Goal: Task Accomplishment & Management: Manage account settings

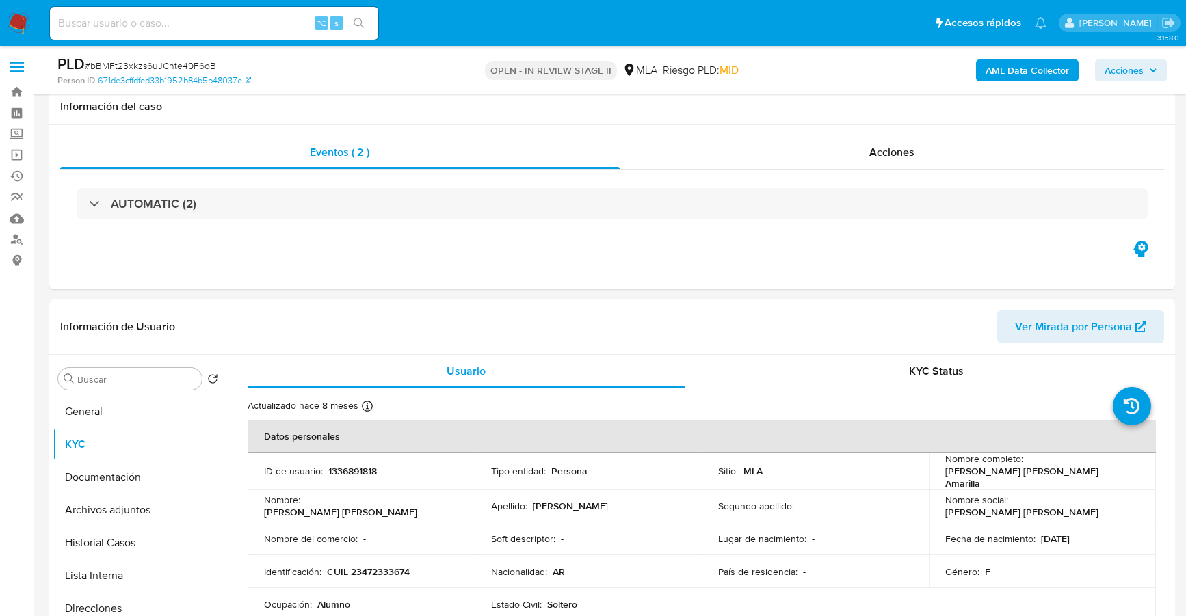
select select "10"
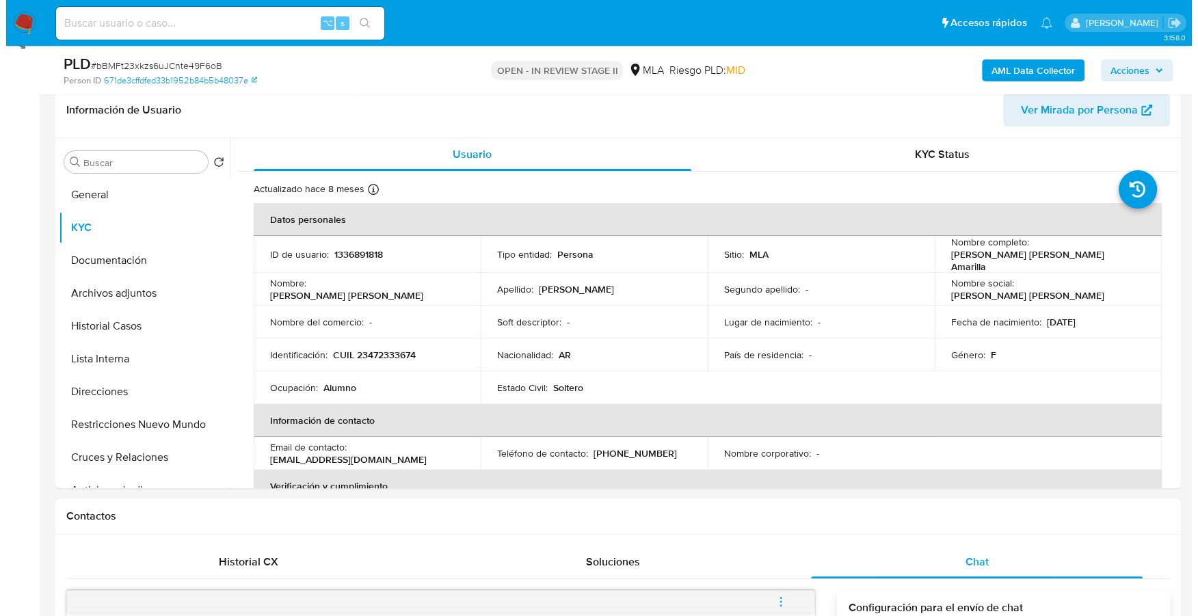
scroll to position [734, 0]
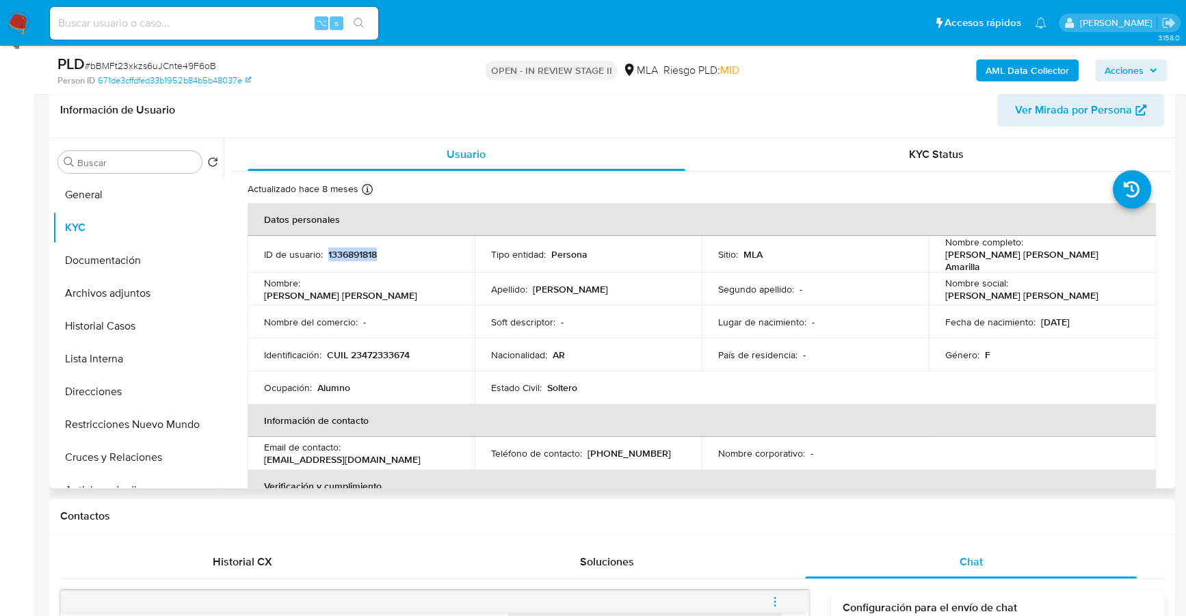
copy p "1336891818"
click at [239, 34] on div "⌥ s" at bounding box center [214, 23] width 328 height 33
click at [242, 23] on input at bounding box center [214, 23] width 328 height 18
paste input "1336891818"
type input "1336891818"
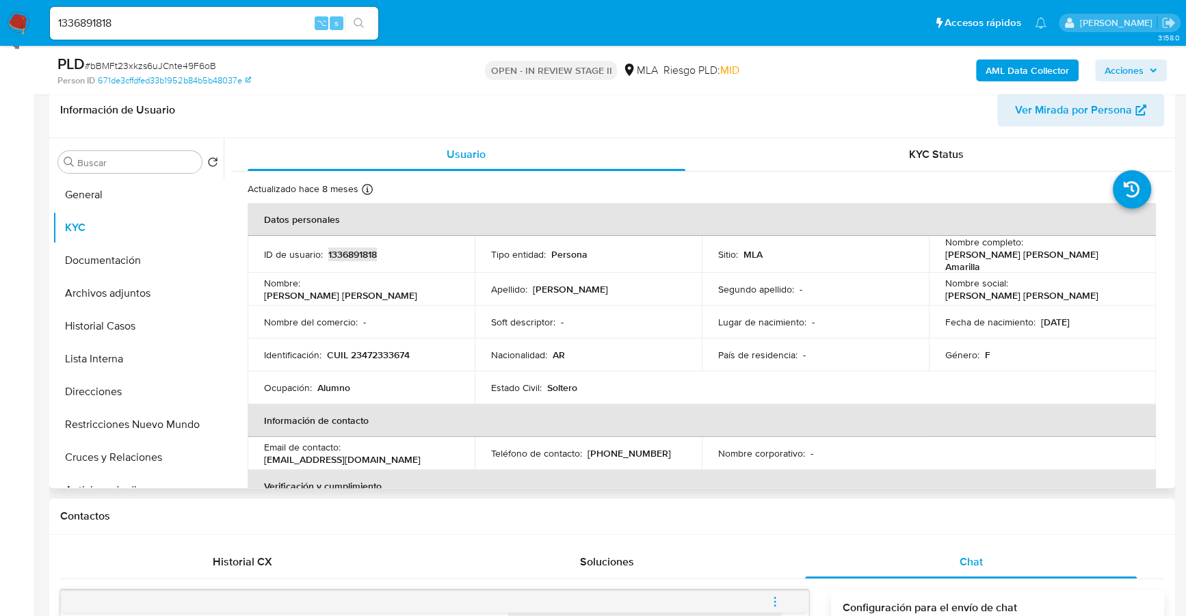
copy p "1336891818"
click at [992, 67] on b "AML Data Collector" at bounding box center [1027, 71] width 83 height 22
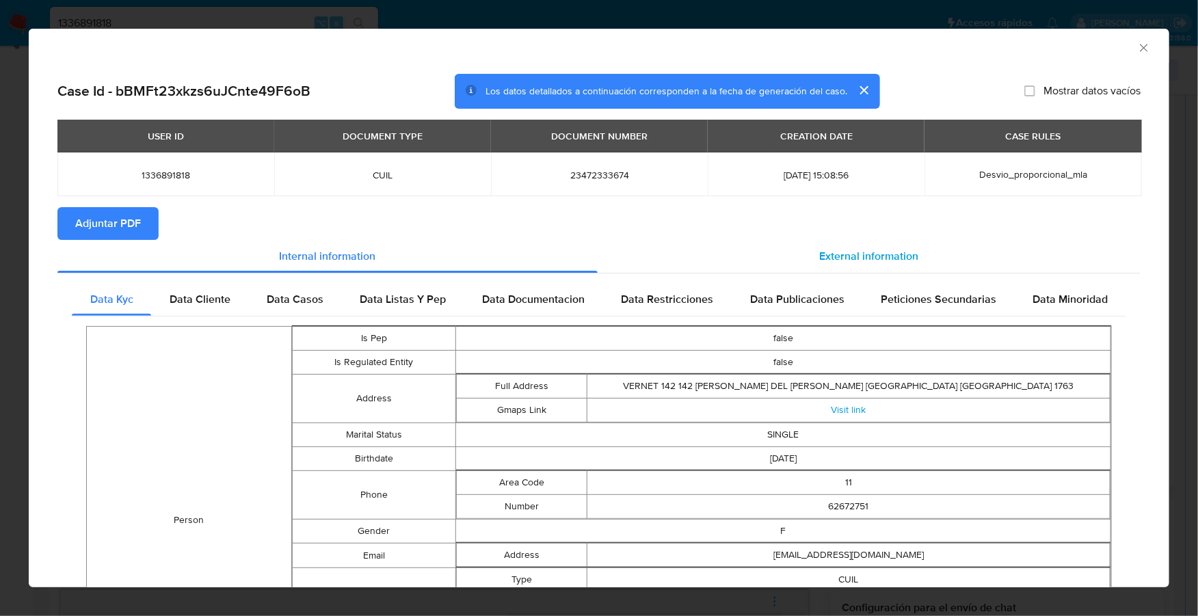
click at [847, 246] on div "External information" at bounding box center [869, 256] width 543 height 33
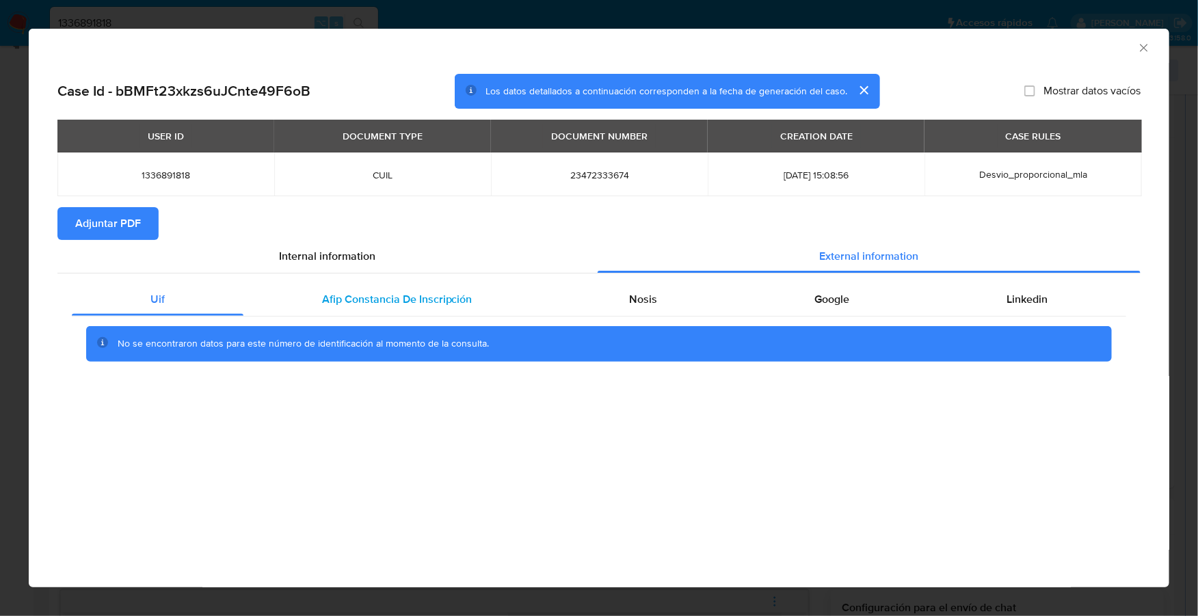
click at [399, 299] on span "Afip Constancia De Inscripción" at bounding box center [397, 299] width 150 height 16
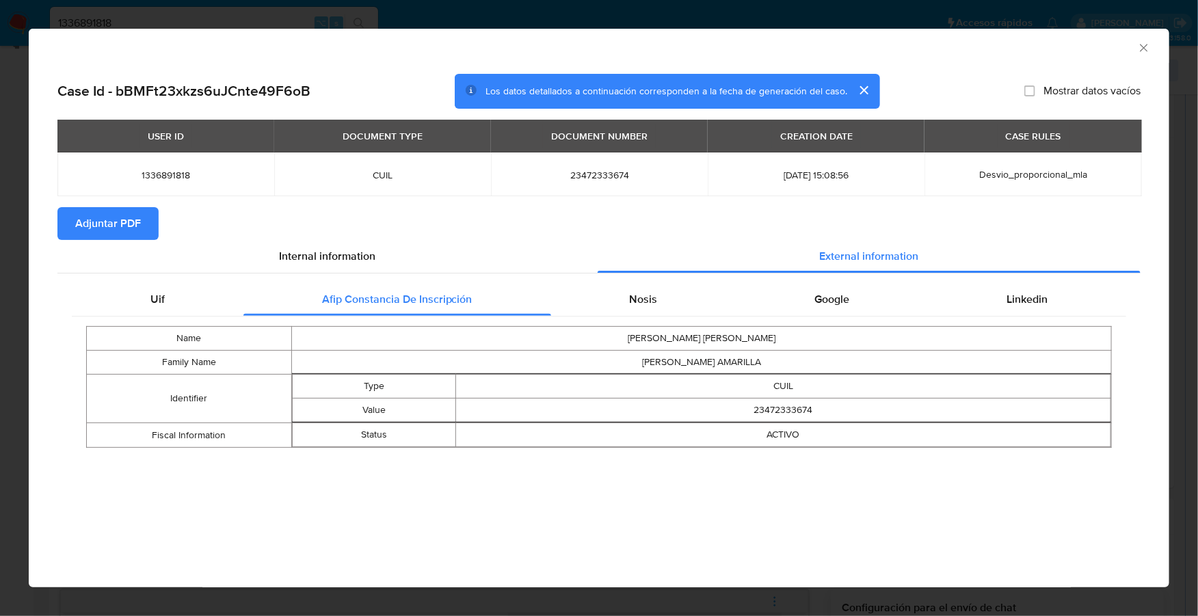
click at [685, 317] on div "Name ANDREA FERNANDA Family Name BAEZ AMARILLA Identifier Type CUIL Value 23472…" at bounding box center [599, 387] width 1055 height 141
click at [675, 307] on div "Nosis" at bounding box center [643, 299] width 185 height 33
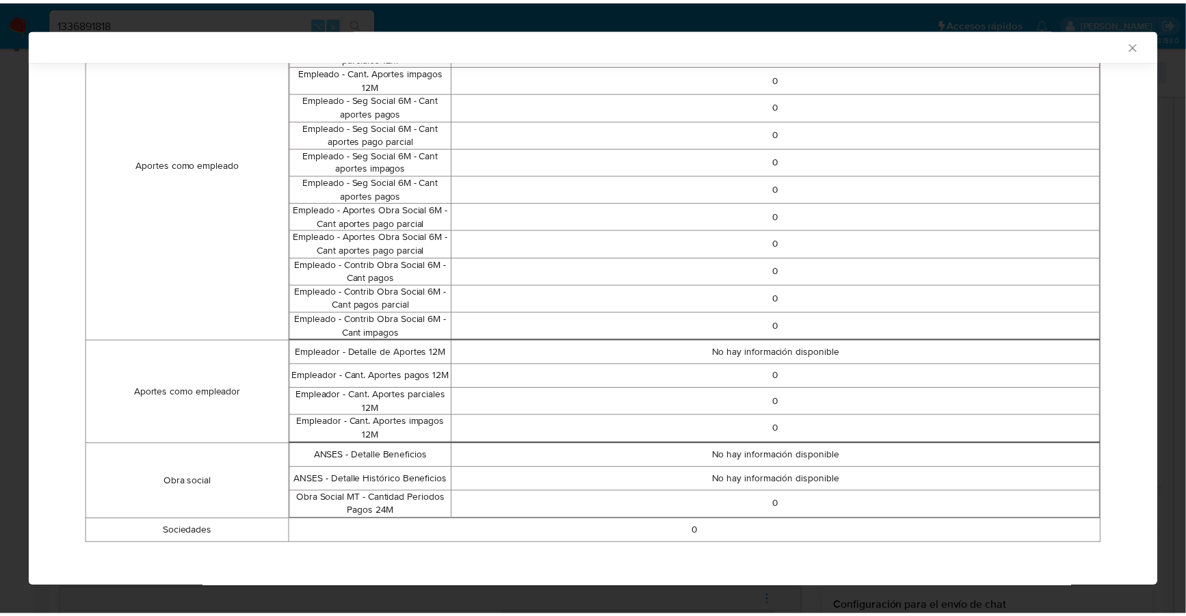
scroll to position [0, 0]
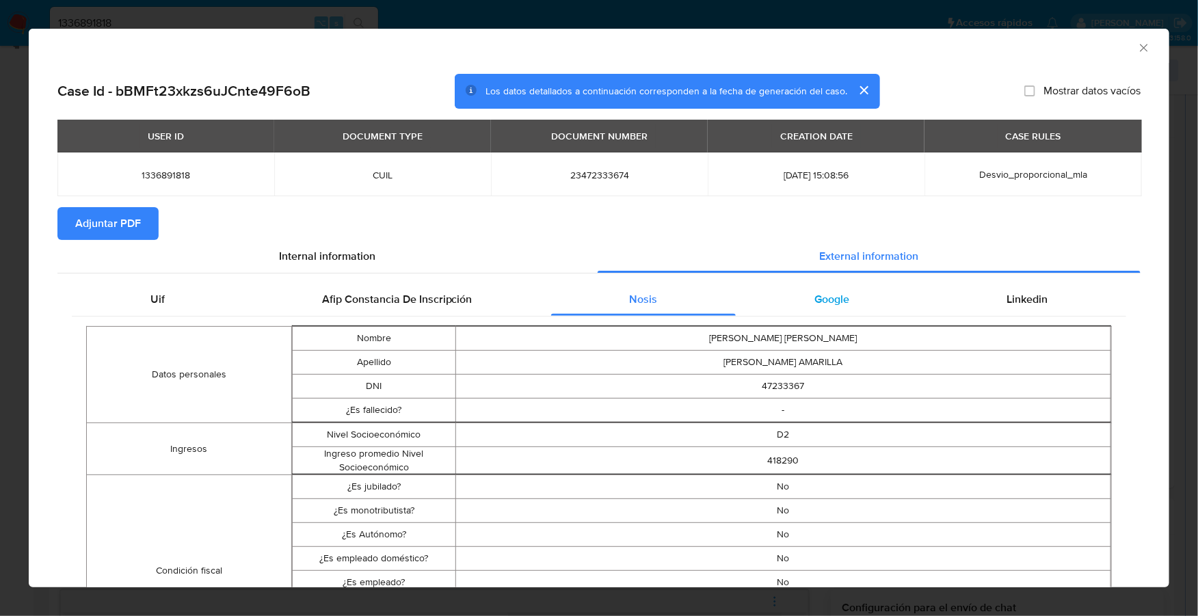
click at [856, 301] on div "Google" at bounding box center [832, 299] width 192 height 33
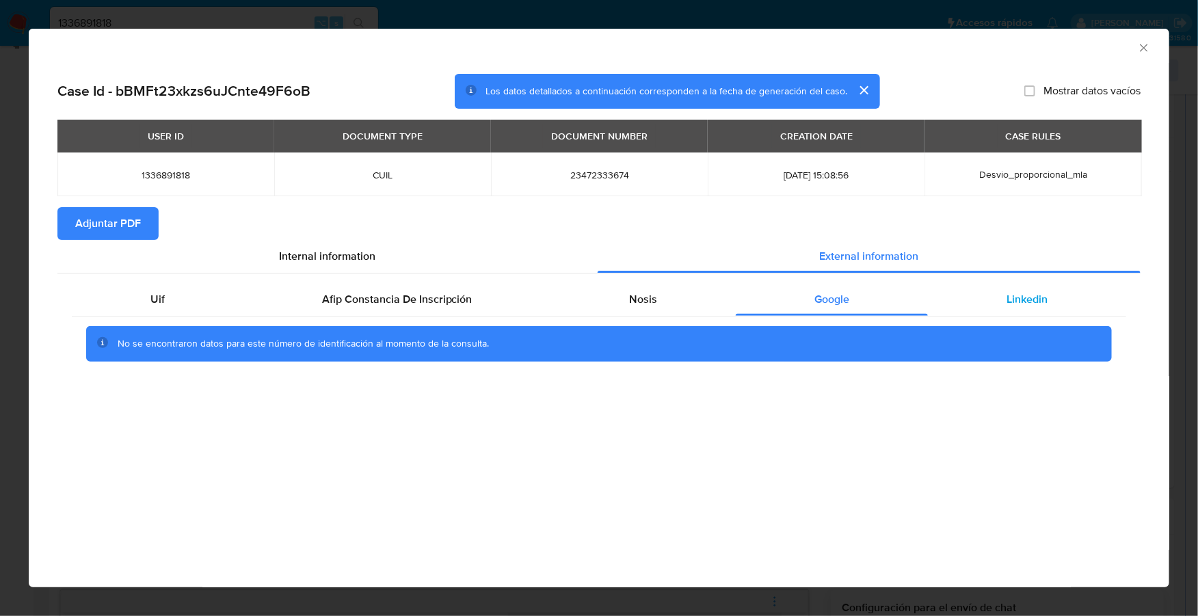
click at [1027, 303] on span "Linkedin" at bounding box center [1027, 299] width 41 height 16
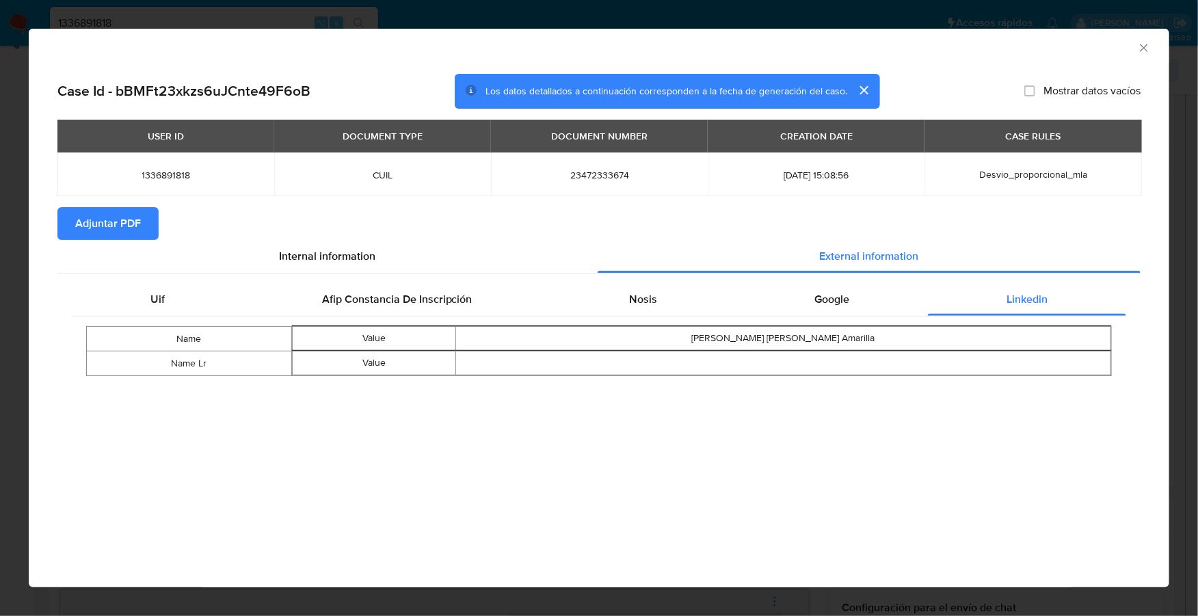
click at [118, 226] on span "Adjuntar PDF" at bounding box center [108, 224] width 66 height 30
click at [1148, 45] on icon "Cerrar ventana" at bounding box center [1144, 48] width 14 height 14
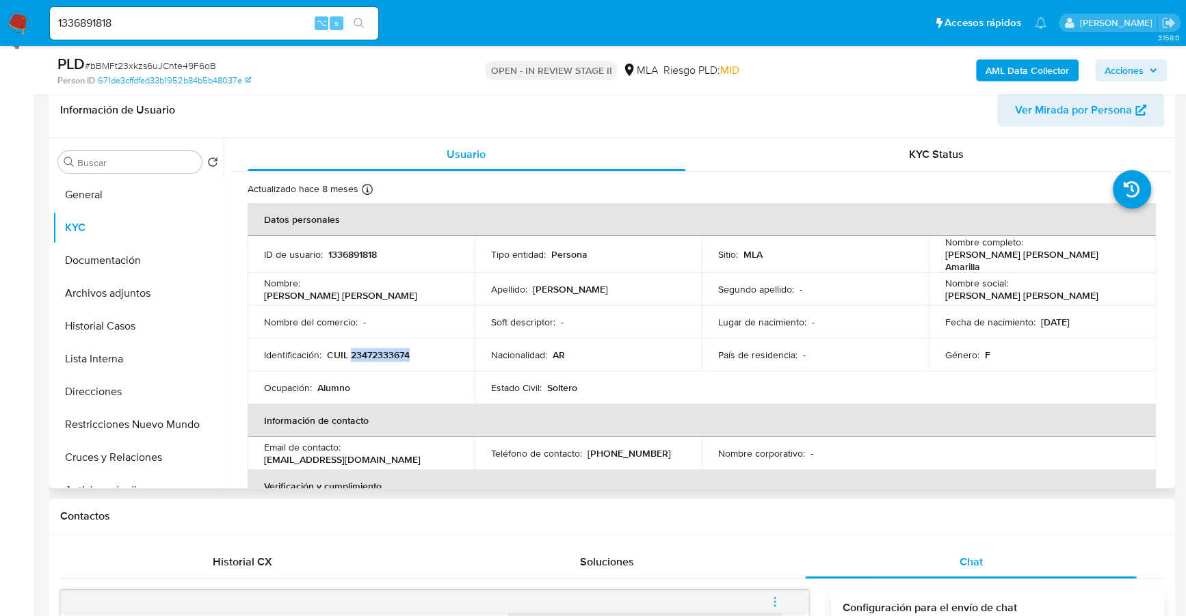
copy p "23472333674"
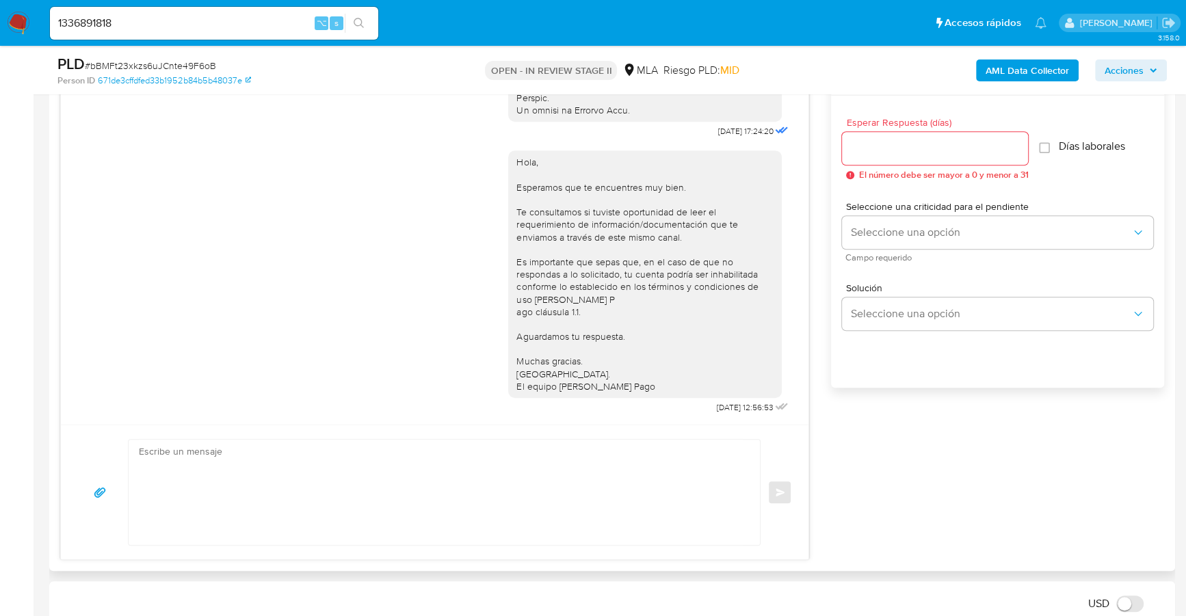
scroll to position [453, 0]
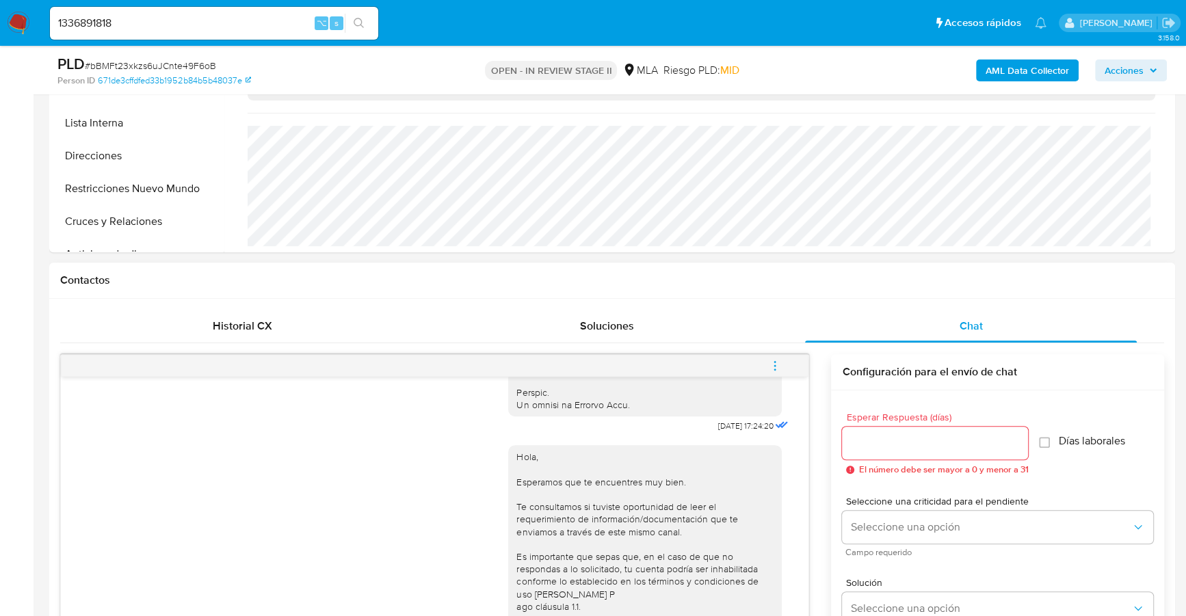
click at [775, 366] on icon "menu-action" at bounding box center [775, 366] width 12 height 12
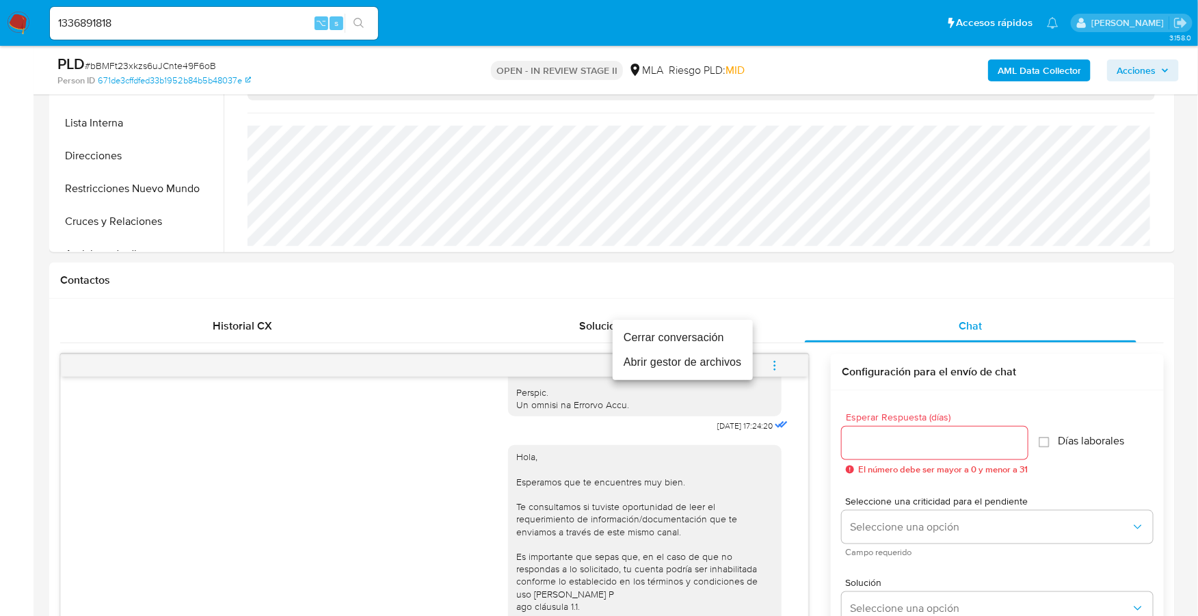
click at [699, 332] on li "Cerrar conversación" at bounding box center [683, 338] width 140 height 25
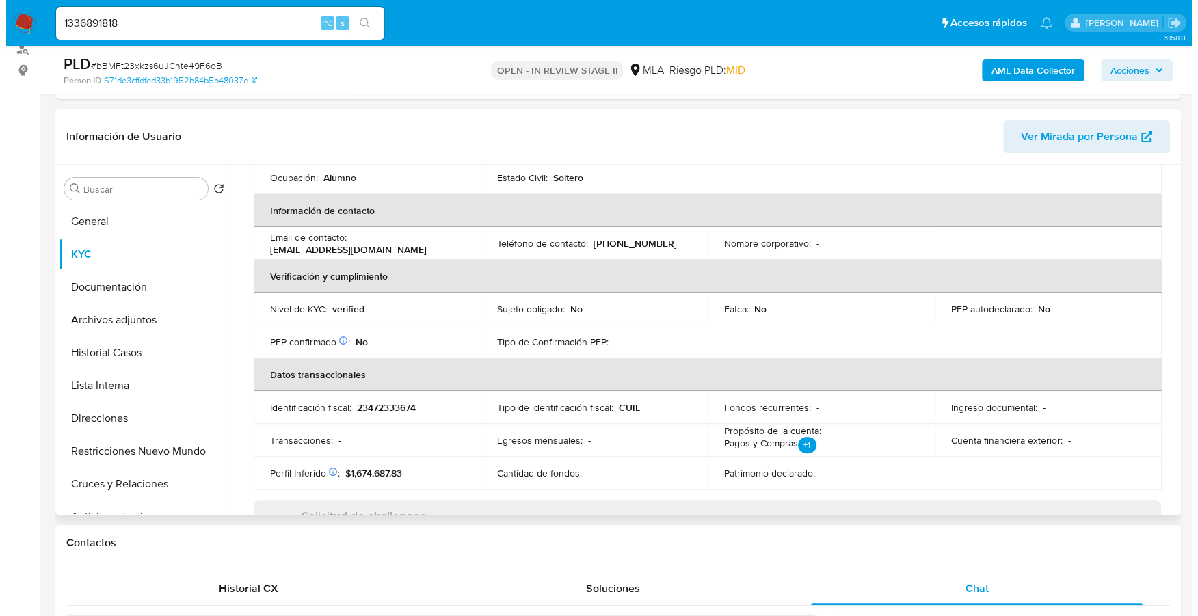
scroll to position [0, 0]
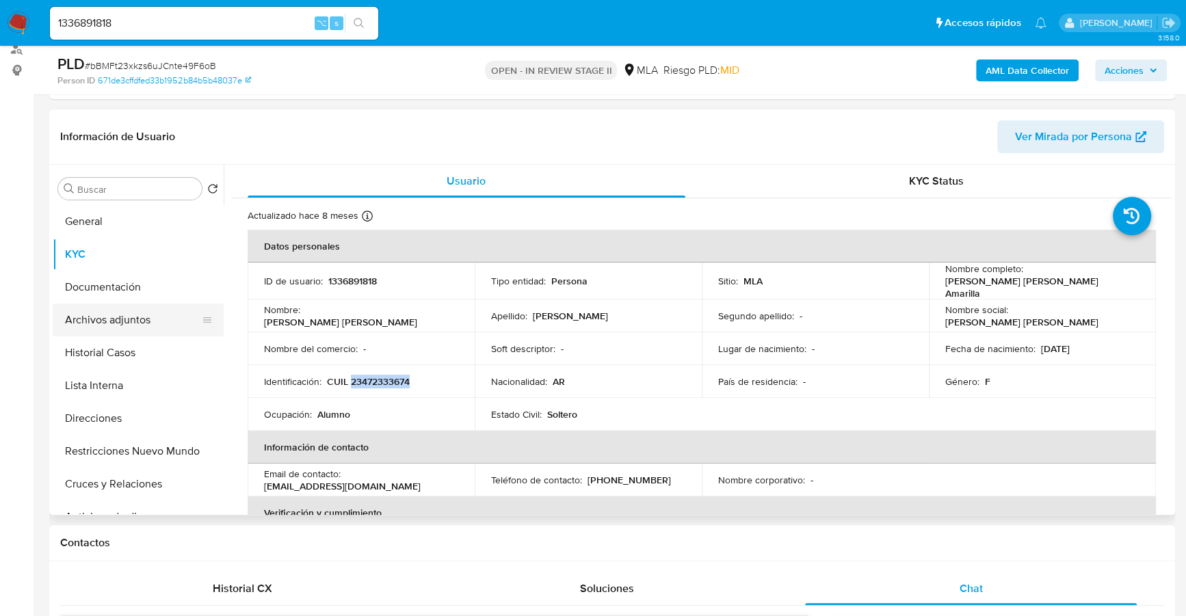
click at [145, 319] on button "Archivos adjuntos" at bounding box center [133, 320] width 160 height 33
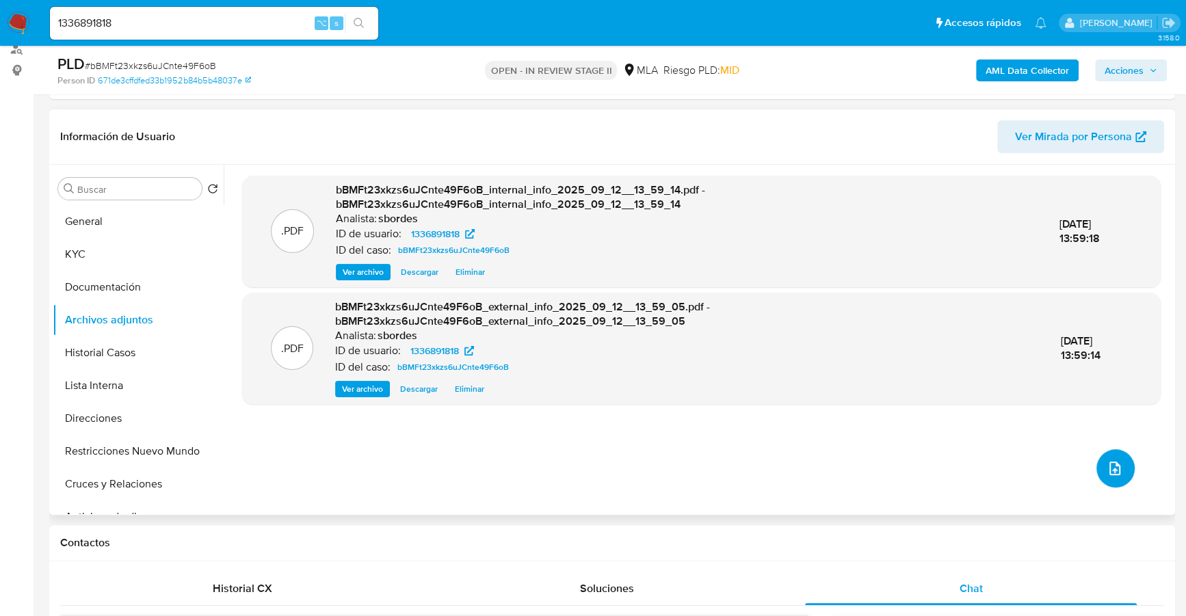
click at [1109, 466] on icon "upload-file" at bounding box center [1115, 468] width 16 height 16
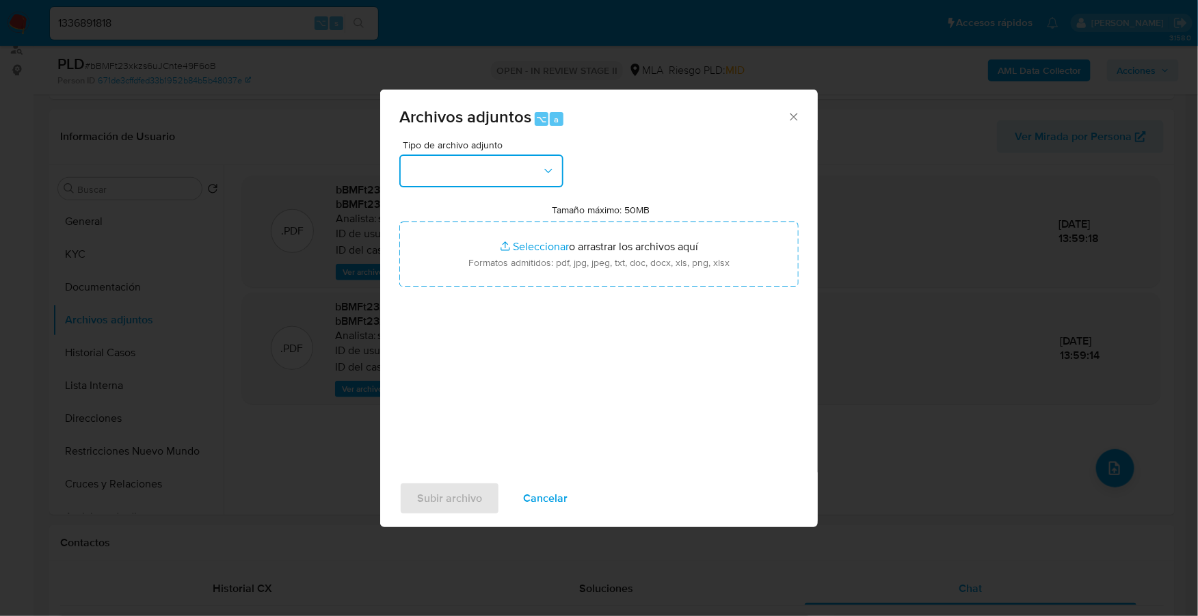
click at [505, 170] on button "button" at bounding box center [481, 171] width 164 height 33
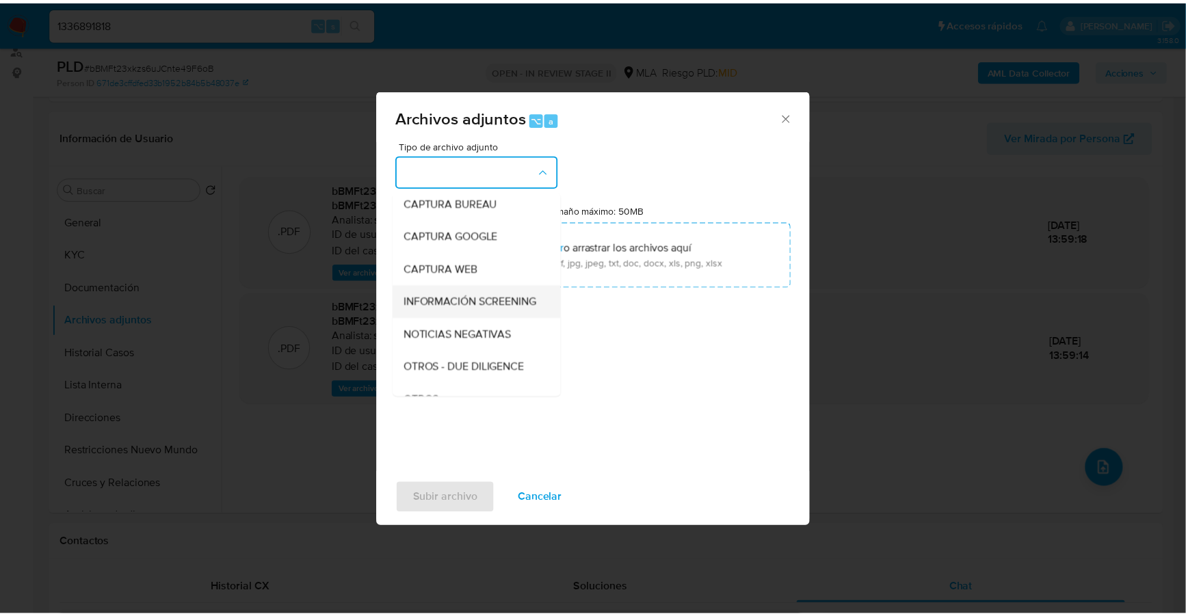
scroll to position [100, 0]
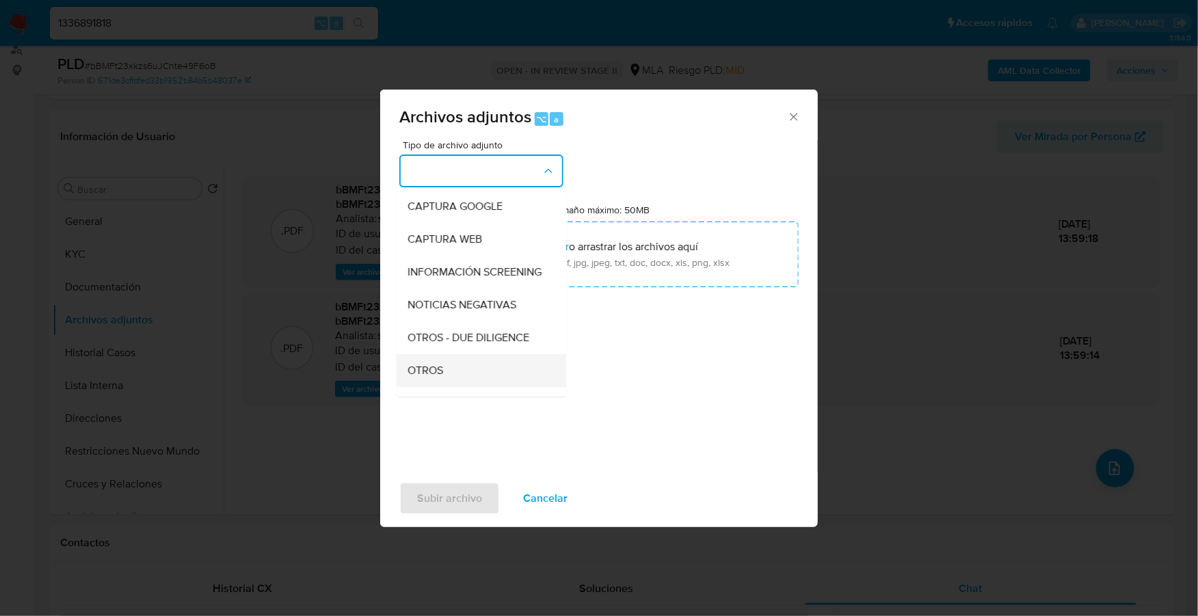
click at [452, 374] on div "OTROS" at bounding box center [478, 370] width 140 height 33
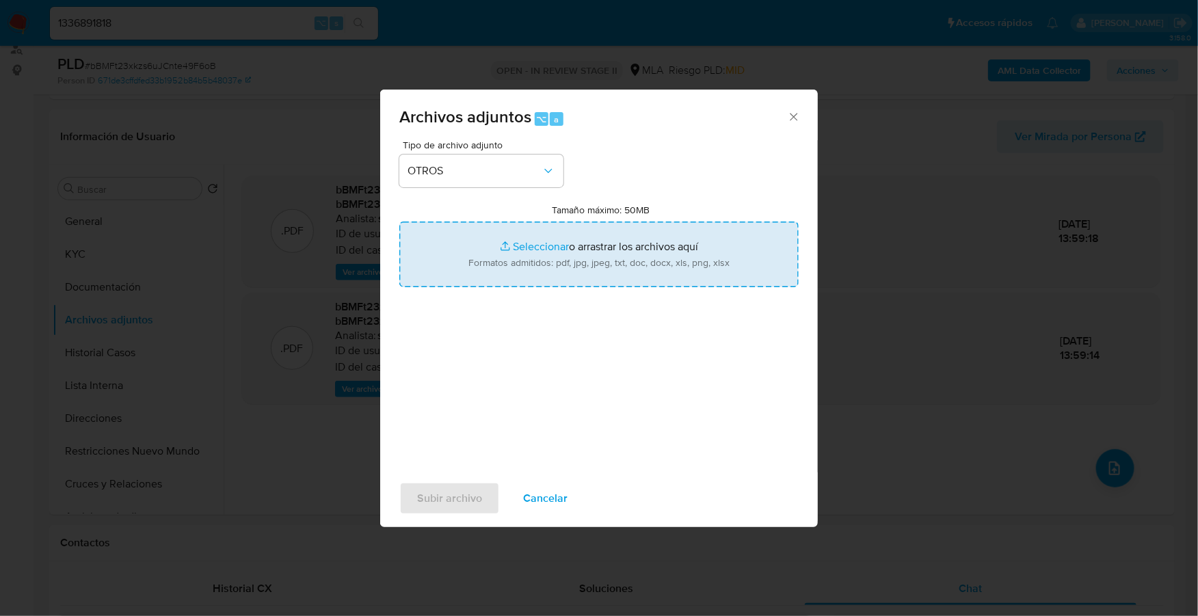
click at [541, 248] on input "Tamaño máximo: 50MB Seleccionar archivos" at bounding box center [598, 255] width 399 height 66
type input "C:\fakepath\Caselog bBMFt23xkzs6uJCnte49F6oB_2025_08_18_17_47_35.docx"
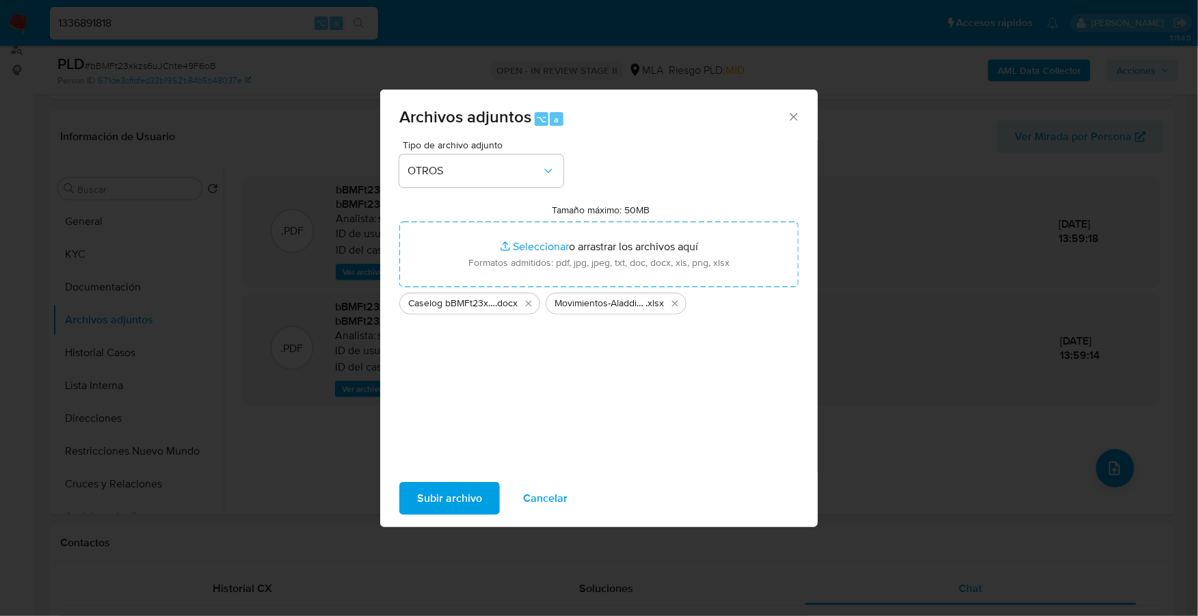
click at [454, 490] on span "Subir archivo" at bounding box center [449, 499] width 65 height 30
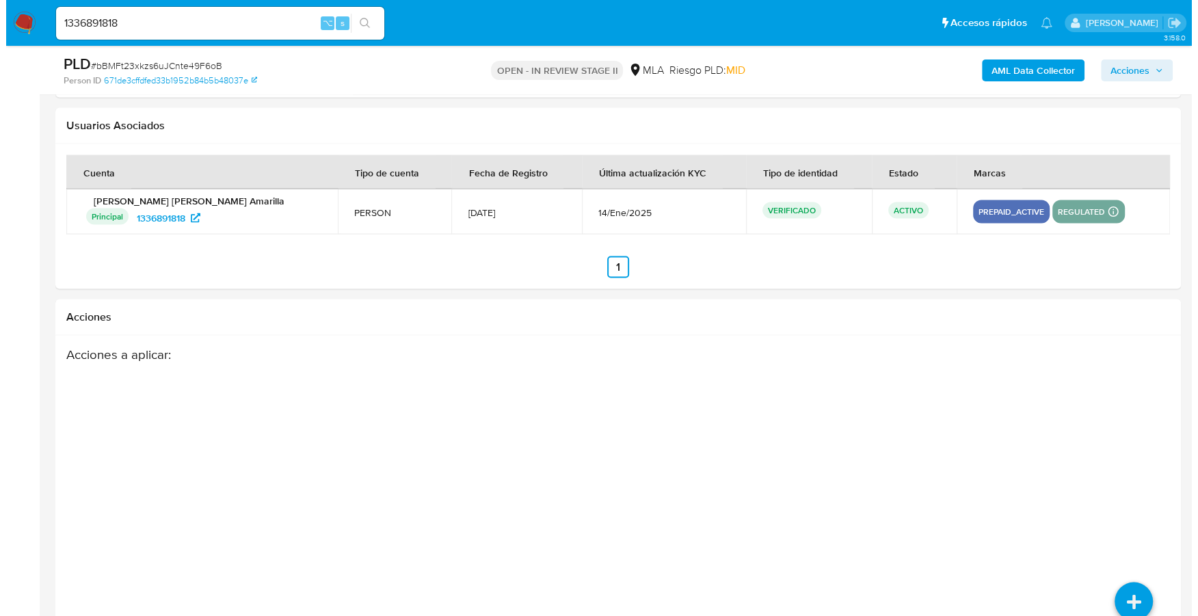
scroll to position [2411, 0]
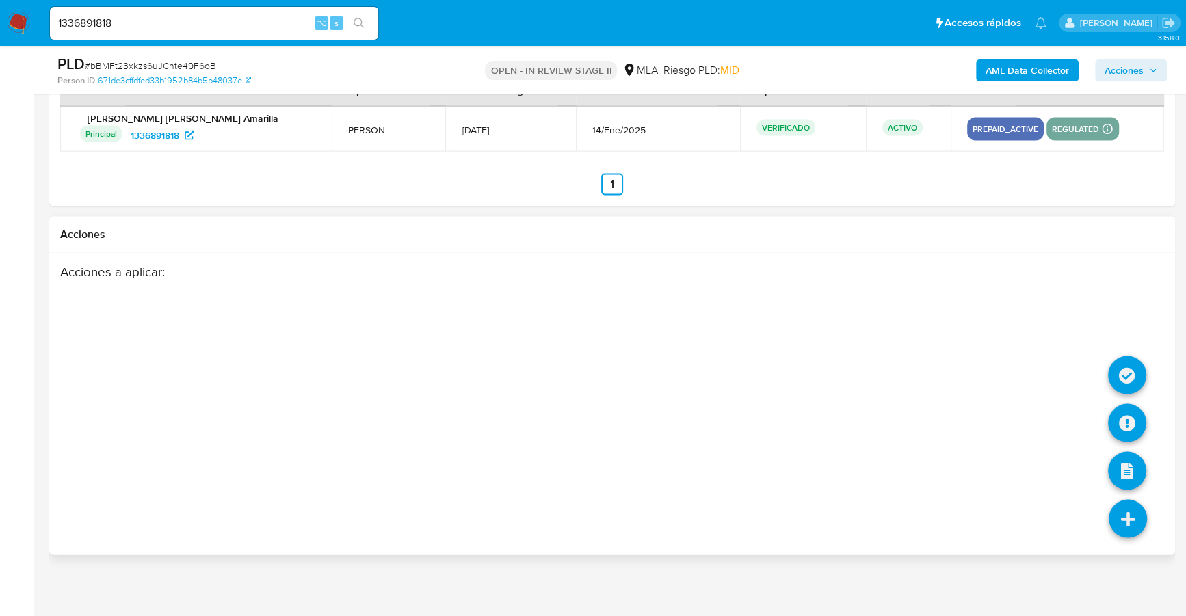
click at [1135, 518] on icon at bounding box center [1128, 519] width 38 height 38
click at [1134, 414] on icon at bounding box center [1127, 423] width 38 height 38
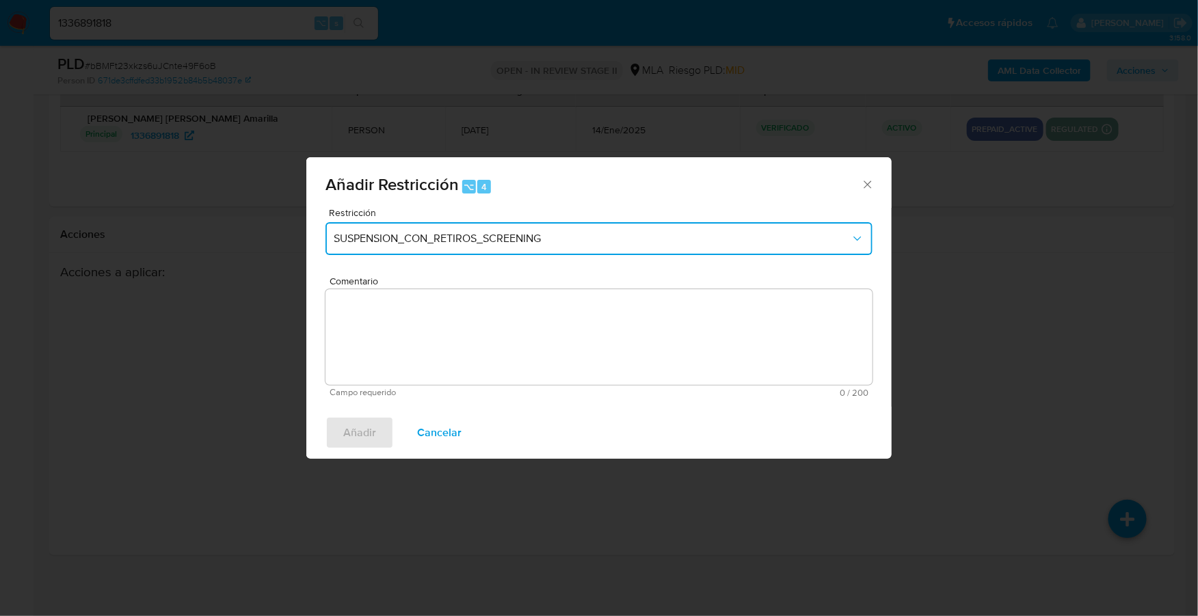
click at [539, 243] on span "SUSPENSION_CON_RETIROS_SCREENING" at bounding box center [592, 239] width 517 height 14
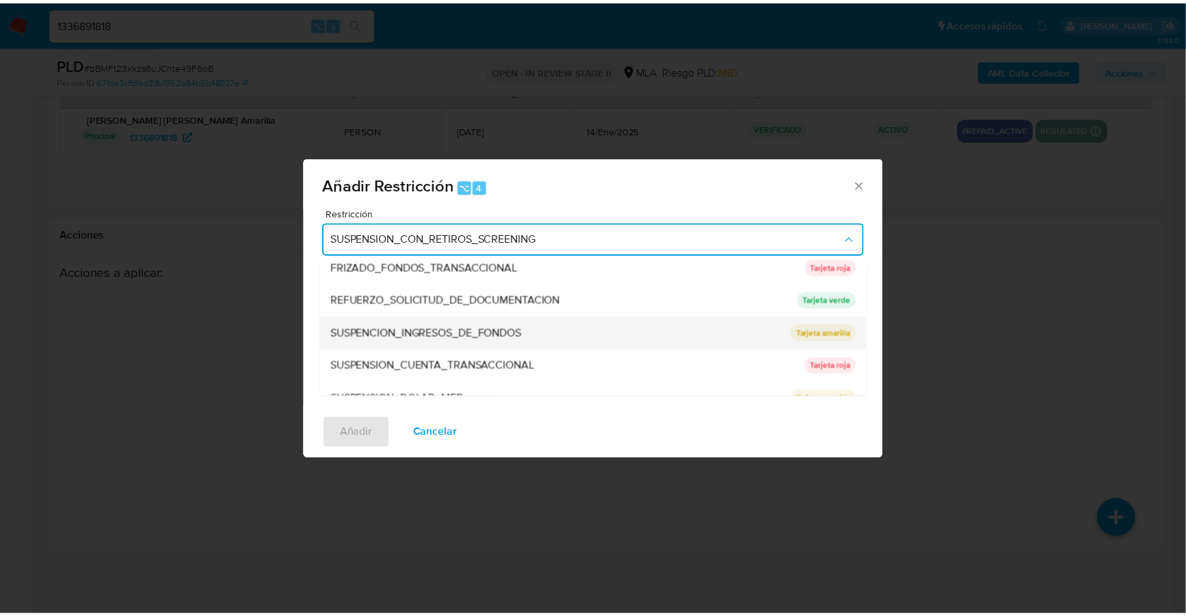
scroll to position [289, 0]
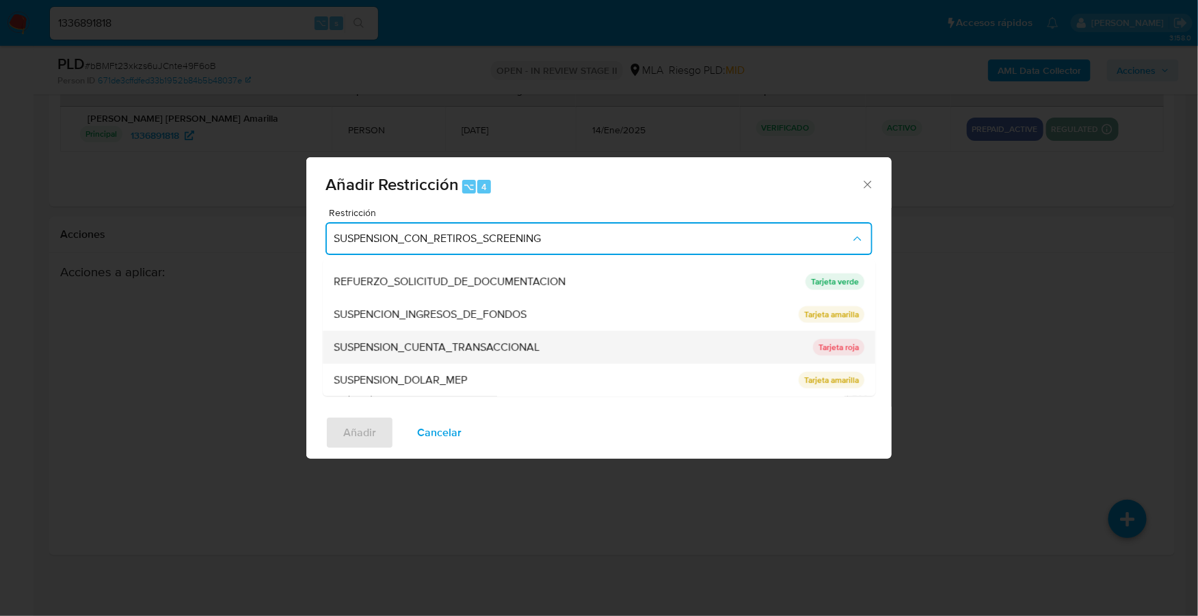
click at [479, 346] on span "SUSPENSION_CUENTA_TRANSACCIONAL" at bounding box center [437, 348] width 206 height 14
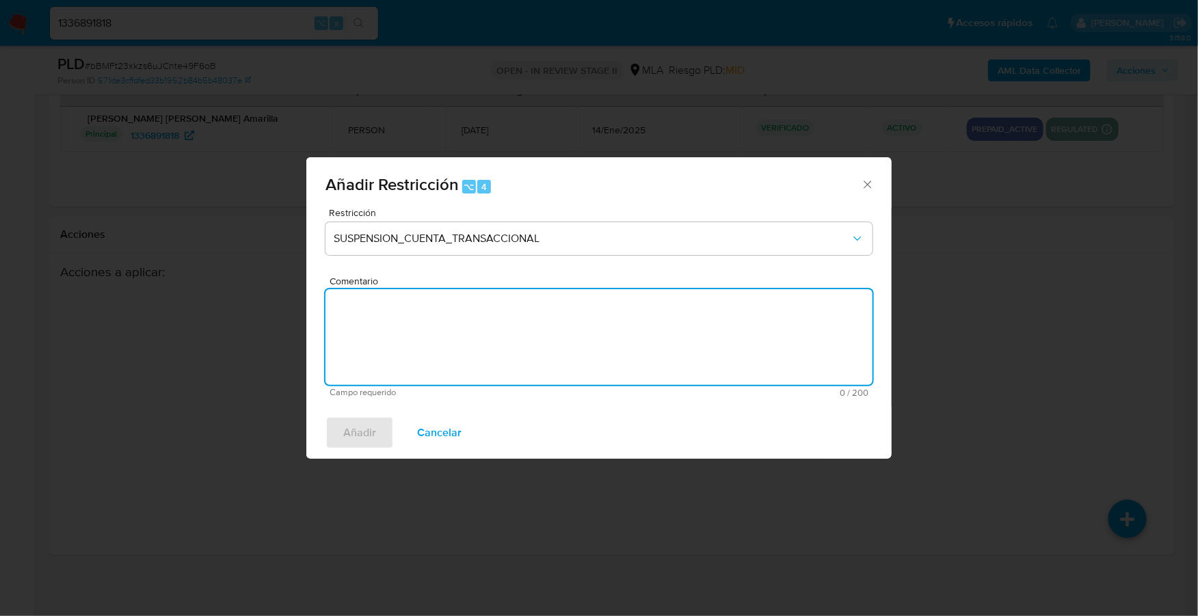
click at [509, 313] on textarea "Comentario" at bounding box center [599, 337] width 547 height 96
type textarea "AML"
click at [373, 434] on span "Añadir" at bounding box center [359, 433] width 33 height 30
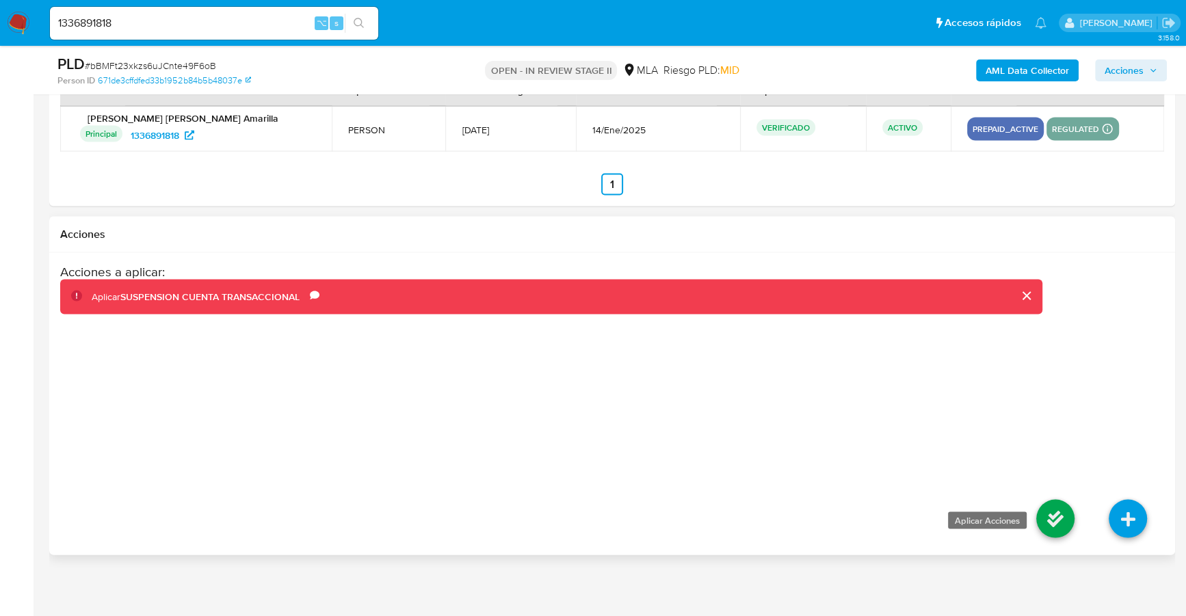
click at [1061, 515] on icon at bounding box center [1055, 519] width 38 height 38
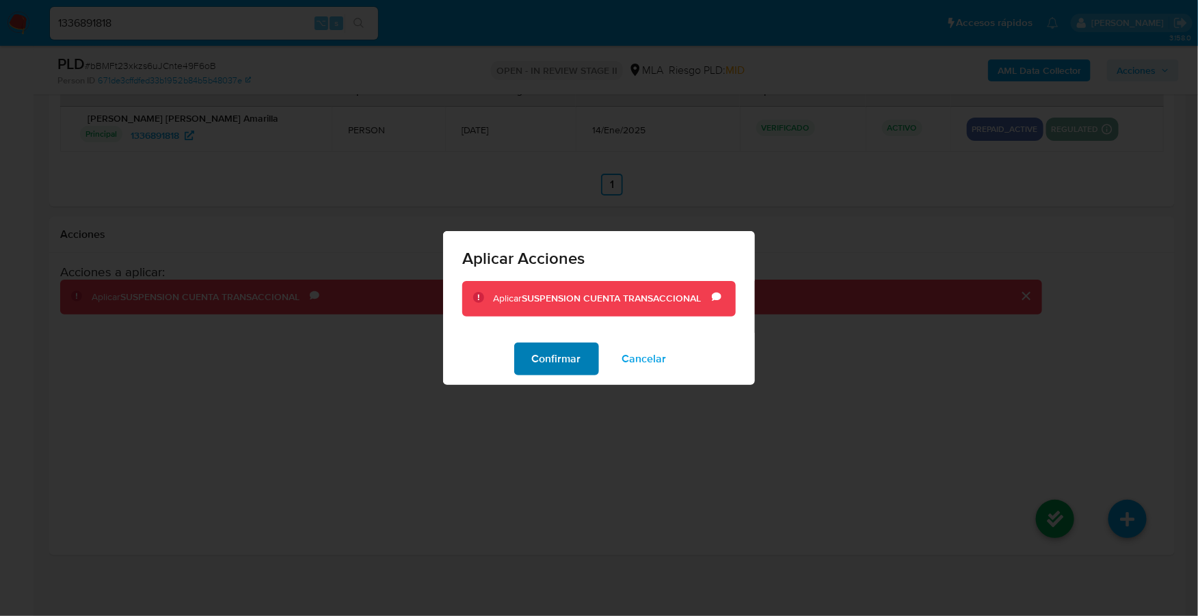
click at [563, 363] on span "Confirmar" at bounding box center [556, 359] width 49 height 30
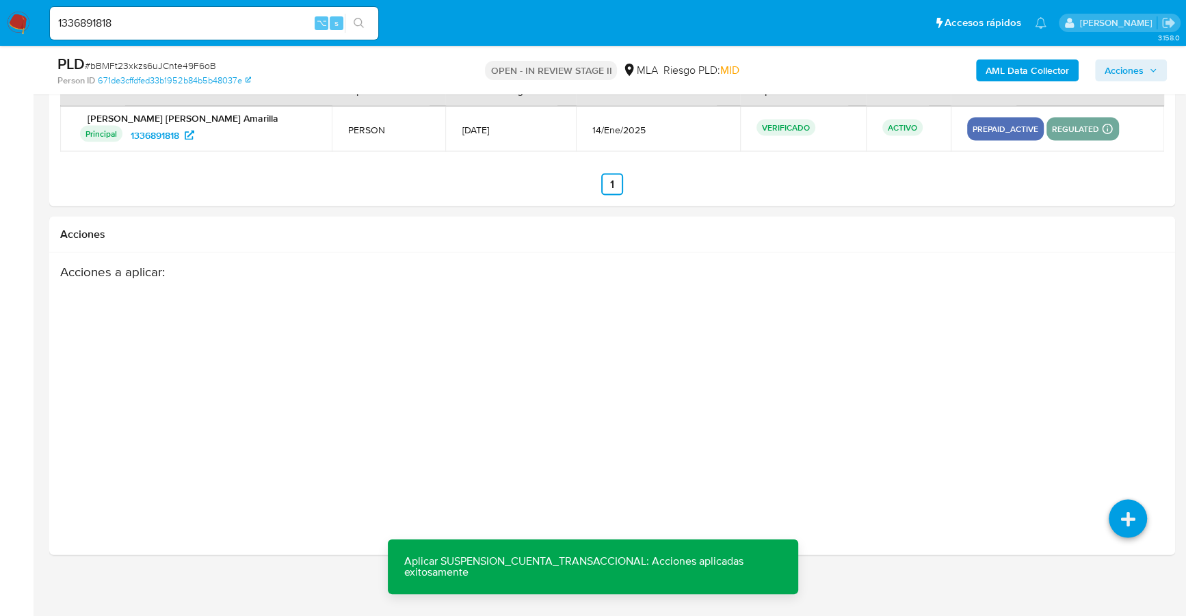
click at [1136, 93] on div "PLD # bBMFt23xkzs6uJCnte49F6oB Person ID 671de3cffdfed33b1952b84b5b48037e OPEN …" at bounding box center [612, 70] width 1126 height 49
click at [1139, 66] on span "Acciones" at bounding box center [1124, 71] width 39 height 22
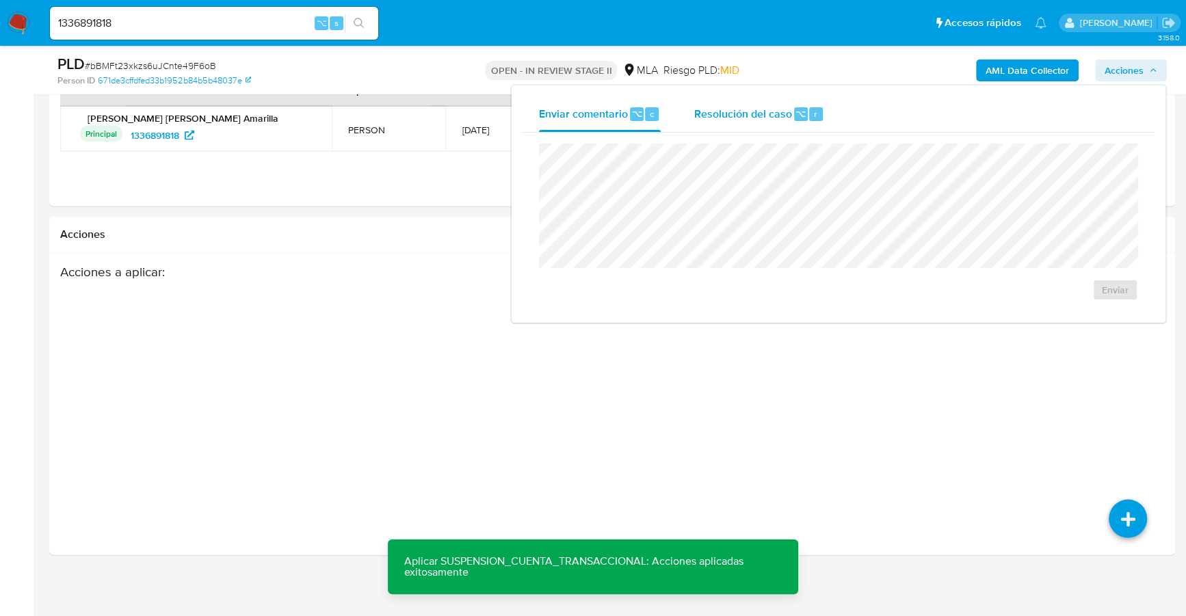
click at [772, 97] on div "Resolución del caso ⌥ r" at bounding box center [759, 114] width 131 height 36
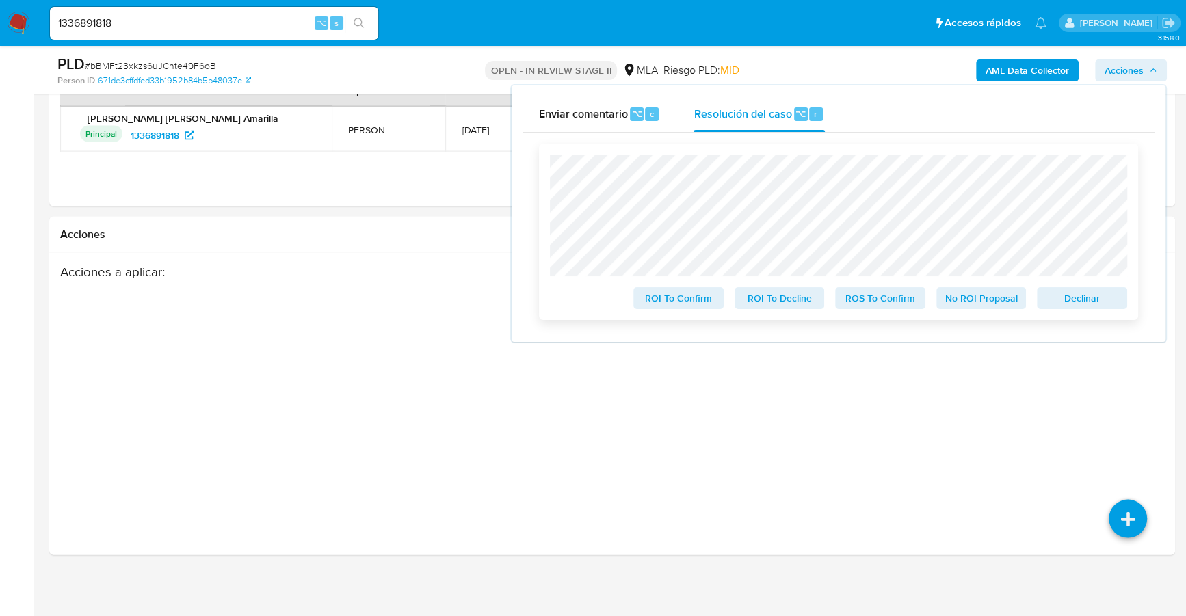
click at [543, 168] on div "ROI To Confirm ROI To Decline ROS To Confirm No ROI Proposal Declinar" at bounding box center [838, 232] width 599 height 176
click at [1083, 283] on div "ROI To Confirm ROI To Decline ROS To Confirm No ROI Proposal Declinar" at bounding box center [838, 232] width 577 height 155
click at [1086, 292] on span "Declinar" at bounding box center [1081, 298] width 71 height 19
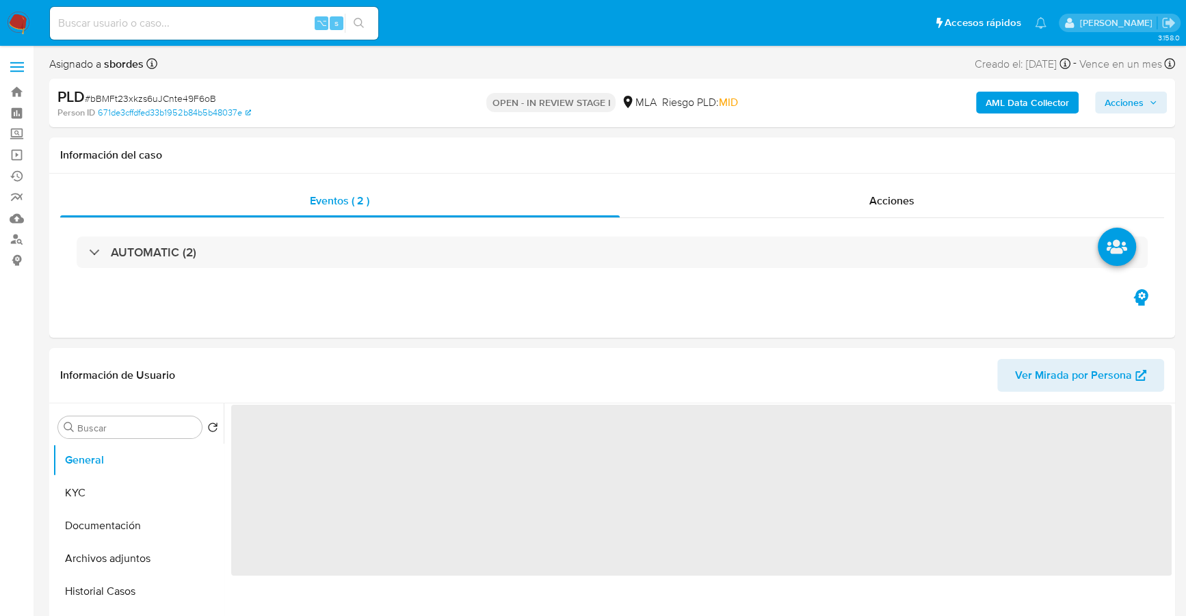
click at [1150, 104] on icon "button" at bounding box center [1153, 102] width 8 height 8
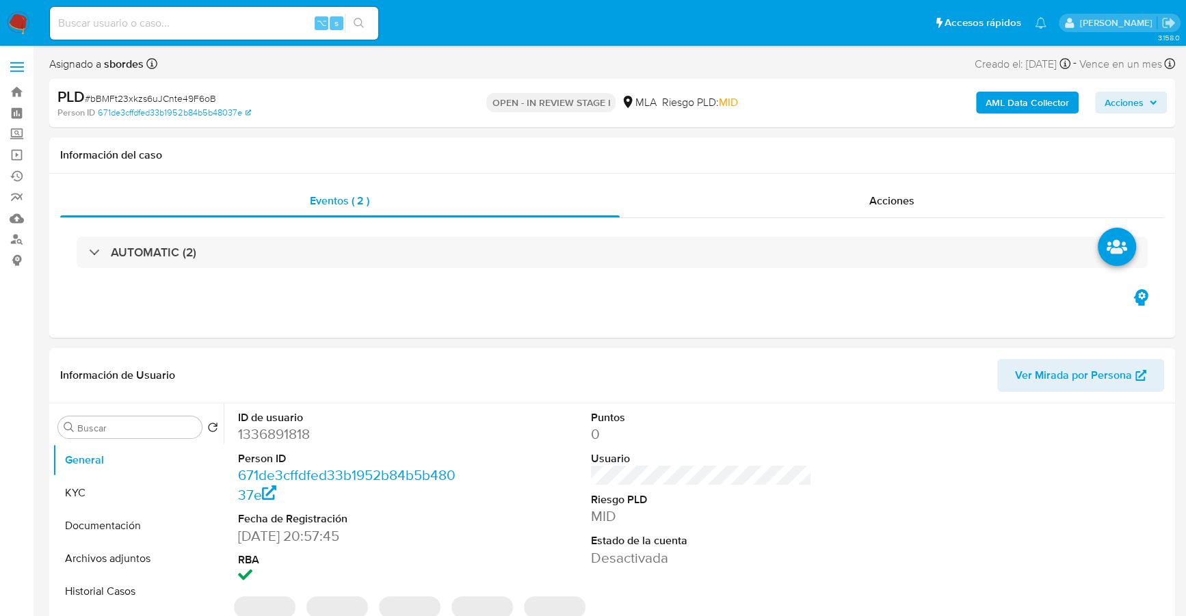
select select "10"
click at [1131, 106] on span "Acciones" at bounding box center [1124, 103] width 39 height 22
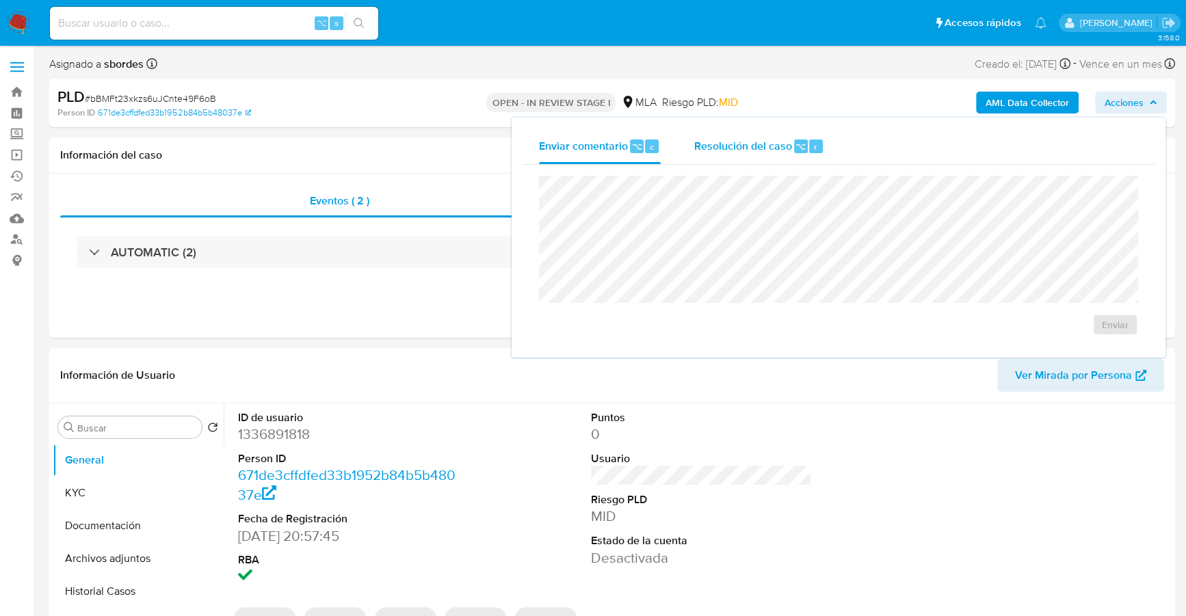
click at [744, 144] on span "Resolución del caso" at bounding box center [743, 146] width 98 height 16
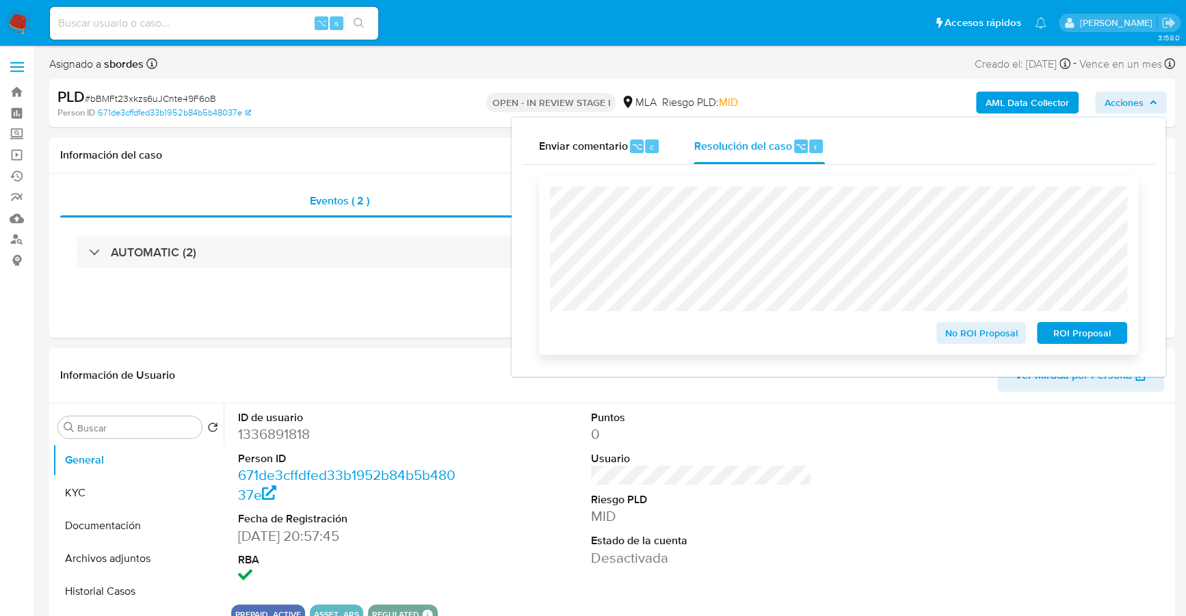
click at [1075, 327] on span "ROI Proposal" at bounding box center [1081, 333] width 71 height 19
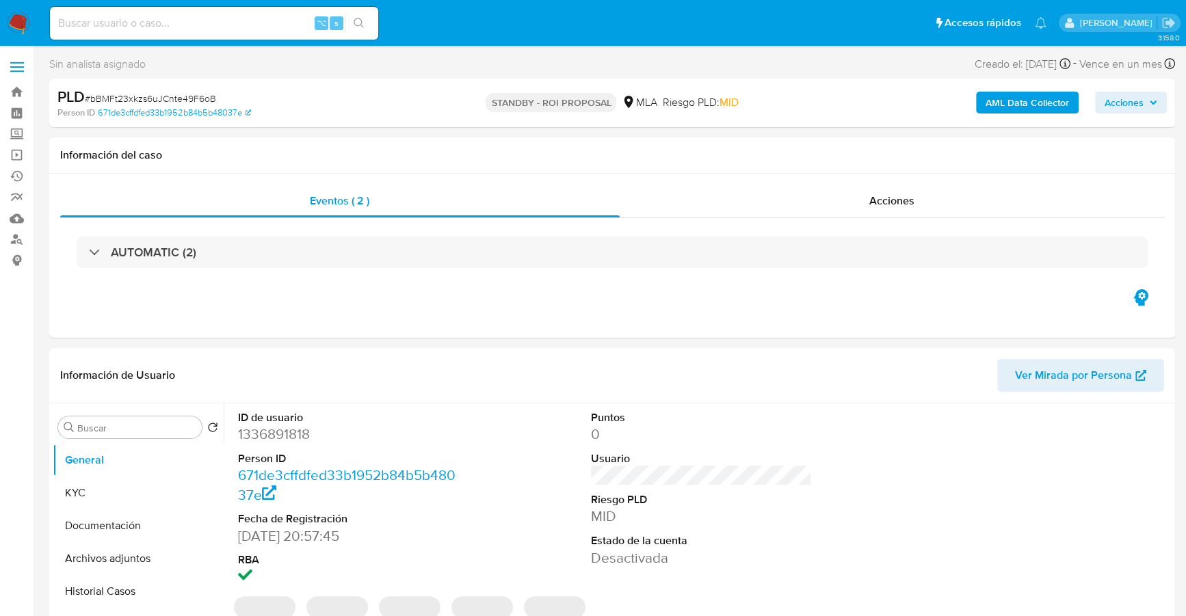
select select "10"
click at [845, 196] on div "Acciones" at bounding box center [892, 201] width 545 height 33
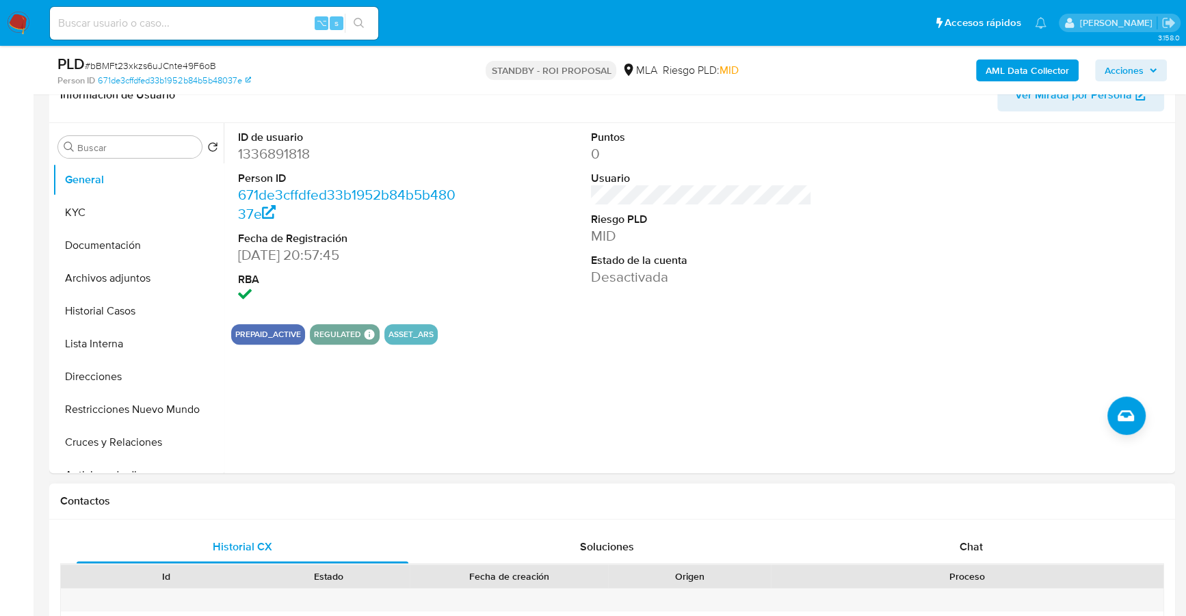
scroll to position [332, 0]
click at [166, 18] on input at bounding box center [214, 23] width 328 height 18
paste input "2493615136"
type input "2493615136"
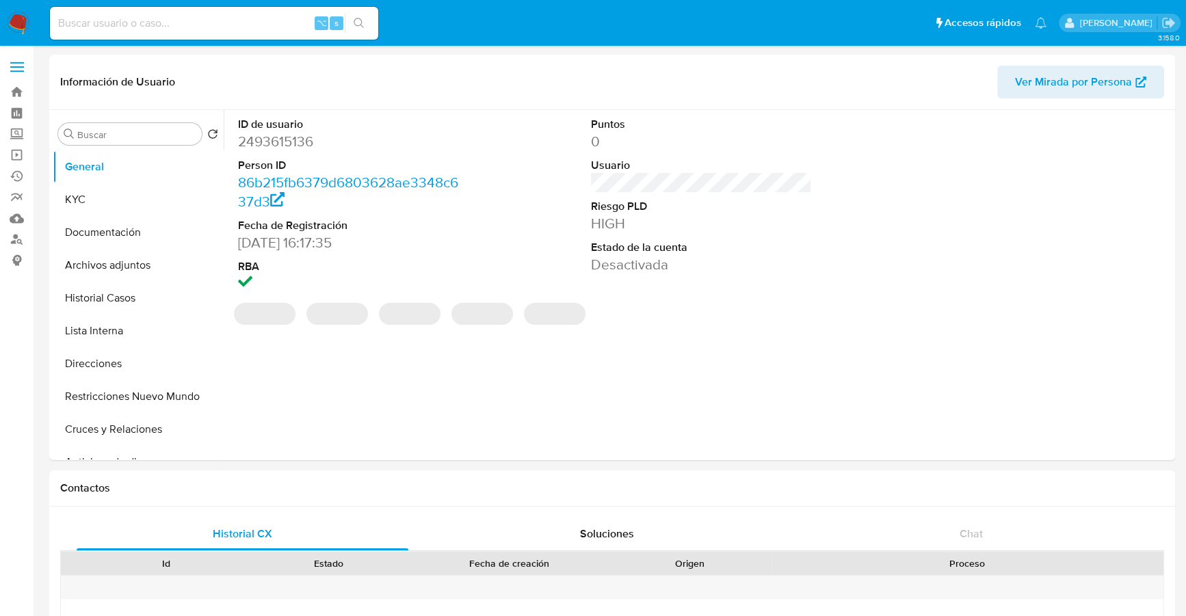
select select "10"
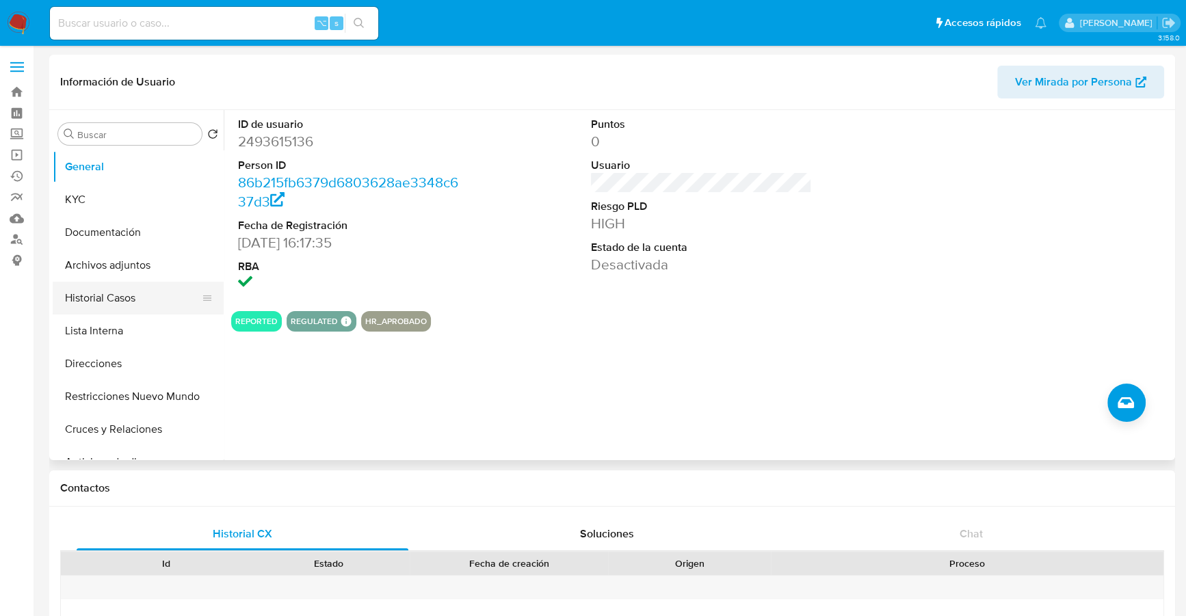
click at [105, 296] on button "Historial Casos" at bounding box center [133, 298] width 160 height 33
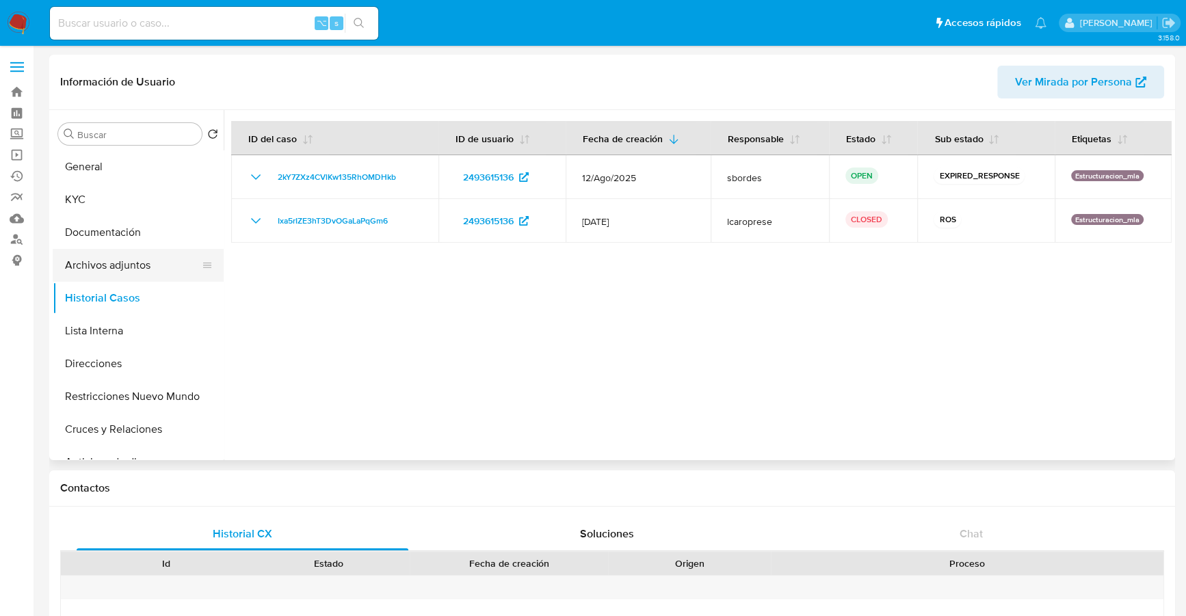
click at [116, 269] on button "Archivos adjuntos" at bounding box center [133, 265] width 160 height 33
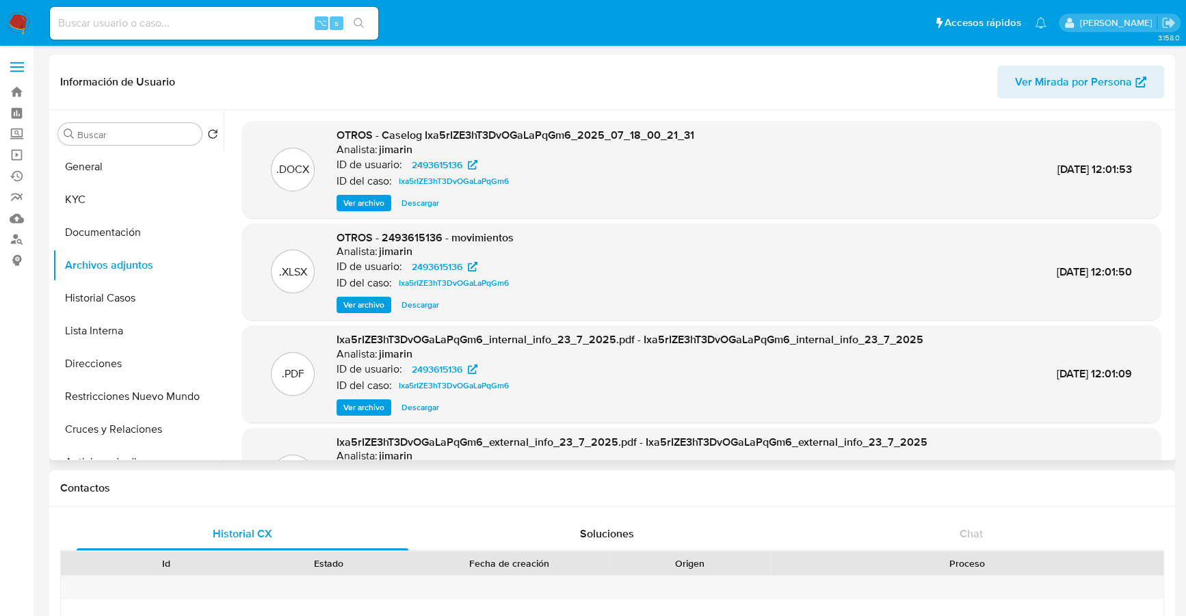
click at [371, 200] on span "Ver archivo" at bounding box center [363, 203] width 41 height 14
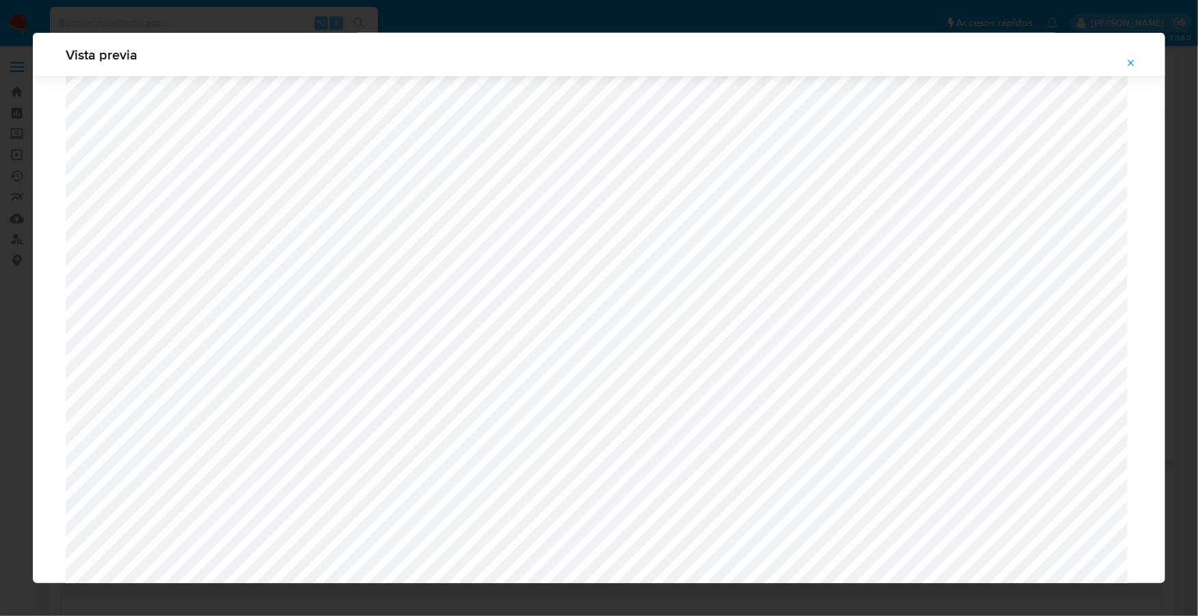
scroll to position [606, 0]
click at [1130, 62] on icon "Attachment preview" at bounding box center [1131, 62] width 11 height 11
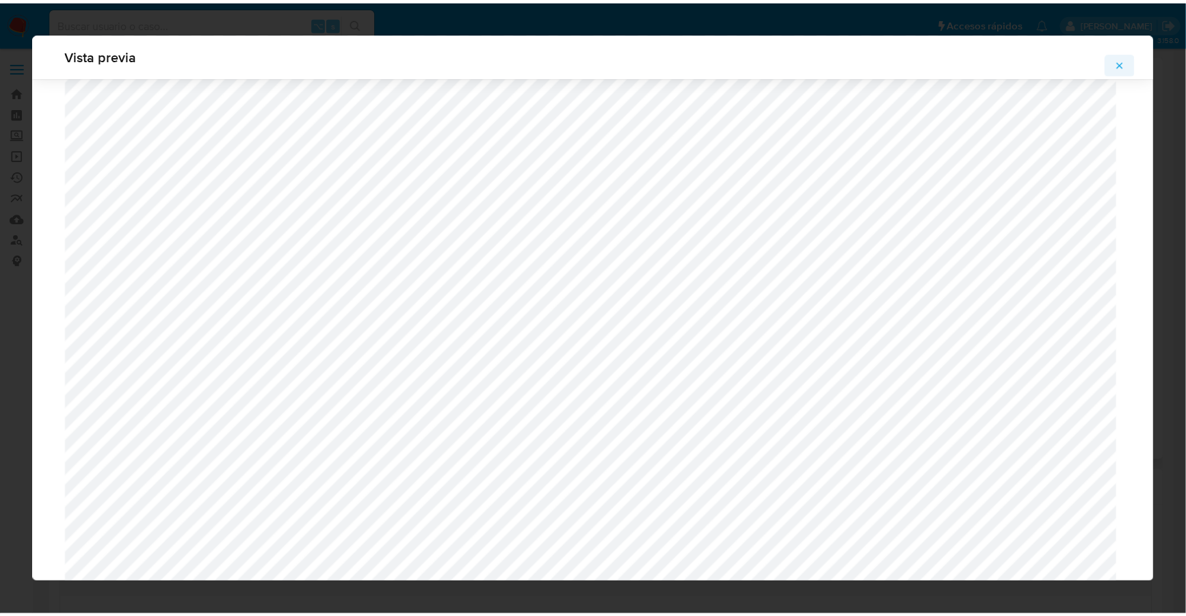
scroll to position [0, 0]
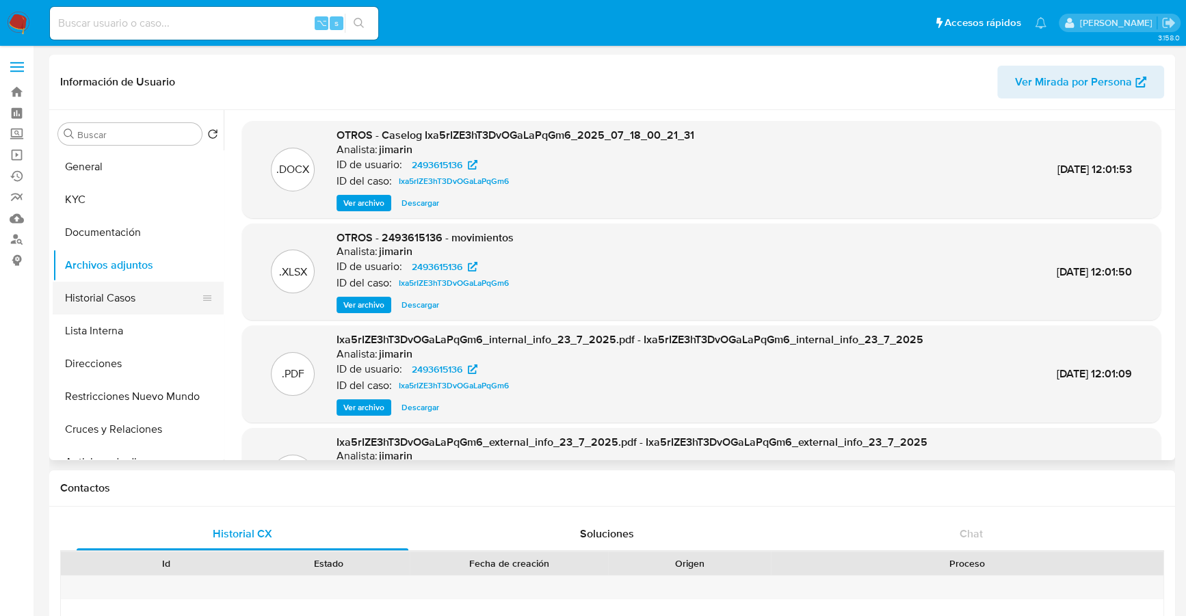
click at [118, 302] on button "Historial Casos" at bounding box center [133, 298] width 160 height 33
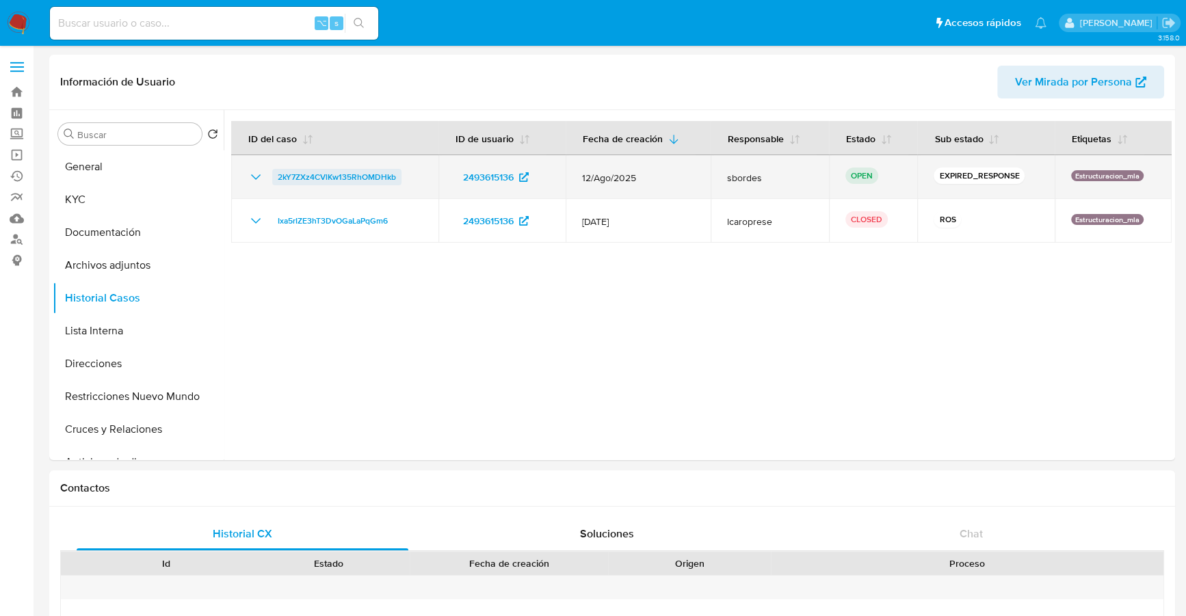
click at [315, 176] on span "2kY7ZXz4CVlKw135RhOMDHkb" at bounding box center [337, 177] width 118 height 16
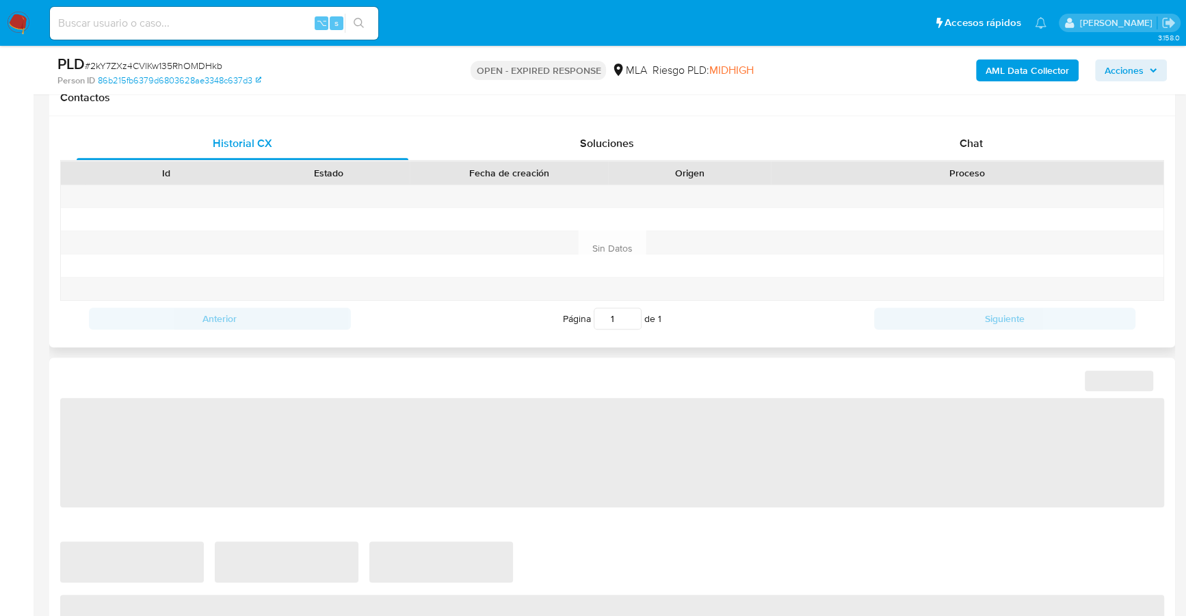
select select "10"
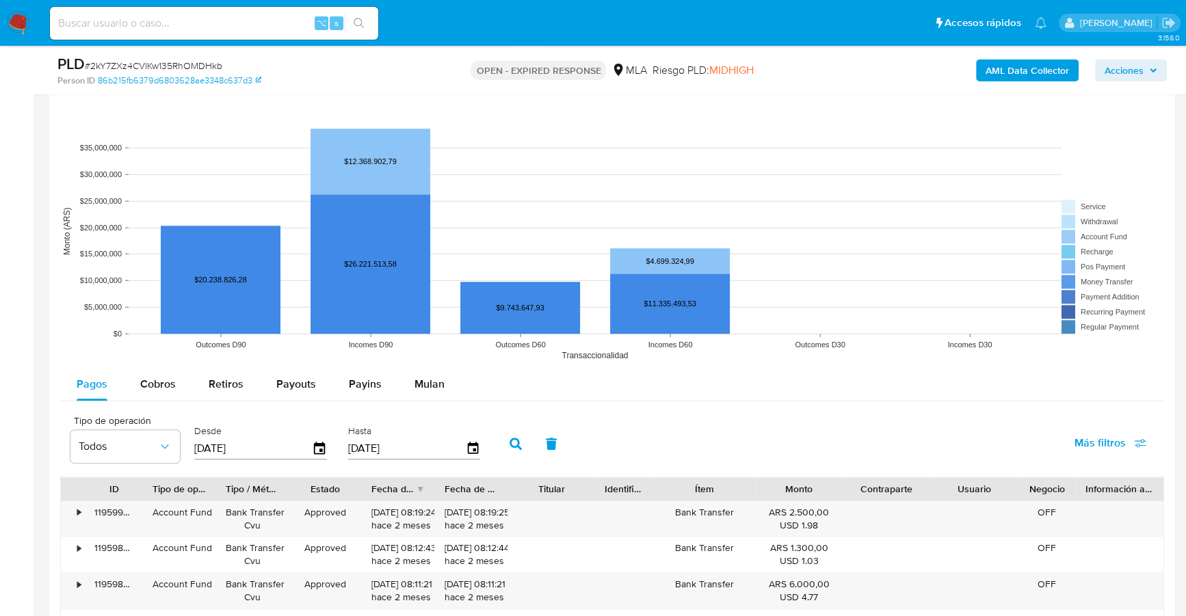
scroll to position [1146, 0]
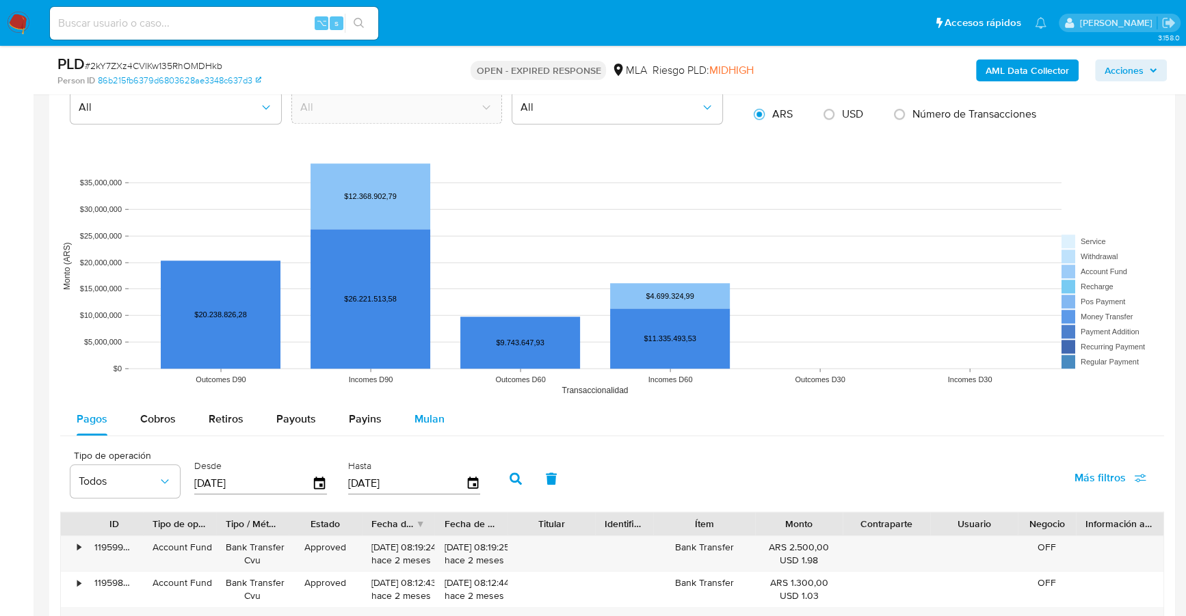
click at [425, 414] on span "Mulan" at bounding box center [429, 419] width 30 height 16
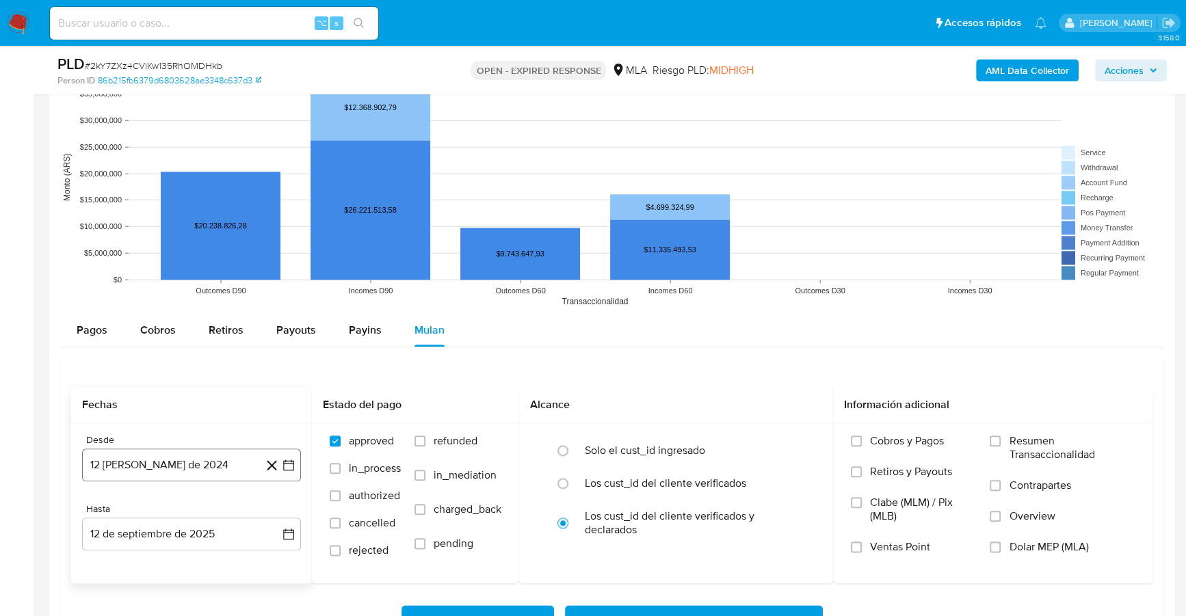
scroll to position [1304, 0]
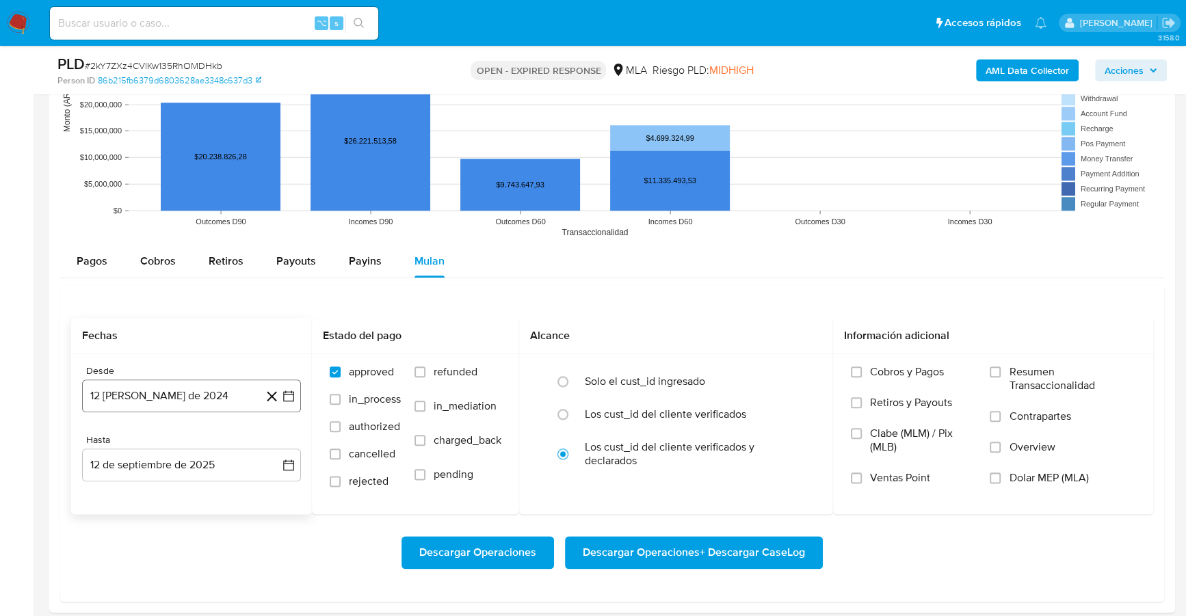
click at [174, 397] on button "12 de agosto de 2024" at bounding box center [191, 396] width 219 height 33
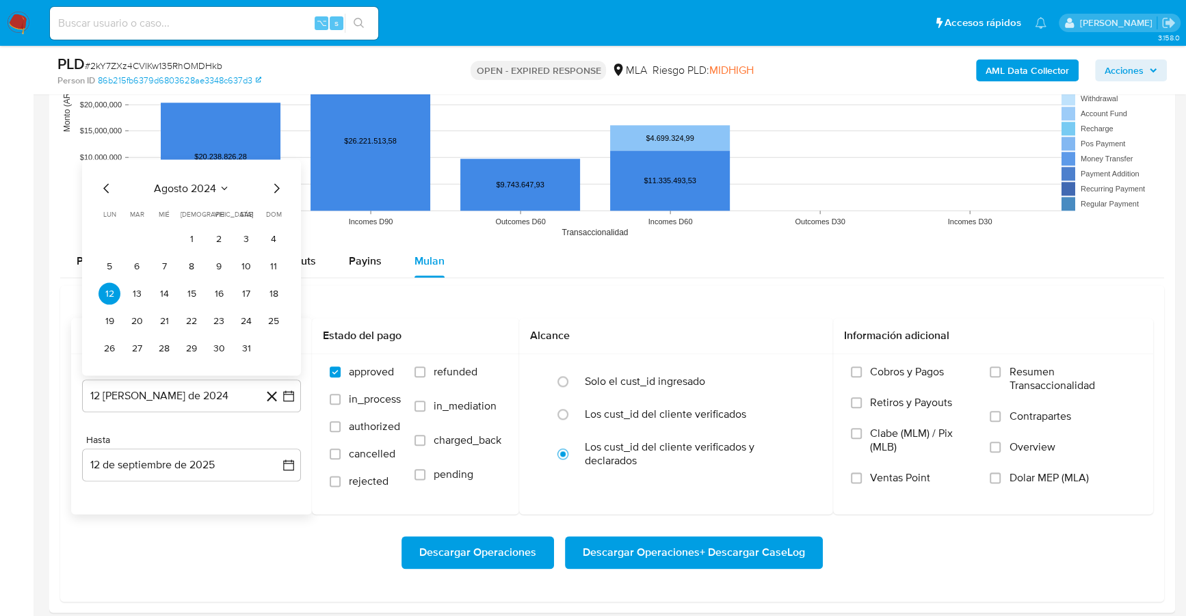
click at [202, 181] on span "agosto 2024" at bounding box center [185, 188] width 62 height 14
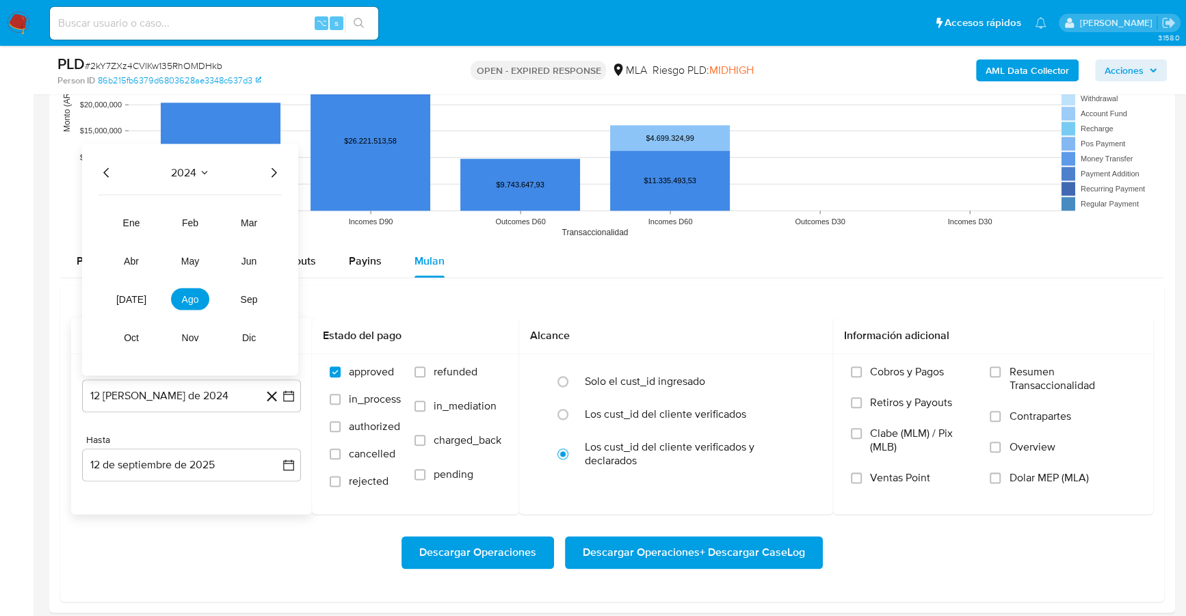
click at [274, 168] on icon "Año siguiente" at bounding box center [273, 172] width 16 height 16
click at [130, 298] on span "jul" at bounding box center [131, 298] width 30 height 11
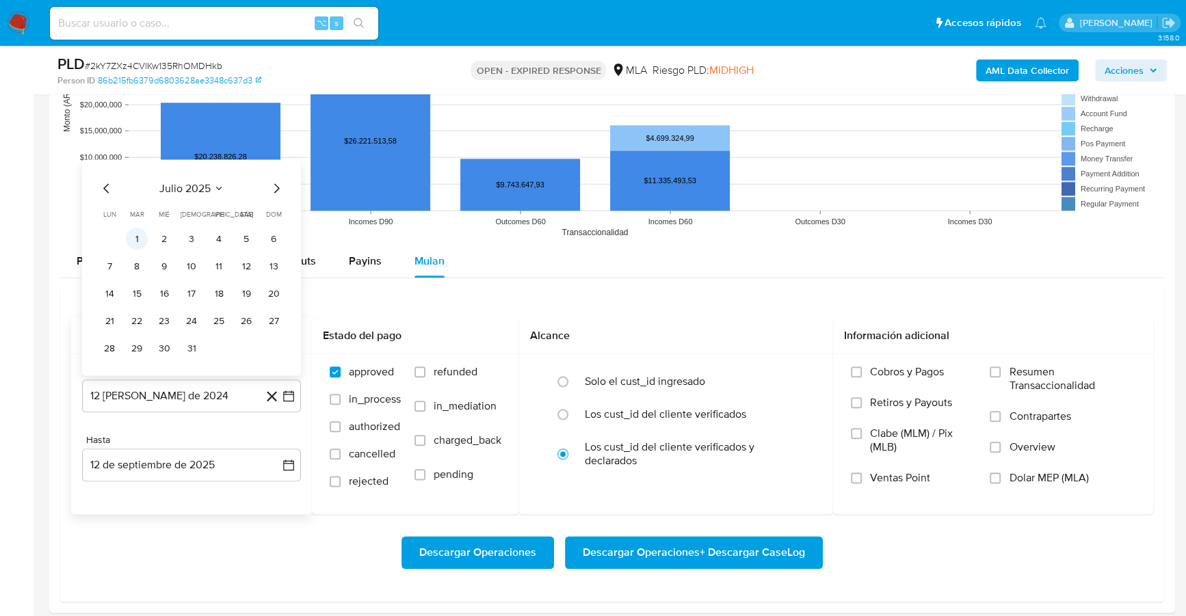
click at [142, 234] on button "1" at bounding box center [137, 239] width 22 height 22
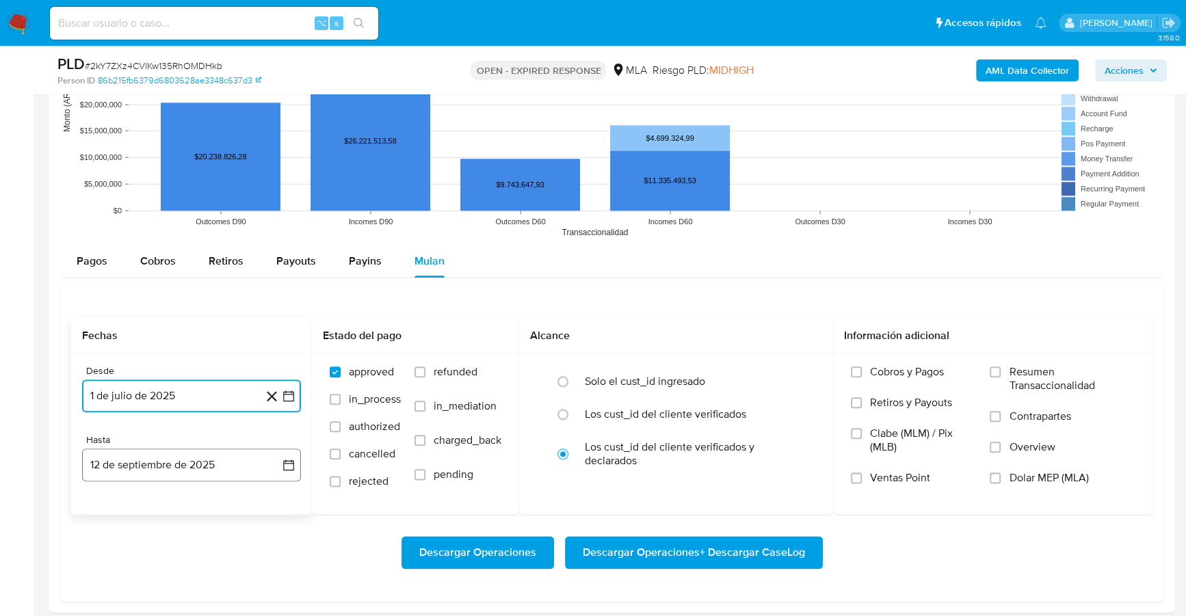
click at [164, 467] on button "12 de septiembre de 2025" at bounding box center [191, 465] width 219 height 33
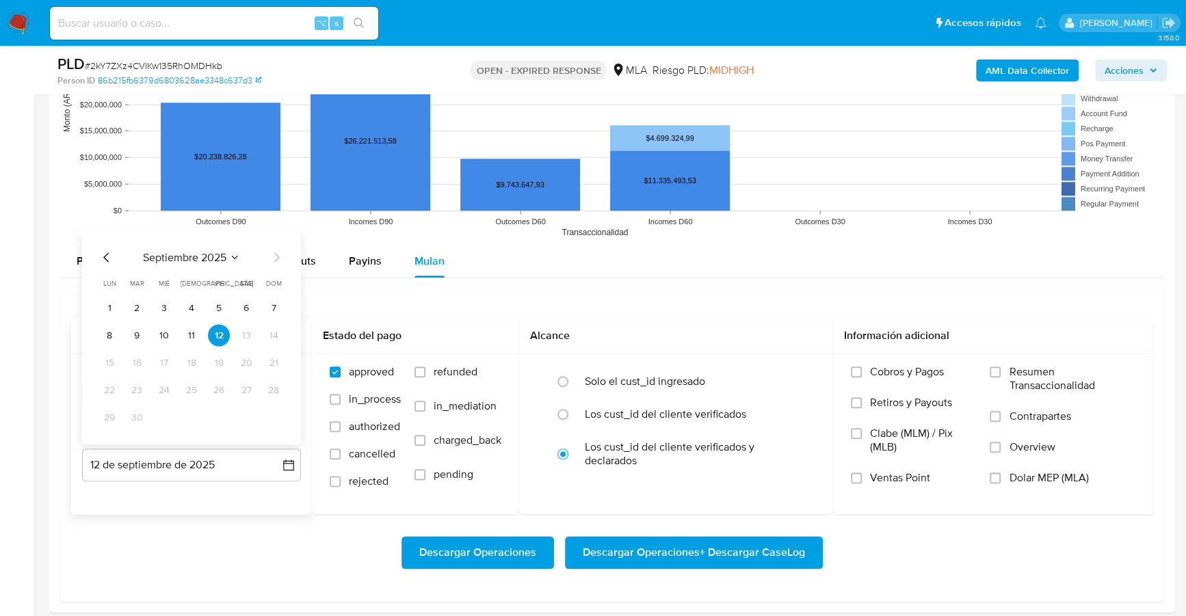
click at [110, 253] on icon "Mes anterior" at bounding box center [106, 257] width 16 height 16
click at [107, 253] on icon "Mes anterior" at bounding box center [106, 257] width 16 height 16
click at [190, 419] on button "31" at bounding box center [192, 417] width 22 height 22
click at [1018, 477] on span "Dolar MEP (MLA)" at bounding box center [1048, 478] width 79 height 14
click at [1001, 477] on input "Dolar MEP (MLA)" at bounding box center [995, 478] width 11 height 11
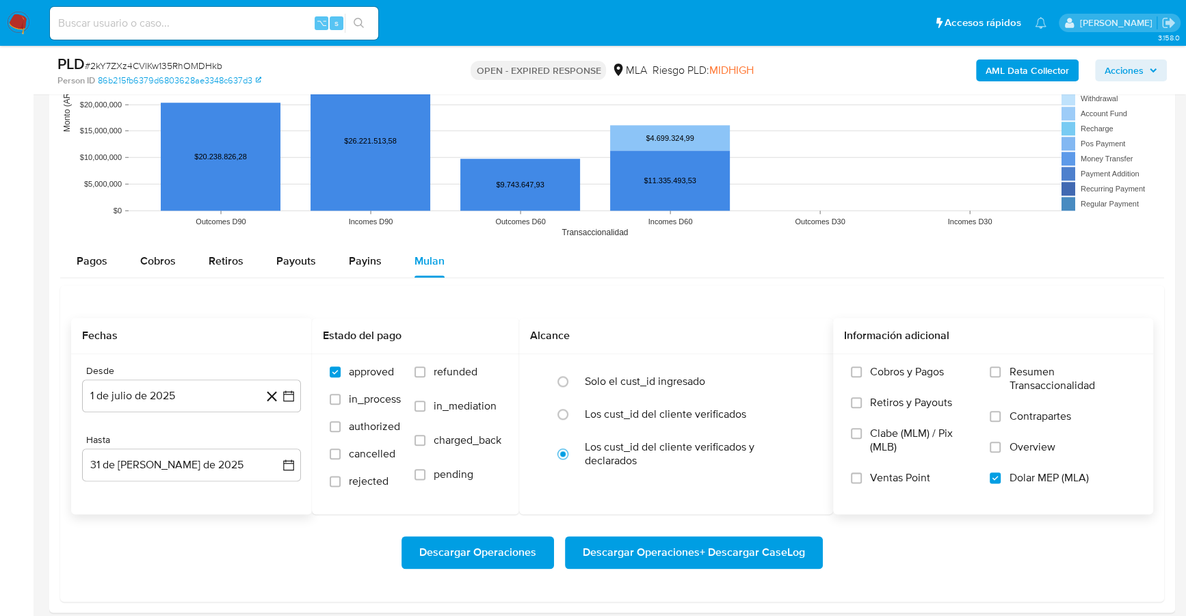
click at [692, 540] on span "Descargar Operaciones + Descargar CaseLog" at bounding box center [694, 553] width 222 height 30
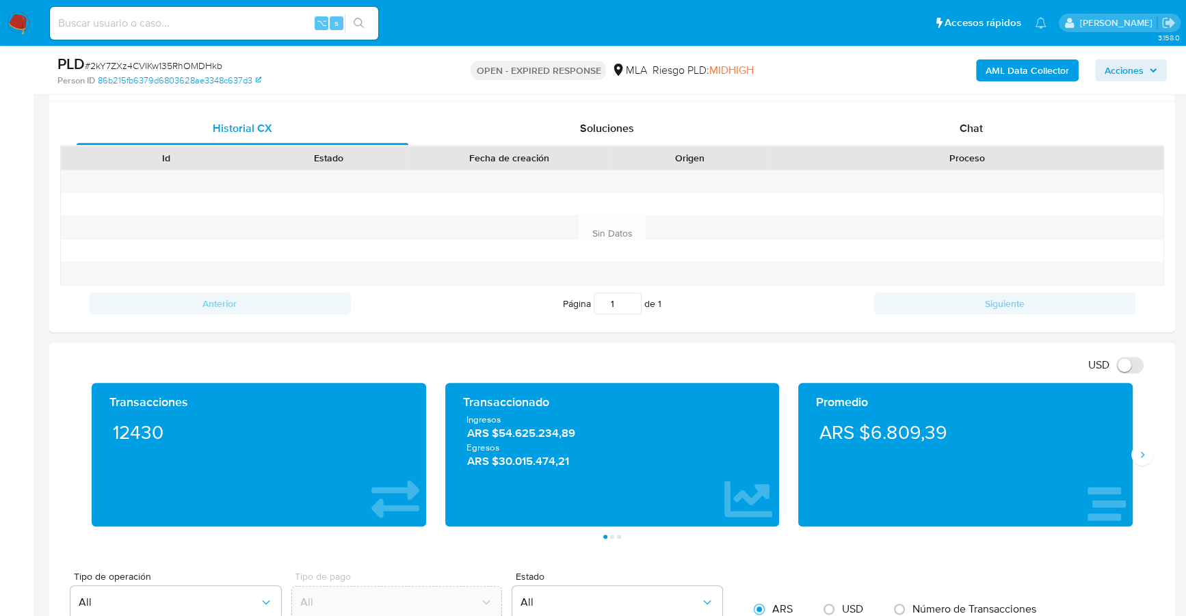
scroll to position [164, 0]
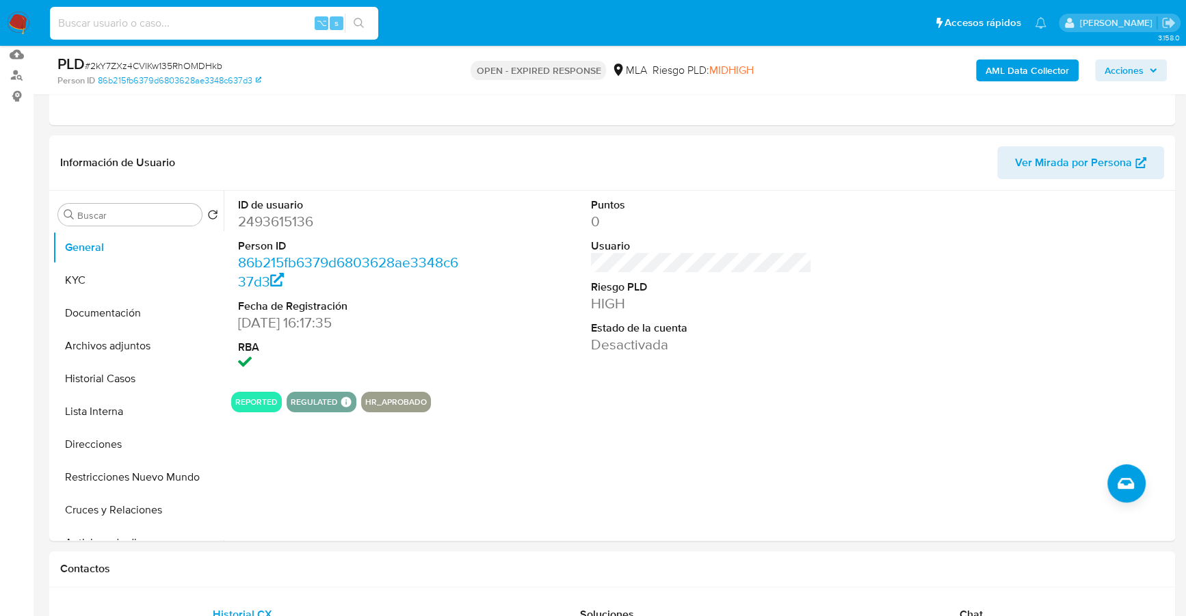
click at [211, 16] on input at bounding box center [214, 23] width 328 height 18
paste input "1533027738"
type input "1533027738"
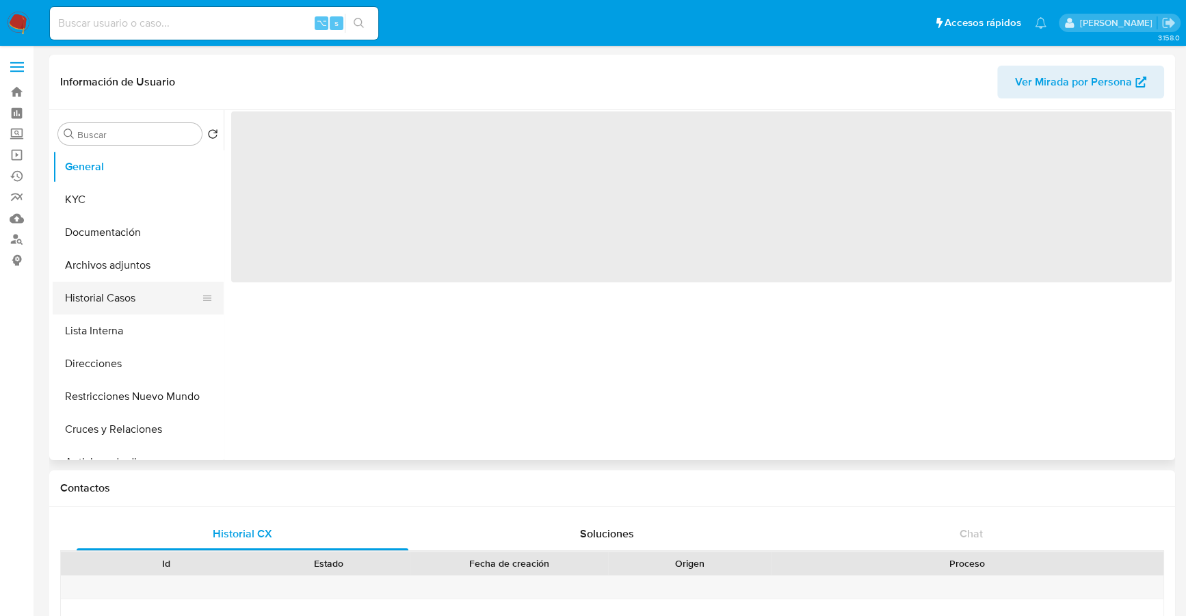
click at [109, 293] on button "Historial Casos" at bounding box center [133, 298] width 160 height 33
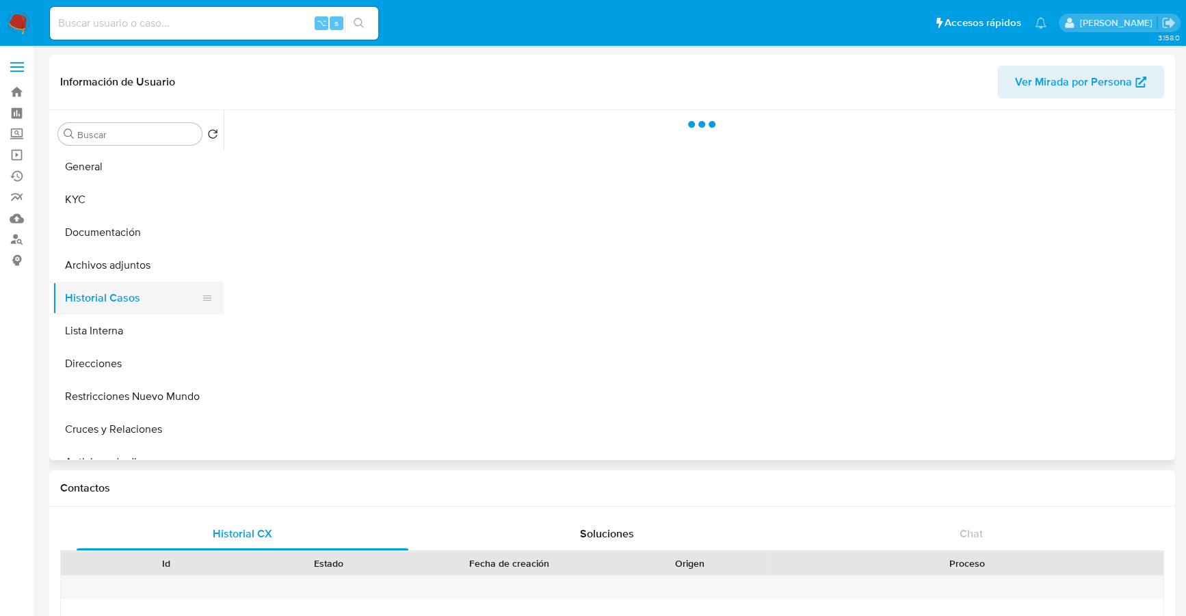
select select "10"
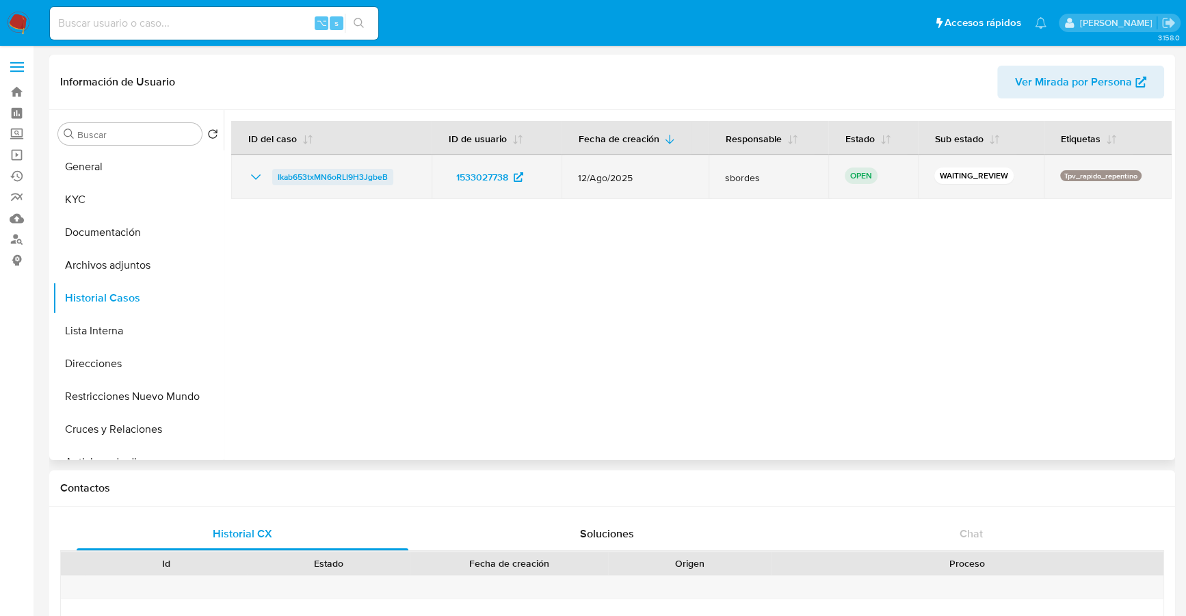
click at [291, 179] on span "Ikab653txMN6oRLI9H3JgbeB" at bounding box center [333, 177] width 110 height 16
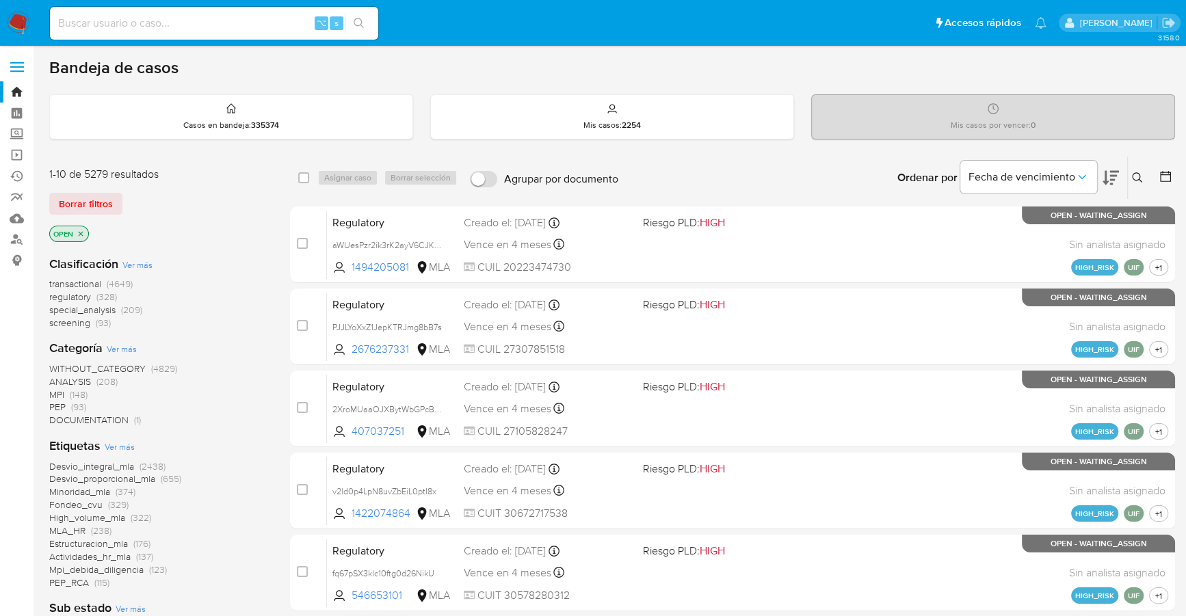
click at [1135, 179] on icon at bounding box center [1137, 177] width 11 height 11
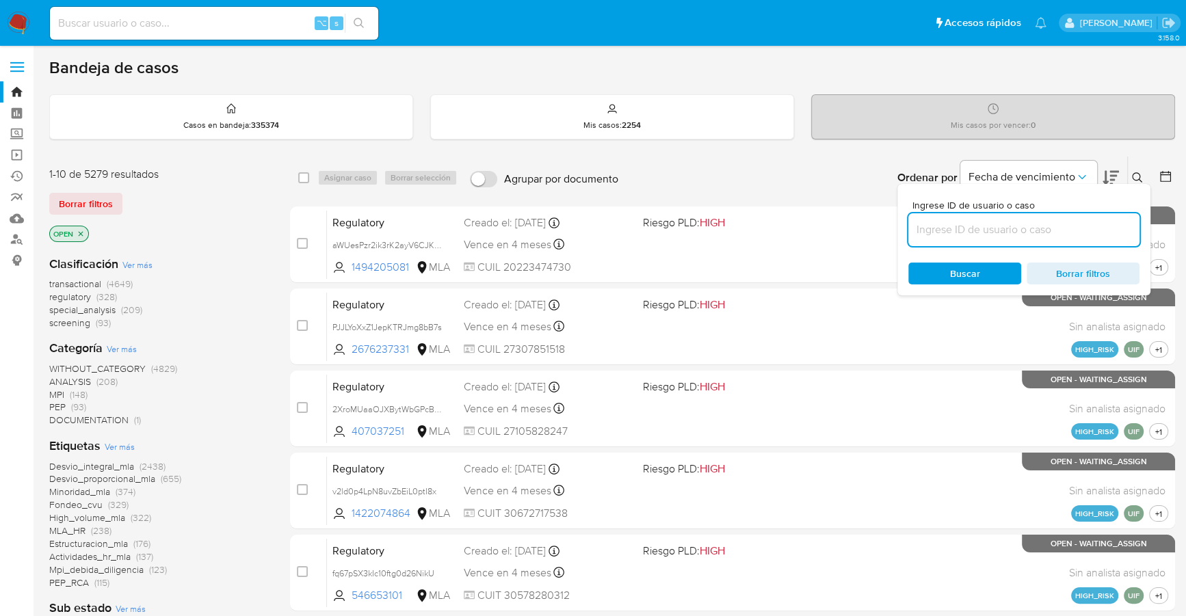
click at [1036, 233] on input at bounding box center [1023, 230] width 231 height 18
type input "Ikab653txMN6oRLI9H3JgbeB"
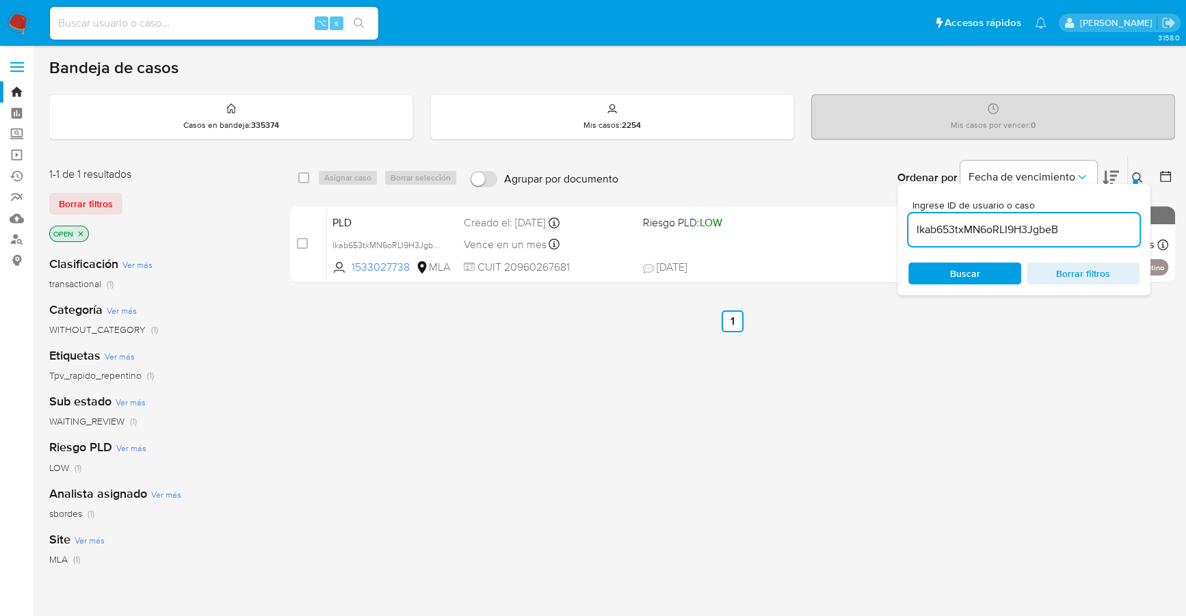
click at [1137, 177] on icon at bounding box center [1137, 177] width 11 height 11
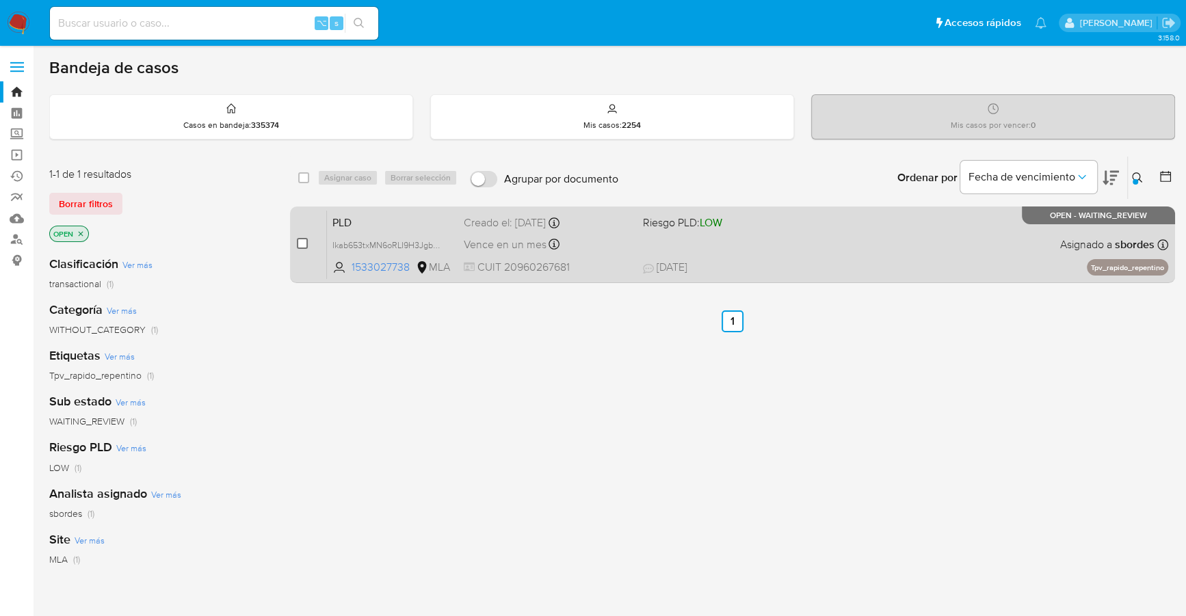
click at [300, 241] on input "checkbox" at bounding box center [302, 243] width 11 height 11
checkbox input "true"
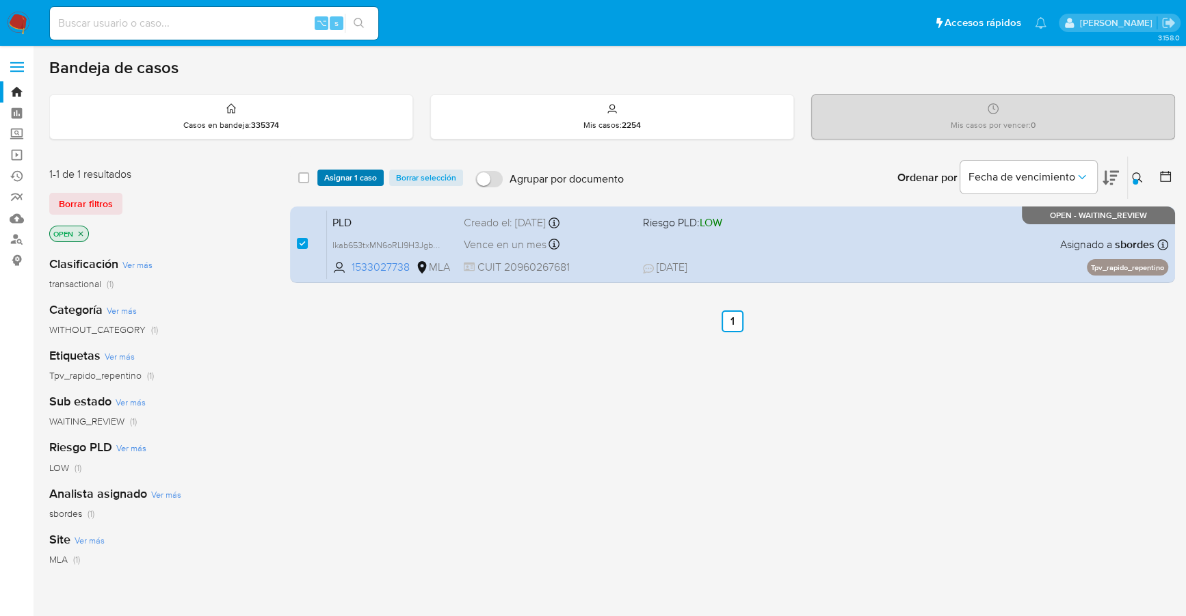
click at [349, 181] on span "Asignar 1 caso" at bounding box center [350, 178] width 53 height 14
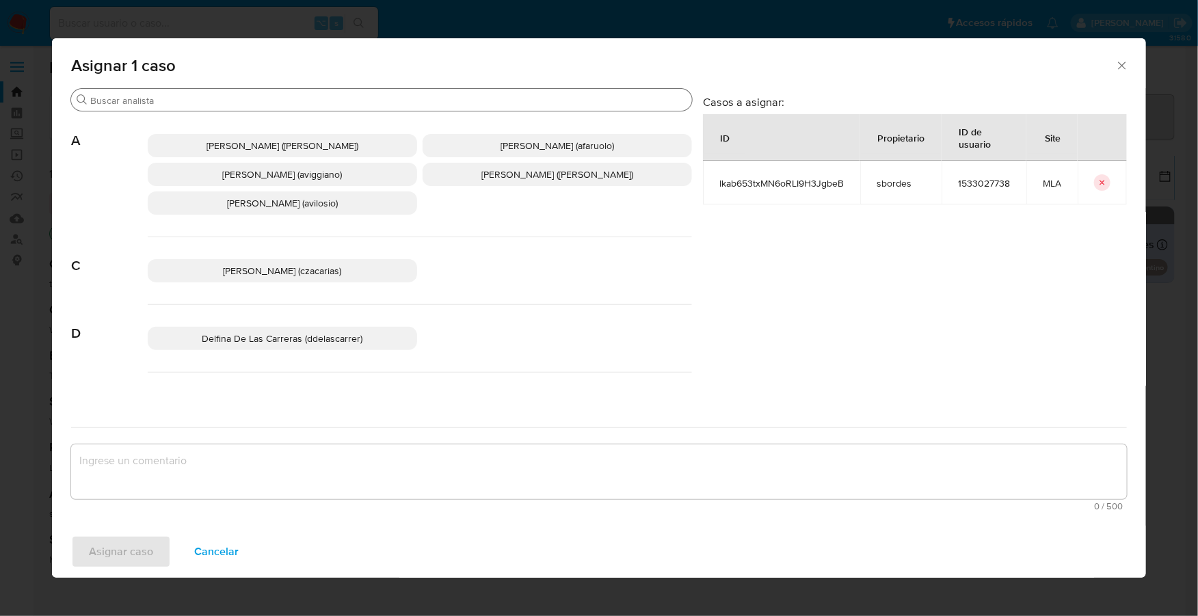
click at [237, 101] on input "Buscar" at bounding box center [388, 100] width 596 height 12
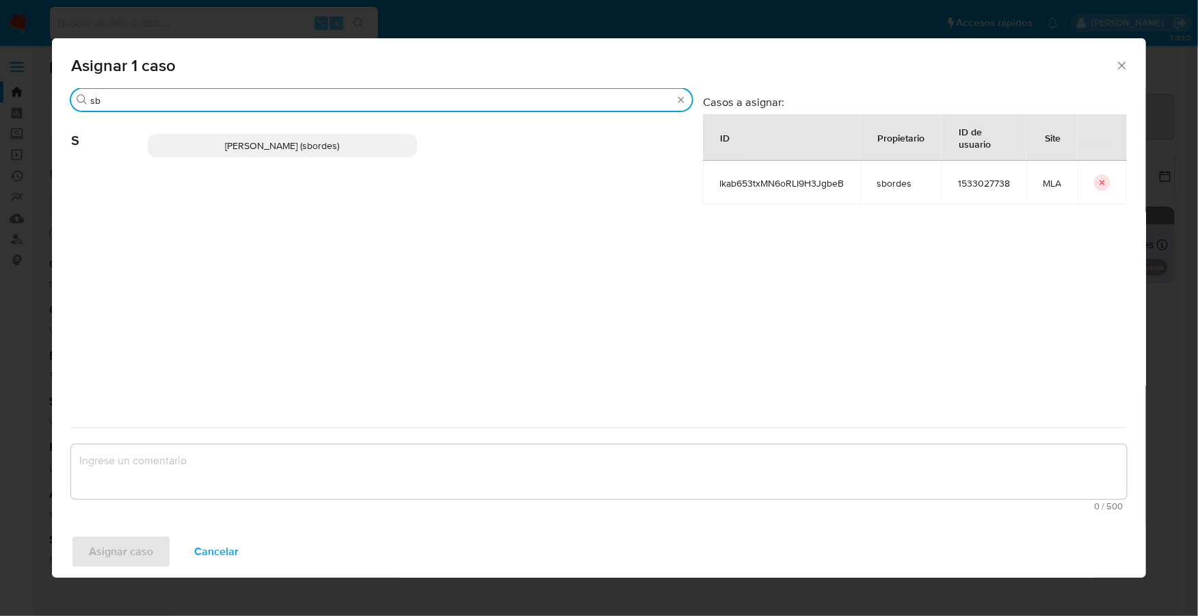
type input "sb"
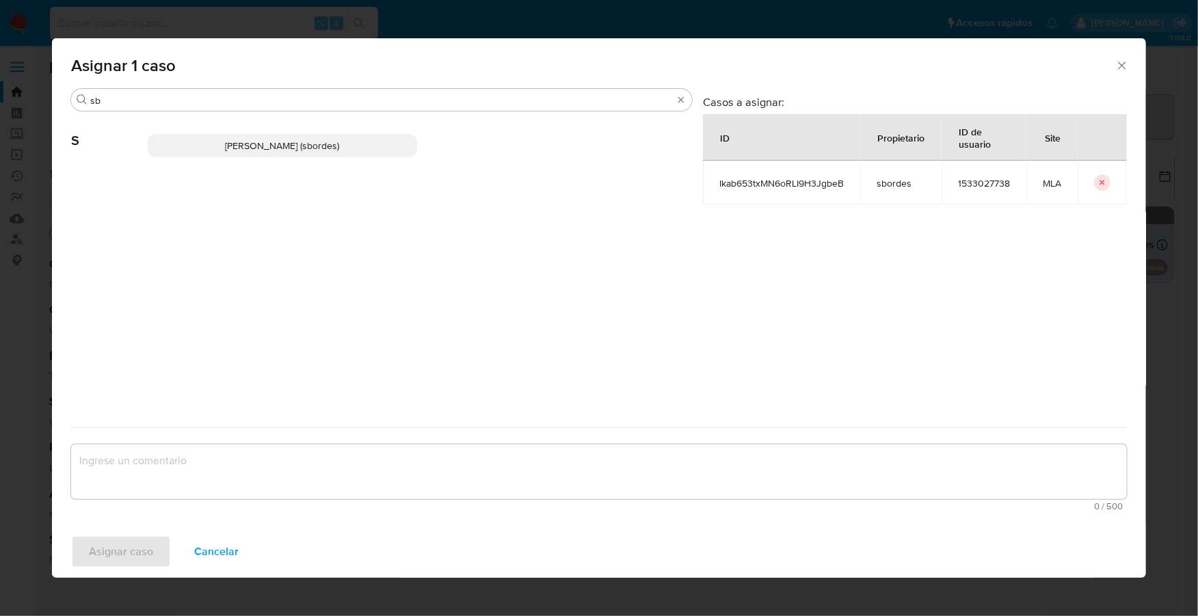
click at [274, 152] on span "Stefania Bordes (sbordes)" at bounding box center [283, 146] width 114 height 14
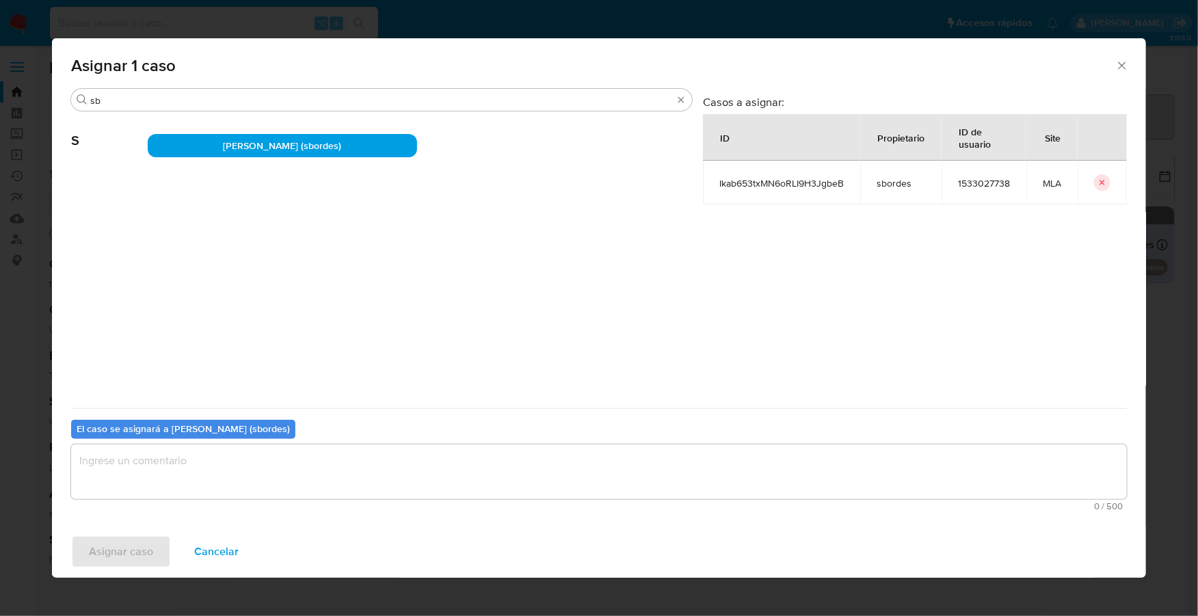
click at [255, 463] on textarea "assign-modal" at bounding box center [599, 472] width 1056 height 55
click at [124, 562] on span "Asignar caso" at bounding box center [121, 552] width 64 height 30
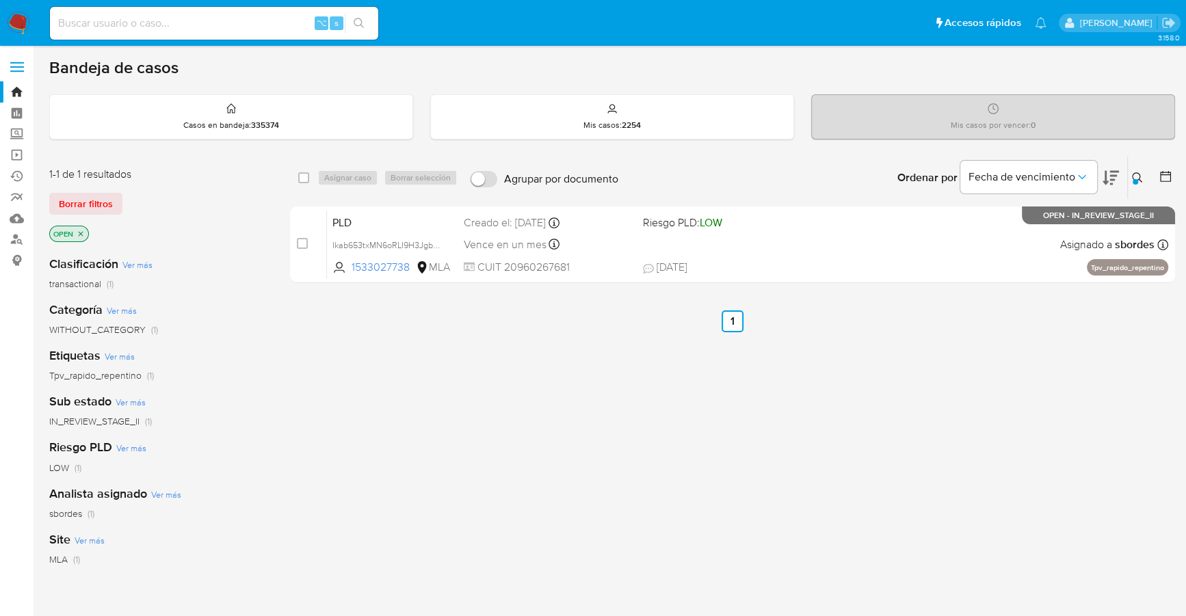
click at [10, 18] on img at bounding box center [18, 23] width 23 height 23
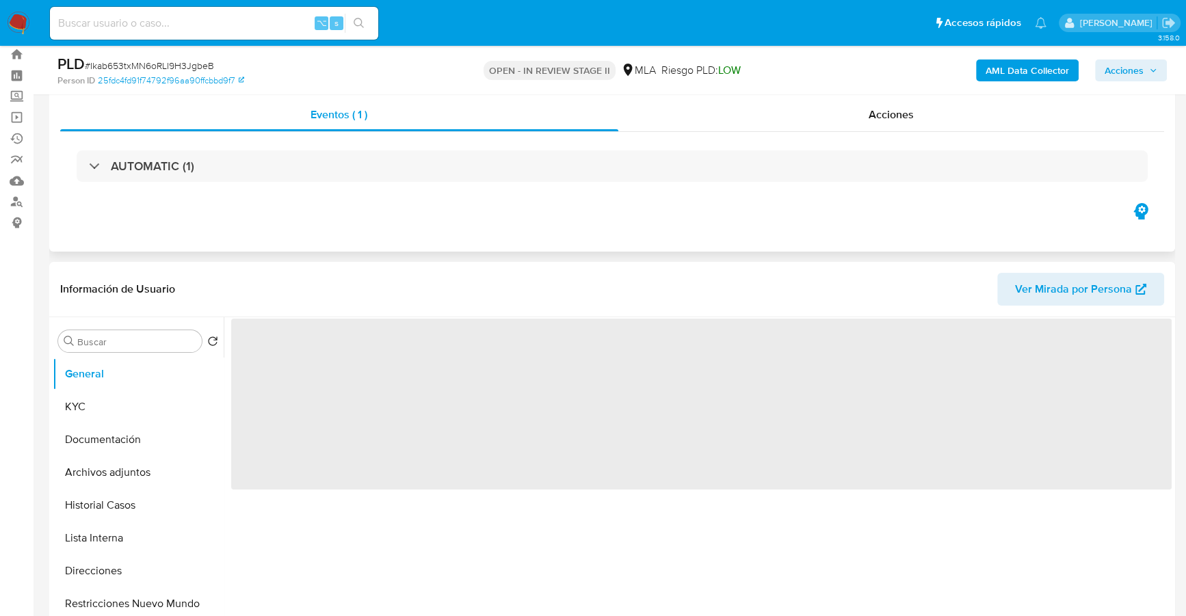
scroll to position [123, 0]
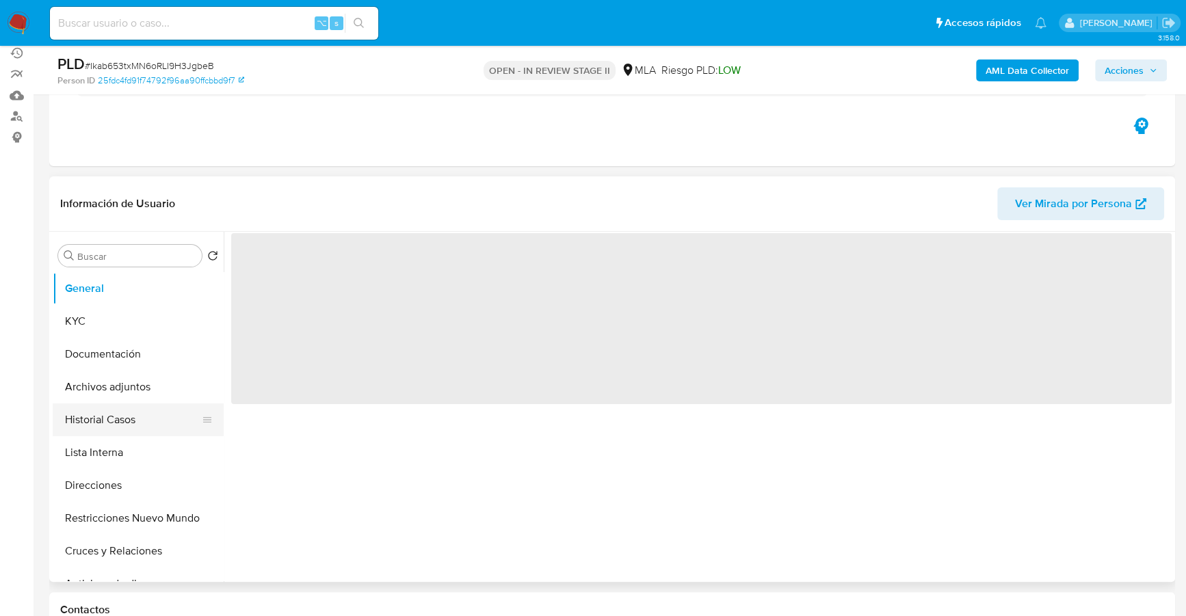
click at [124, 429] on button "Historial Casos" at bounding box center [133, 420] width 160 height 33
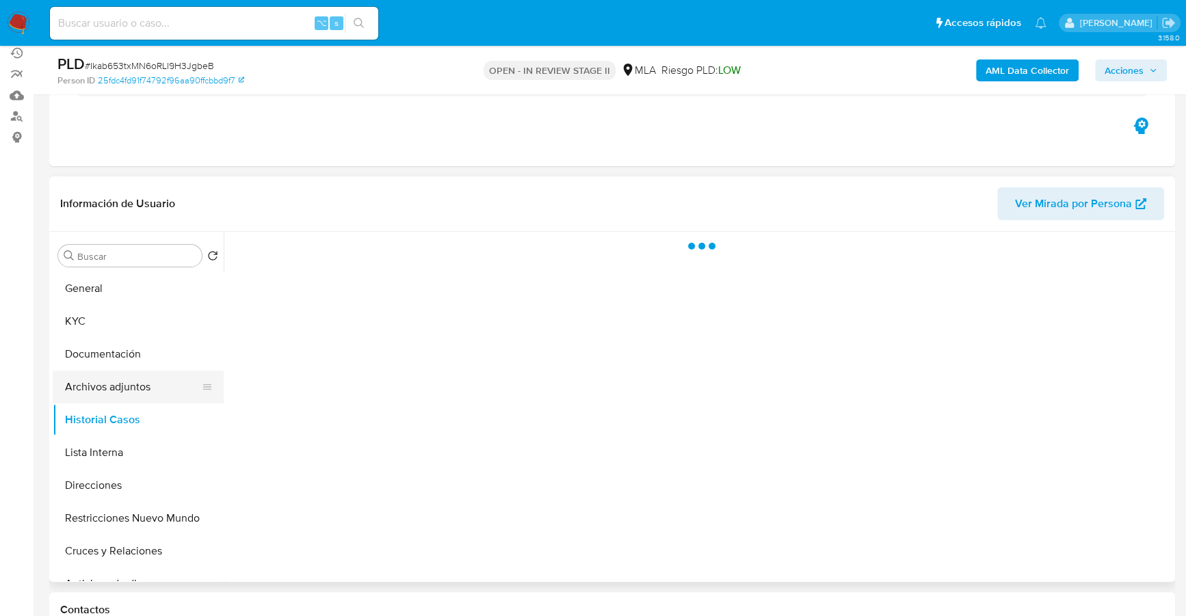
select select "10"
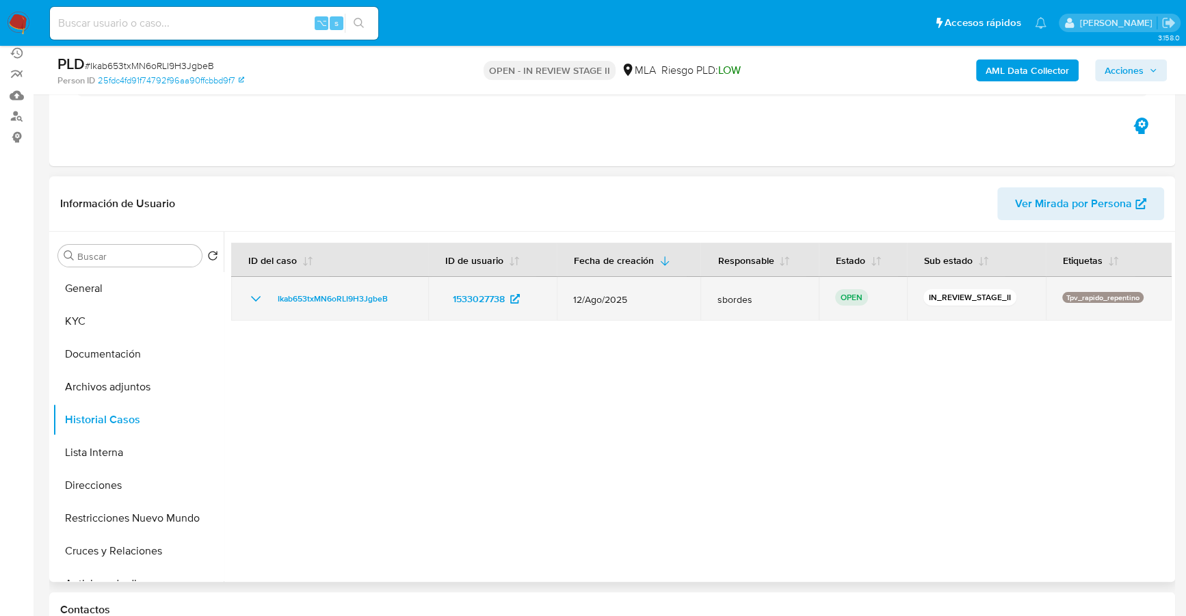
click at [259, 293] on icon "Mostrar/Ocultar" at bounding box center [256, 299] width 16 height 16
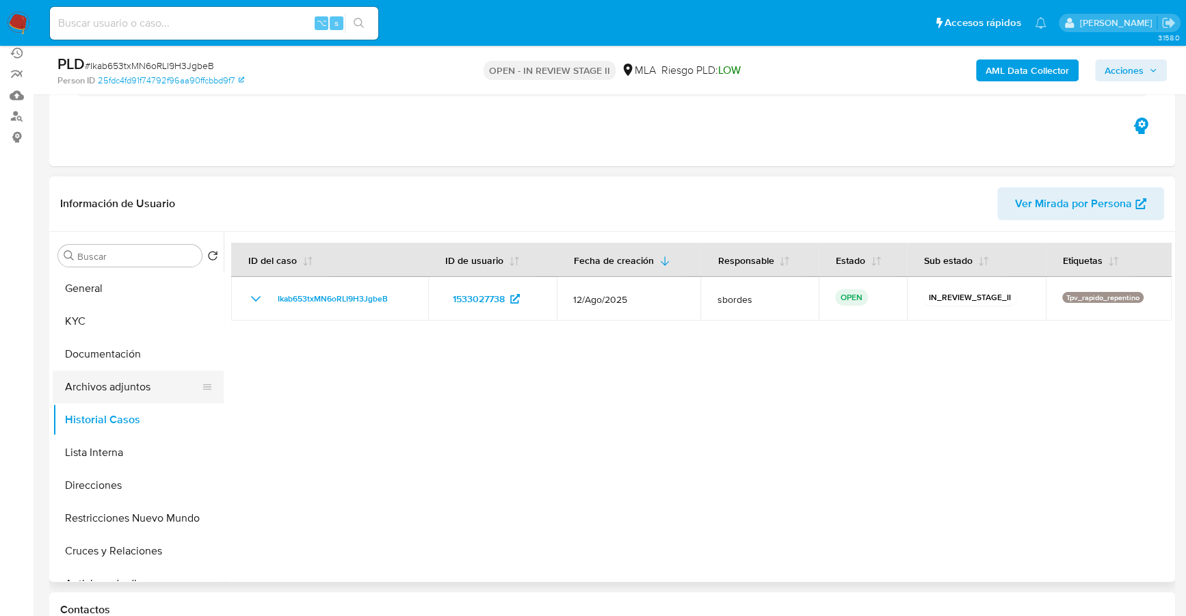
click at [131, 386] on button "Archivos adjuntos" at bounding box center [133, 387] width 160 height 33
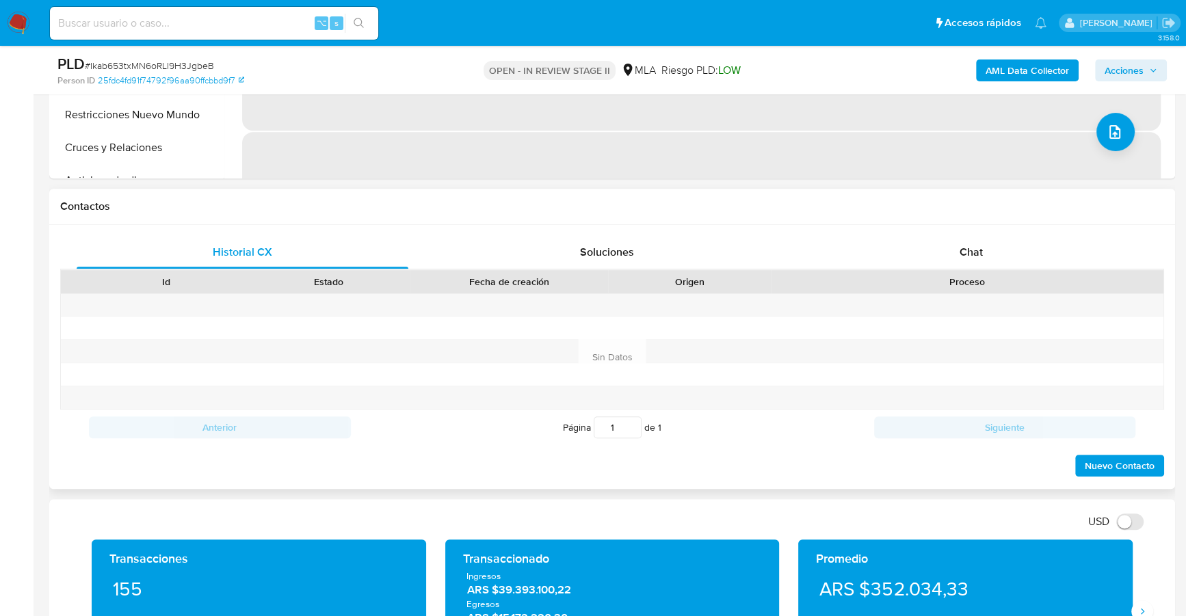
scroll to position [674, 0]
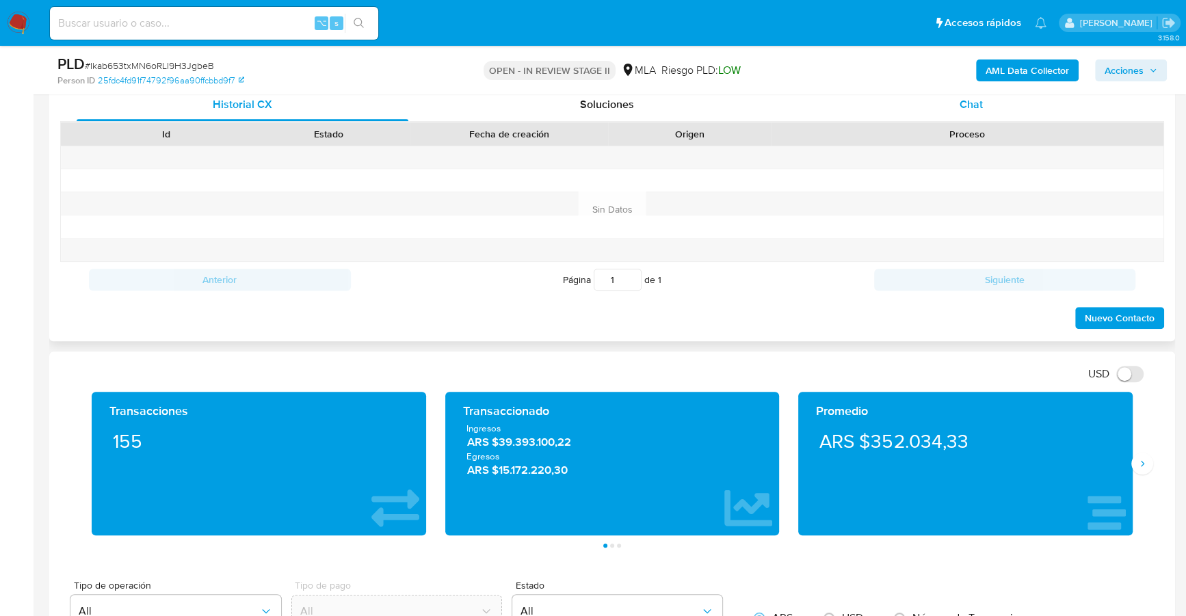
click at [988, 111] on div "Chat" at bounding box center [971, 104] width 332 height 33
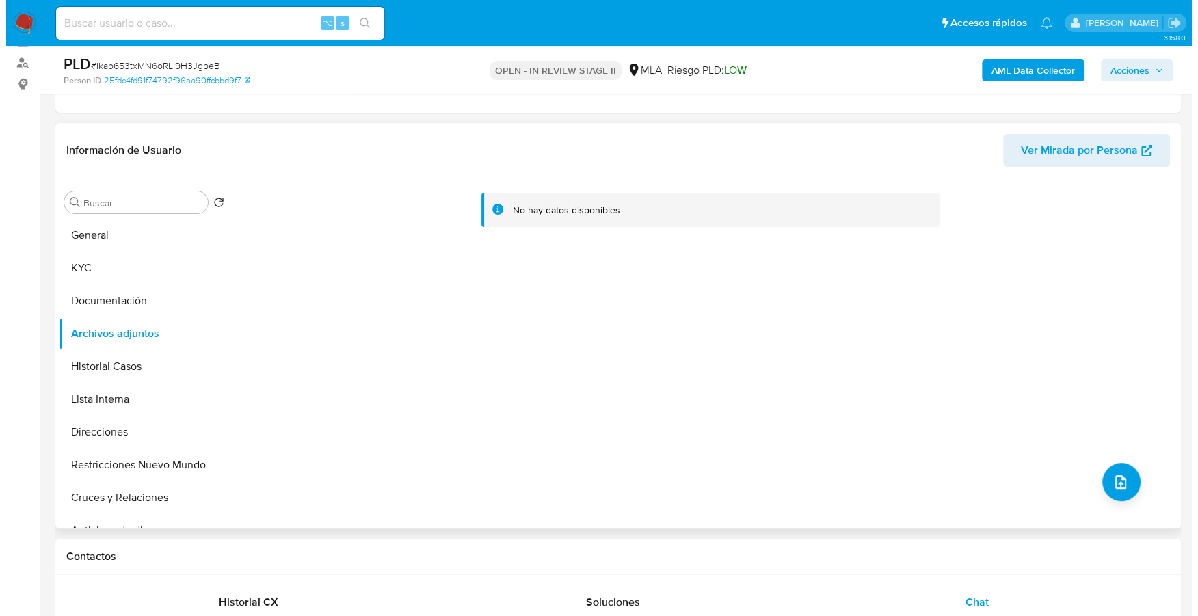
scroll to position [172, 0]
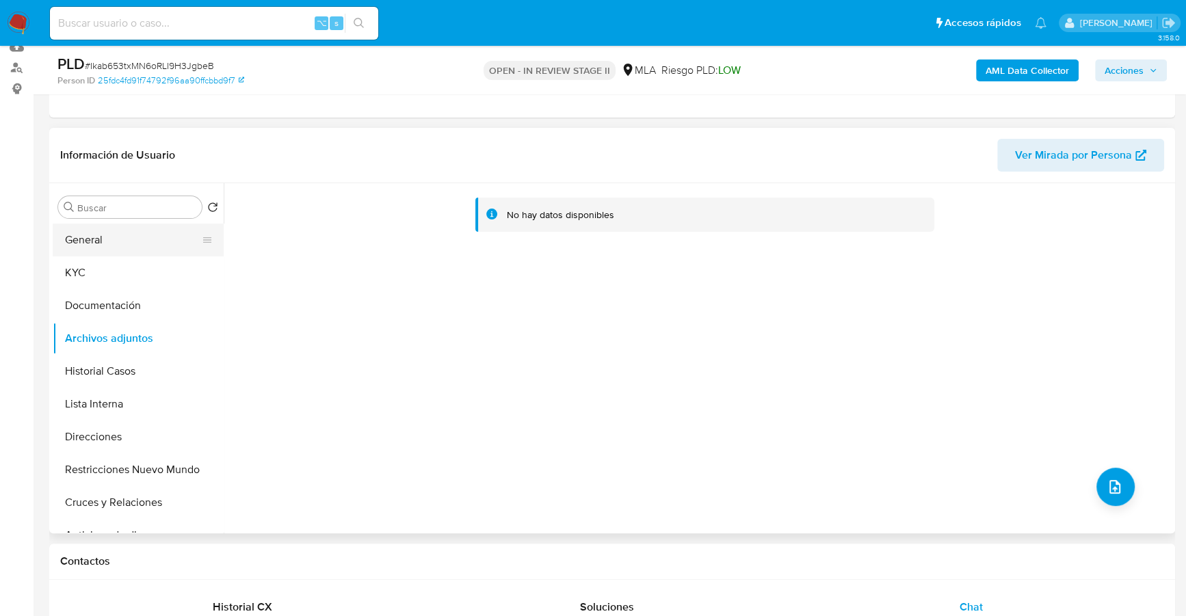
click at [127, 239] on button "General" at bounding box center [133, 240] width 160 height 33
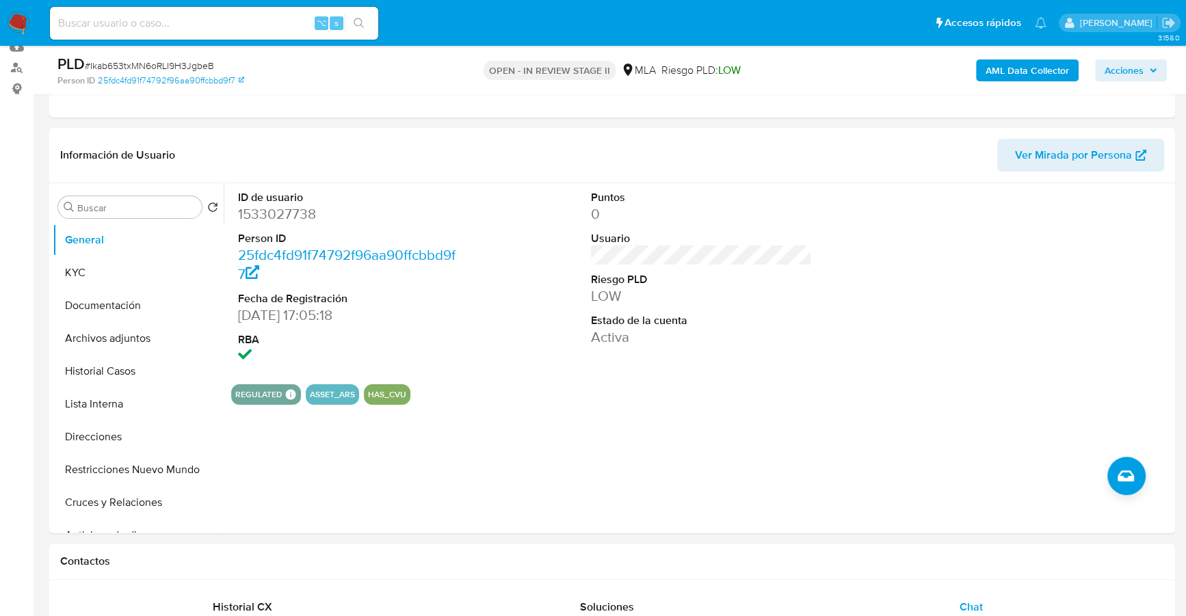
click at [234, 27] on input at bounding box center [214, 23] width 328 height 18
paste input "1533027738"
type input "1533027738"
click at [103, 279] on button "KYC" at bounding box center [133, 272] width 160 height 33
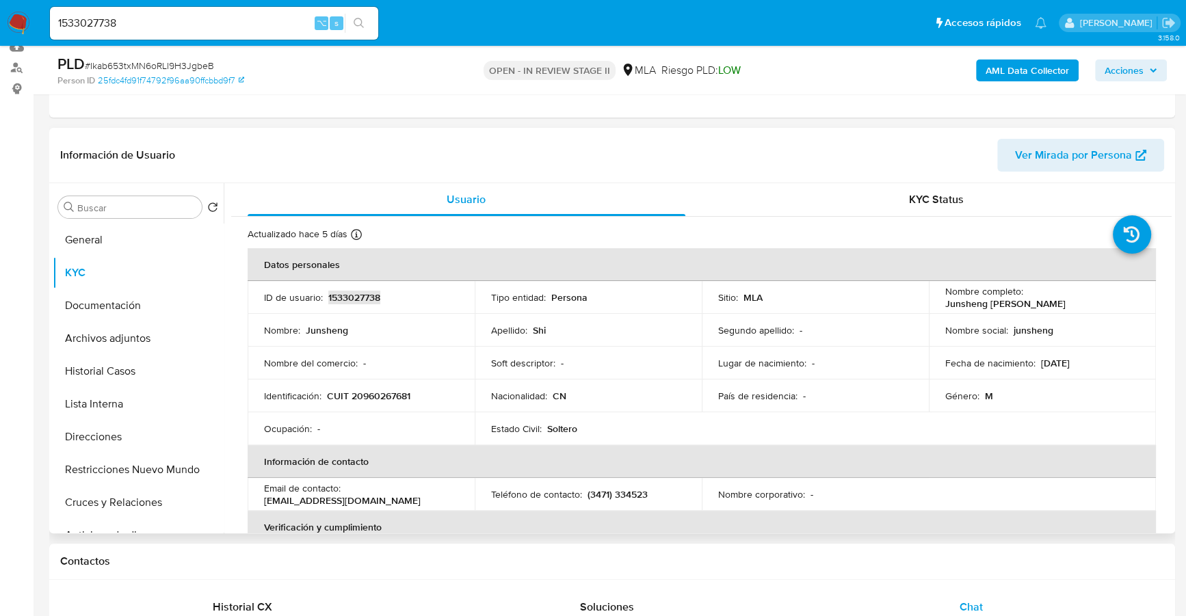
copy p "1533027738"
copy p "20960267681"
click at [1037, 72] on b "AML Data Collector" at bounding box center [1027, 71] width 83 height 22
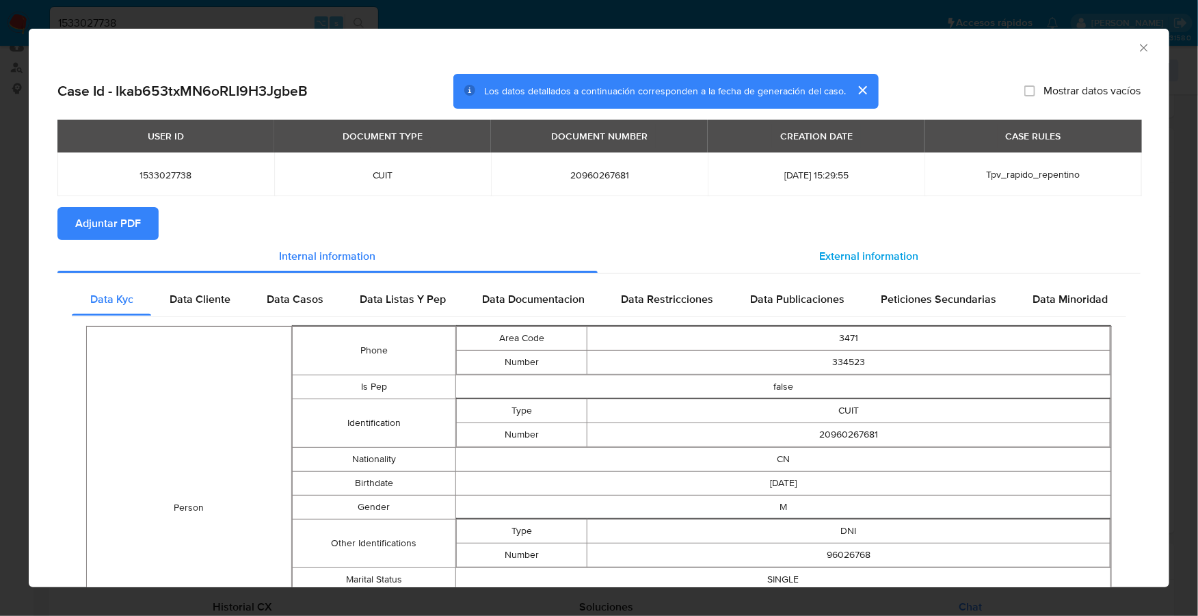
click at [824, 269] on div "External information" at bounding box center [869, 256] width 543 height 33
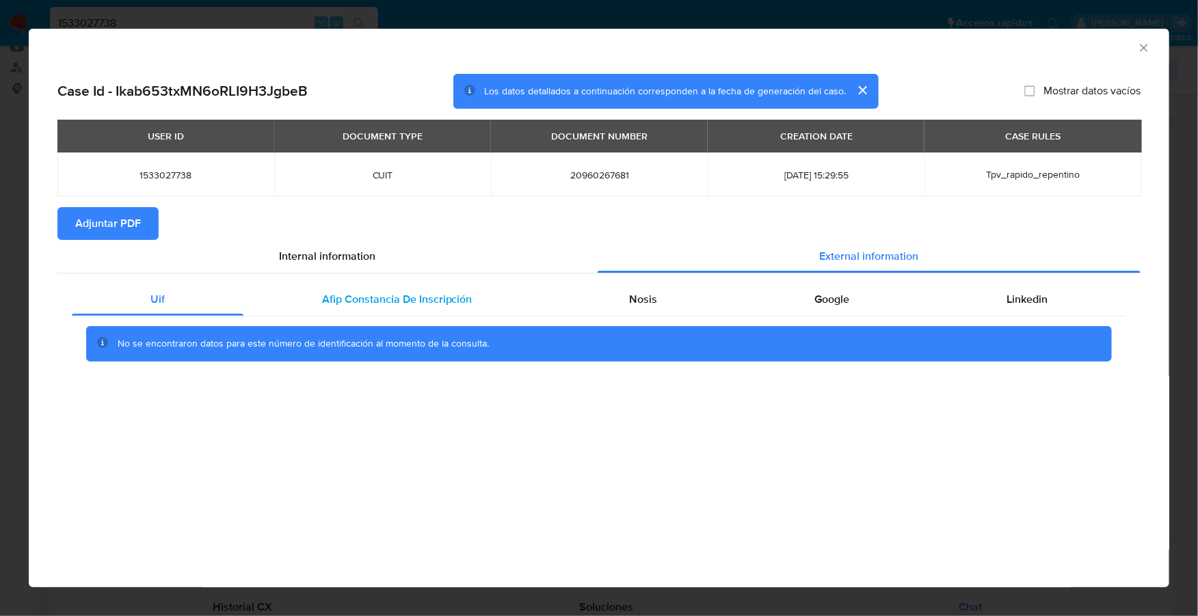
click at [397, 311] on div "Afip Constancia De Inscripción" at bounding box center [397, 299] width 308 height 33
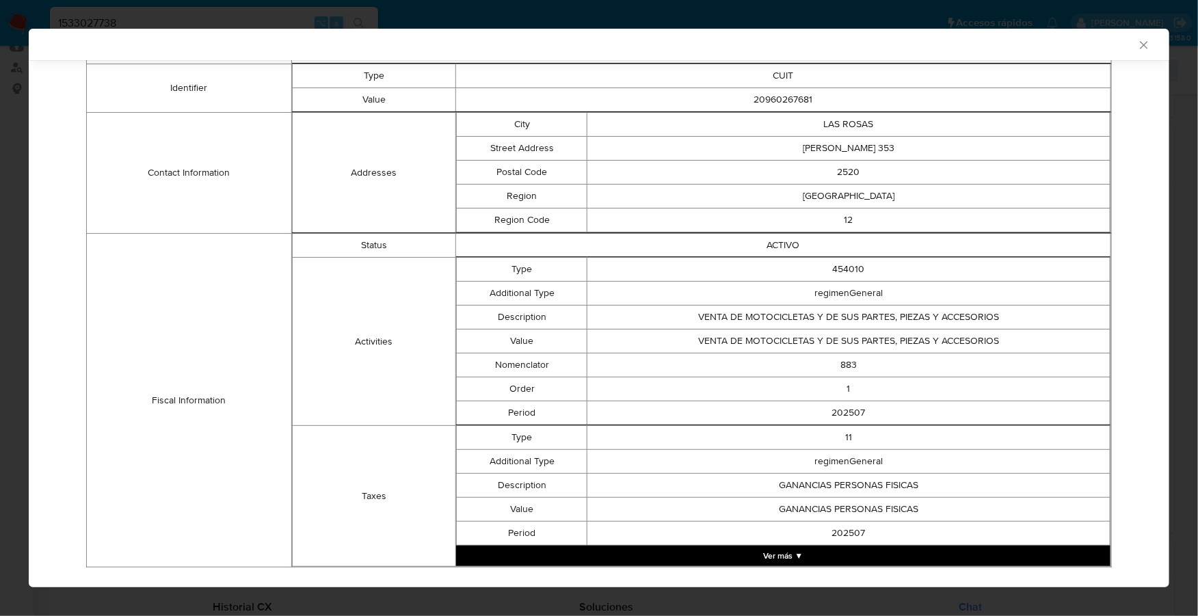
scroll to position [0, 0]
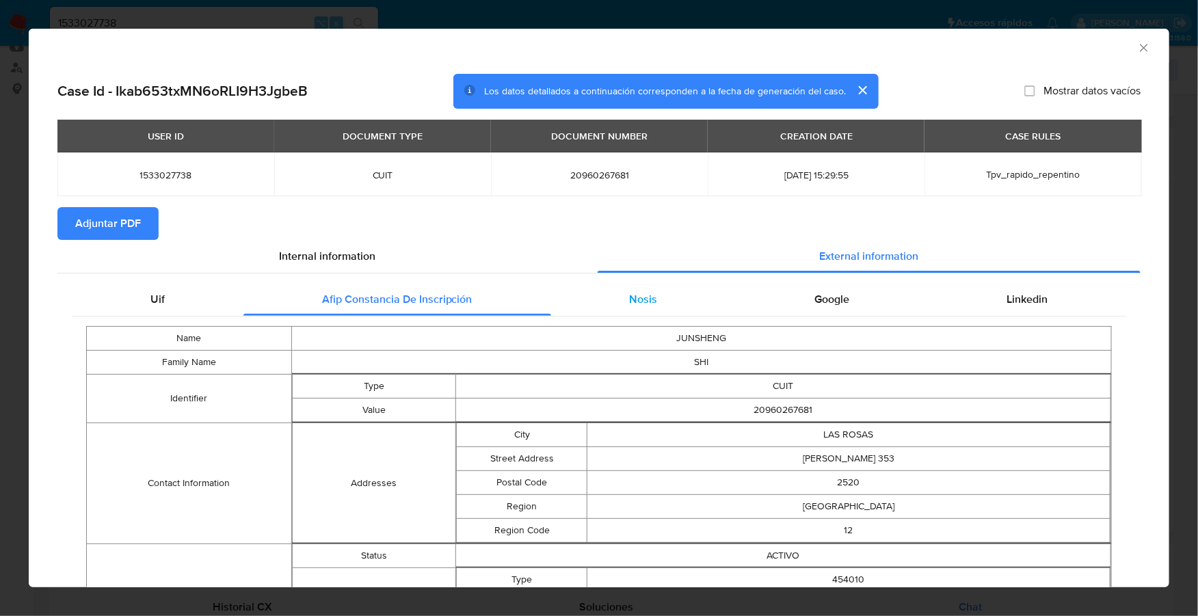
click at [630, 289] on div "Nosis" at bounding box center [643, 299] width 185 height 33
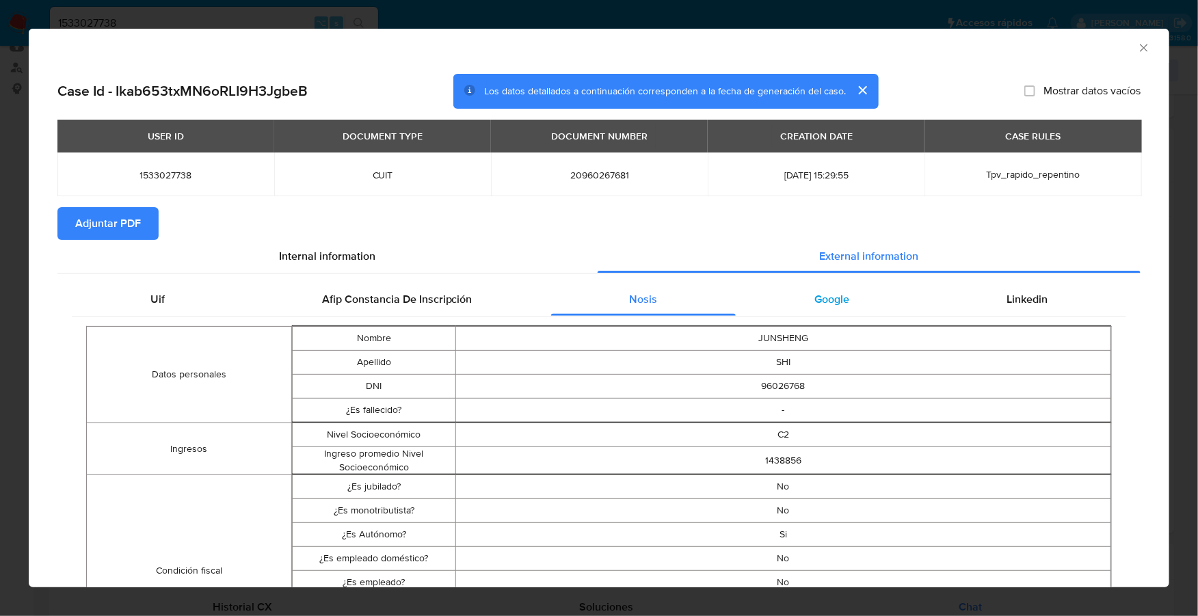
click at [831, 306] on span "Google" at bounding box center [832, 299] width 35 height 16
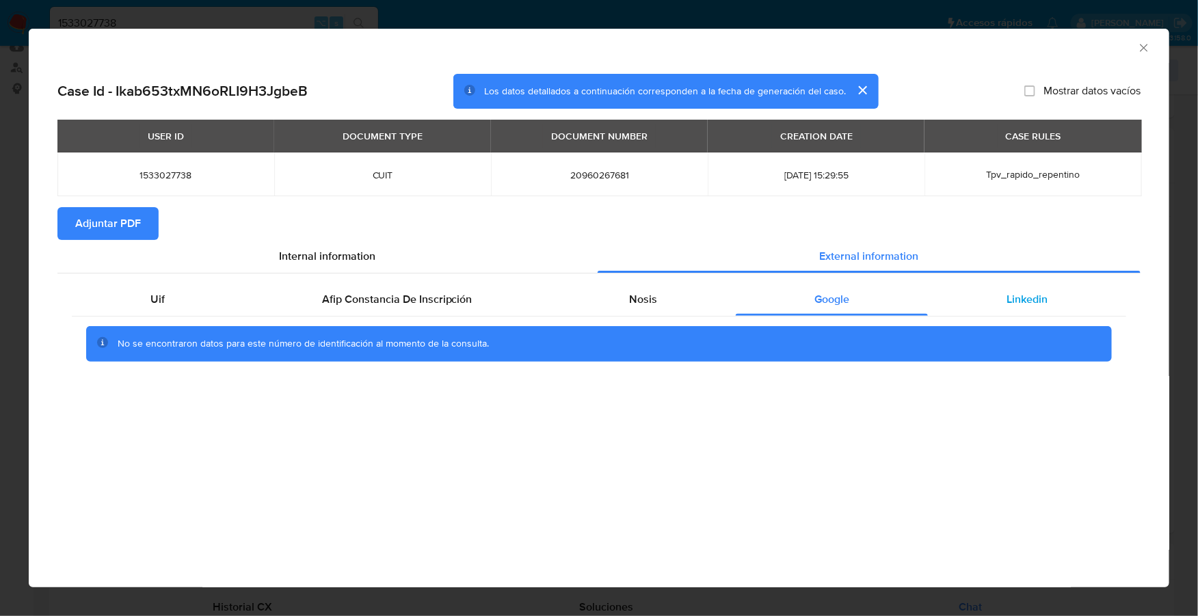
click at [991, 306] on div "Linkedin" at bounding box center [1027, 299] width 198 height 33
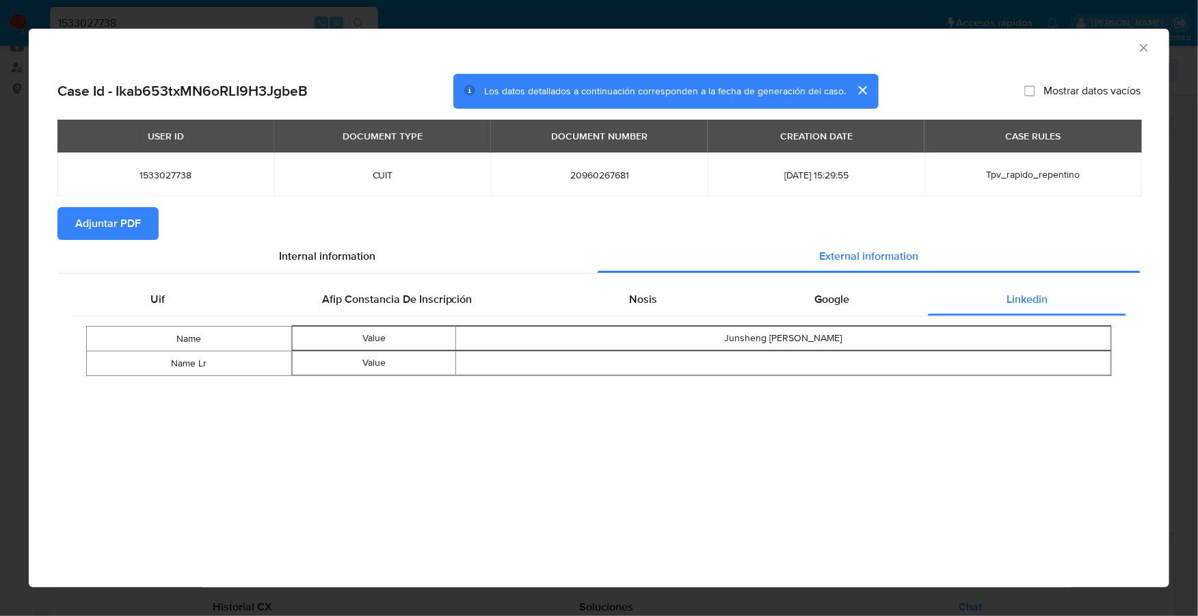
click at [80, 215] on span "Adjuntar PDF" at bounding box center [108, 224] width 66 height 30
click at [1148, 49] on icon "Cerrar ventana" at bounding box center [1144, 48] width 14 height 14
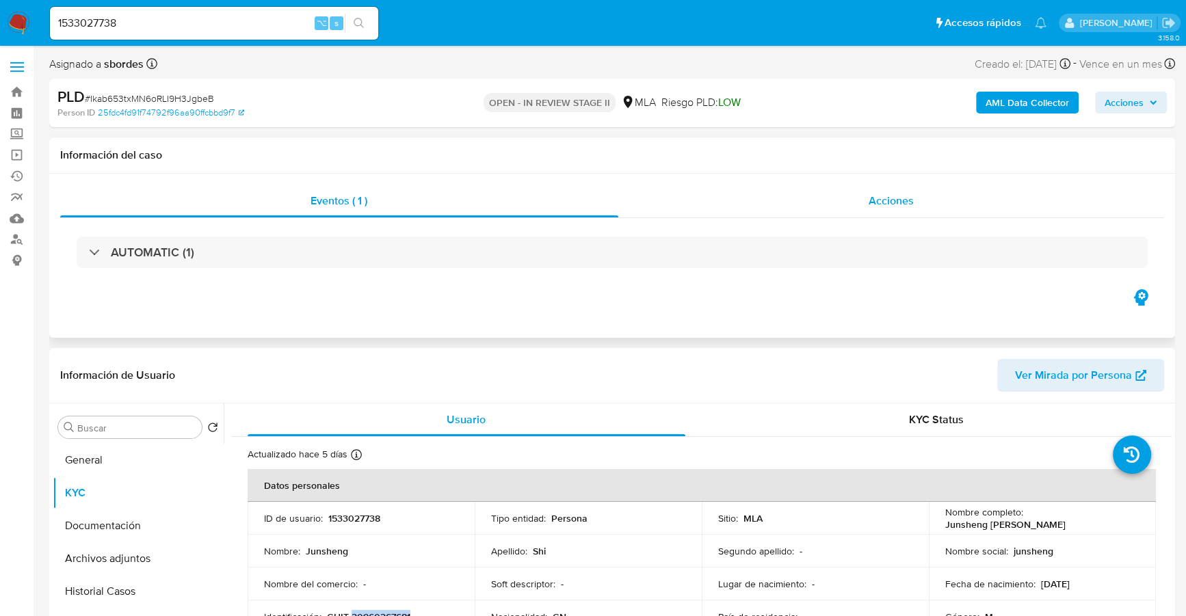
click at [923, 200] on div "Acciones" at bounding box center [891, 201] width 547 height 33
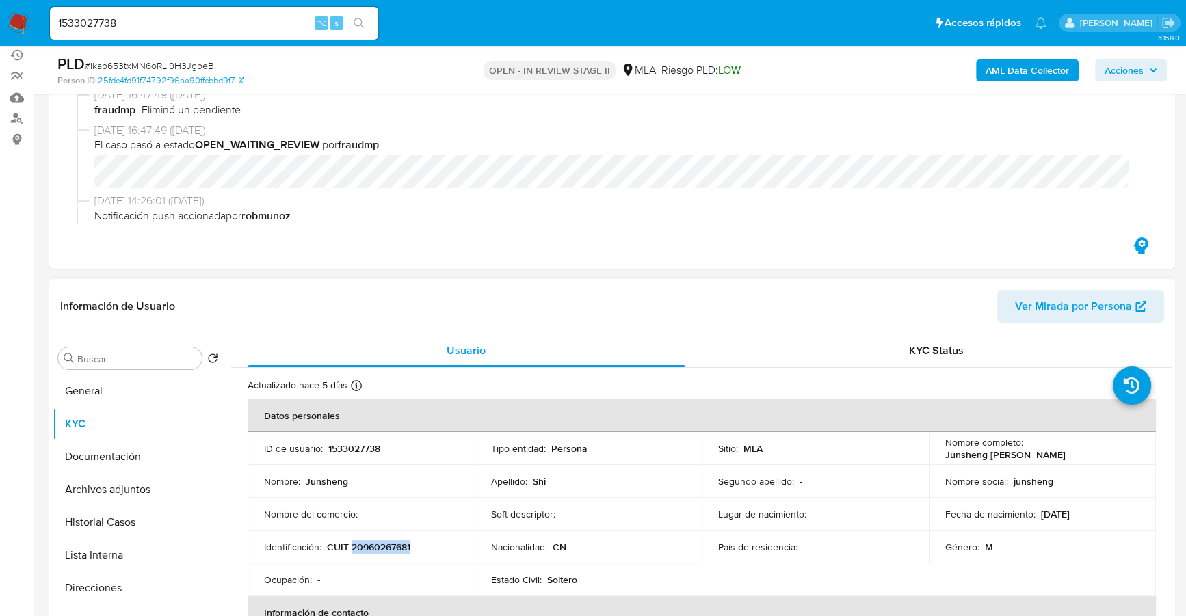
scroll to position [129, 0]
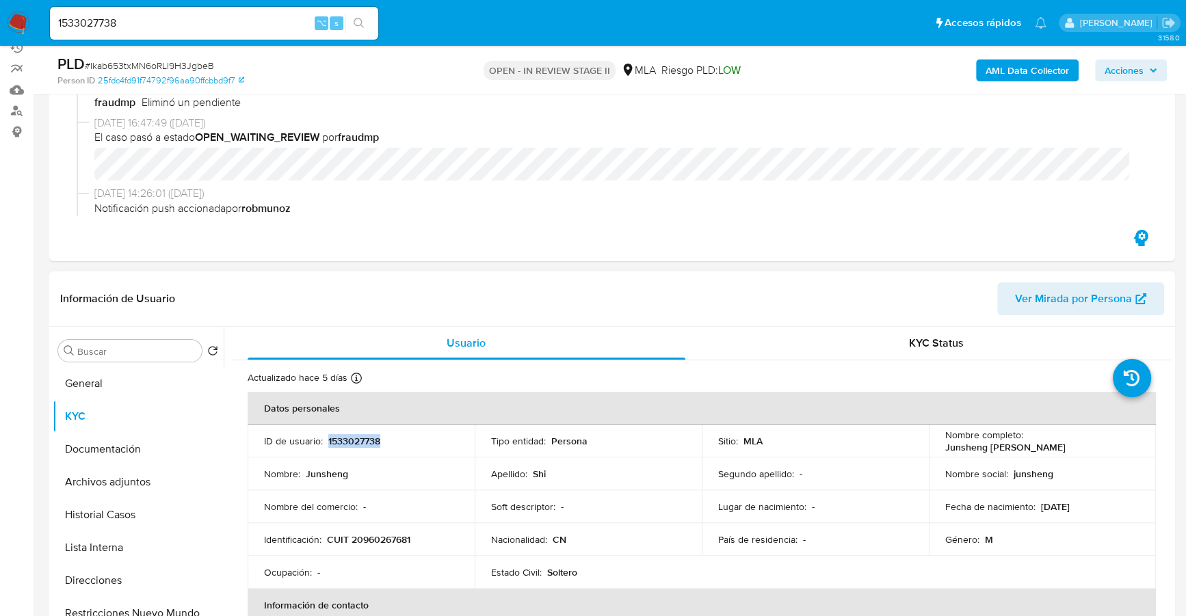
copy p "1533027738"
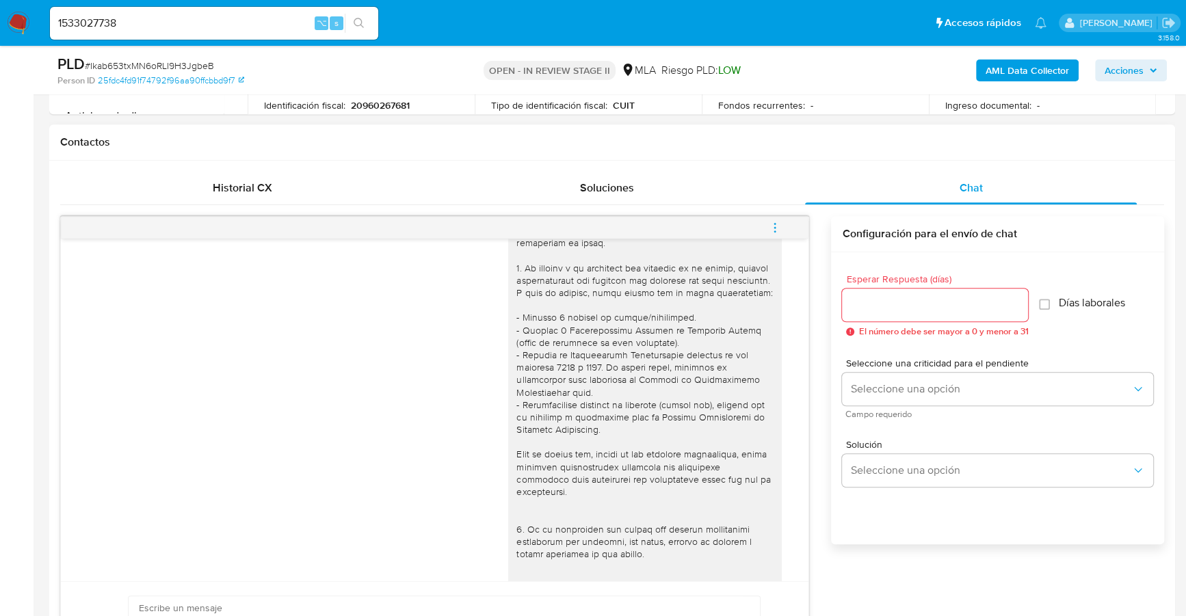
scroll to position [165, 0]
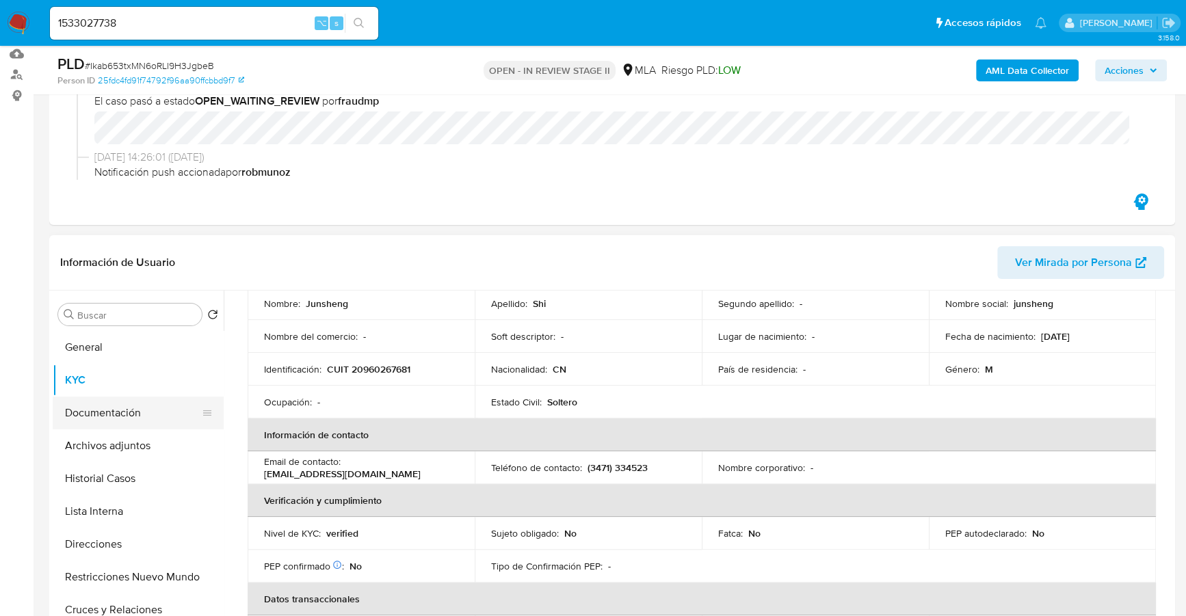
click at [120, 401] on button "Documentación" at bounding box center [133, 413] width 160 height 33
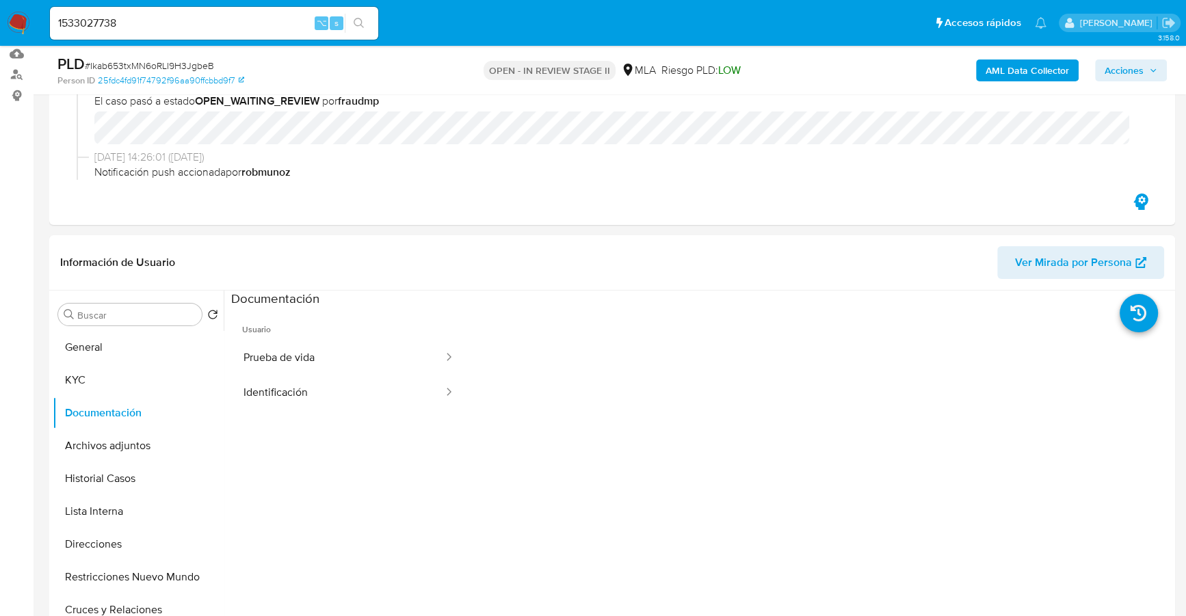
click at [304, 357] on button "Prueba de vida" at bounding box center [337, 358] width 213 height 35
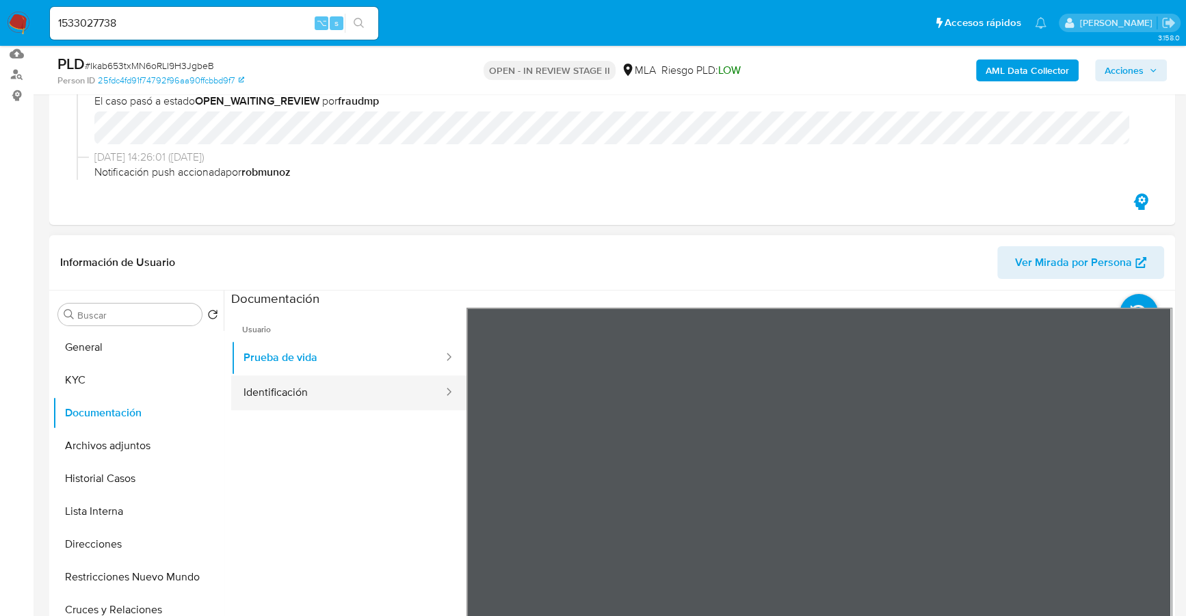
click at [337, 394] on button "Identificación" at bounding box center [337, 393] width 213 height 35
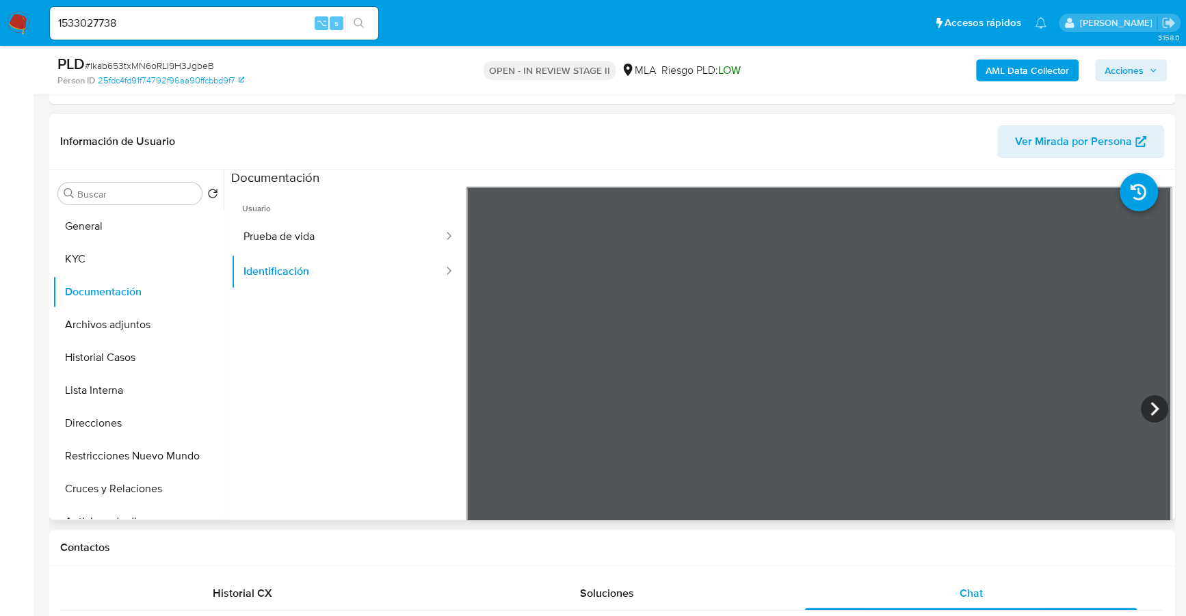
scroll to position [287, 0]
click at [711, 116] on div "Información de Usuario Ver Mirada por Persona" at bounding box center [612, 141] width 1126 height 55
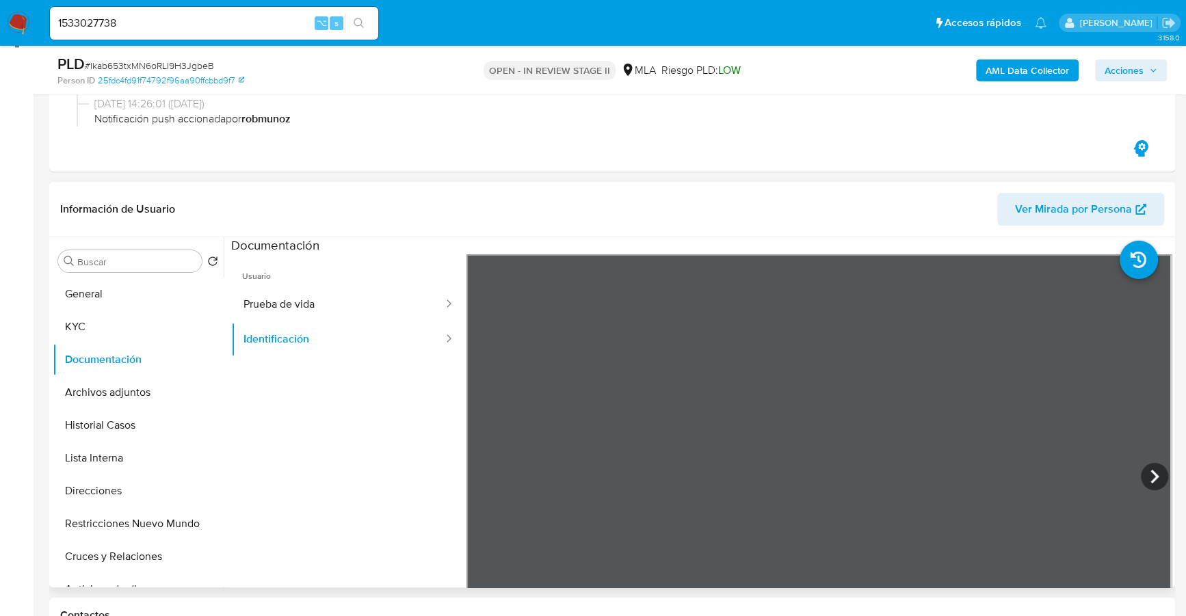
scroll to position [120, 0]
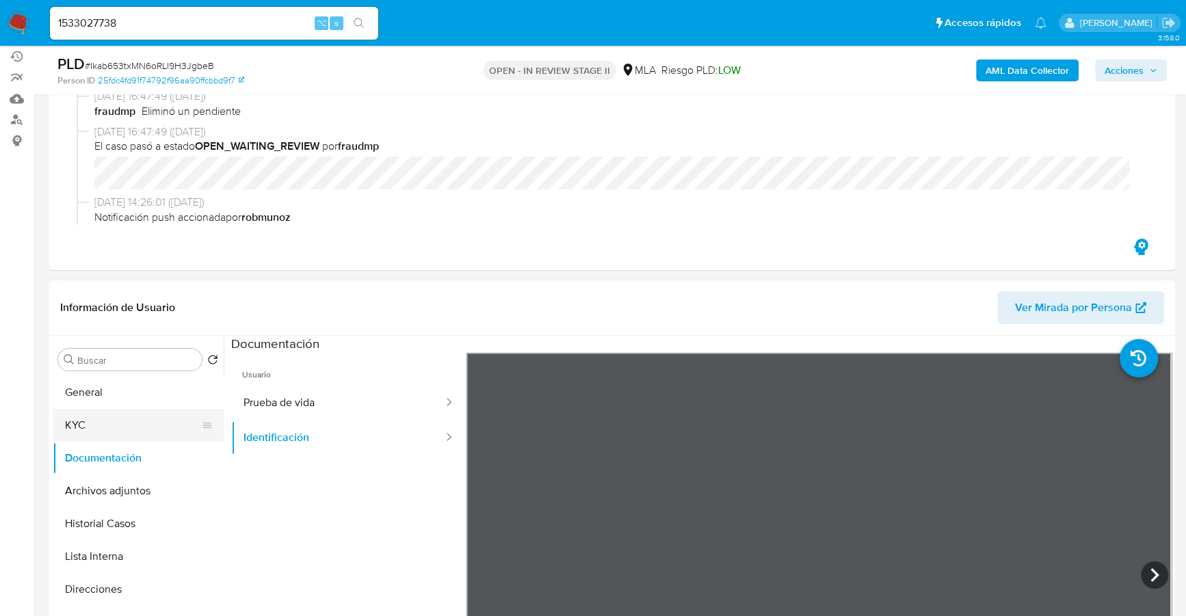
click at [59, 436] on button "KYC" at bounding box center [133, 425] width 160 height 33
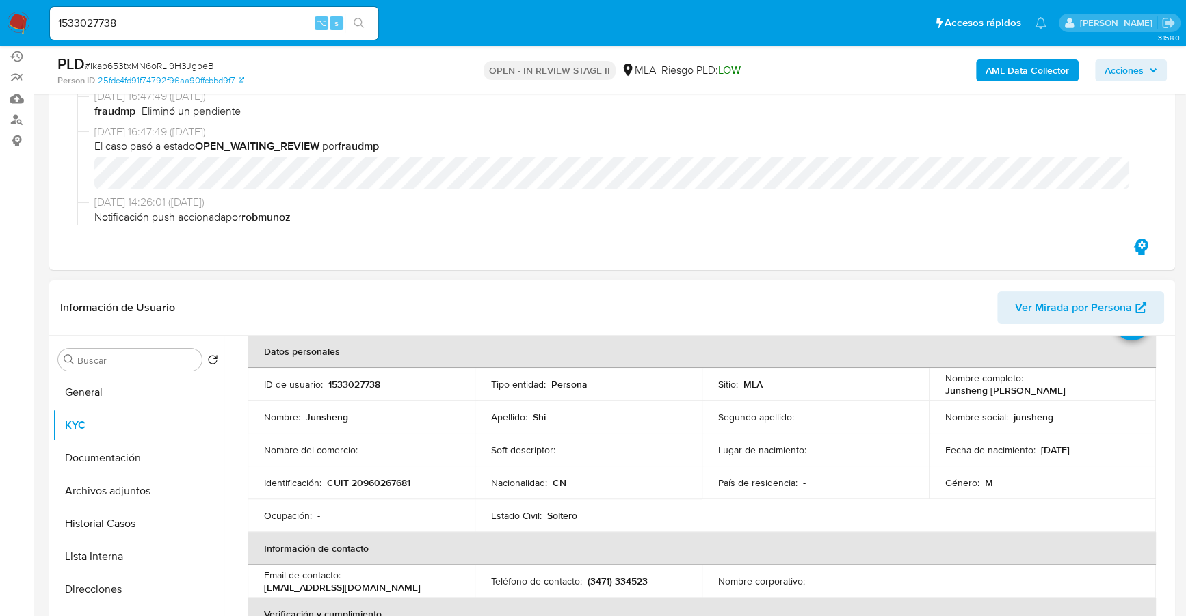
scroll to position [150, 0]
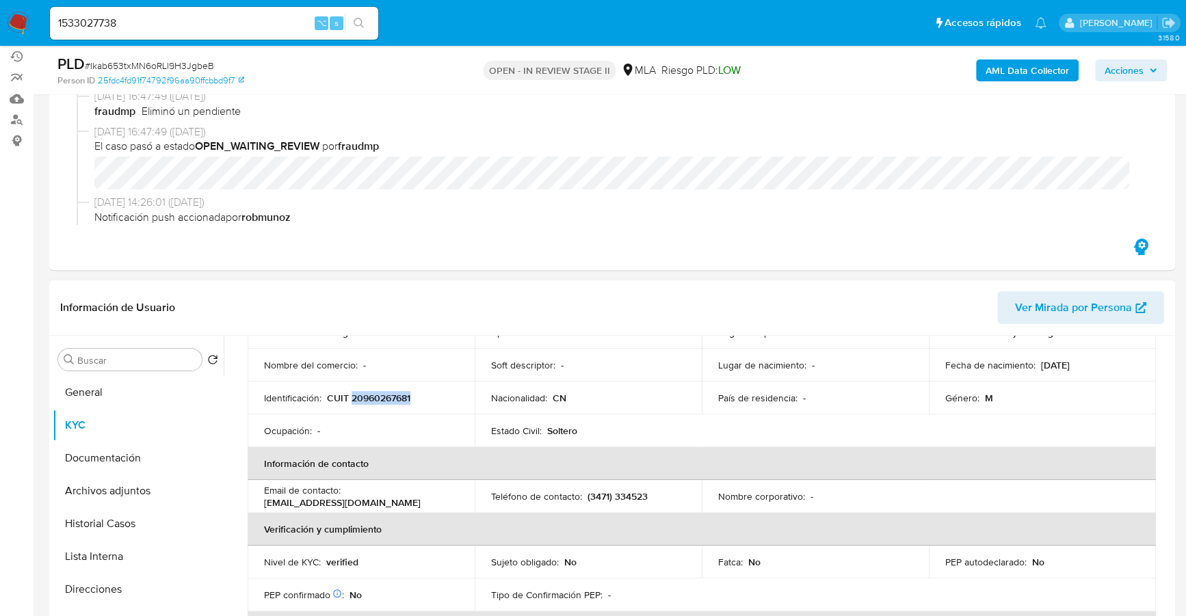
copy p "20960267681"
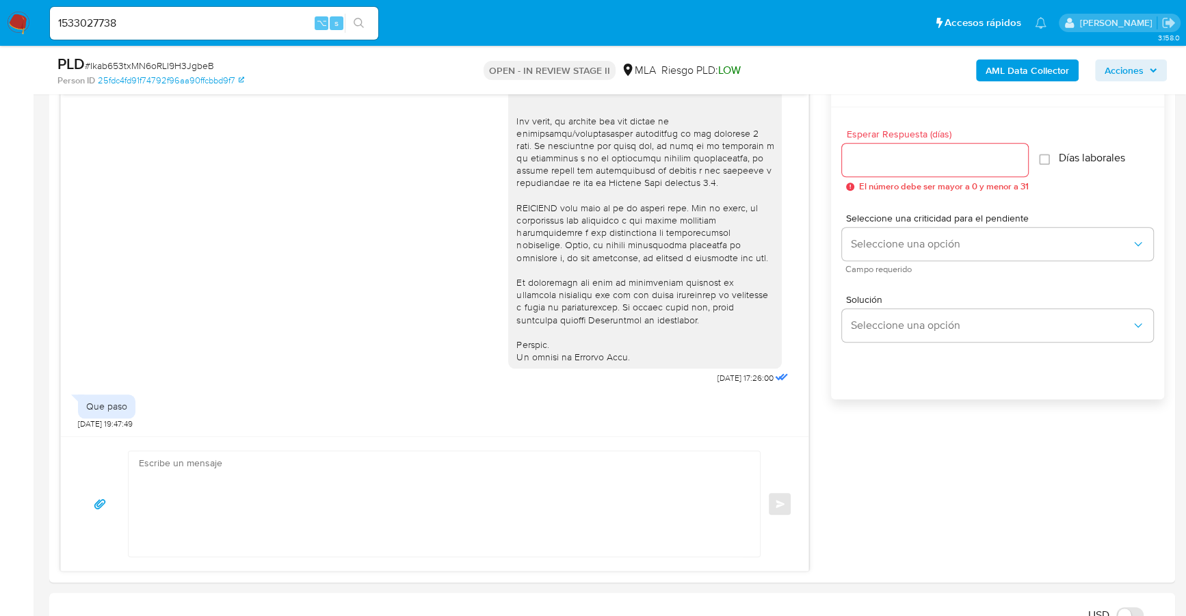
scroll to position [746, 0]
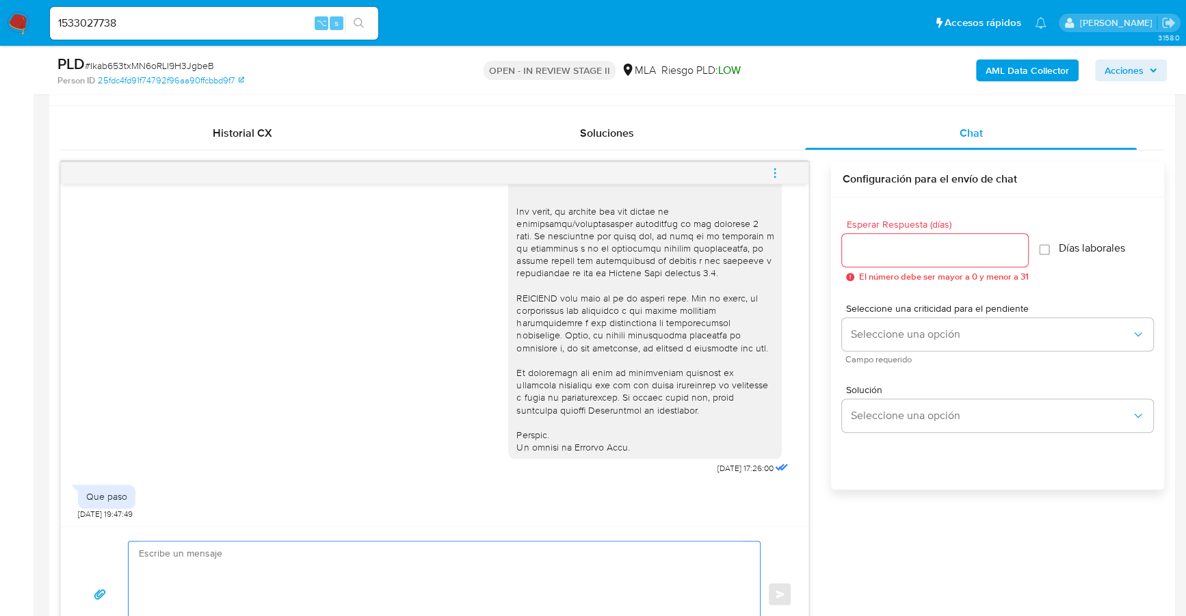
click at [407, 544] on textarea at bounding box center [441, 594] width 604 height 105
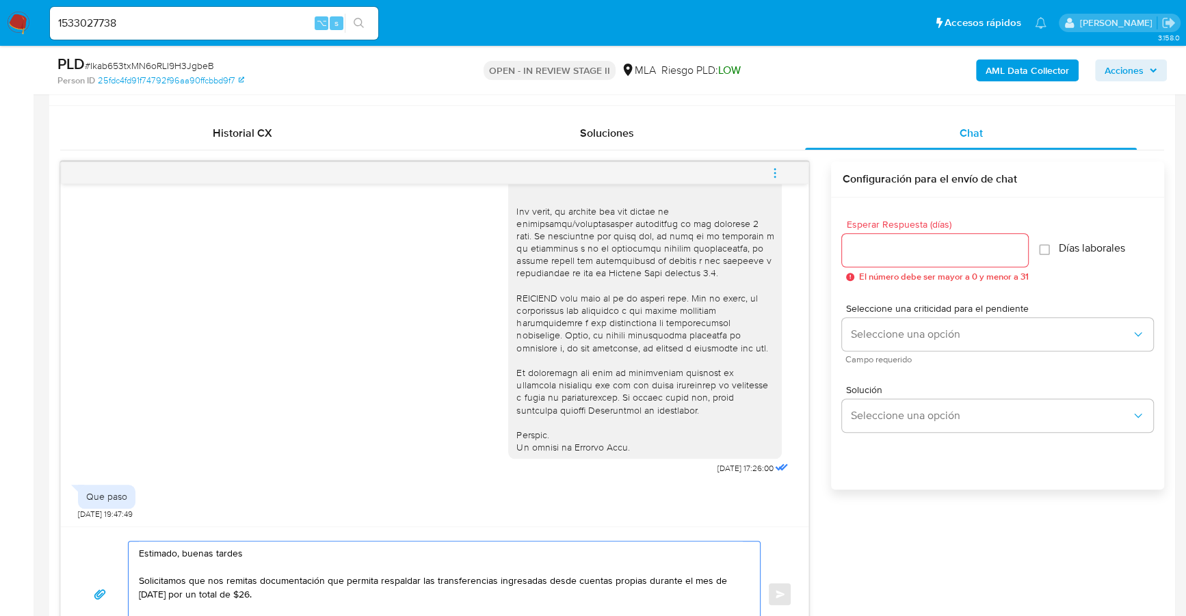
click at [266, 598] on textarea "Estimado, buenas tardes Solicitamos que nos remitas documentación que permita r…" at bounding box center [441, 594] width 604 height 105
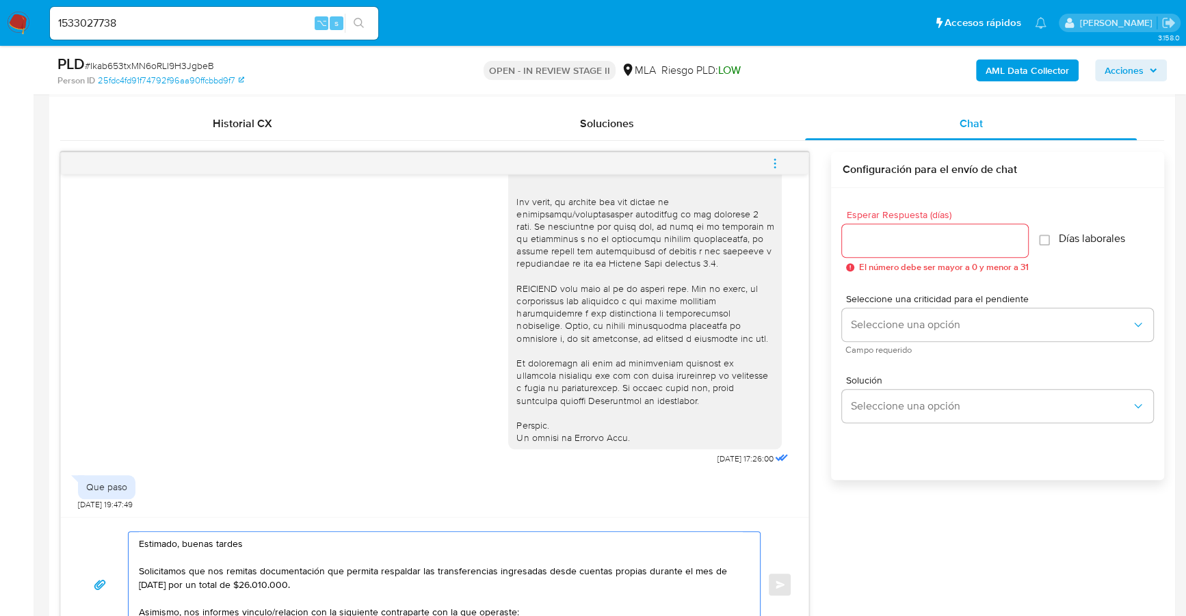
scroll to position [769, 0]
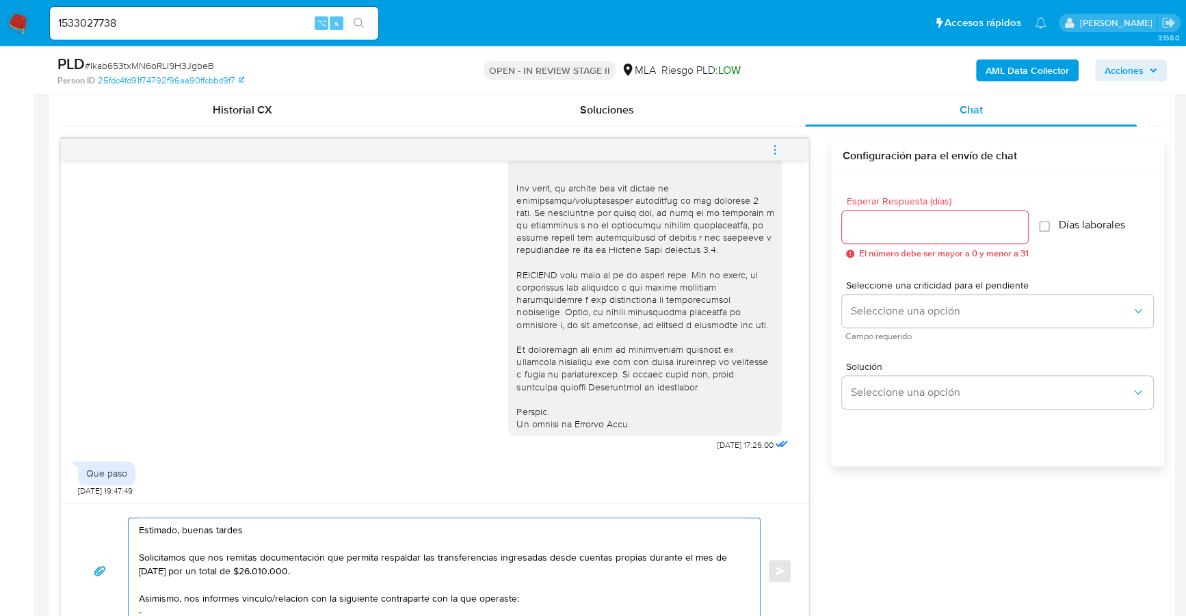
paste textarea "Jesica Romina Maldonado"
paste textarea "27337229129"
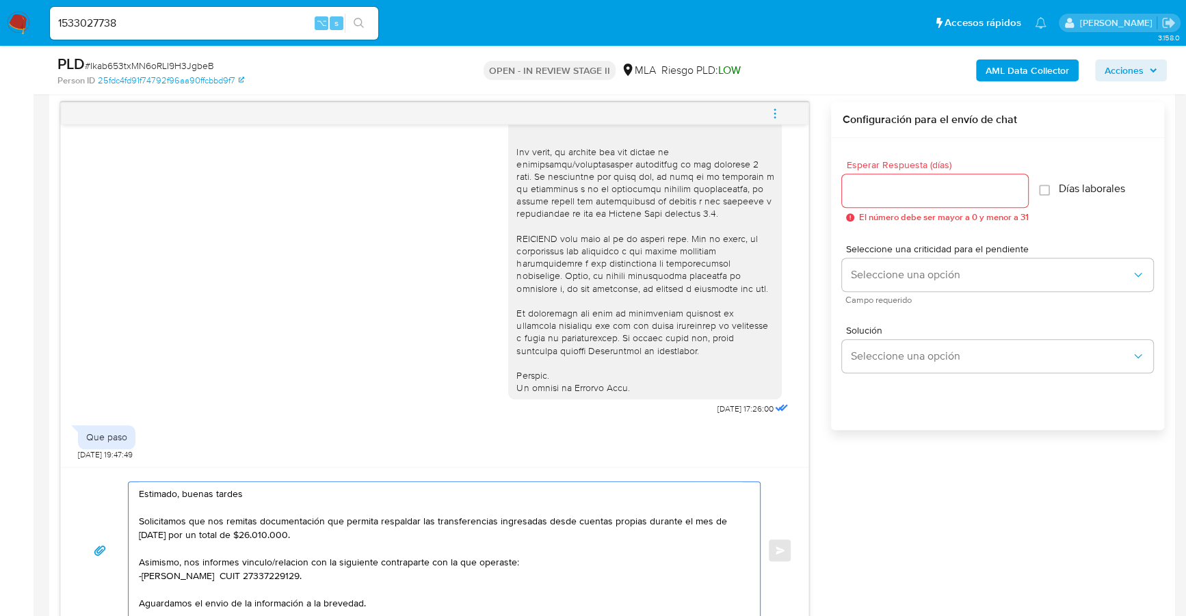
scroll to position [18, 0]
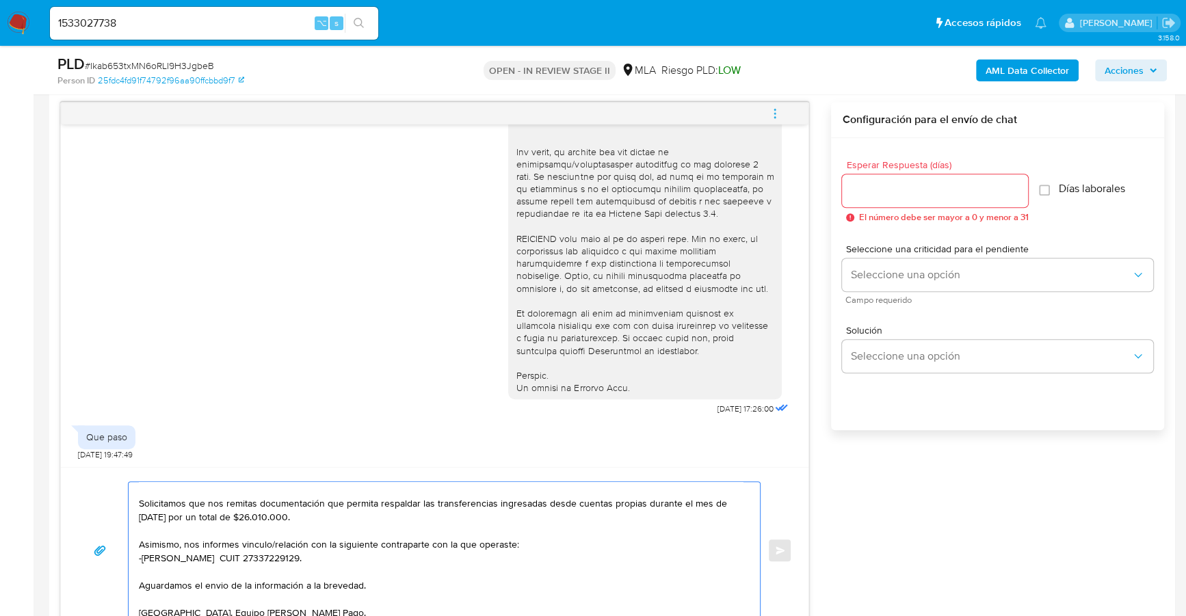
type textarea "Estimado, buenas tardes Solicitamos que nos remitas documentación que permita r…"
click at [865, 187] on input "Esperar Respuesta (días)" at bounding box center [935, 191] width 186 height 18
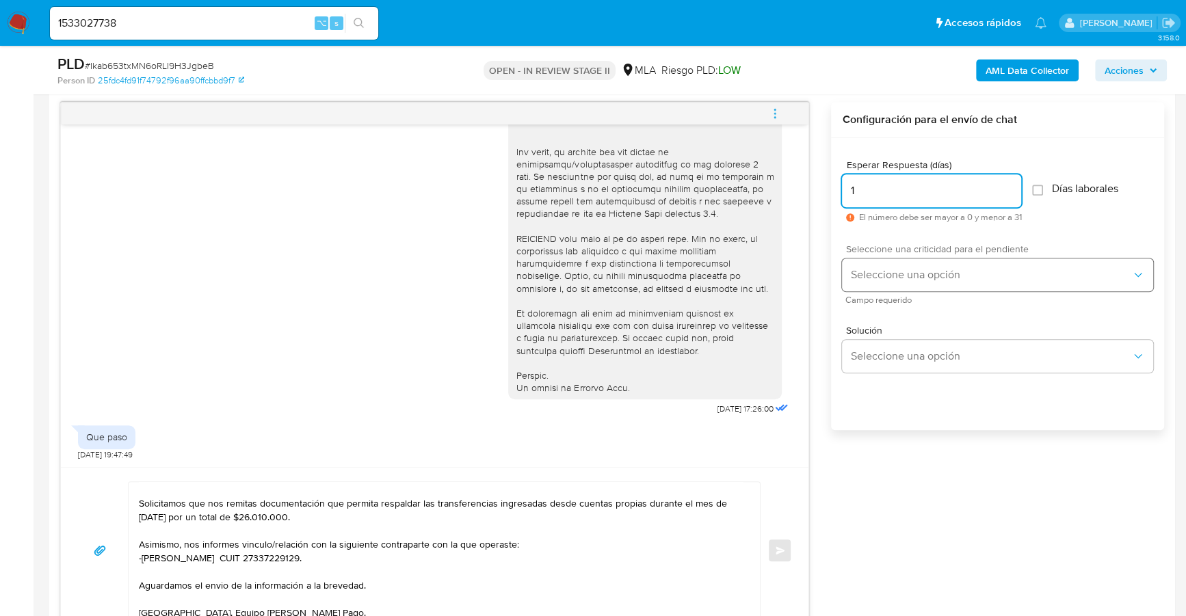
type input "1"
click at [880, 265] on button "Seleccione una opción" at bounding box center [997, 275] width 311 height 33
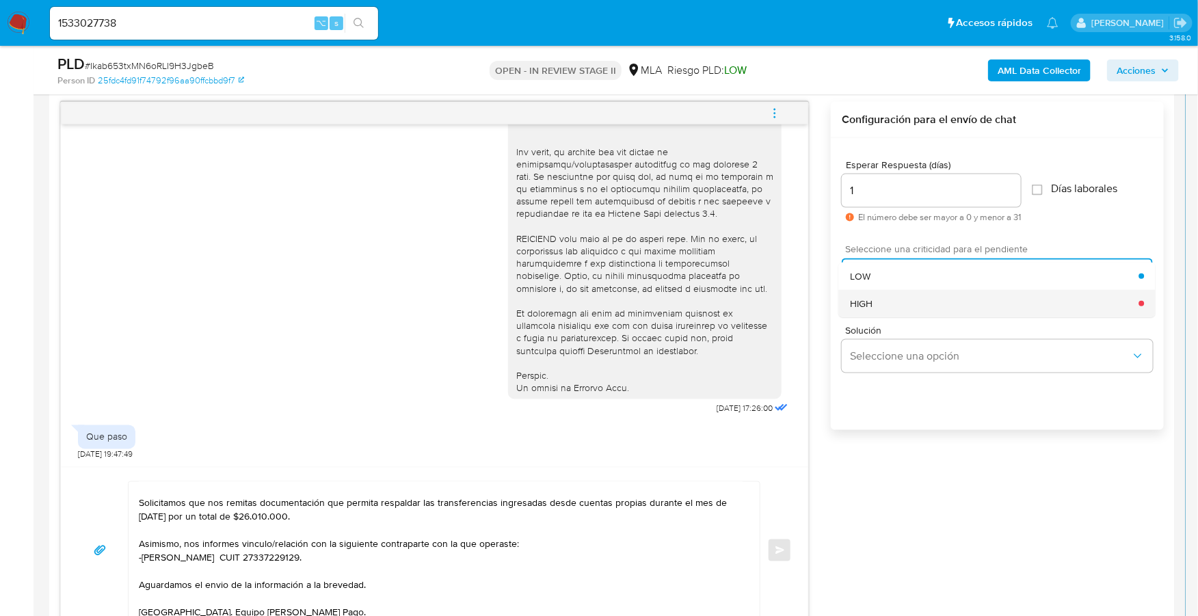
click at [880, 298] on div "HIGH" at bounding box center [994, 303] width 289 height 27
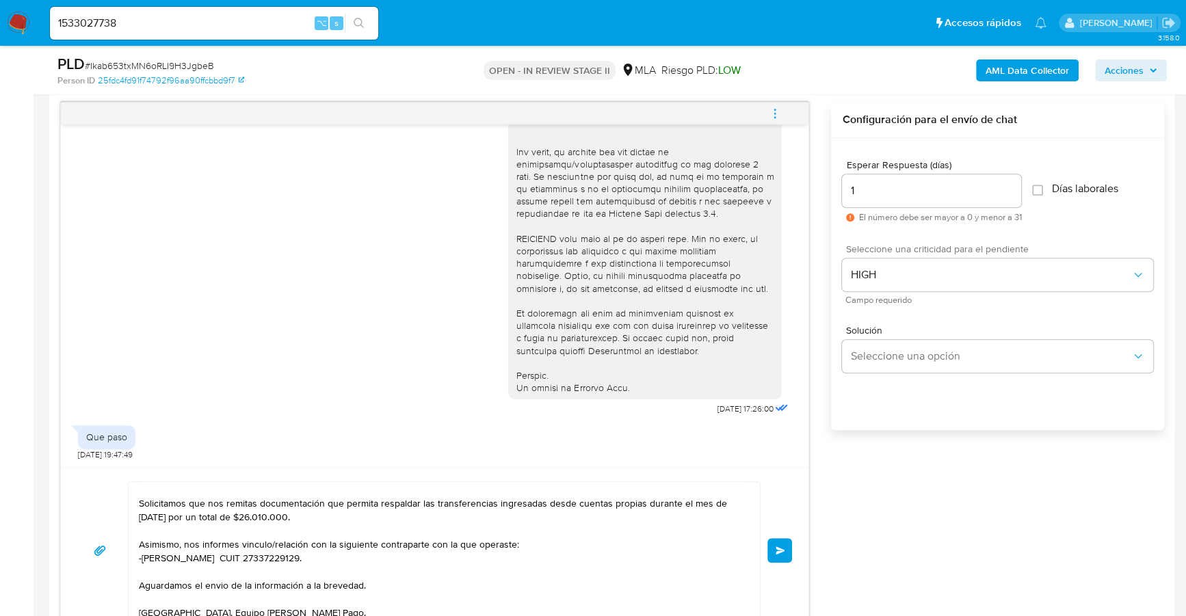
click at [776, 542] on button "Enviar" at bounding box center [779, 550] width 25 height 25
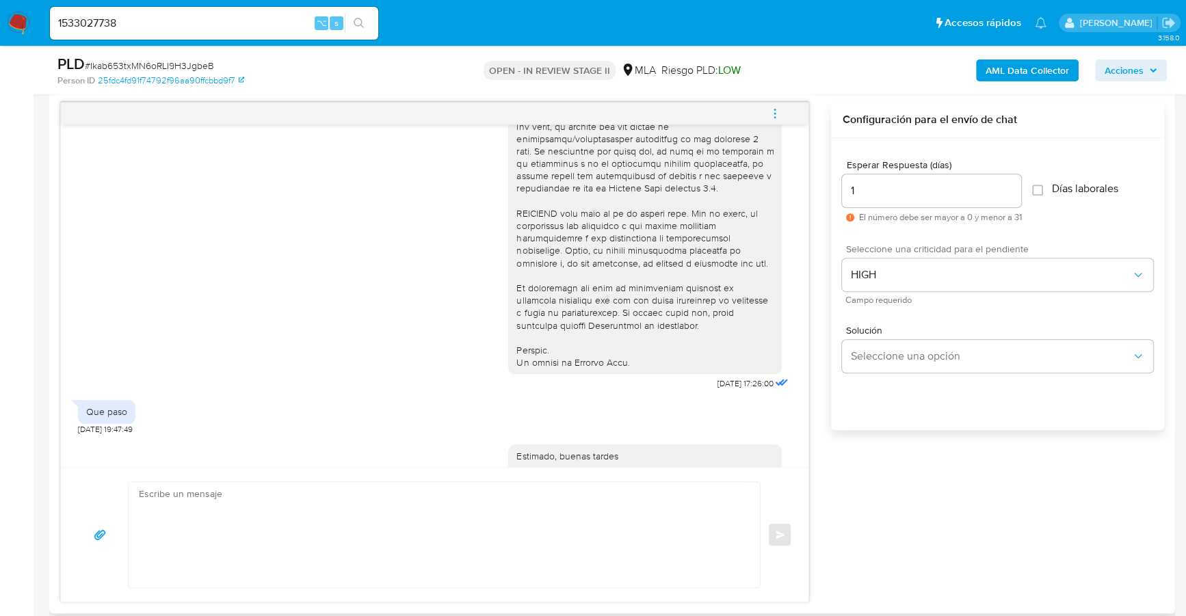
scroll to position [700, 0]
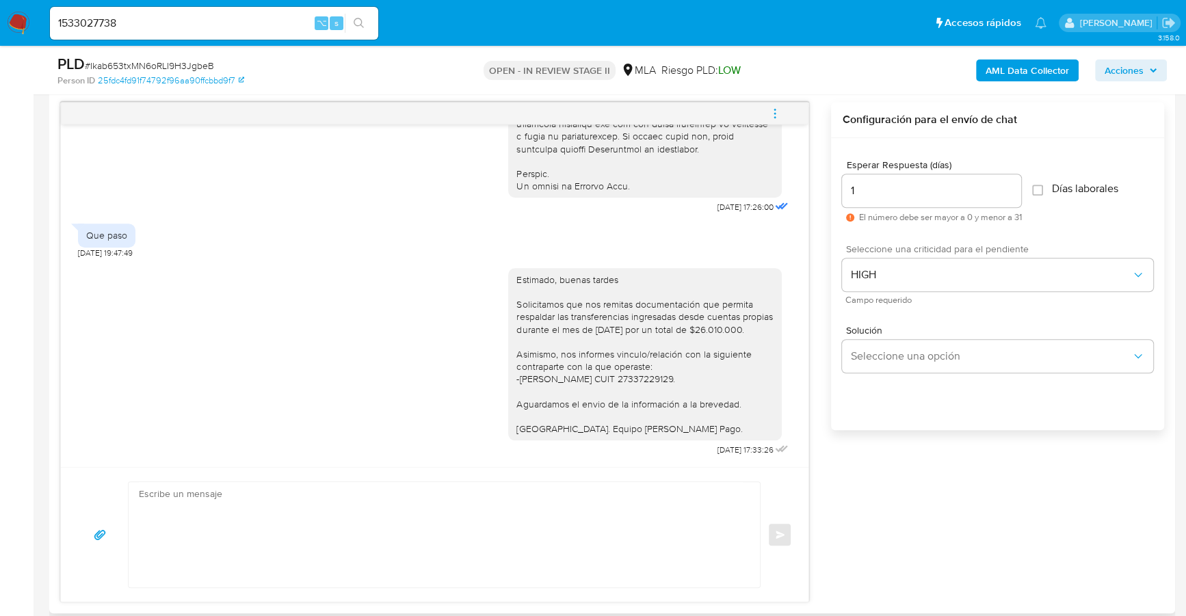
click at [953, 549] on div "18/08/2025 17:26:00 Que paso 19/08/2025 19:47:49 Estimado, buenas tardes Solici…" at bounding box center [612, 352] width 1104 height 501
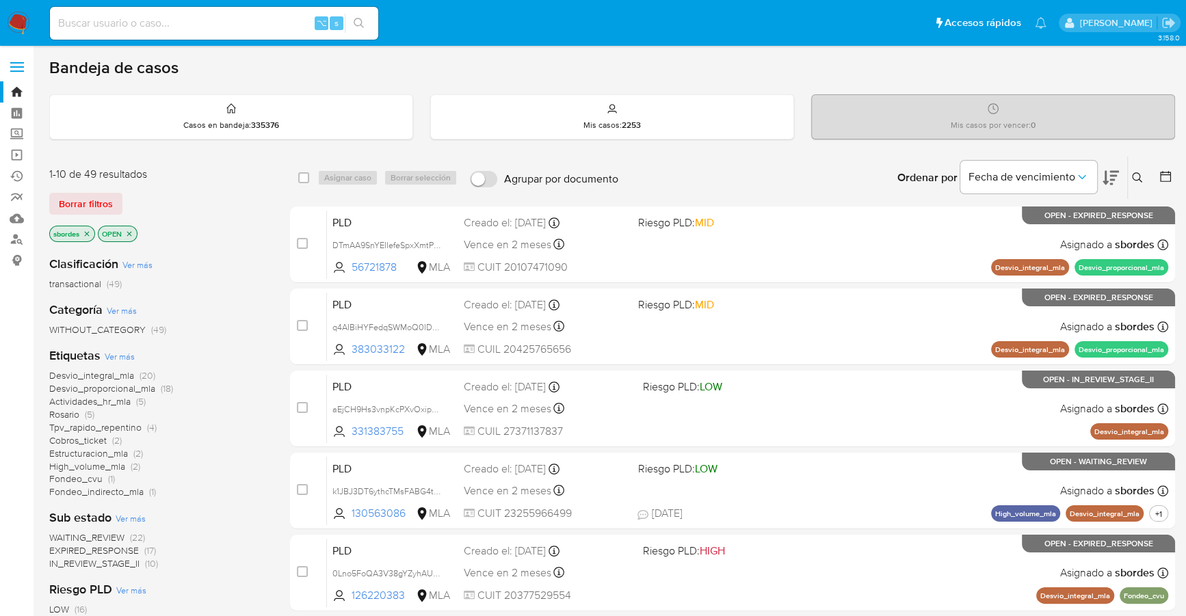
click at [1134, 176] on icon at bounding box center [1137, 177] width 11 height 11
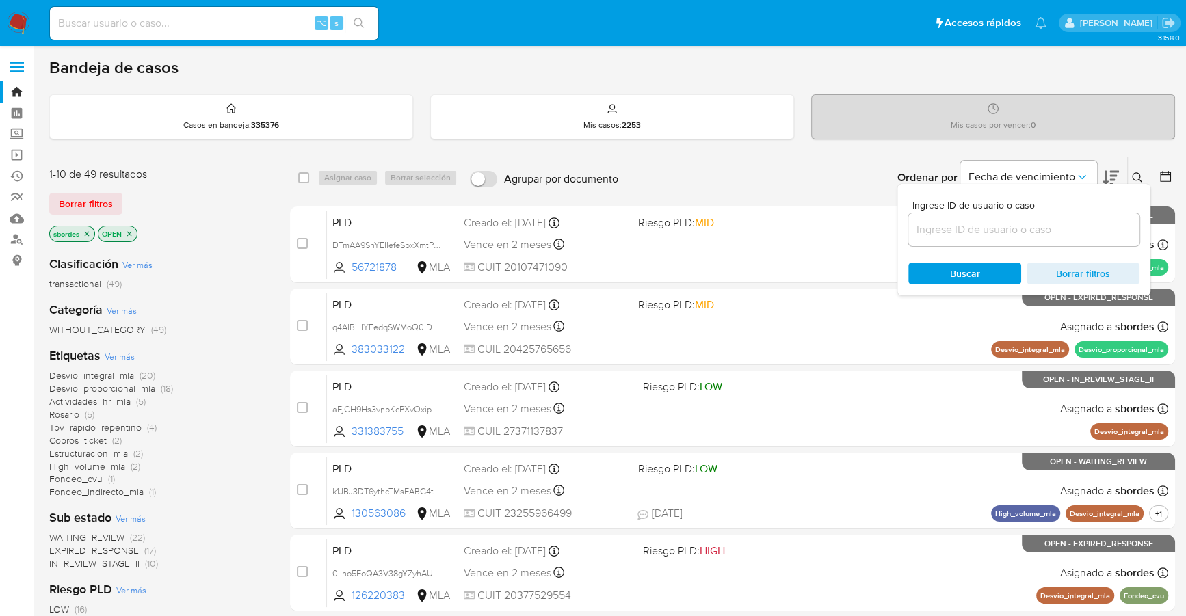
click at [1032, 236] on input at bounding box center [1023, 230] width 231 height 18
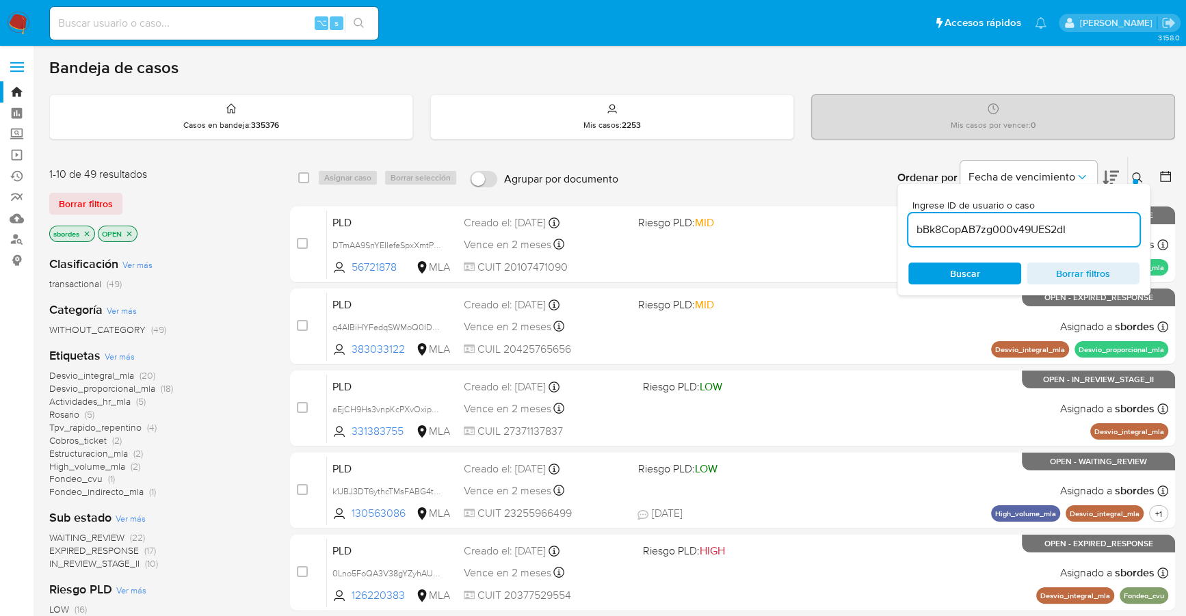
type input "bBk8CopAB7zg000v49UES2dI"
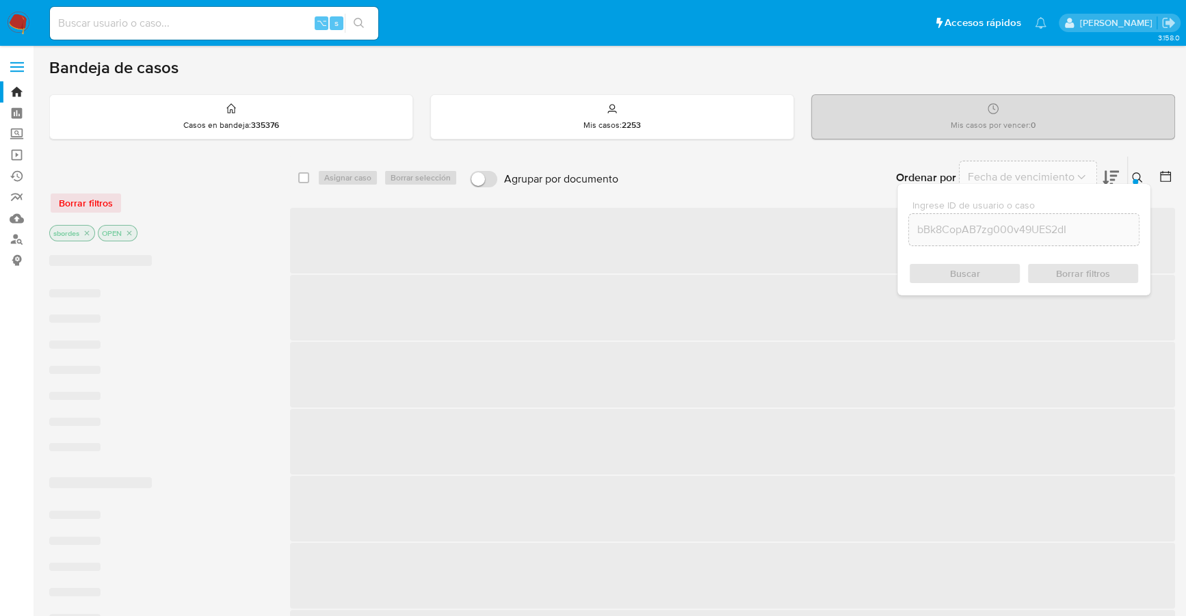
click at [1132, 174] on icon at bounding box center [1137, 177] width 10 height 10
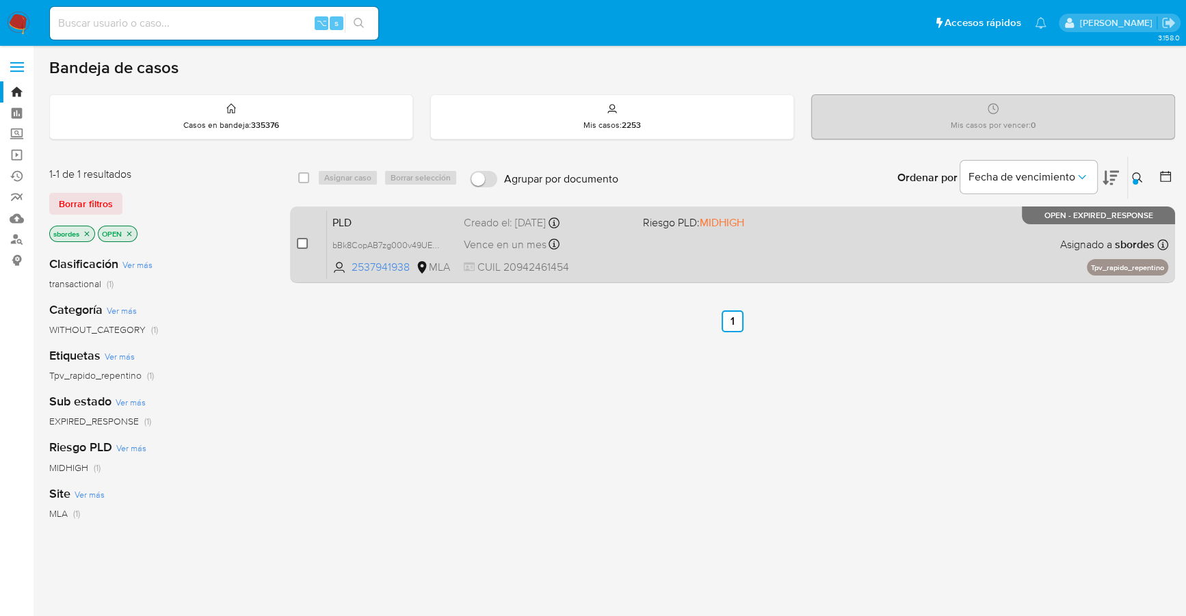
click at [301, 243] on input "checkbox" at bounding box center [302, 243] width 11 height 11
checkbox input "true"
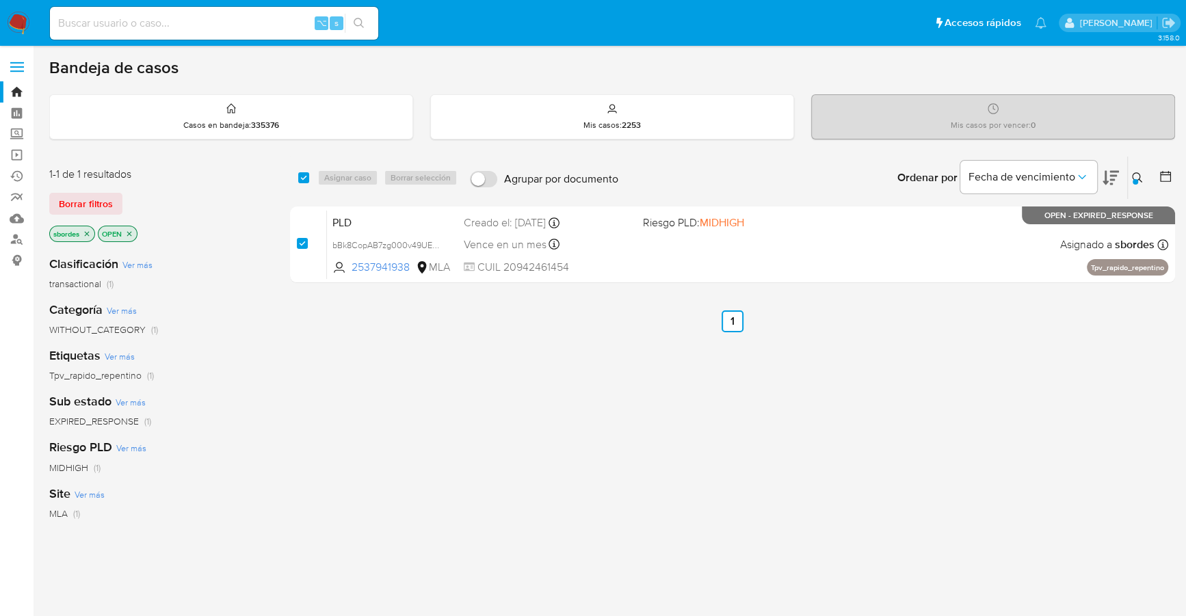
checkbox input "true"
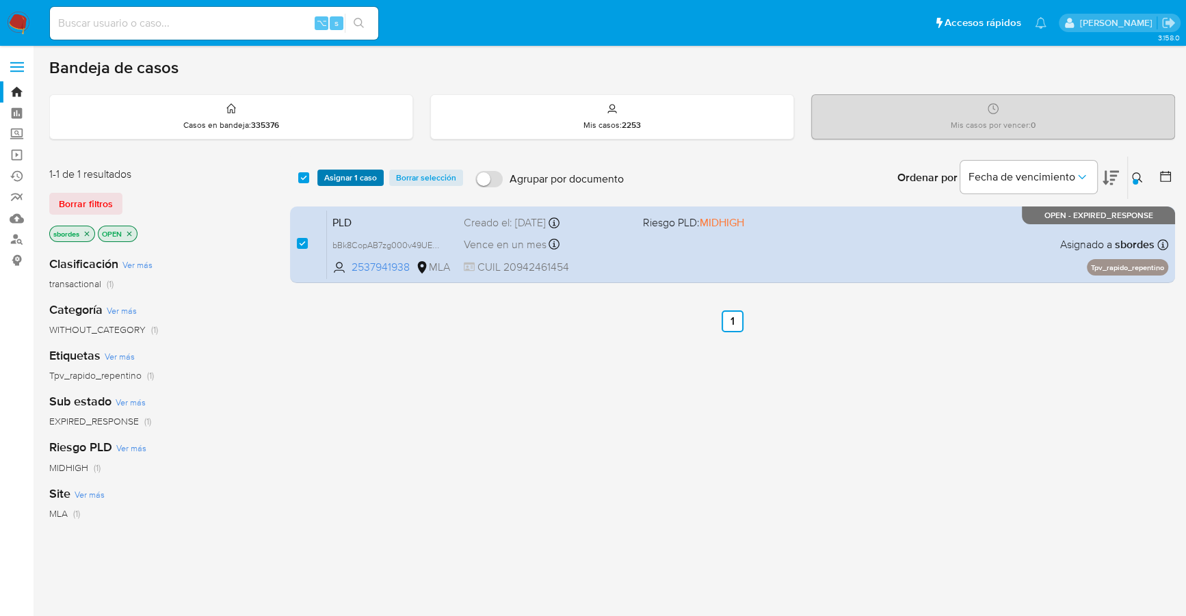
click at [352, 174] on span "Asignar 1 caso" at bounding box center [350, 178] width 53 height 14
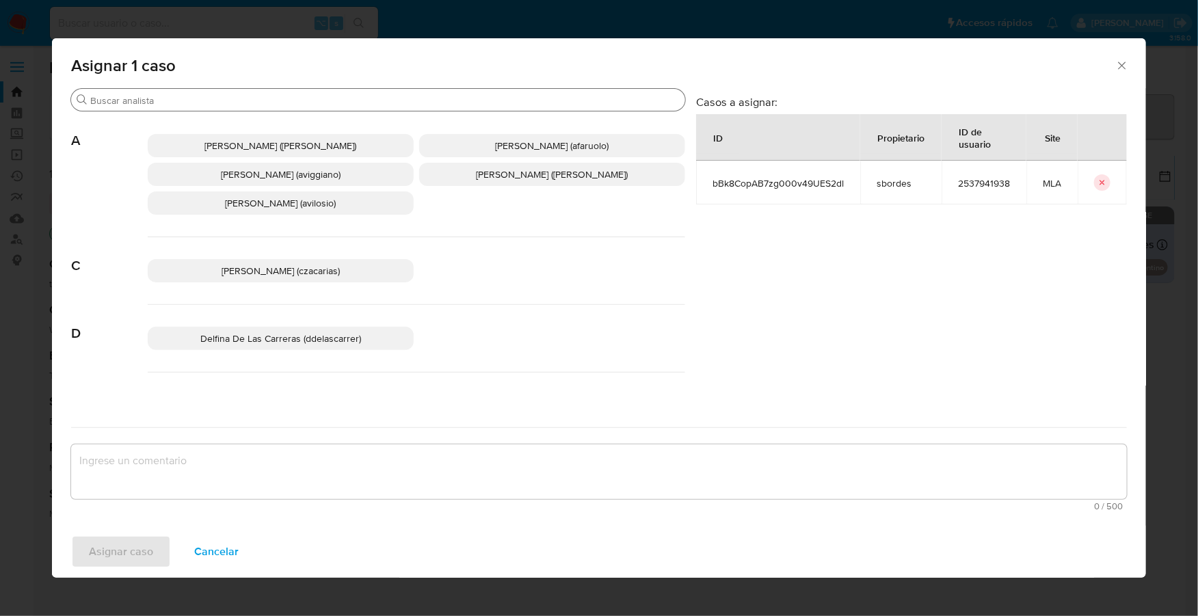
click at [239, 101] on input "Buscar" at bounding box center [385, 100] width 590 height 12
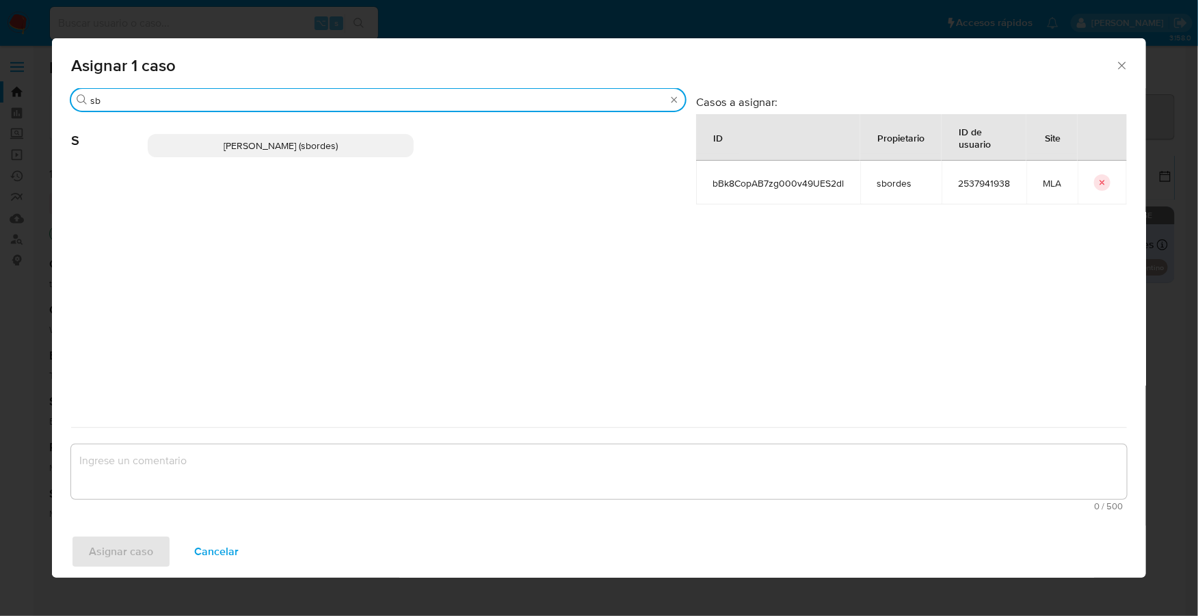
type input "sb"
click at [295, 163] on div "Stefania Bordes (sbordes)" at bounding box center [417, 145] width 538 height 67
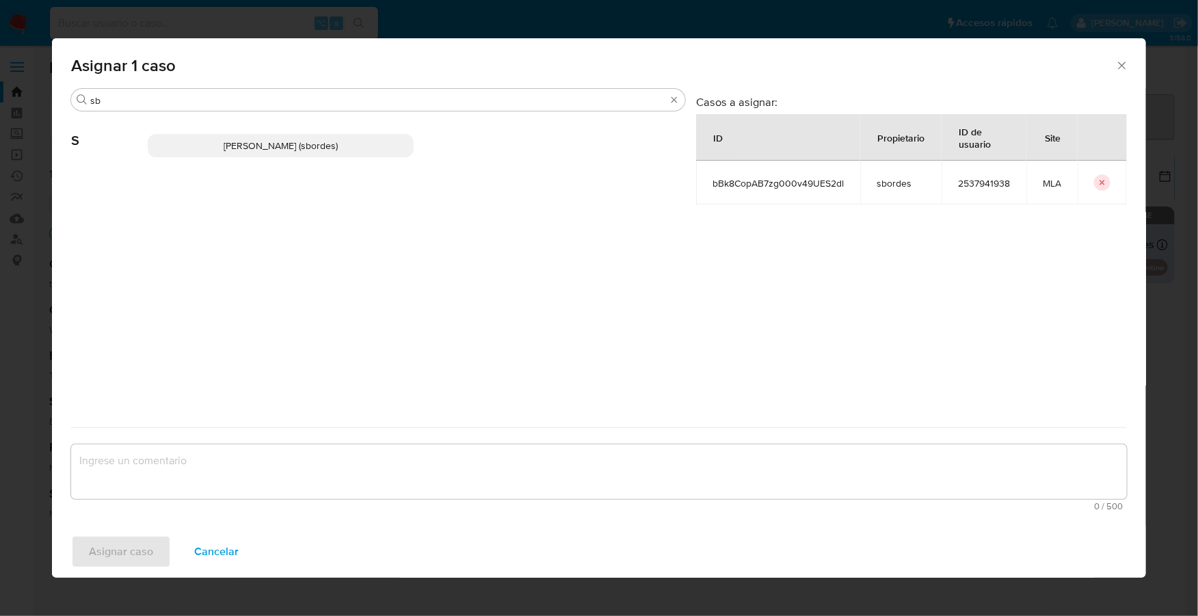
click at [300, 151] on span "Stefania Bordes (sbordes)" at bounding box center [281, 146] width 114 height 14
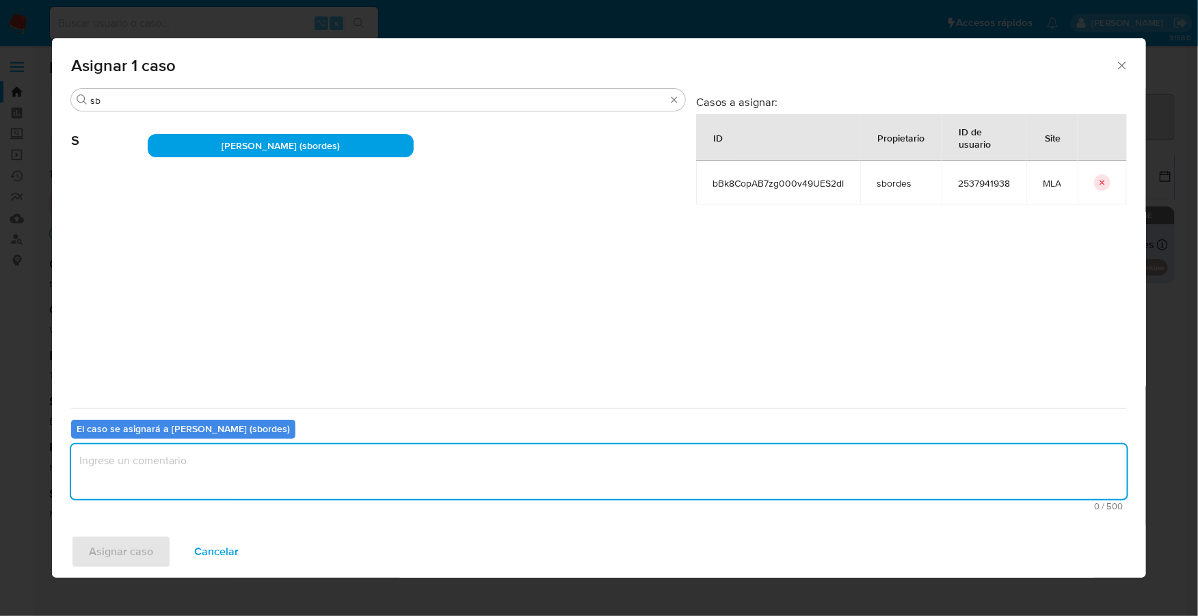
click at [213, 459] on textarea "assign-modal" at bounding box center [599, 472] width 1056 height 55
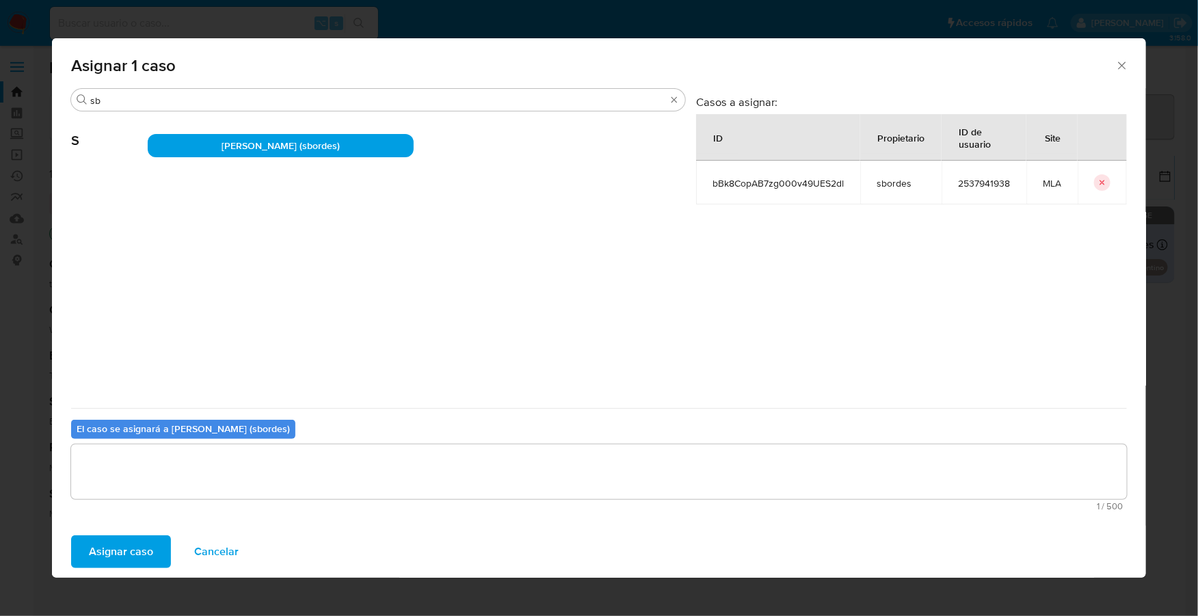
click at [117, 540] on span "Asignar caso" at bounding box center [121, 552] width 64 height 30
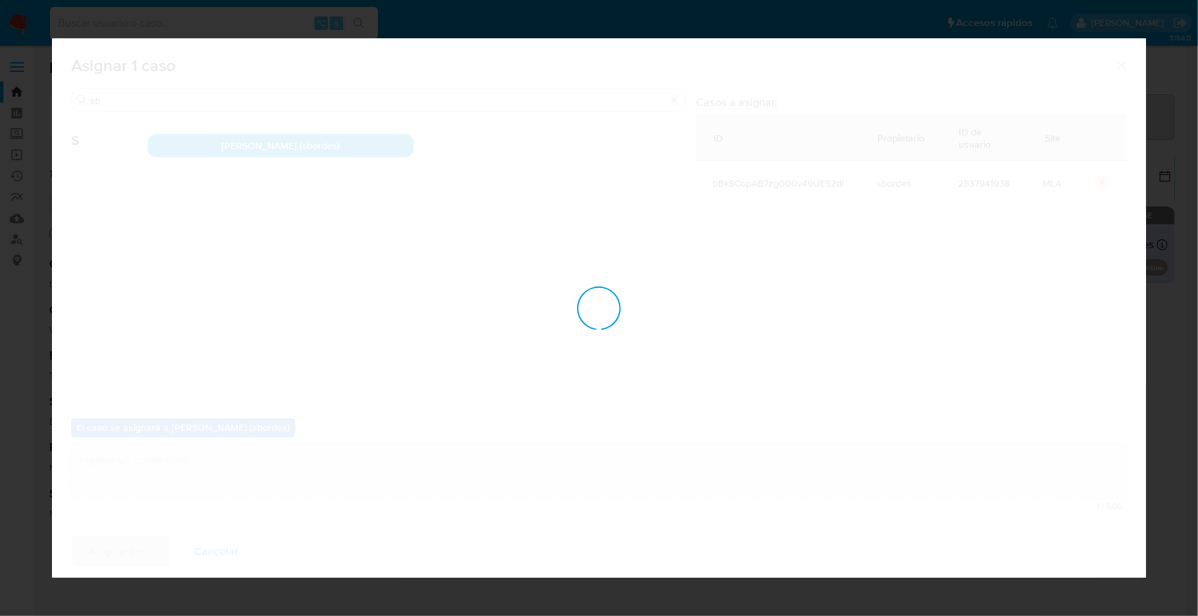
checkbox input "false"
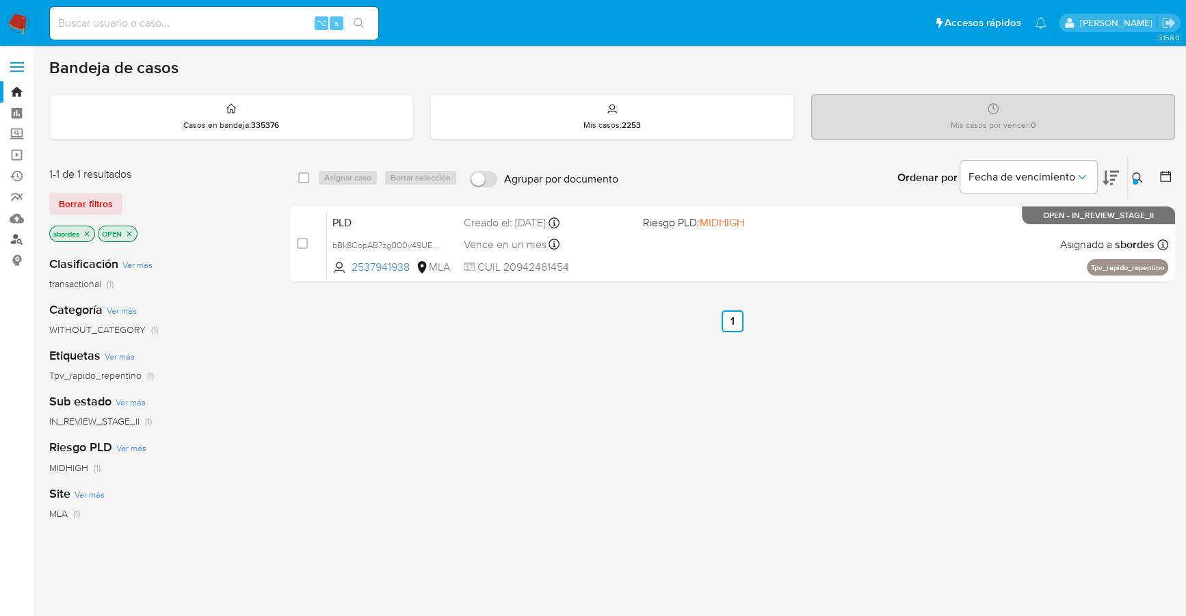
click at [21, 237] on link "Buscador de personas" at bounding box center [81, 239] width 163 height 21
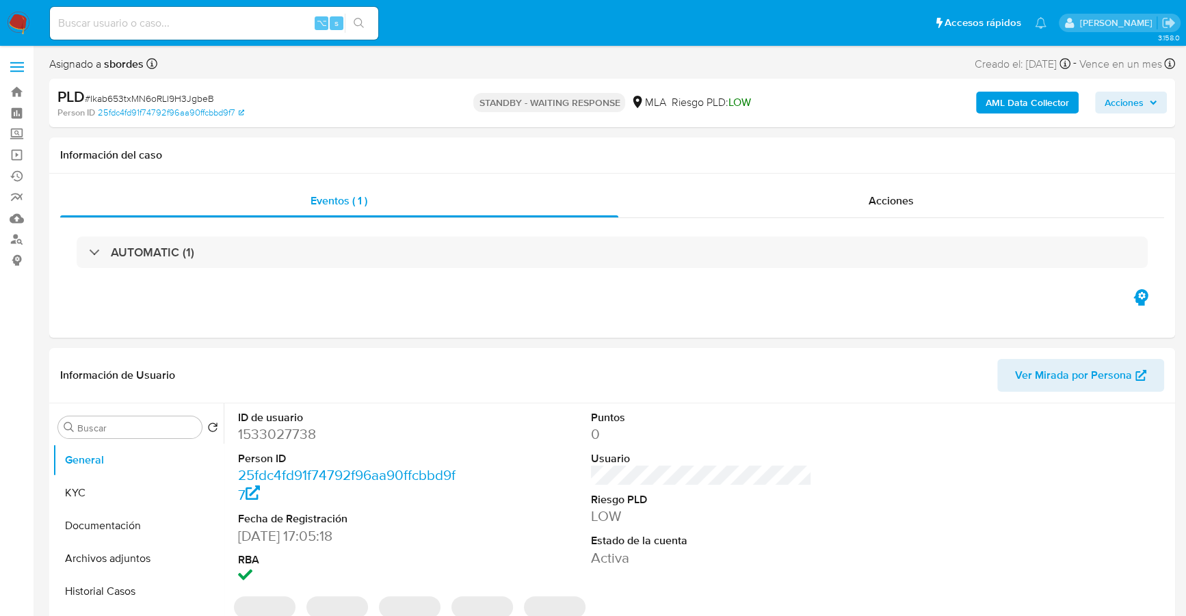
select select "10"
click at [178, 27] on input at bounding box center [214, 23] width 328 height 18
paste input "2537941938"
type input "2537941938"
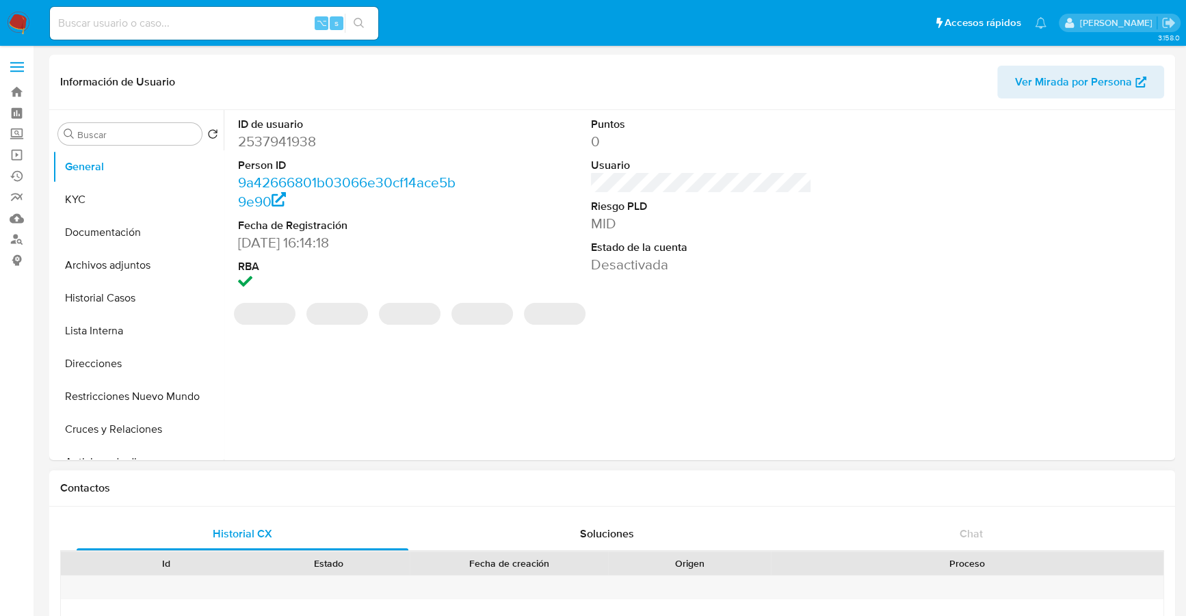
select select "10"
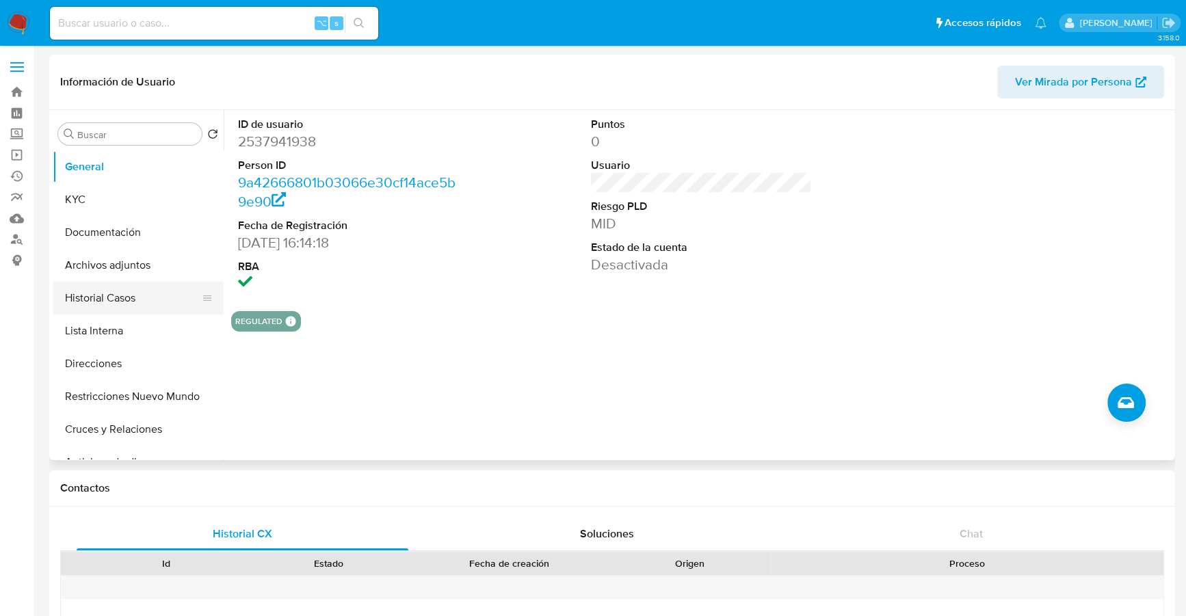
click at [104, 307] on button "Historial Casos" at bounding box center [133, 298] width 160 height 33
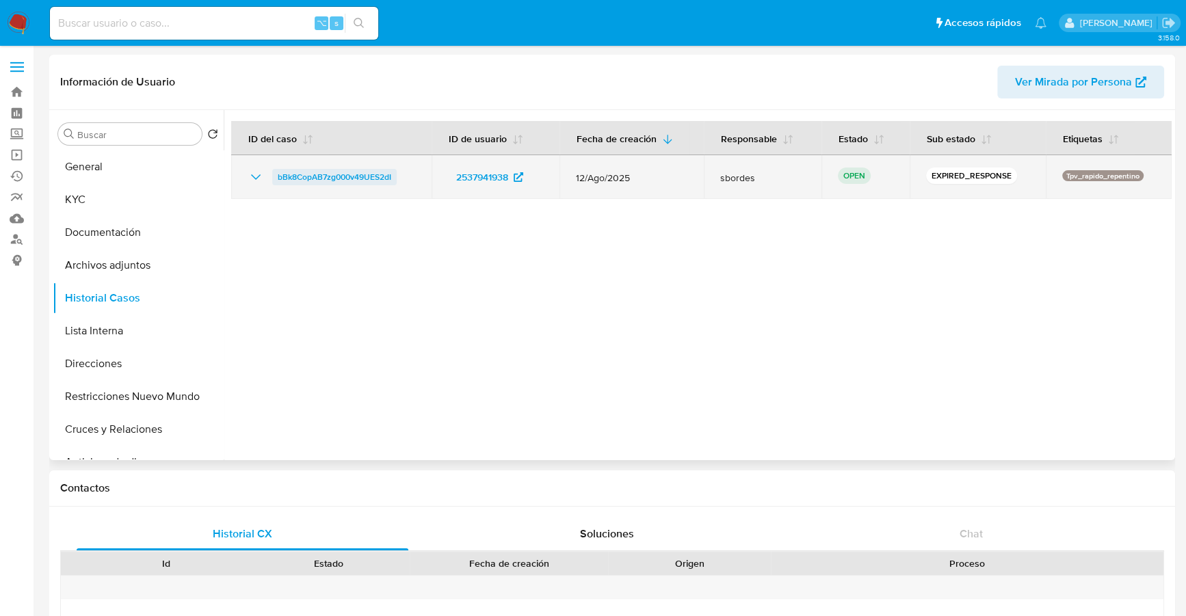
click at [331, 169] on span "bBk8CopAB7zg000v49UES2dI" at bounding box center [335, 177] width 114 height 16
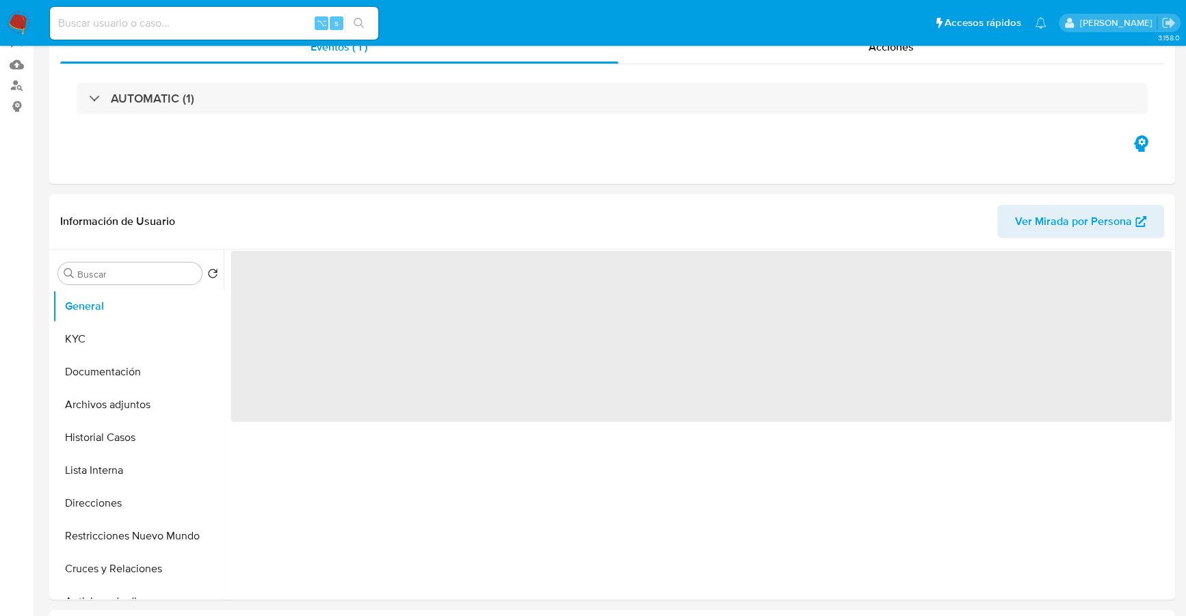
scroll to position [319, 0]
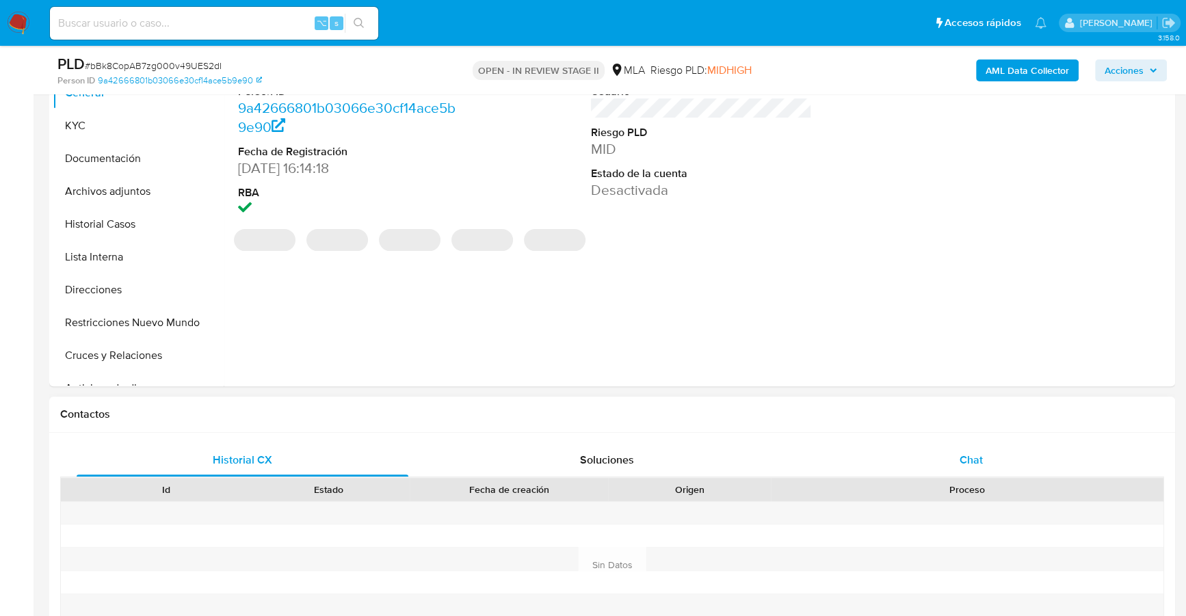
click at [977, 448] on div "Chat" at bounding box center [971, 460] width 332 height 33
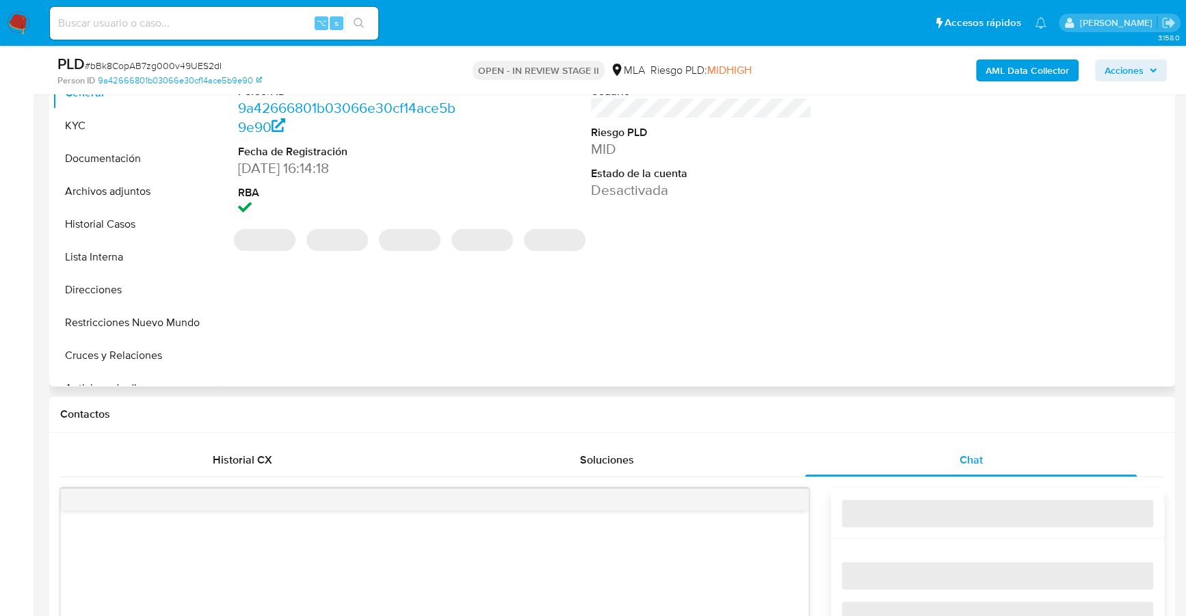
select select "10"
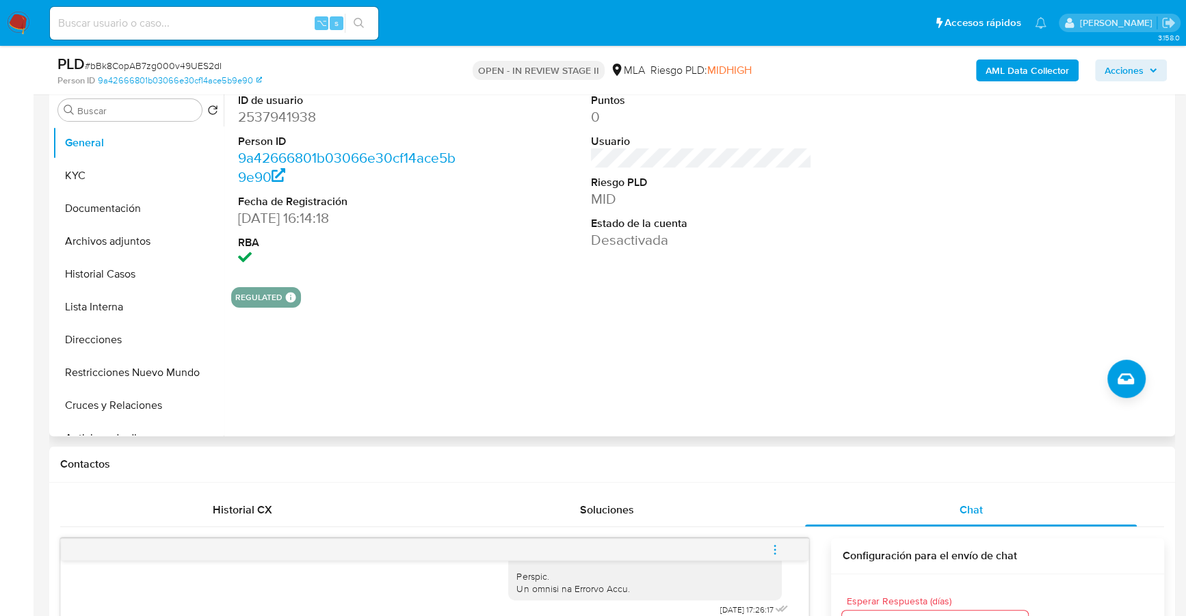
scroll to position [252, 0]
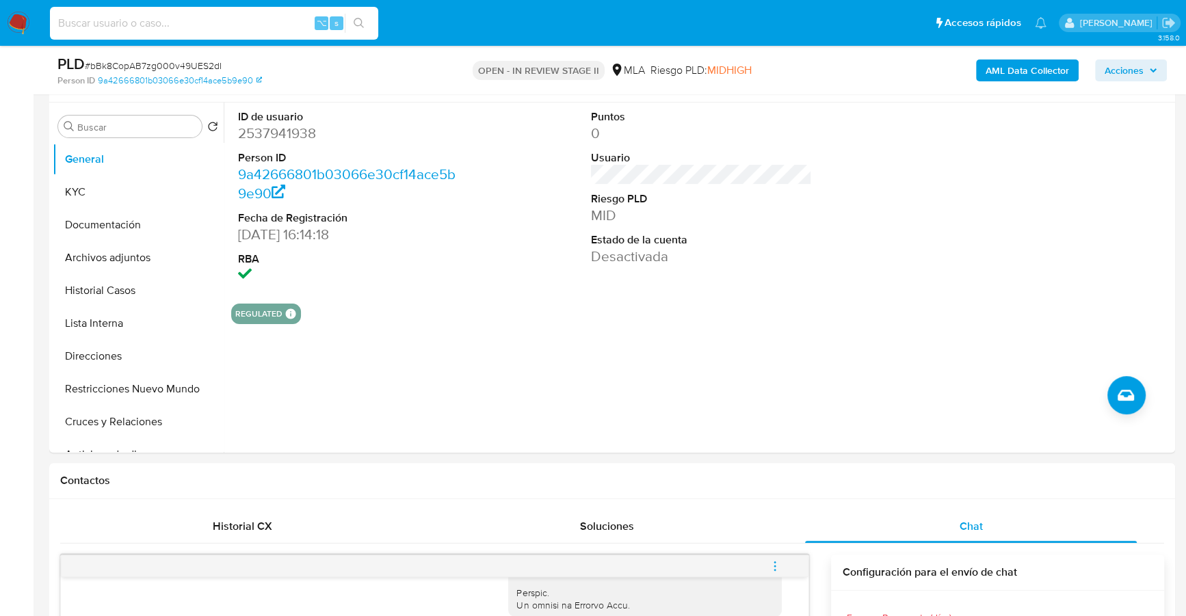
click at [235, 27] on input at bounding box center [214, 23] width 328 height 18
paste input "2537941938"
type input "2537941938"
drag, startPoint x: 100, startPoint y: 194, endPoint x: 88, endPoint y: 194, distance: 11.6
click at [88, 194] on button "KYC" at bounding box center [133, 192] width 160 height 33
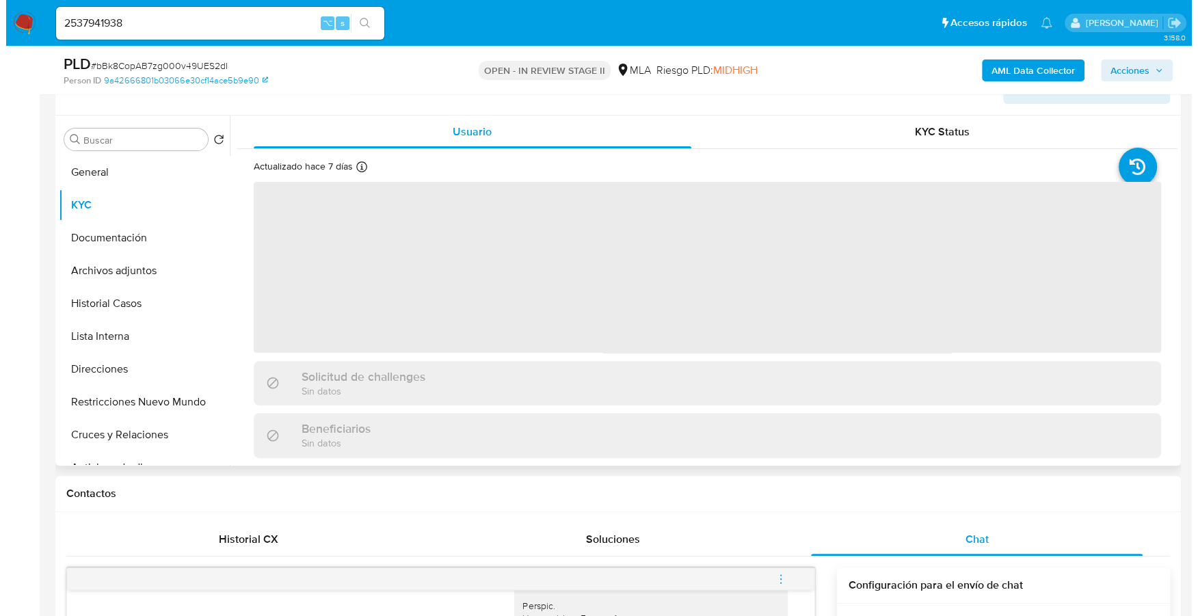
scroll to position [219, 0]
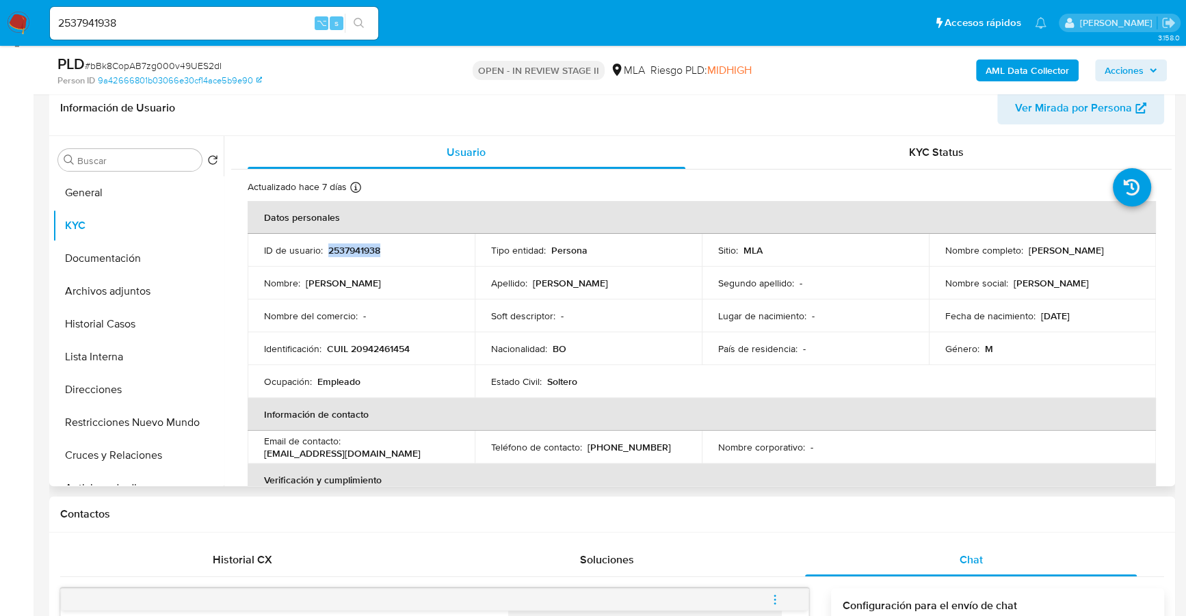
copy p "2537941938"
click at [1032, 71] on b "AML Data Collector" at bounding box center [1027, 71] width 83 height 22
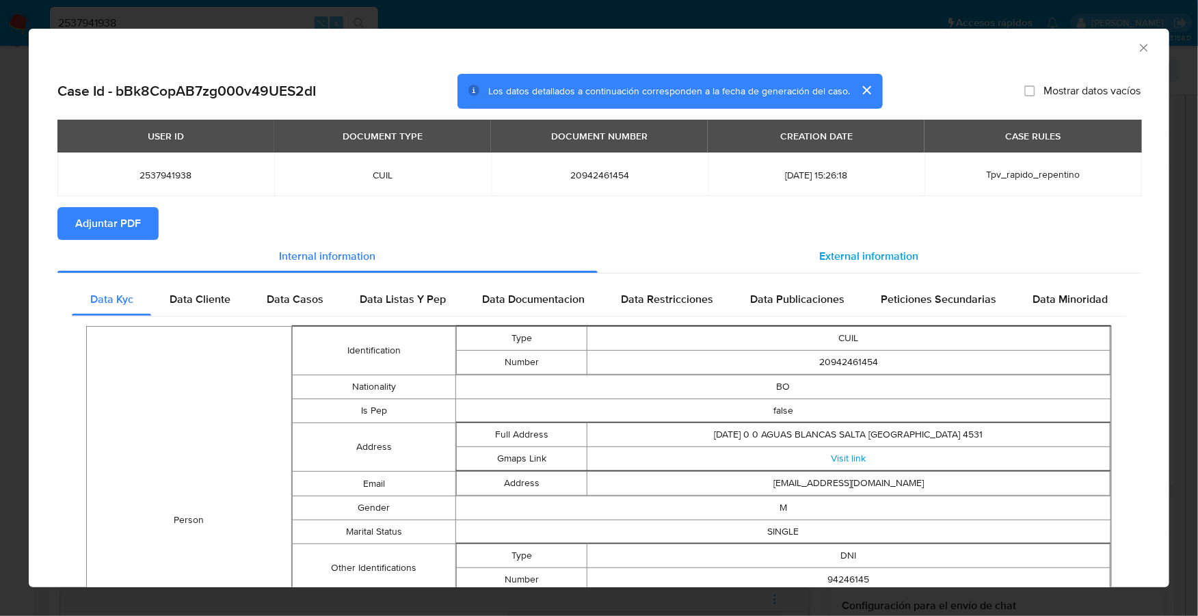
click at [835, 248] on span "External information" at bounding box center [869, 256] width 99 height 16
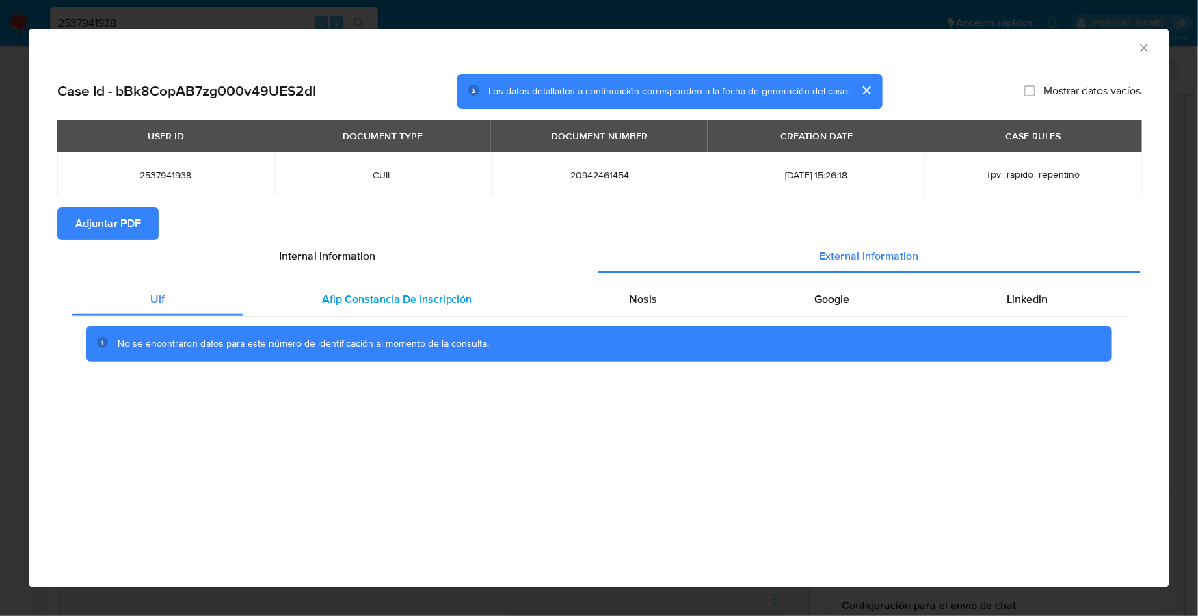
click at [387, 291] on span "Afip Constancia De Inscripción" at bounding box center [397, 299] width 150 height 16
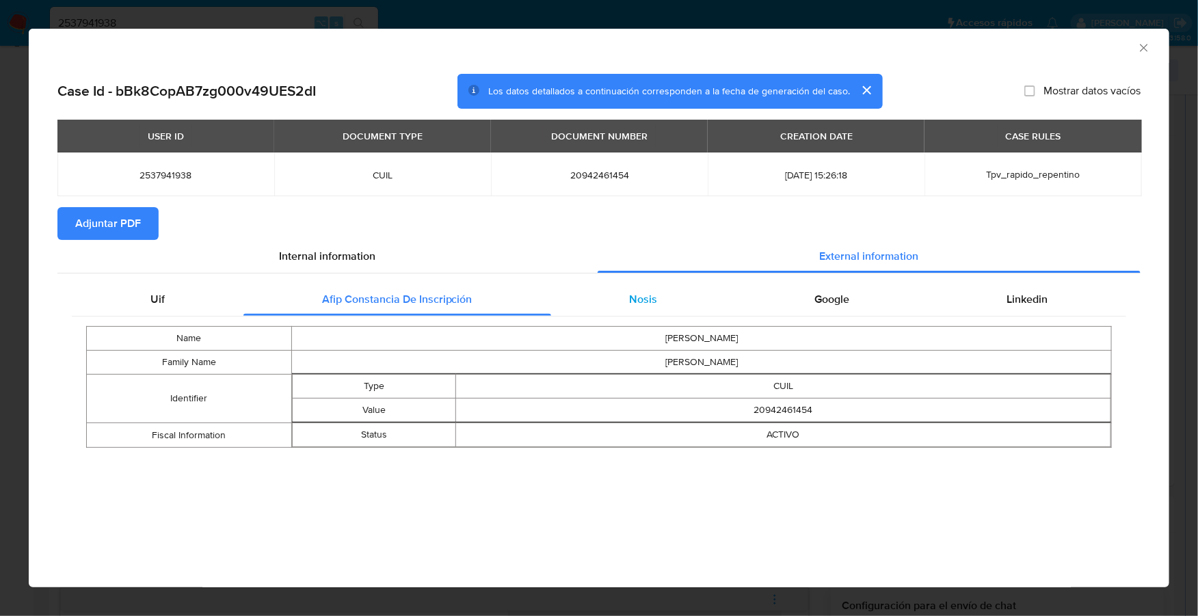
click at [647, 298] on span "Nosis" at bounding box center [643, 299] width 28 height 16
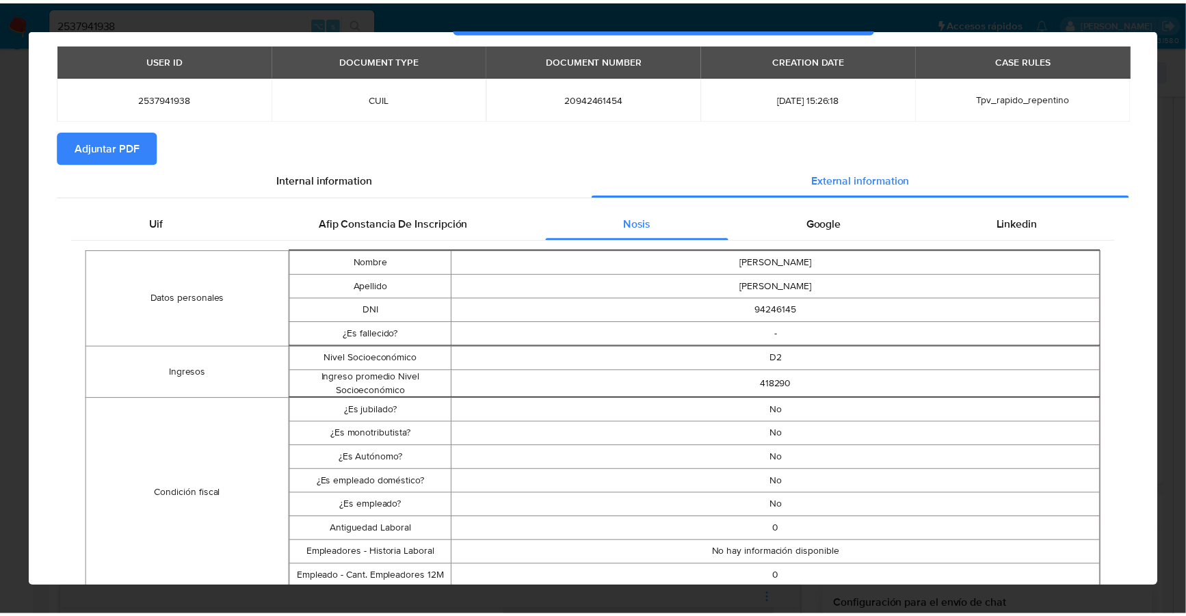
scroll to position [0, 0]
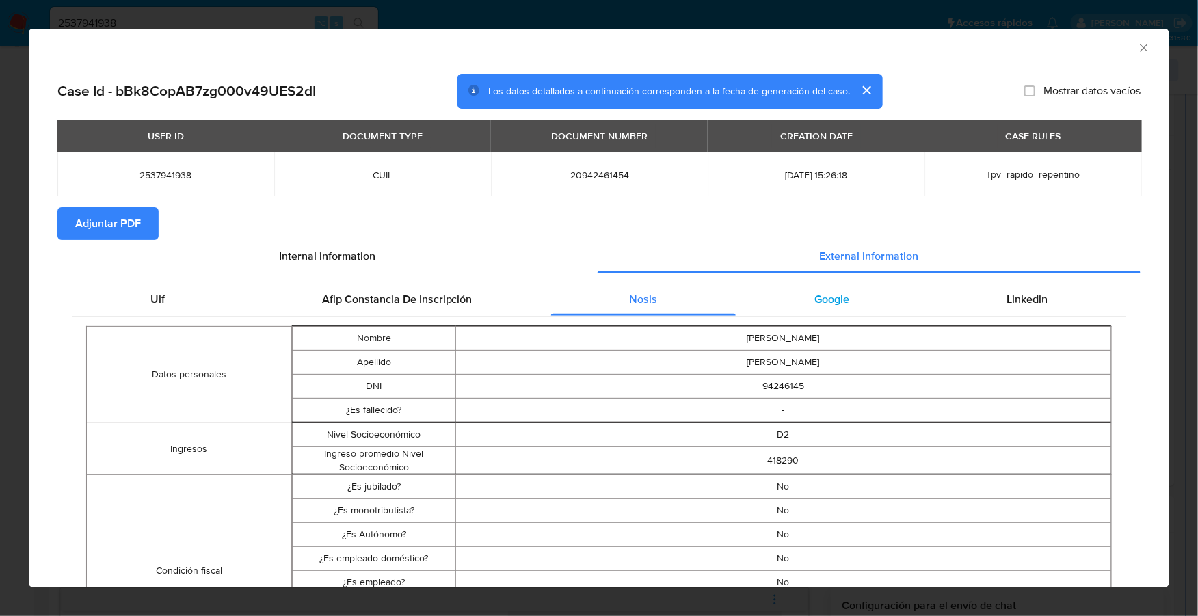
click at [855, 289] on div "Google" at bounding box center [832, 299] width 192 height 33
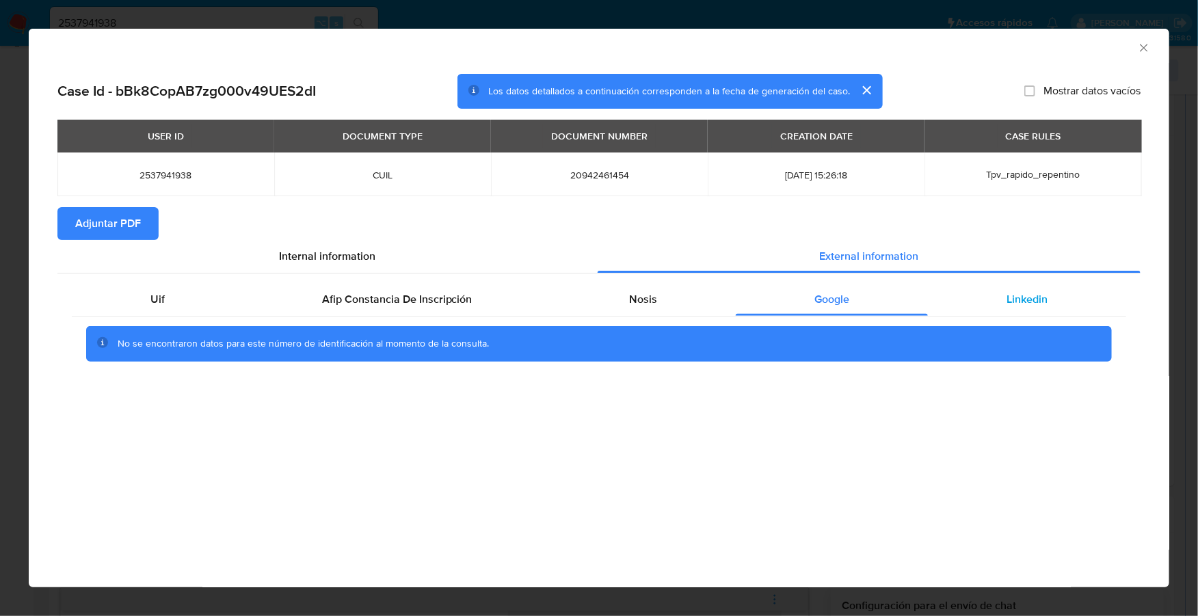
click at [1034, 288] on div "Linkedin" at bounding box center [1027, 299] width 198 height 33
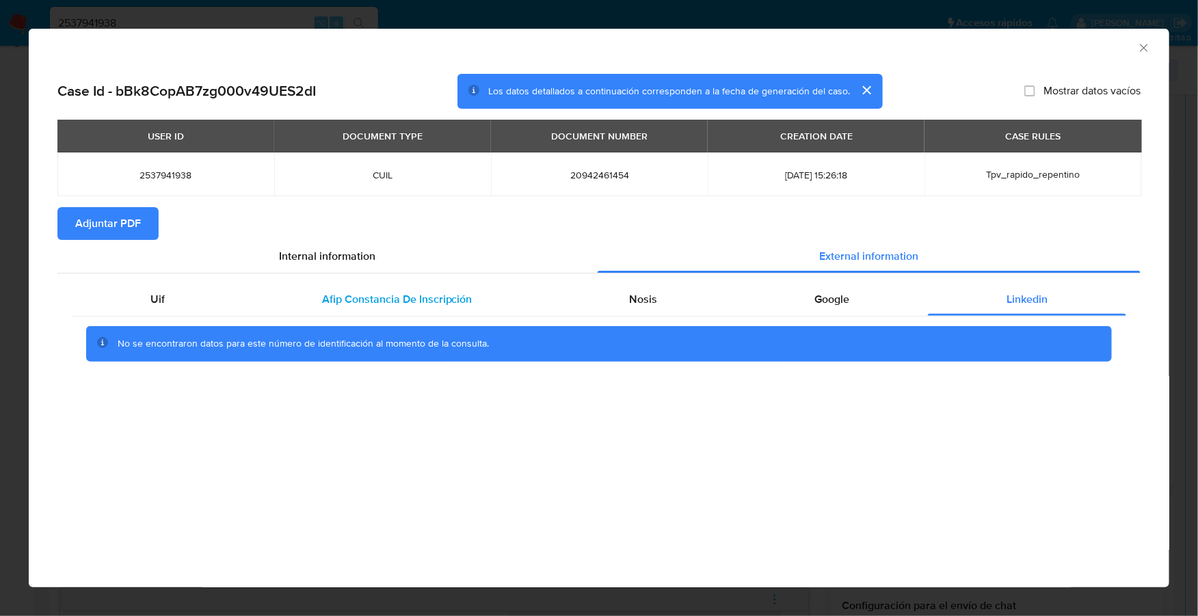
click at [341, 304] on span "Afip Constancia De Inscripción" at bounding box center [397, 299] width 150 height 16
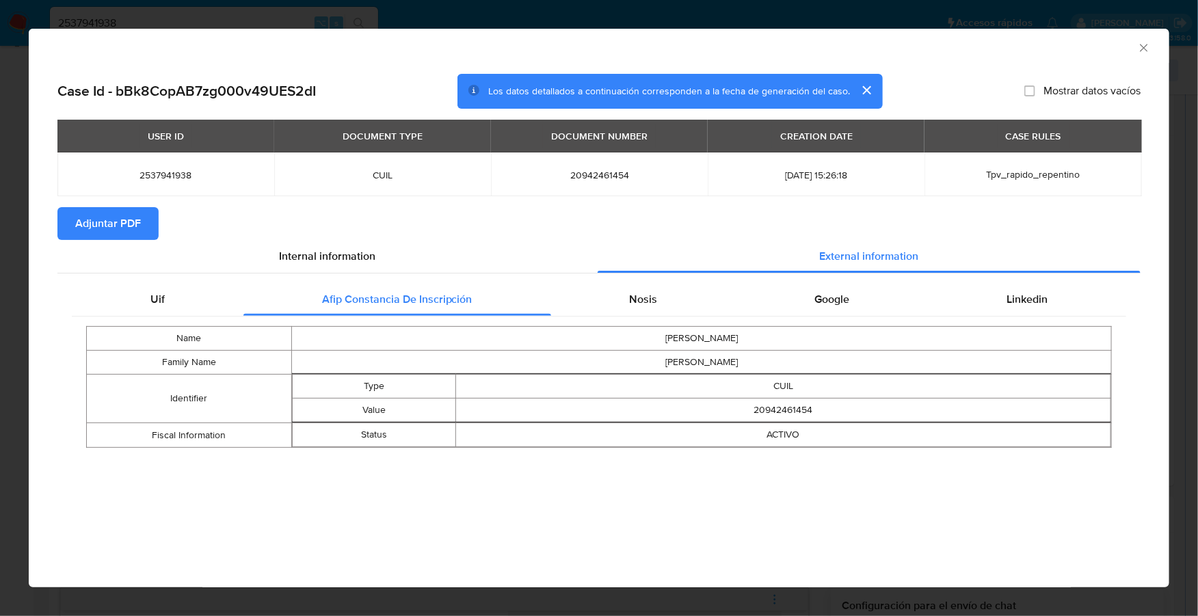
click at [124, 225] on span "Adjuntar PDF" at bounding box center [108, 224] width 66 height 30
click at [674, 291] on div "Nosis" at bounding box center [643, 299] width 185 height 33
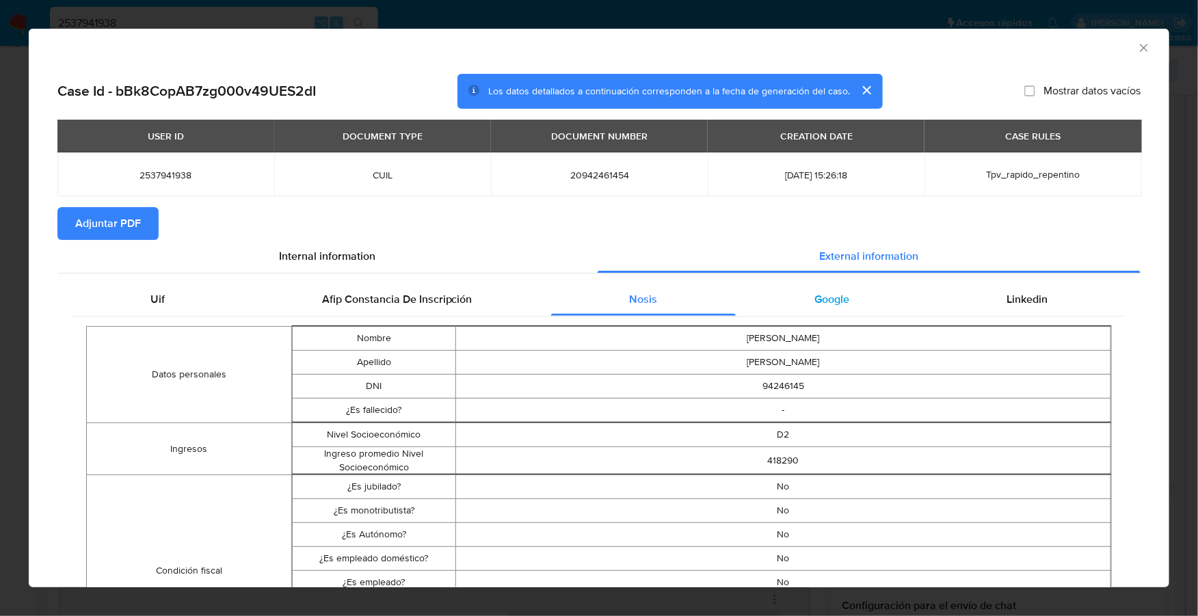
click at [815, 291] on span "Google" at bounding box center [832, 299] width 35 height 16
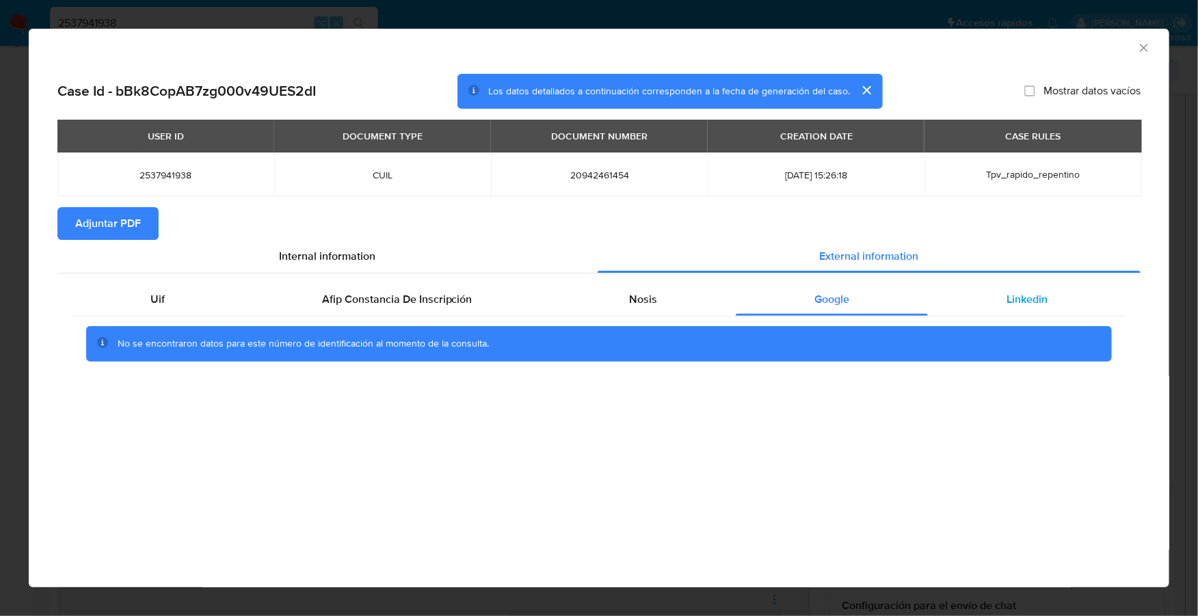
click at [1025, 294] on span "Linkedin" at bounding box center [1027, 299] width 41 height 16
click at [1146, 49] on icon "Cerrar ventana" at bounding box center [1144, 48] width 8 height 8
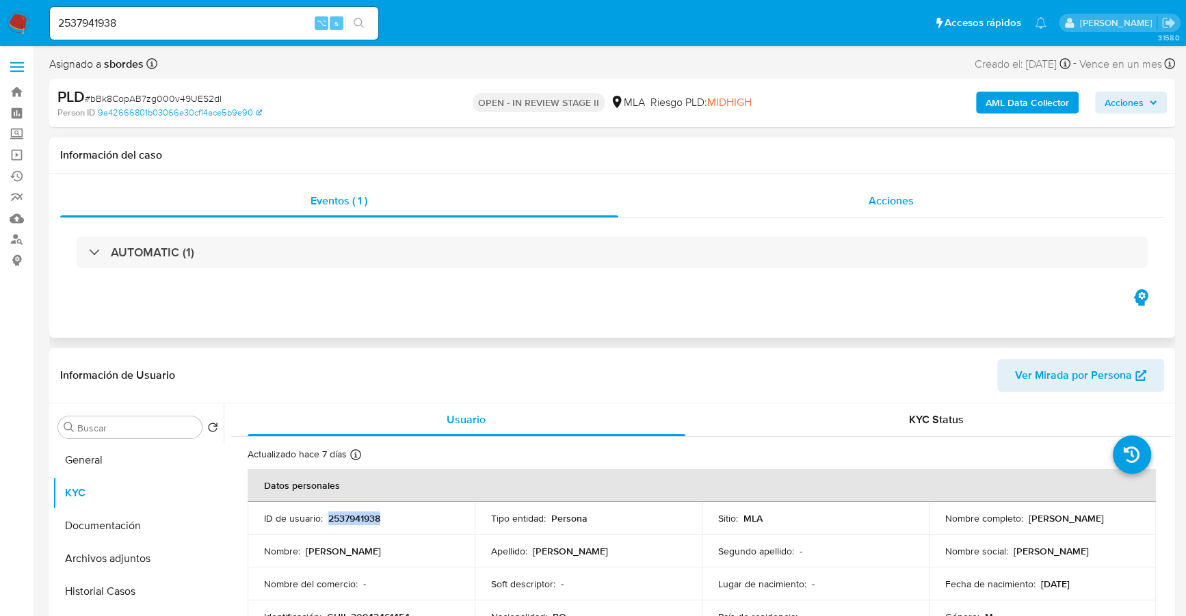
click at [927, 200] on div "Acciones" at bounding box center [891, 201] width 547 height 33
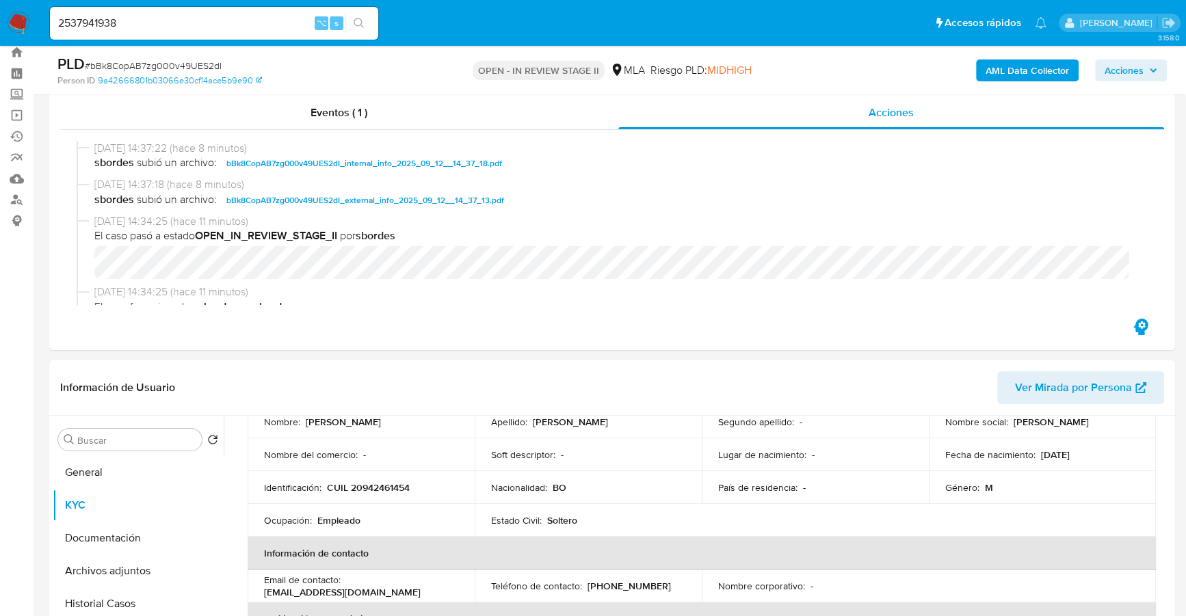
scroll to position [120, 0]
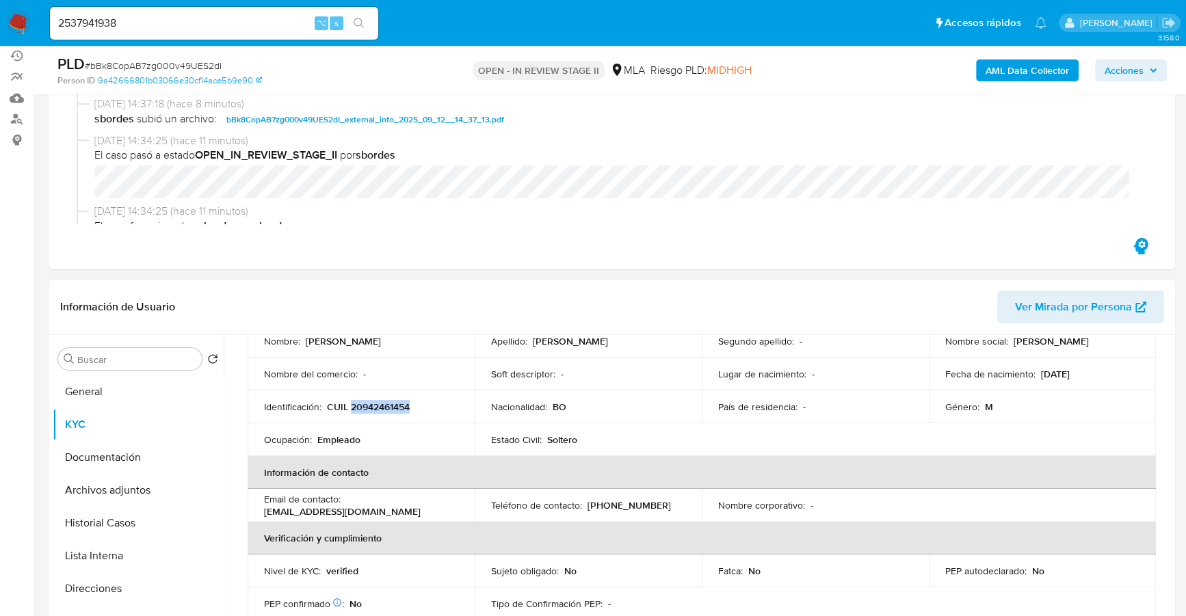
copy p "20942461454"
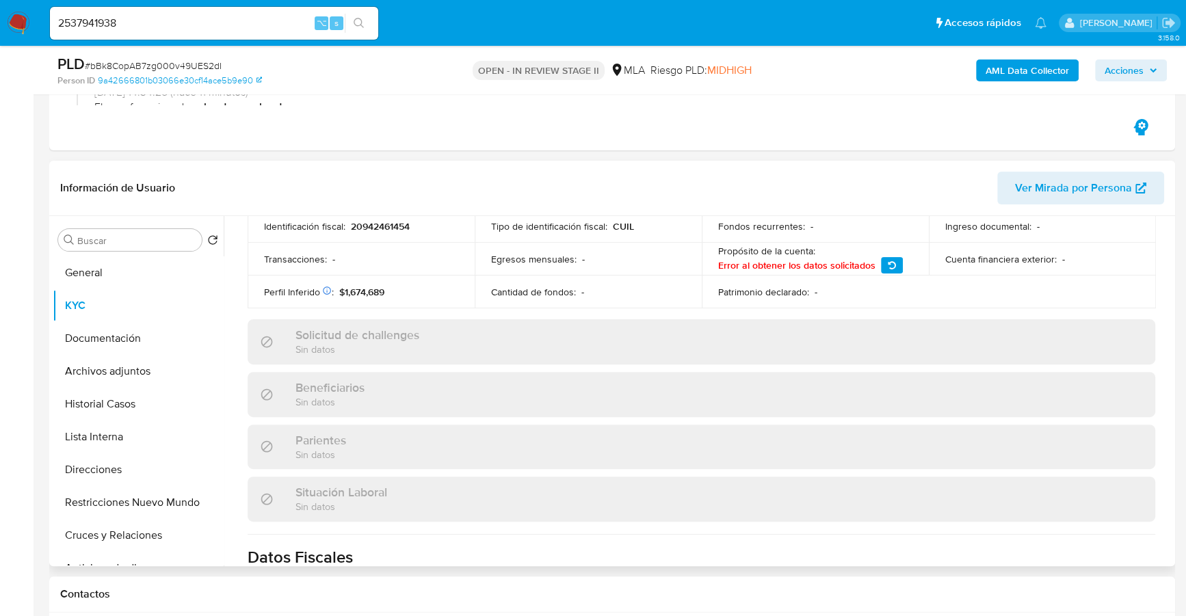
scroll to position [720, 0]
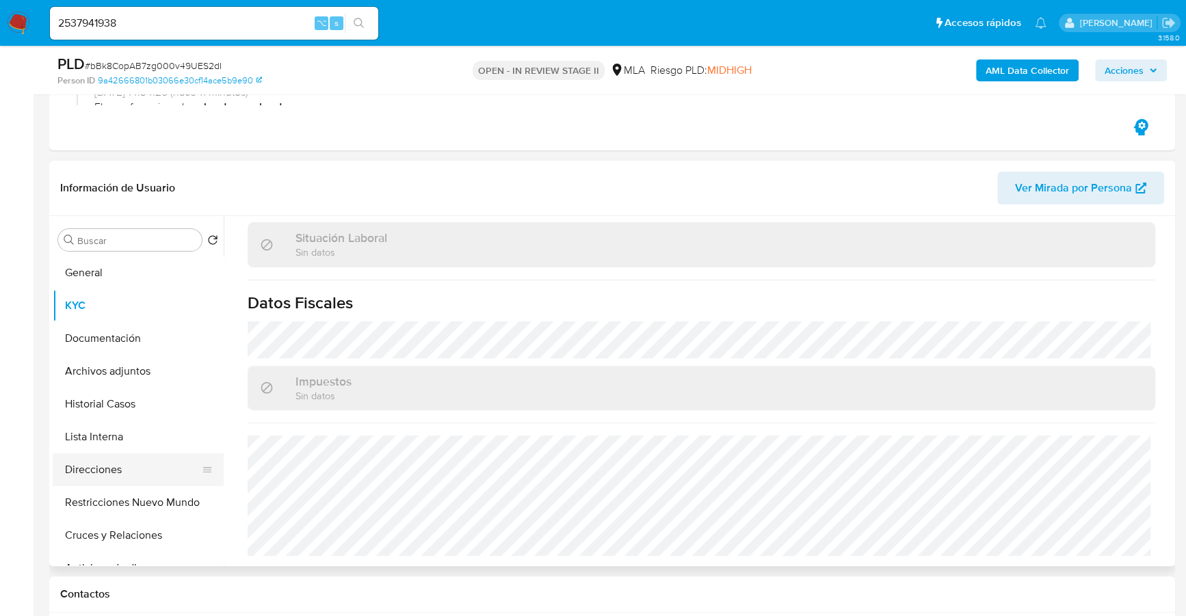
click at [124, 459] on button "Direcciones" at bounding box center [133, 469] width 160 height 33
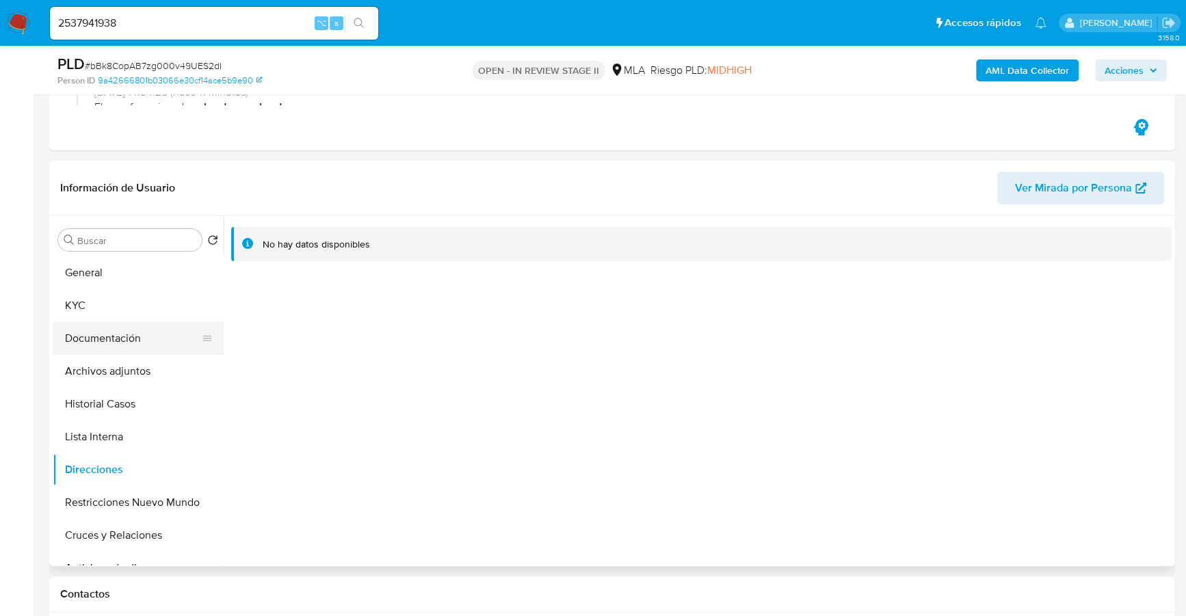
click at [135, 334] on button "Documentación" at bounding box center [133, 338] width 160 height 33
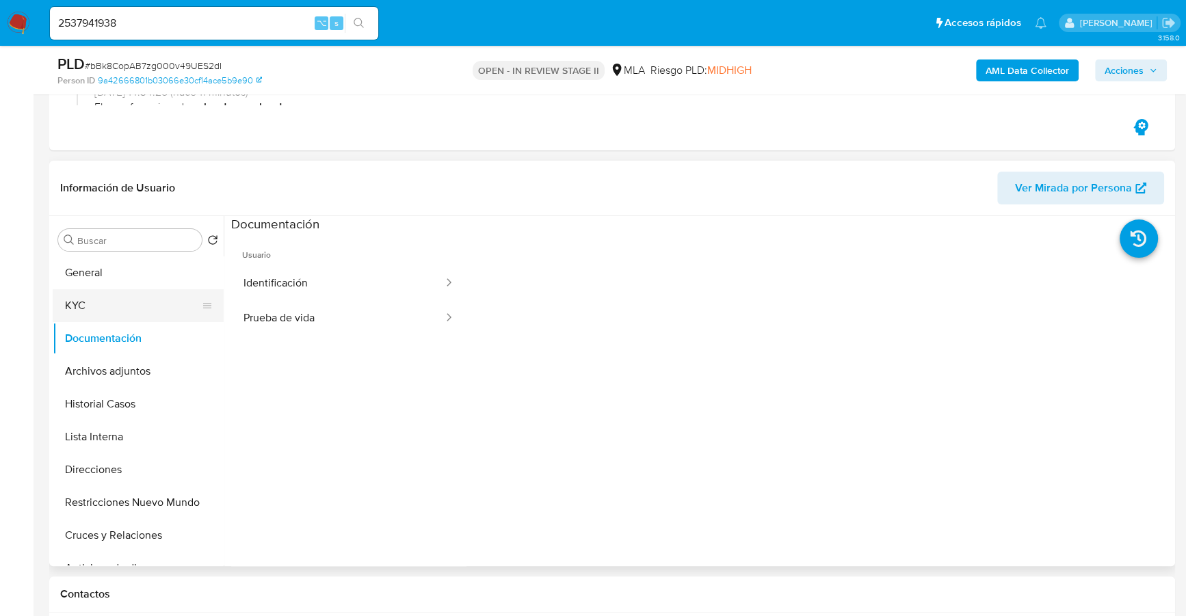
drag, startPoint x: 213, startPoint y: 302, endPoint x: 293, endPoint y: 278, distance: 84.2
click at [293, 278] on button "Identificación" at bounding box center [337, 283] width 213 height 35
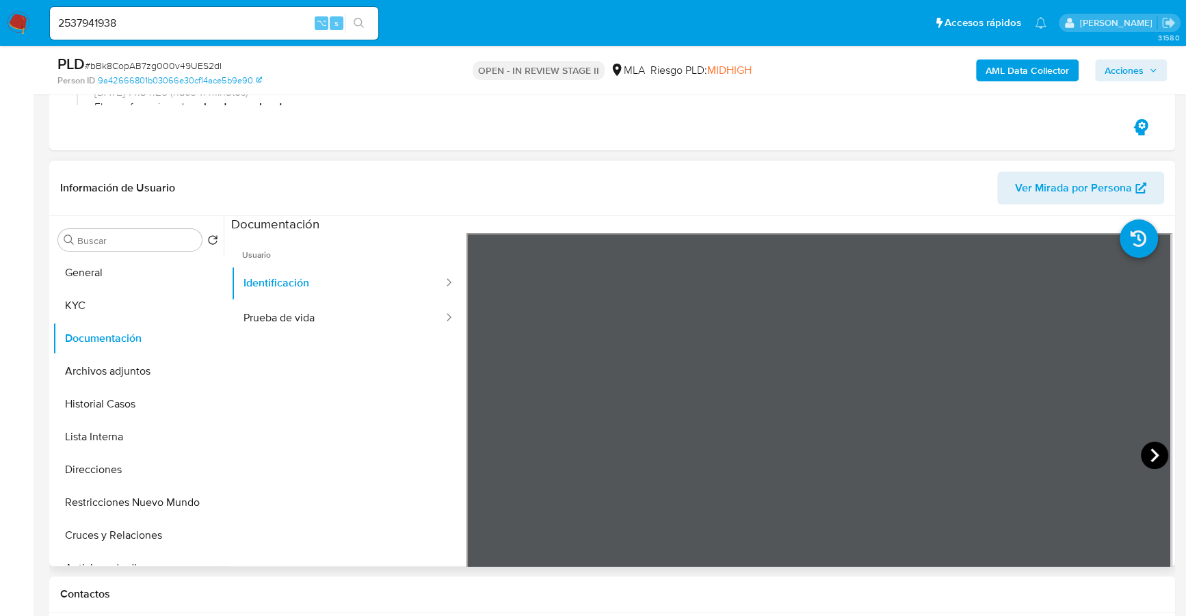
click at [1153, 453] on icon at bounding box center [1154, 455] width 27 height 27
click at [124, 264] on button "General" at bounding box center [133, 272] width 160 height 33
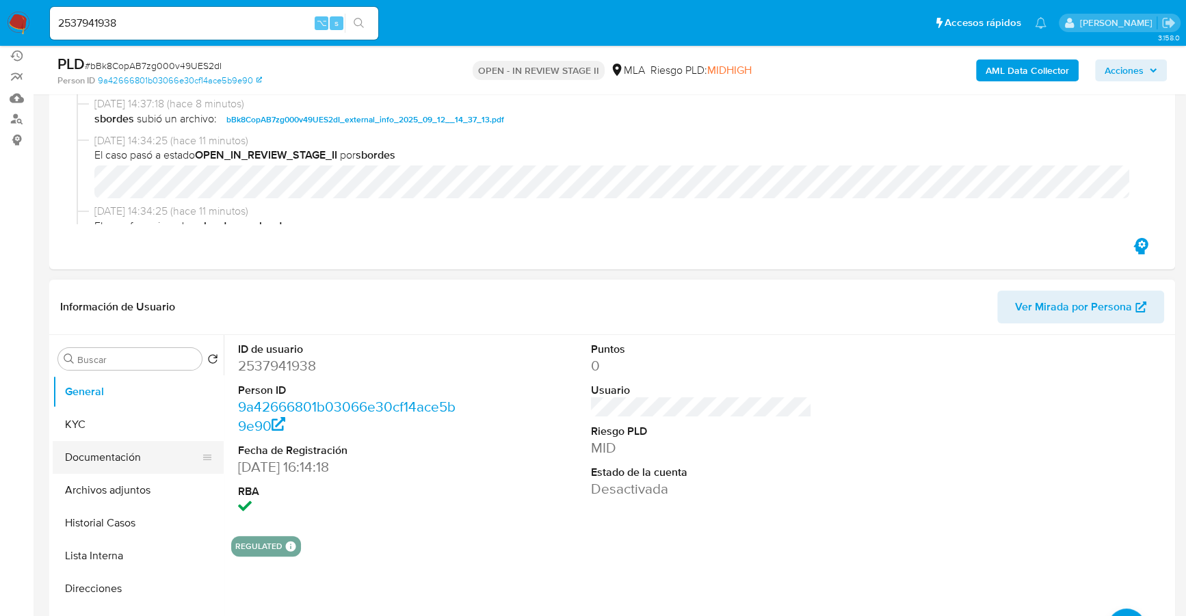
scroll to position [157, 0]
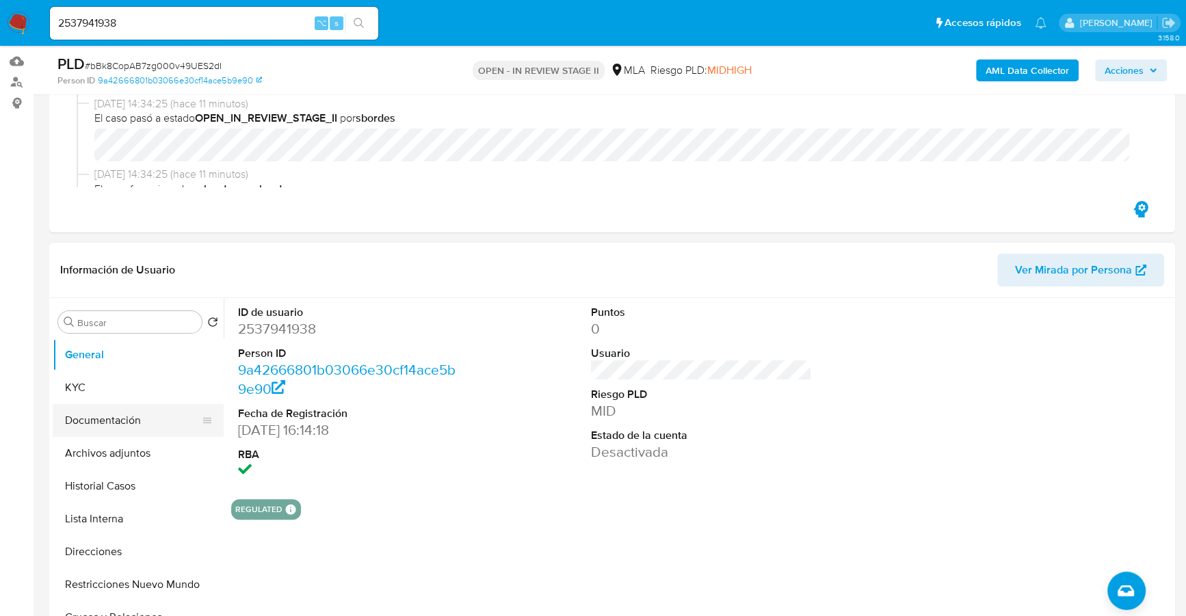
click at [135, 423] on button "Documentación" at bounding box center [133, 420] width 160 height 33
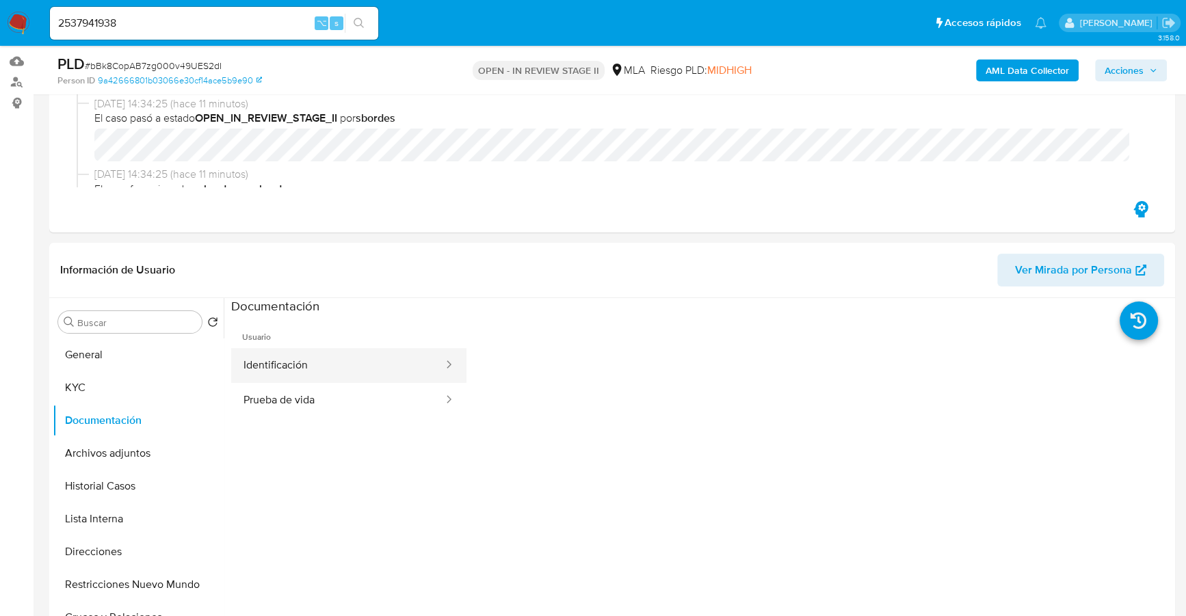
click at [334, 349] on button "Identificación" at bounding box center [337, 365] width 213 height 35
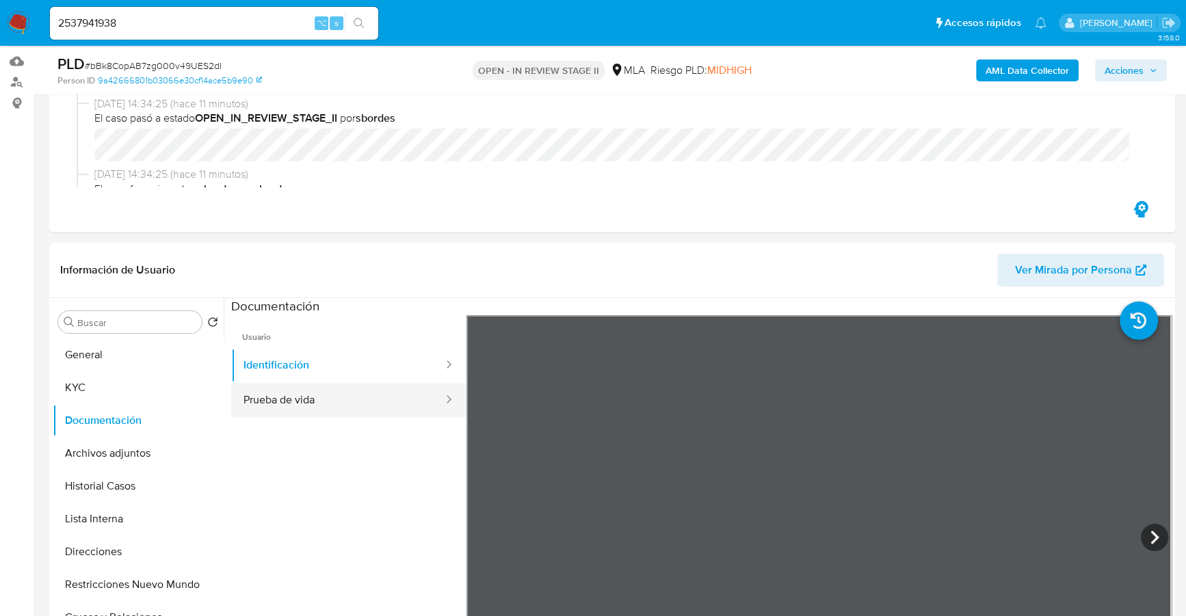
click at [360, 406] on button "Prueba de vida" at bounding box center [337, 400] width 213 height 35
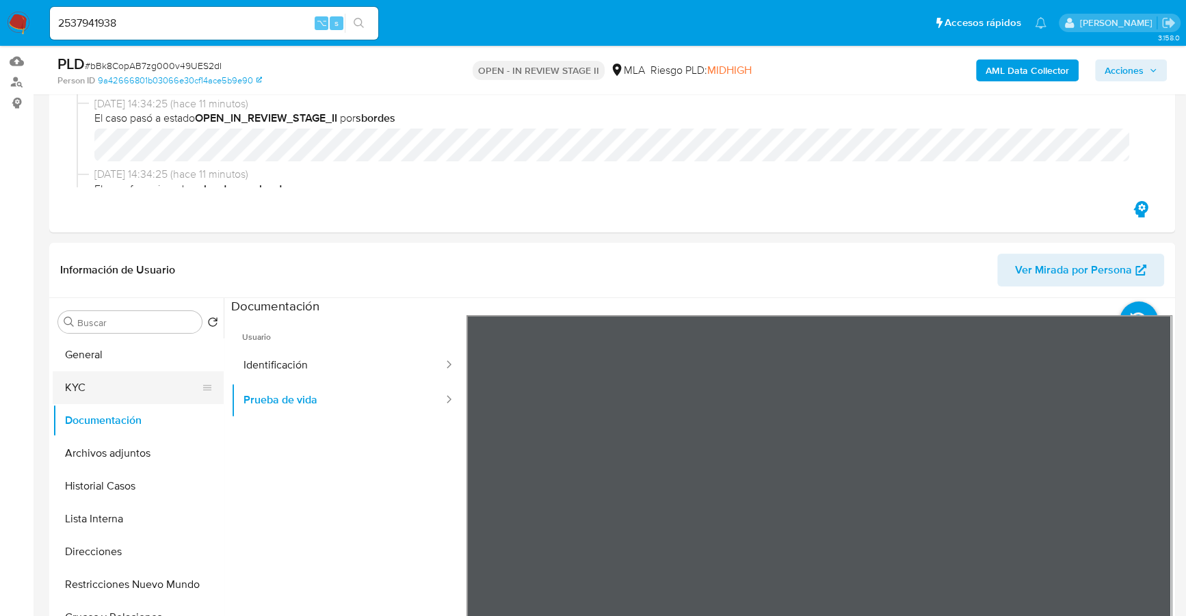
click at [83, 383] on button "KYC" at bounding box center [133, 387] width 160 height 33
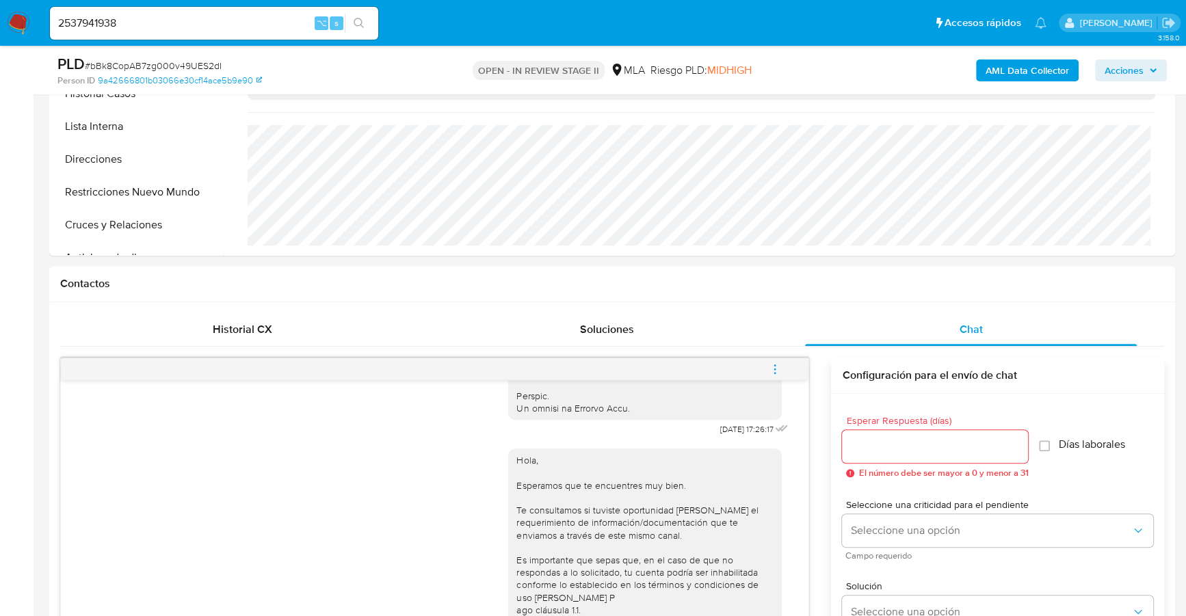
scroll to position [644, 0]
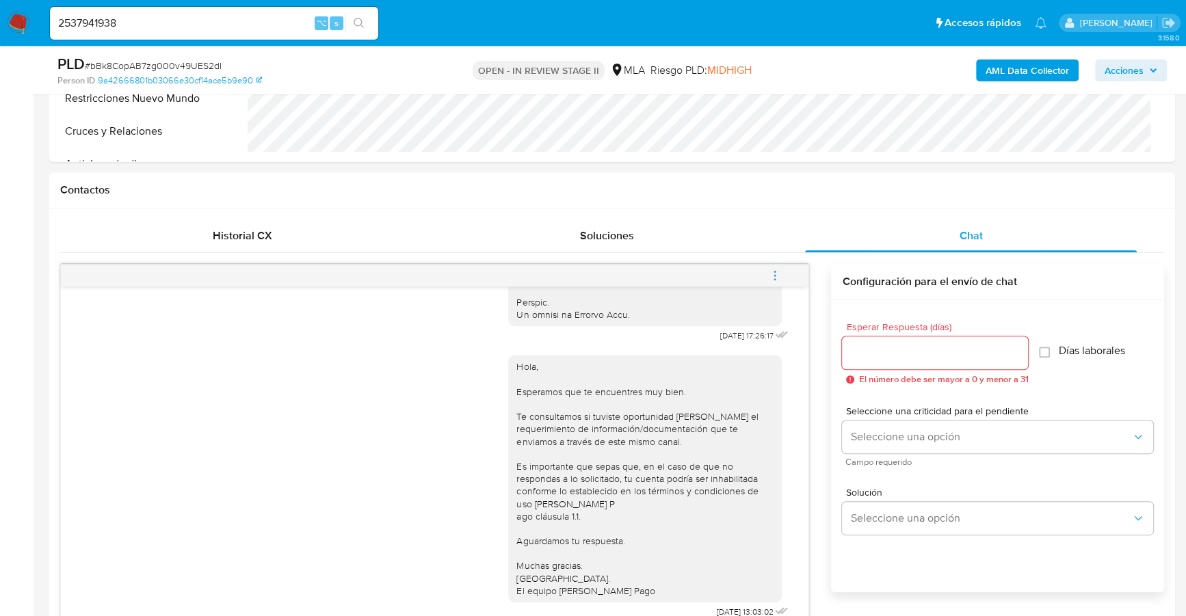
click at [769, 274] on icon "menu-action" at bounding box center [775, 275] width 12 height 12
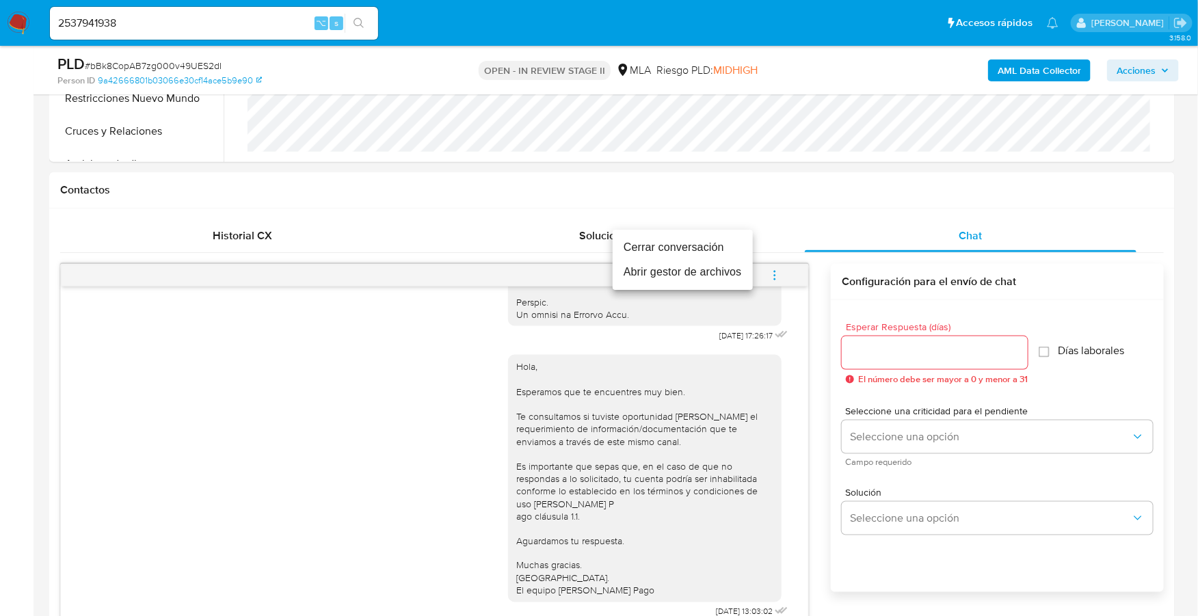
click at [730, 248] on li "Cerrar conversación" at bounding box center [683, 247] width 140 height 25
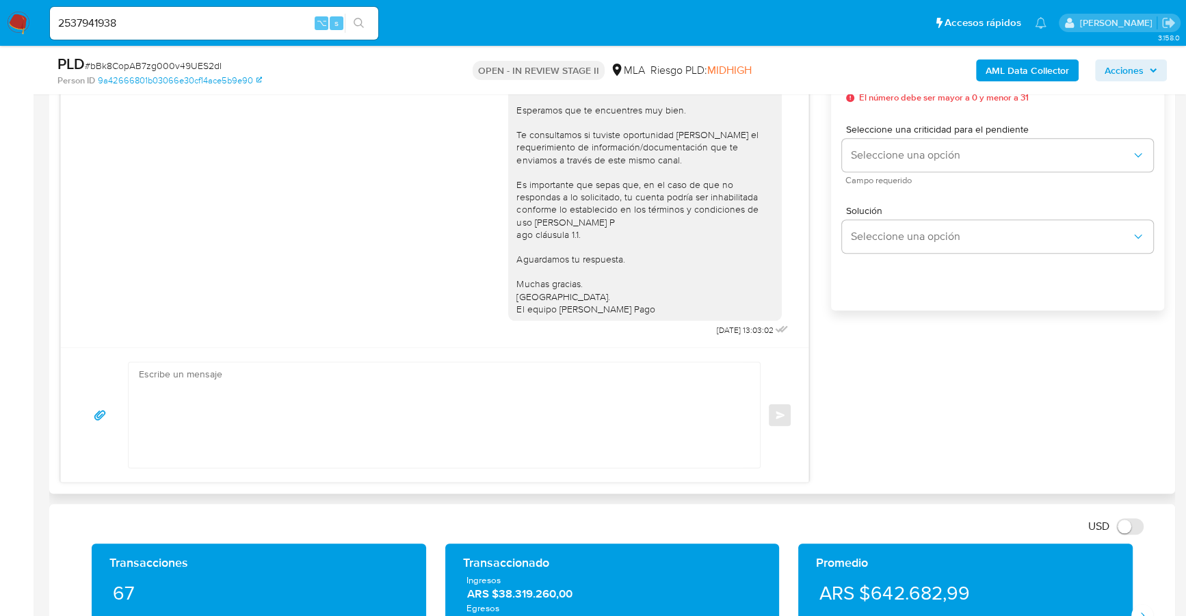
scroll to position [129, 0]
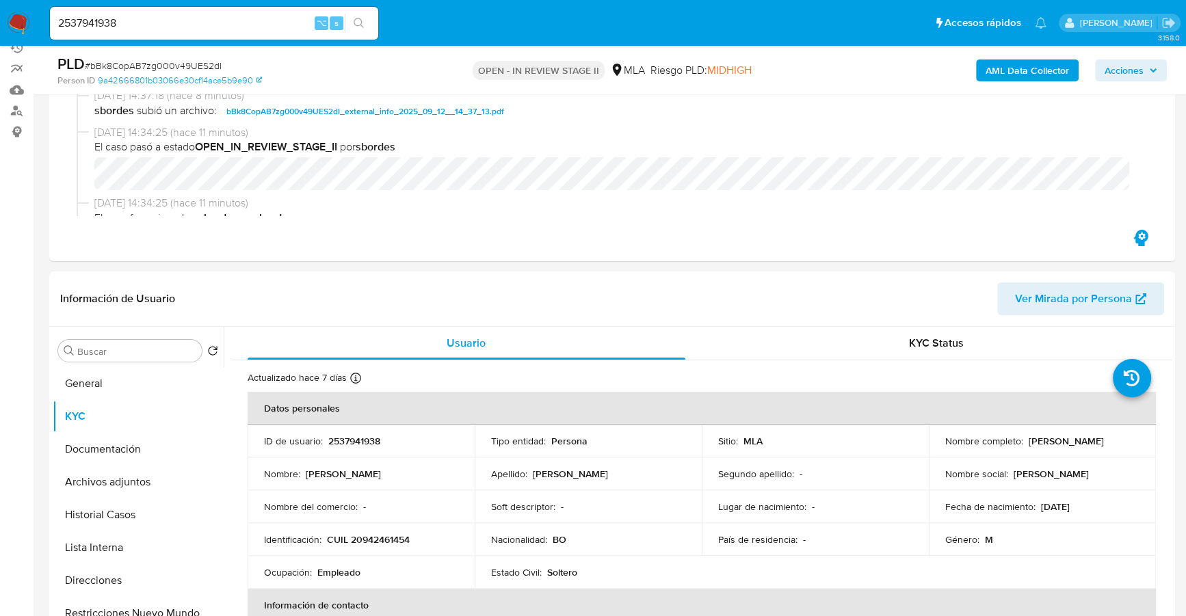
click at [1140, 61] on span "Acciones" at bounding box center [1124, 71] width 39 height 22
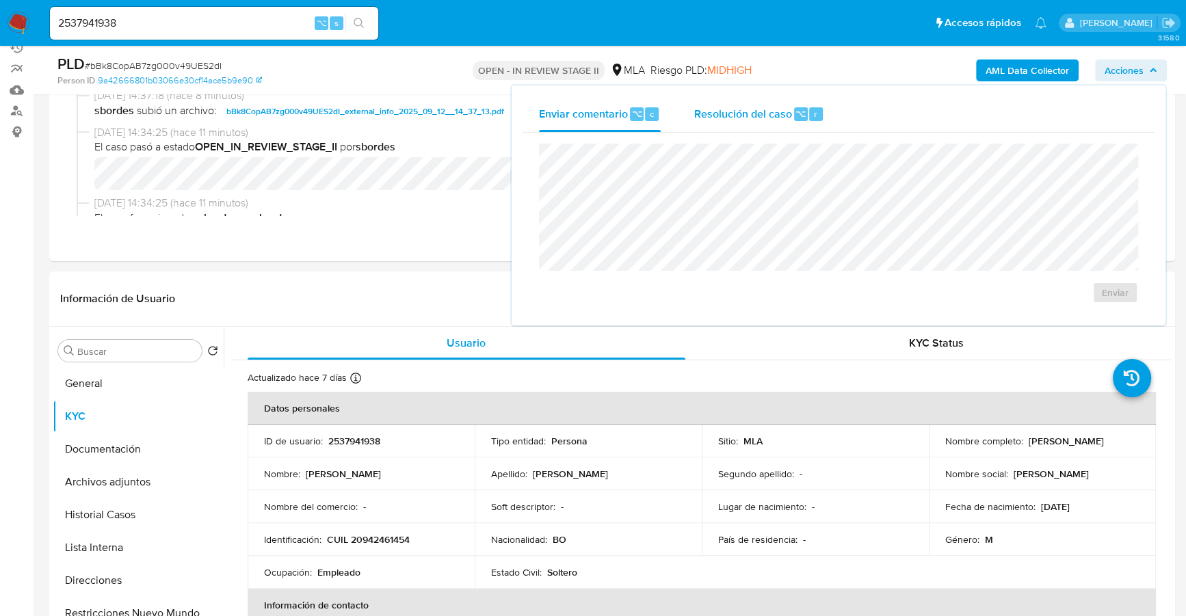
click at [803, 108] on div "⌥" at bounding box center [801, 114] width 14 height 14
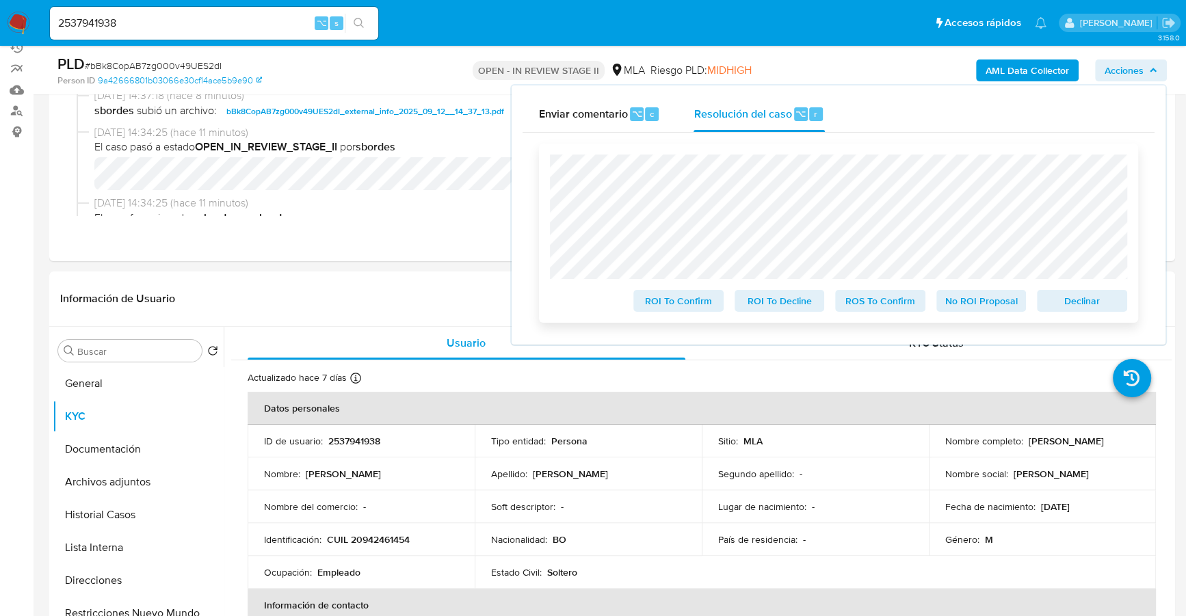
click at [1094, 304] on span "Declinar" at bounding box center [1081, 300] width 71 height 19
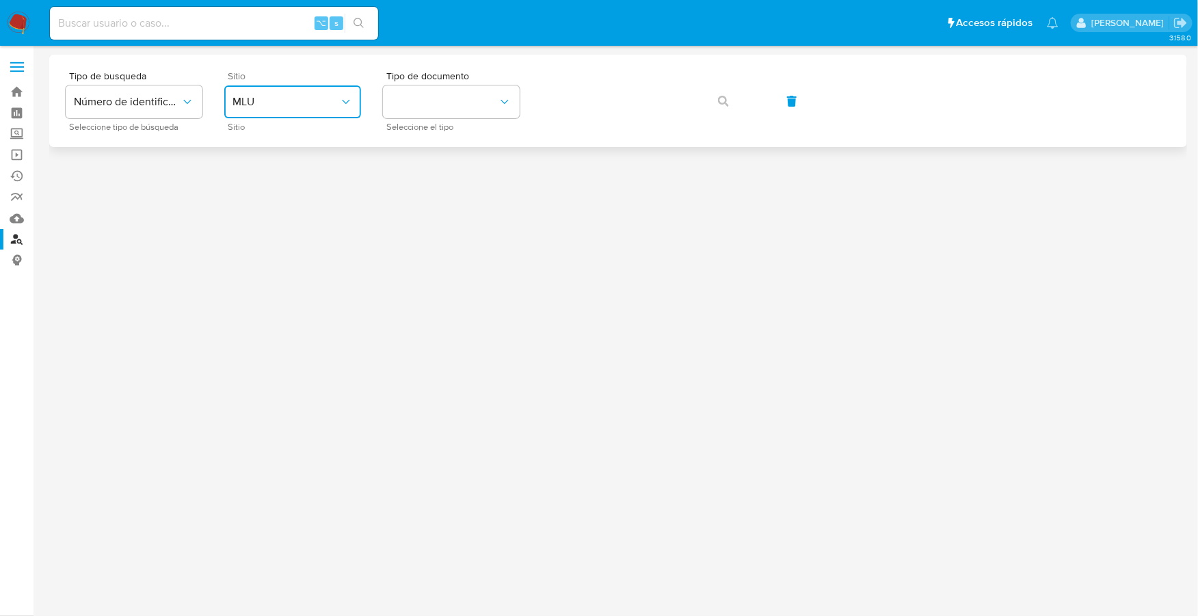
click at [302, 93] on button "MLU" at bounding box center [292, 101] width 137 height 33
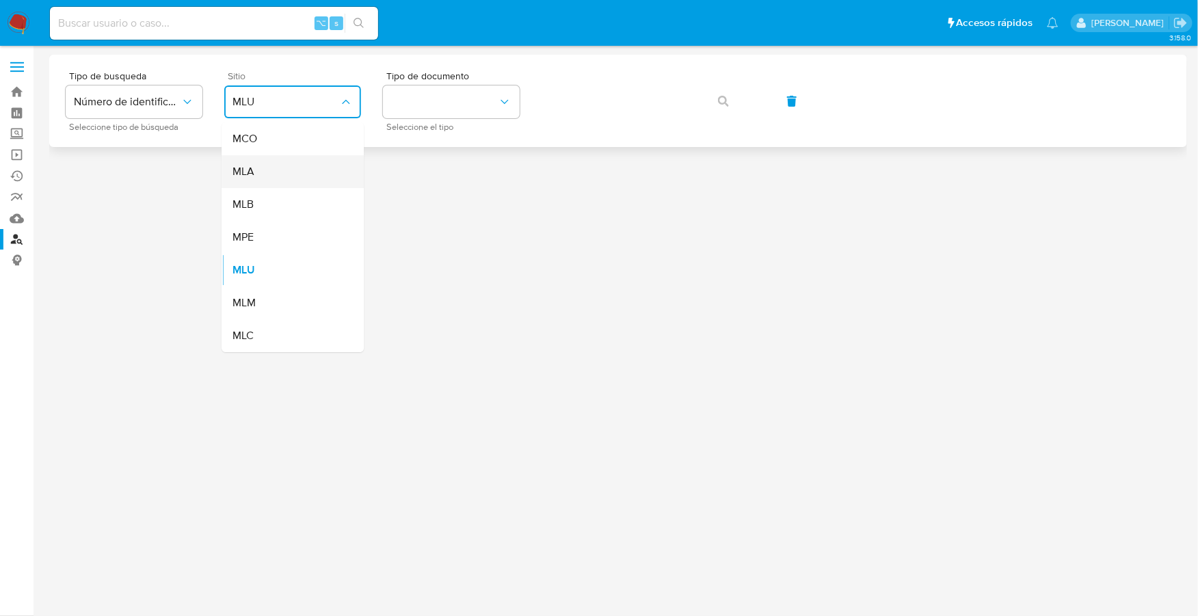
click at [265, 168] on div "MLA" at bounding box center [289, 171] width 112 height 33
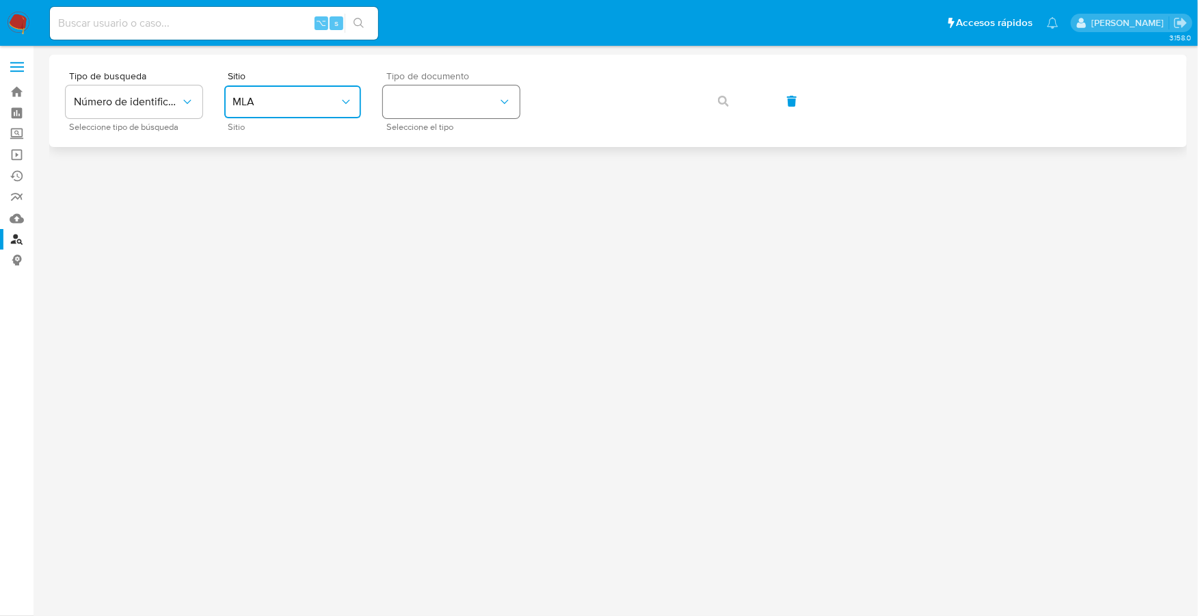
click at [414, 97] on button "identificationType" at bounding box center [451, 101] width 137 height 33
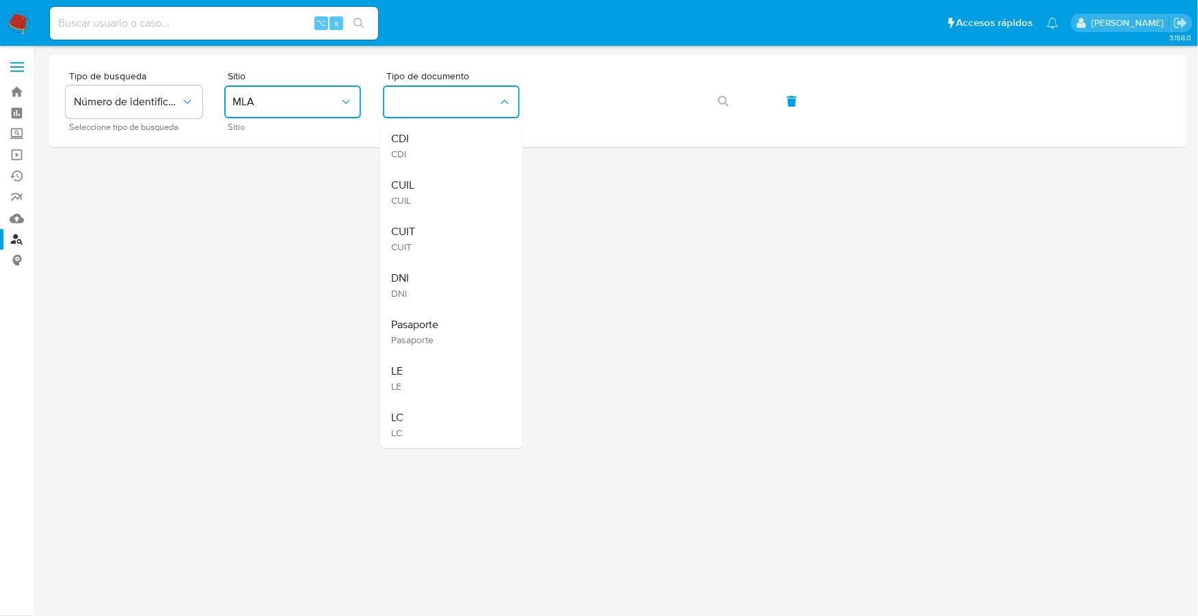
click at [430, 246] on div "CUIT CUIT" at bounding box center [447, 238] width 112 height 47
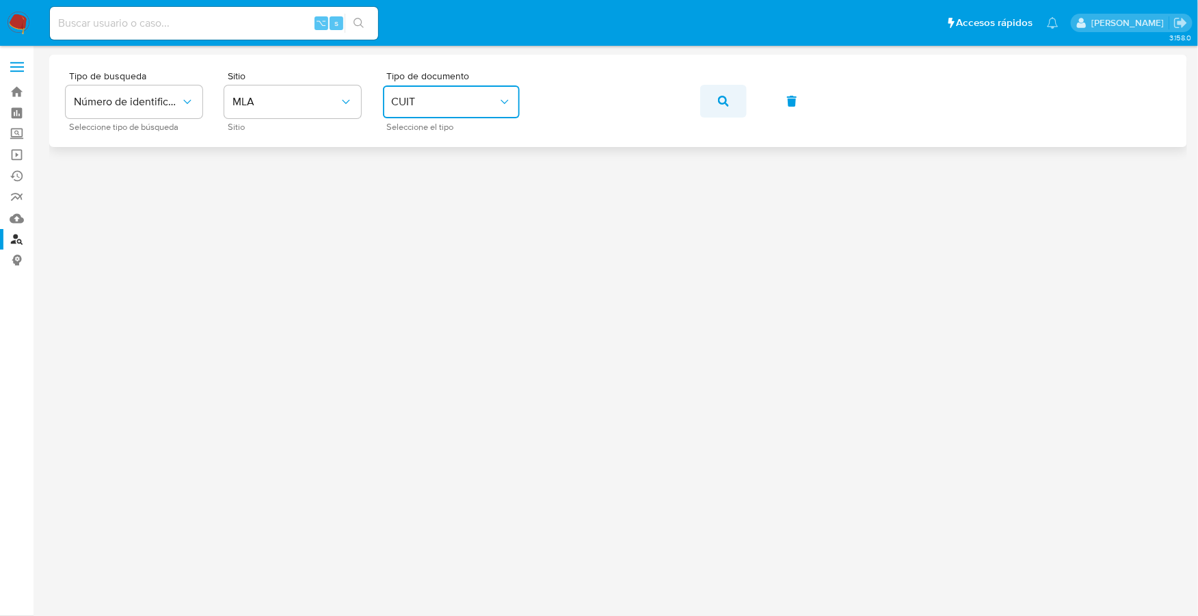
click at [721, 107] on span "button" at bounding box center [723, 101] width 11 height 30
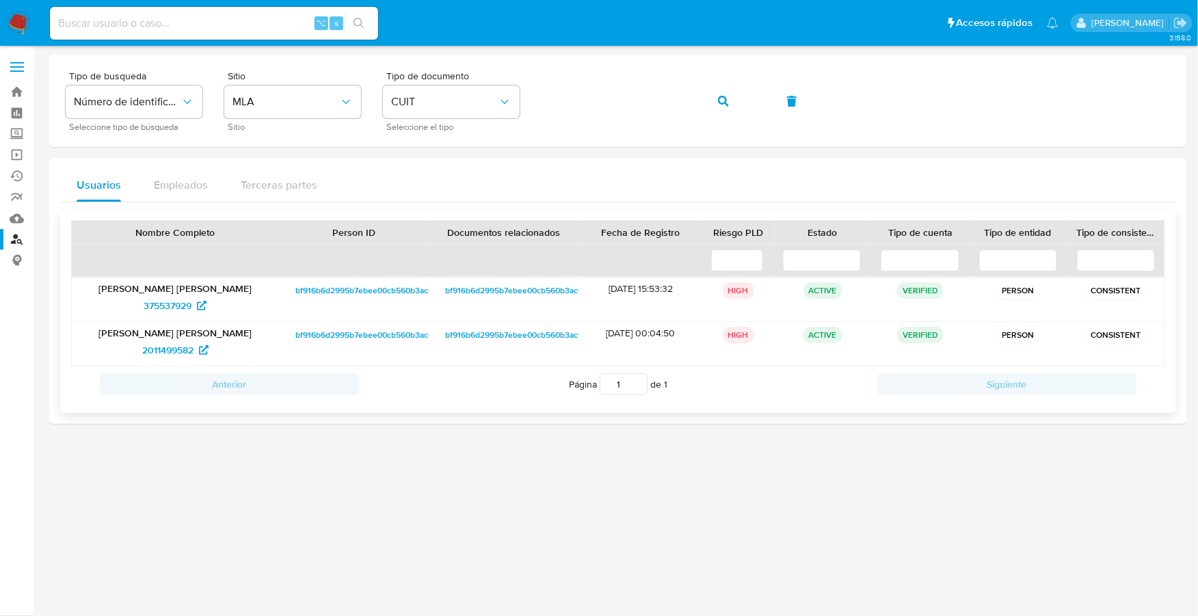
click at [153, 360] on div "[PERSON_NAME] [PERSON_NAME] 2011499582" at bounding box center [175, 344] width 207 height 44
click at [155, 352] on span "2011499582" at bounding box center [167, 350] width 51 height 22
click at [509, 96] on div "Tipo de busqueda Número de identificación Seleccione tipo de búsqueda Sitio MLA…" at bounding box center [618, 101] width 1105 height 60
click at [724, 93] on span "button" at bounding box center [723, 101] width 11 height 30
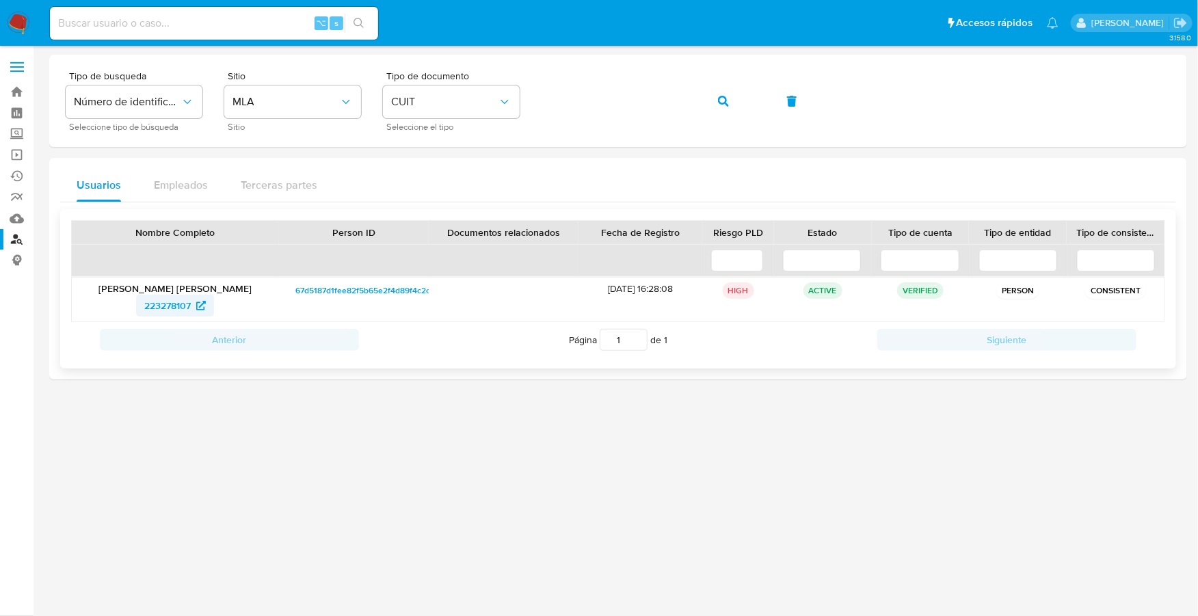
click at [166, 305] on span "223278107" at bounding box center [167, 306] width 47 height 22
click at [523, 100] on div "Tipo de busqueda Número de identificación Seleccione tipo de búsqueda Sitio MLA…" at bounding box center [618, 101] width 1105 height 60
click at [718, 101] on icon "button" at bounding box center [723, 101] width 11 height 11
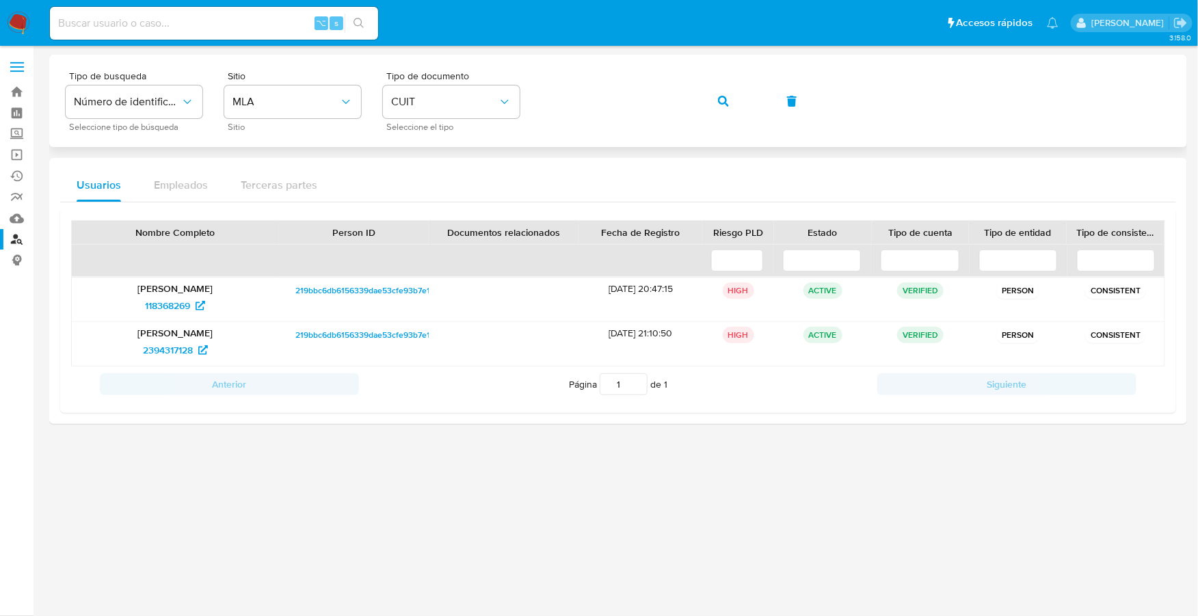
click at [534, 101] on div "Tipo de busqueda Número de identificación Seleccione tipo de búsqueda Sitio MLA…" at bounding box center [618, 101] width 1105 height 60
click at [715, 101] on button "button" at bounding box center [723, 101] width 47 height 33
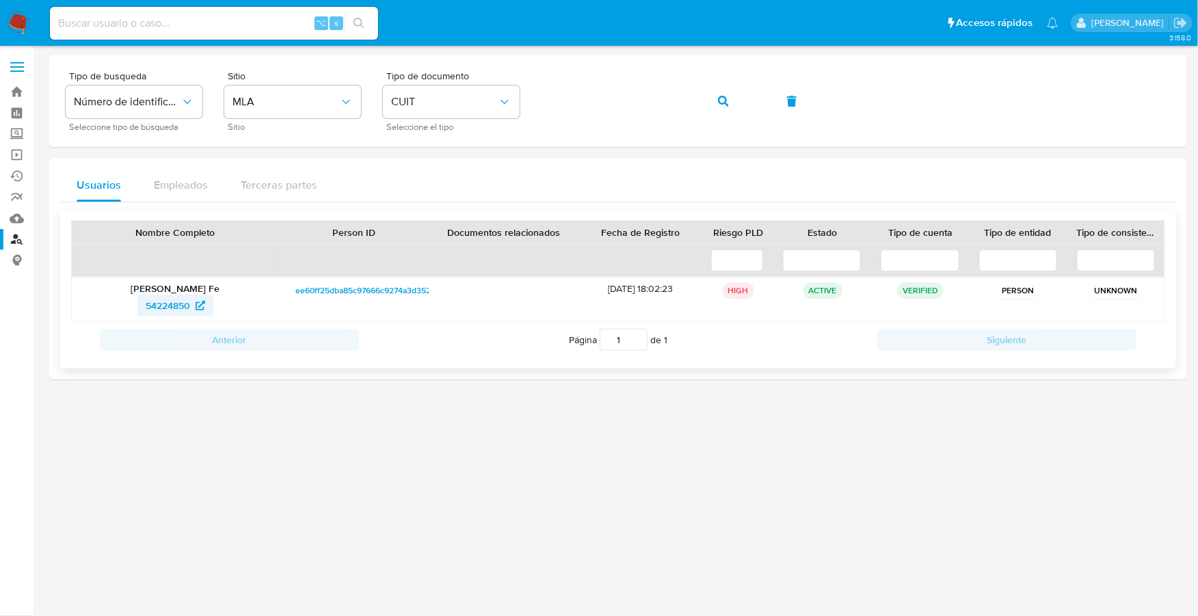
click at [156, 310] on span "54224850" at bounding box center [168, 306] width 44 height 22
click at [497, 96] on div "Tipo de busqueda Número de identificación Seleccione tipo de búsqueda Sitio MLA…" at bounding box center [618, 101] width 1105 height 60
click at [730, 101] on button "button" at bounding box center [723, 101] width 47 height 33
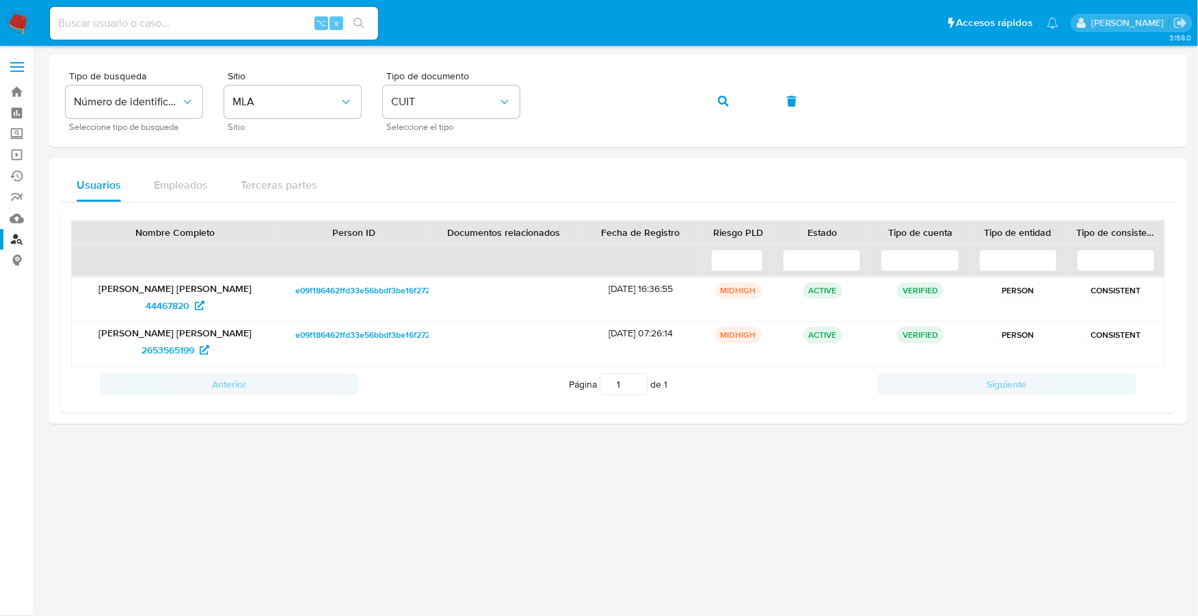
click at [17, 23] on img at bounding box center [18, 23] width 23 height 23
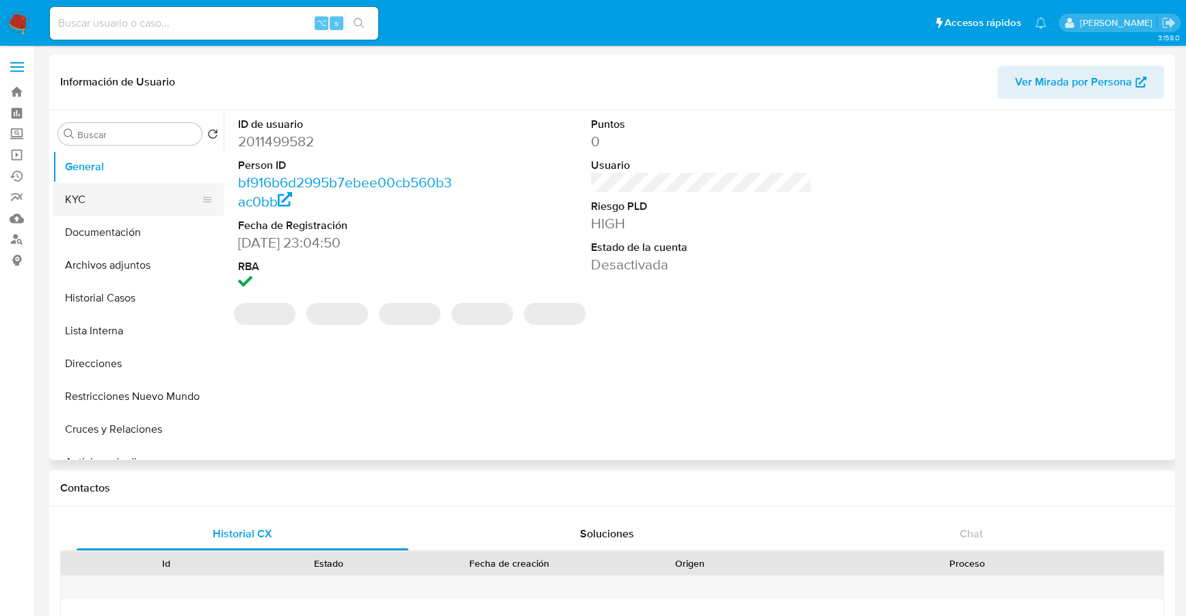
select select "10"
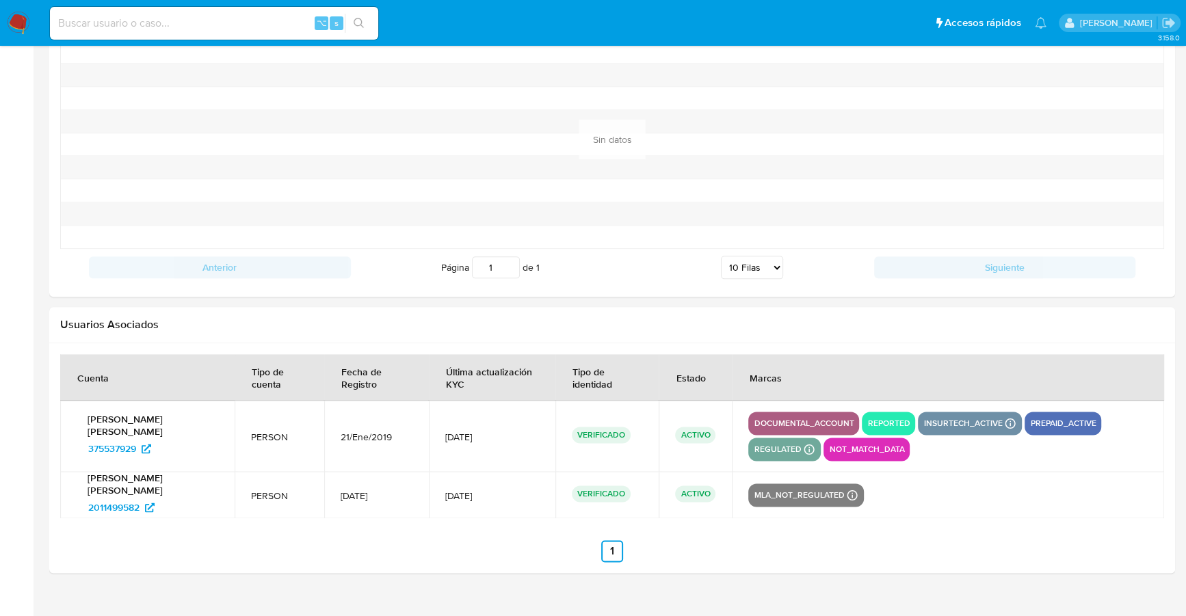
scroll to position [1430, 0]
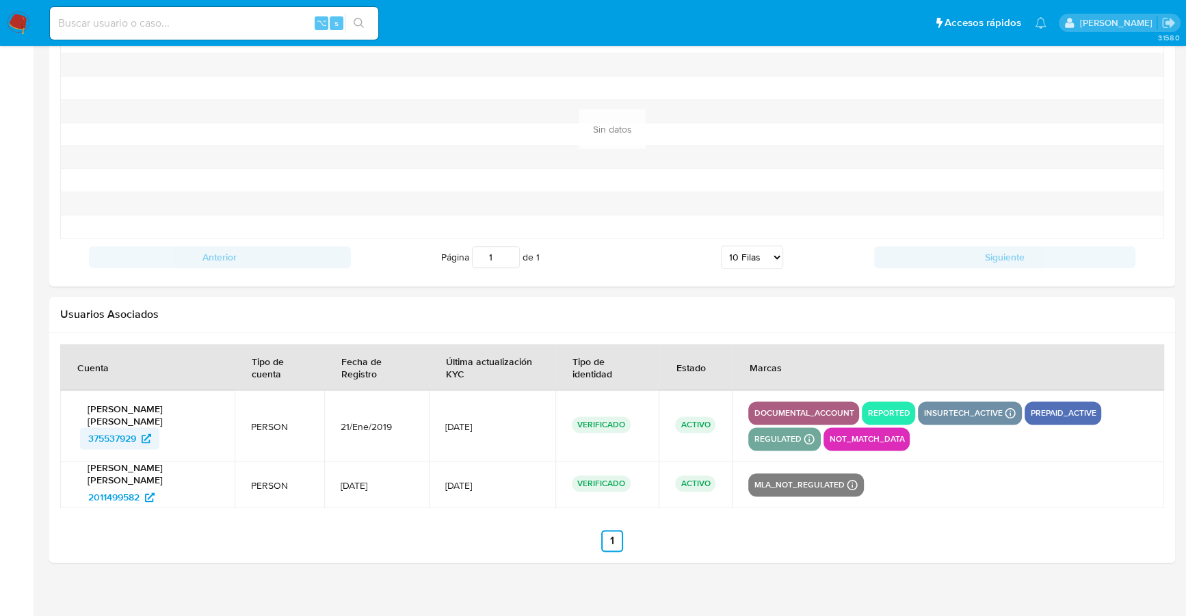
click at [114, 427] on span "375537929" at bounding box center [112, 438] width 48 height 22
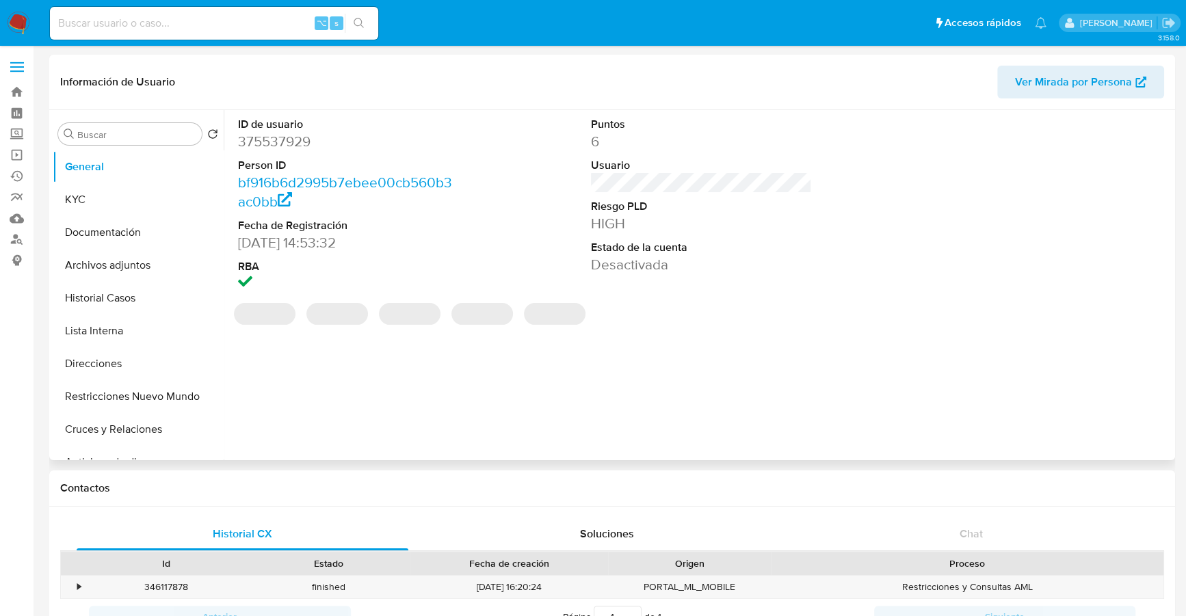
select select "10"
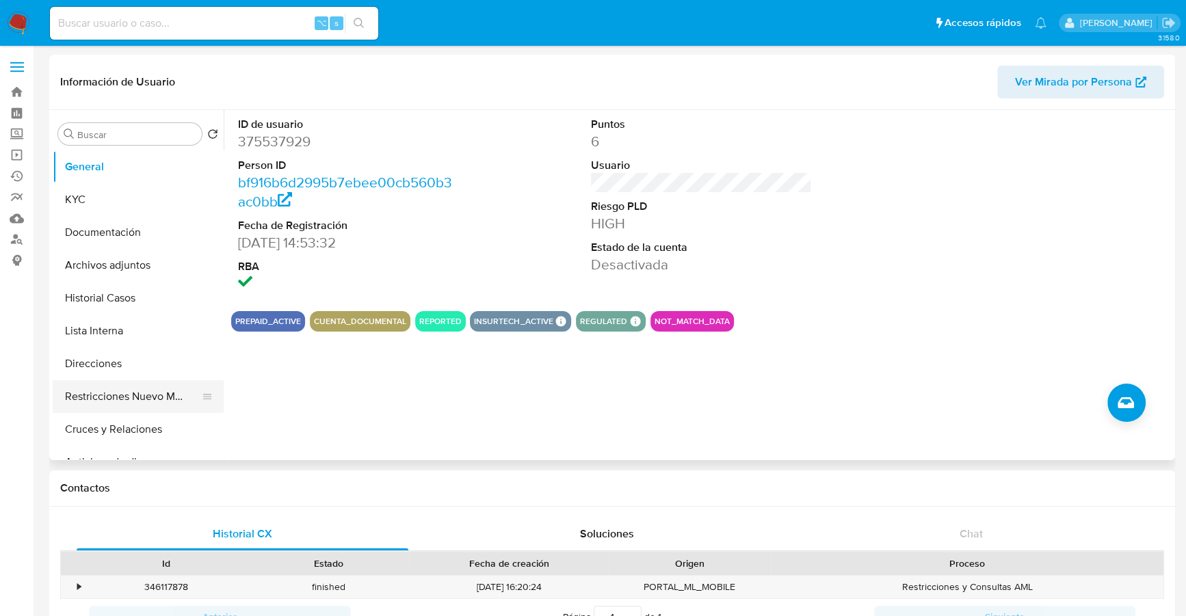
click at [114, 401] on button "Restricciones Nuevo Mundo" at bounding box center [133, 396] width 160 height 33
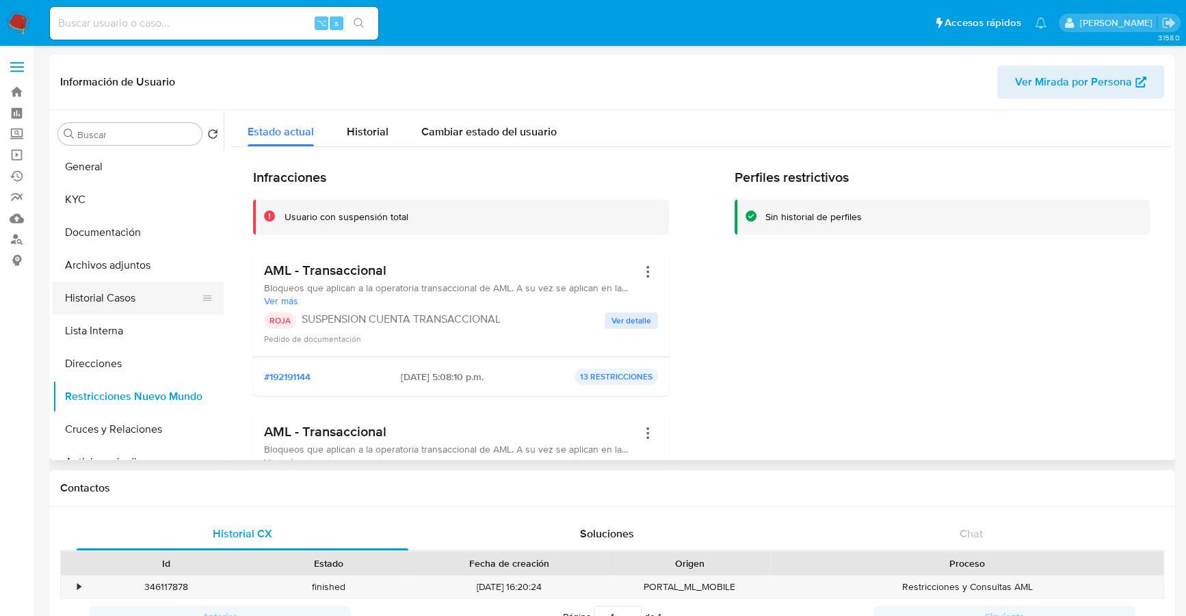
click at [99, 288] on button "Historial Casos" at bounding box center [133, 298] width 160 height 33
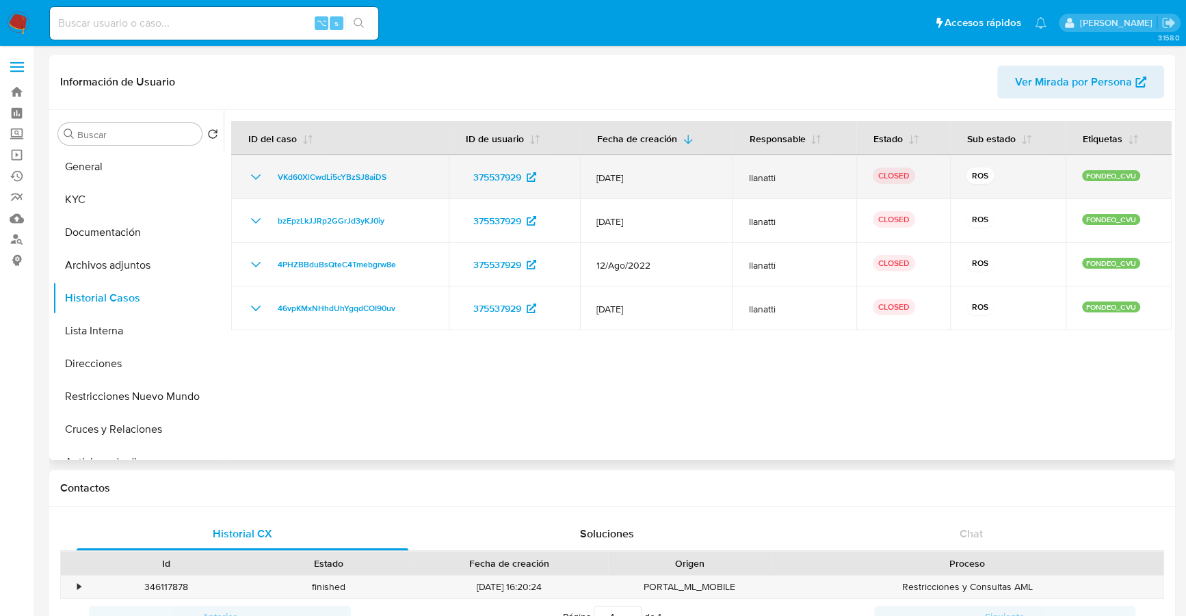
click at [246, 169] on td "VKd60XlCwdLi5cYBzSJ8aiDS" at bounding box center [340, 177] width 218 height 44
click at [252, 170] on icon "Mostrar/Ocultar" at bounding box center [256, 177] width 16 height 16
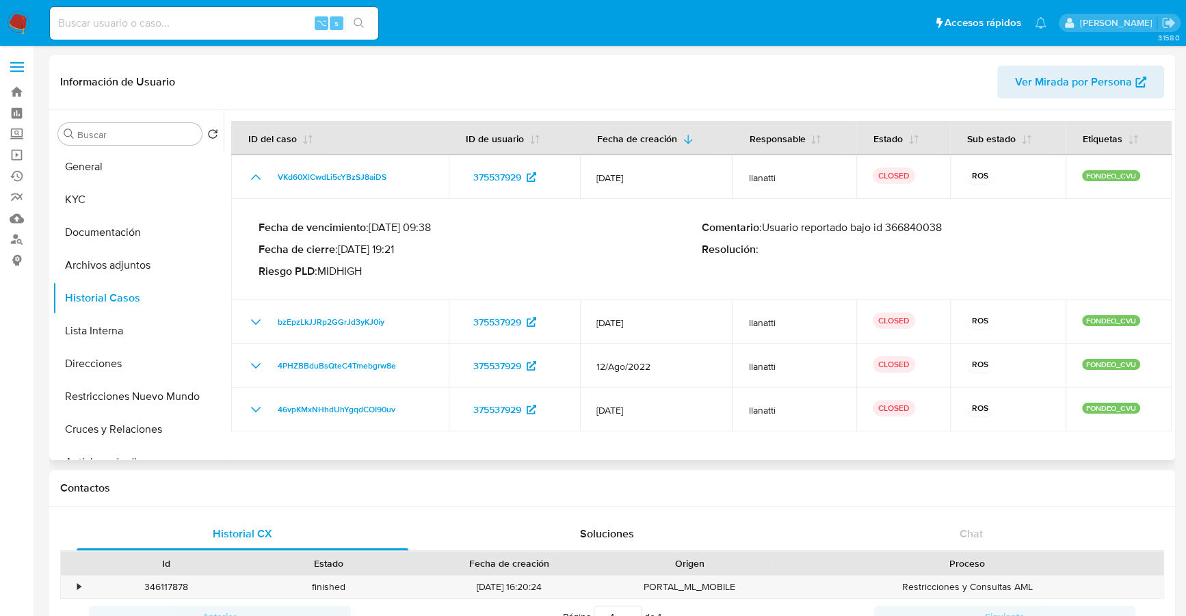
drag, startPoint x: 761, startPoint y: 227, endPoint x: 973, endPoint y: 228, distance: 212.0
click at [973, 228] on p "Comentario : Usuario reportado bajo id 366840038" at bounding box center [923, 228] width 443 height 14
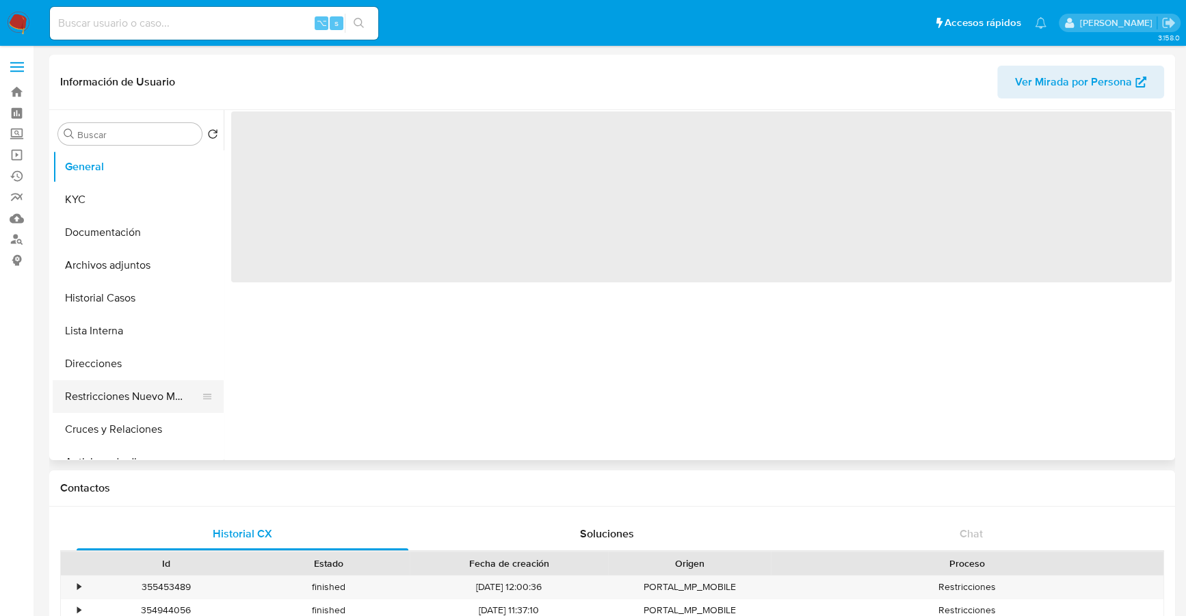
click at [82, 391] on button "Restricciones Nuevo Mundo" at bounding box center [133, 396] width 160 height 33
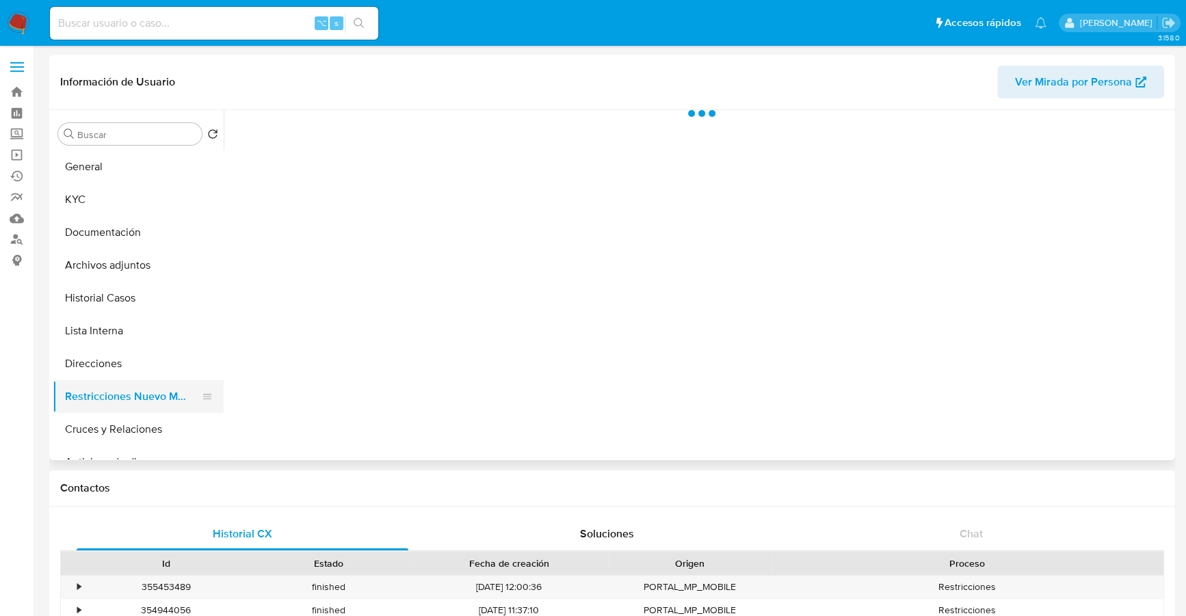
select select "10"
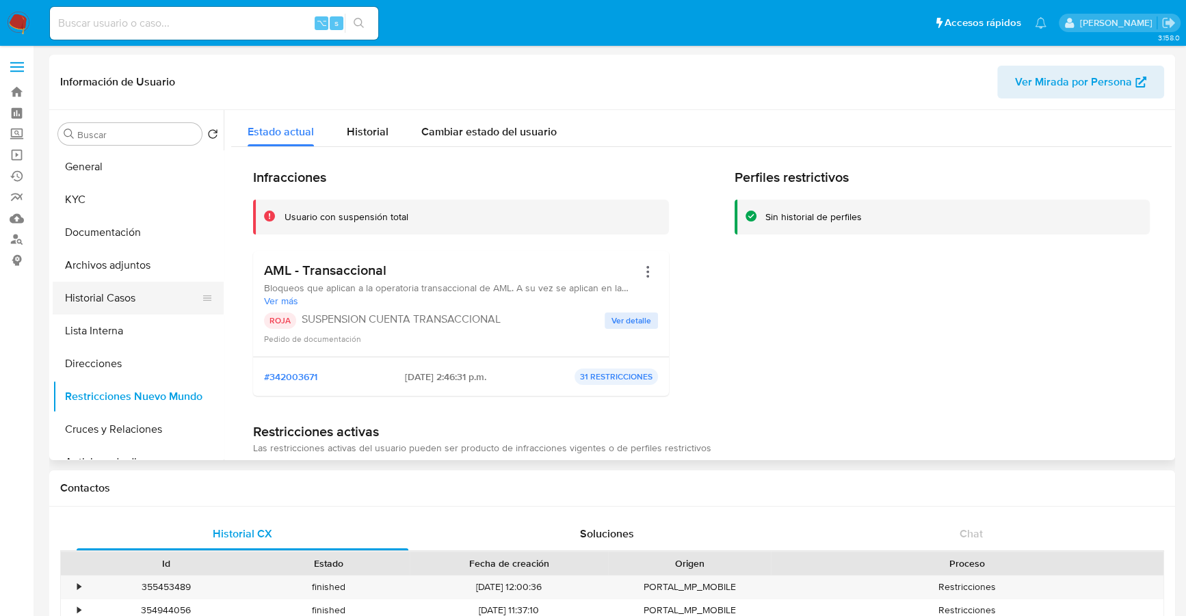
click at [109, 300] on button "Historial Casos" at bounding box center [133, 298] width 160 height 33
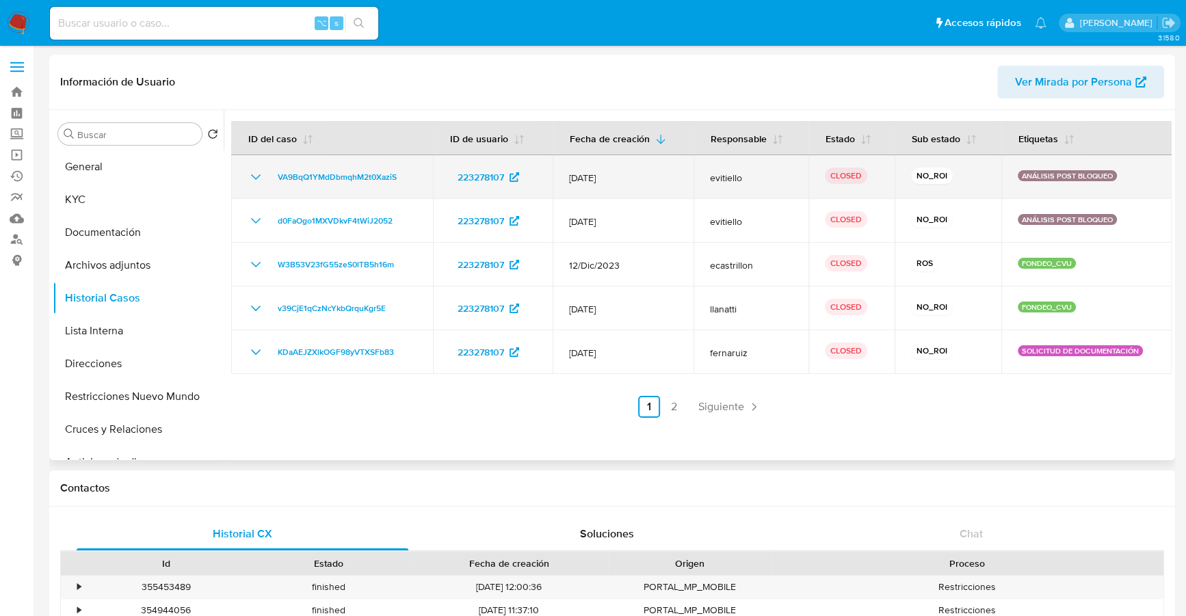
click at [252, 175] on icon "Mostrar/Ocultar" at bounding box center [256, 176] width 10 height 5
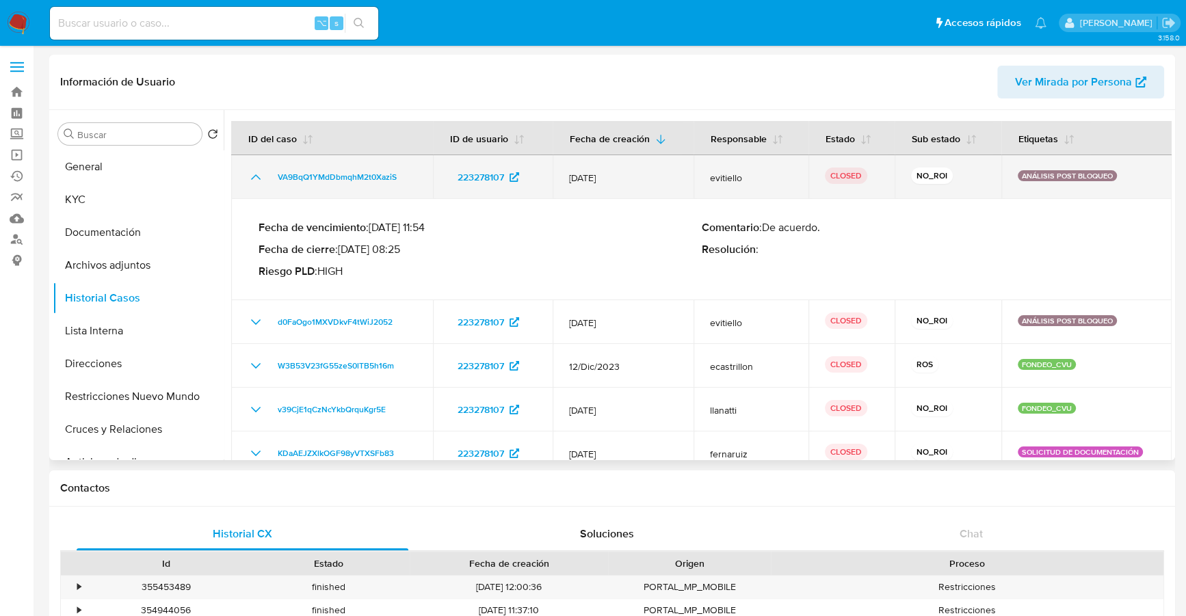
click at [252, 175] on icon "Mostrar/Ocultar" at bounding box center [256, 177] width 16 height 16
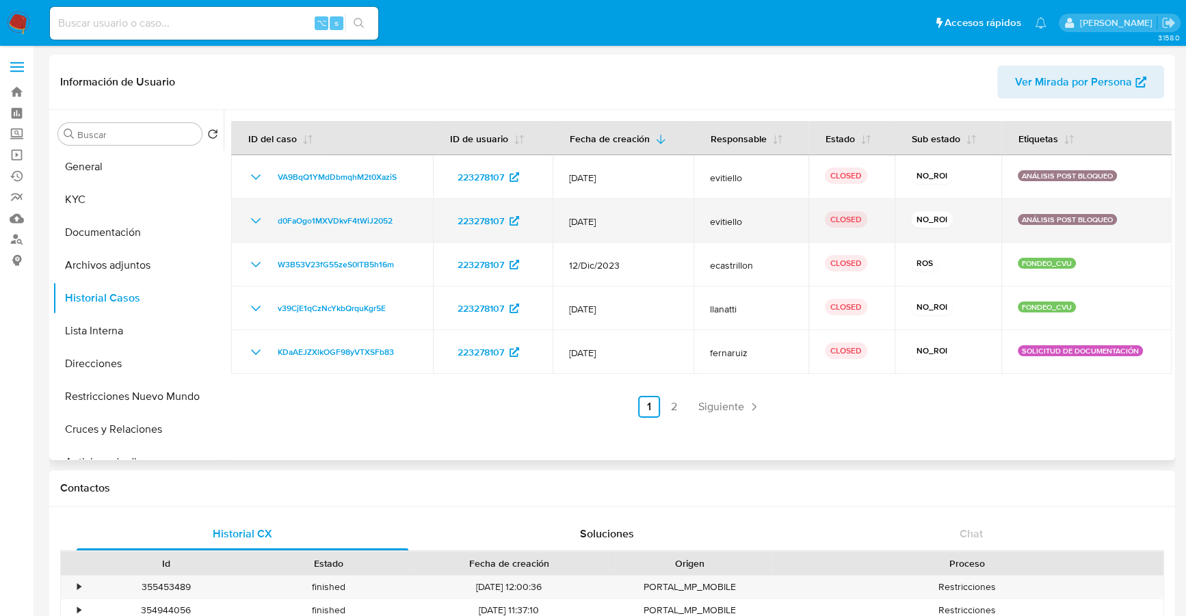
click at [255, 207] on td "d0FaOgo1MXVDkvF4tWiJ2052" at bounding box center [332, 221] width 202 height 44
click at [258, 217] on icon "Mostrar/Ocultar" at bounding box center [256, 221] width 16 height 16
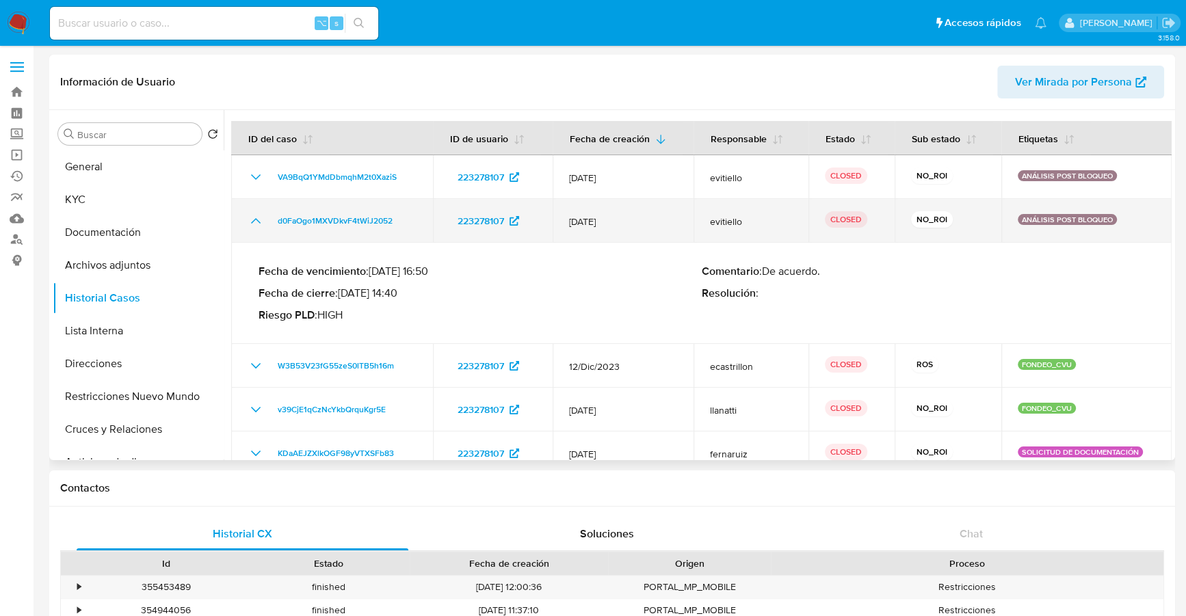
click at [258, 217] on icon "Mostrar/Ocultar" at bounding box center [256, 221] width 16 height 16
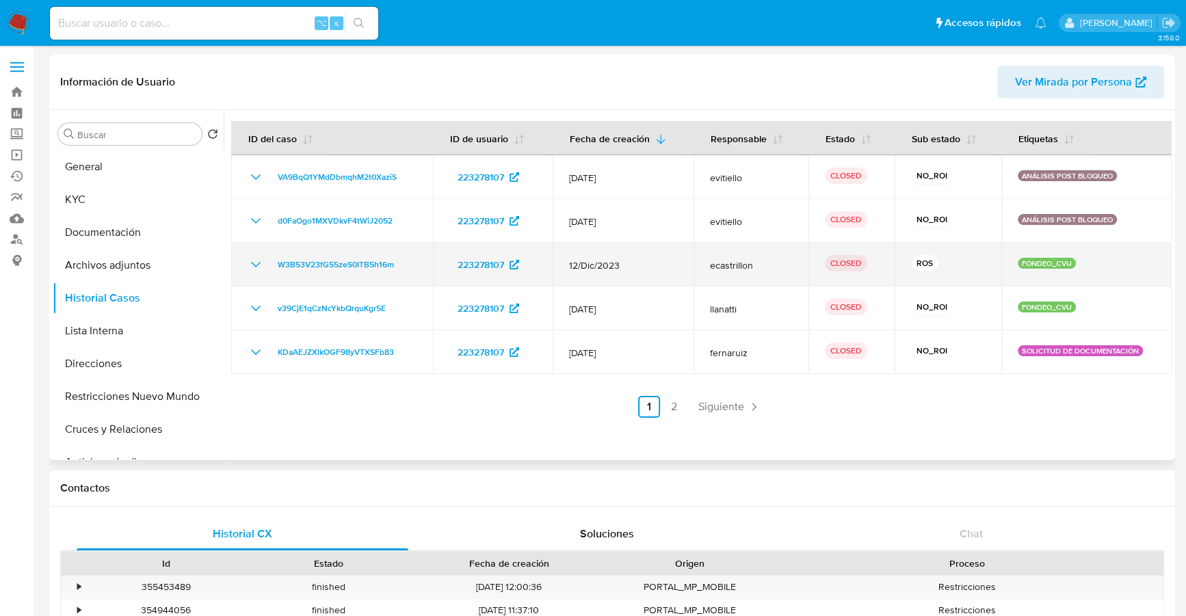
click at [253, 258] on icon "Mostrar/Ocultar" at bounding box center [256, 264] width 16 height 16
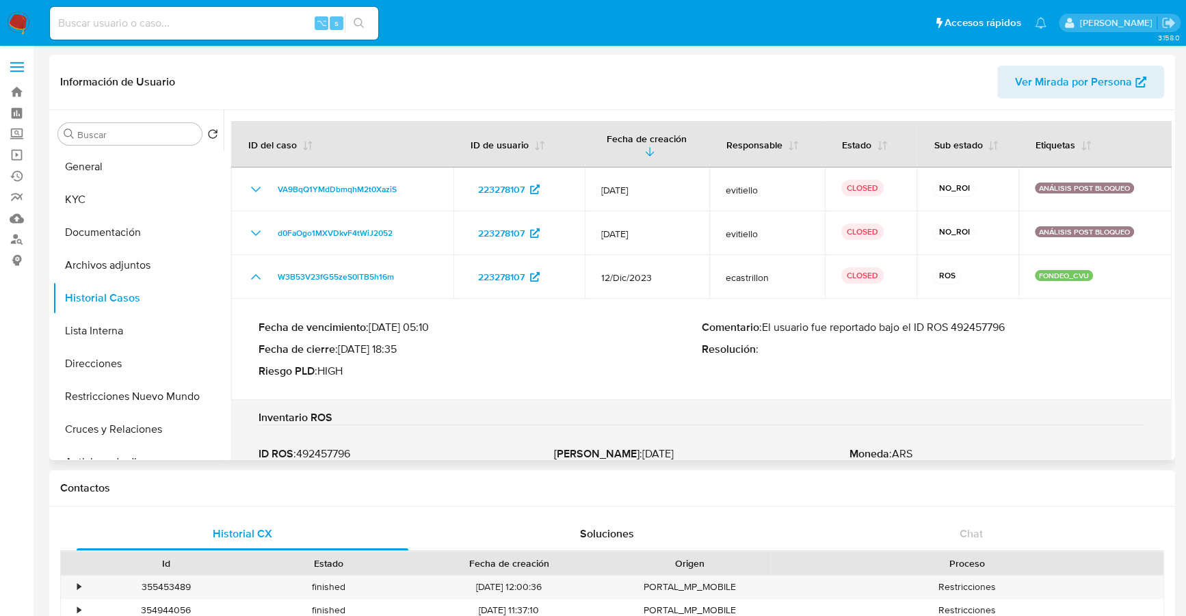
drag, startPoint x: 916, startPoint y: 326, endPoint x: 1028, endPoint y: 327, distance: 112.2
click at [1038, 327] on p "Comentario : El usuario fue reportado bajo el ID ROS 492457796" at bounding box center [923, 328] width 443 height 14
click at [103, 399] on button "Restricciones Nuevo Mundo" at bounding box center [133, 396] width 160 height 33
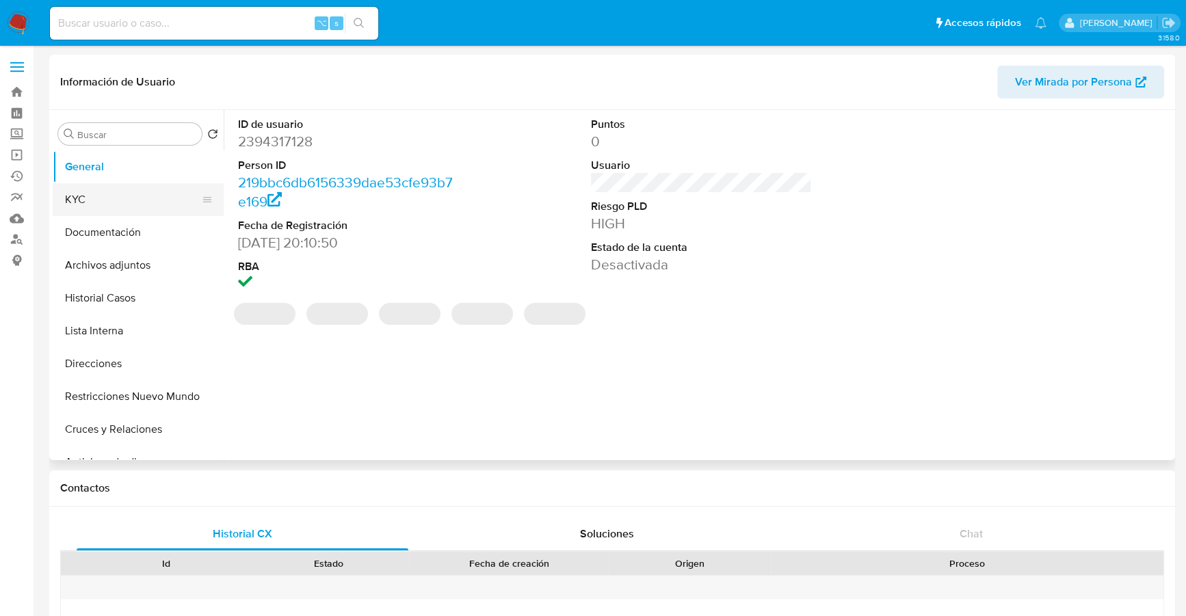
select select "10"
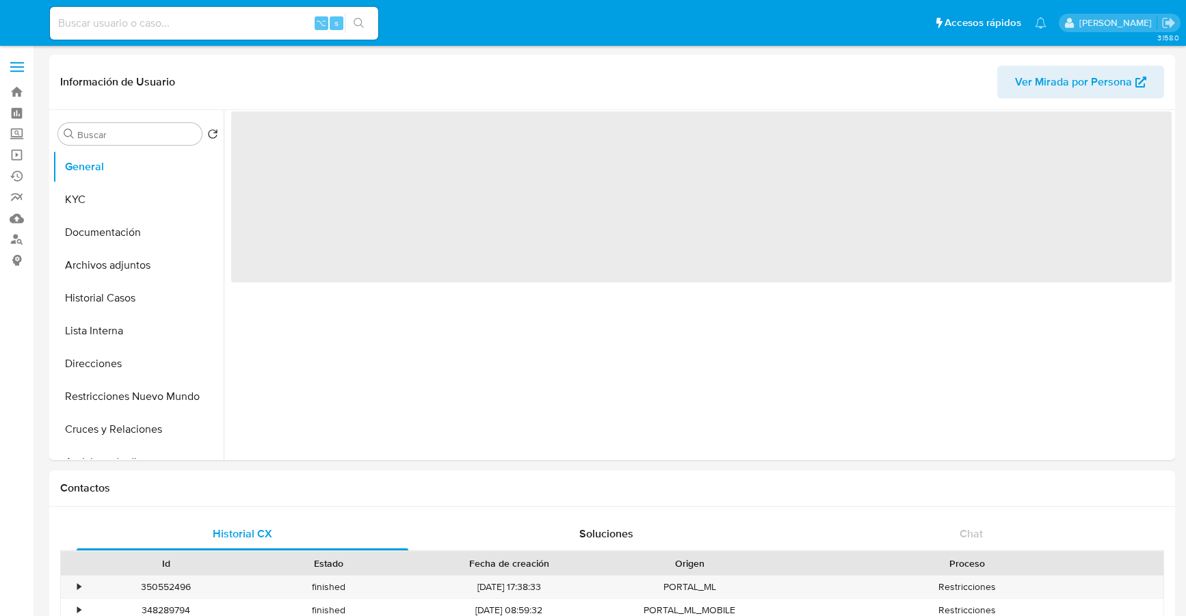
select select "10"
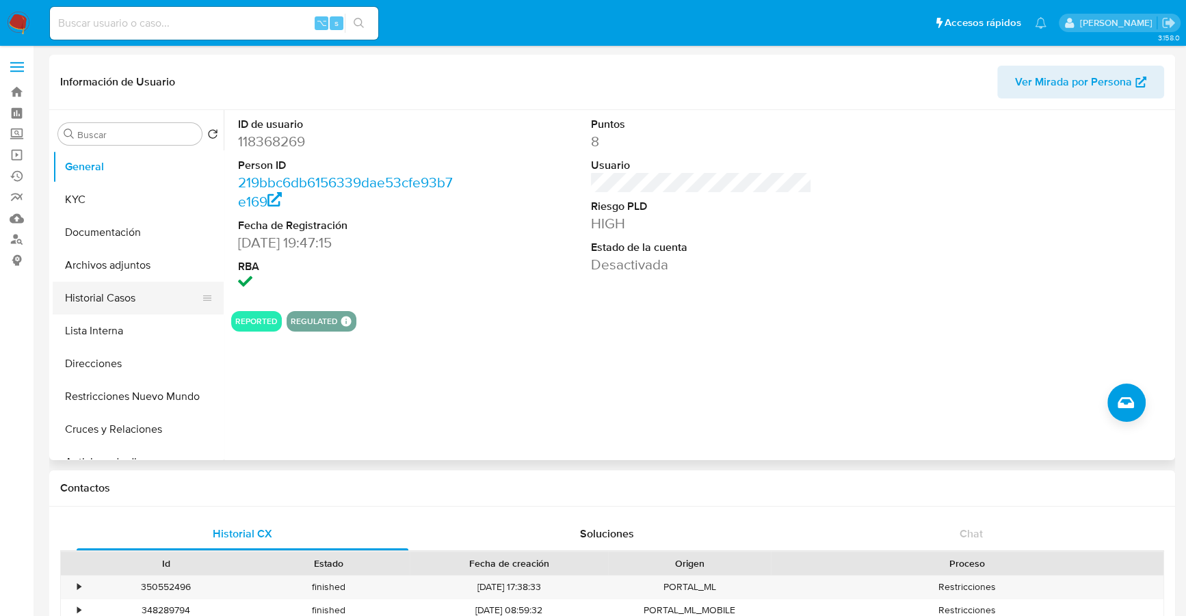
click at [107, 298] on button "Historial Casos" at bounding box center [133, 298] width 160 height 33
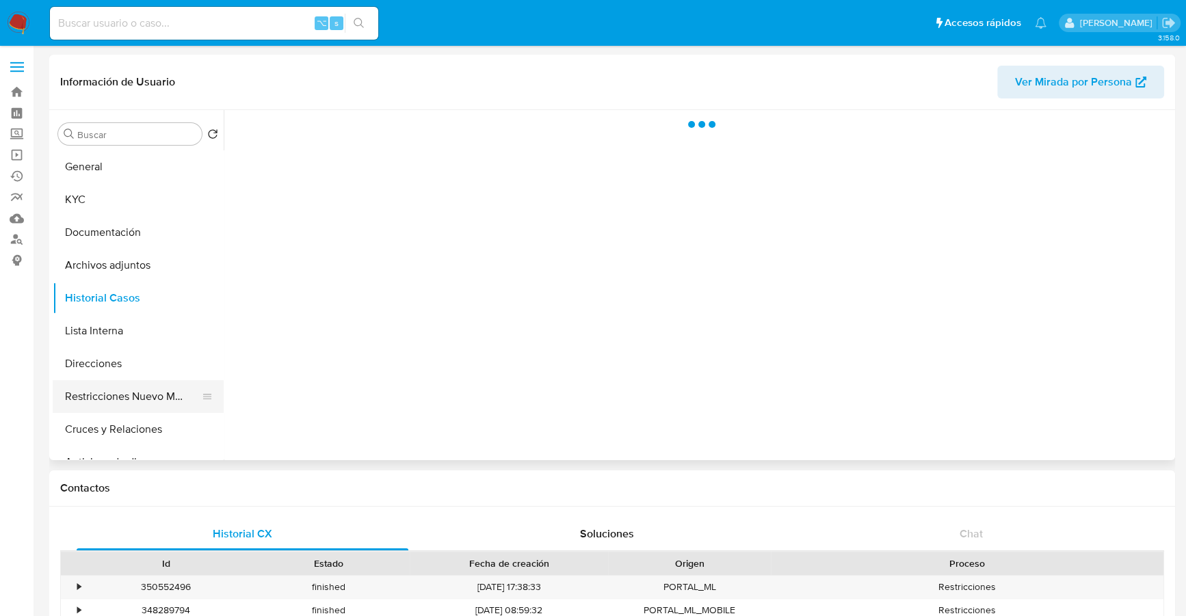
click at [116, 396] on button "Restricciones Nuevo Mundo" at bounding box center [133, 396] width 160 height 33
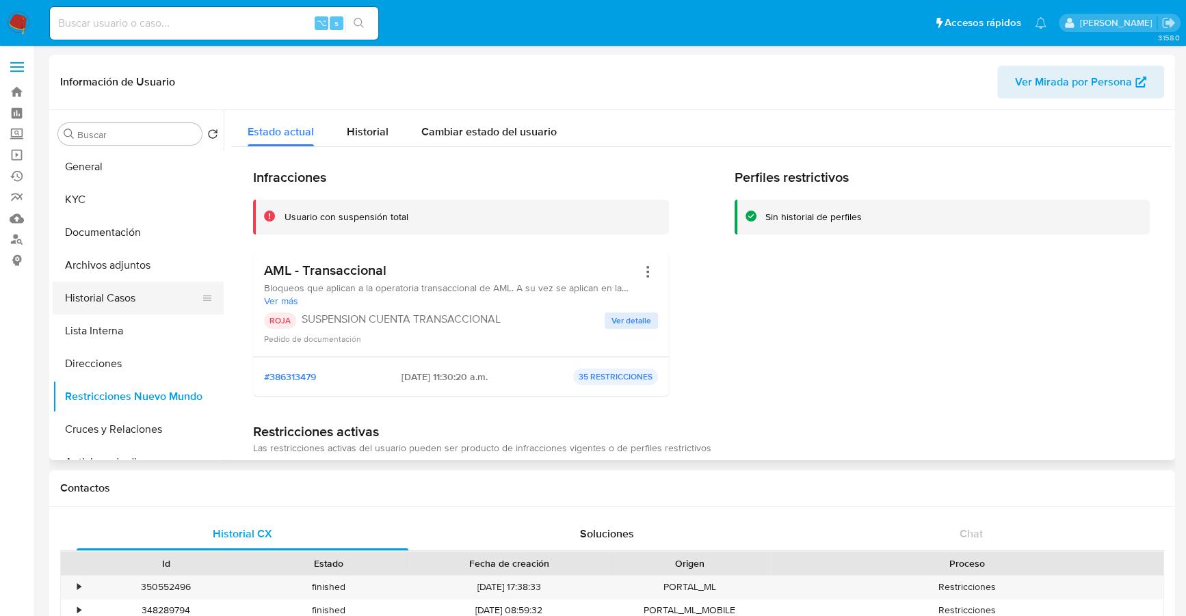
click at [110, 297] on button "Historial Casos" at bounding box center [133, 298] width 160 height 33
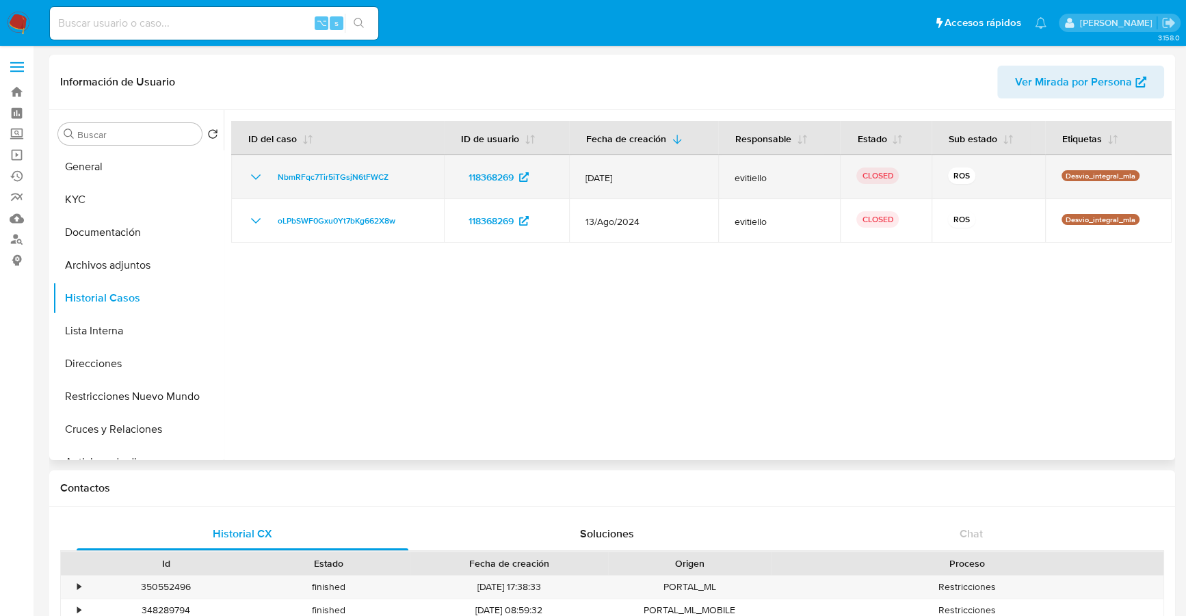
click at [258, 176] on icon "Mostrar/Ocultar" at bounding box center [256, 176] width 10 height 5
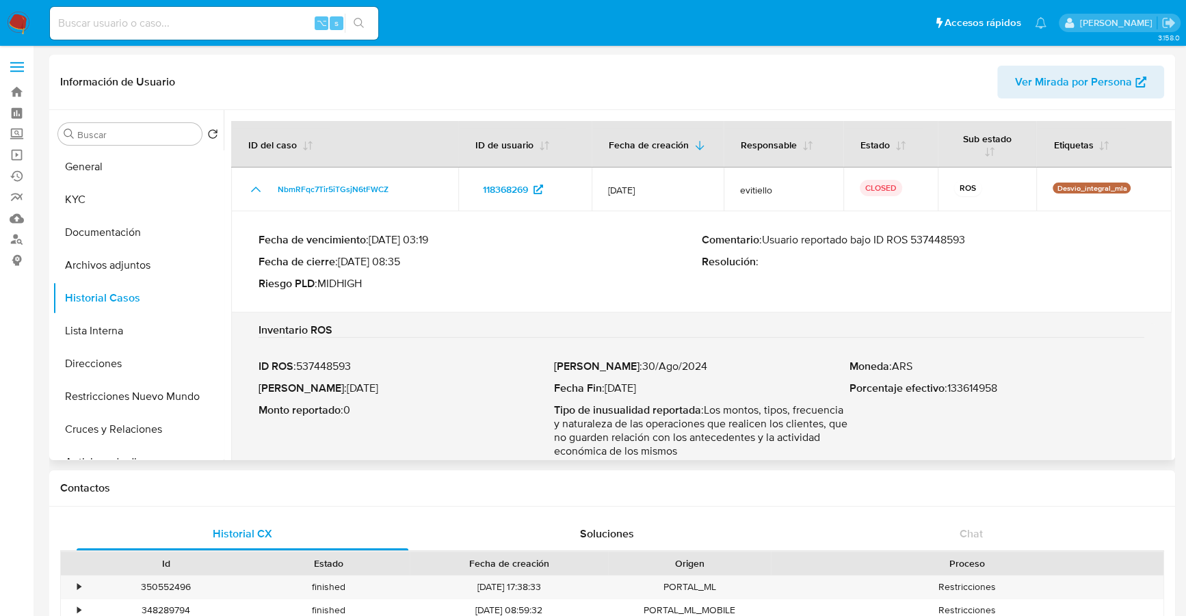
drag, startPoint x: 853, startPoint y: 239, endPoint x: 976, endPoint y: 240, distance: 123.1
click at [984, 240] on p "Comentario : Usuario reportado bajo ID ROS 537448593" at bounding box center [923, 240] width 443 height 14
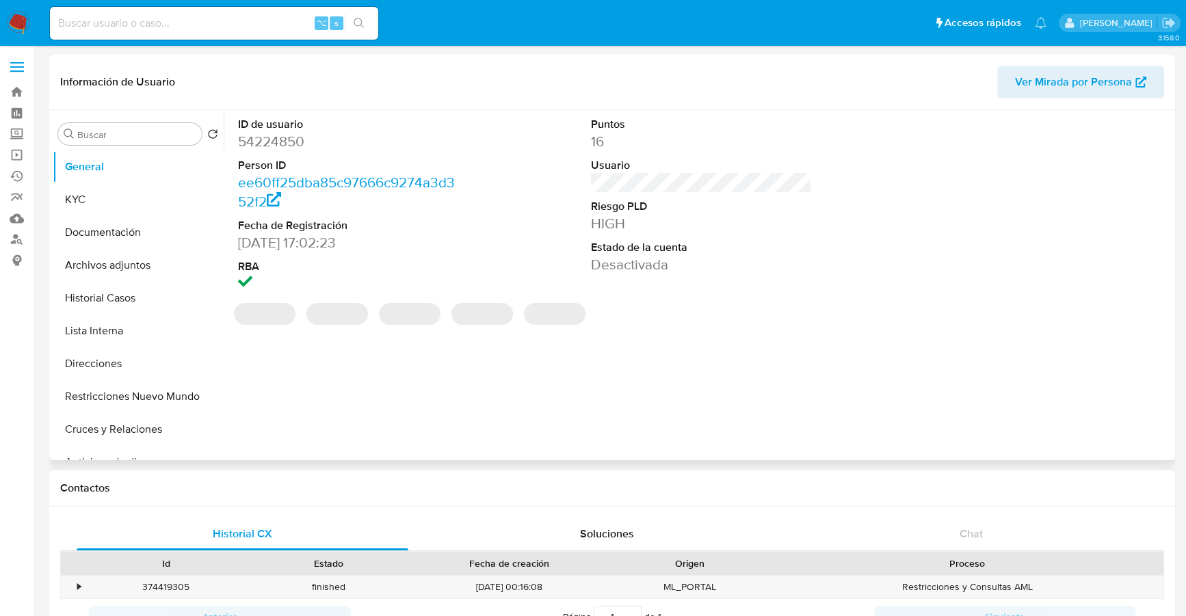
select select "10"
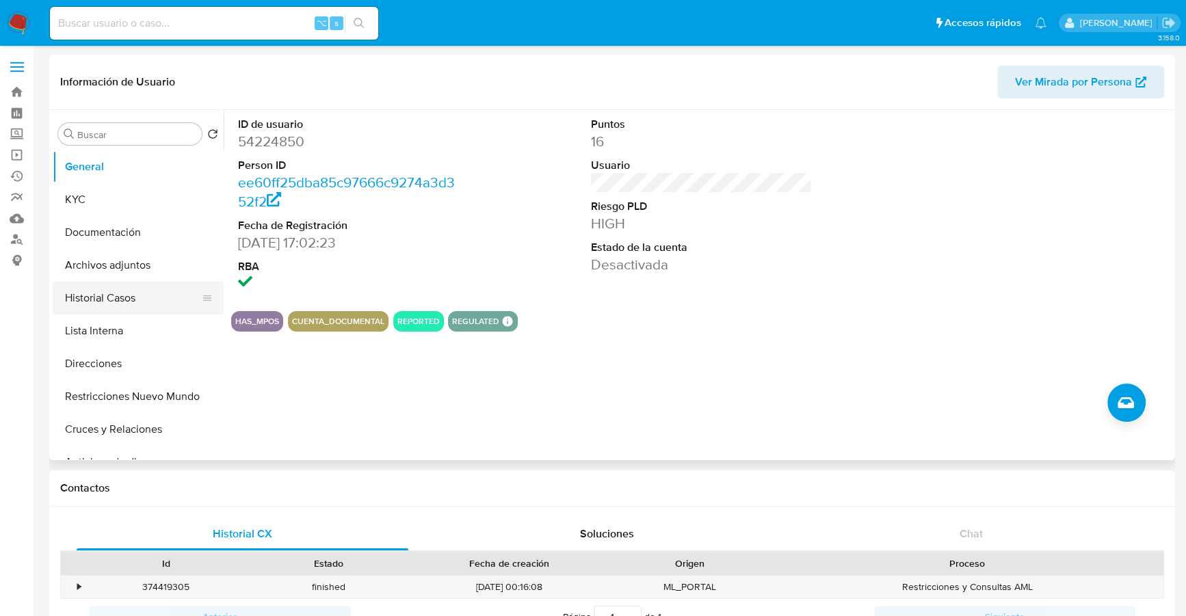
click at [81, 298] on button "Historial Casos" at bounding box center [133, 298] width 160 height 33
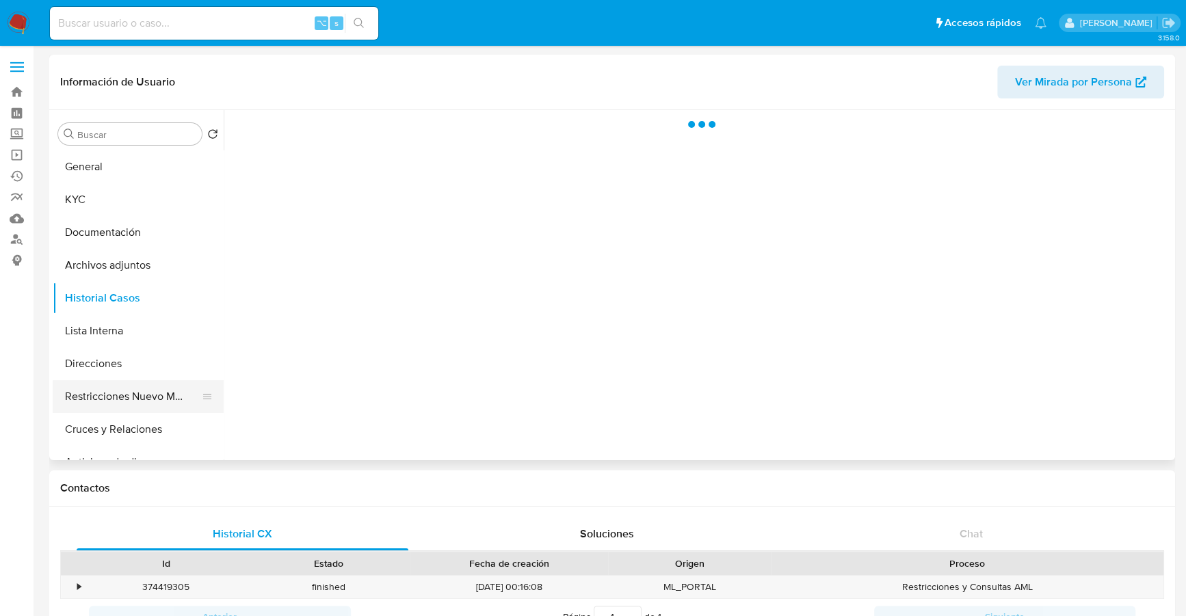
click at [93, 391] on button "Restricciones Nuevo Mundo" at bounding box center [133, 396] width 160 height 33
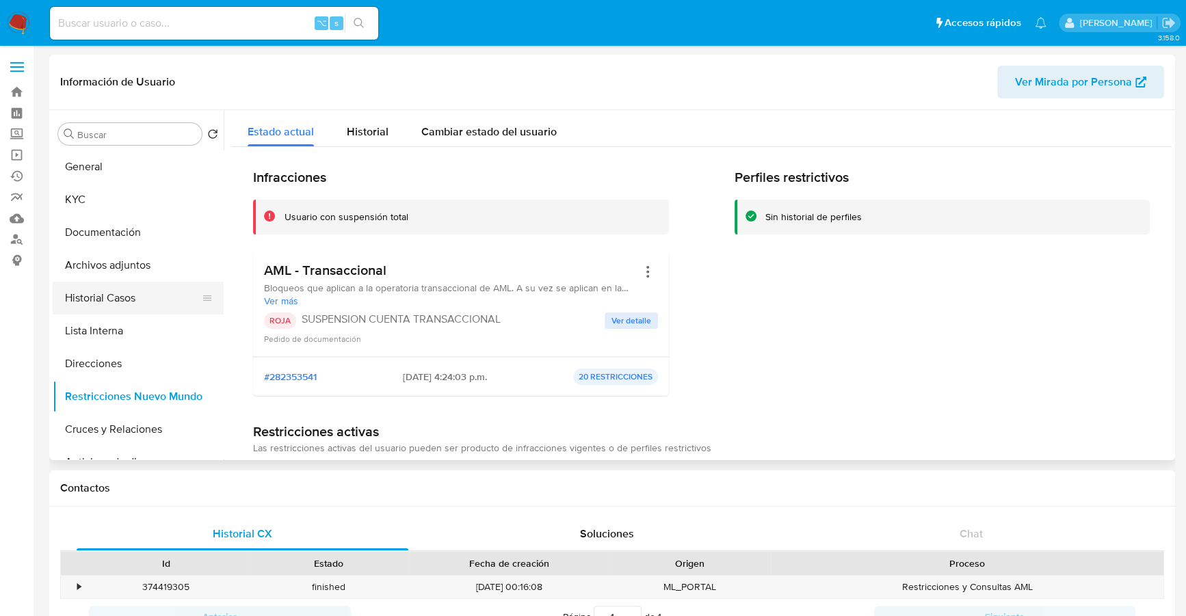
click at [107, 298] on button "Historial Casos" at bounding box center [133, 298] width 160 height 33
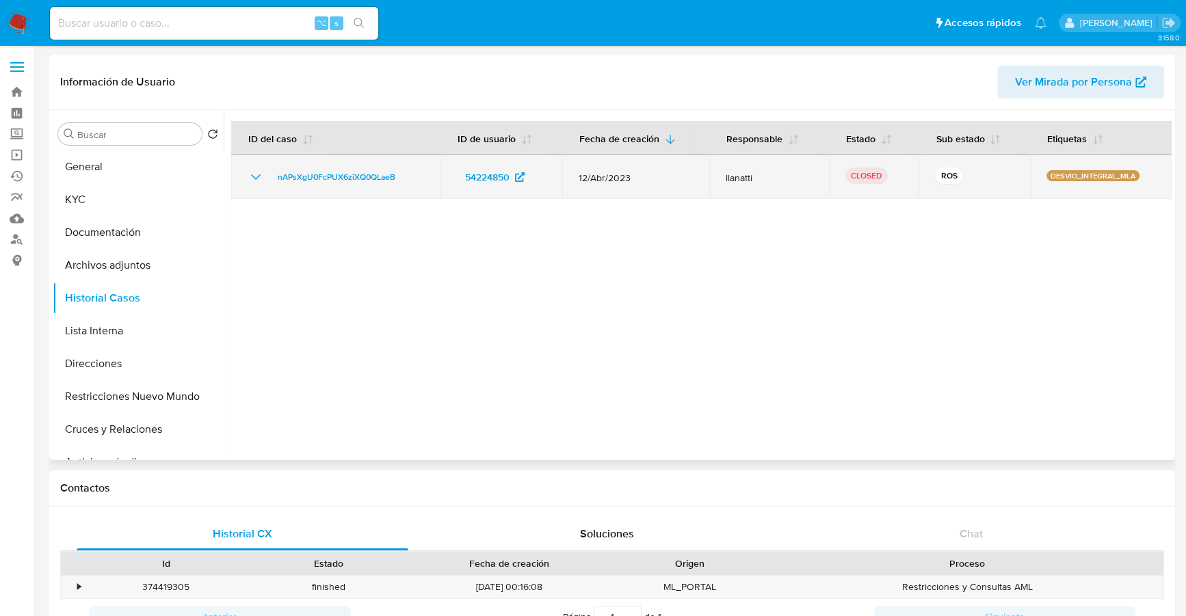
click at [254, 176] on icon "Mostrar/Ocultar" at bounding box center [256, 177] width 16 height 16
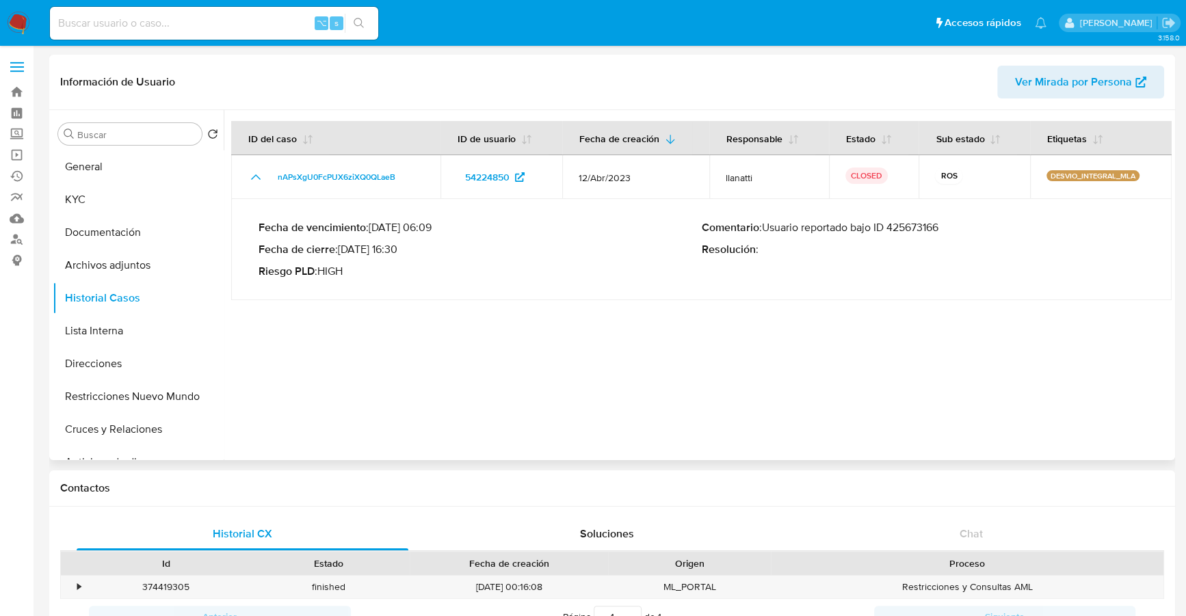
drag, startPoint x: 854, startPoint y: 229, endPoint x: 927, endPoint y: 226, distance: 73.9
click at [965, 229] on p "Comentario : Usuario reportado bajo ID 425673166" at bounding box center [923, 228] width 443 height 14
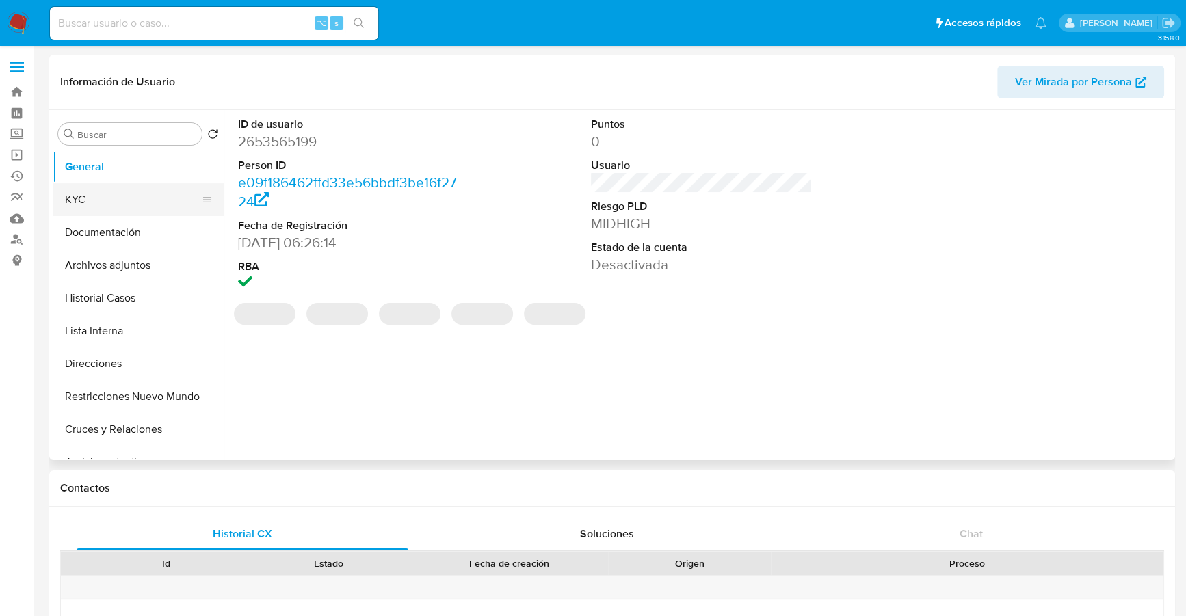
select select "10"
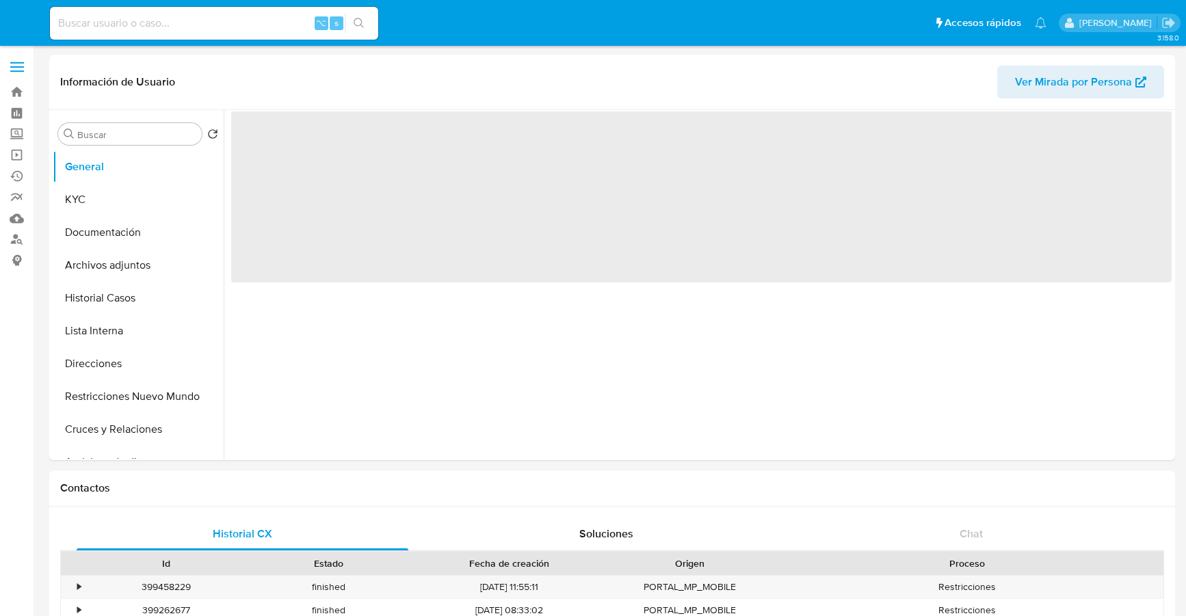
select select "10"
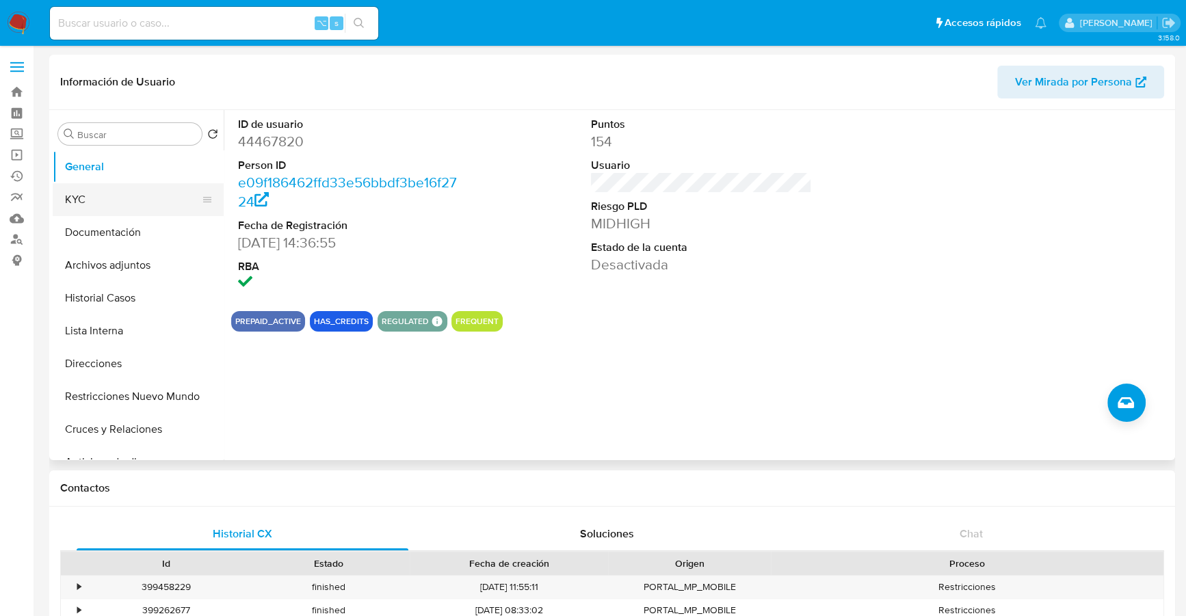
click at [90, 196] on button "KYC" at bounding box center [133, 199] width 160 height 33
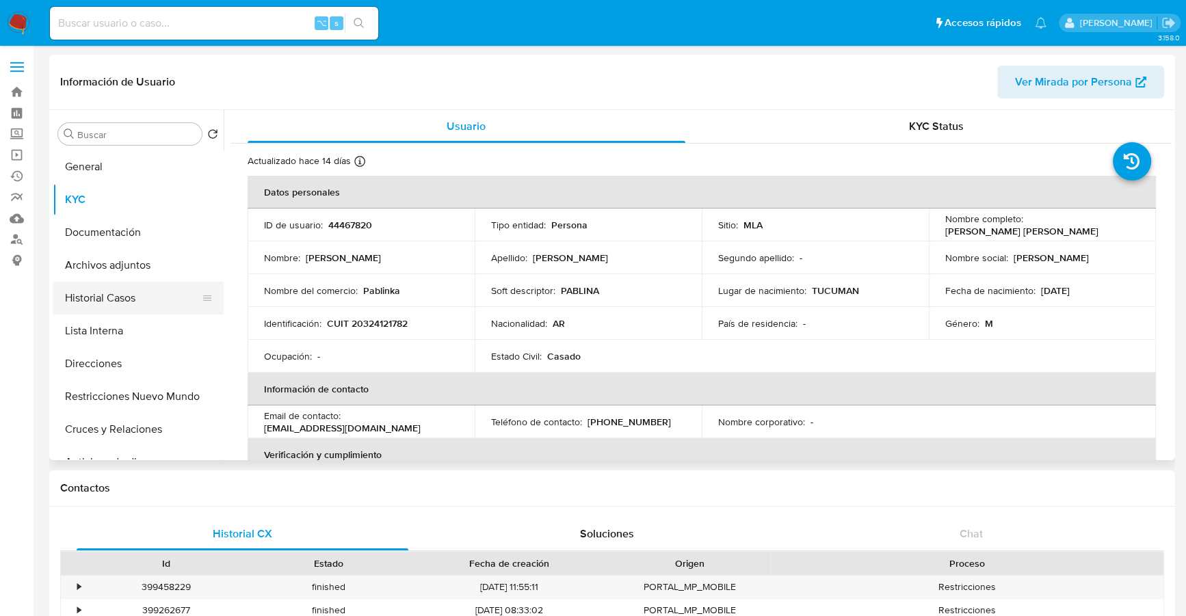
click at [120, 293] on button "Historial Casos" at bounding box center [133, 298] width 160 height 33
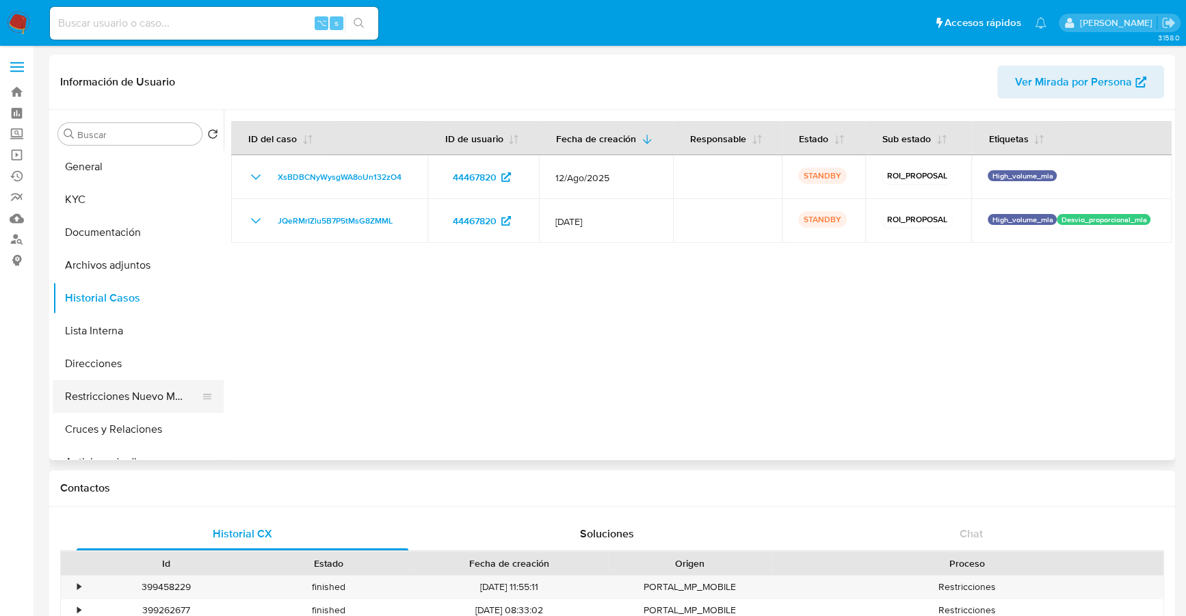
click at [121, 393] on button "Restricciones Nuevo Mundo" at bounding box center [133, 396] width 160 height 33
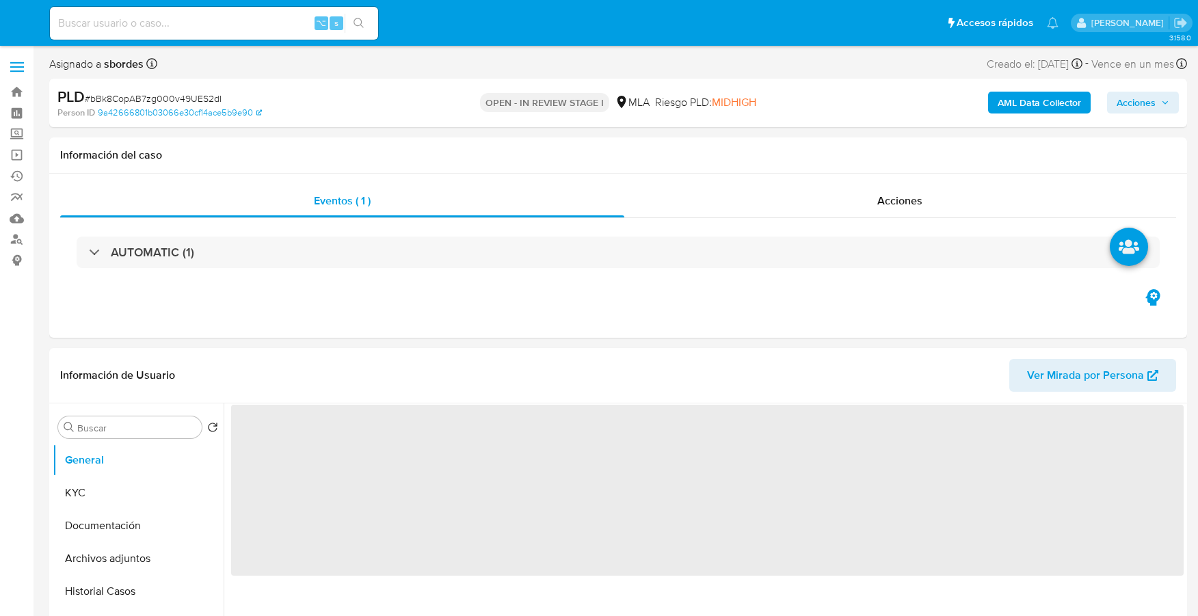
select select "10"
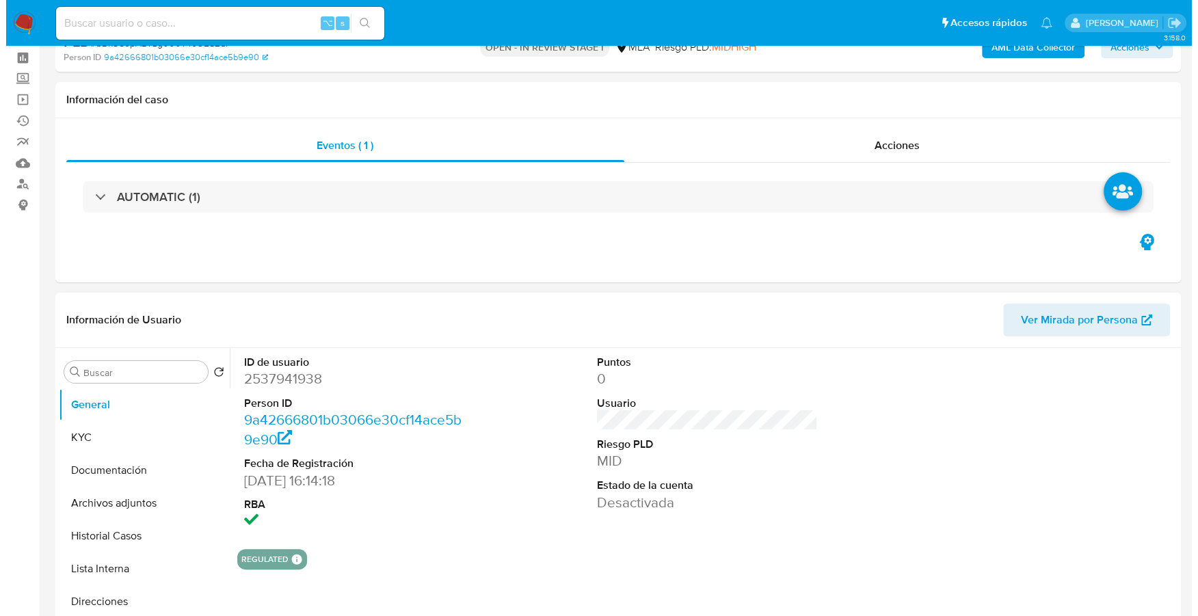
scroll to position [141, 0]
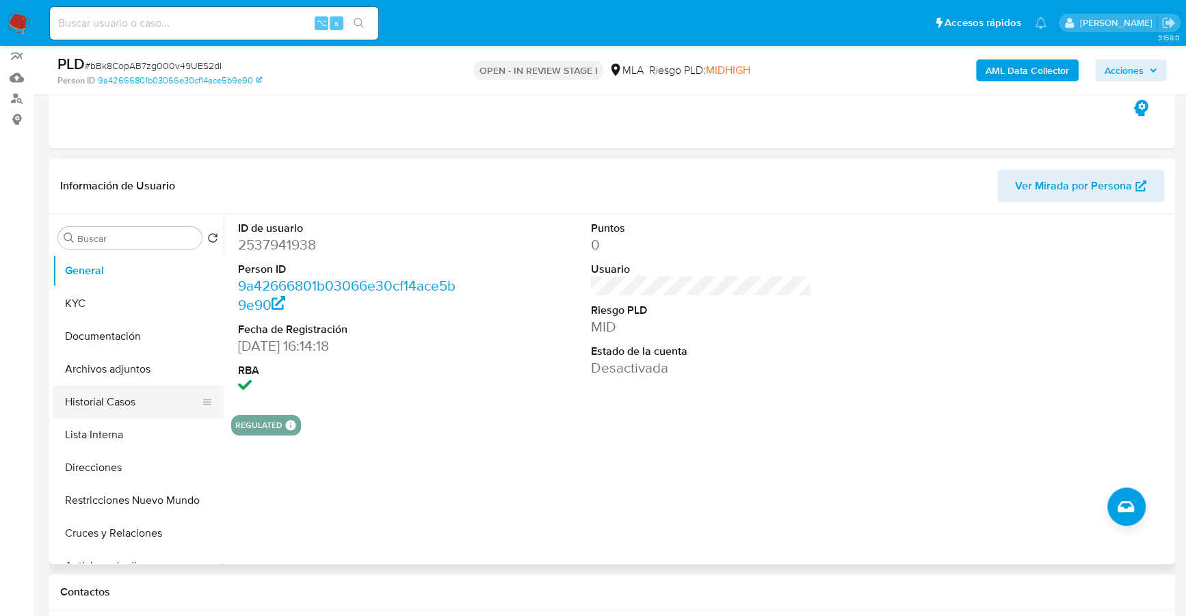
click at [109, 397] on button "Historial Casos" at bounding box center [133, 402] width 160 height 33
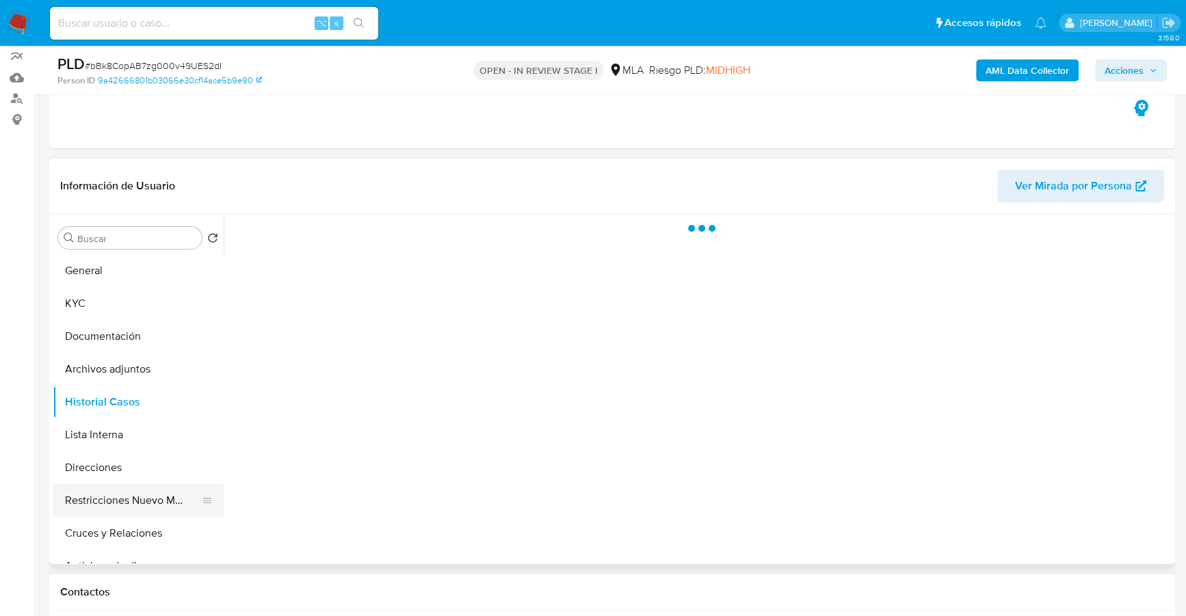
click at [142, 505] on button "Restricciones Nuevo Mundo" at bounding box center [133, 500] width 160 height 33
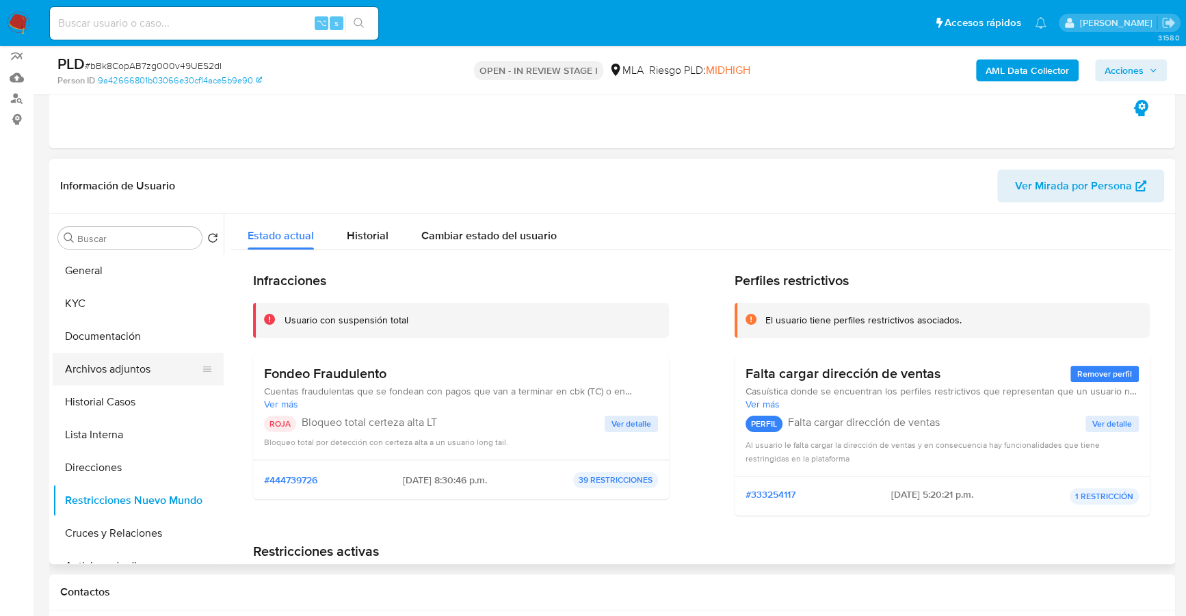
click at [105, 370] on button "Archivos adjuntos" at bounding box center [133, 369] width 160 height 33
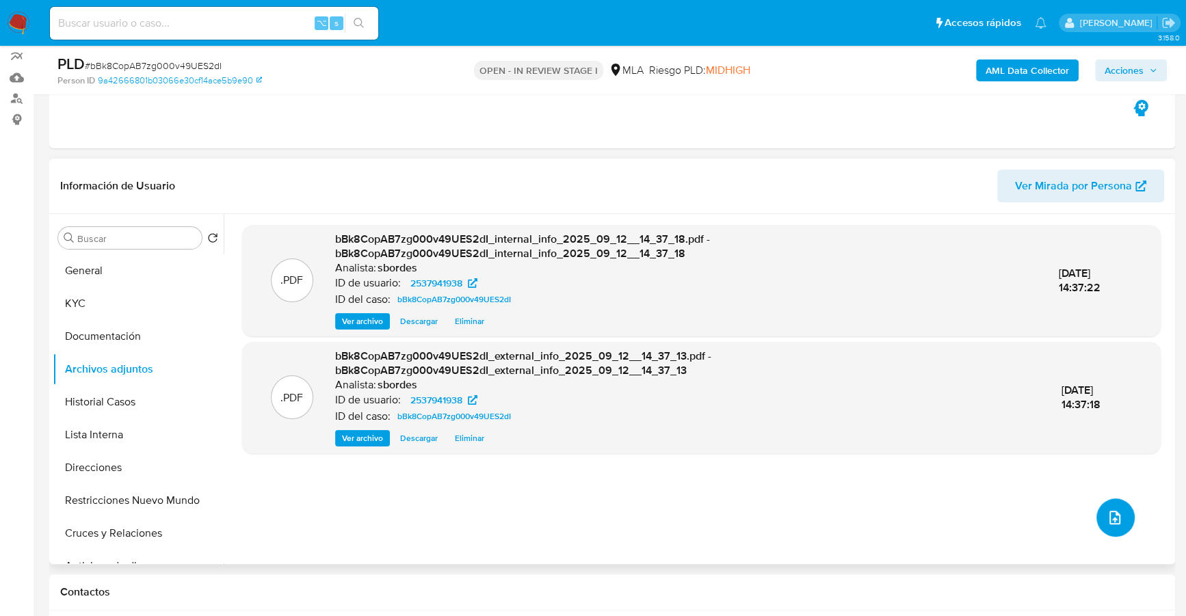
click at [1107, 514] on icon "upload-file" at bounding box center [1115, 518] width 16 height 16
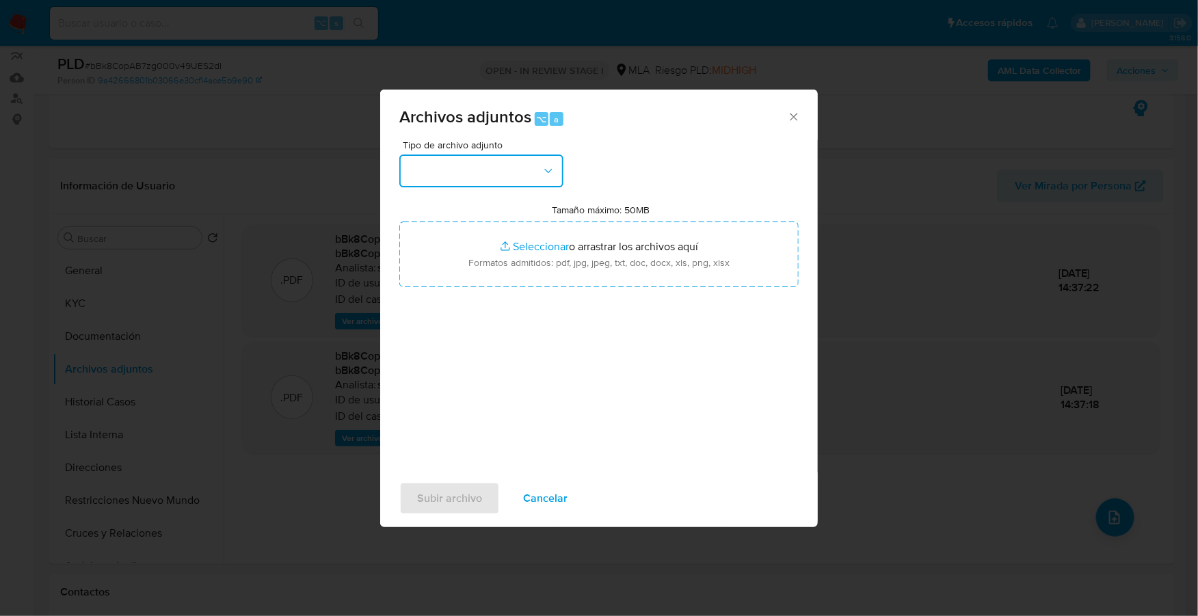
click at [480, 171] on button "button" at bounding box center [481, 171] width 164 height 33
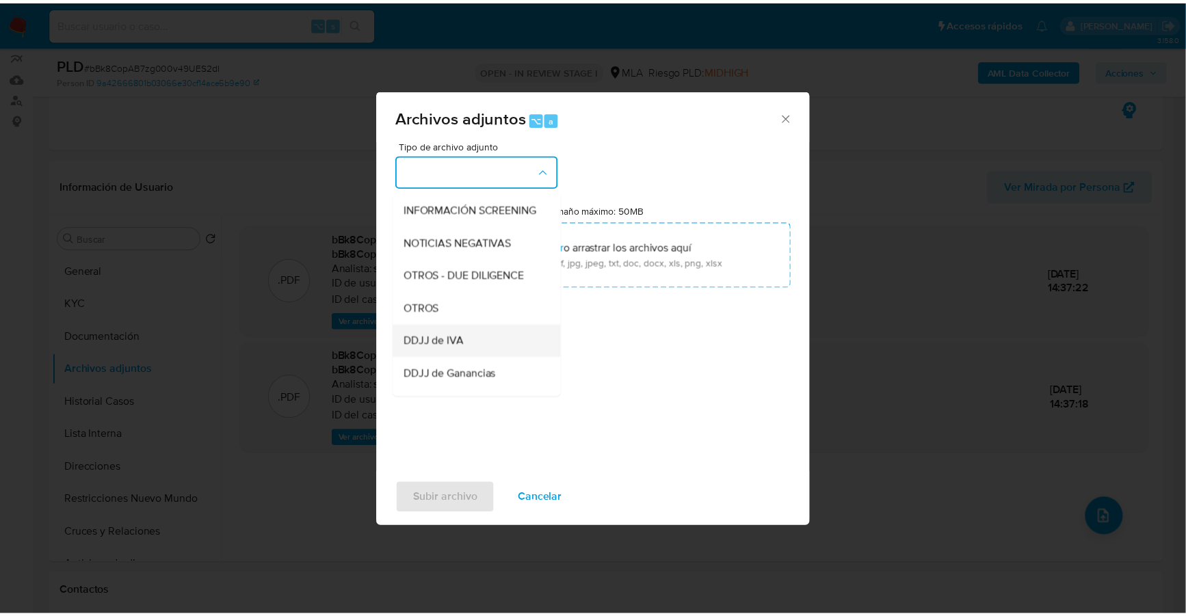
scroll to position [168, 0]
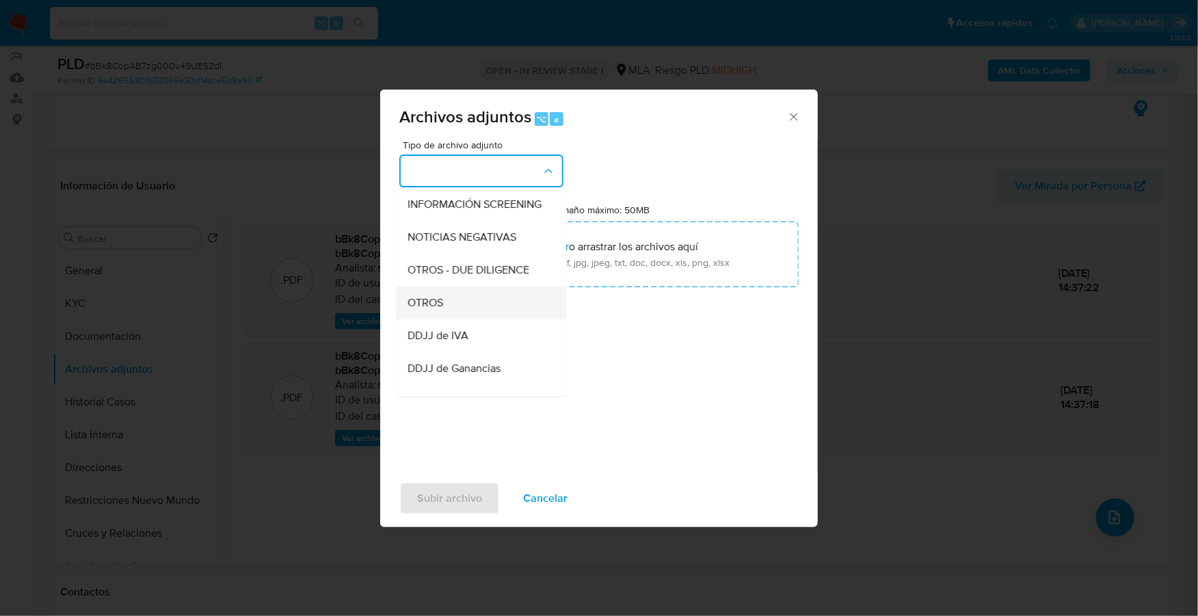
click at [451, 317] on div "OTROS" at bounding box center [478, 303] width 140 height 33
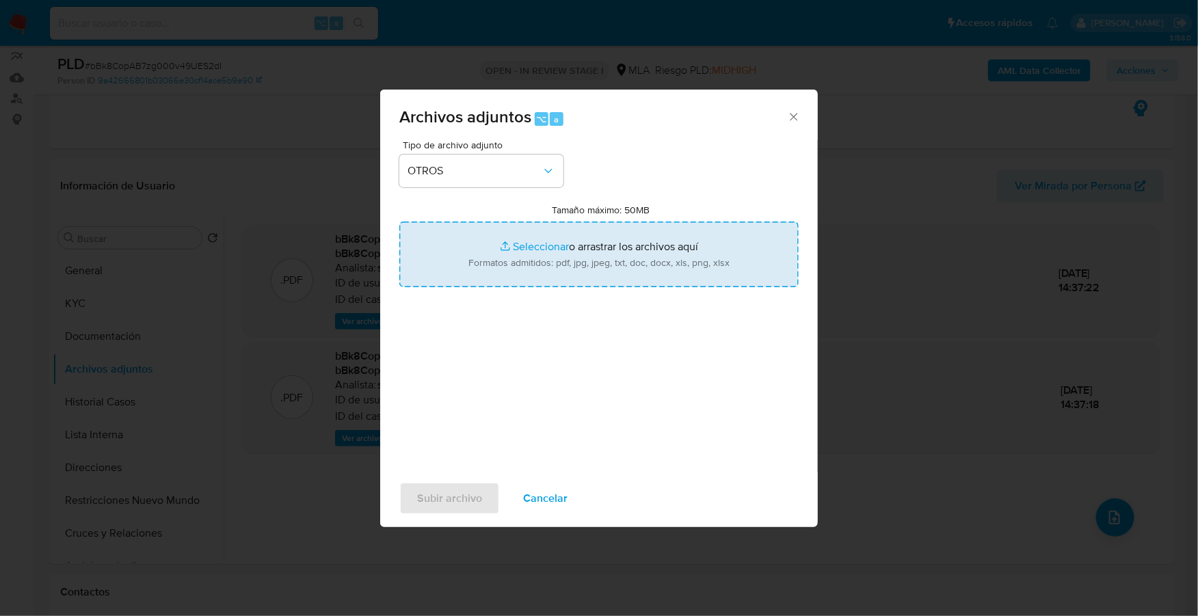
click at [543, 246] on input "Tamaño máximo: 50MB Seleccionar archivos" at bounding box center [598, 255] width 399 height 66
type input "C:\fakepath\Caselog bBk8CopAB7zg000v49UES2dI_2025_08_19_07_46_43.docx"
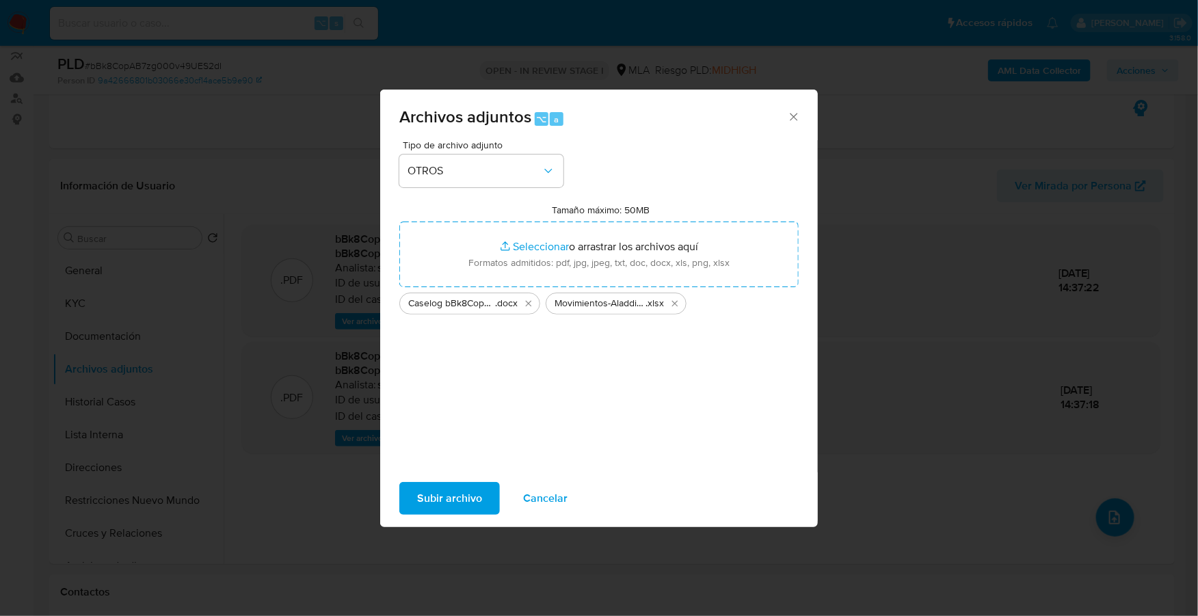
click at [415, 499] on button "Subir archivo" at bounding box center [449, 498] width 101 height 33
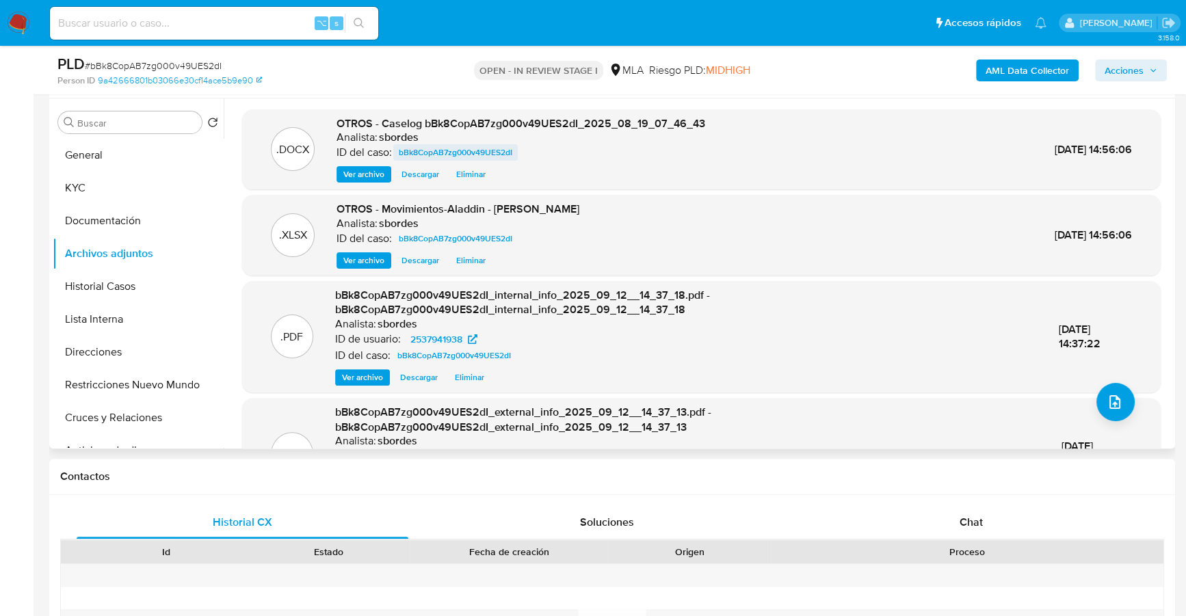
scroll to position [496, 0]
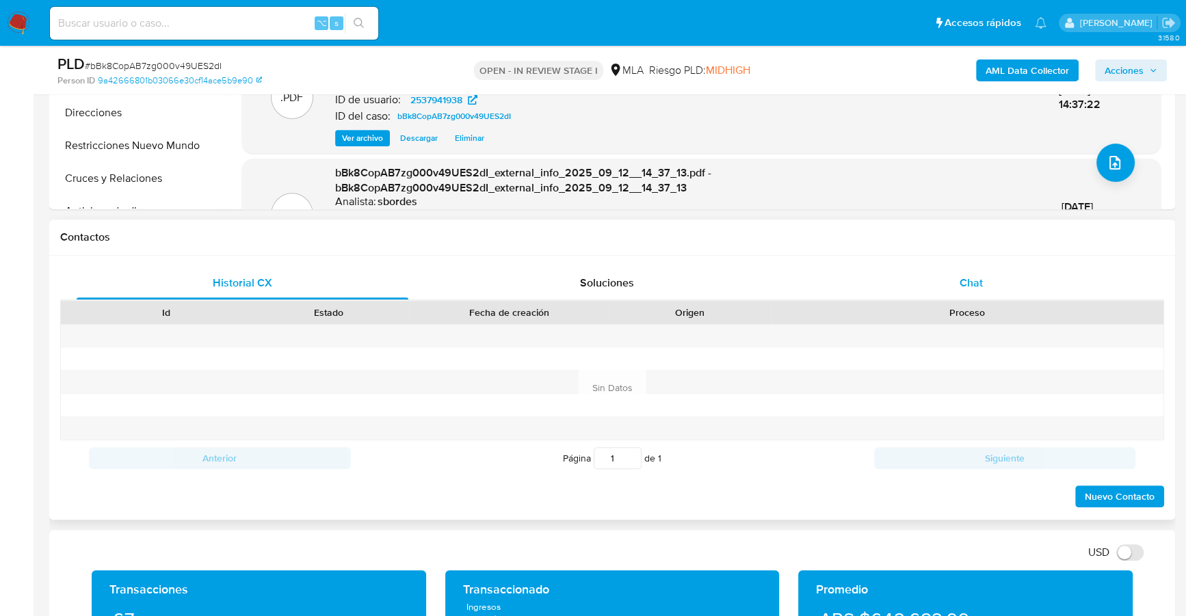
click at [986, 282] on div "Chat" at bounding box center [971, 283] width 332 height 33
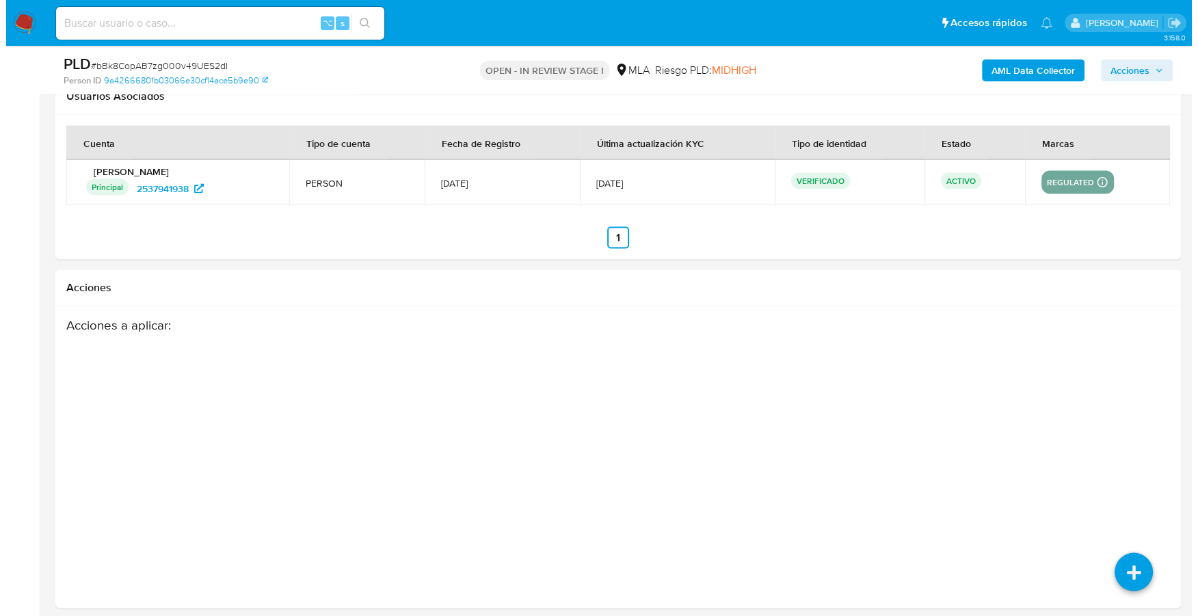
scroll to position [2411, 0]
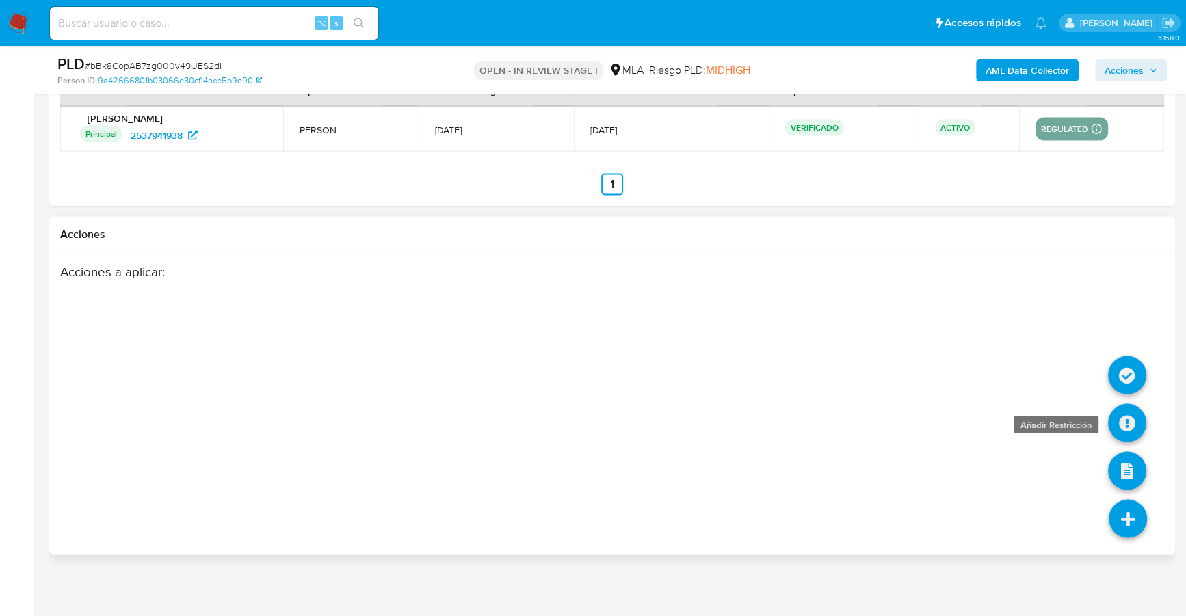
click at [1133, 416] on icon at bounding box center [1127, 423] width 38 height 38
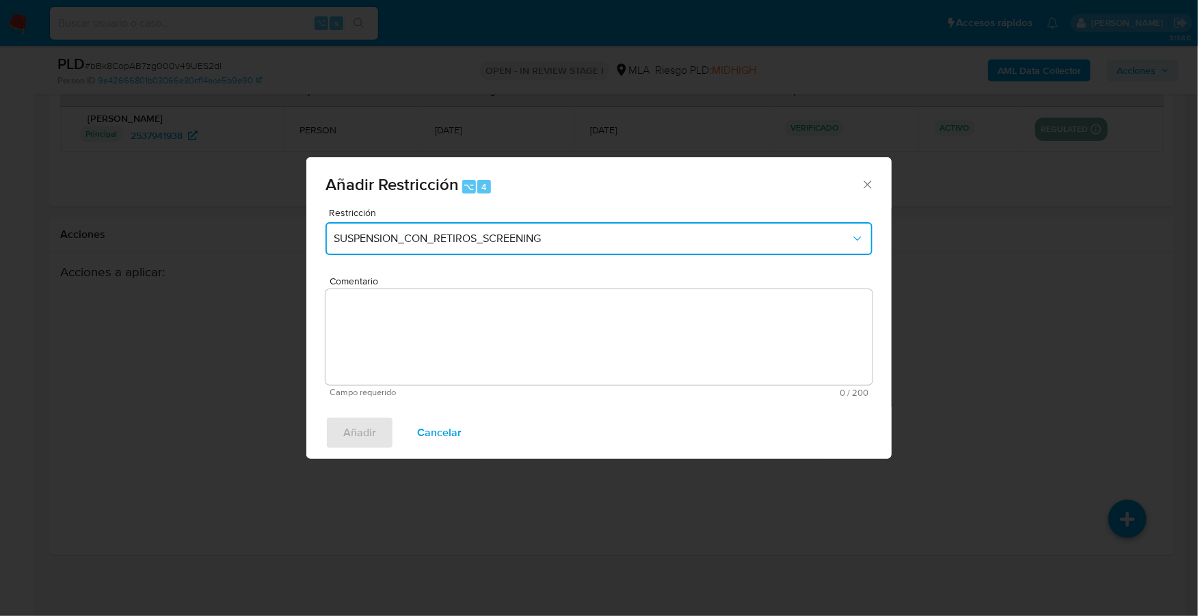
click at [479, 235] on span "SUSPENSION_CON_RETIROS_SCREENING" at bounding box center [592, 239] width 517 height 14
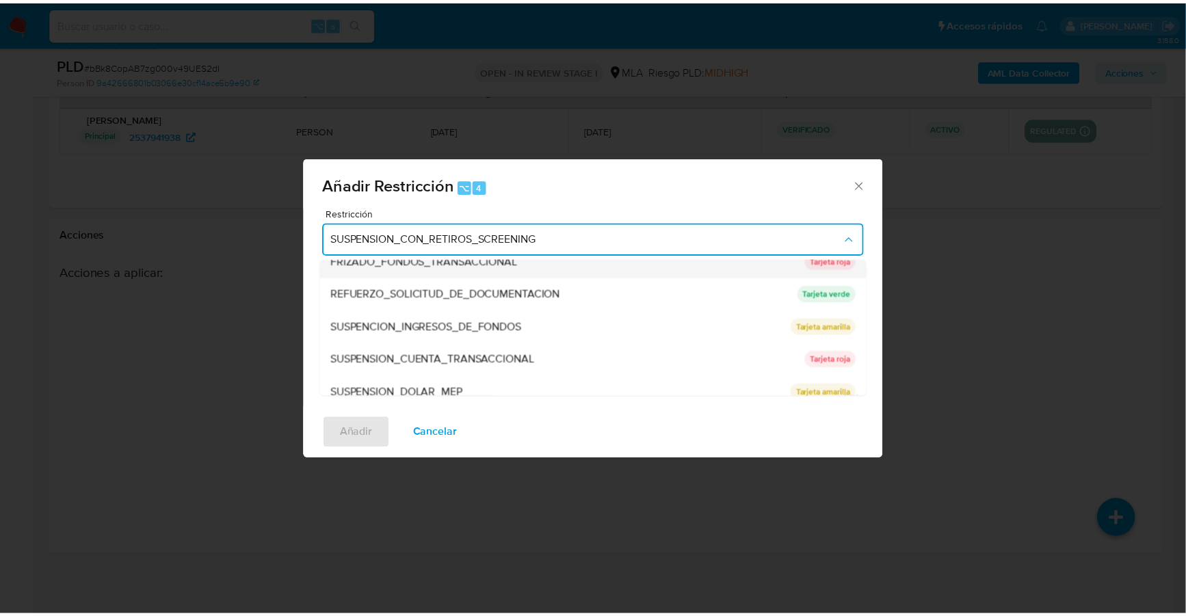
scroll to position [289, 0]
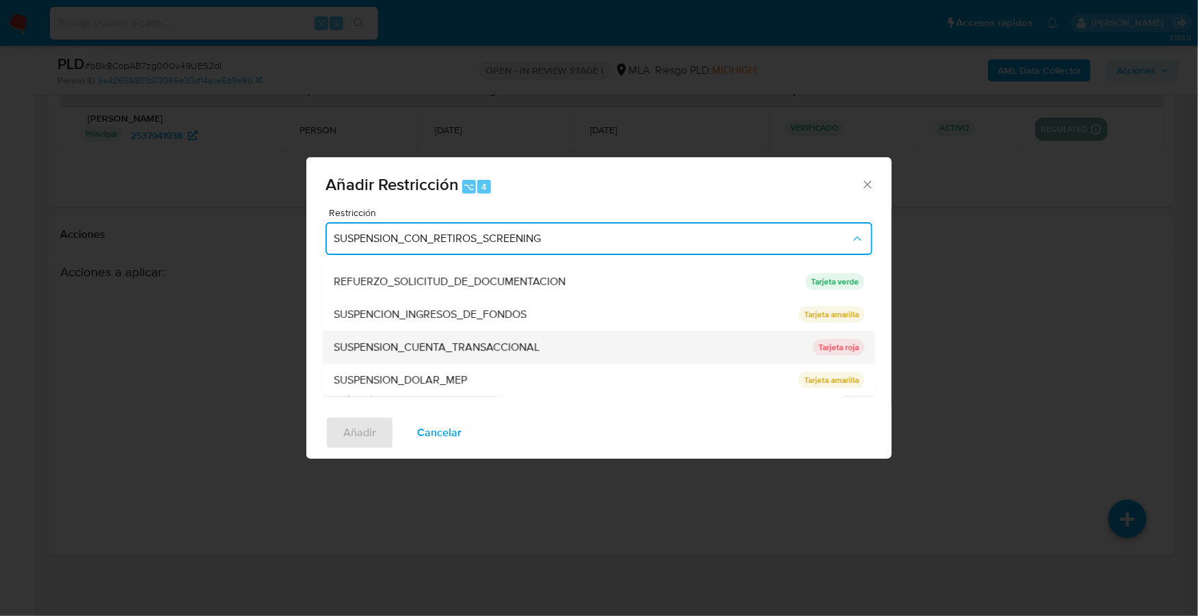
click at [435, 345] on span "SUSPENSION_CUENTA_TRANSACCIONAL" at bounding box center [437, 348] width 206 height 14
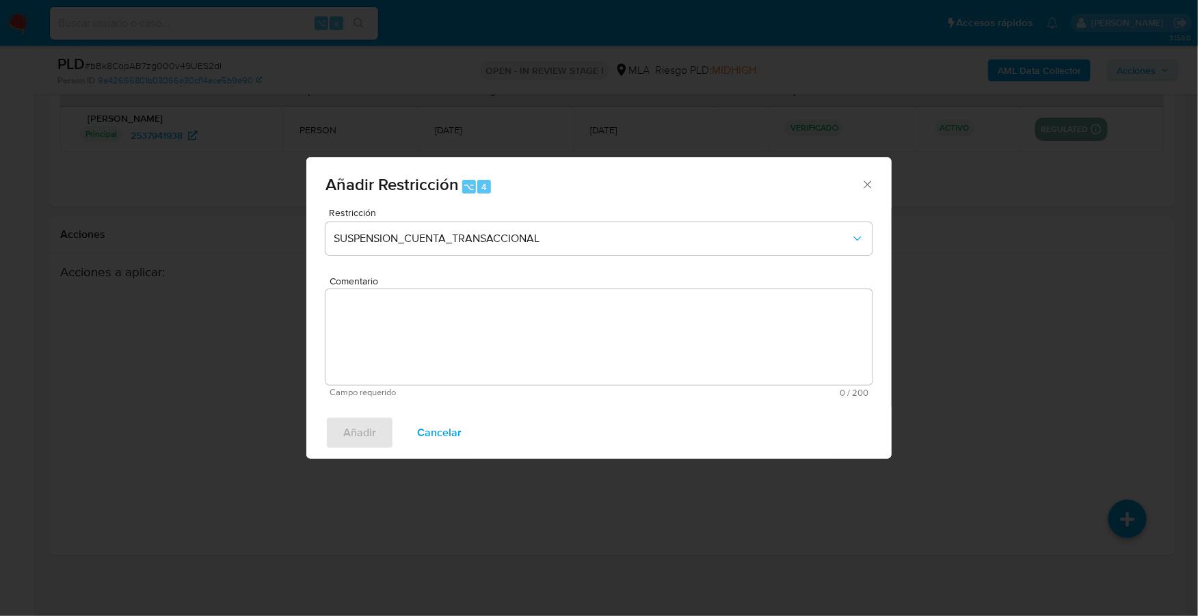
click at [462, 326] on textarea "Comentario" at bounding box center [599, 337] width 547 height 96
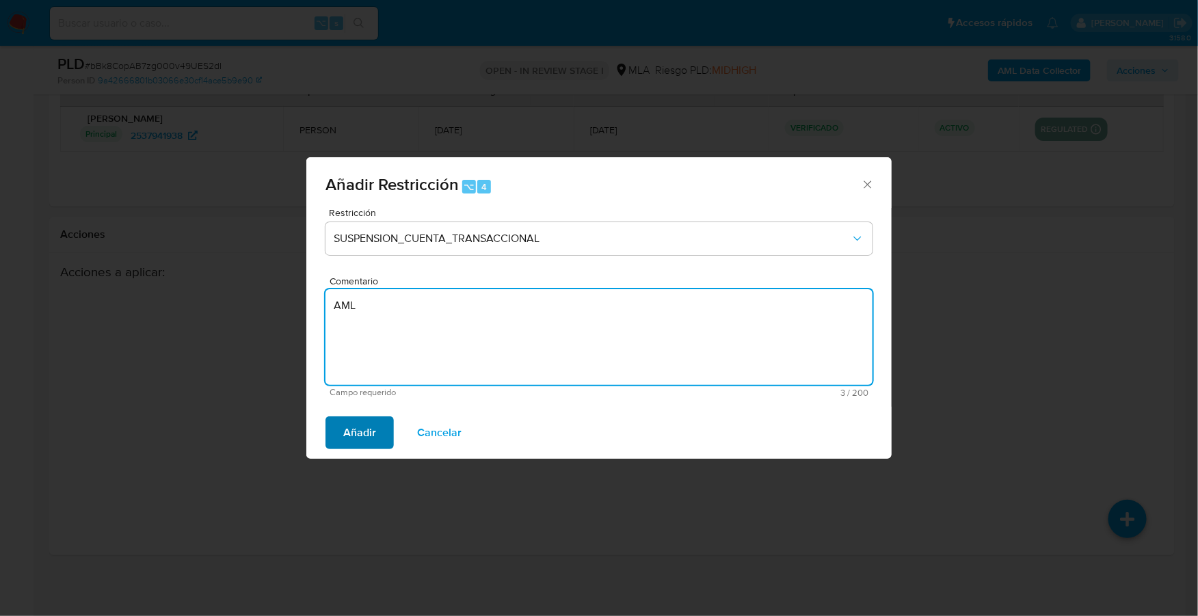
type textarea "AML"
click at [365, 424] on span "Añadir" at bounding box center [359, 433] width 33 height 30
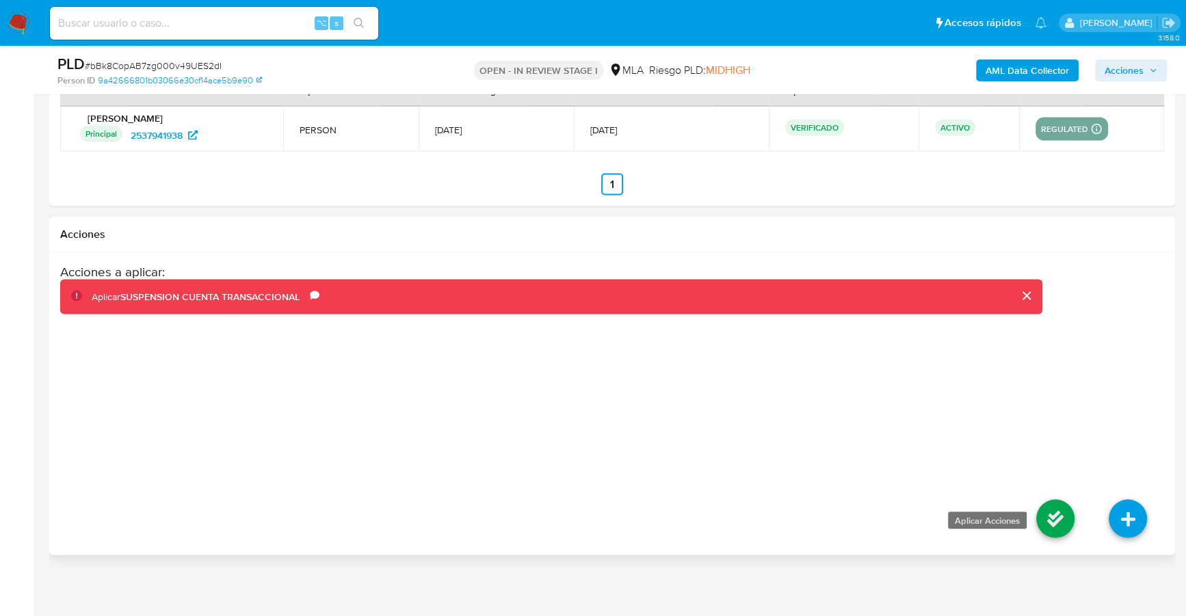
click at [1056, 514] on icon at bounding box center [1055, 519] width 38 height 38
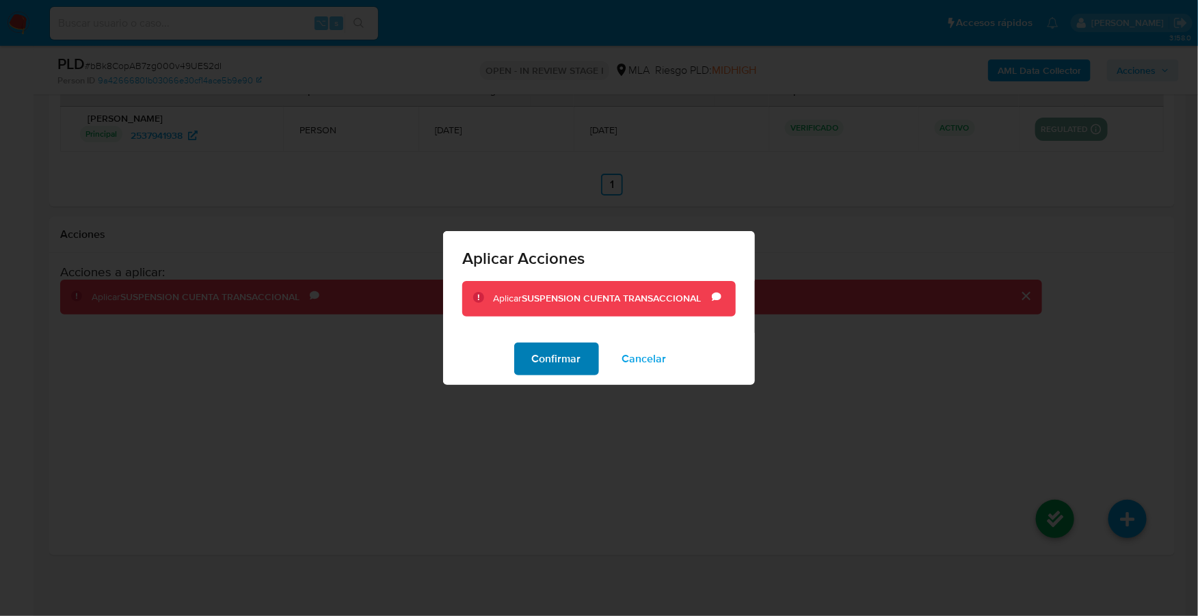
click at [540, 358] on span "Confirmar" at bounding box center [556, 359] width 49 height 30
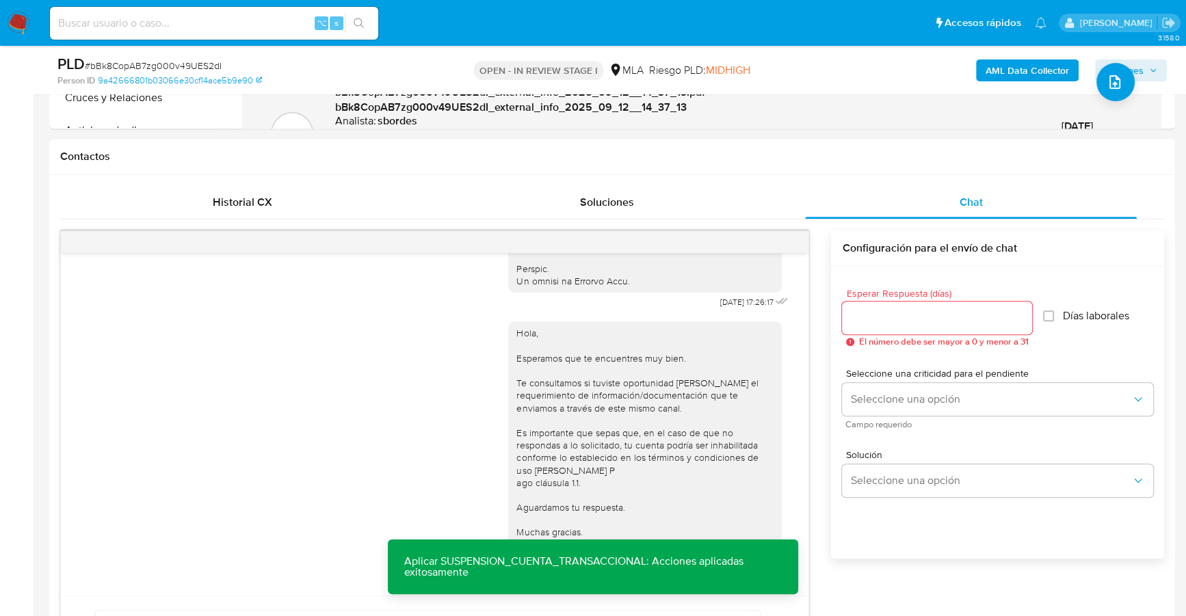
scroll to position [0, 0]
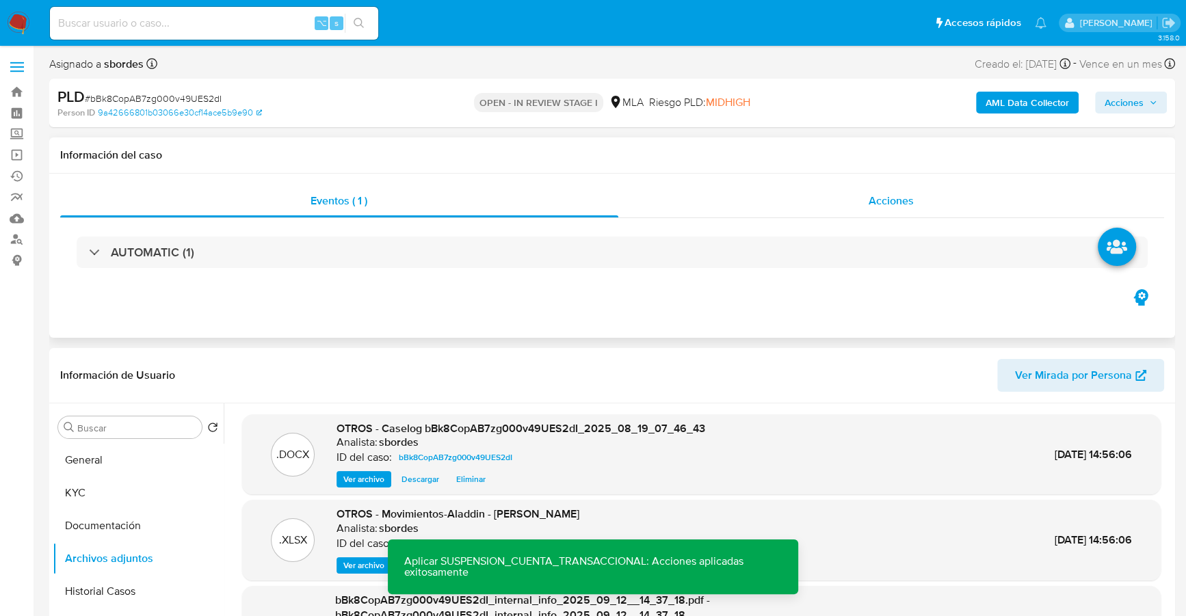
click at [867, 193] on div "Acciones" at bounding box center [891, 201] width 547 height 33
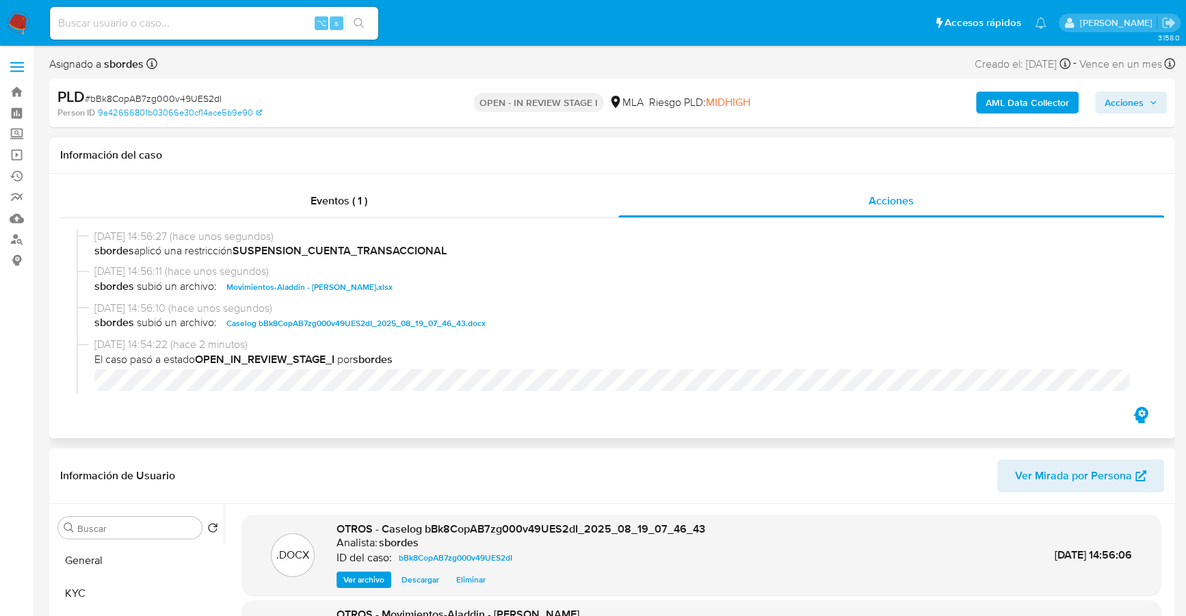
click at [1122, 161] on div "Información del caso" at bounding box center [612, 155] width 1126 height 36
click at [1127, 109] on span "Acciones" at bounding box center [1124, 103] width 39 height 22
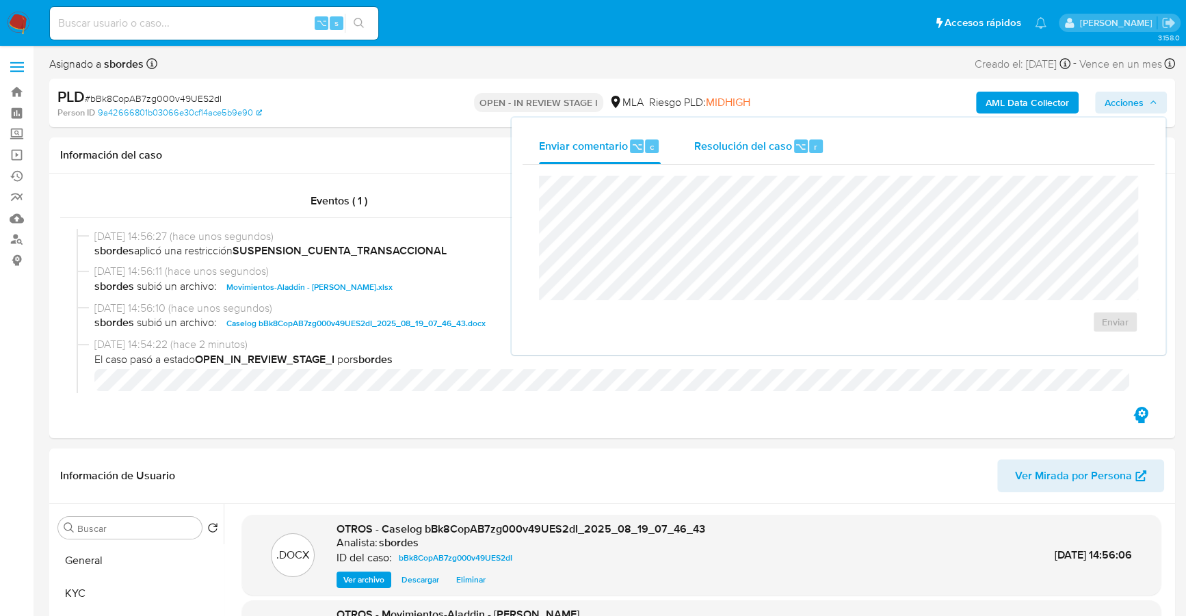
click at [779, 142] on span "Resolución del caso" at bounding box center [743, 146] width 98 height 16
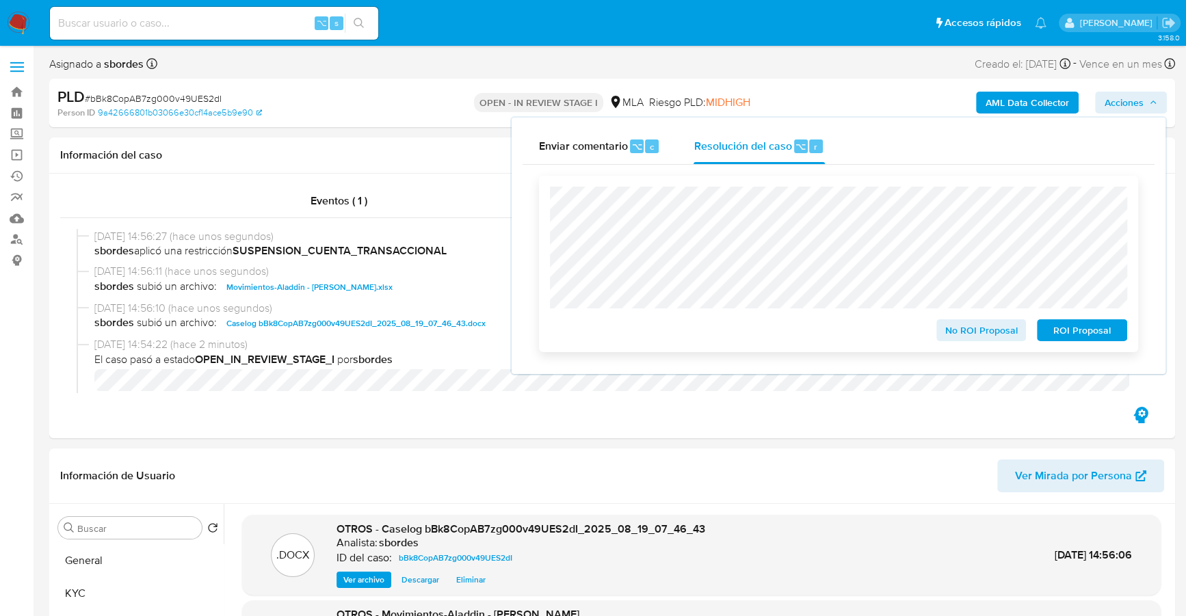
click at [1064, 337] on span "ROI Proposal" at bounding box center [1081, 330] width 71 height 19
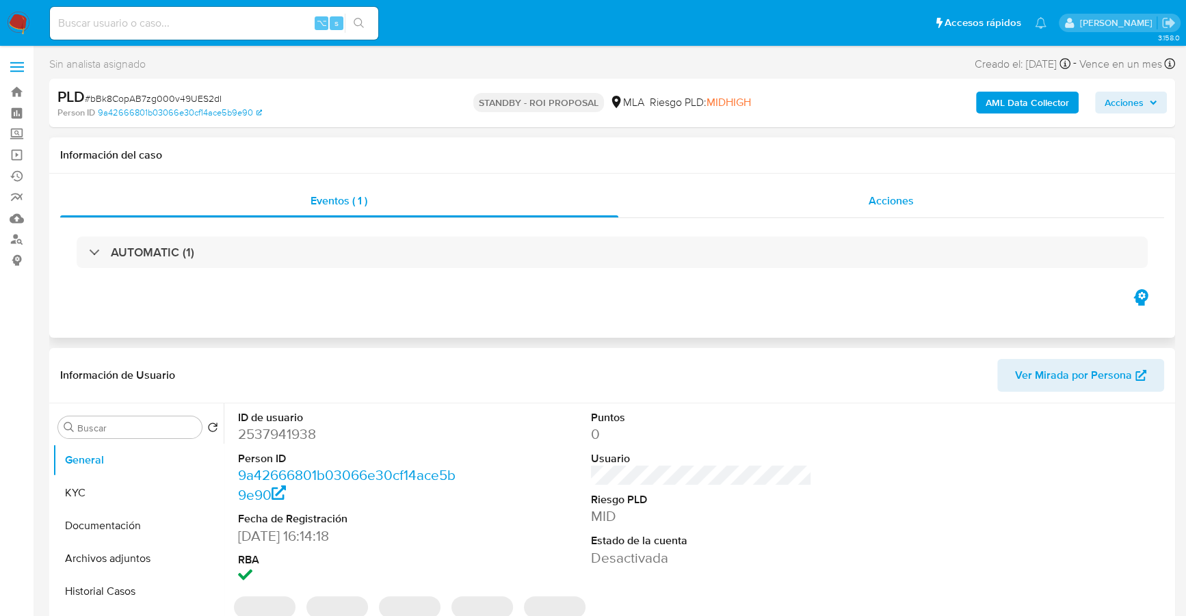
select select "10"
click at [891, 194] on span "Acciones" at bounding box center [891, 201] width 45 height 16
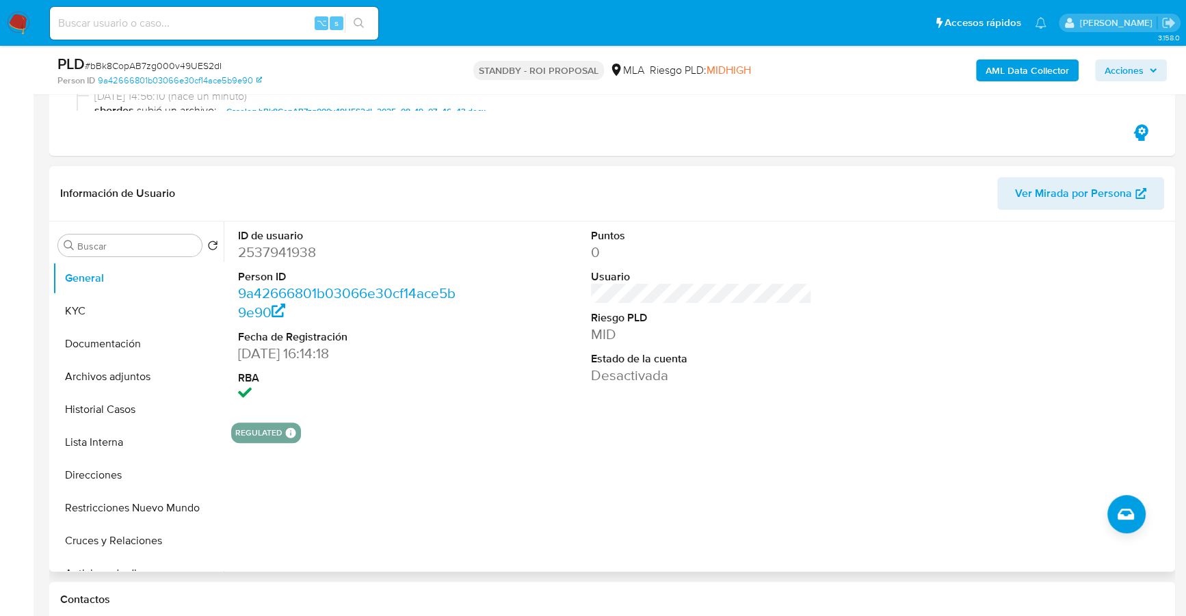
scroll to position [341, 0]
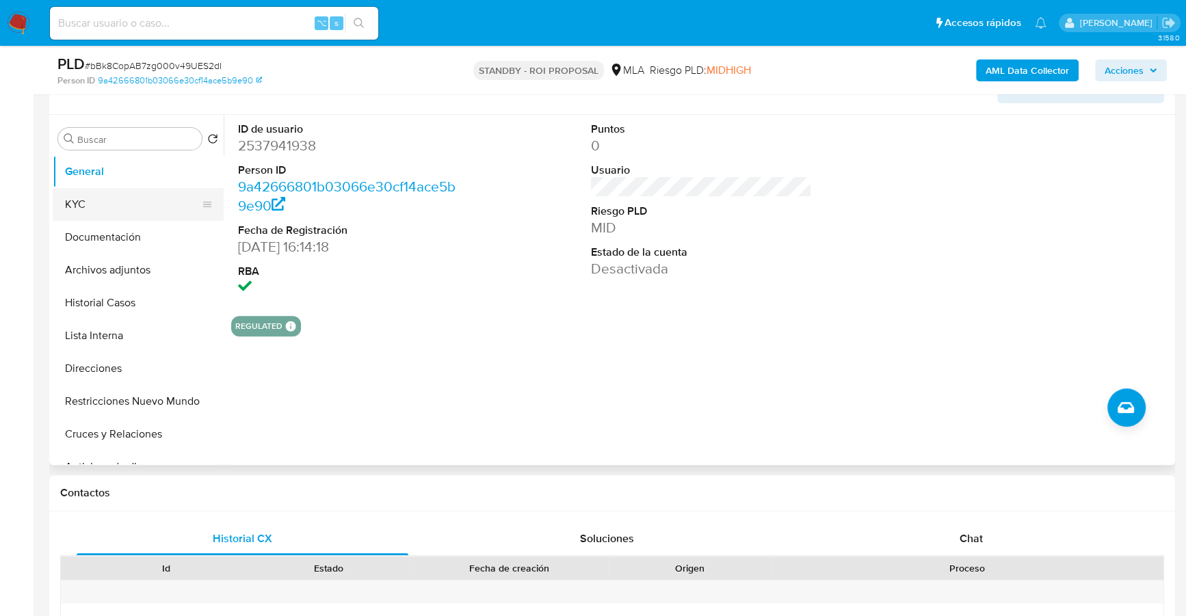
click at [107, 207] on button "KYC" at bounding box center [133, 204] width 160 height 33
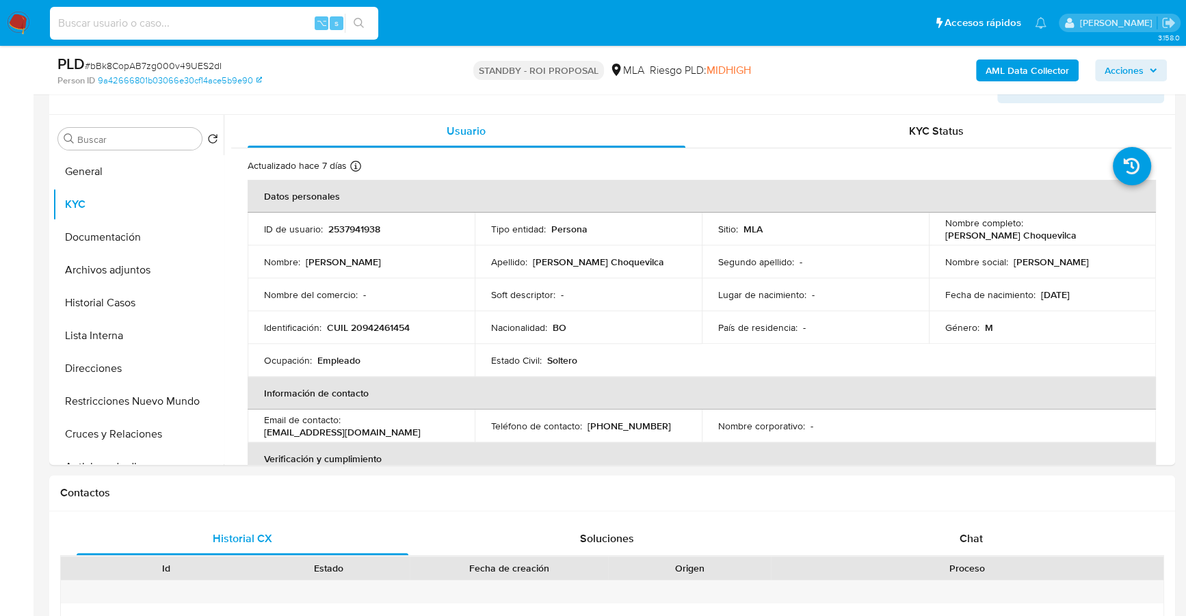
click at [197, 21] on input at bounding box center [214, 23] width 328 height 18
paste input "2510011910"
type input "2510011910"
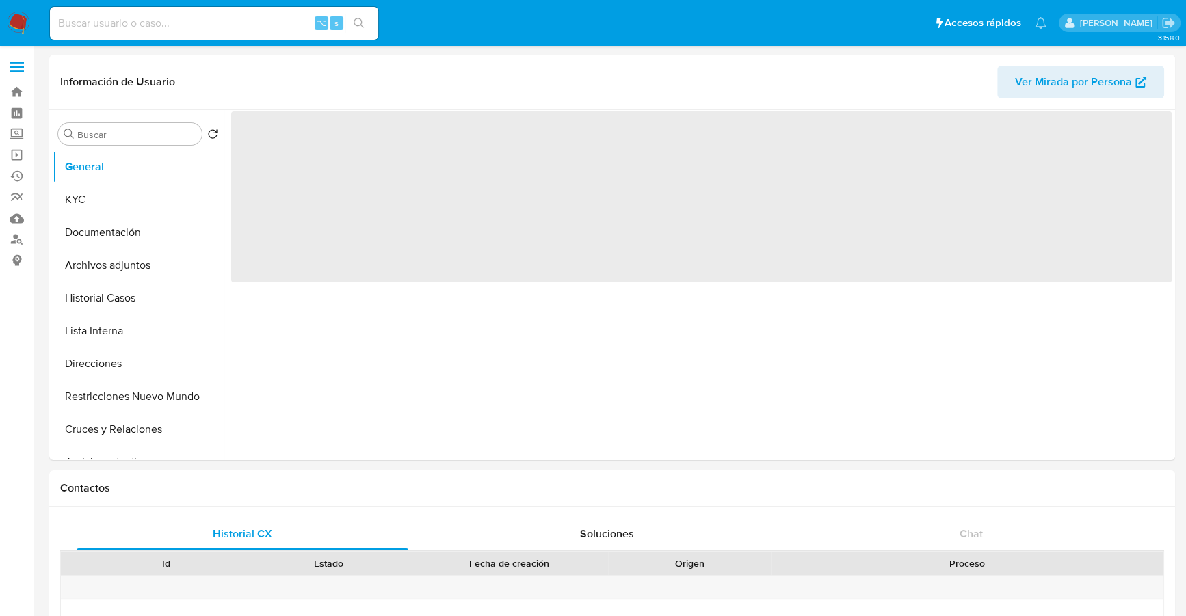
select select "10"
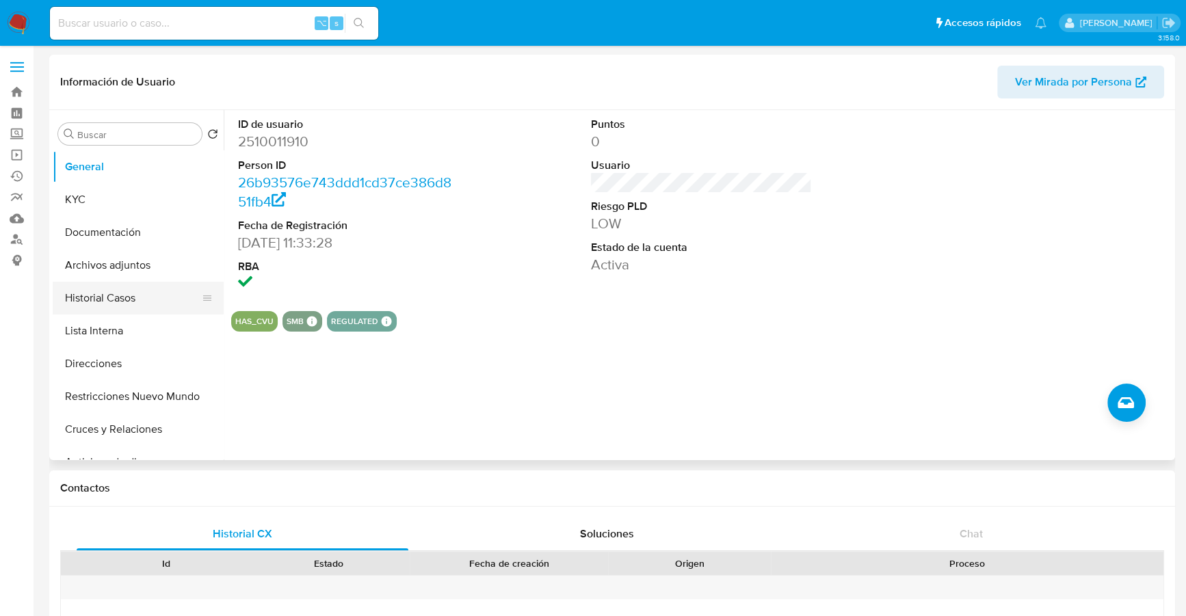
click at [86, 295] on button "Historial Casos" at bounding box center [133, 298] width 160 height 33
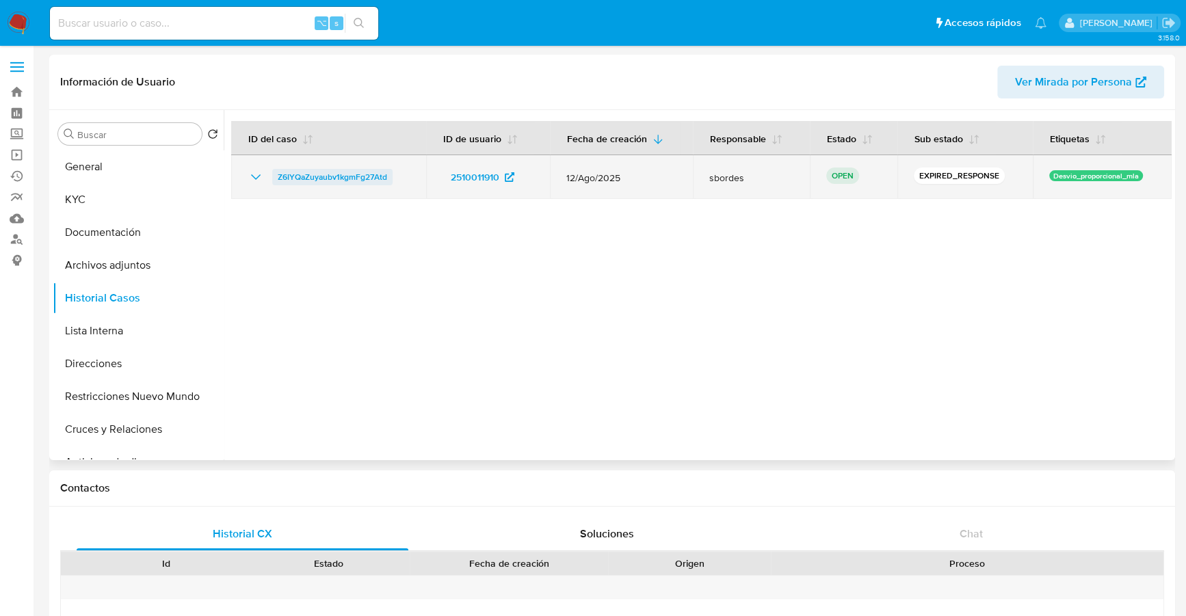
click at [352, 181] on span "Z6IYQaZuyaubv1kgmFg27Atd" at bounding box center [332, 177] width 109 height 16
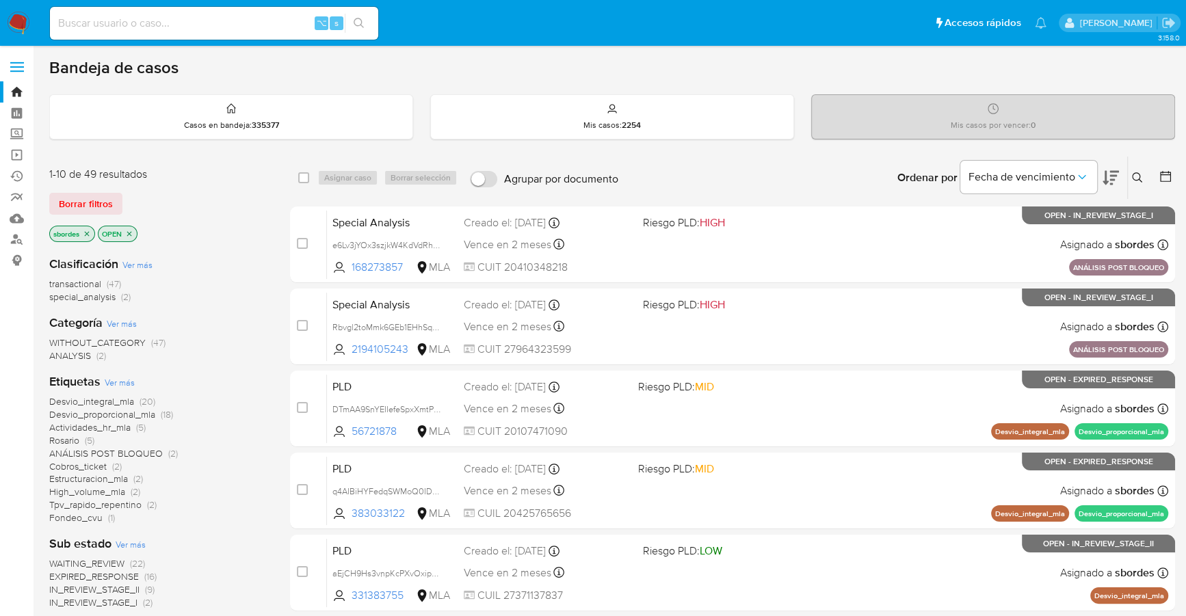
click at [103, 300] on span "special_analysis" at bounding box center [82, 297] width 66 height 14
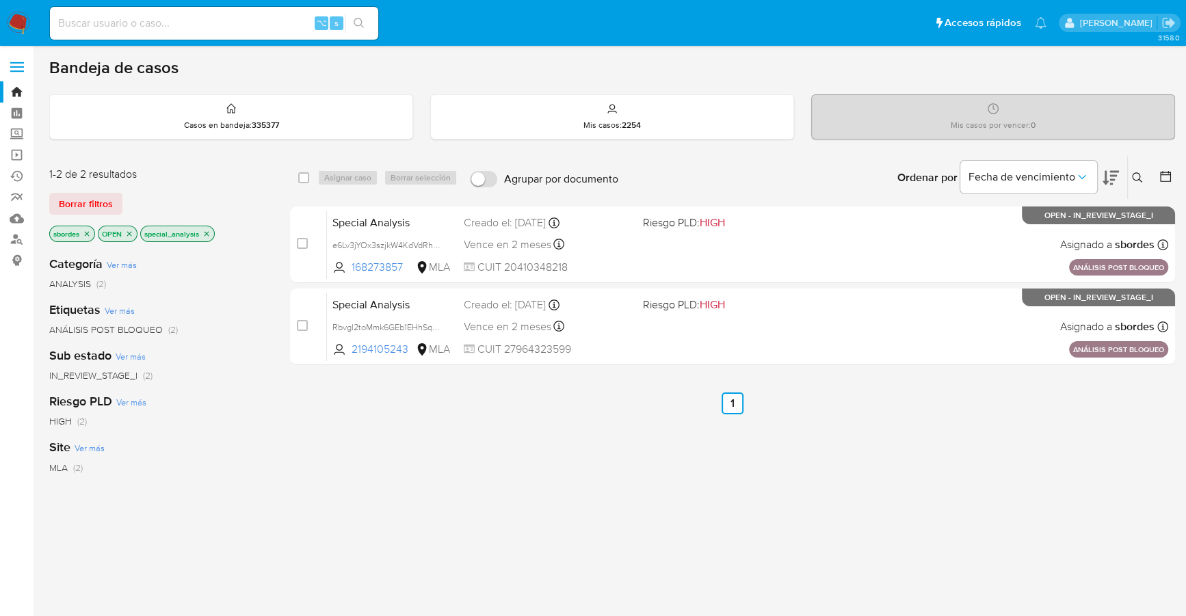
click at [14, 17] on img at bounding box center [18, 23] width 23 height 23
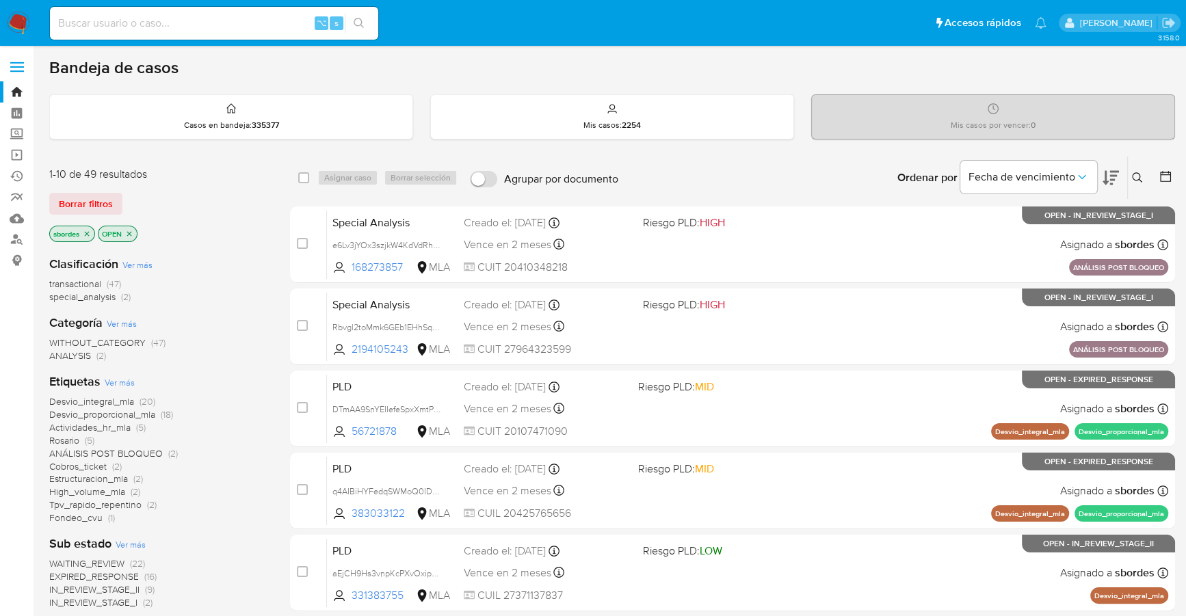
click at [86, 232] on icon "close-filter" at bounding box center [87, 234] width 8 height 8
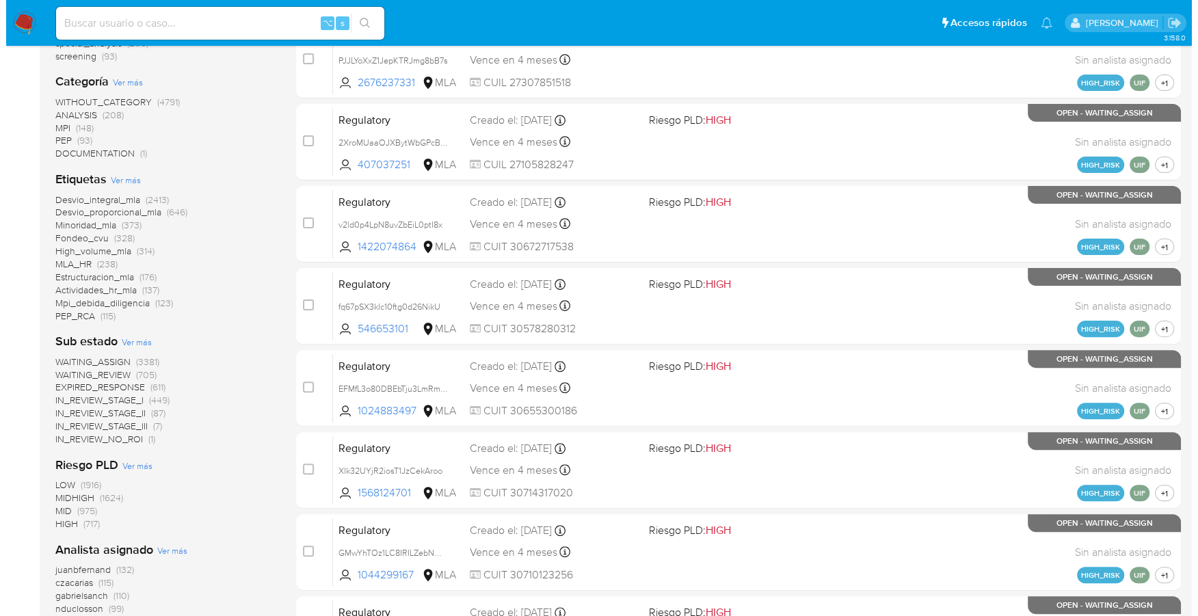
scroll to position [512, 0]
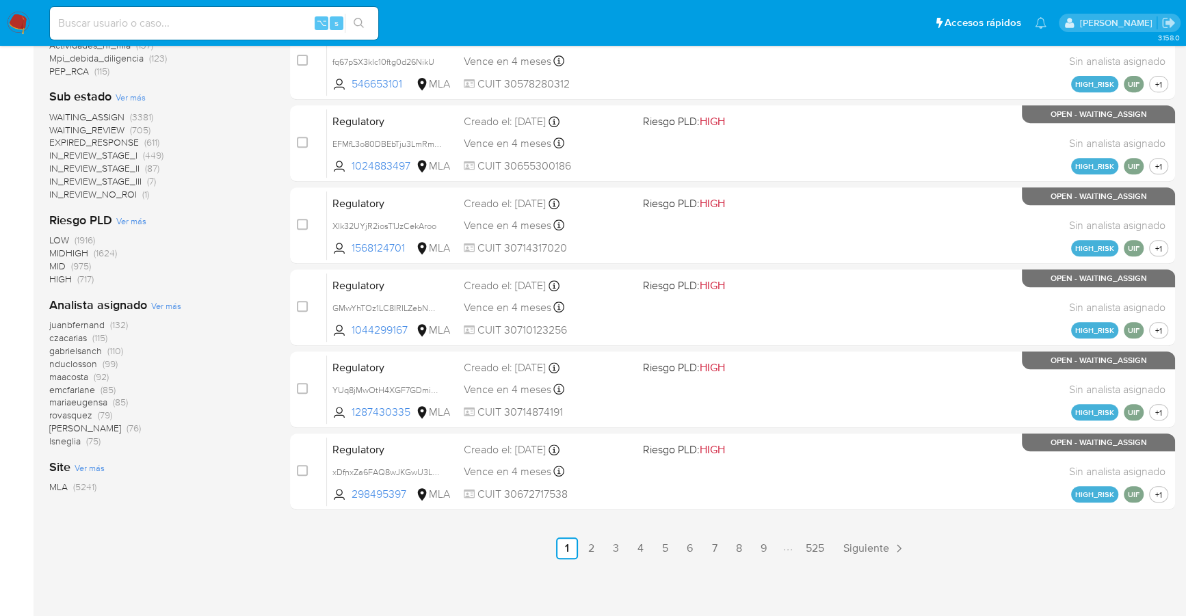
click at [155, 306] on span "Ver más" at bounding box center [166, 306] width 30 height 12
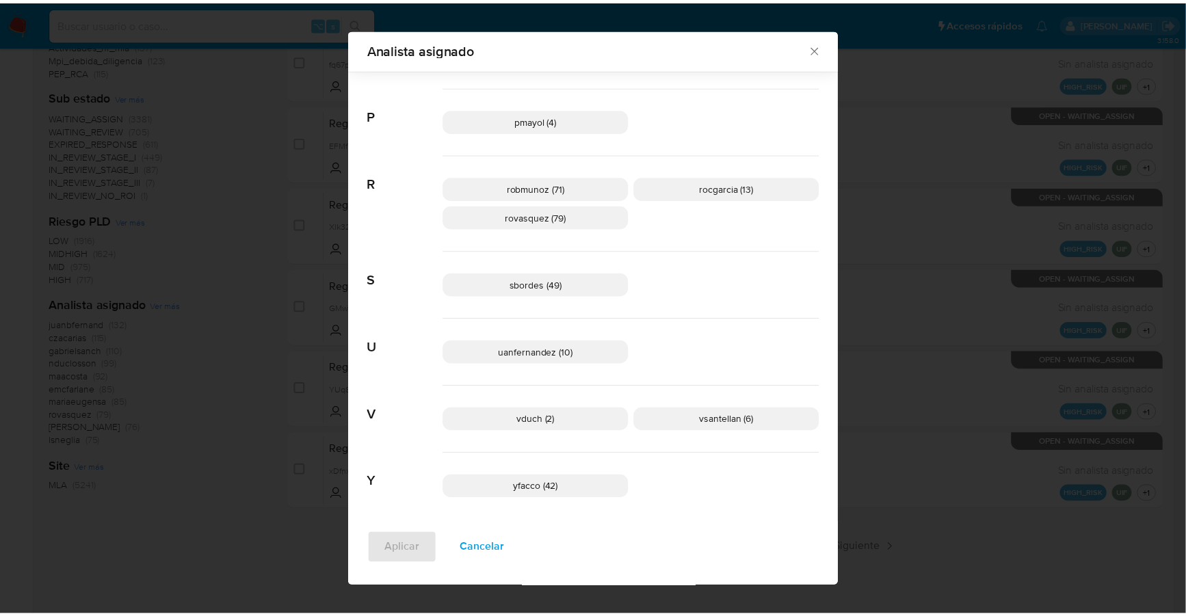
scroll to position [940, 0]
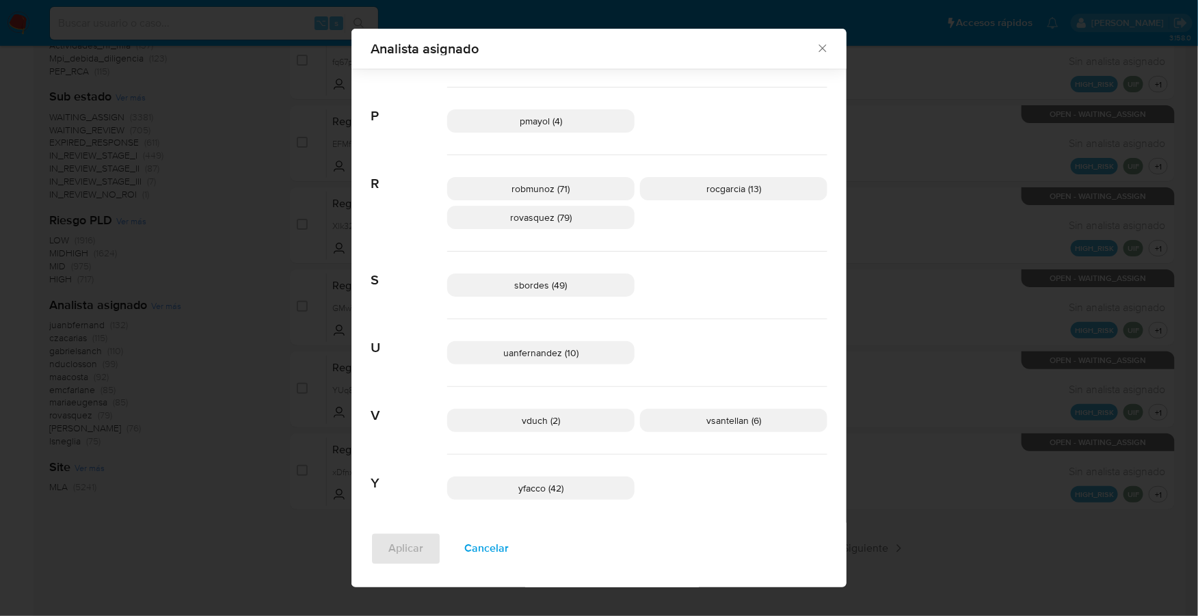
click at [819, 51] on icon "Cerrar" at bounding box center [823, 49] width 8 height 8
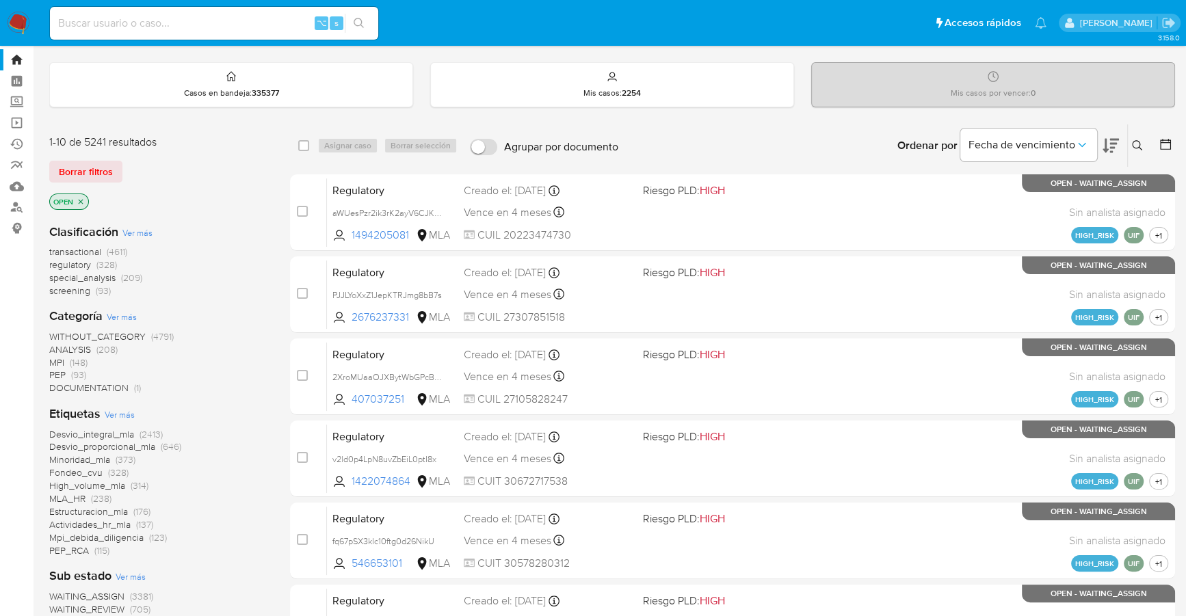
scroll to position [0, 0]
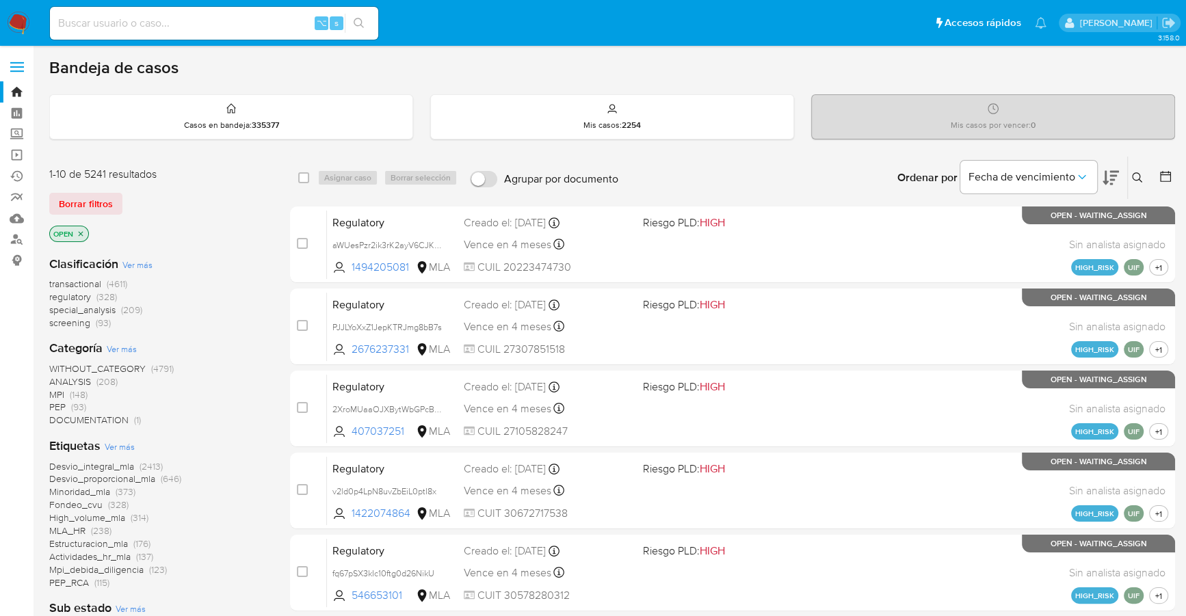
click at [1142, 175] on icon at bounding box center [1137, 177] width 11 height 11
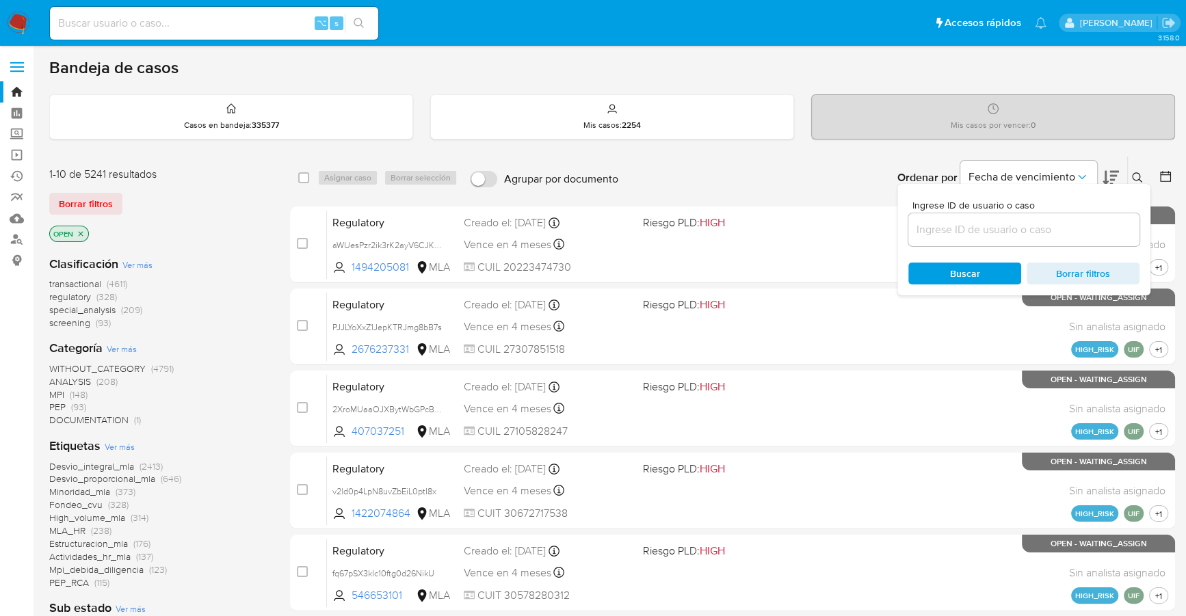
click at [1048, 227] on input at bounding box center [1023, 230] width 231 height 18
type input "Z6IYQaZuyaubv1kgmFg27Atd"
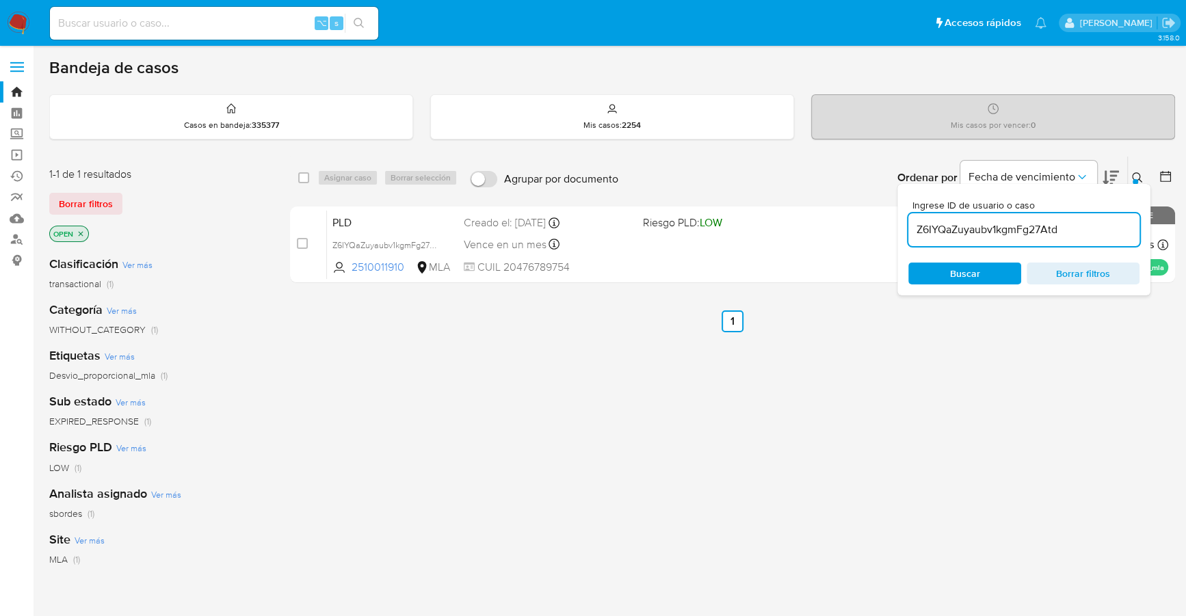
click at [1140, 172] on icon at bounding box center [1137, 177] width 11 height 11
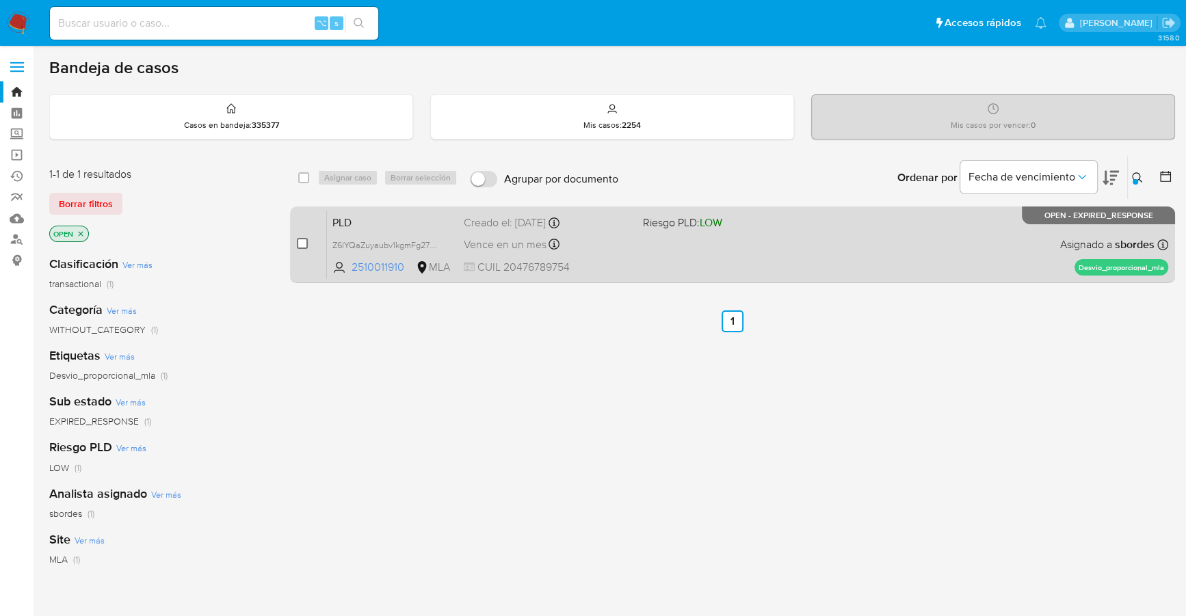
click at [302, 241] on input "checkbox" at bounding box center [302, 243] width 11 height 11
checkbox input "true"
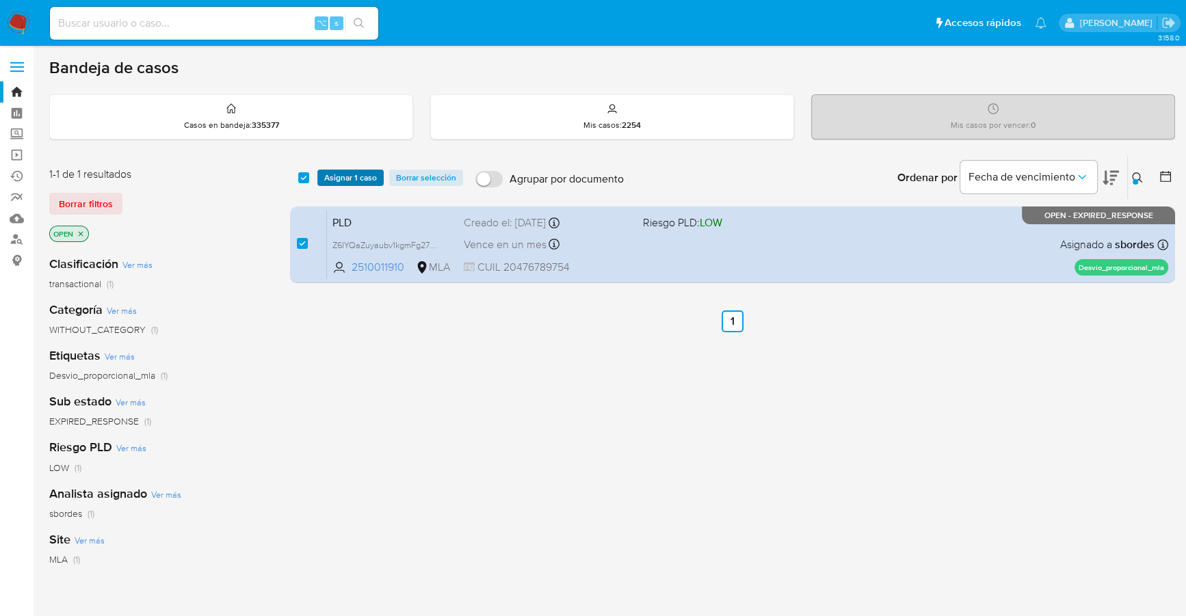
click at [347, 176] on span "Asignar 1 caso" at bounding box center [350, 178] width 53 height 14
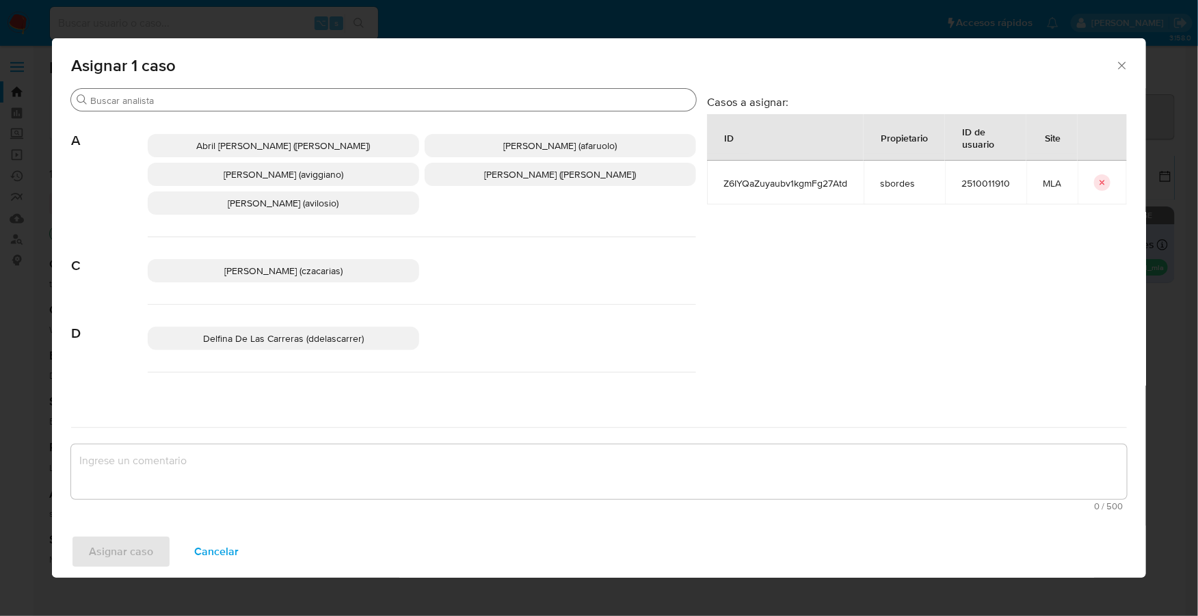
click at [262, 98] on input "Buscar" at bounding box center [390, 100] width 601 height 12
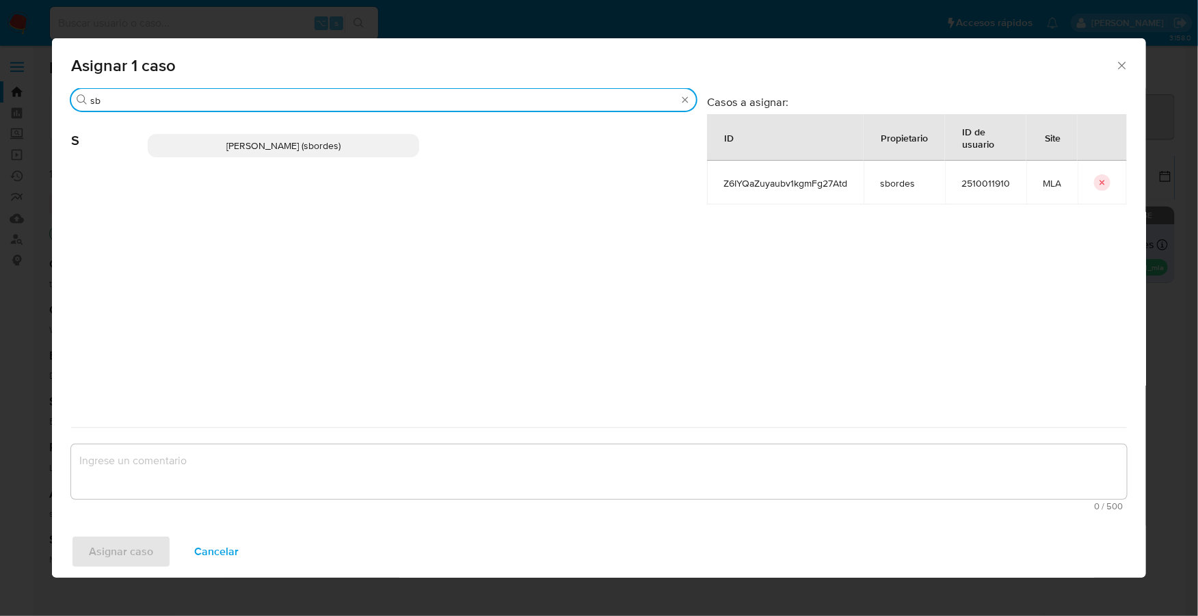
type input "sb"
click at [288, 152] on span "[PERSON_NAME] (sbordes)" at bounding box center [283, 146] width 114 height 14
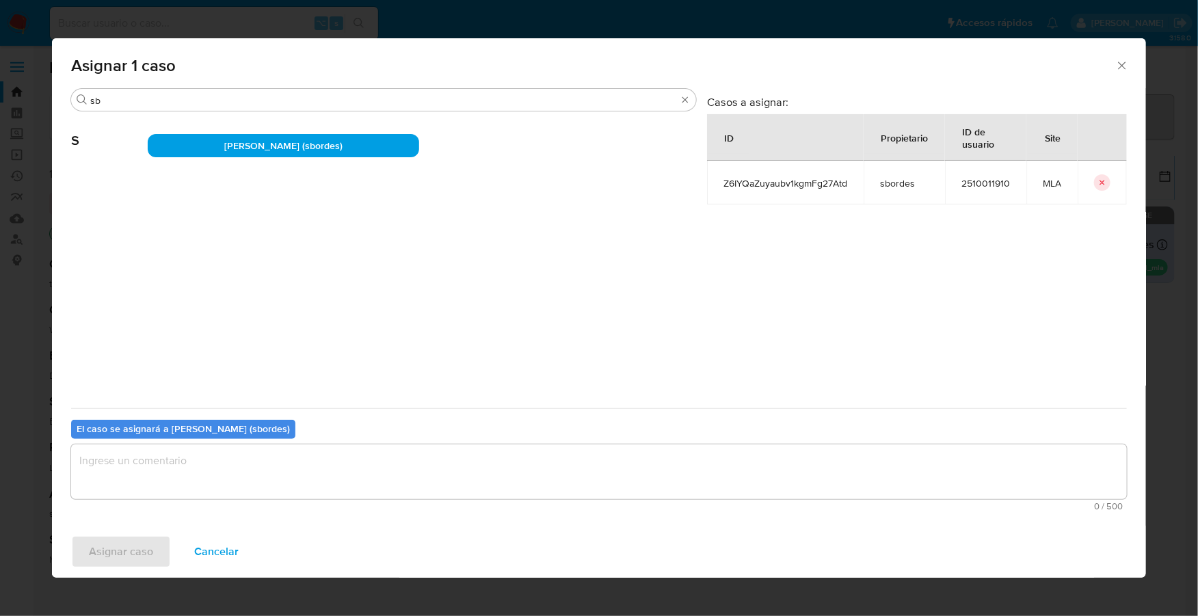
click at [219, 485] on textarea "assign-modal" at bounding box center [599, 472] width 1056 height 55
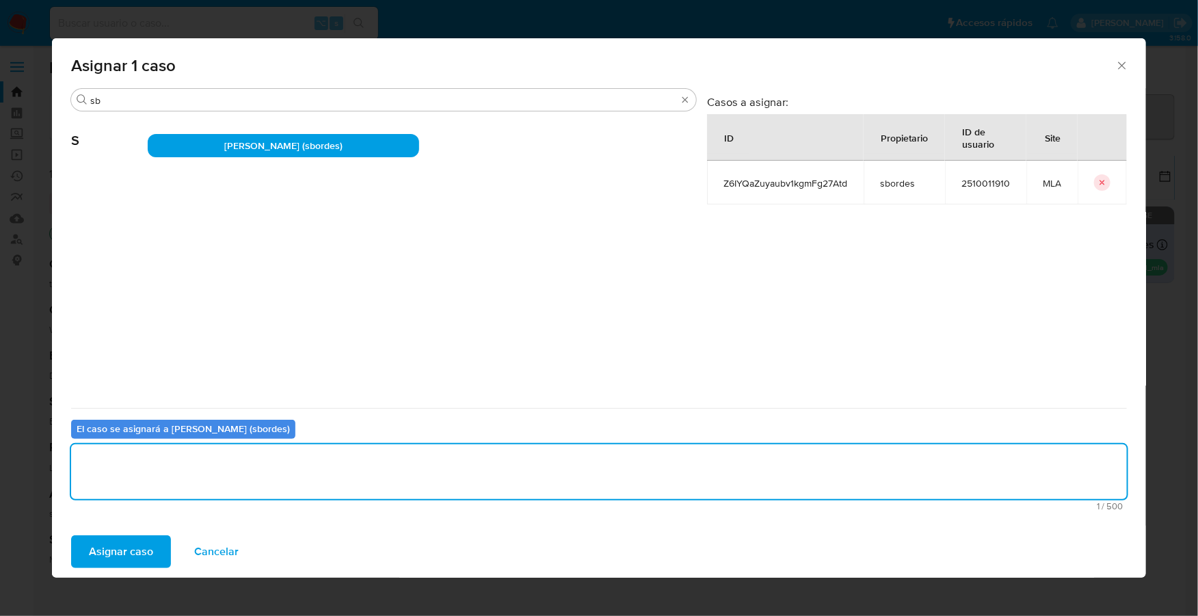
click at [140, 557] on span "Asignar caso" at bounding box center [121, 552] width 64 height 30
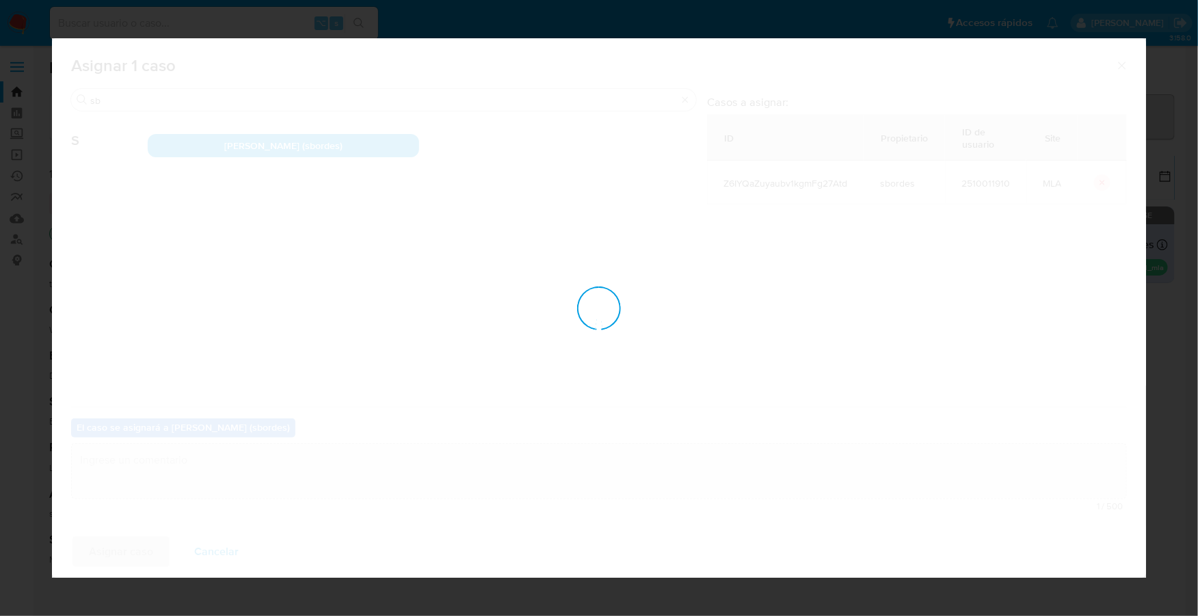
checkbox input "false"
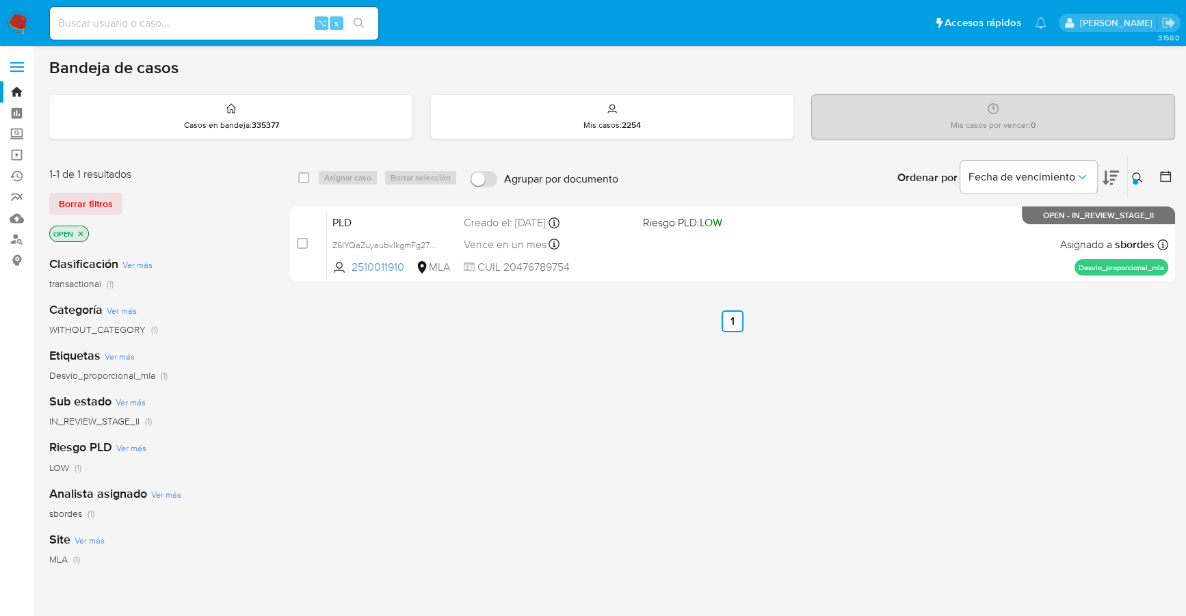
click at [24, 20] on img at bounding box center [18, 23] width 23 height 23
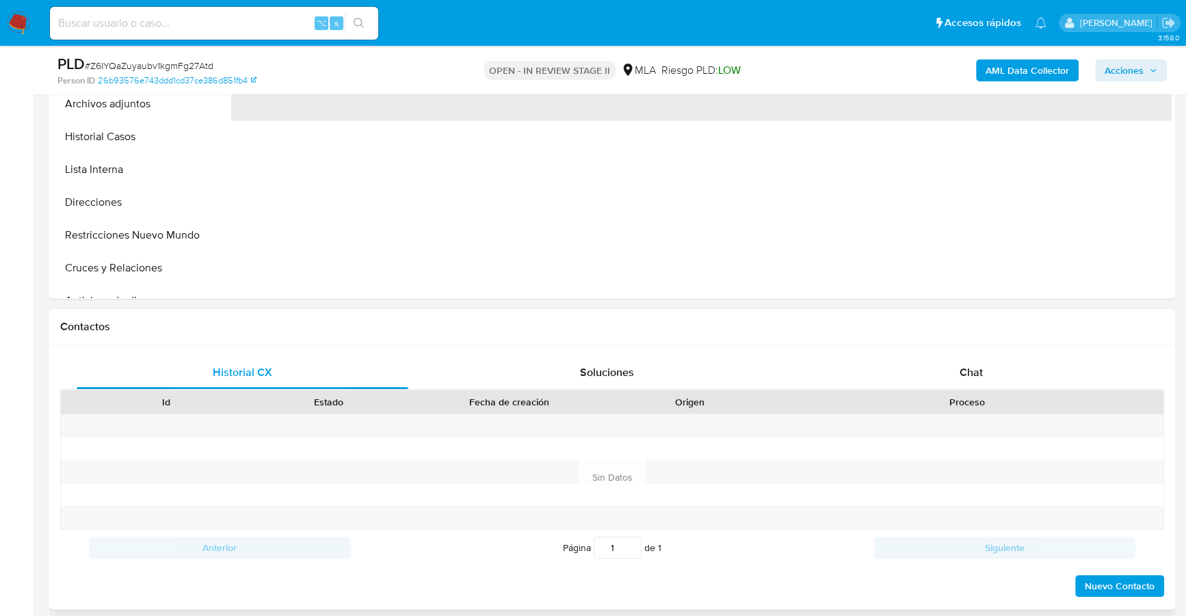
scroll to position [491, 0]
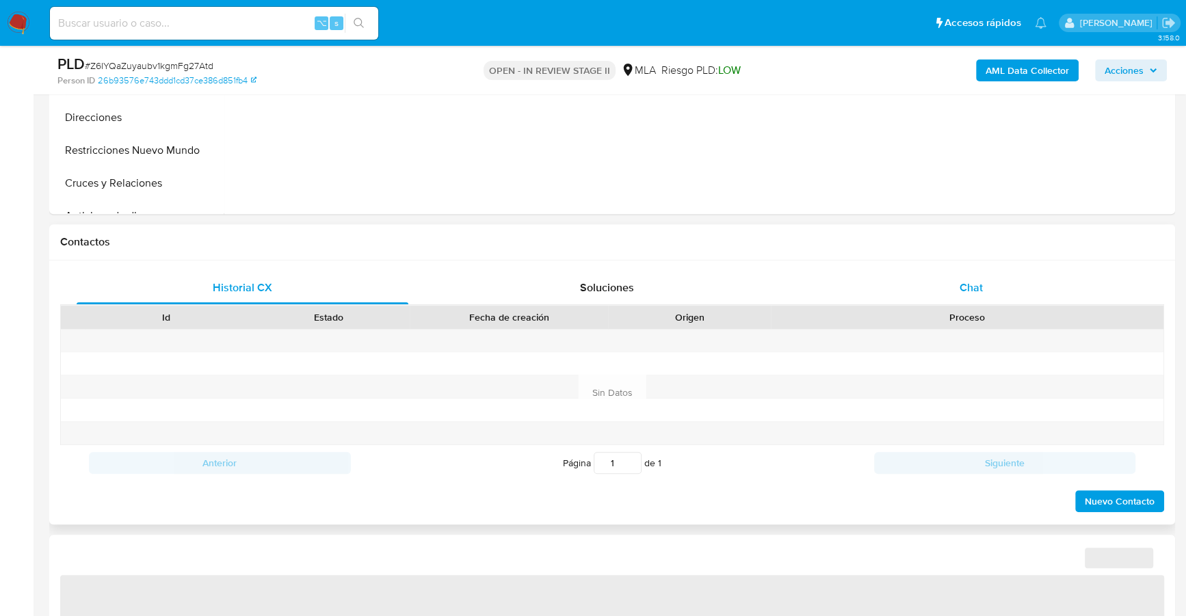
click at [977, 294] on div "Chat" at bounding box center [971, 288] width 332 height 33
select select "10"
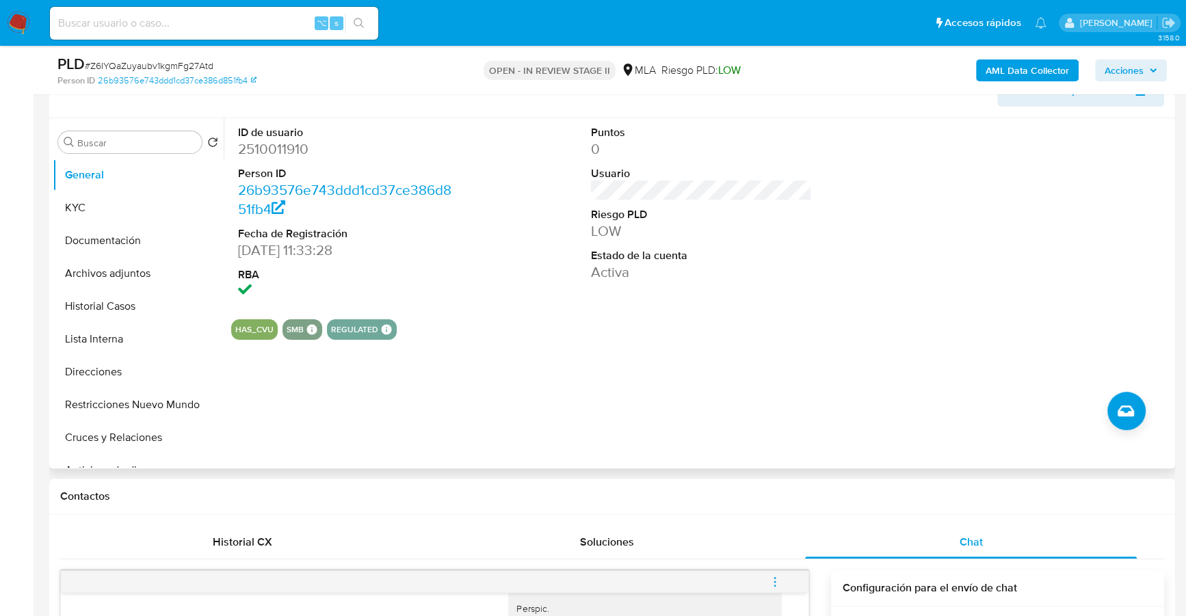
scroll to position [144, 0]
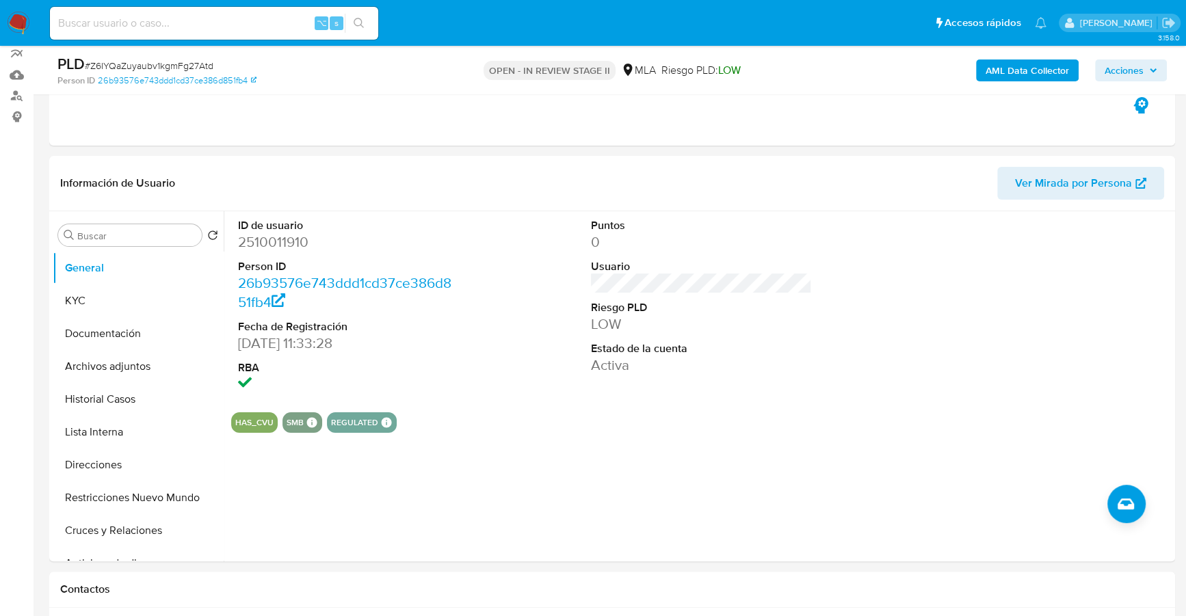
click at [233, 23] on input at bounding box center [214, 23] width 328 height 18
paste input "2510011910"
type input "2510011910"
click at [80, 304] on button "KYC" at bounding box center [133, 301] width 160 height 33
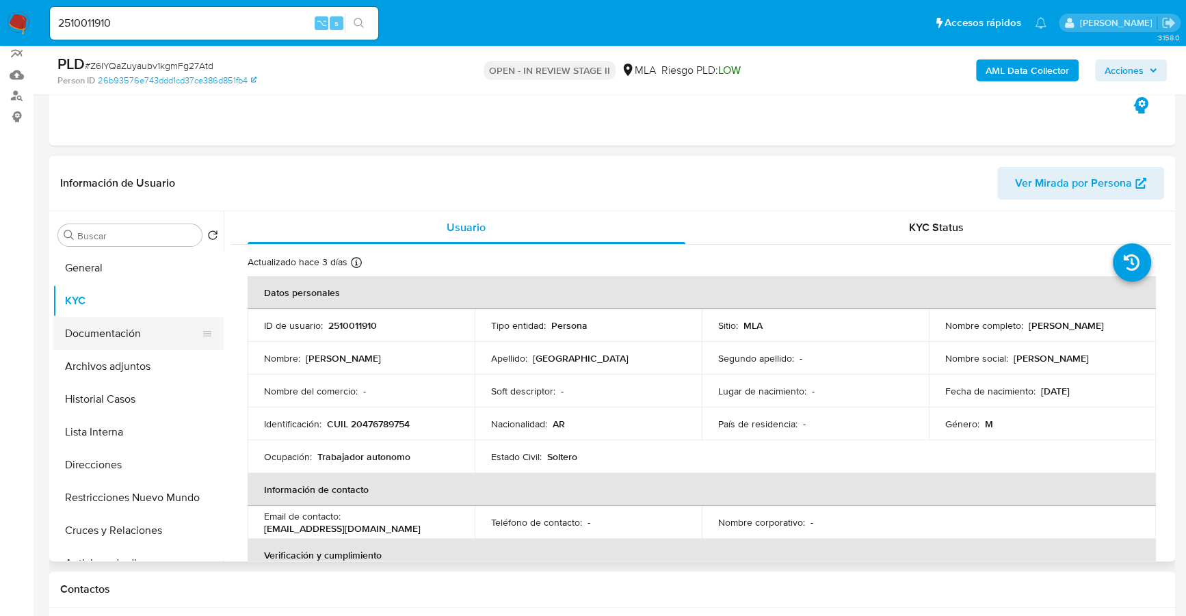
click at [109, 332] on button "Documentación" at bounding box center [133, 333] width 160 height 33
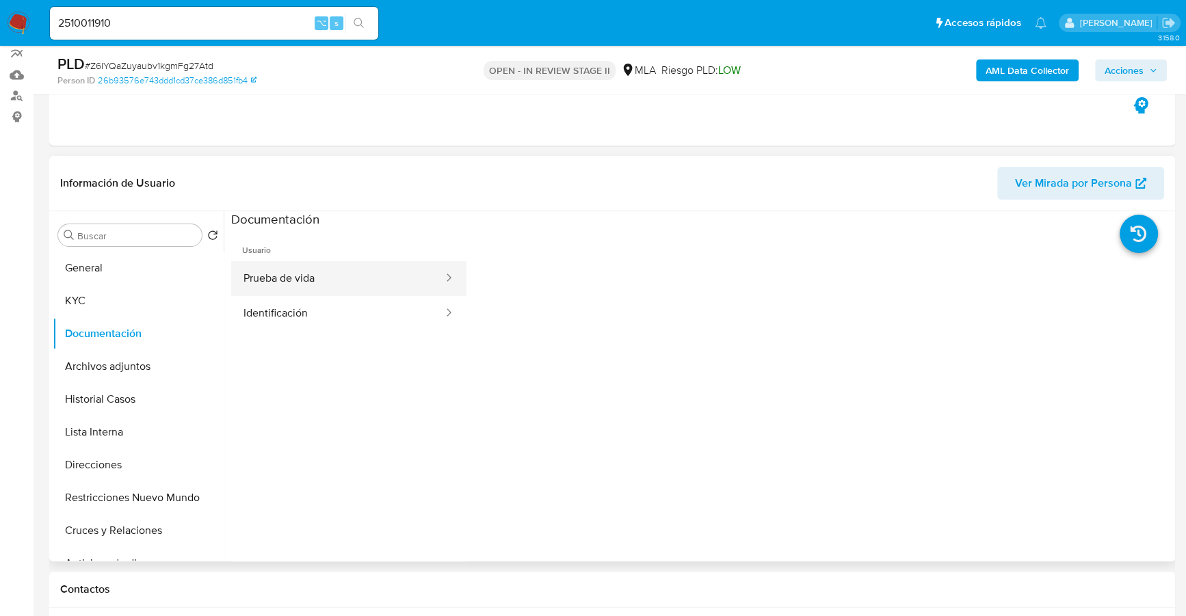
click at [341, 277] on button "Prueba de vida" at bounding box center [337, 278] width 213 height 35
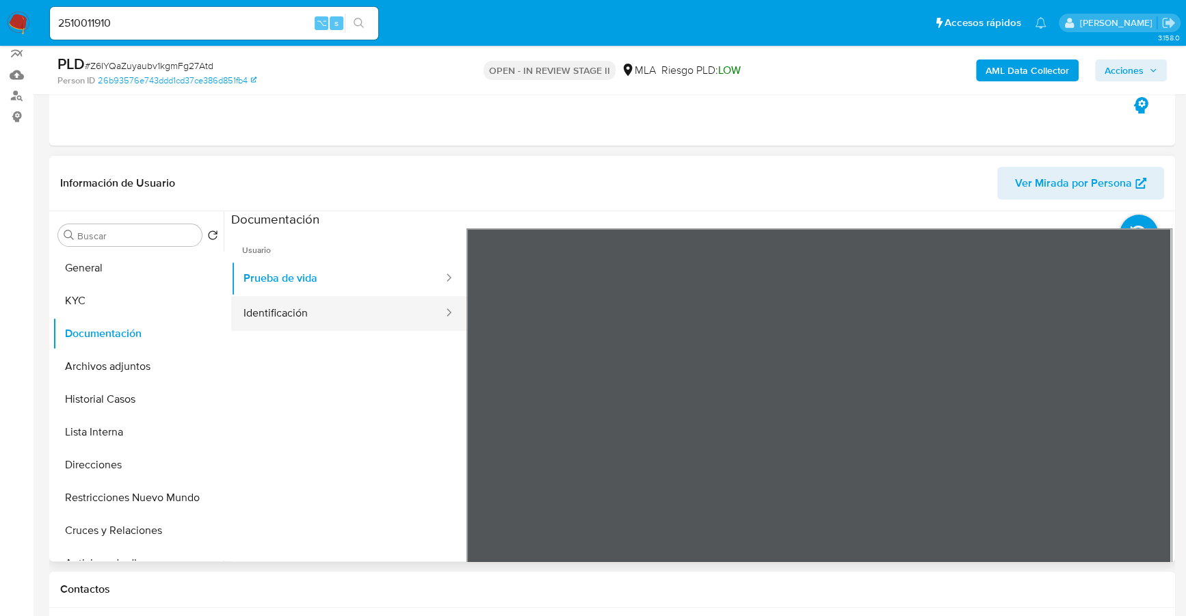
click at [324, 309] on button "Identificación" at bounding box center [337, 313] width 213 height 35
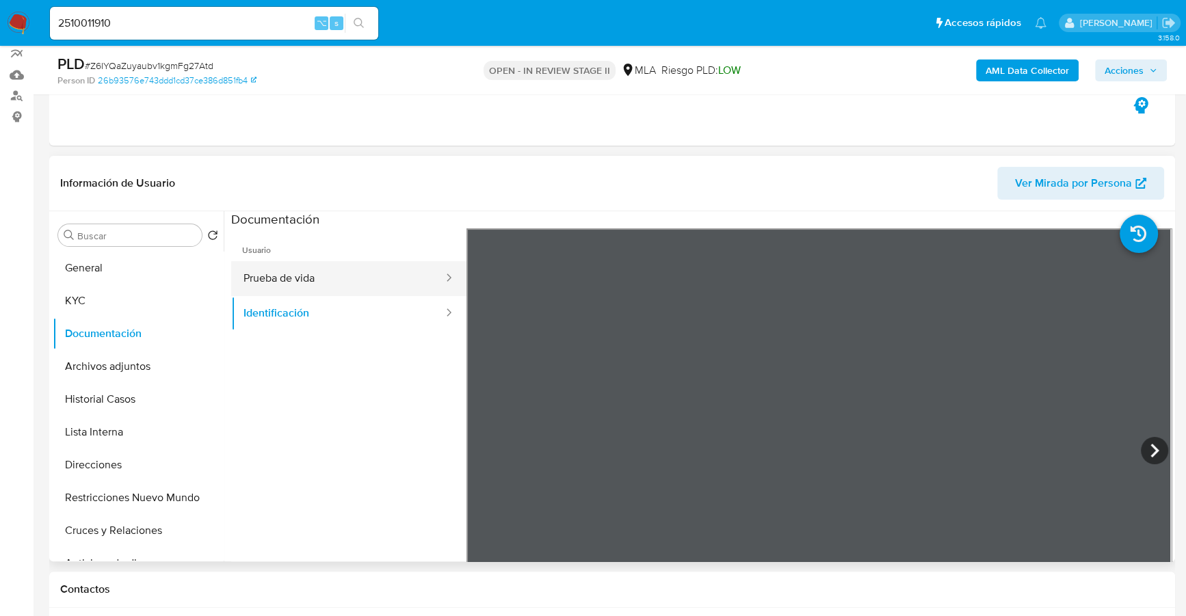
click at [304, 281] on button "Prueba de vida" at bounding box center [337, 278] width 213 height 35
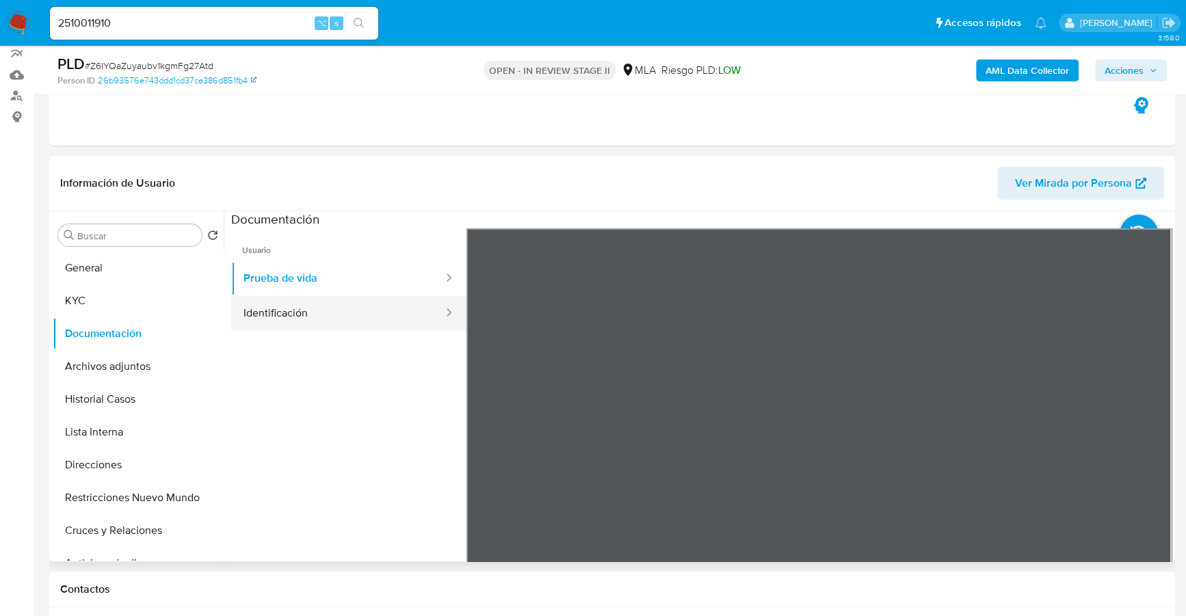
click at [315, 314] on button "Identificación" at bounding box center [337, 313] width 213 height 35
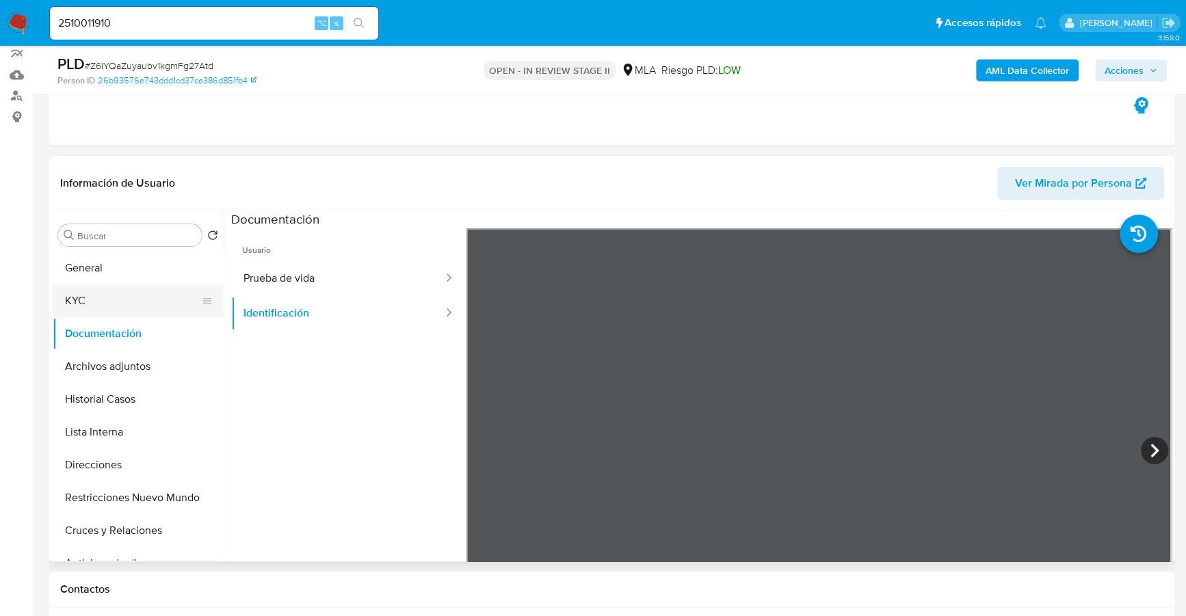
click at [98, 300] on button "KYC" at bounding box center [133, 301] width 160 height 33
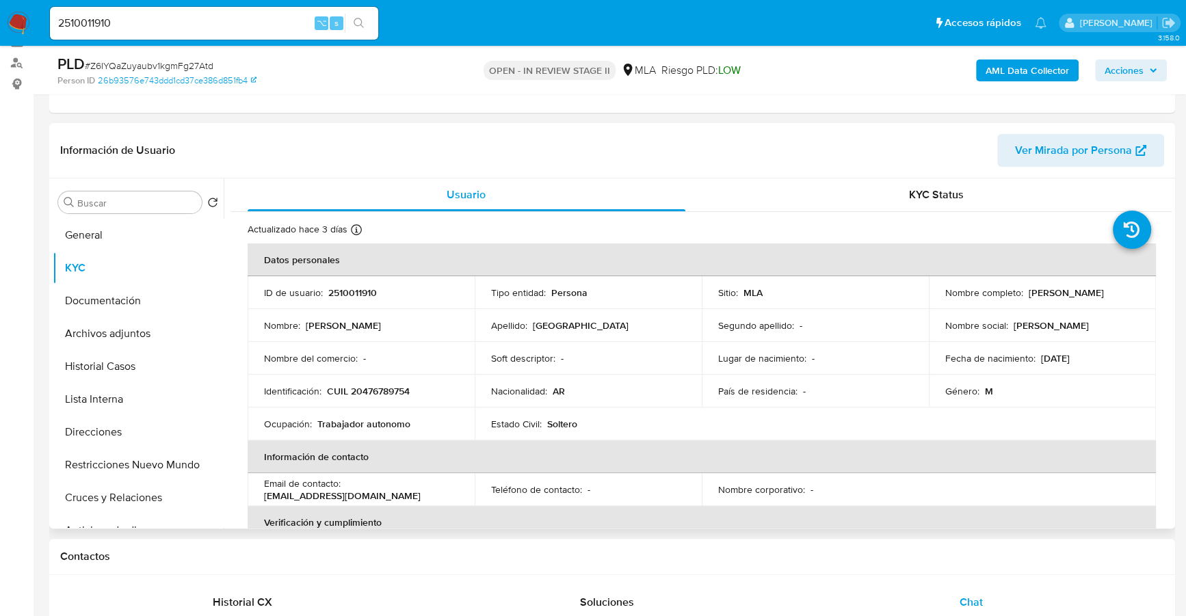
scroll to position [192, 0]
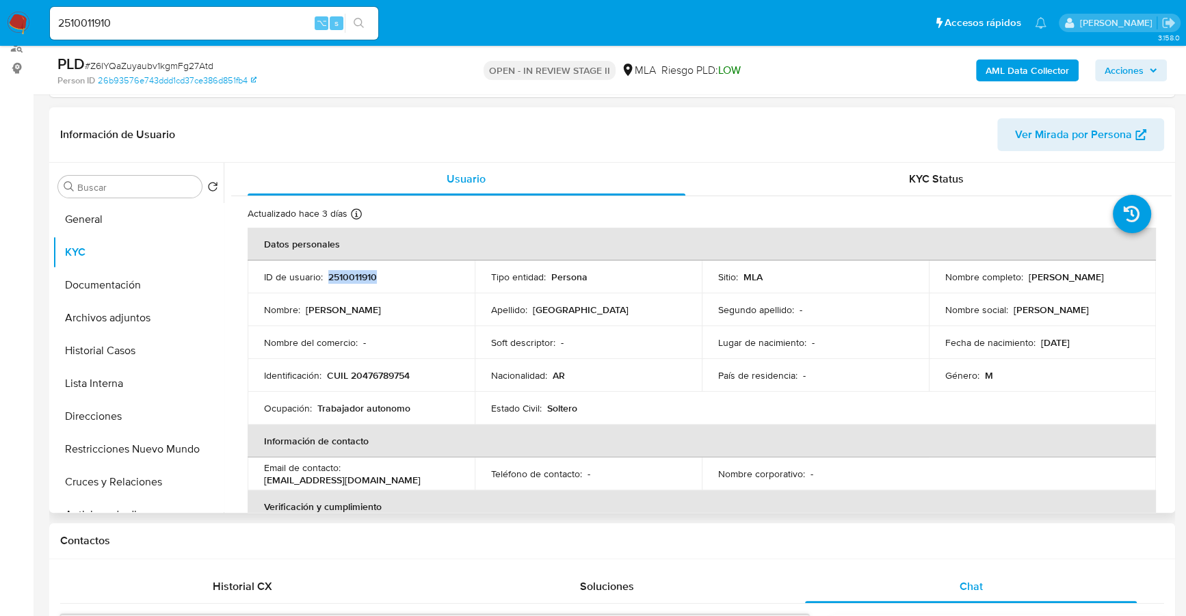
copy p "2510011910"
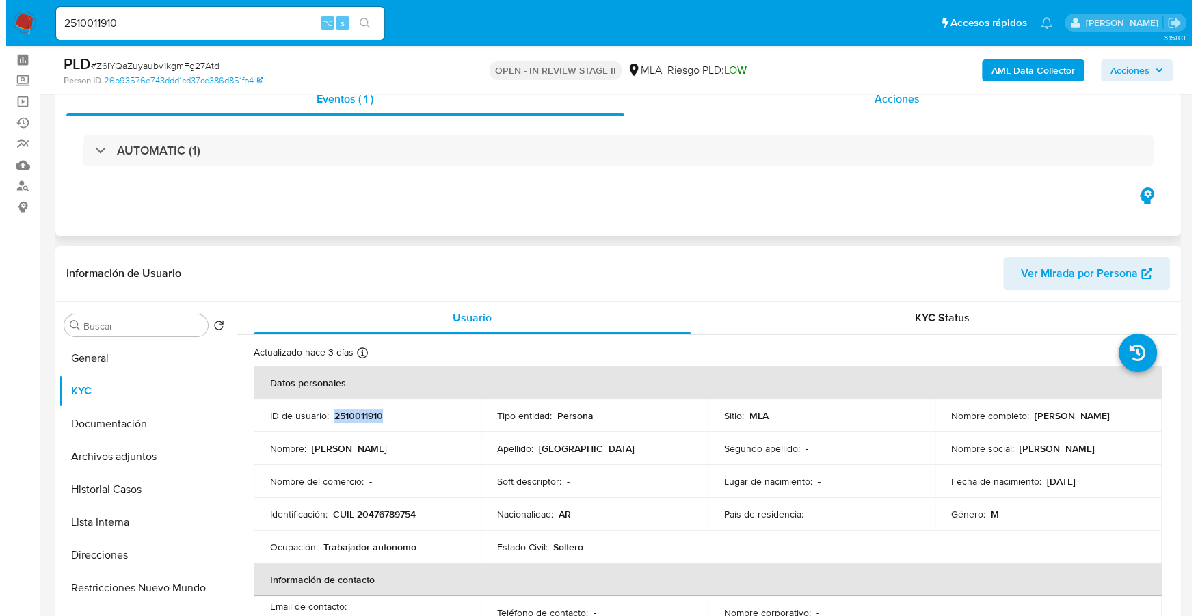
scroll to position [0, 0]
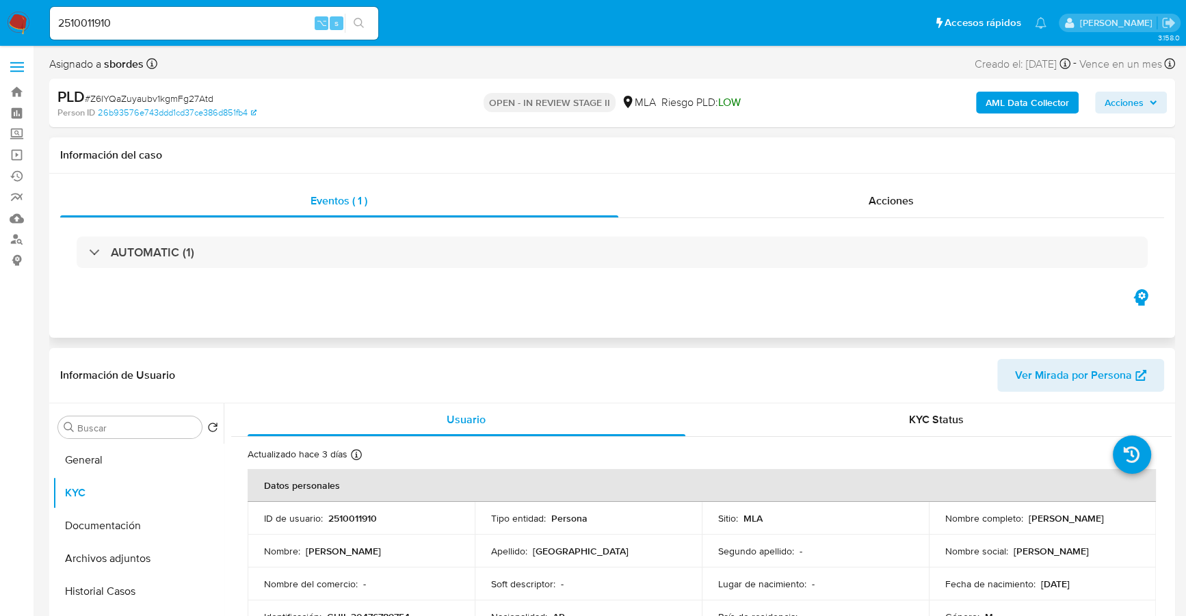
click at [931, 218] on div "AUTOMATIC (1)" at bounding box center [612, 252] width 1104 height 68
click at [928, 200] on div "Acciones" at bounding box center [891, 201] width 547 height 33
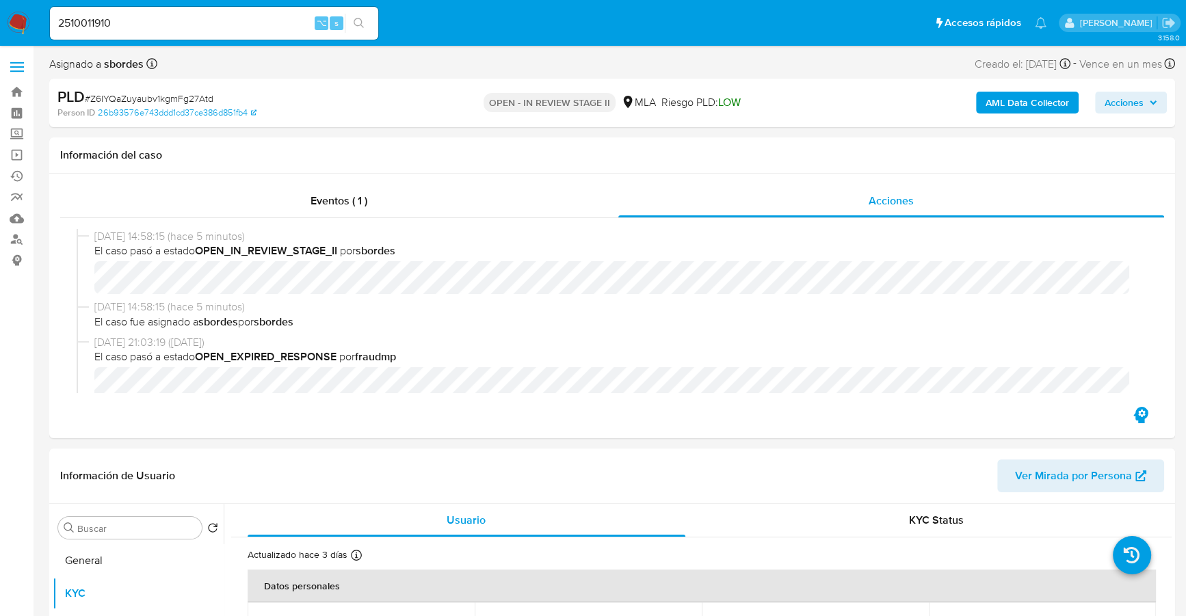
click at [1038, 101] on b "AML Data Collector" at bounding box center [1027, 103] width 83 height 22
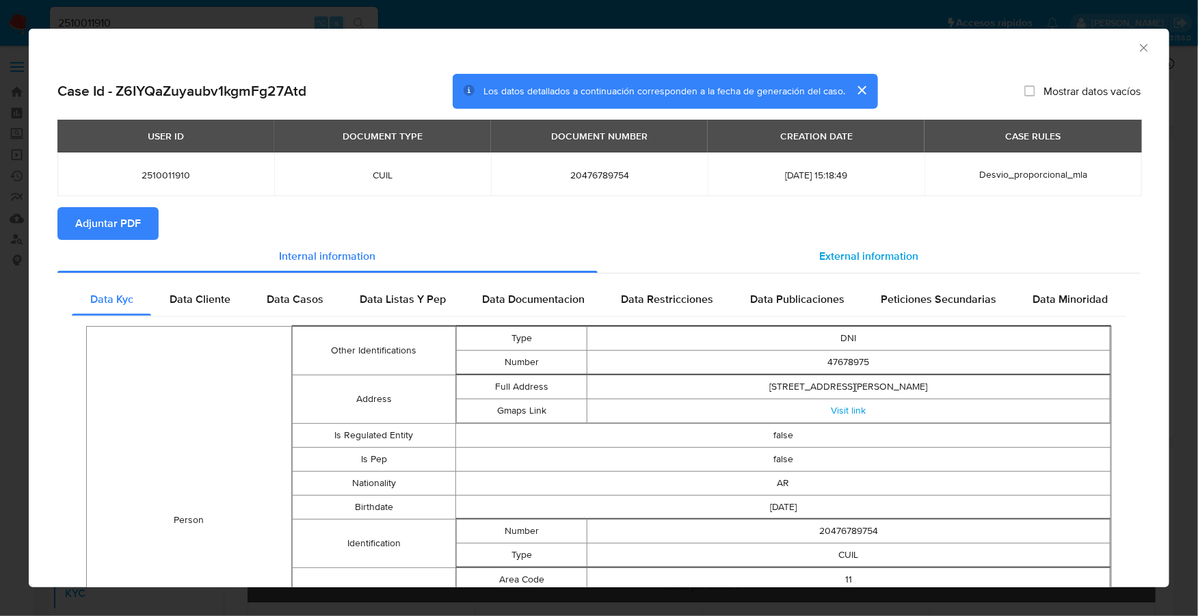
click at [800, 263] on div "External information" at bounding box center [869, 256] width 543 height 33
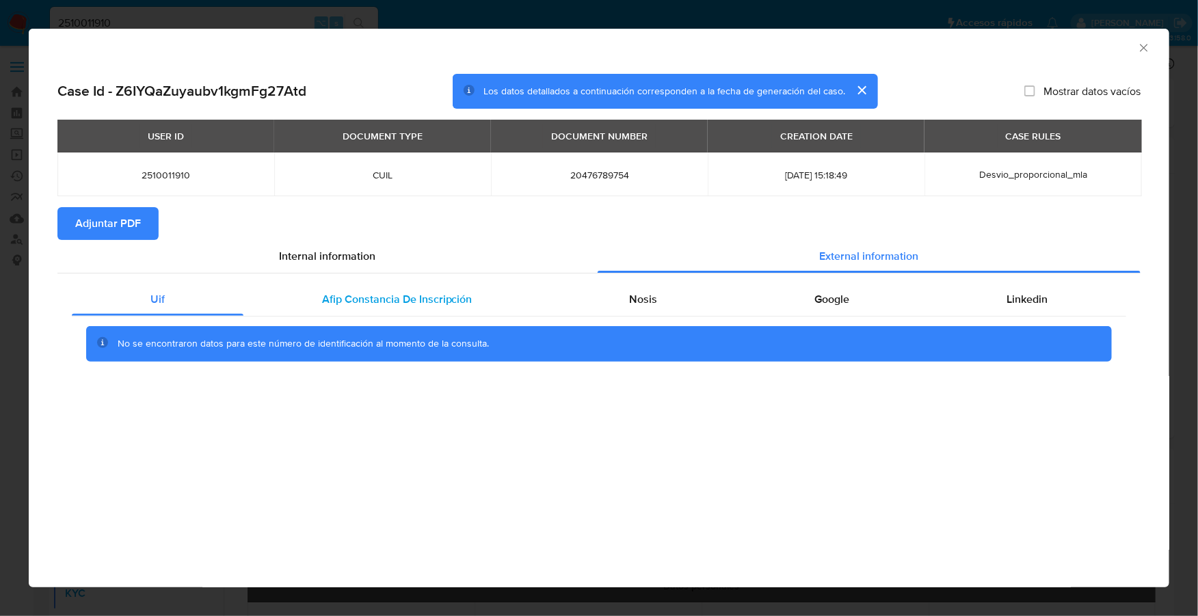
click at [385, 295] on span "Afip Constancia De Inscripción" at bounding box center [397, 299] width 150 height 16
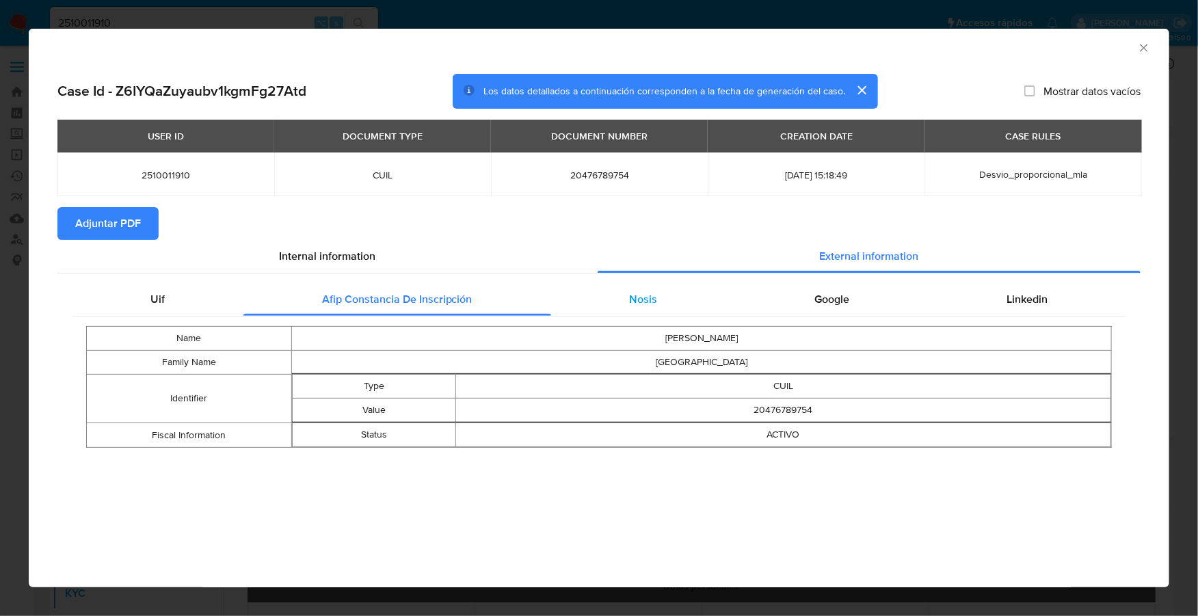
click at [592, 304] on div "Nosis" at bounding box center [643, 299] width 185 height 33
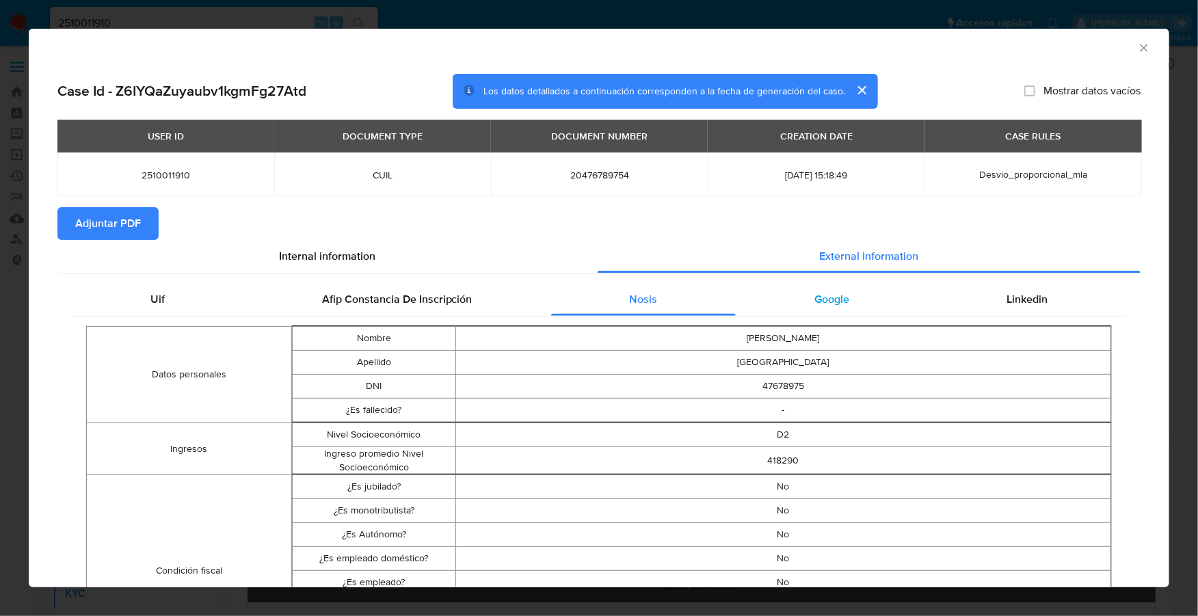
click at [845, 313] on div "Google" at bounding box center [832, 299] width 192 height 33
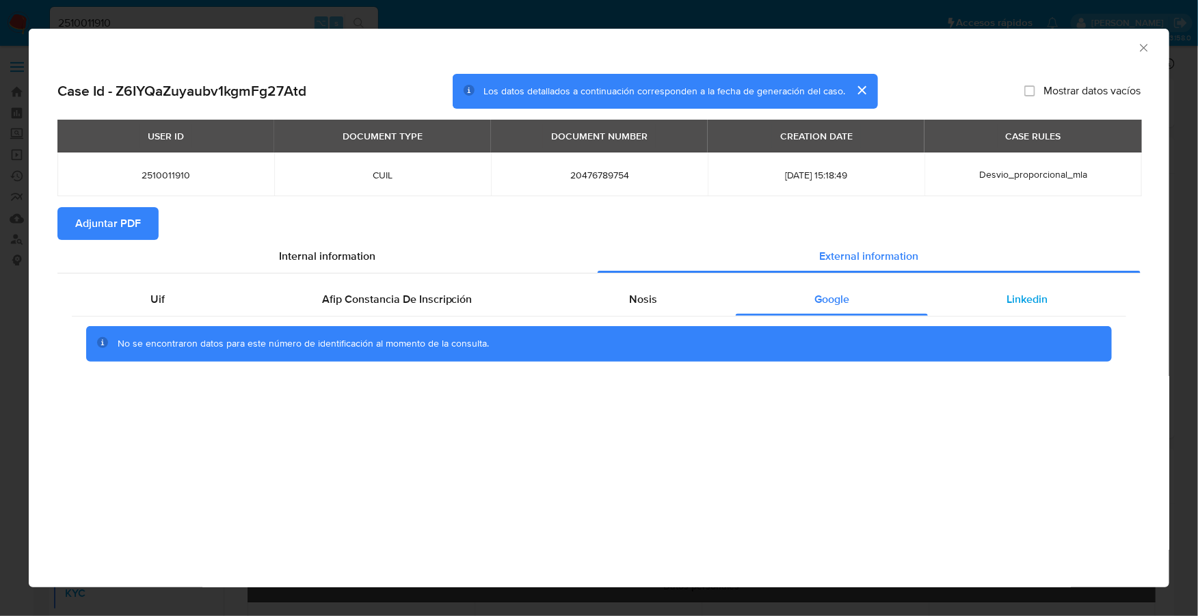
click at [1004, 304] on div "Linkedin" at bounding box center [1027, 299] width 198 height 33
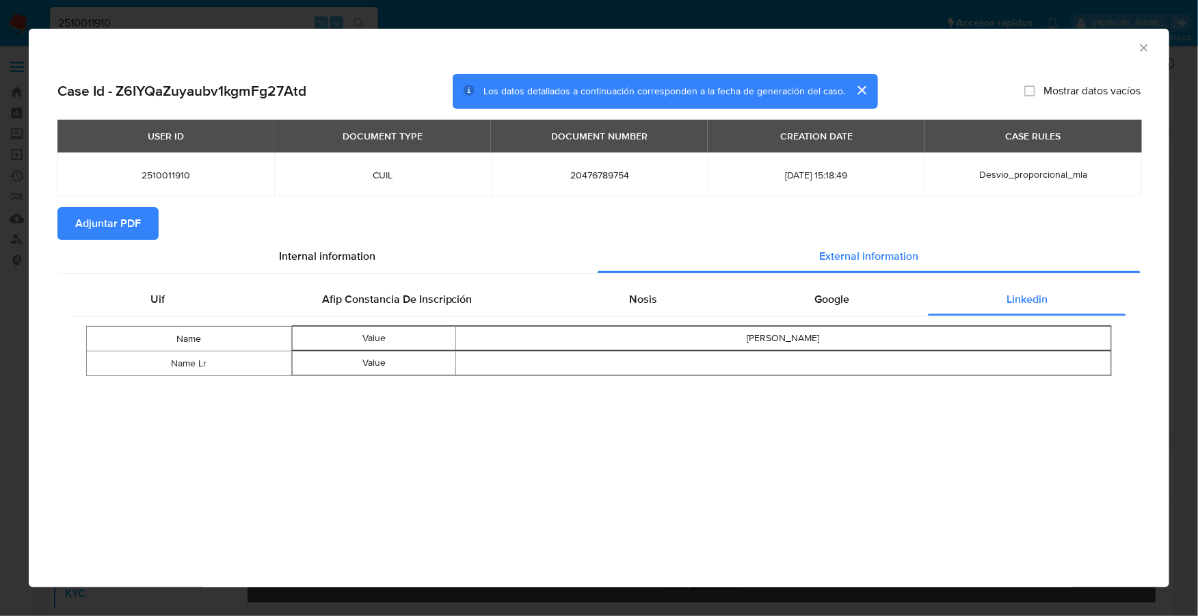
click at [98, 225] on span "Adjuntar PDF" at bounding box center [108, 224] width 66 height 30
click at [1146, 45] on icon "Cerrar ventana" at bounding box center [1144, 48] width 14 height 14
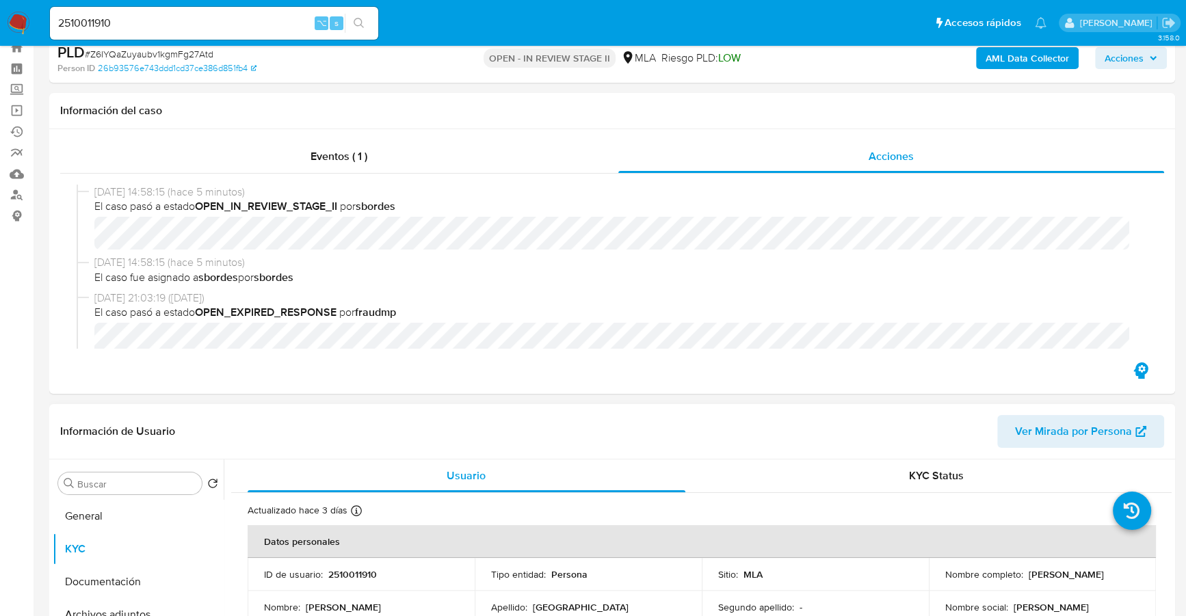
scroll to position [144, 0]
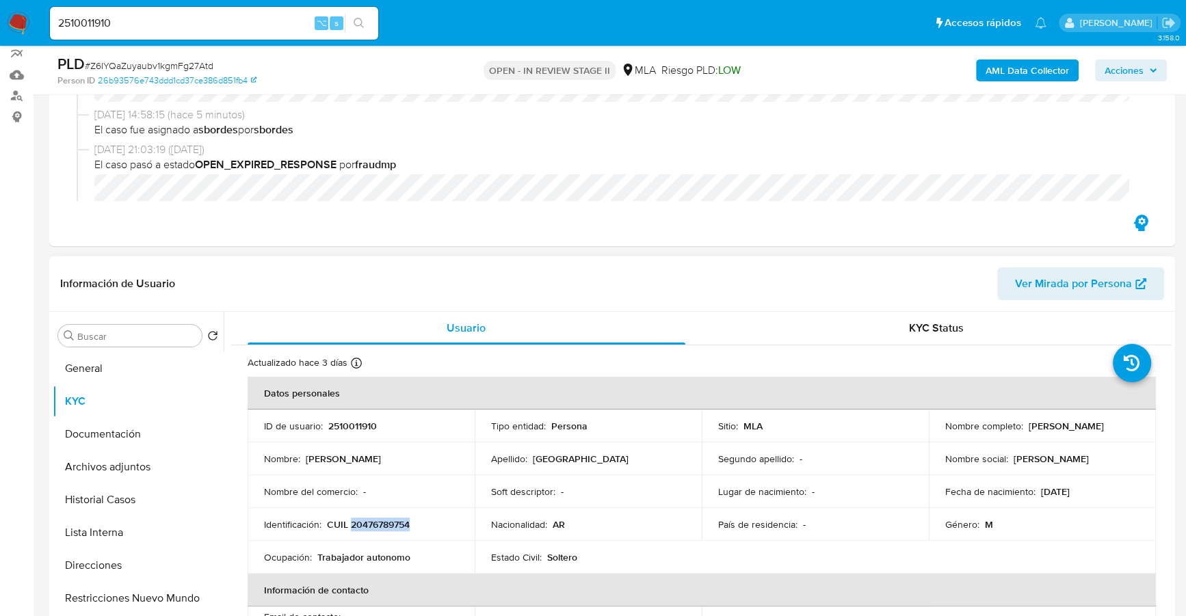
copy p "20476789754"
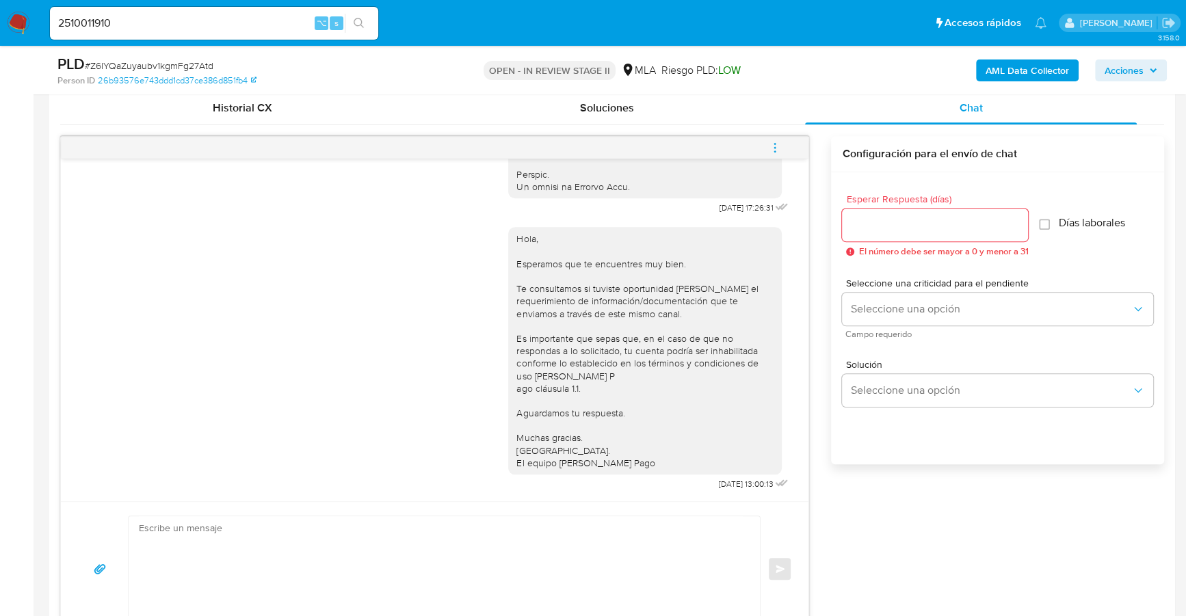
scroll to position [770, 0]
click at [778, 153] on icon "menu-action" at bounding box center [775, 149] width 12 height 12
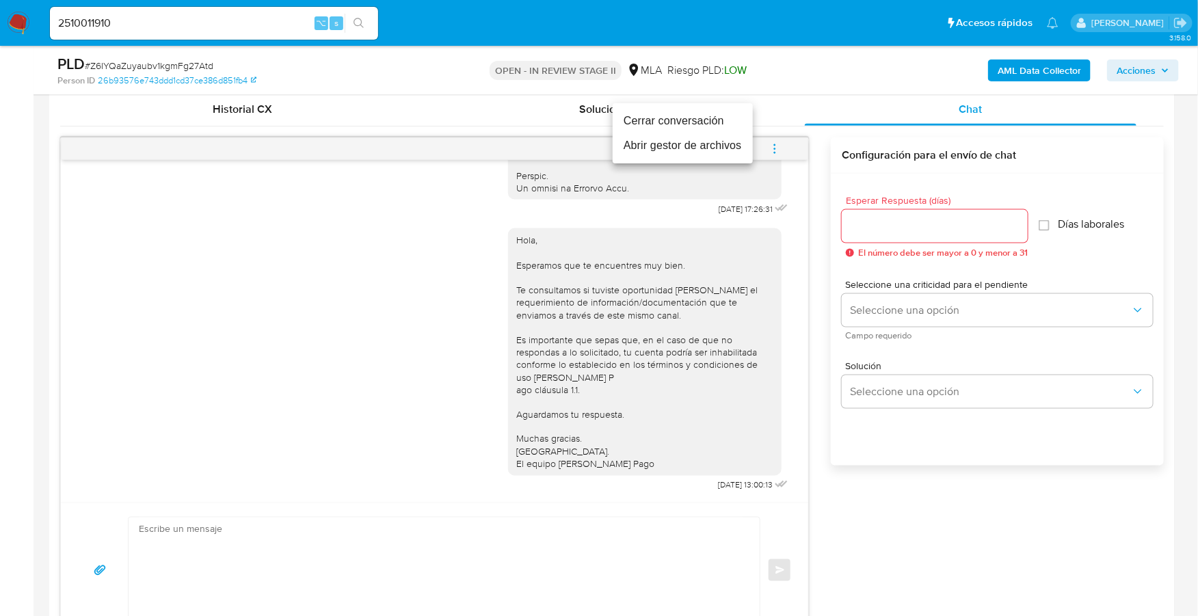
click at [705, 124] on li "Cerrar conversación" at bounding box center [683, 121] width 140 height 25
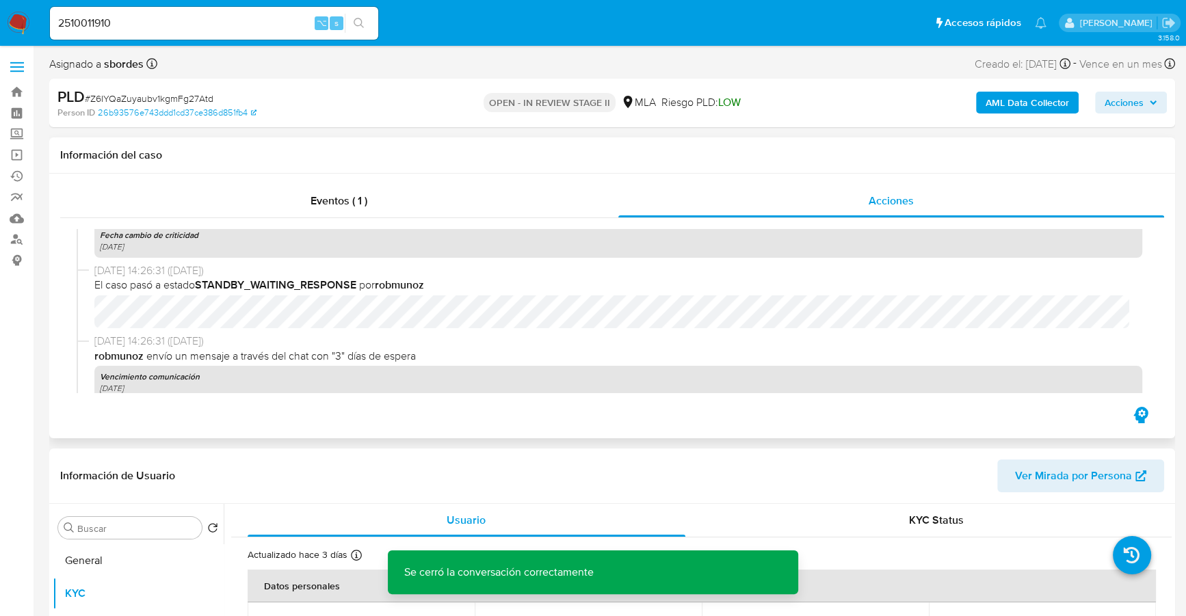
scroll to position [986, 0]
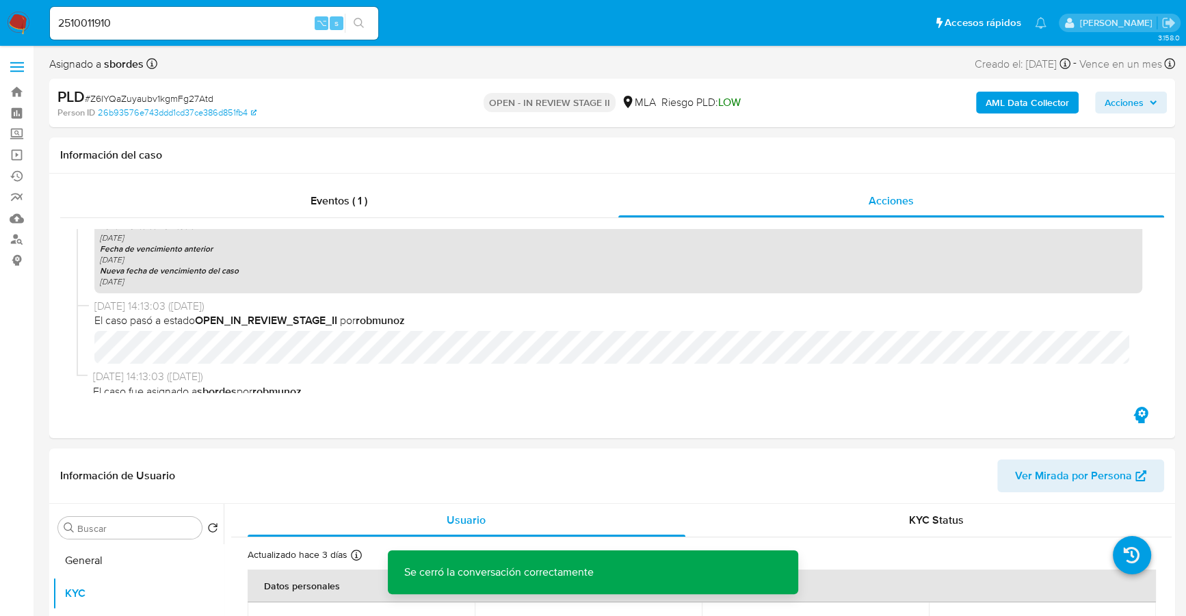
click at [1157, 108] on button "Acciones" at bounding box center [1131, 103] width 72 height 22
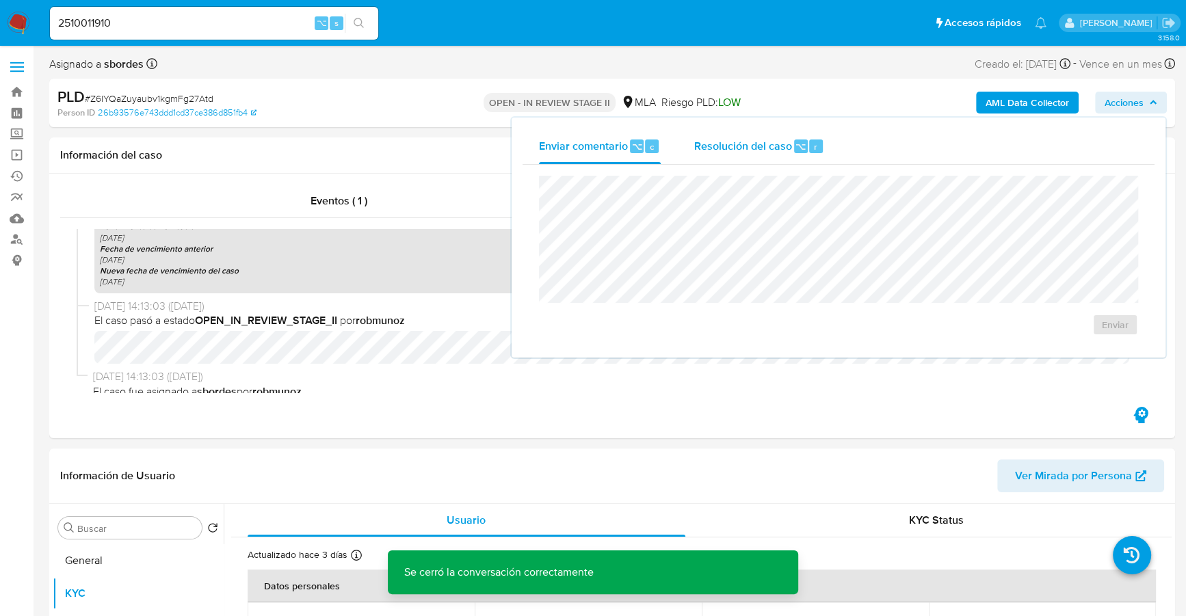
click at [726, 142] on span "Resolución del caso" at bounding box center [743, 146] width 98 height 16
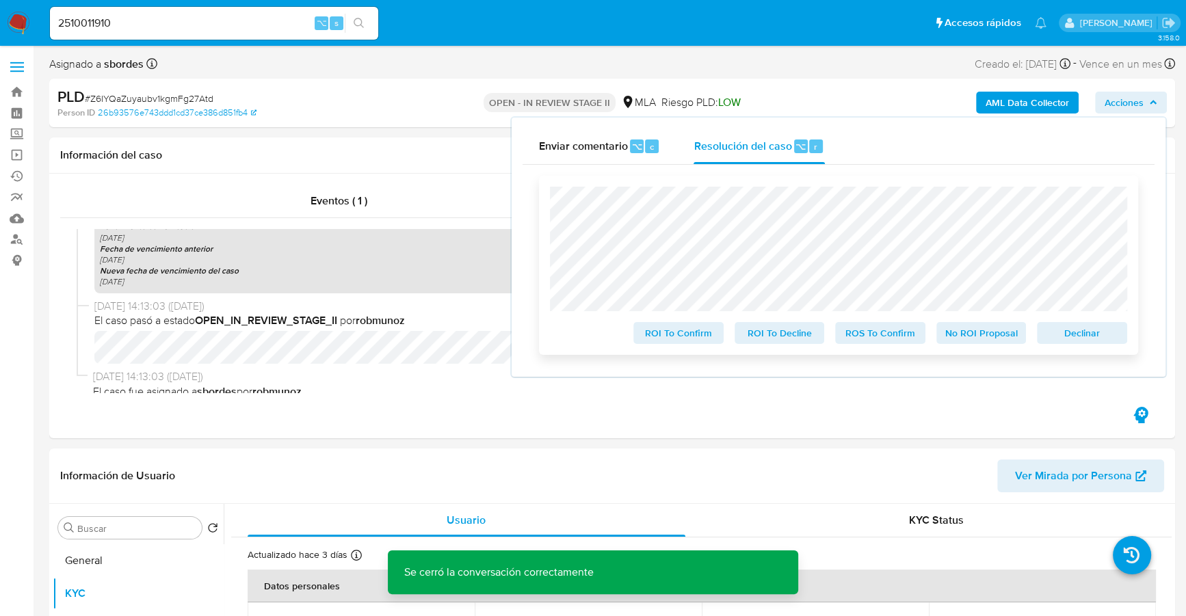
click at [1062, 339] on span "Declinar" at bounding box center [1081, 333] width 71 height 19
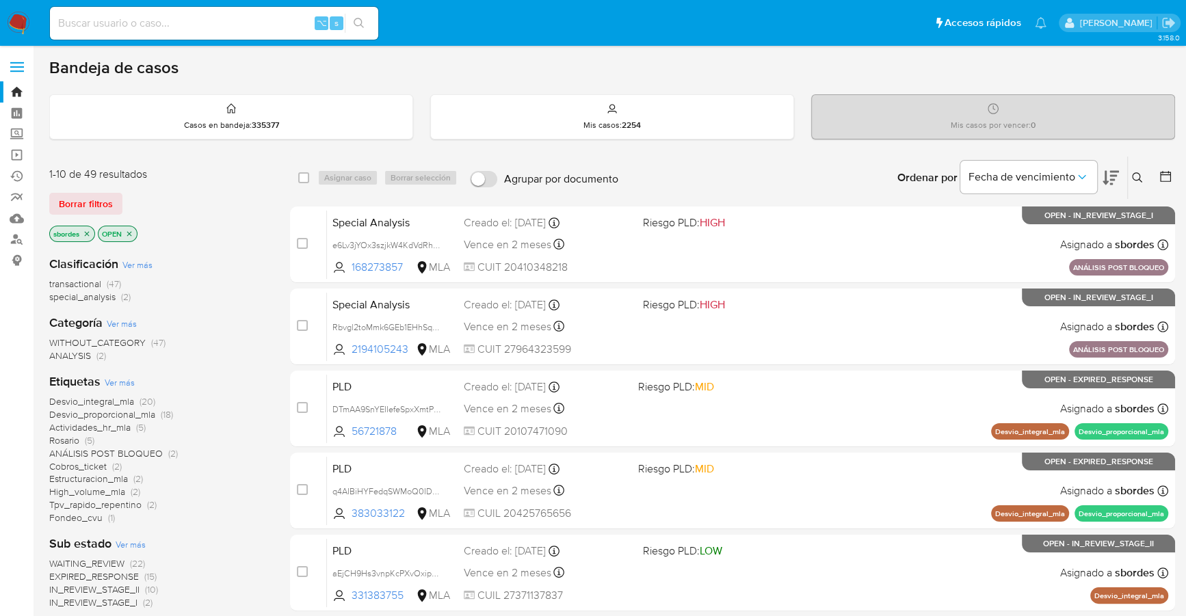
click at [96, 295] on span "special_analysis" at bounding box center [82, 297] width 66 height 14
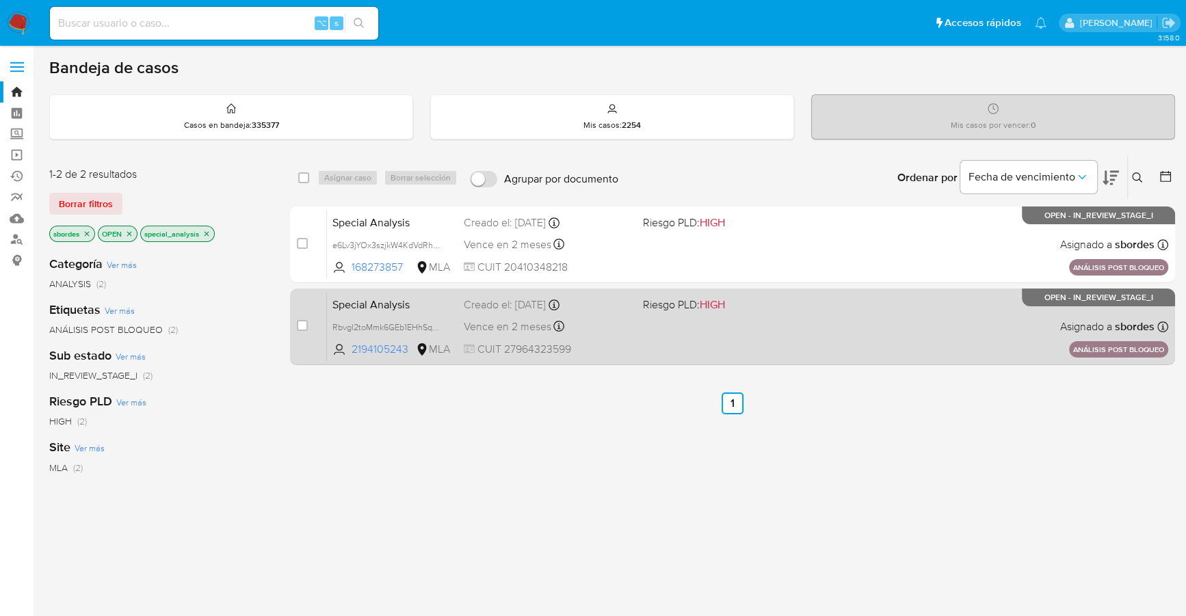
click at [778, 307] on span "Riesgo PLD: HIGH" at bounding box center [727, 304] width 168 height 18
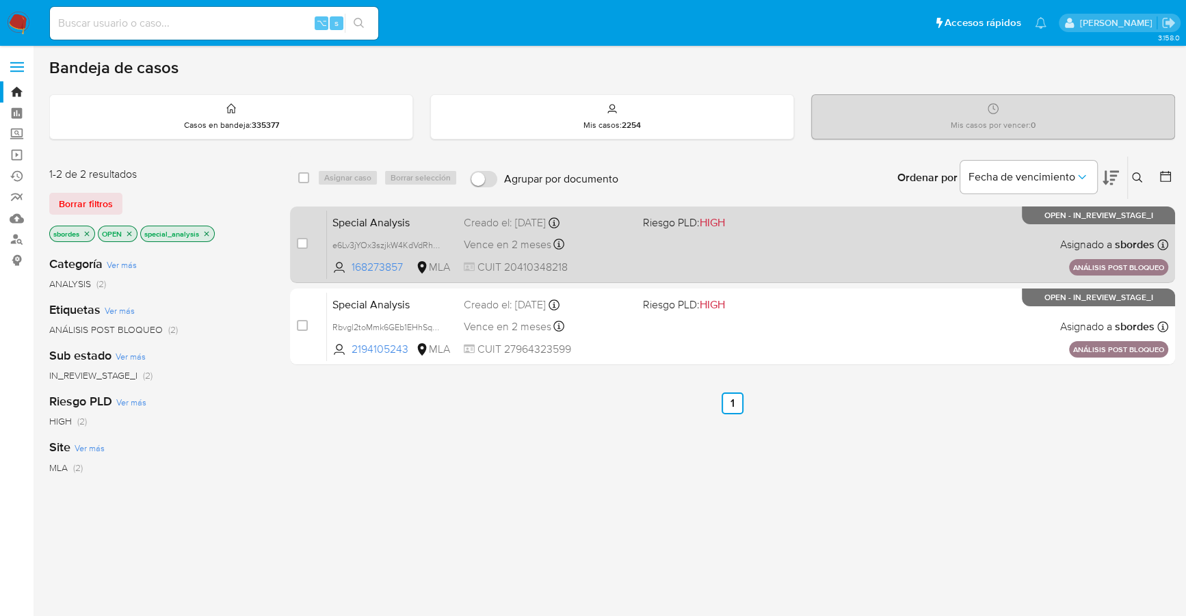
click at [766, 239] on div "Special Analysis e6Lv3jYOx3szjkW4KdVdRhnR 168273857 MLA Riesgo PLD: HIGH Creado…" at bounding box center [747, 244] width 841 height 69
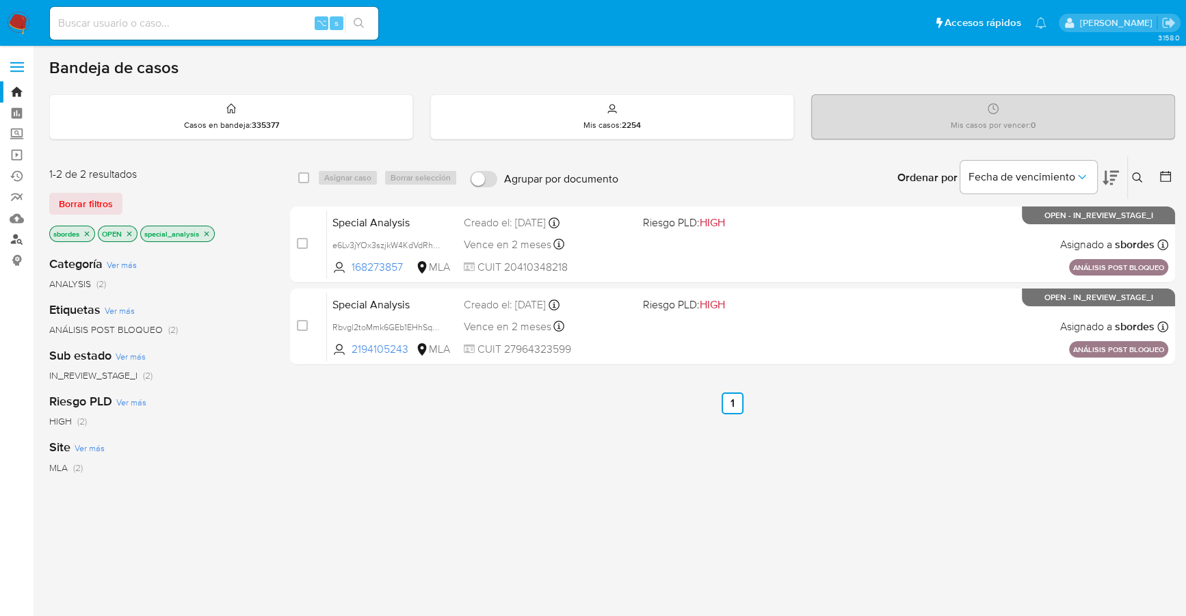
click at [20, 239] on link "Buscador de personas" at bounding box center [81, 239] width 163 height 21
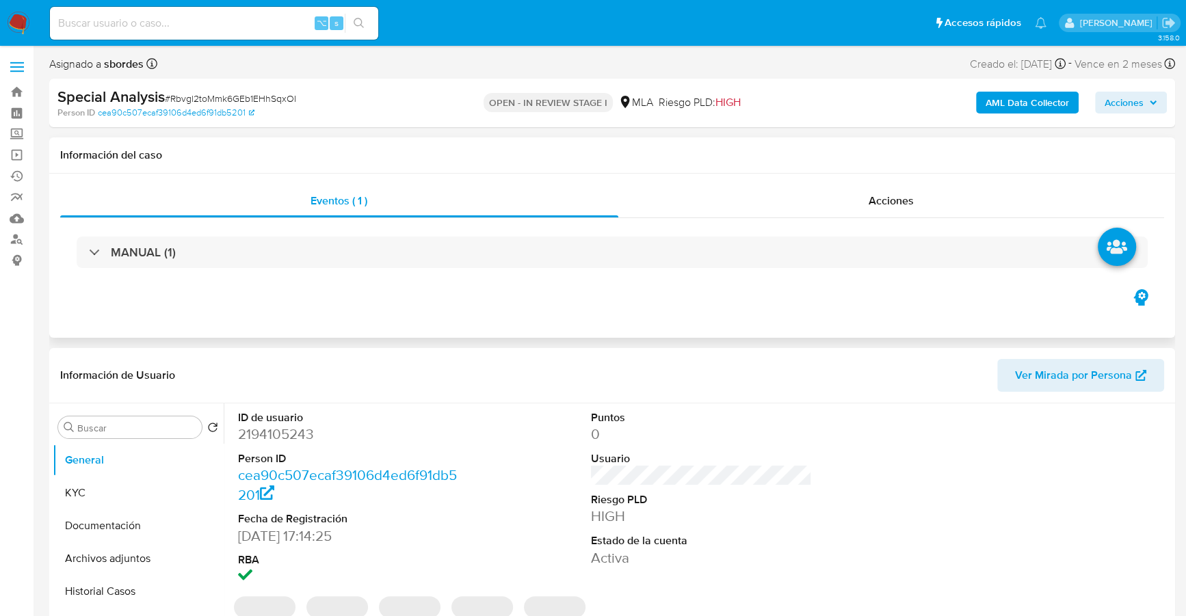
select select "10"
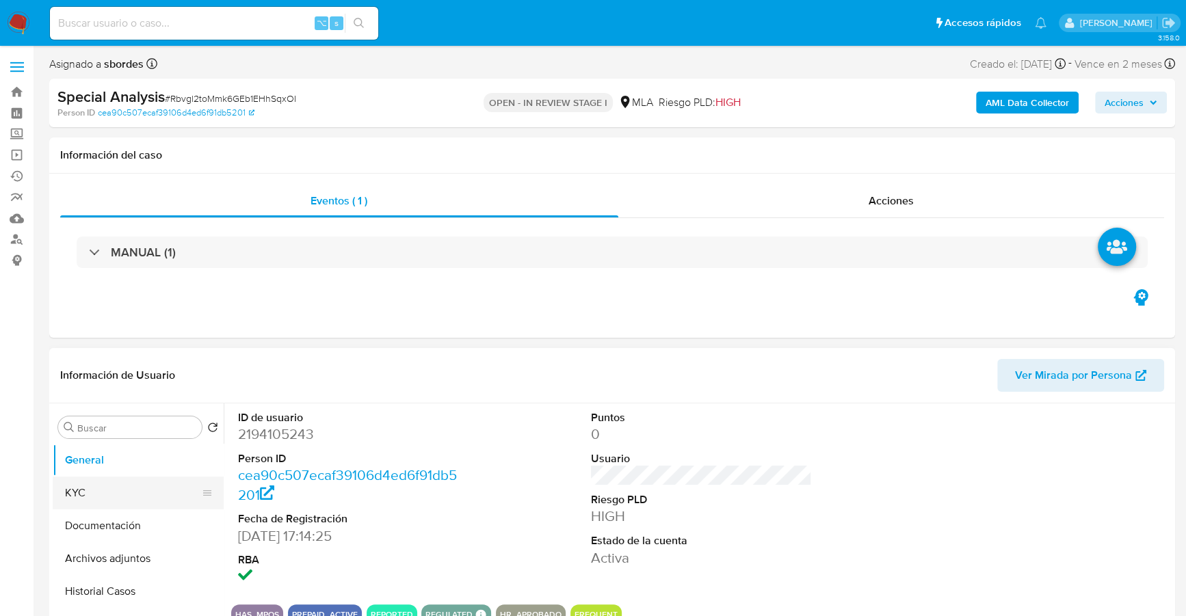
click at [100, 498] on button "KYC" at bounding box center [133, 493] width 160 height 33
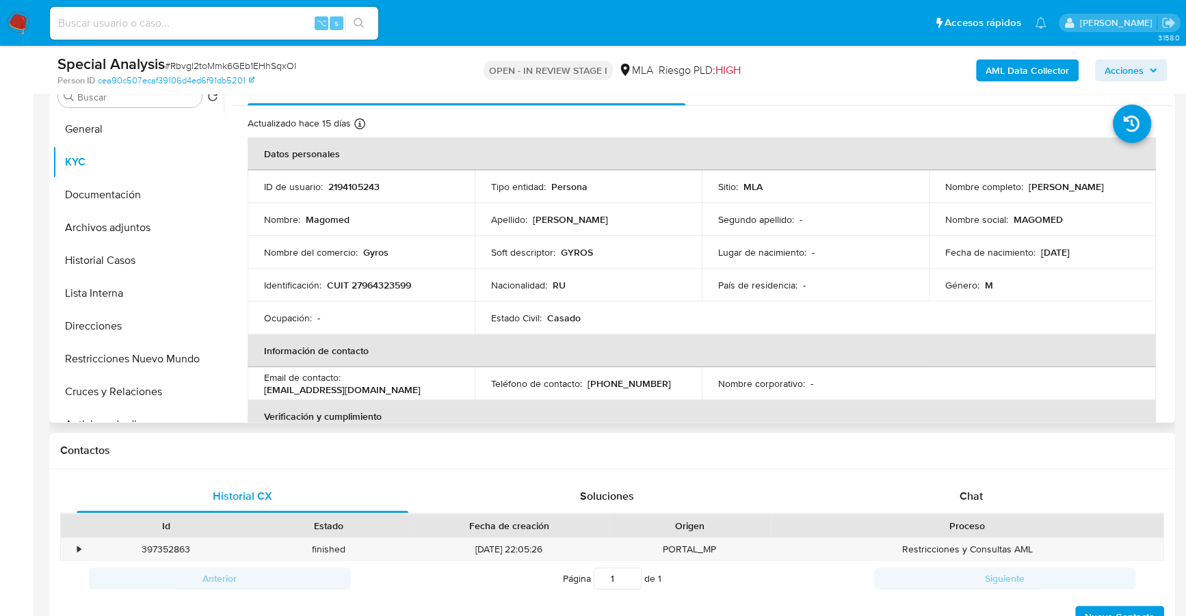
scroll to position [489, 0]
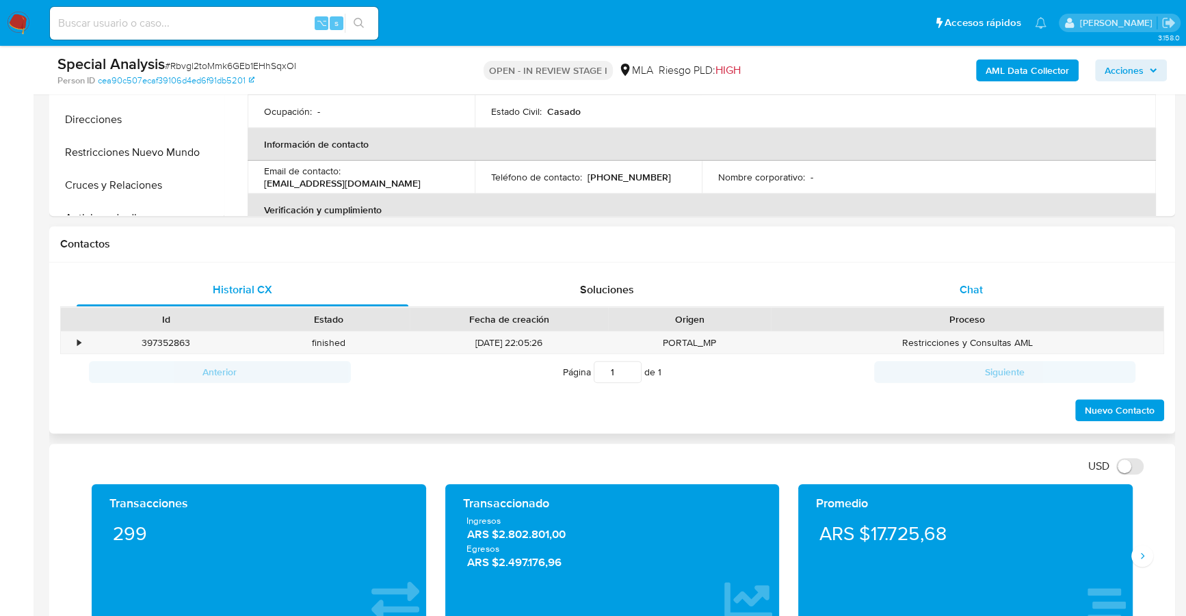
click at [961, 294] on span "Chat" at bounding box center [971, 290] width 23 height 16
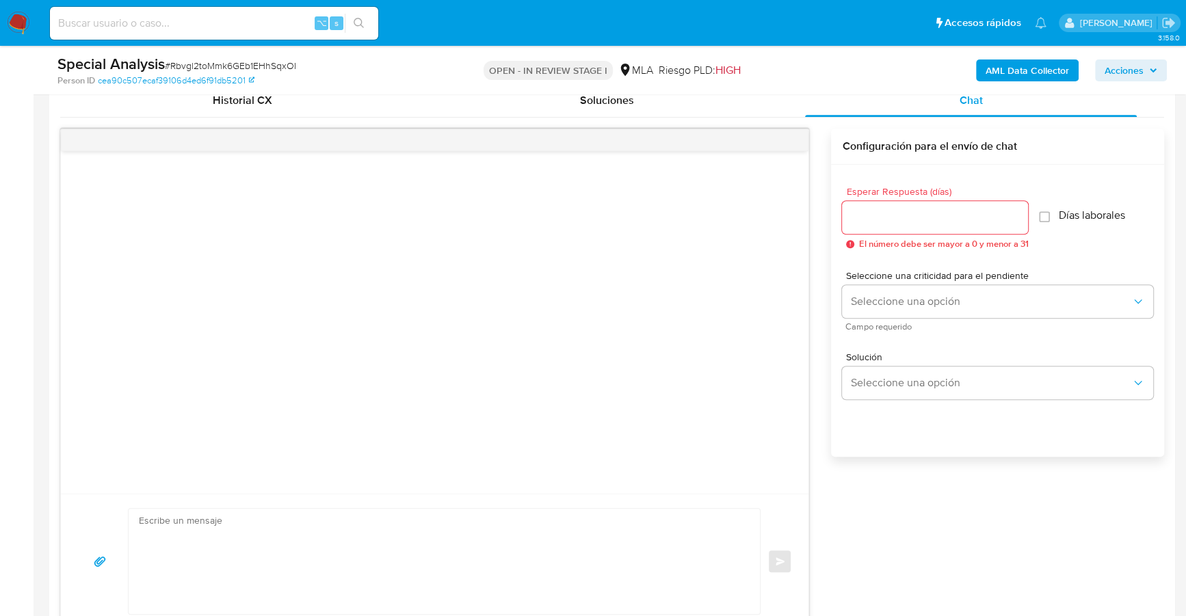
scroll to position [662, 0]
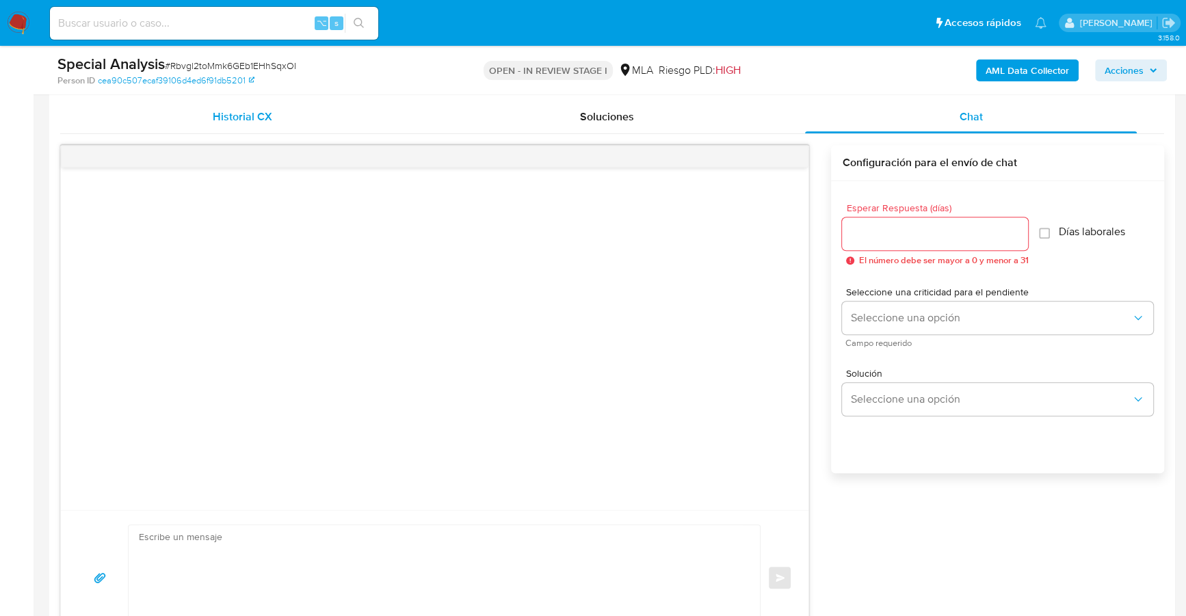
click at [272, 116] on div "Historial CX" at bounding box center [243, 117] width 332 height 33
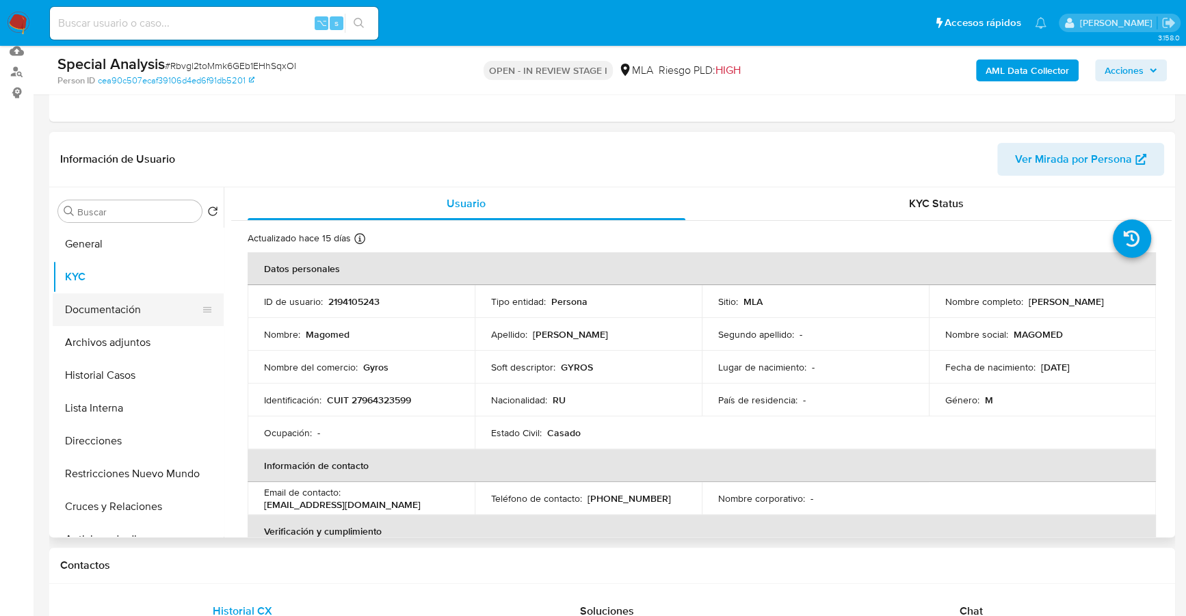
scroll to position [159, 0]
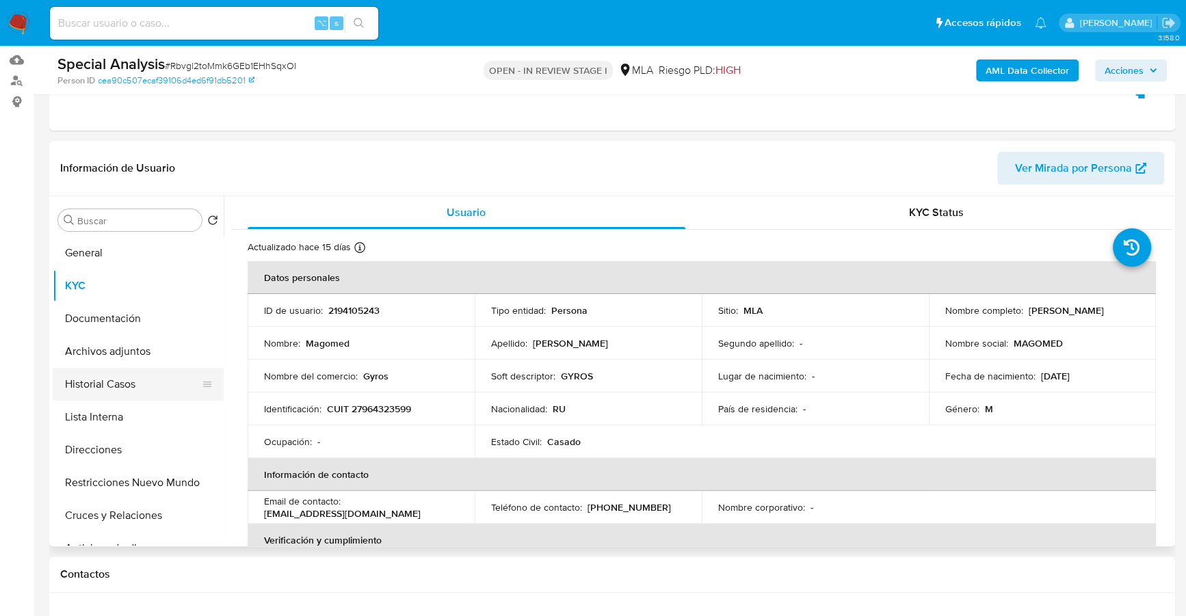
click at [129, 384] on button "Historial Casos" at bounding box center [133, 384] width 160 height 33
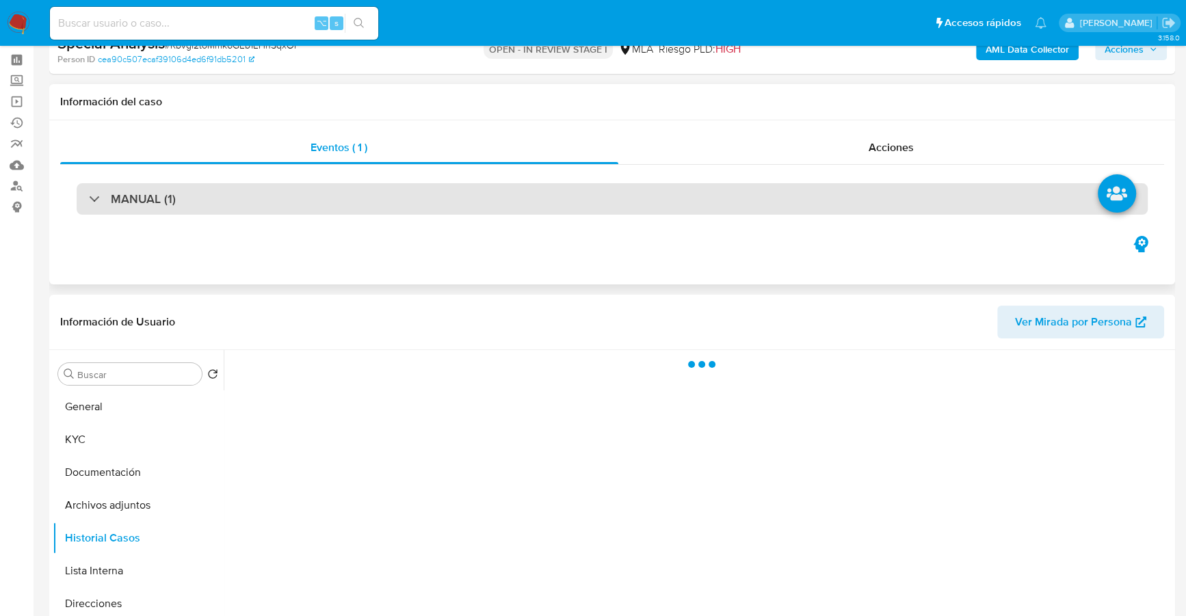
scroll to position [0, 0]
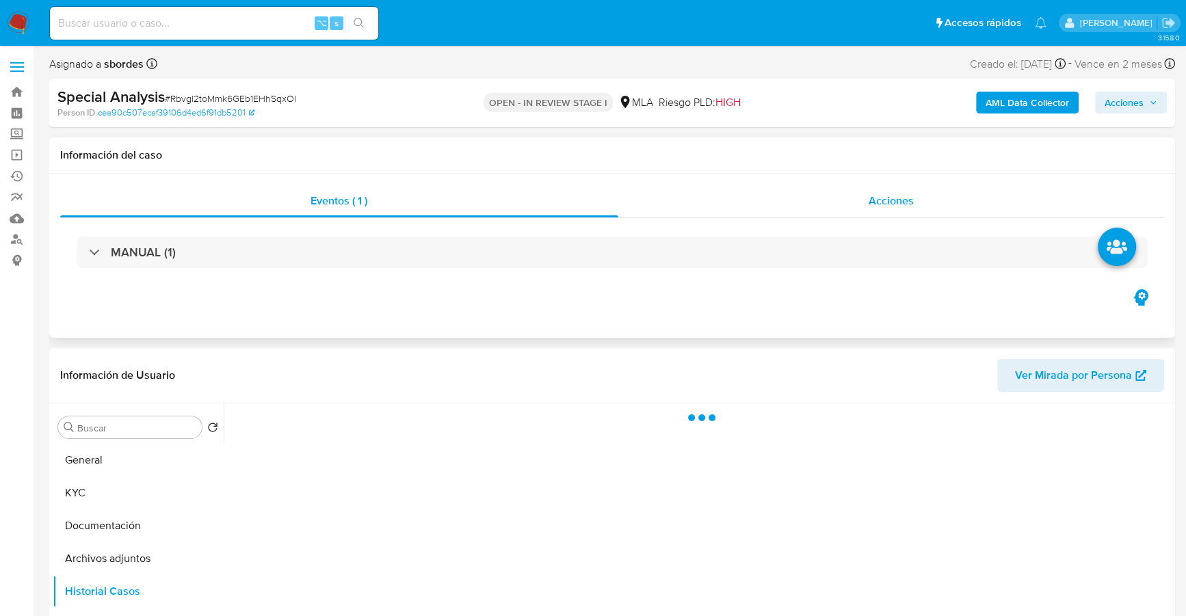
click at [919, 205] on div "Acciones" at bounding box center [891, 201] width 547 height 33
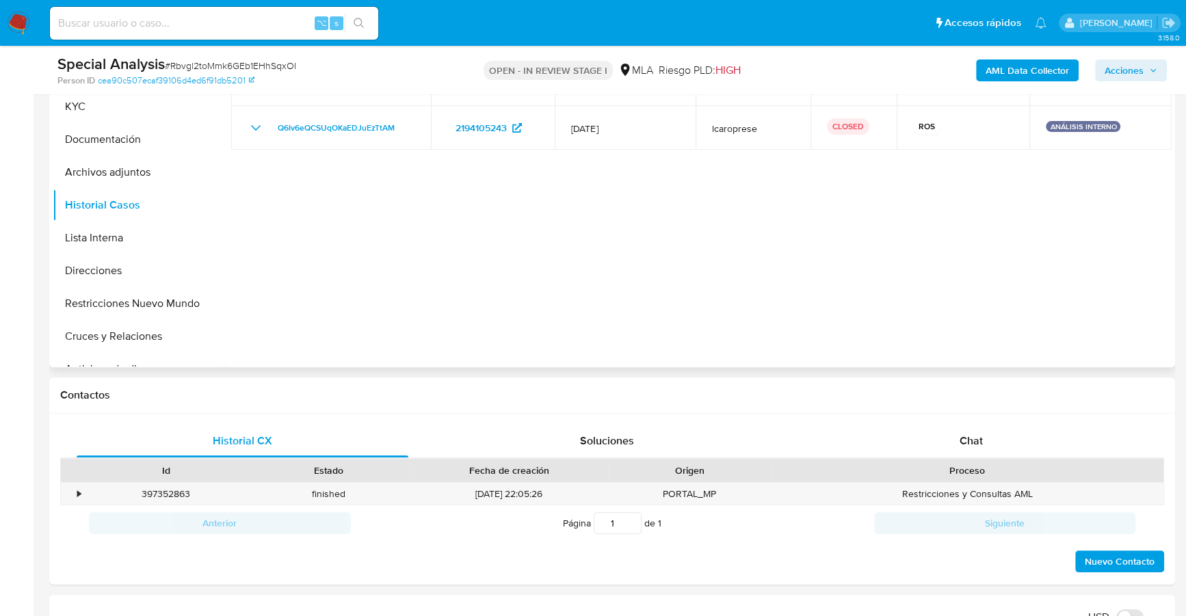
scroll to position [661, 0]
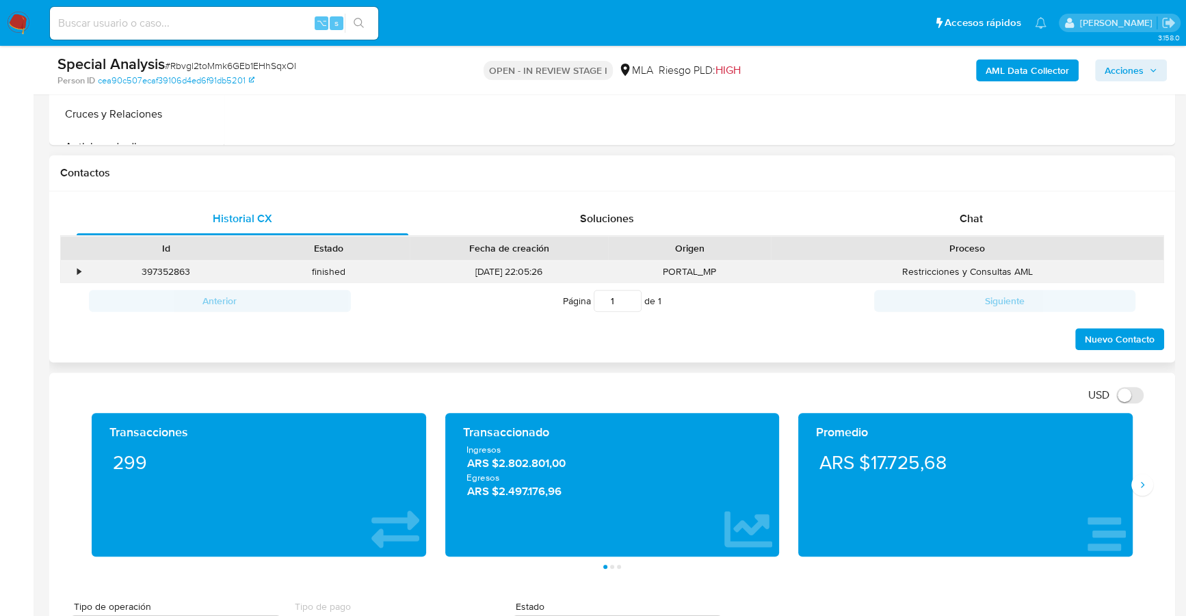
click at [83, 270] on div "•" at bounding box center [73, 272] width 24 height 23
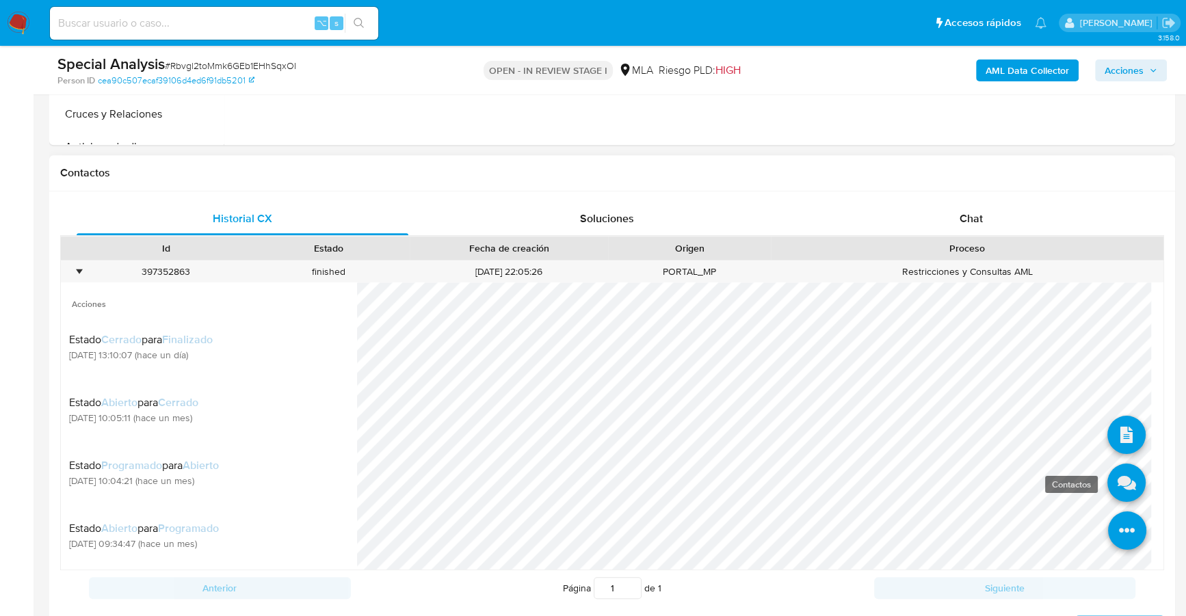
click at [1115, 489] on icon at bounding box center [1126, 483] width 38 height 38
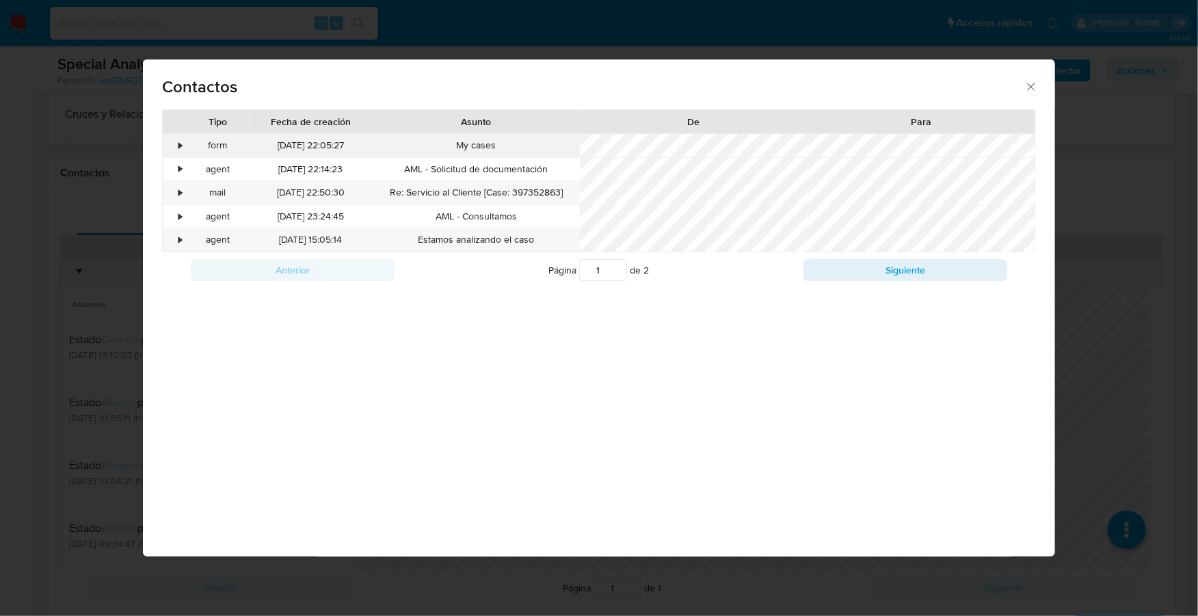
click at [176, 141] on div "•" at bounding box center [175, 145] width 24 height 23
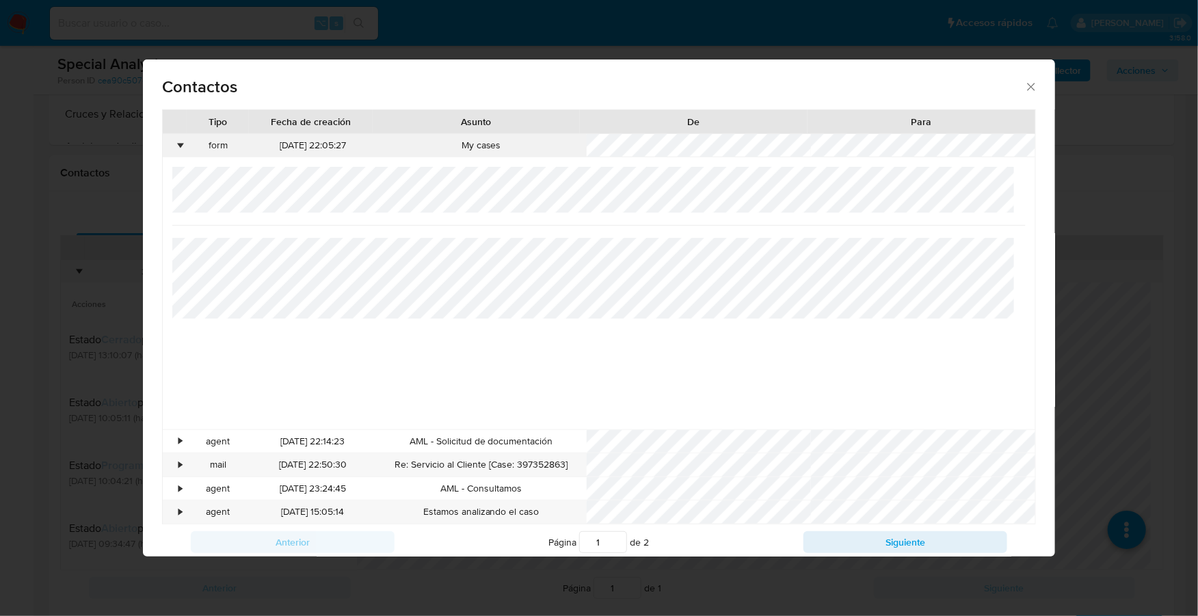
click at [176, 141] on div "•" at bounding box center [175, 145] width 24 height 23
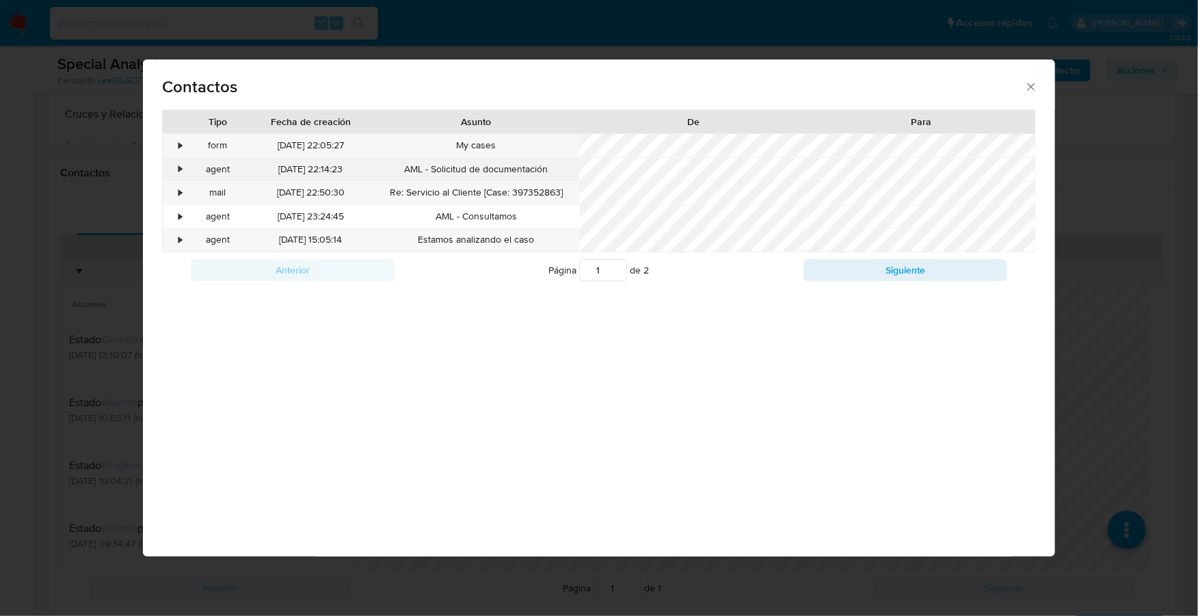
click at [179, 170] on div "•" at bounding box center [180, 170] width 3 height 14
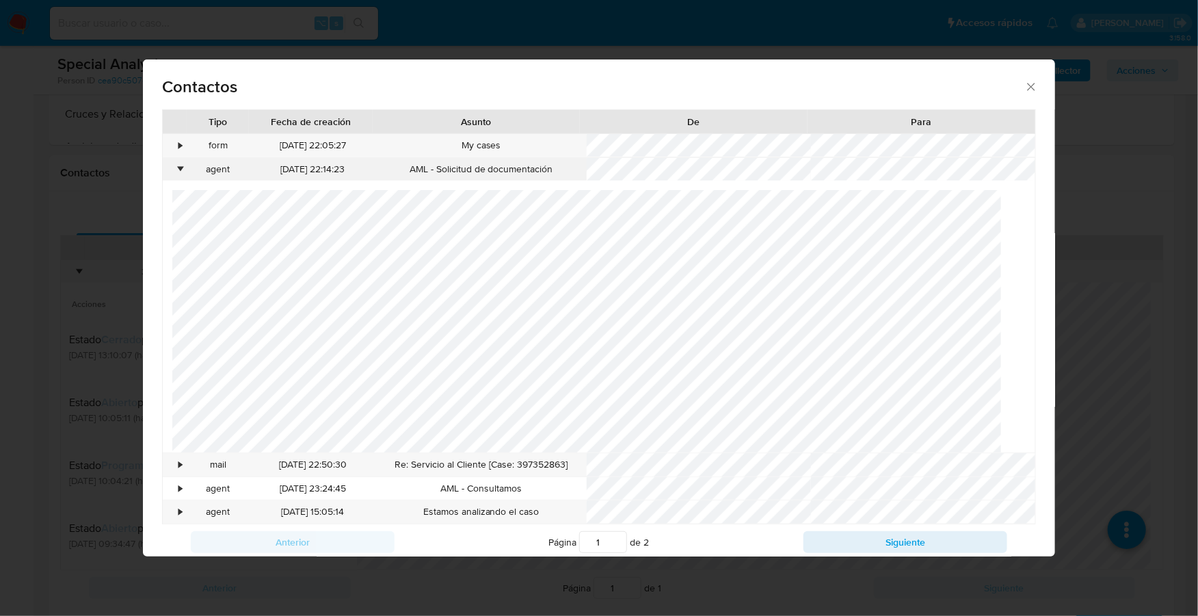
click at [179, 170] on div "•" at bounding box center [180, 170] width 3 height 14
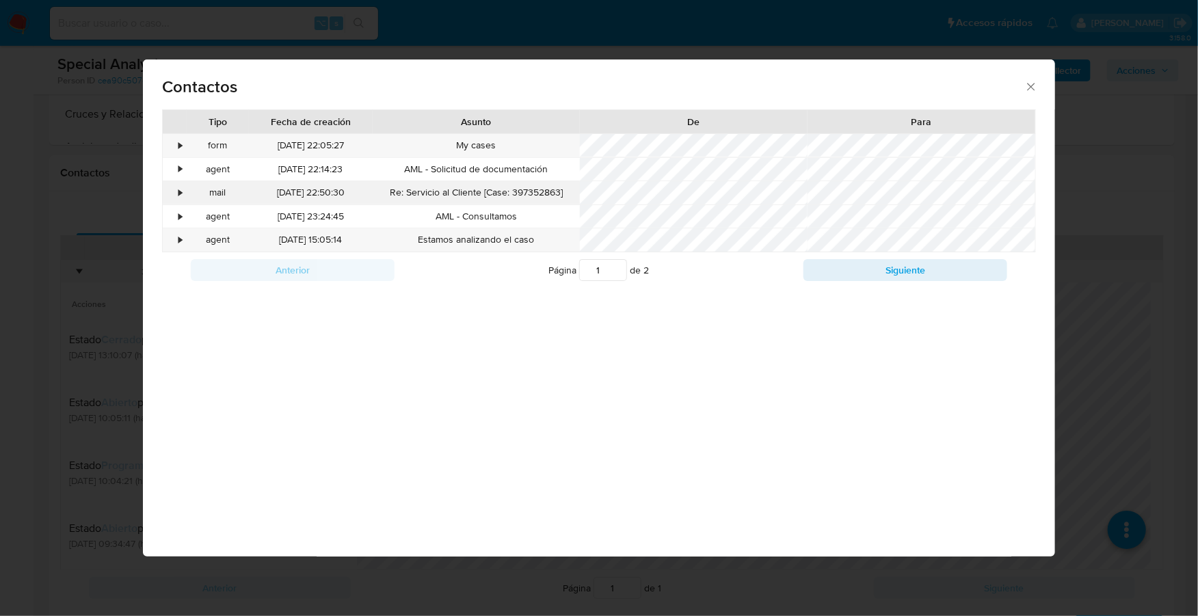
click at [179, 197] on div "•" at bounding box center [180, 193] width 3 height 14
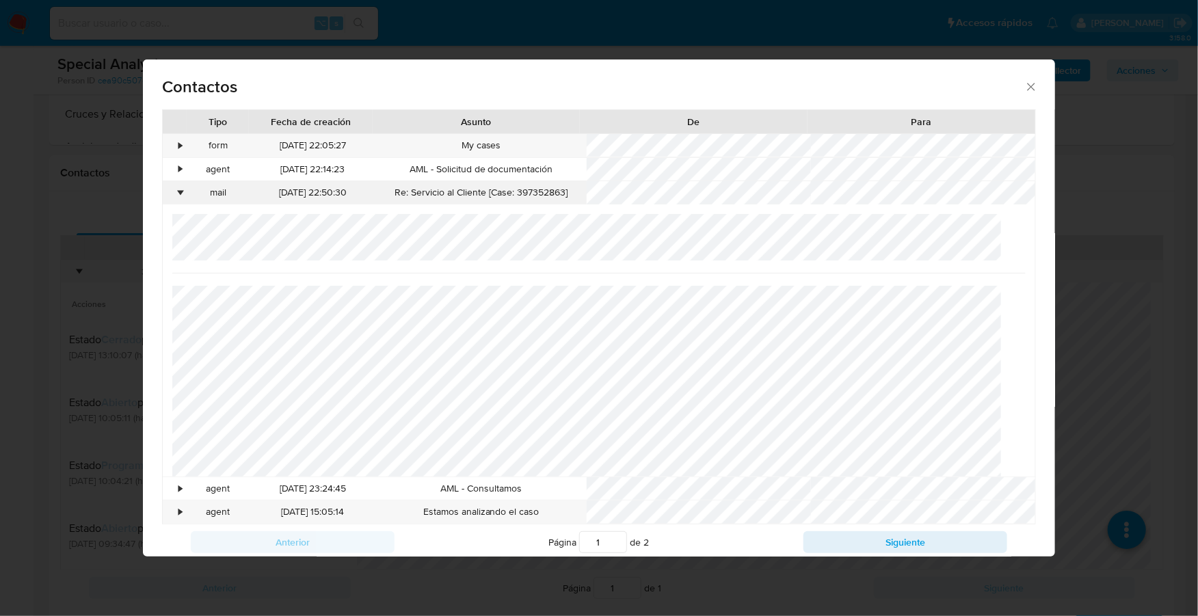
click at [179, 192] on div "•" at bounding box center [180, 193] width 3 height 14
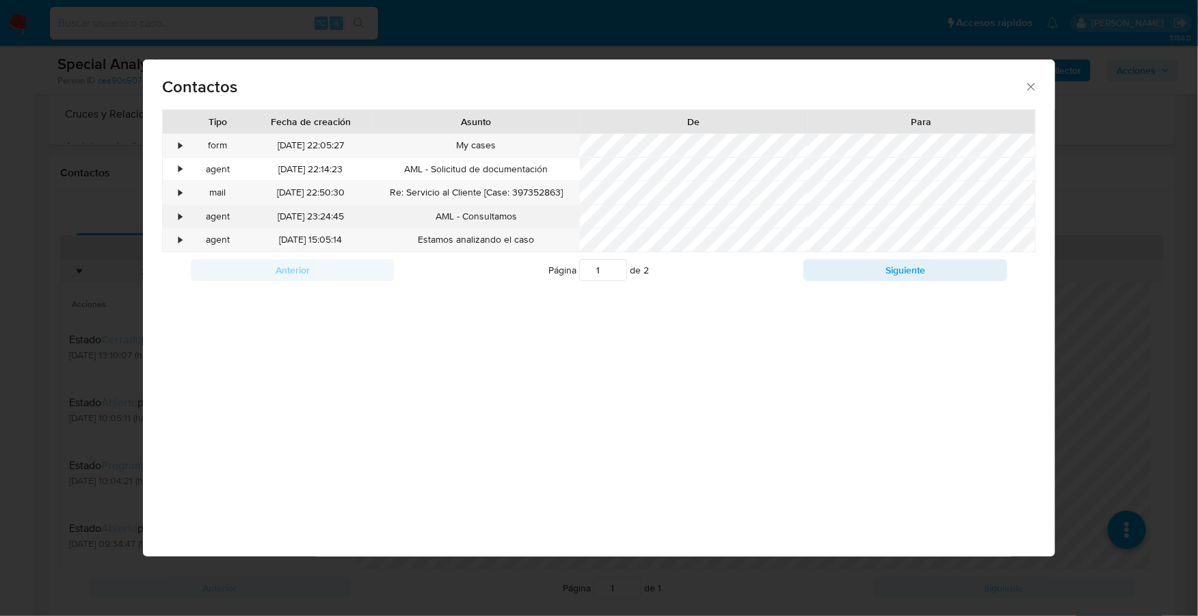
click at [180, 216] on div "•" at bounding box center [180, 217] width 3 height 14
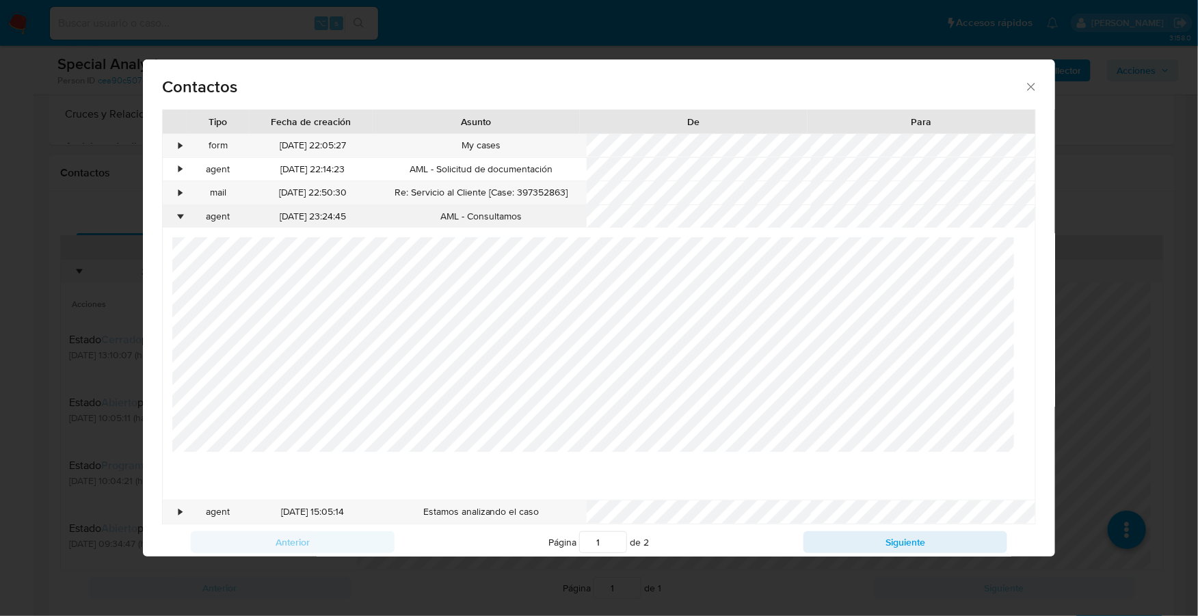
click at [179, 215] on div "•" at bounding box center [180, 217] width 3 height 14
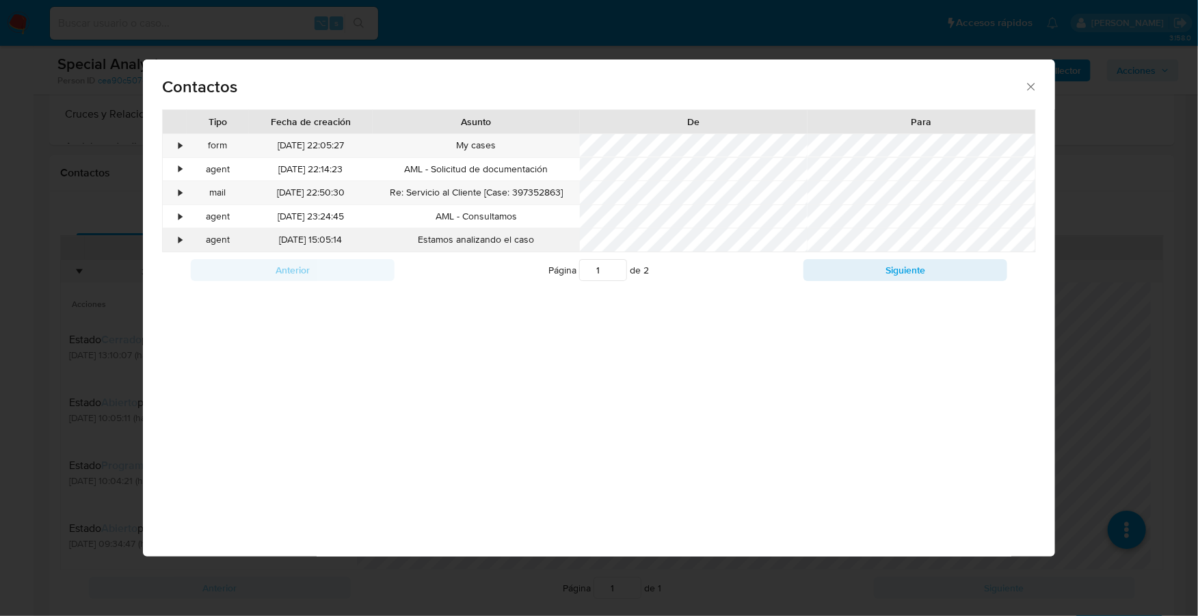
click at [180, 237] on div "•" at bounding box center [180, 240] width 3 height 14
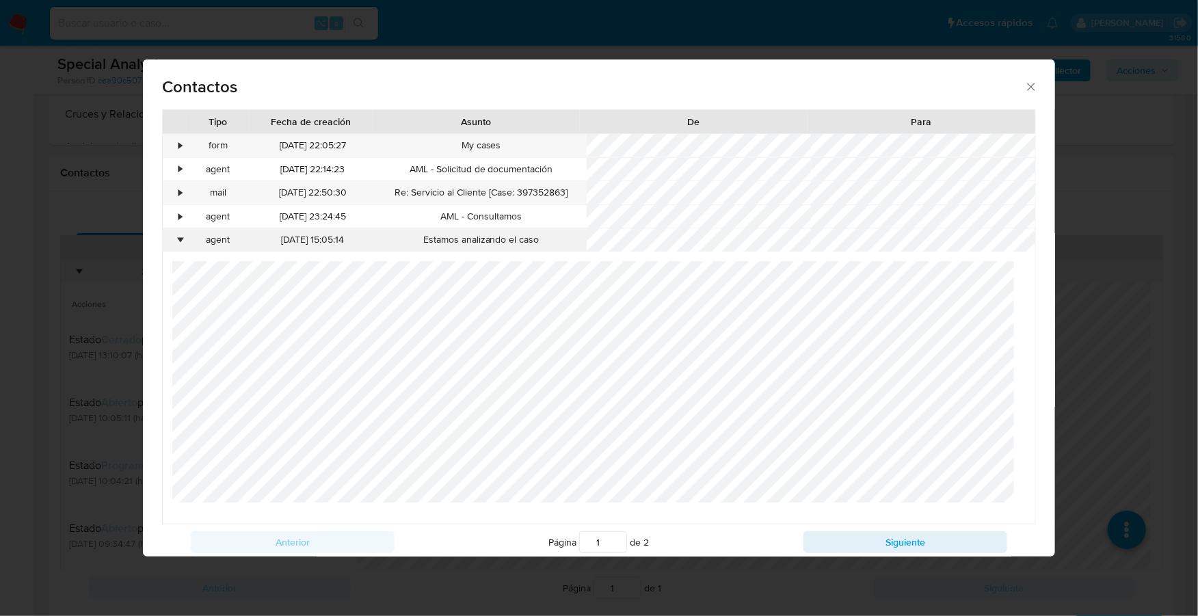
click at [179, 236] on div "•" at bounding box center [180, 240] width 3 height 14
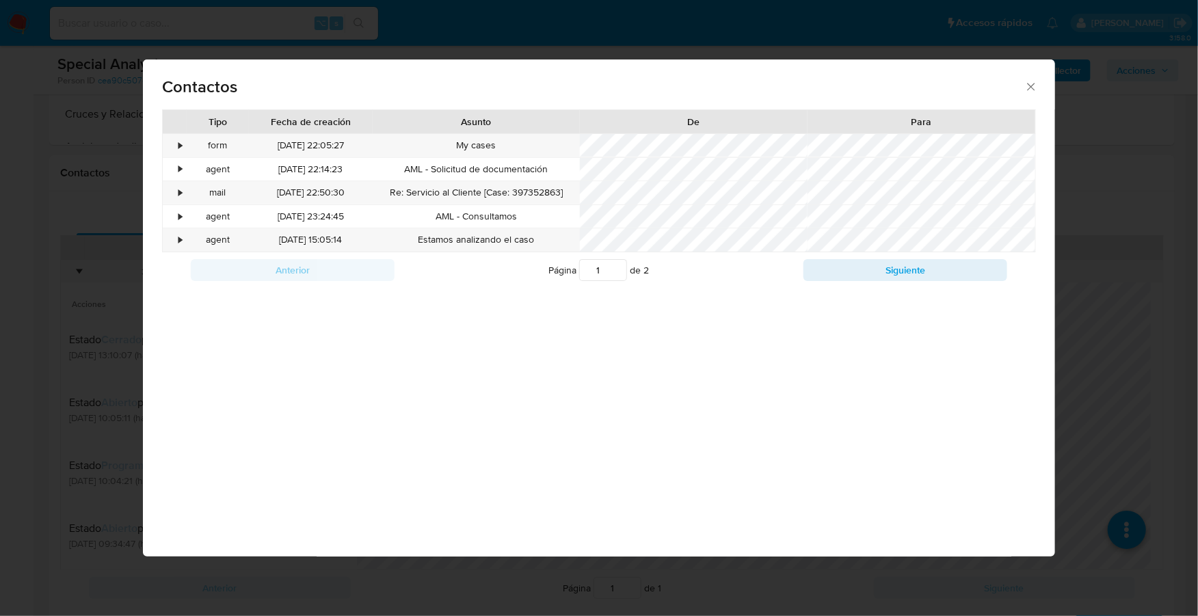
click at [1036, 71] on div "Contactos" at bounding box center [599, 85] width 912 height 50
click at [1025, 87] on icon "close" at bounding box center [1032, 87] width 14 height 14
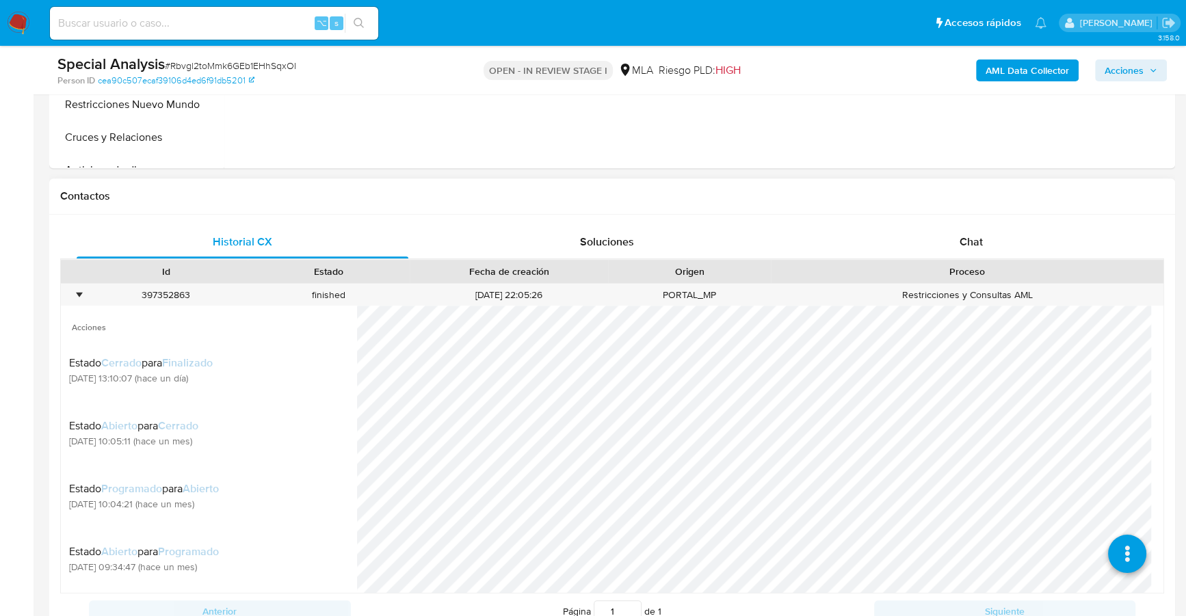
scroll to position [342, 0]
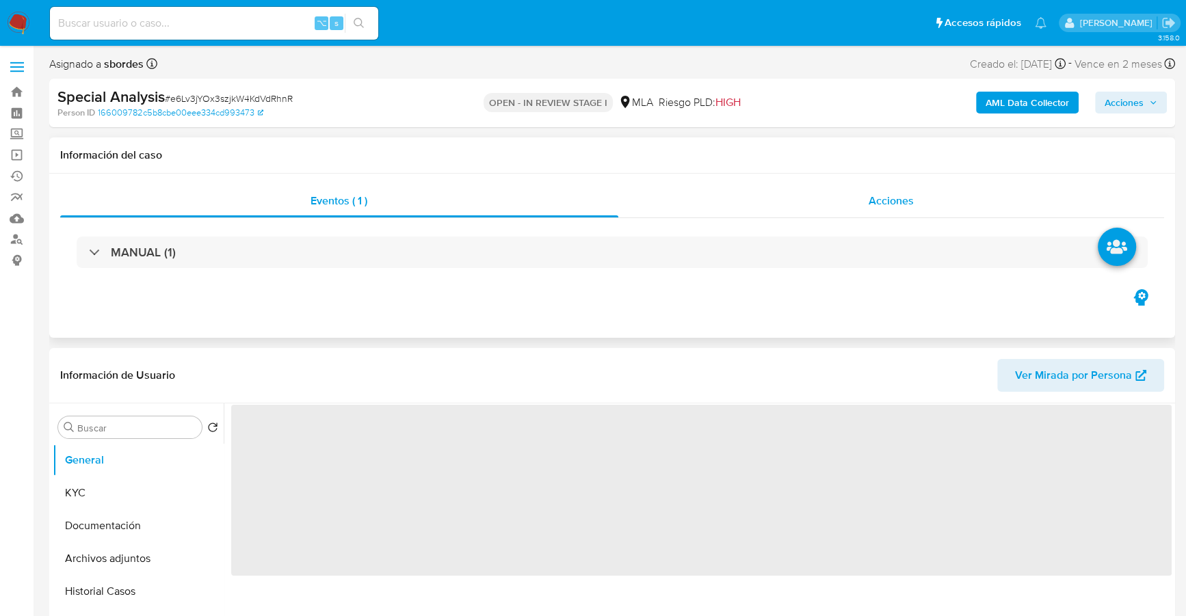
click at [871, 199] on span "Acciones" at bounding box center [891, 201] width 45 height 16
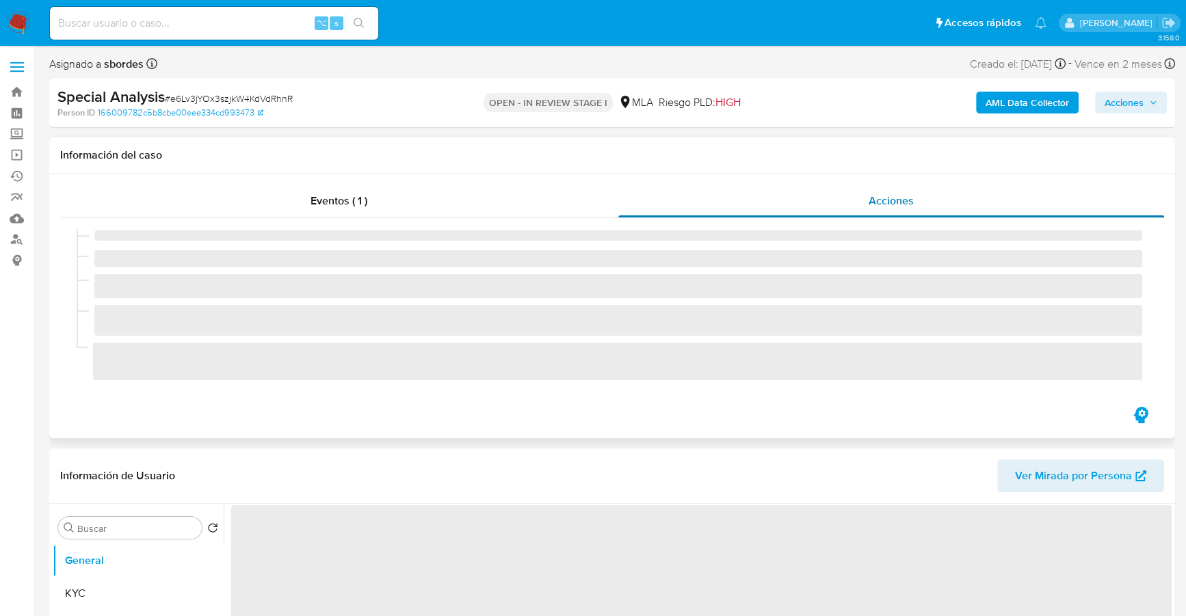
select select "10"
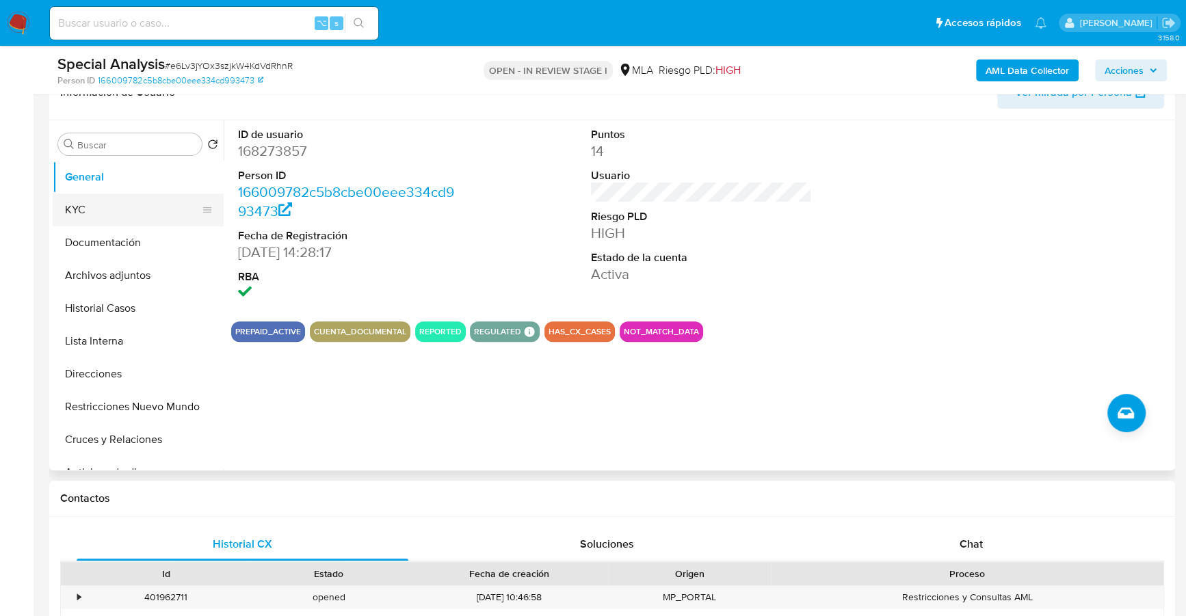
scroll to position [318, 0]
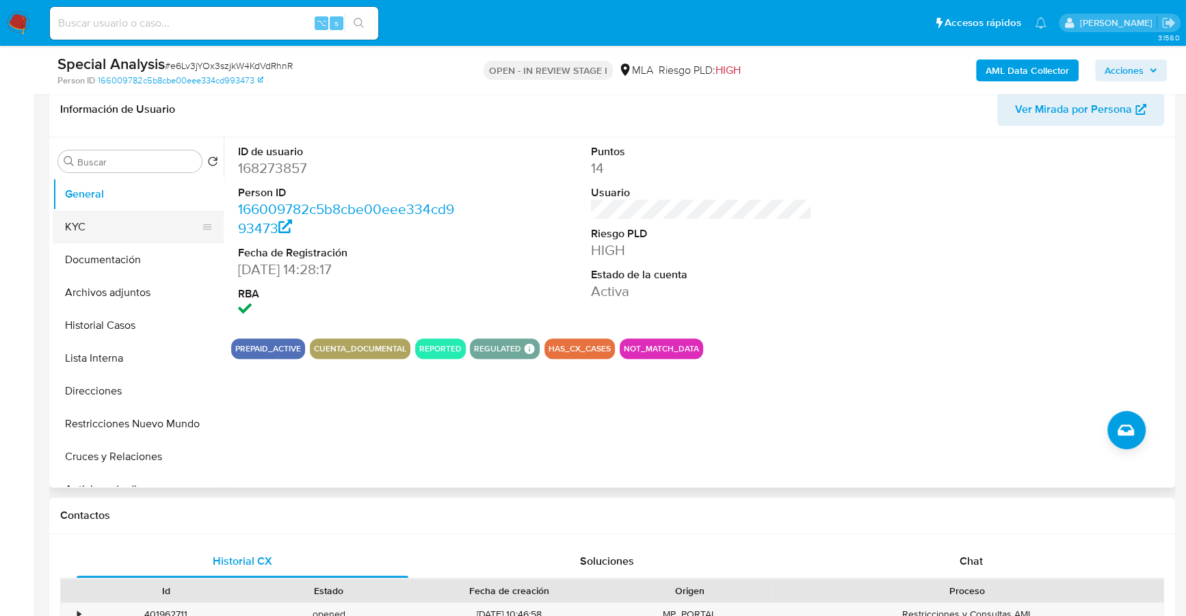
click at [115, 223] on button "KYC" at bounding box center [133, 227] width 160 height 33
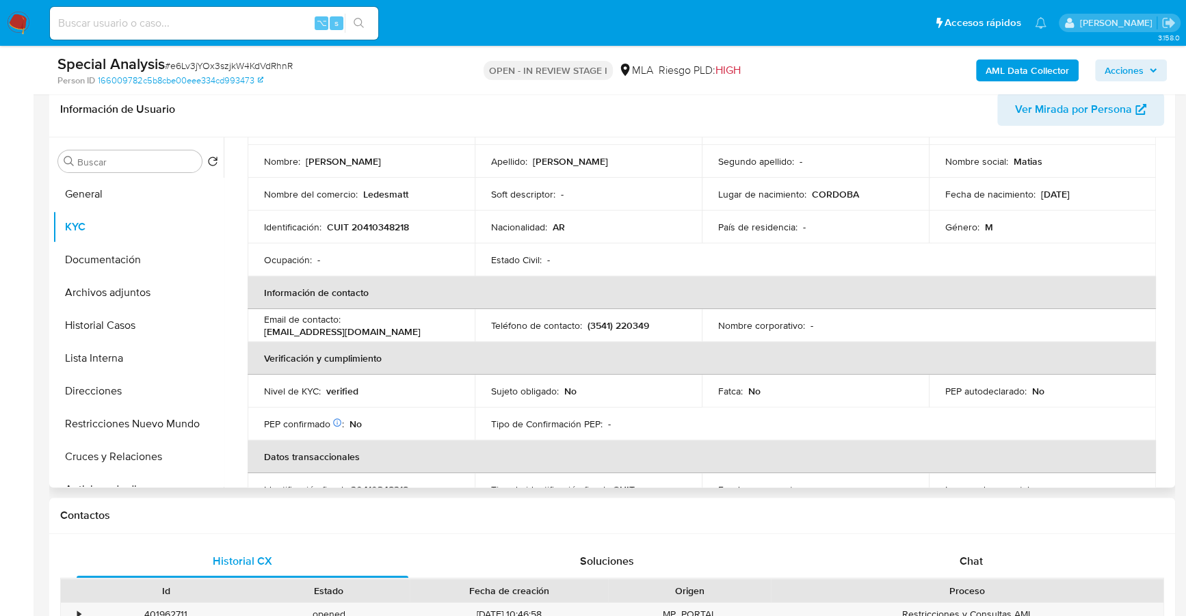
scroll to position [124, 0]
click at [943, 570] on div "Chat" at bounding box center [971, 561] width 332 height 33
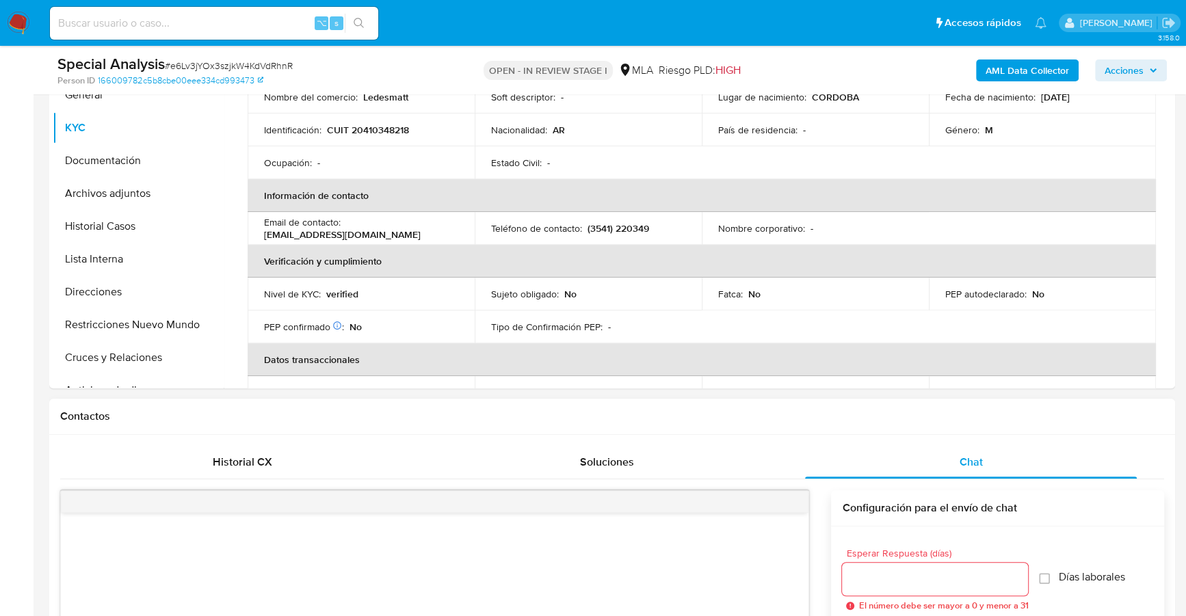
scroll to position [120, 0]
click at [272, 462] on div "Historial CX" at bounding box center [243, 462] width 332 height 33
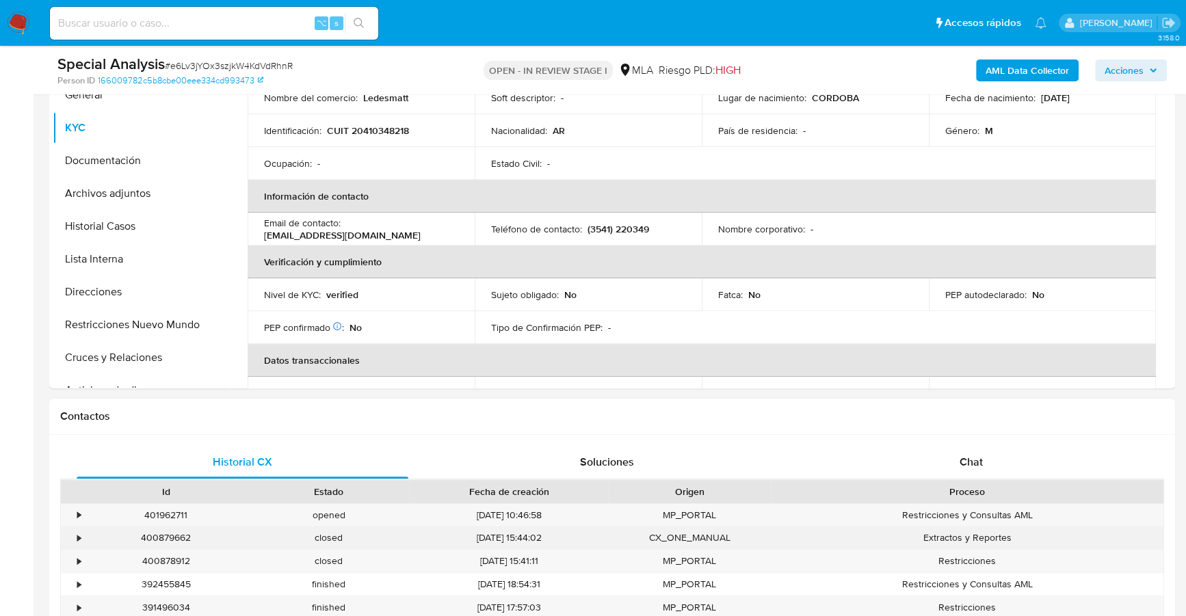
scroll to position [558, 0]
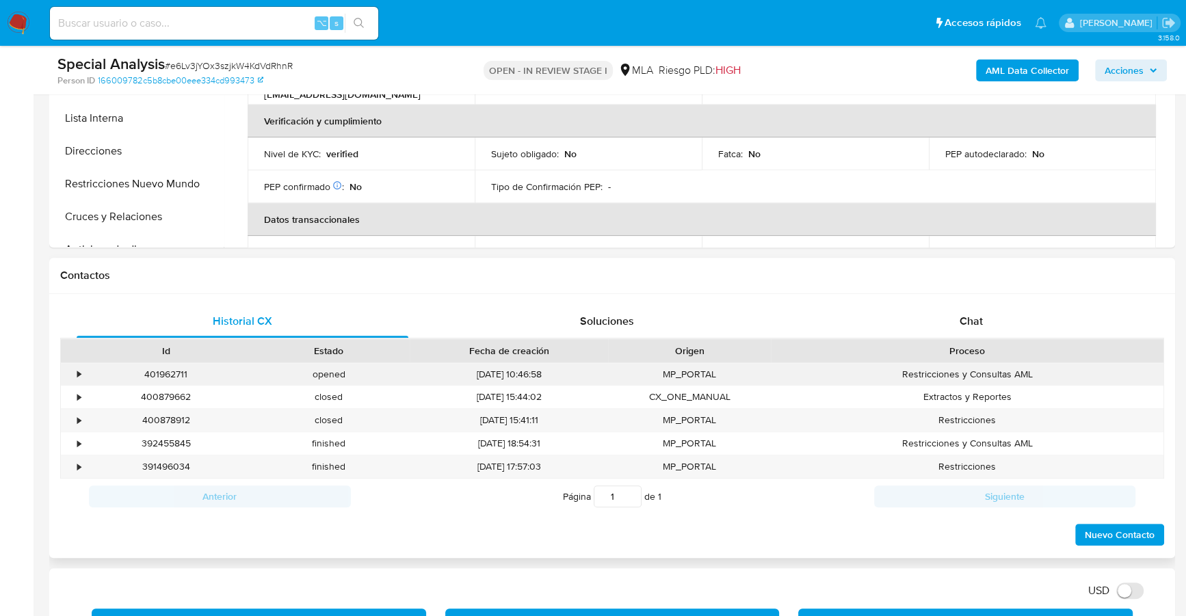
click at [79, 374] on div "•" at bounding box center [78, 374] width 3 height 13
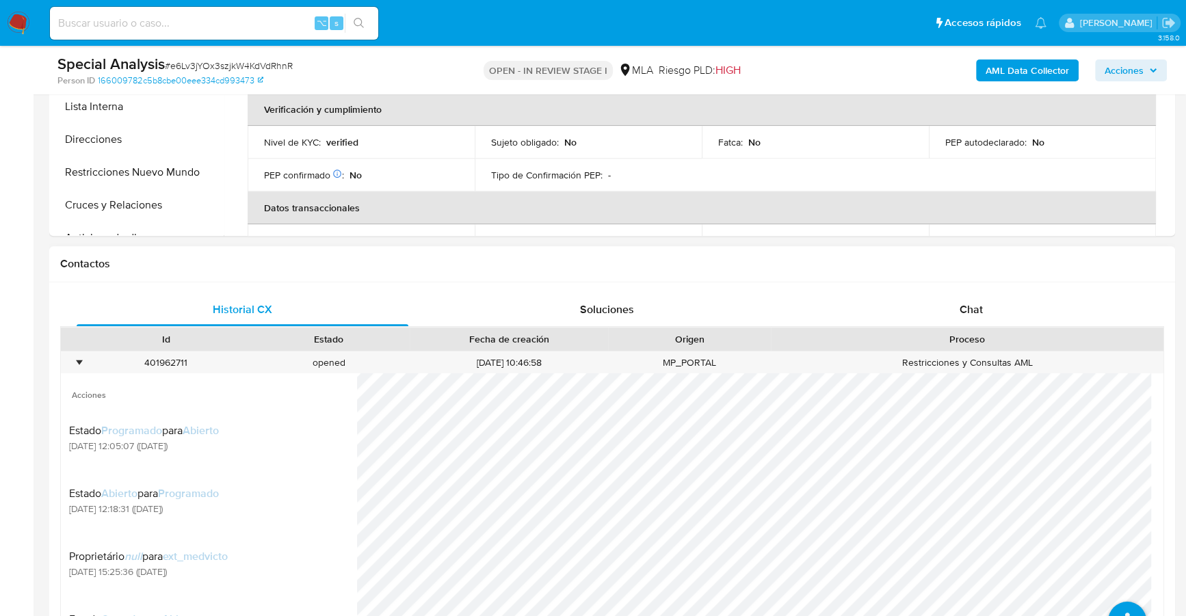
scroll to position [665, 0]
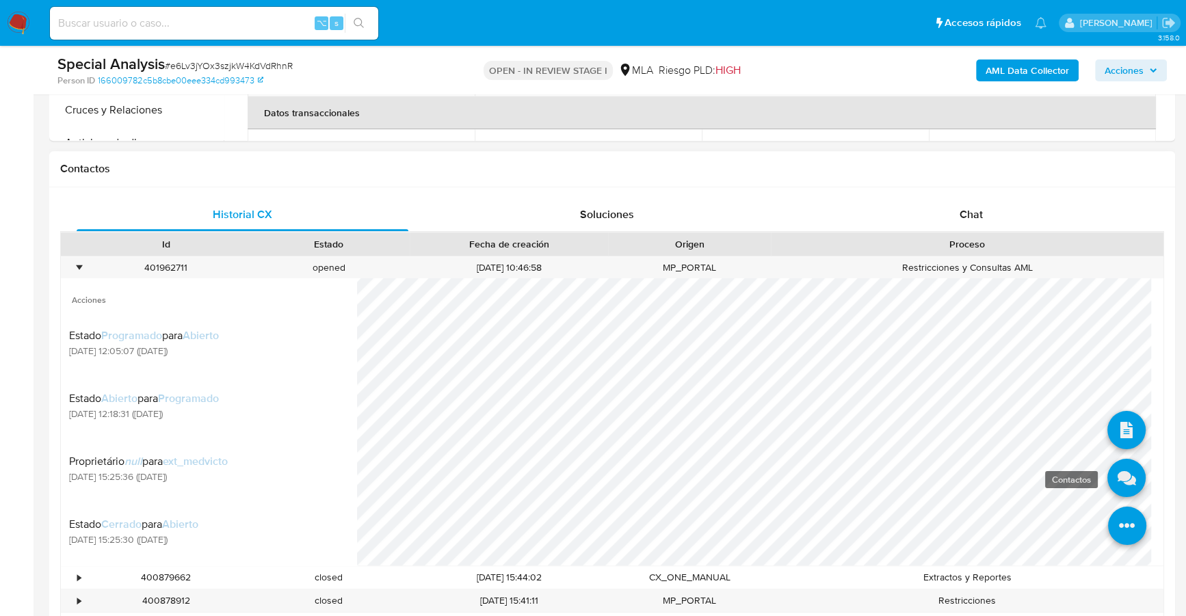
click at [1116, 471] on icon at bounding box center [1126, 479] width 38 height 38
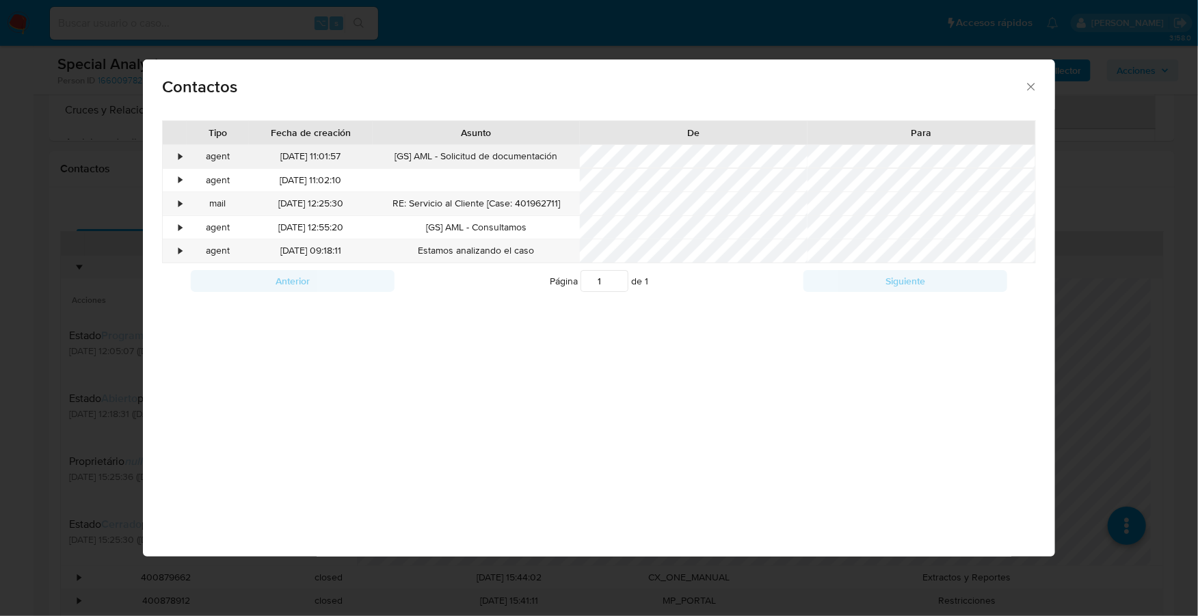
click at [181, 155] on div "•" at bounding box center [180, 157] width 3 height 14
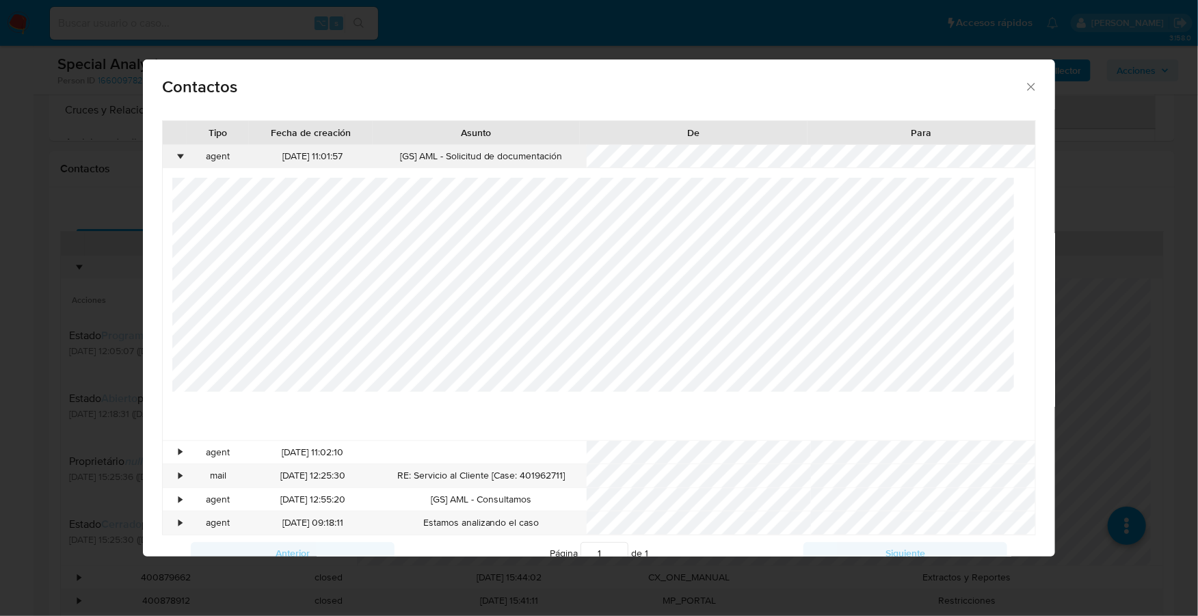
click at [181, 155] on div "•" at bounding box center [180, 157] width 3 height 14
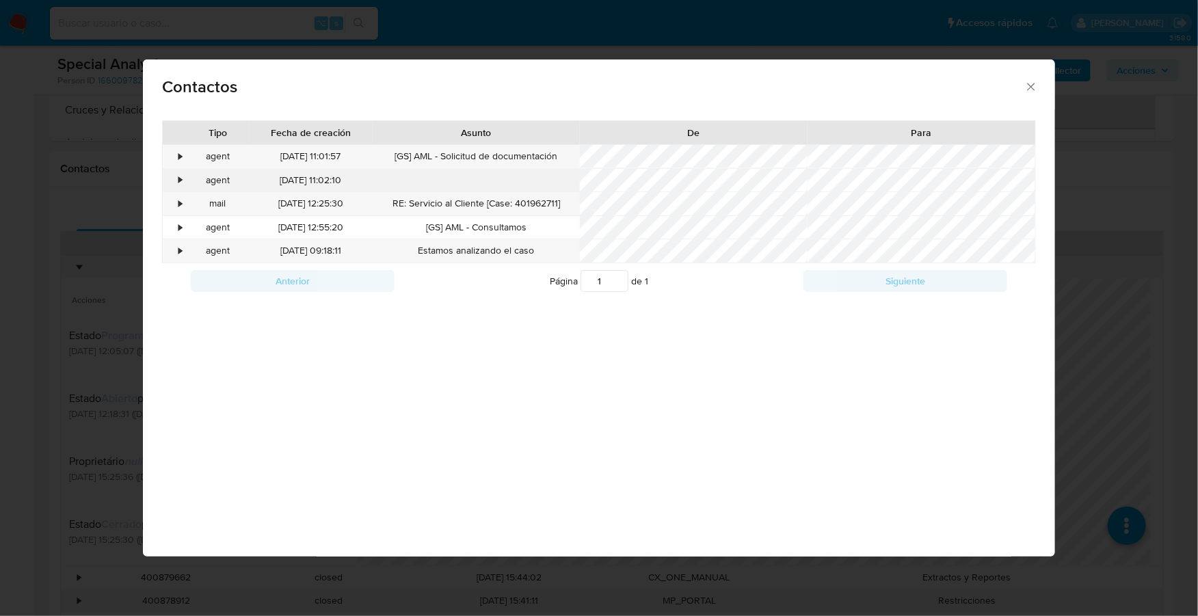
click at [182, 185] on div "•" at bounding box center [175, 180] width 24 height 23
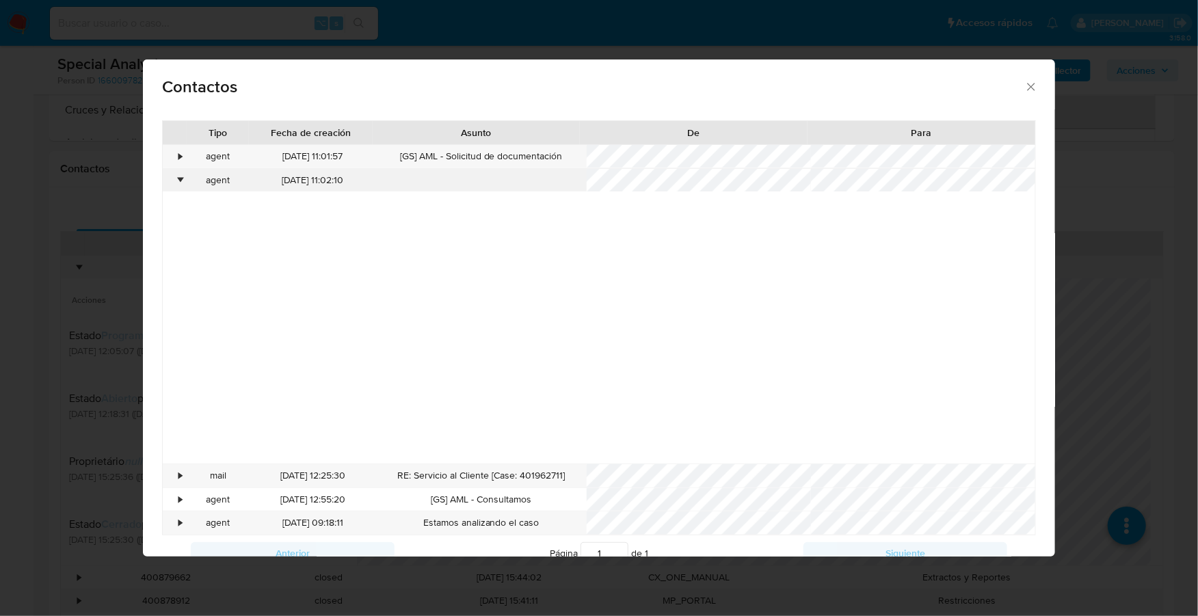
click at [180, 179] on div "•" at bounding box center [180, 181] width 3 height 14
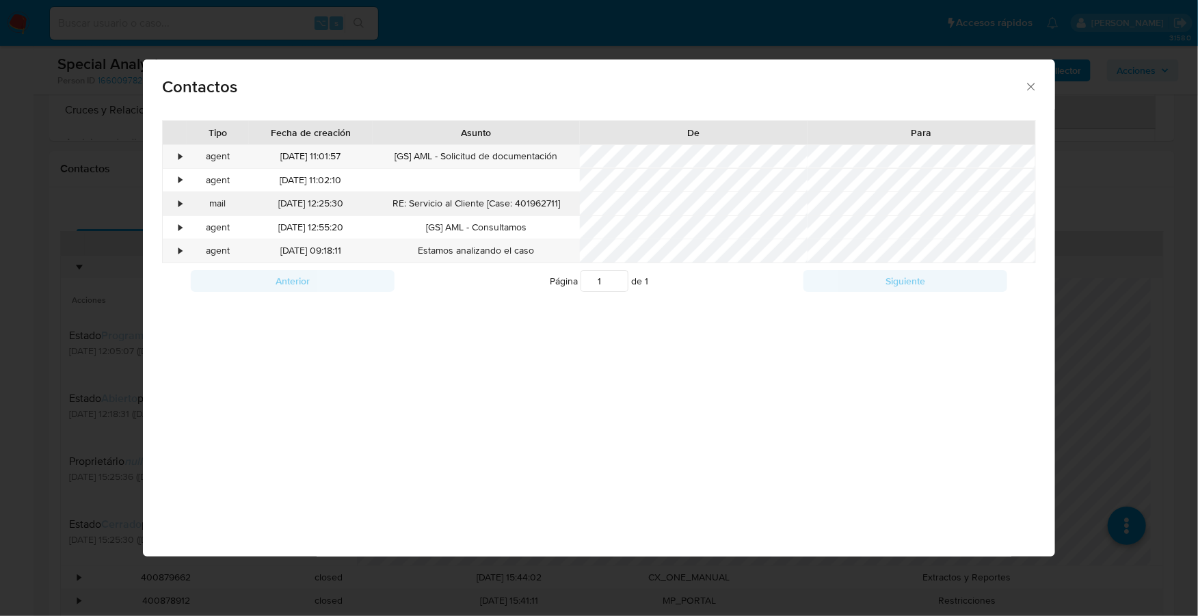
click at [179, 208] on div "•" at bounding box center [180, 204] width 3 height 14
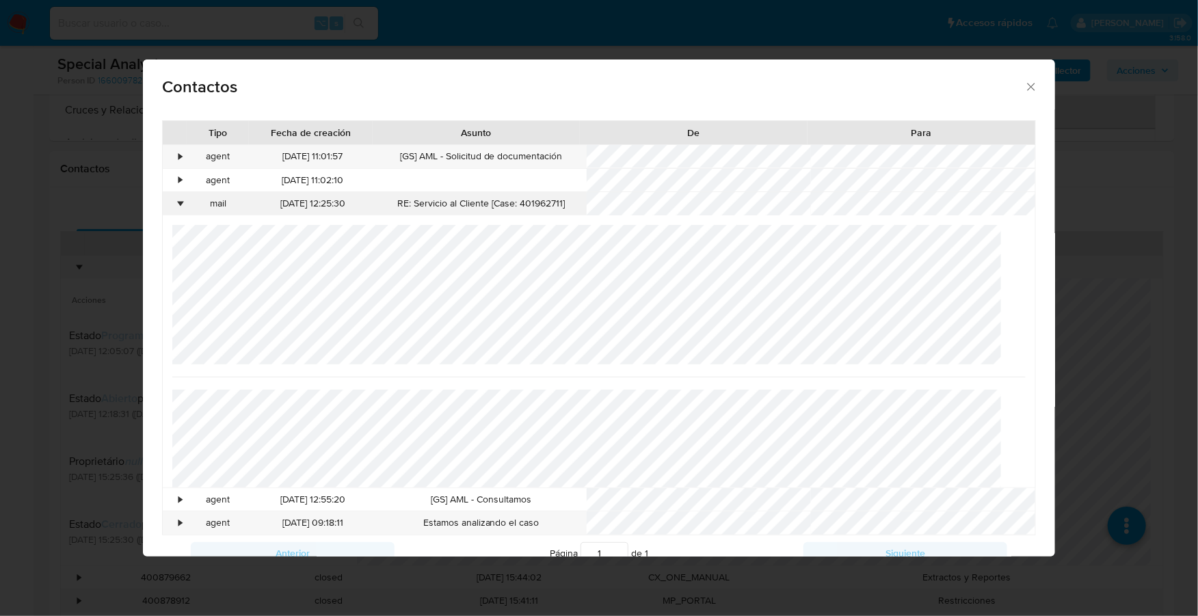
click at [179, 205] on div "•" at bounding box center [180, 204] width 3 height 14
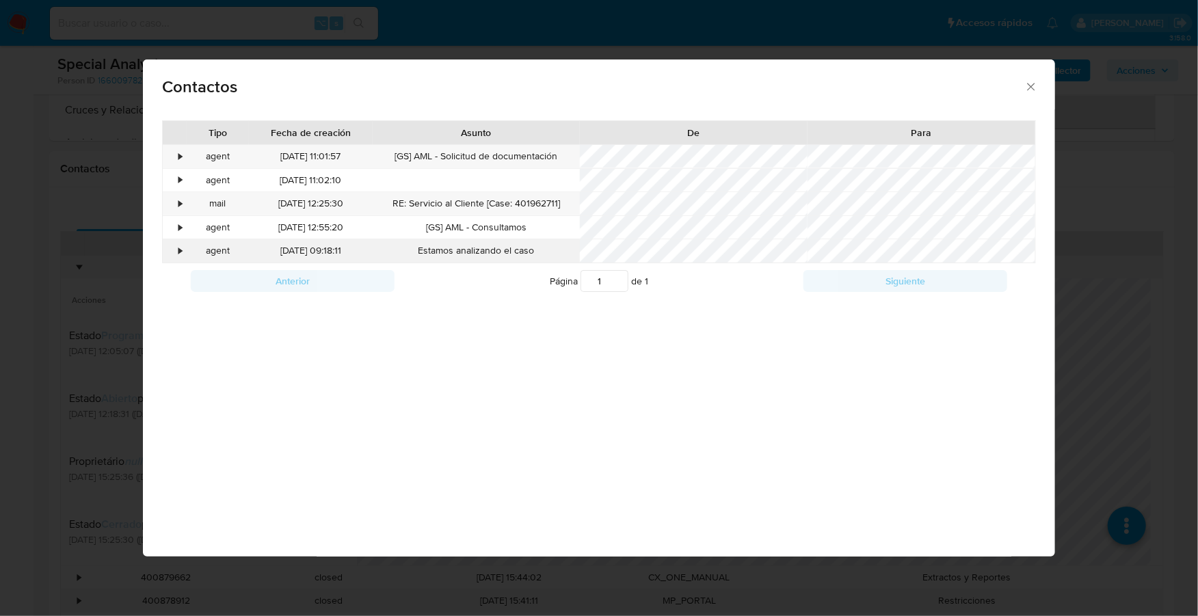
click at [181, 239] on div "•" at bounding box center [175, 250] width 24 height 23
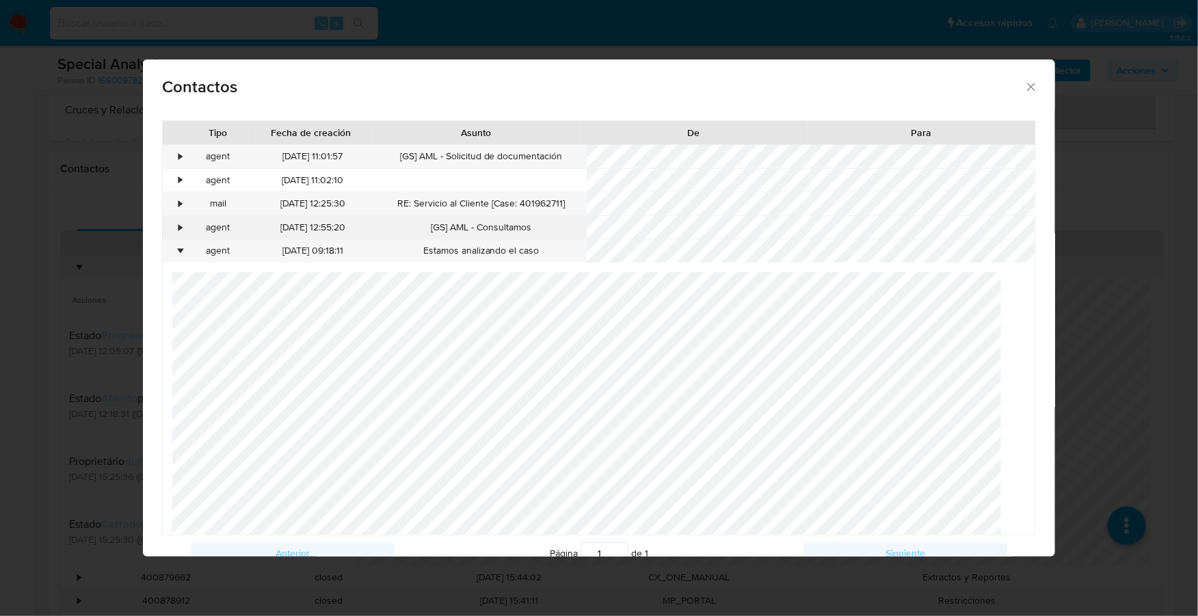
click at [180, 230] on div "•" at bounding box center [180, 228] width 3 height 14
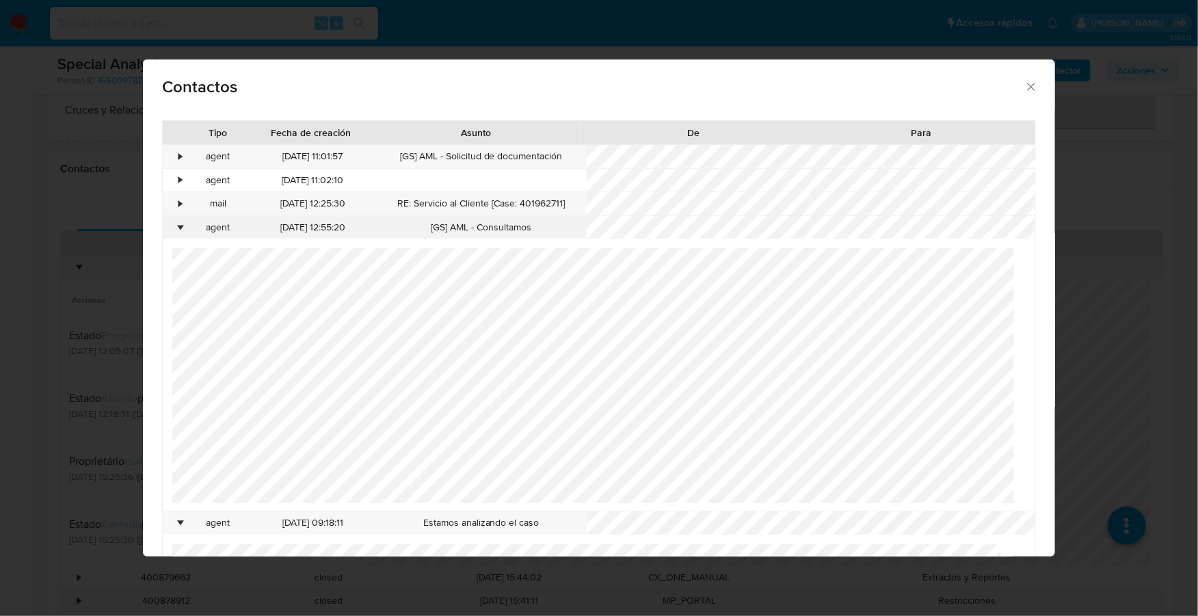
click at [176, 225] on div "•" at bounding box center [175, 227] width 24 height 23
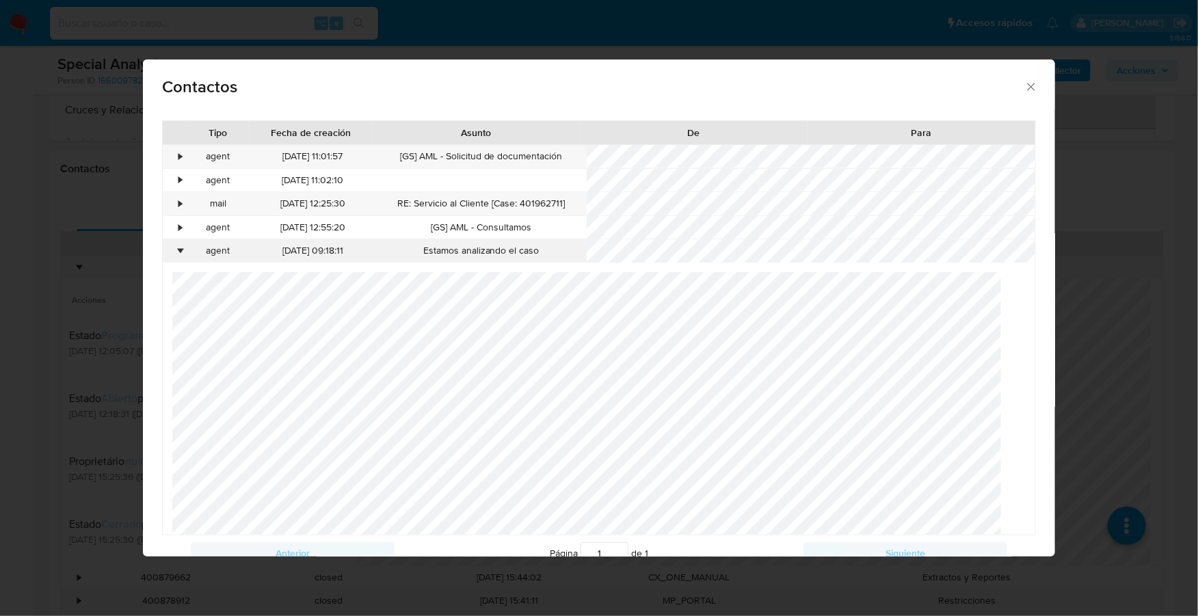
click at [181, 253] on div "•" at bounding box center [180, 251] width 3 height 14
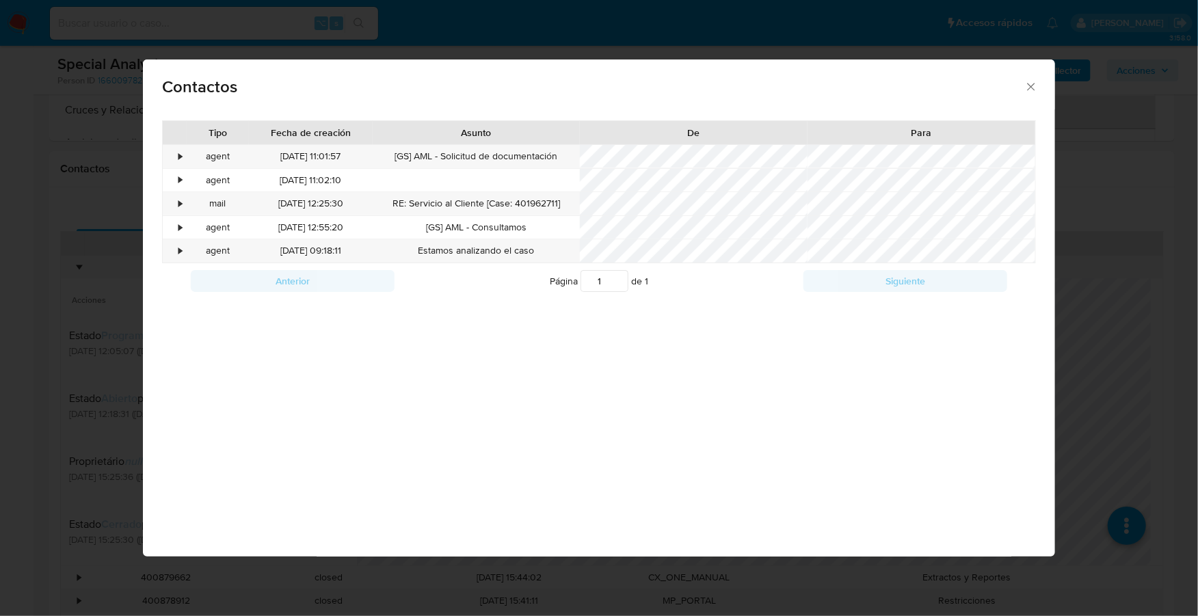
click at [1029, 86] on icon "close" at bounding box center [1032, 87] width 14 height 14
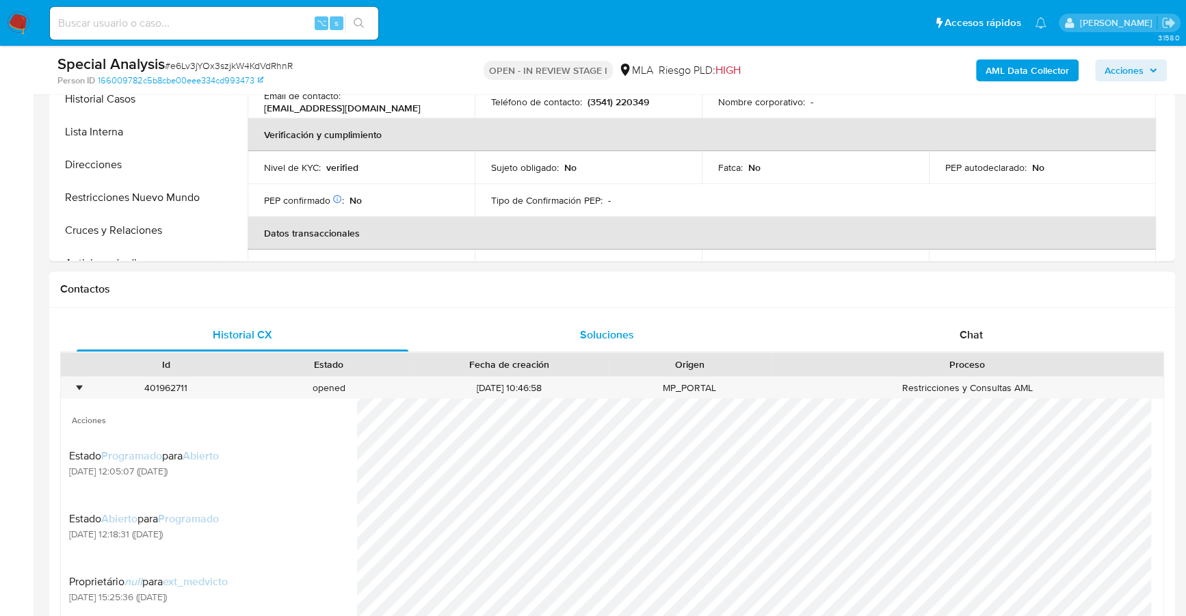
scroll to position [96, 0]
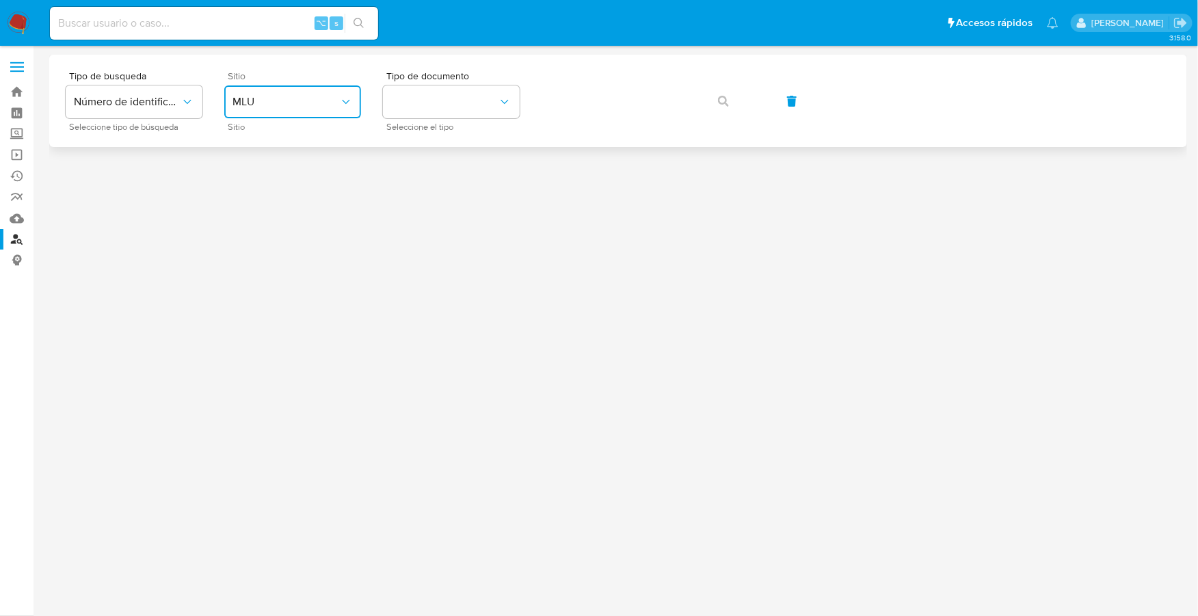
click at [332, 103] on span "MLU" at bounding box center [286, 102] width 107 height 14
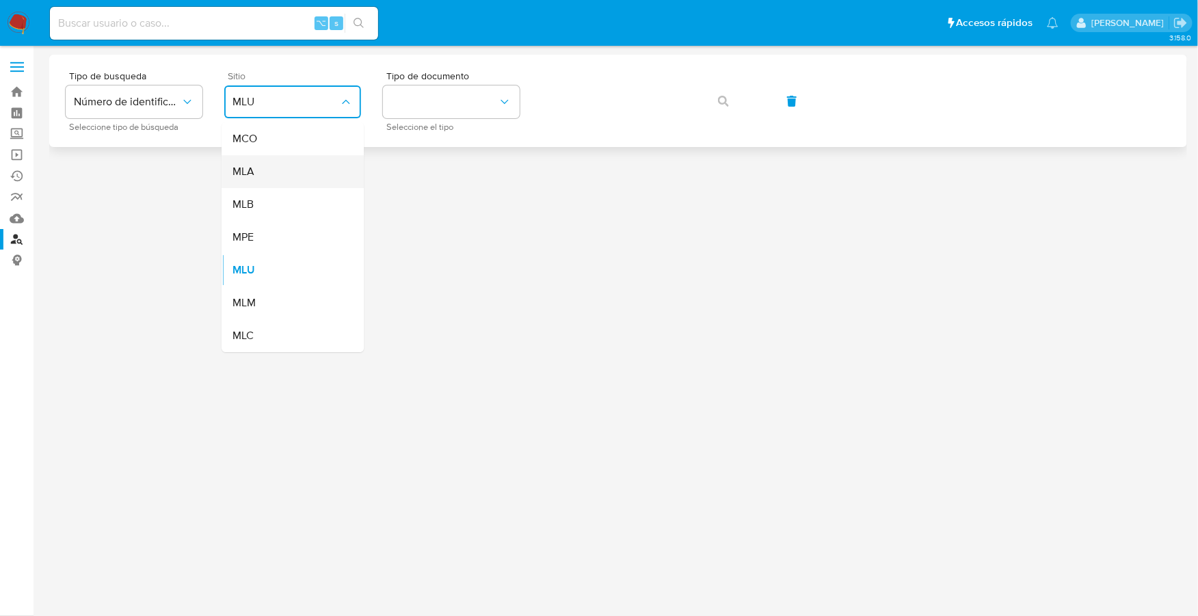
click at [266, 170] on div "MLA" at bounding box center [289, 171] width 112 height 33
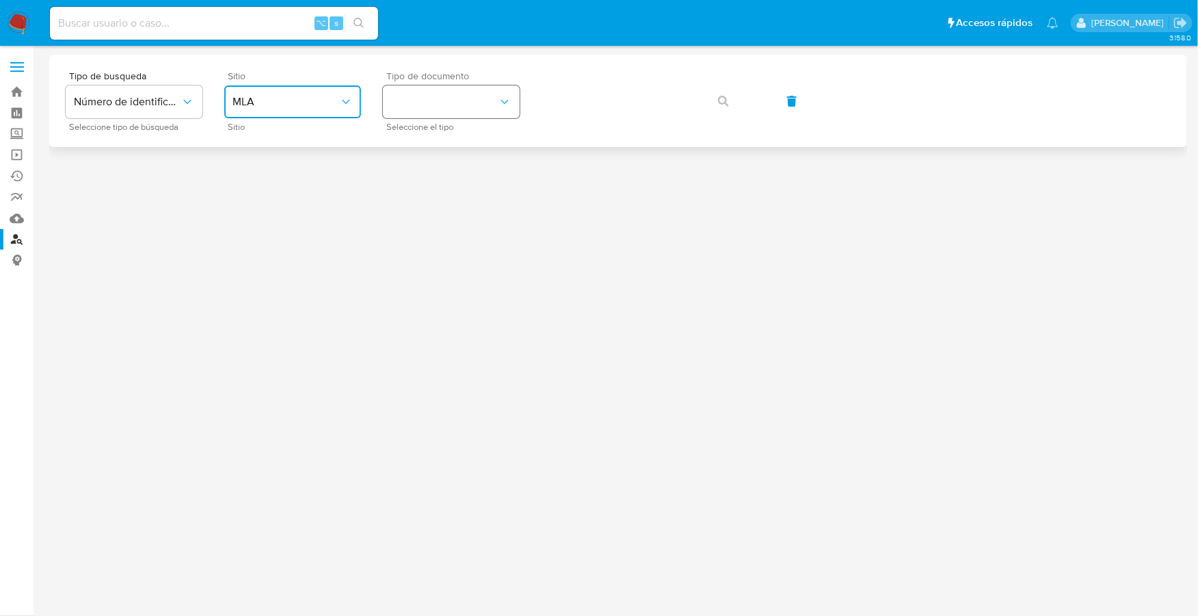
click at [447, 105] on button "identificationType" at bounding box center [451, 101] width 137 height 33
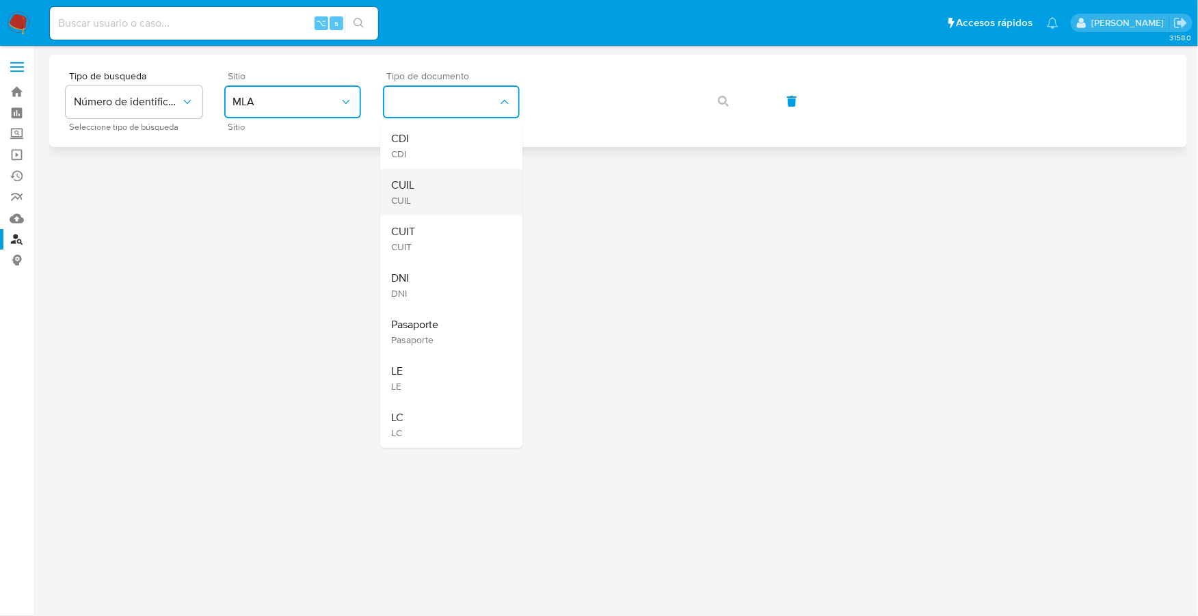
click at [422, 196] on div "CUIL CUIL" at bounding box center [447, 192] width 112 height 47
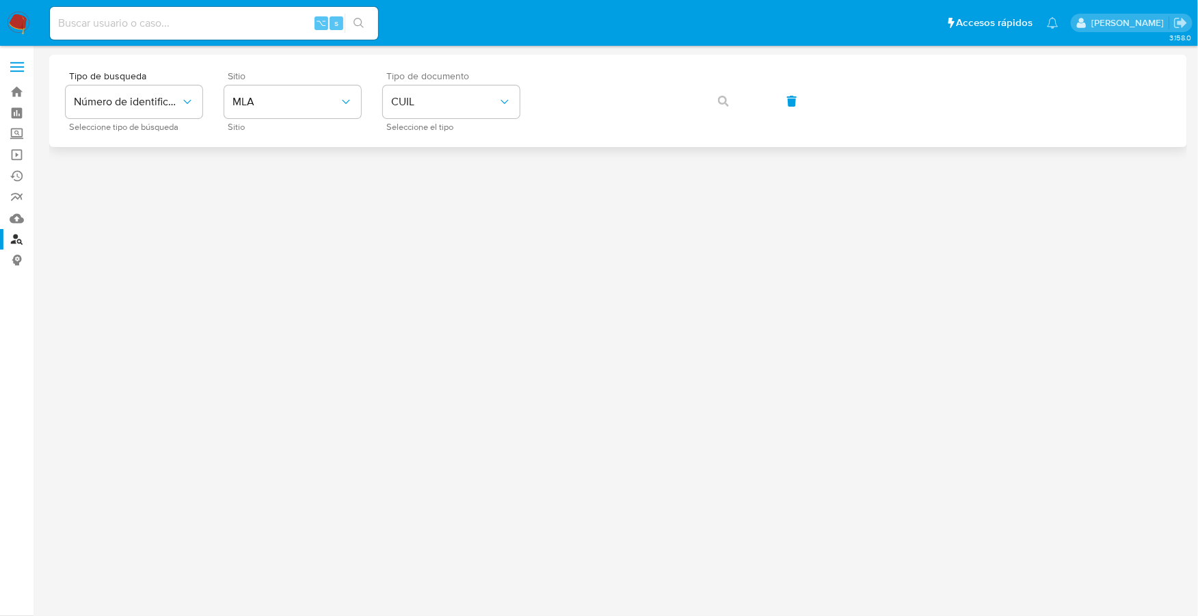
click at [422, 196] on div at bounding box center [618, 306] width 1138 height 503
click at [449, 103] on span "CUIL" at bounding box center [444, 102] width 107 height 14
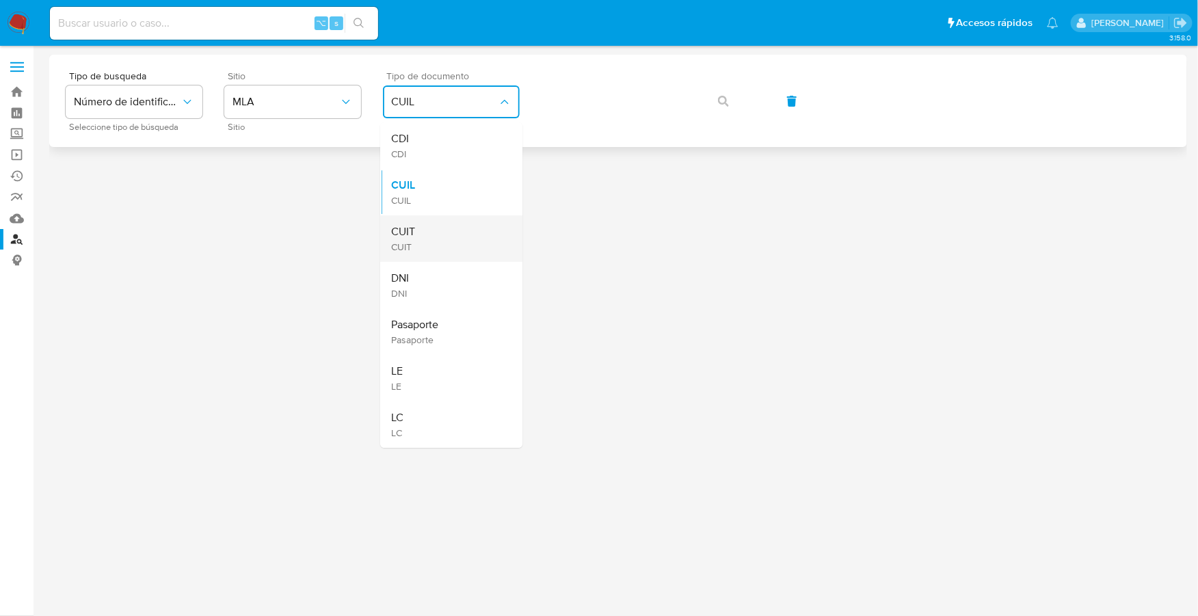
click at [412, 231] on span "CUIT" at bounding box center [403, 232] width 24 height 14
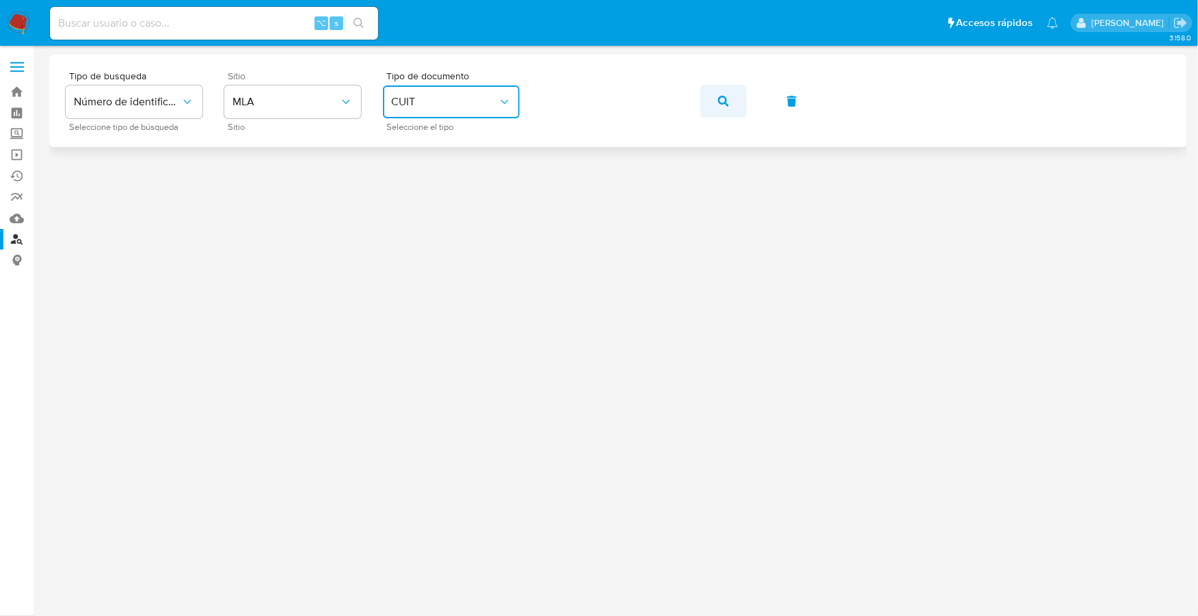
click at [739, 105] on button "button" at bounding box center [723, 101] width 47 height 33
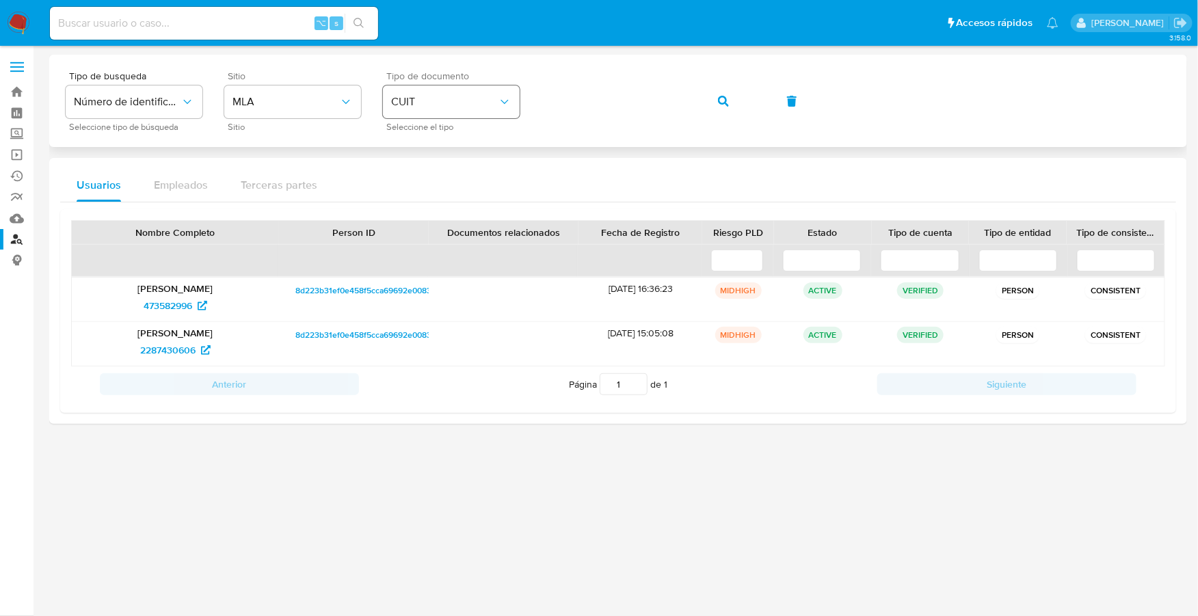
click at [518, 94] on div "Tipo de busqueda Número de identificación Seleccione tipo de búsqueda Sitio MLA…" at bounding box center [618, 101] width 1105 height 60
click at [726, 98] on icon "button" at bounding box center [723, 101] width 11 height 11
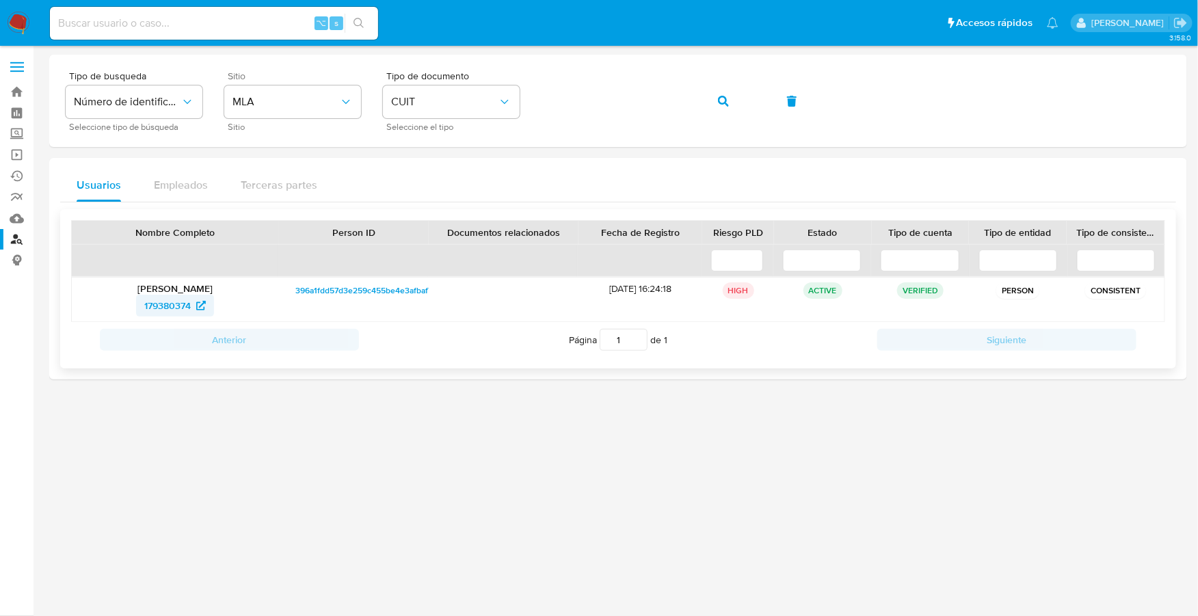
click at [169, 304] on span "179380374" at bounding box center [167, 306] width 47 height 22
click at [518, 98] on div "Tipo de busqueda Número de identificación Seleccione tipo de búsqueda Sitio MLA…" at bounding box center [618, 101] width 1105 height 60
click at [731, 101] on button "button" at bounding box center [723, 101] width 47 height 33
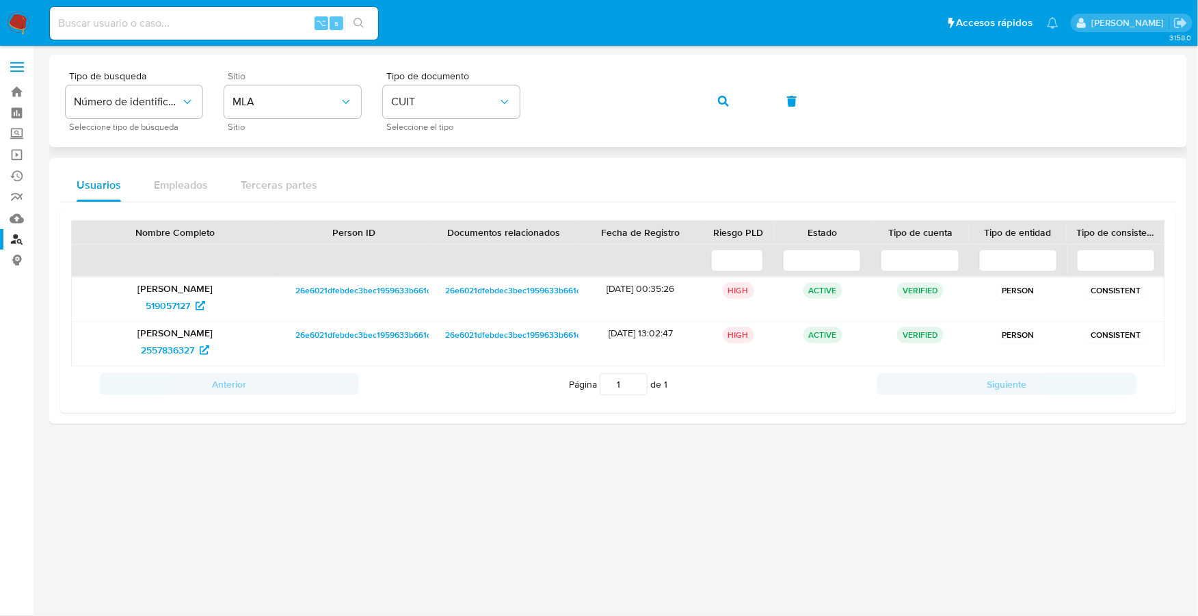
click at [540, 97] on div "Tipo de busqueda Número de identificación Seleccione tipo de búsqueda Sitio MLA…" at bounding box center [618, 101] width 1105 height 60
click at [720, 100] on icon "button" at bounding box center [723, 101] width 11 height 11
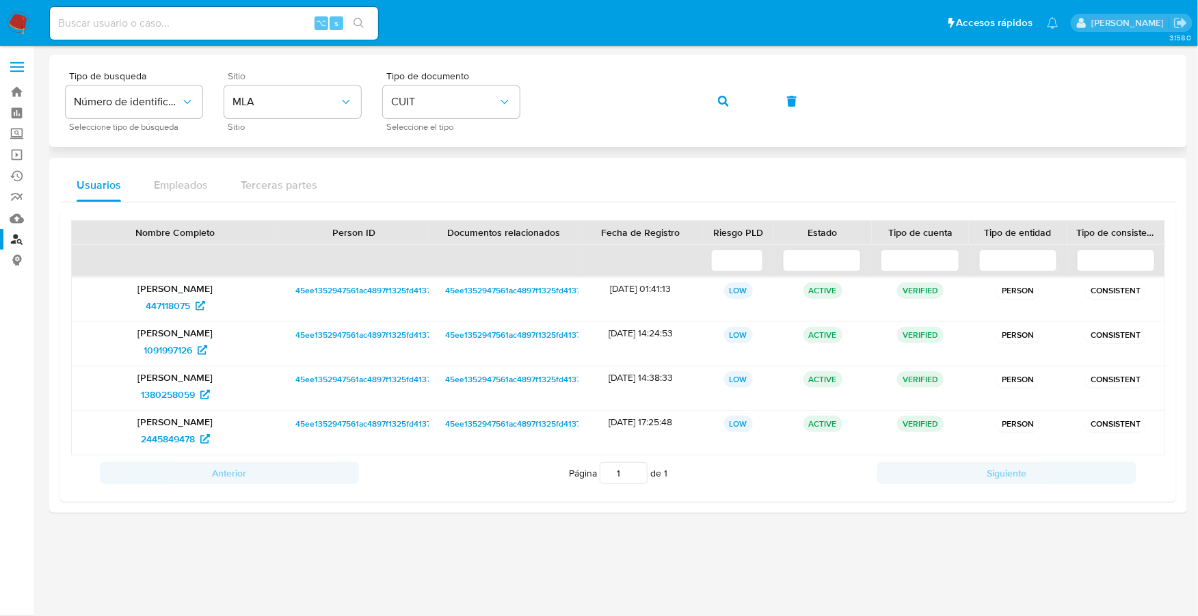
click at [533, 101] on div "Tipo de busqueda Número de identificación Seleccione tipo de búsqueda Sitio MLA…" at bounding box center [618, 101] width 1105 height 60
click at [707, 103] on button "button" at bounding box center [723, 101] width 47 height 33
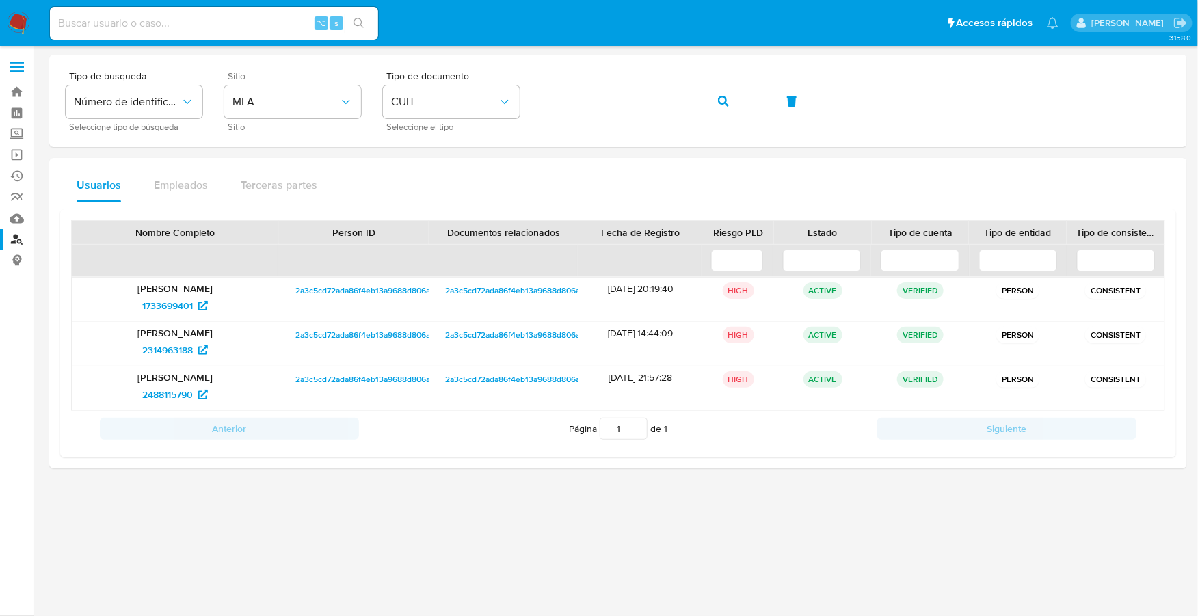
click at [27, 23] on img at bounding box center [18, 23] width 23 height 23
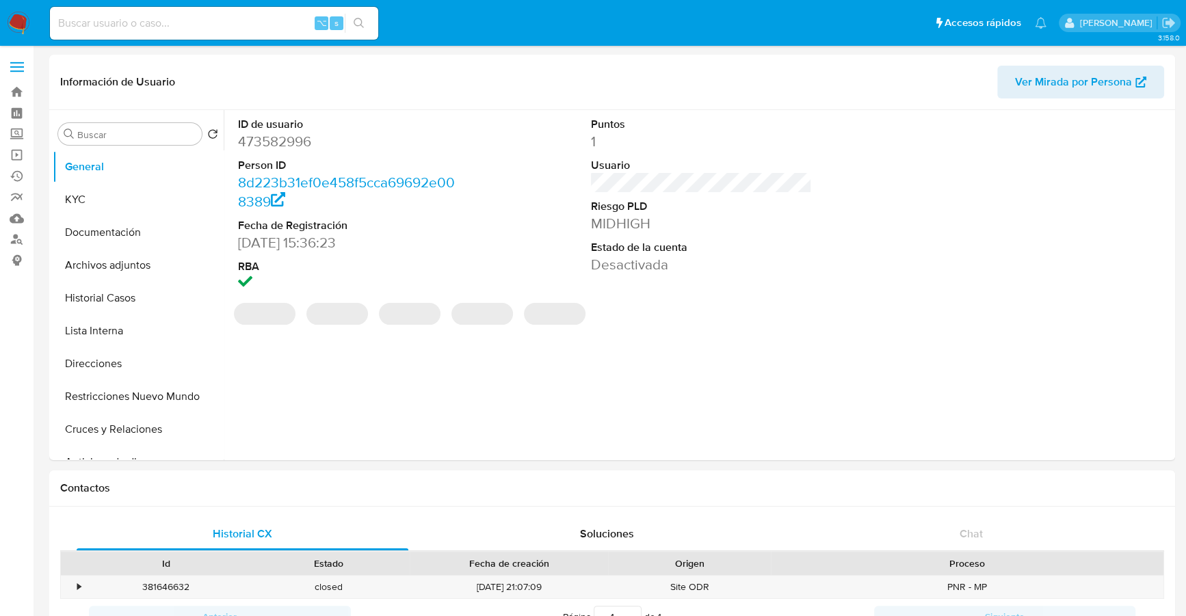
select select "10"
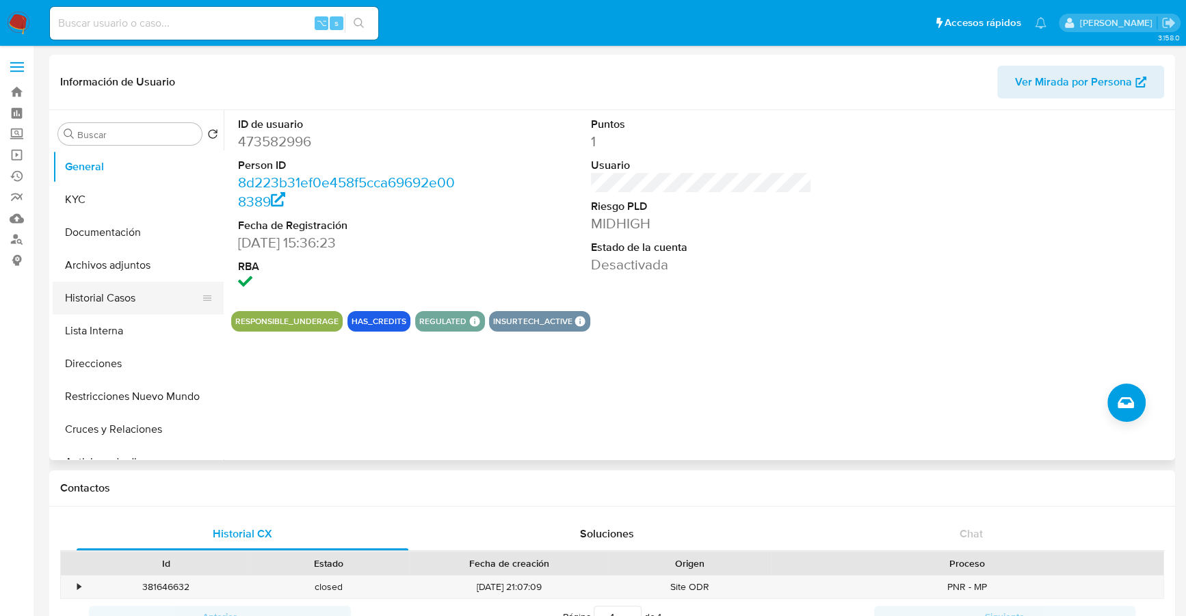
click at [96, 303] on button "Historial Casos" at bounding box center [133, 298] width 160 height 33
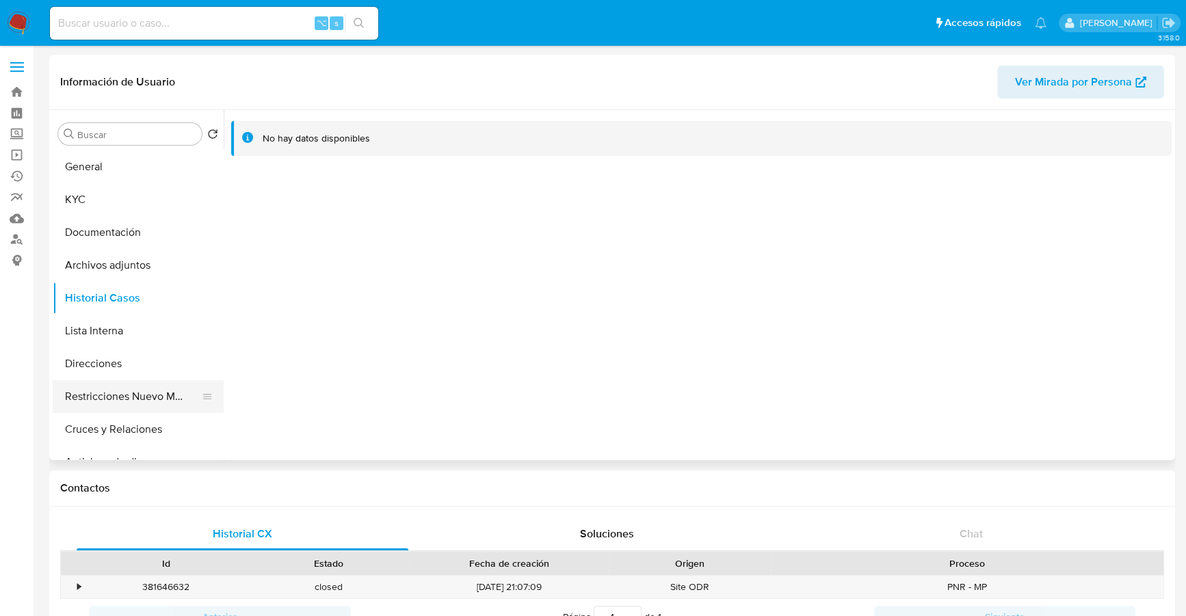
click at [118, 395] on button "Restricciones Nuevo Mundo" at bounding box center [133, 396] width 160 height 33
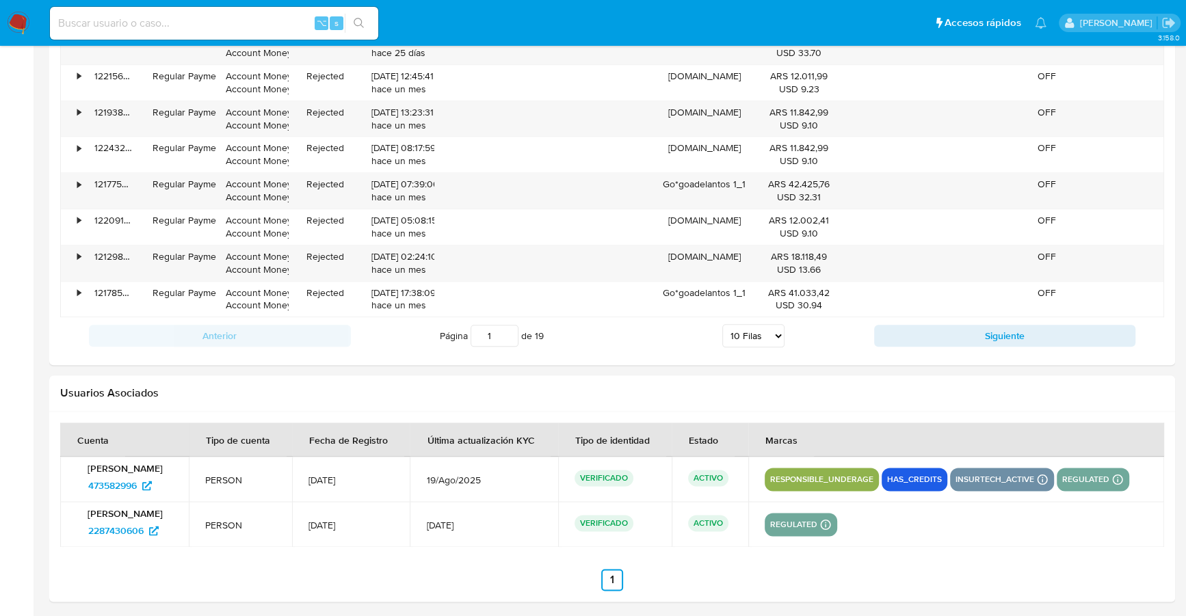
scroll to position [1435, 0]
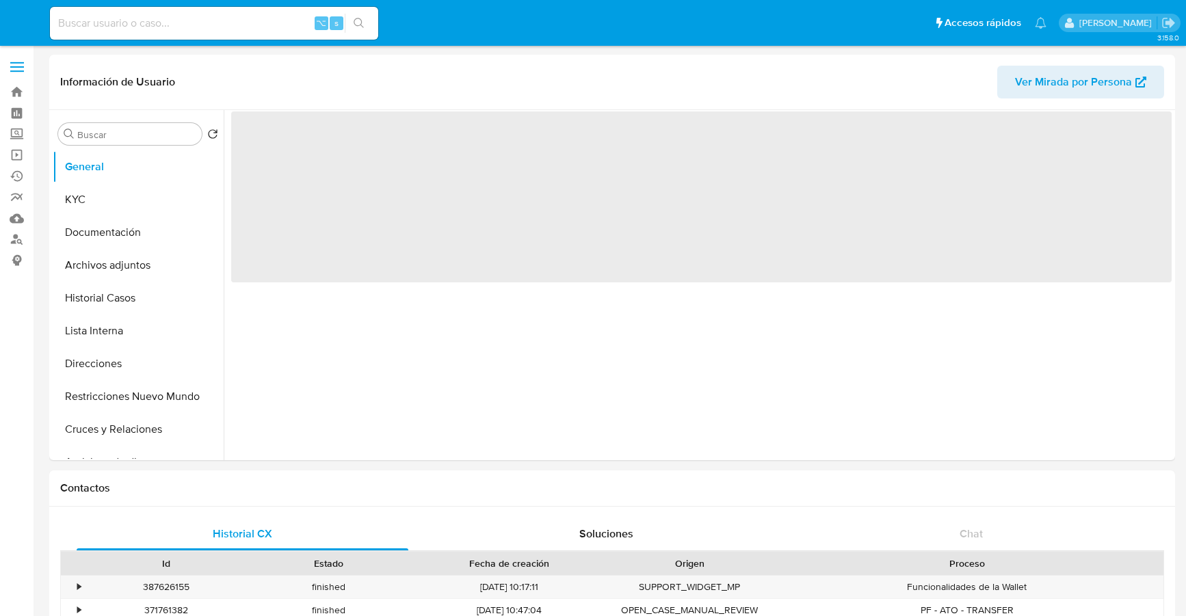
select select "10"
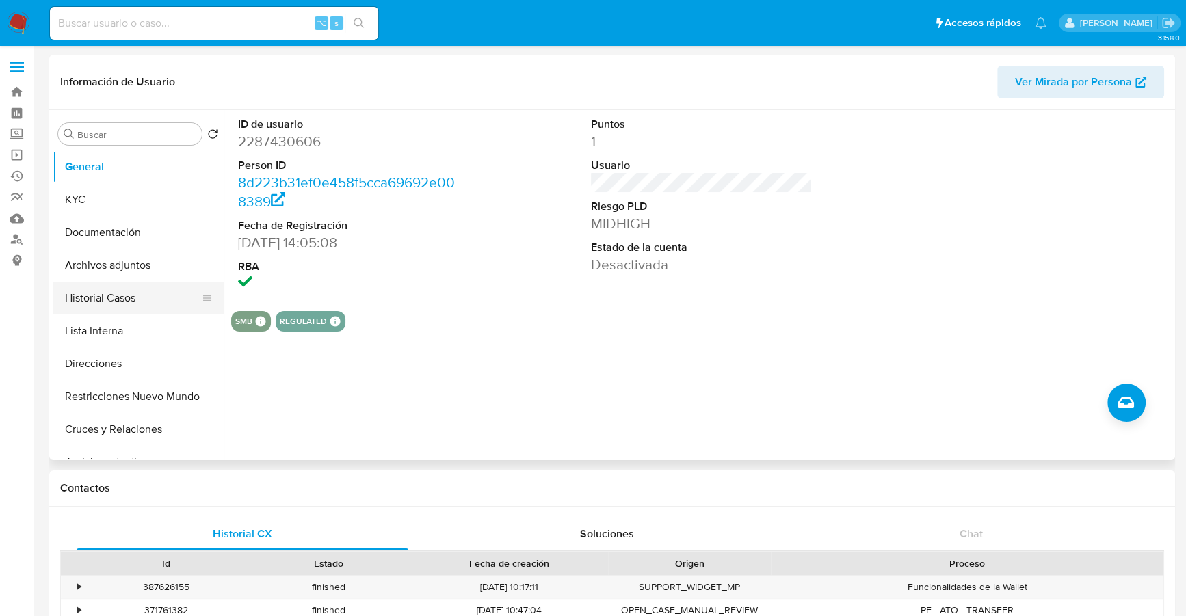
click at [107, 297] on button "Historial Casos" at bounding box center [133, 298] width 160 height 33
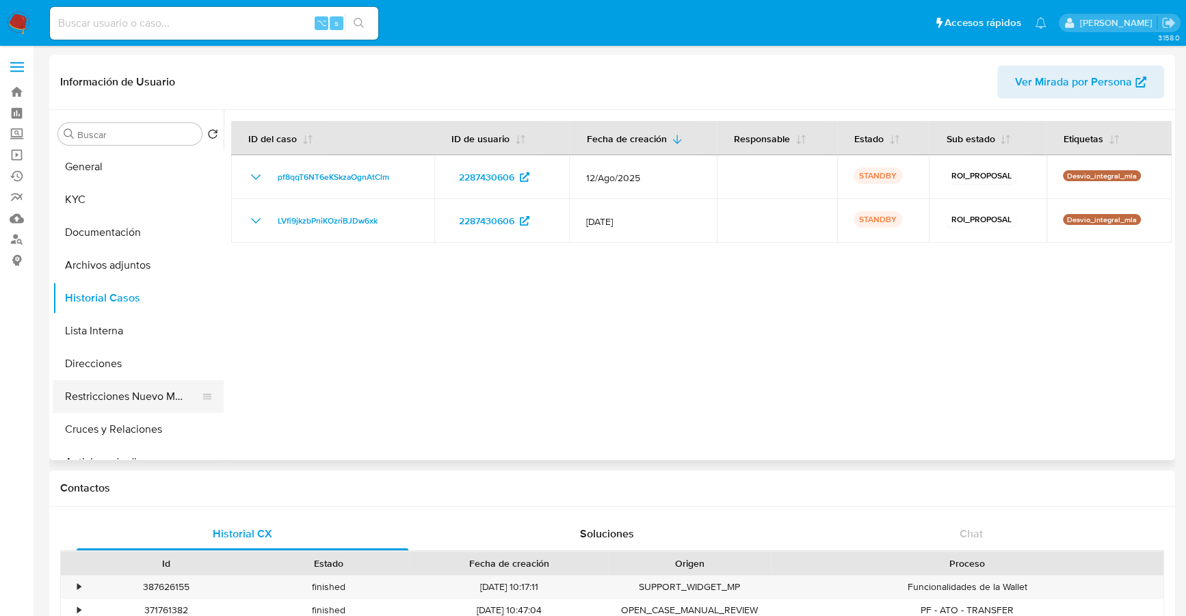
click at [98, 397] on button "Restricciones Nuevo Mundo" at bounding box center [133, 396] width 160 height 33
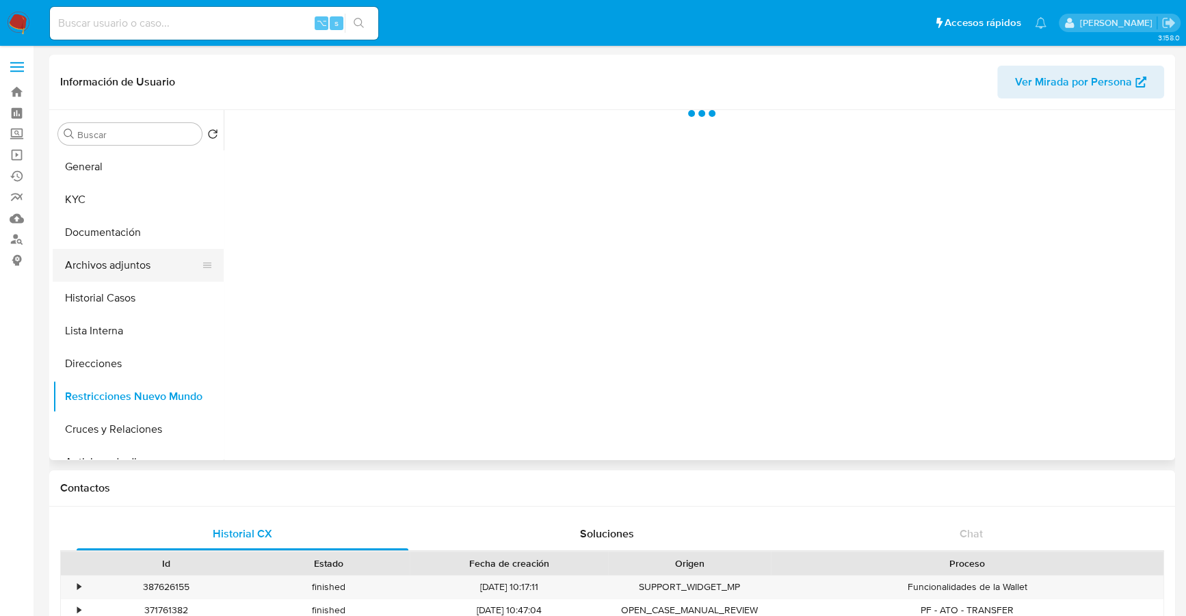
click at [150, 261] on button "Archivos adjuntos" at bounding box center [133, 265] width 160 height 33
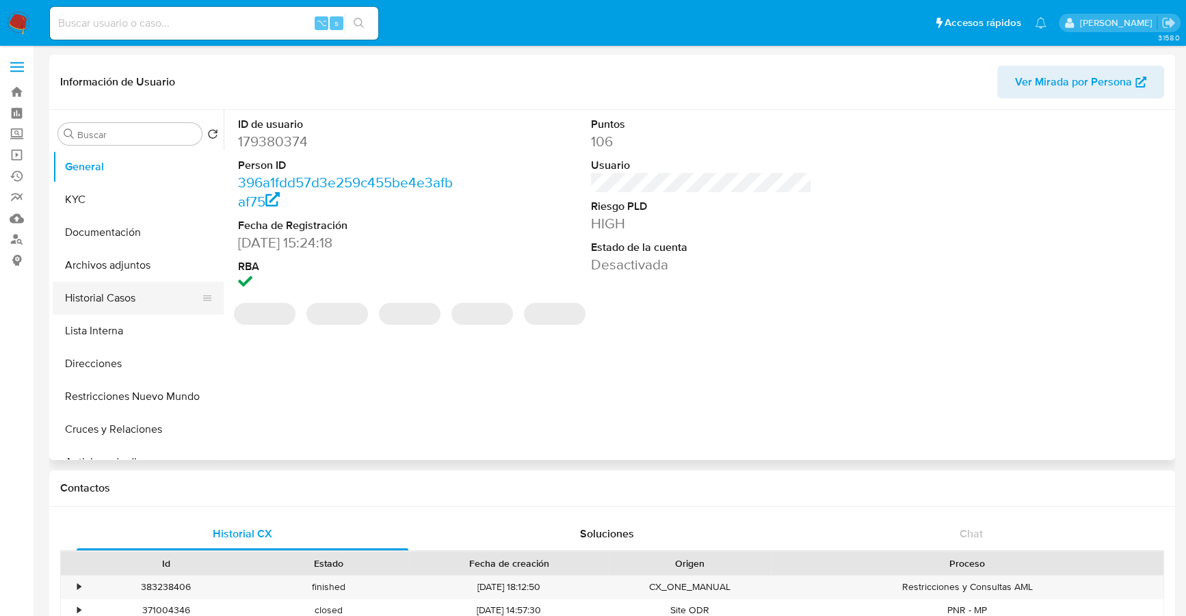
select select "10"
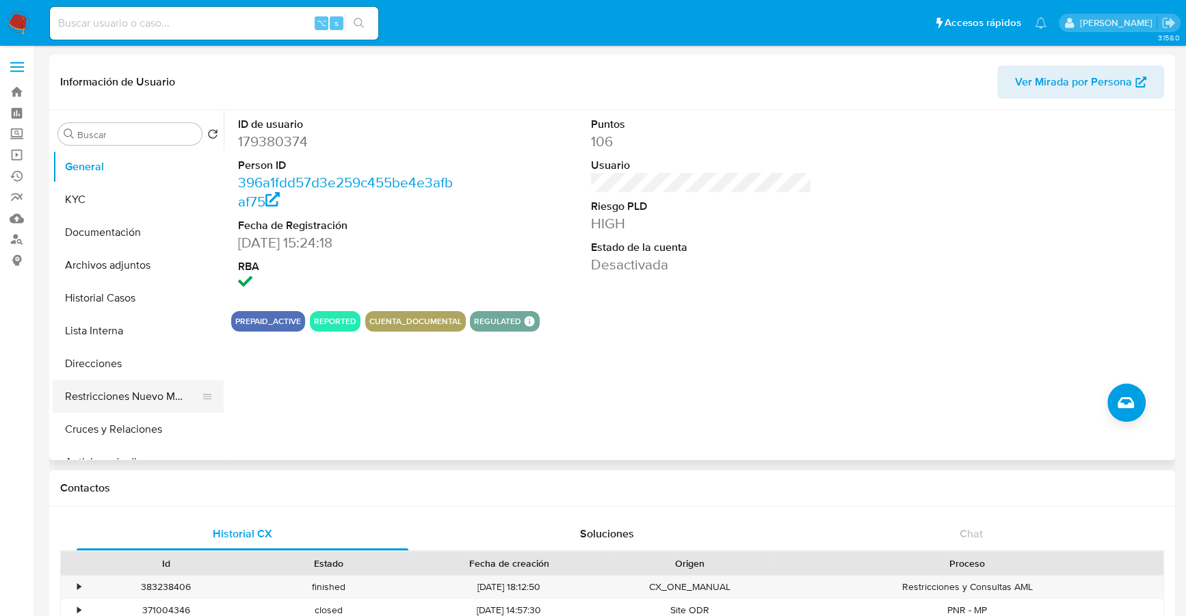
click at [111, 401] on button "Restricciones Nuevo Mundo" at bounding box center [133, 396] width 160 height 33
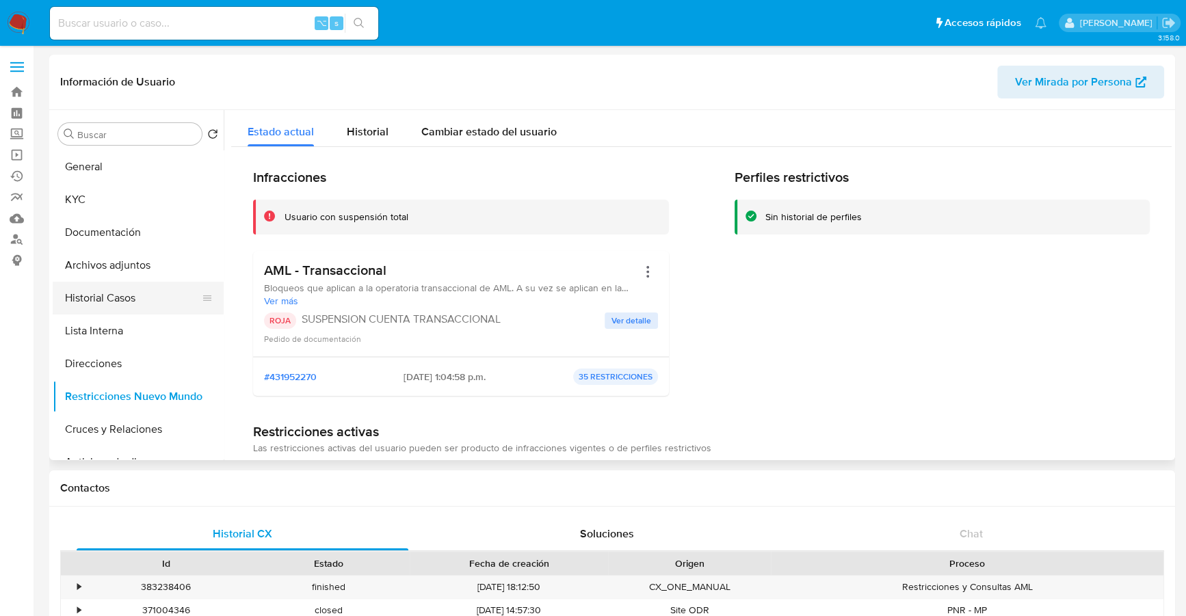
click at [109, 300] on button "Historial Casos" at bounding box center [133, 298] width 160 height 33
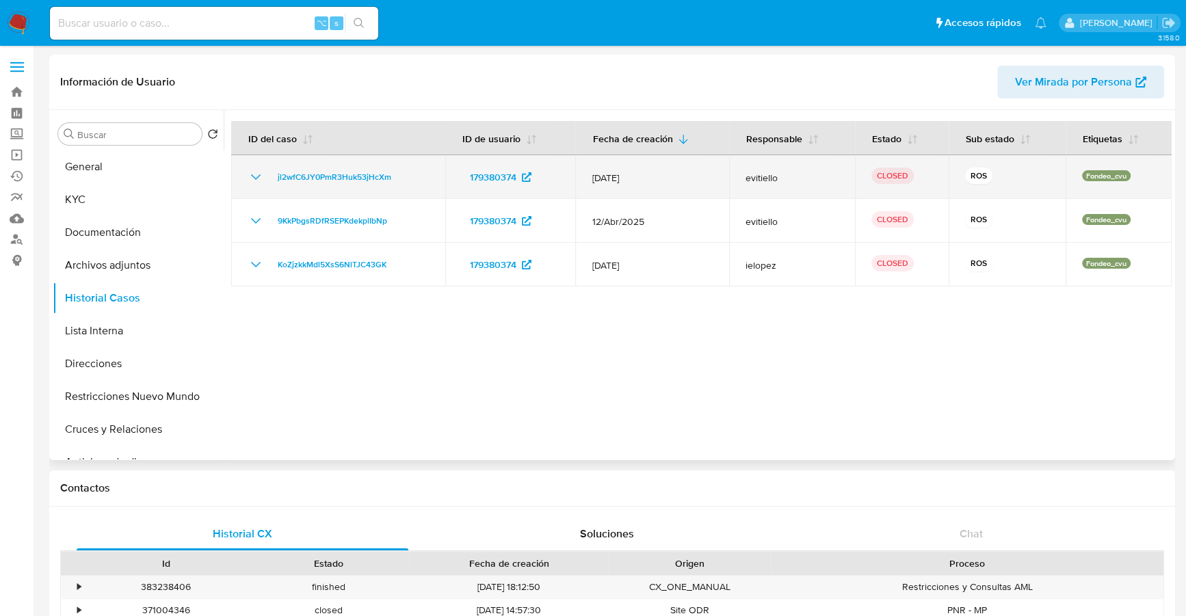
click at [254, 176] on icon "Mostrar/Ocultar" at bounding box center [256, 177] width 16 height 16
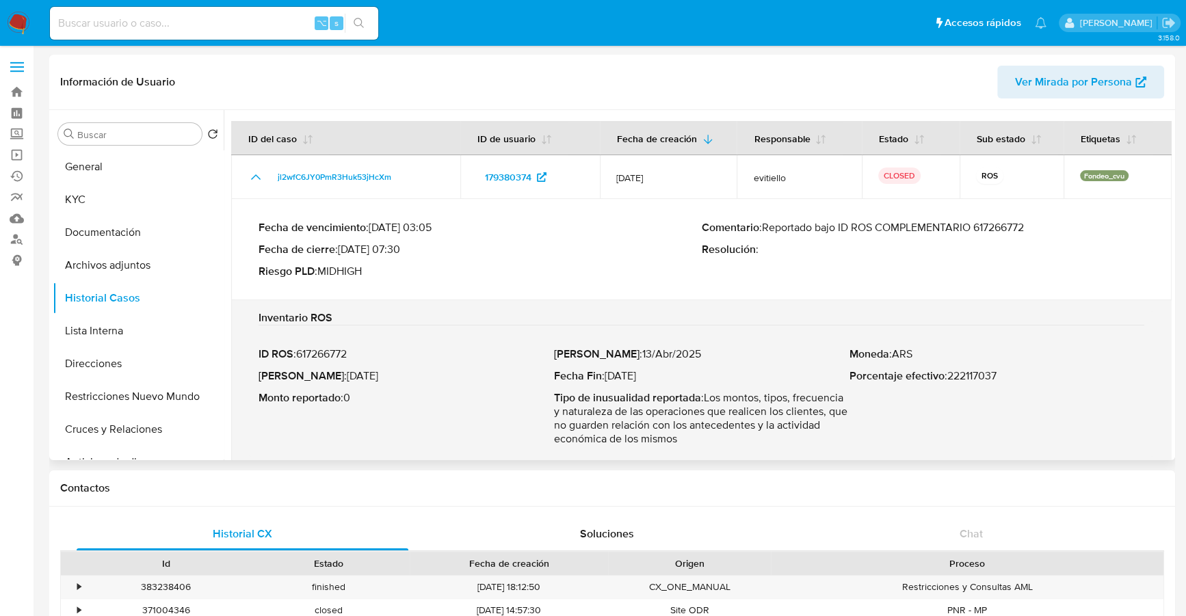
drag, startPoint x: 818, startPoint y: 228, endPoint x: 1064, endPoint y: 226, distance: 245.6
click at [1066, 226] on p "Comentario : Reportado bajo ID ROS COMPLEMENTARIO 617266772" at bounding box center [923, 228] width 443 height 14
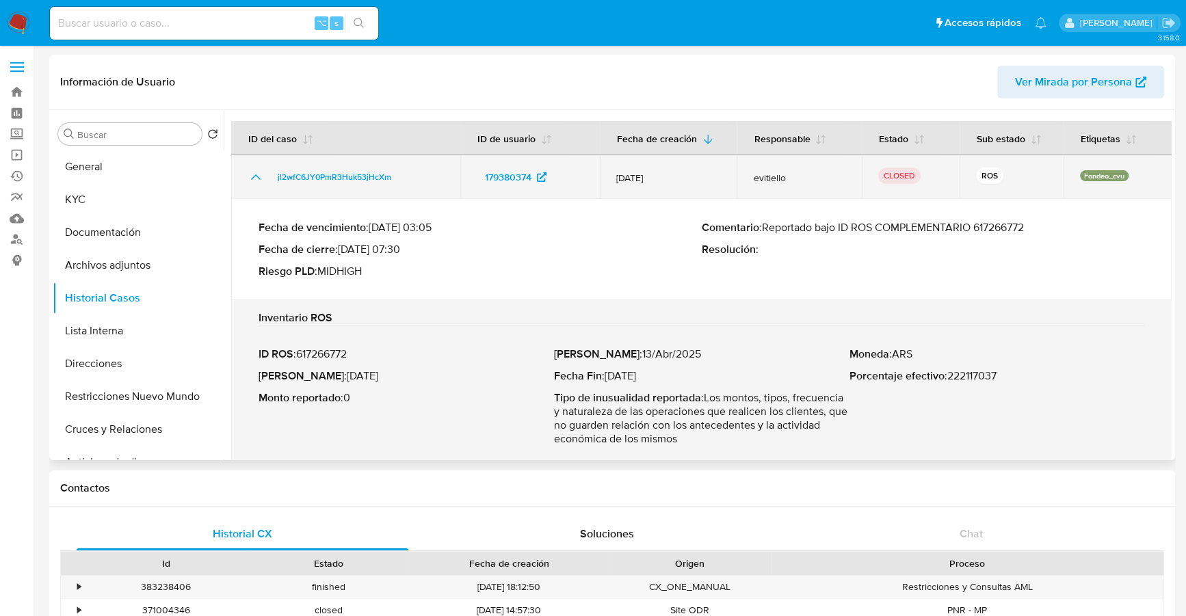
click at [254, 176] on icon "Mostrar/Ocultar" at bounding box center [256, 176] width 10 height 5
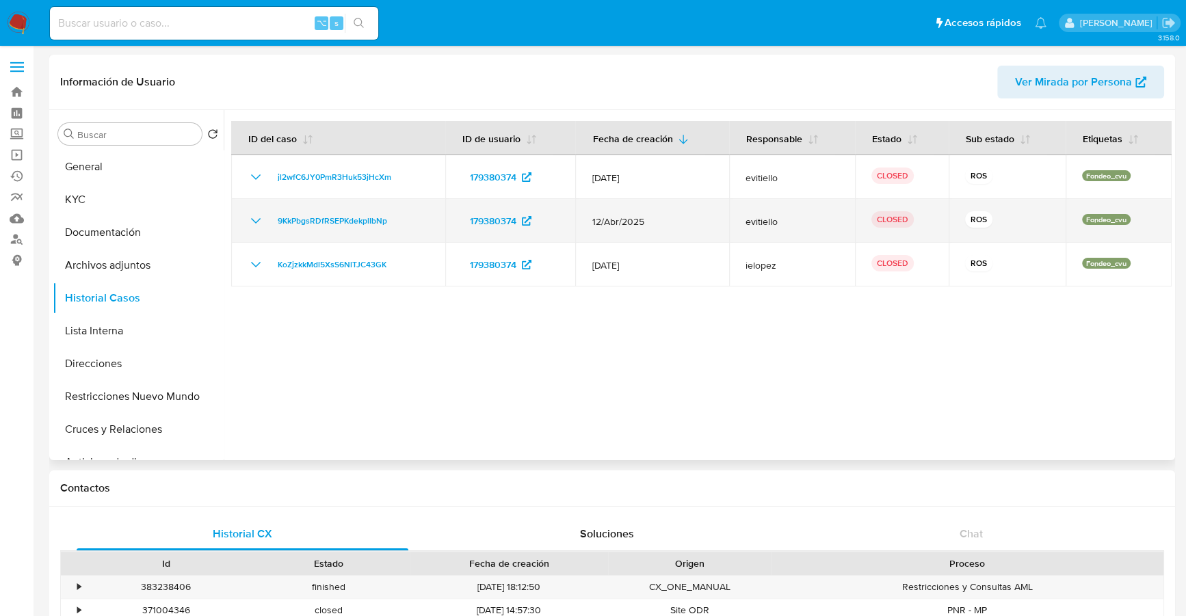
click at [252, 213] on icon "Mostrar/Ocultar" at bounding box center [256, 221] width 16 height 16
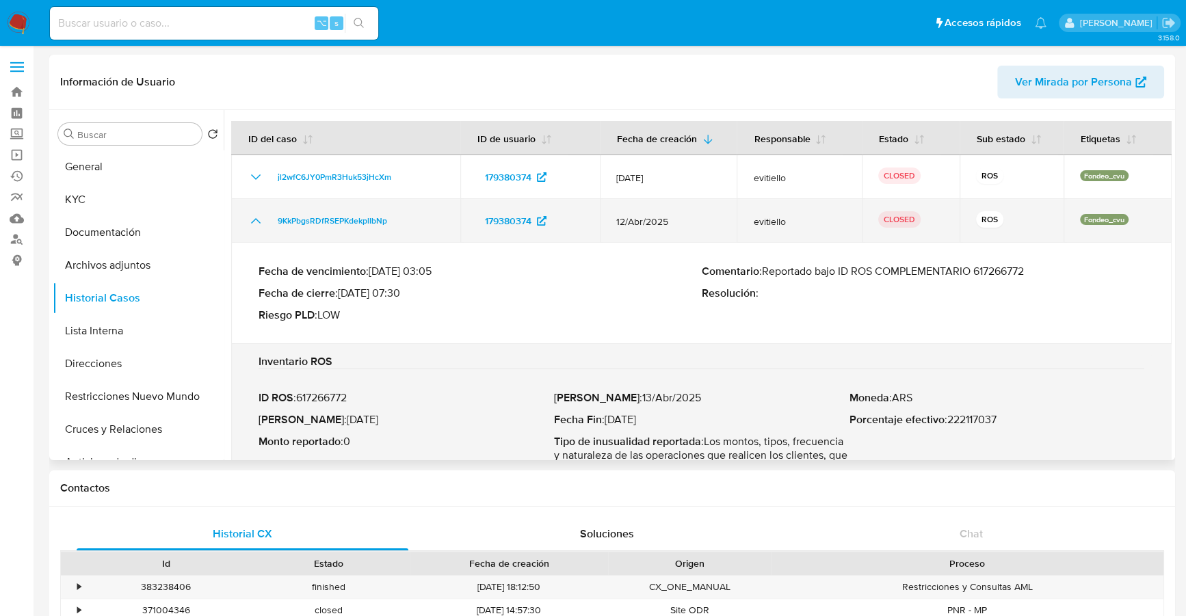
click at [254, 214] on icon "Mostrar/Ocultar" at bounding box center [256, 221] width 16 height 16
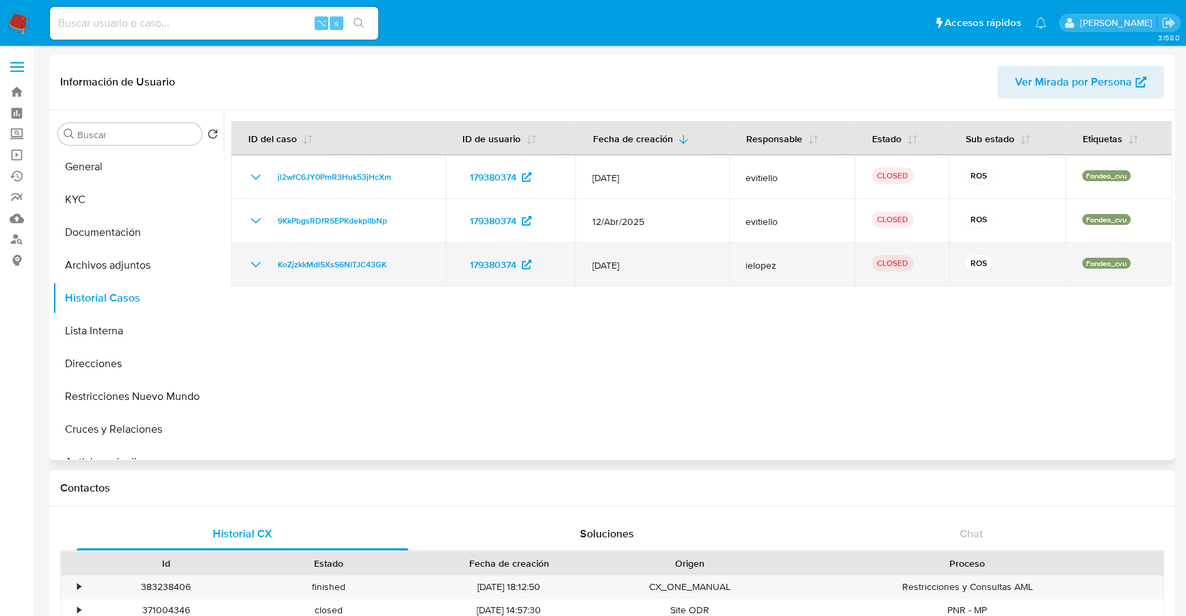
click at [254, 263] on icon "Mostrar/Ocultar" at bounding box center [256, 264] width 16 height 16
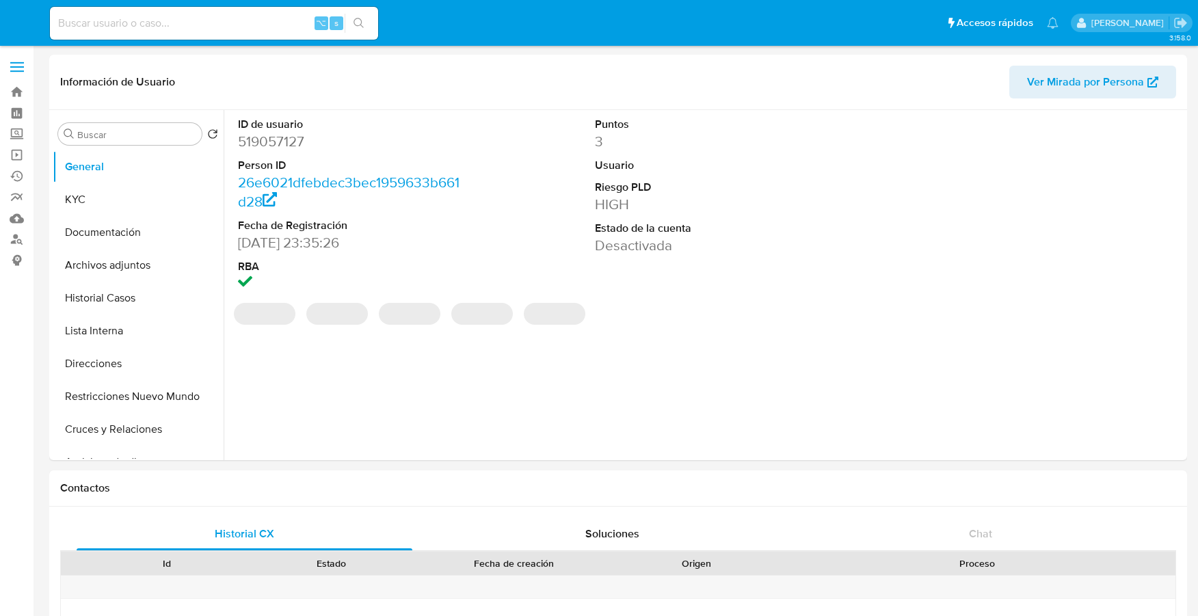
select select "10"
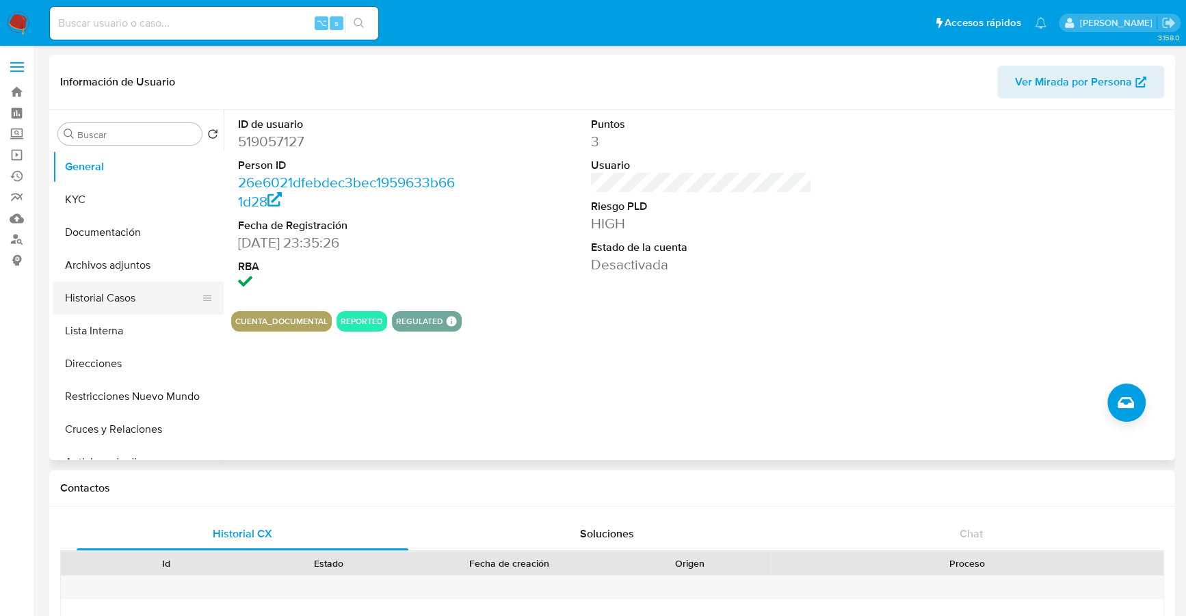
click at [114, 295] on button "Historial Casos" at bounding box center [133, 298] width 160 height 33
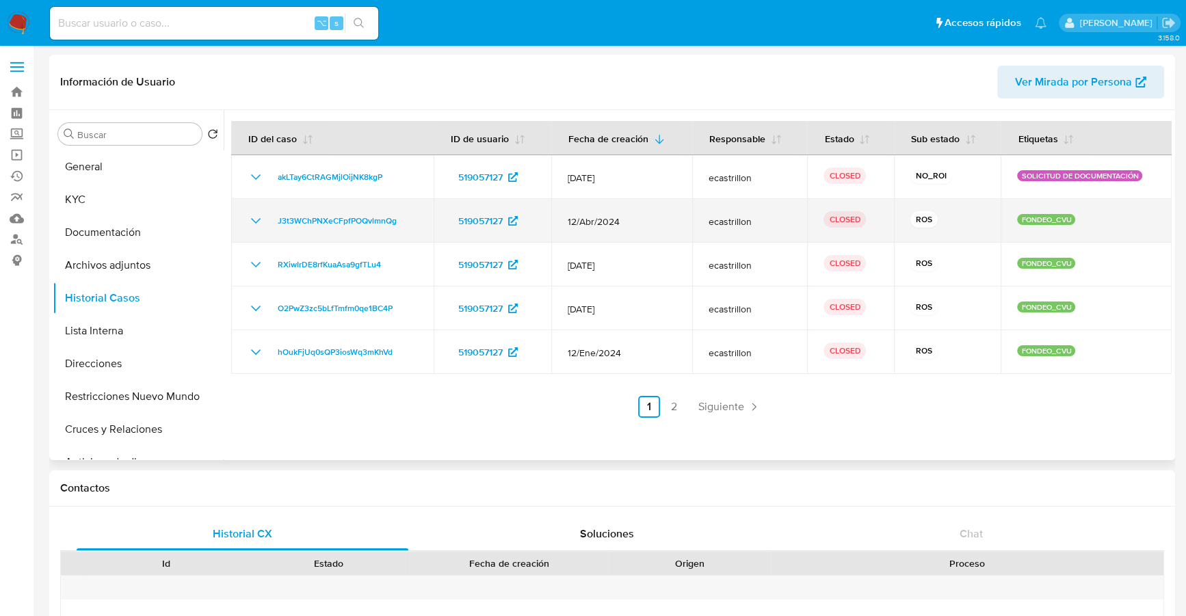
click at [257, 217] on icon "Mostrar/Ocultar" at bounding box center [256, 221] width 16 height 16
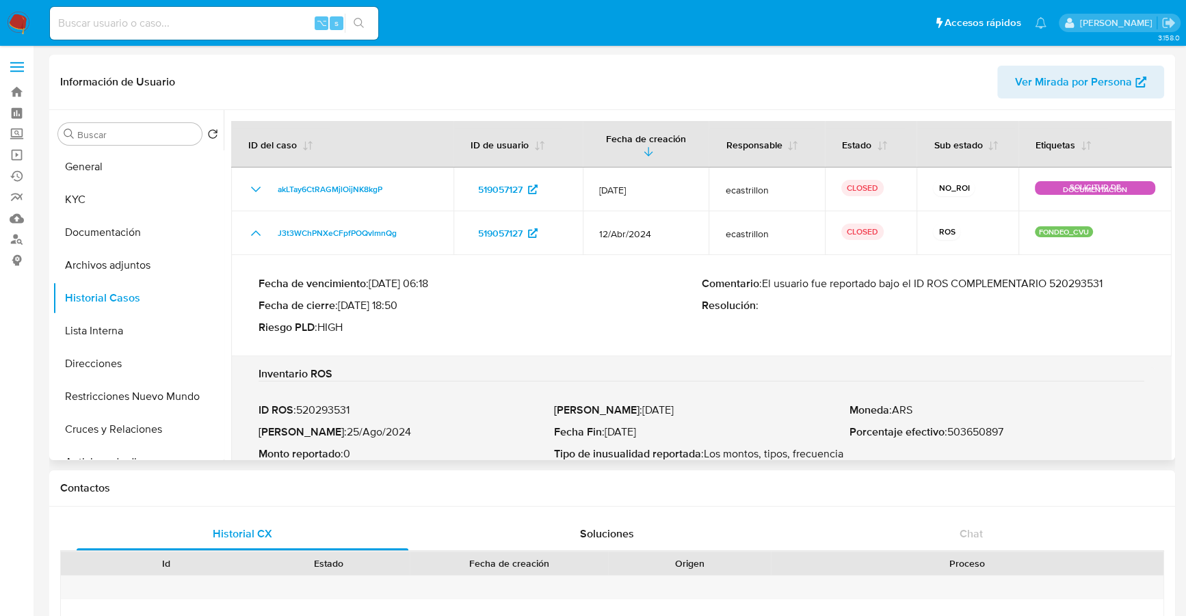
drag, startPoint x: 884, startPoint y: 286, endPoint x: 1111, endPoint y: 289, distance: 227.8
click at [1111, 289] on p "Comentario : El usuario fue reportado bajo el ID ROS COMPLEMENTARIO 520293531" at bounding box center [923, 284] width 443 height 14
click at [109, 200] on button "KYC" at bounding box center [133, 199] width 160 height 33
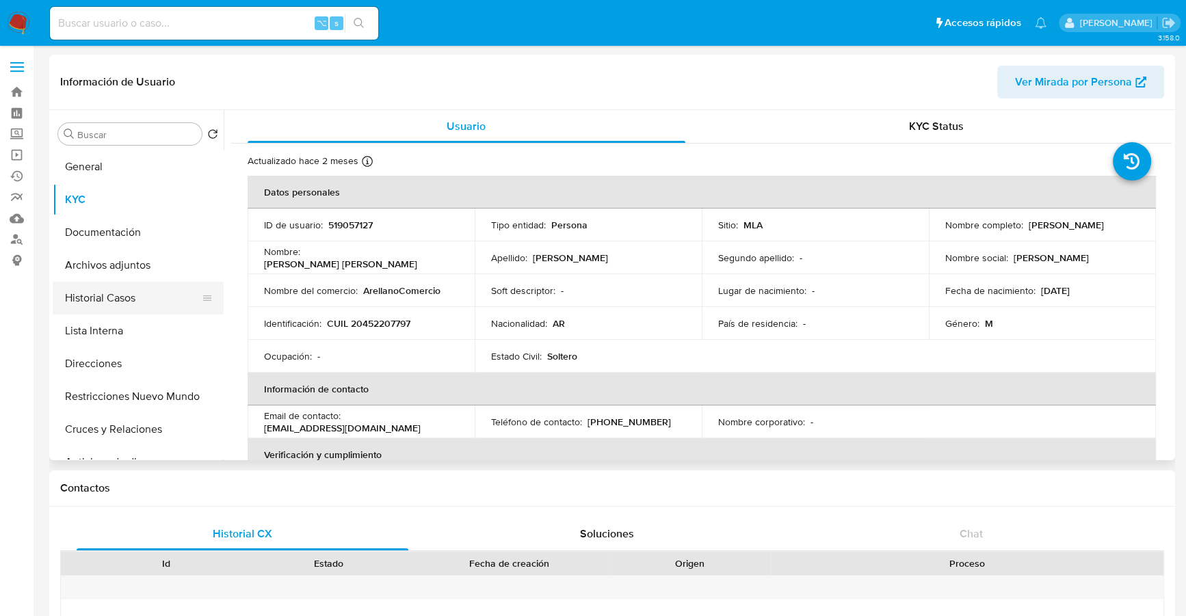
click at [113, 298] on button "Historial Casos" at bounding box center [133, 298] width 160 height 33
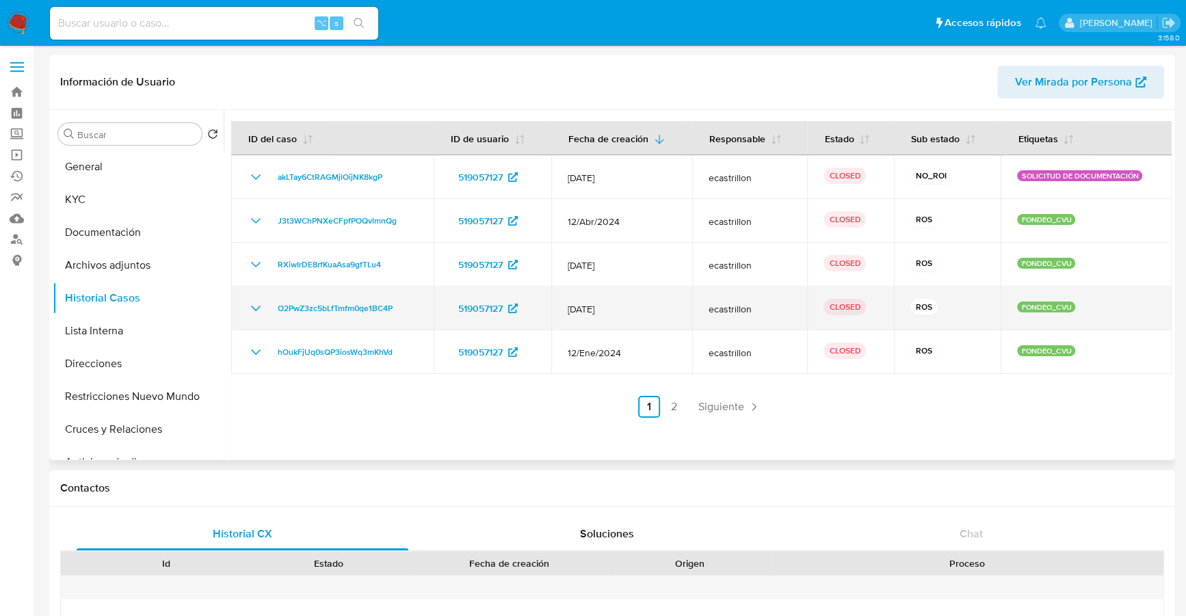
click at [258, 306] on icon "Mostrar/Ocultar" at bounding box center [256, 308] width 16 height 16
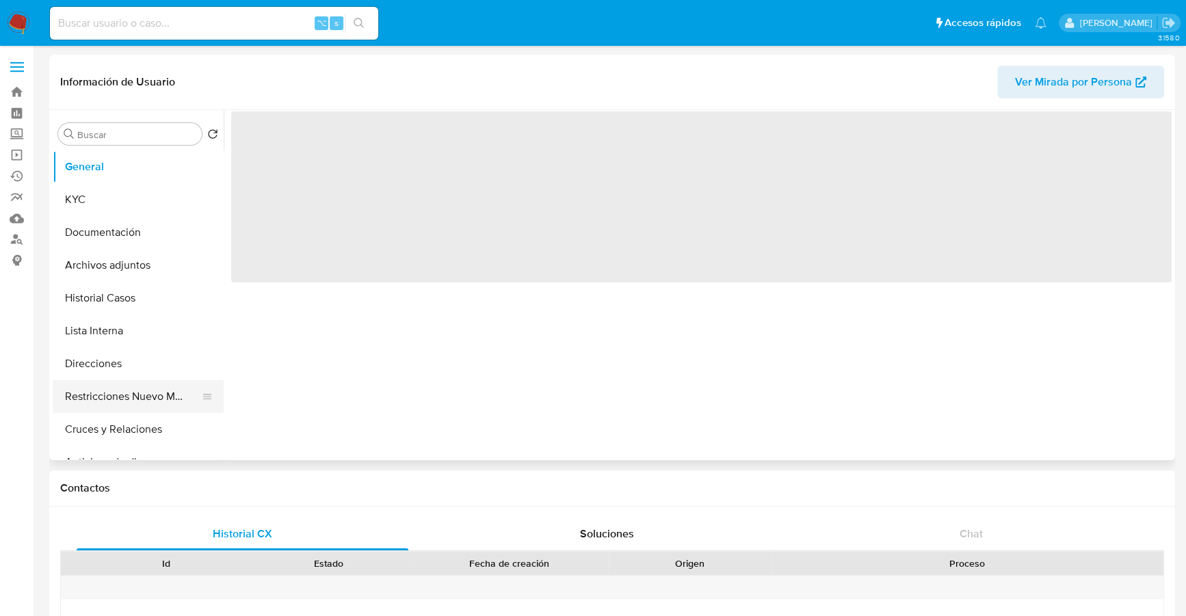
click at [129, 402] on button "Restricciones Nuevo Mundo" at bounding box center [133, 396] width 160 height 33
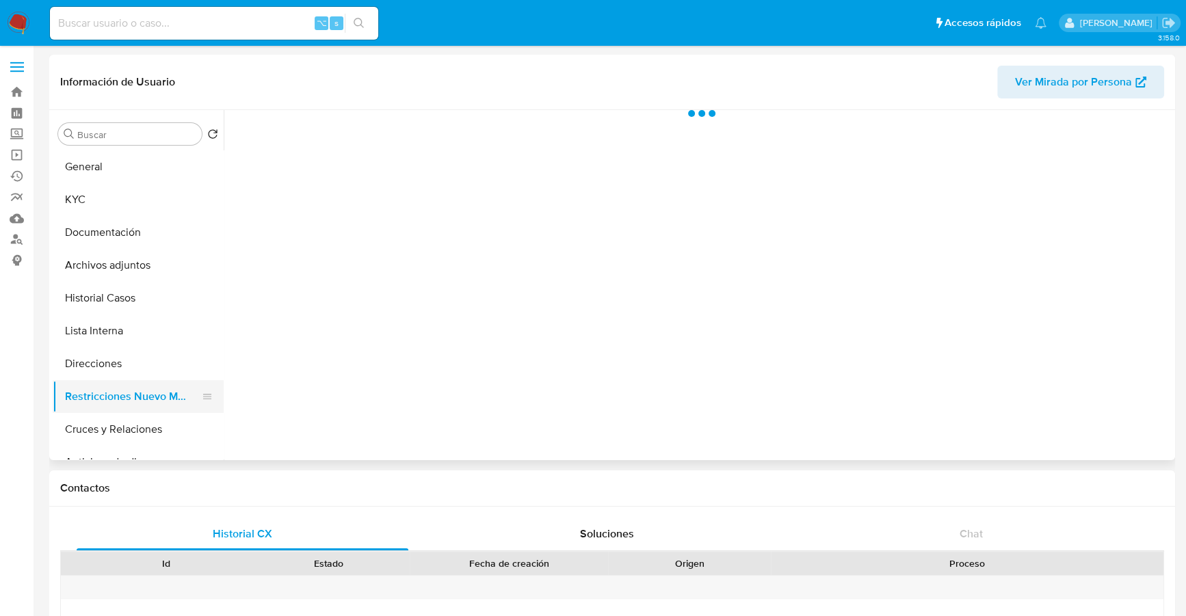
select select "10"
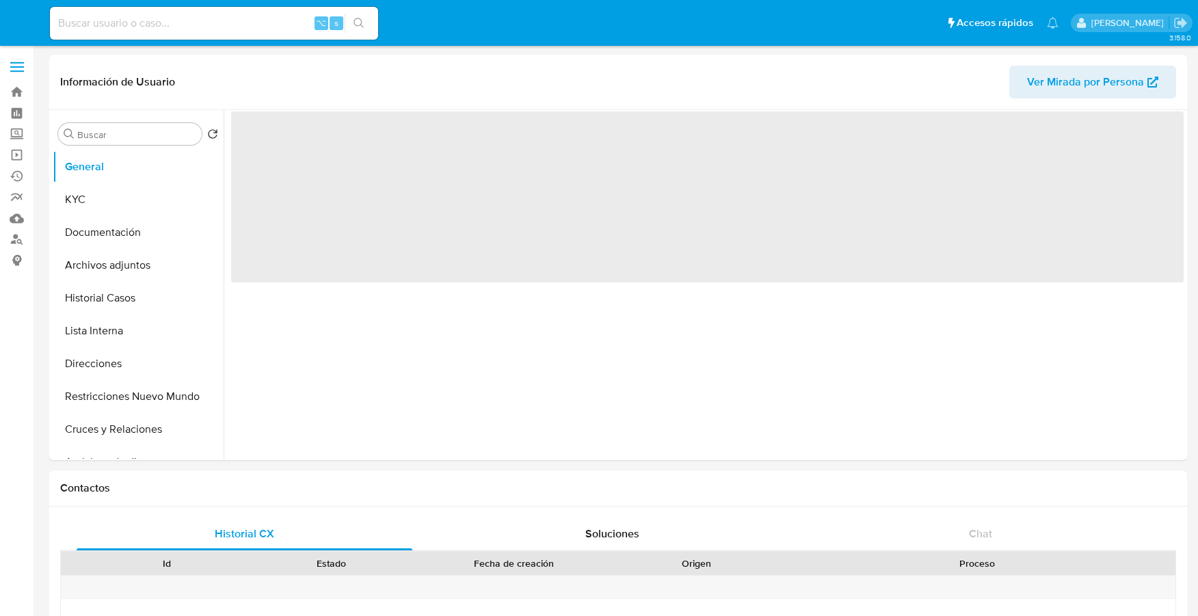
select select "10"
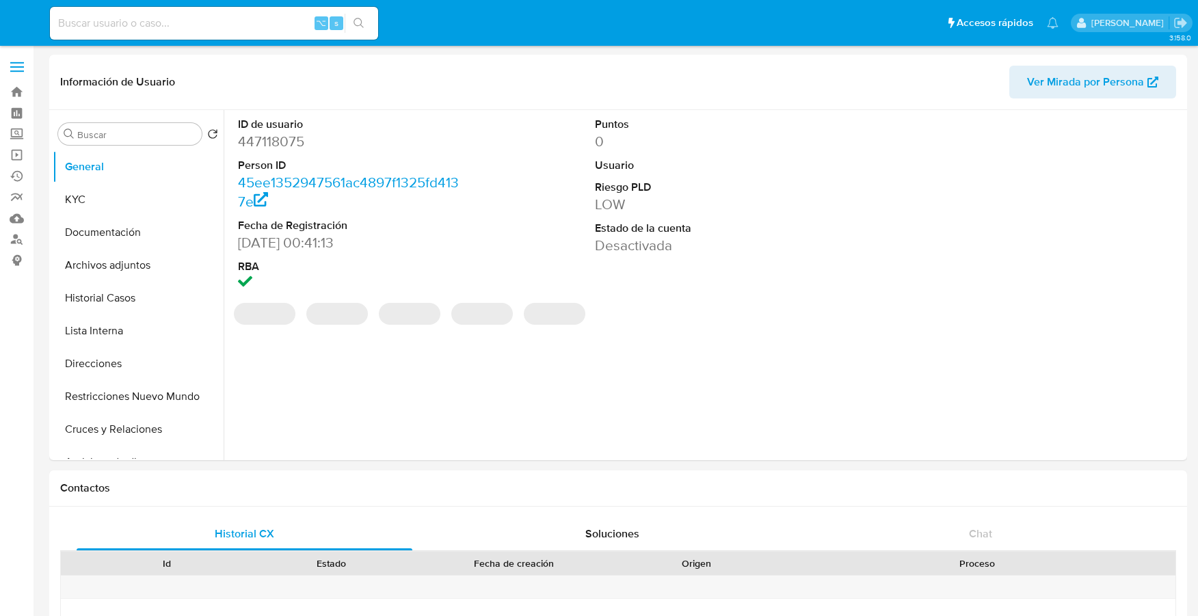
select select "10"
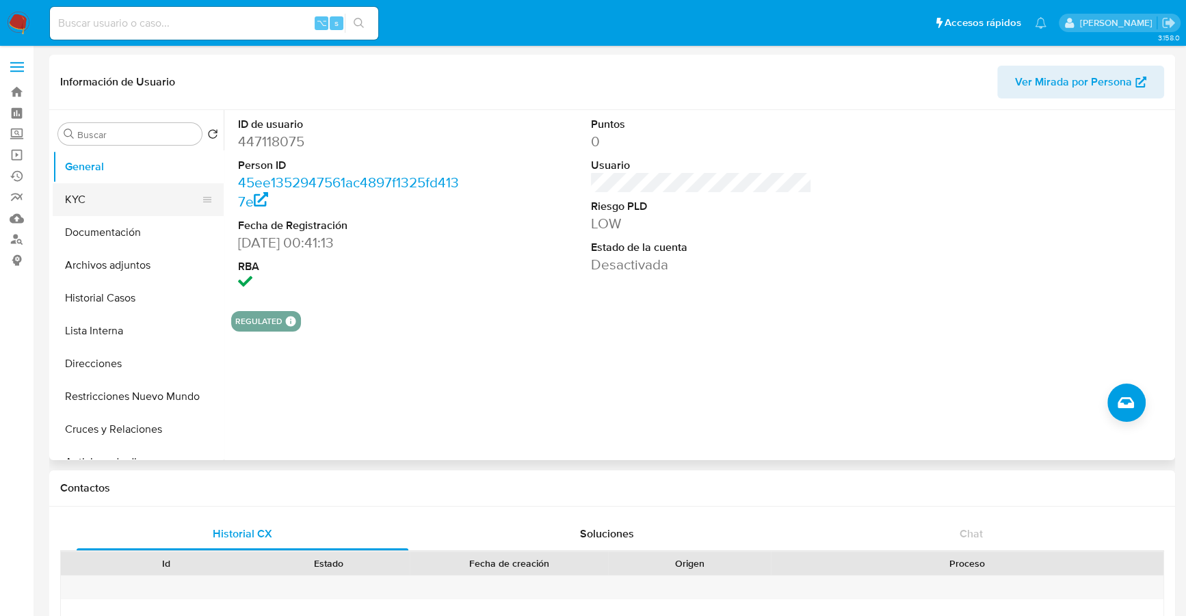
click at [92, 200] on button "KYC" at bounding box center [133, 199] width 160 height 33
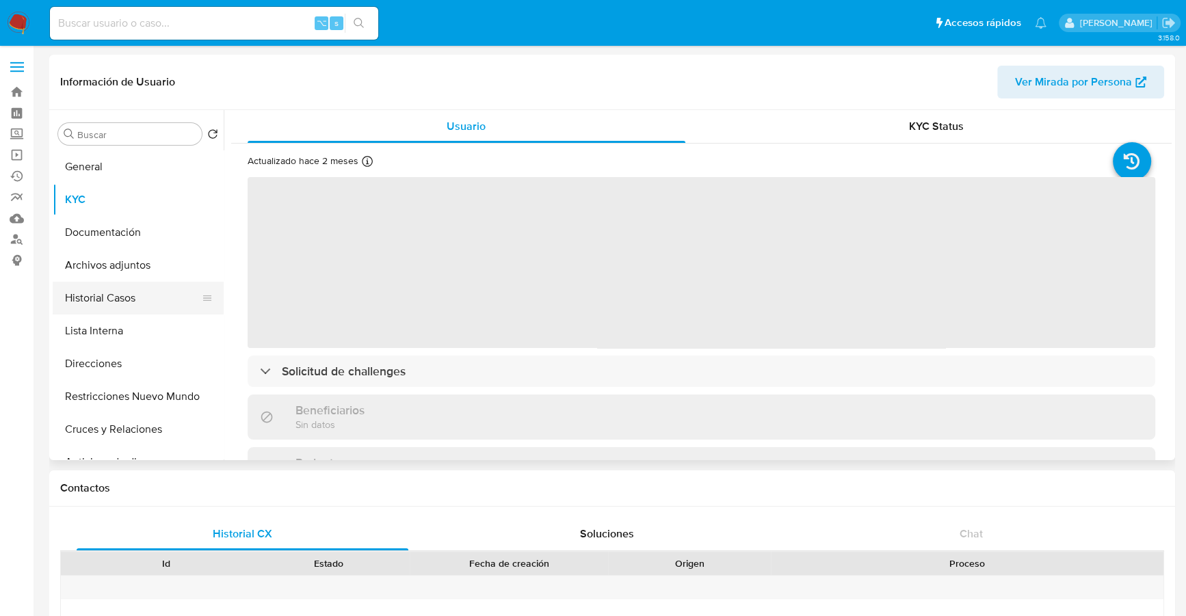
click at [103, 306] on button "Historial Casos" at bounding box center [133, 298] width 160 height 33
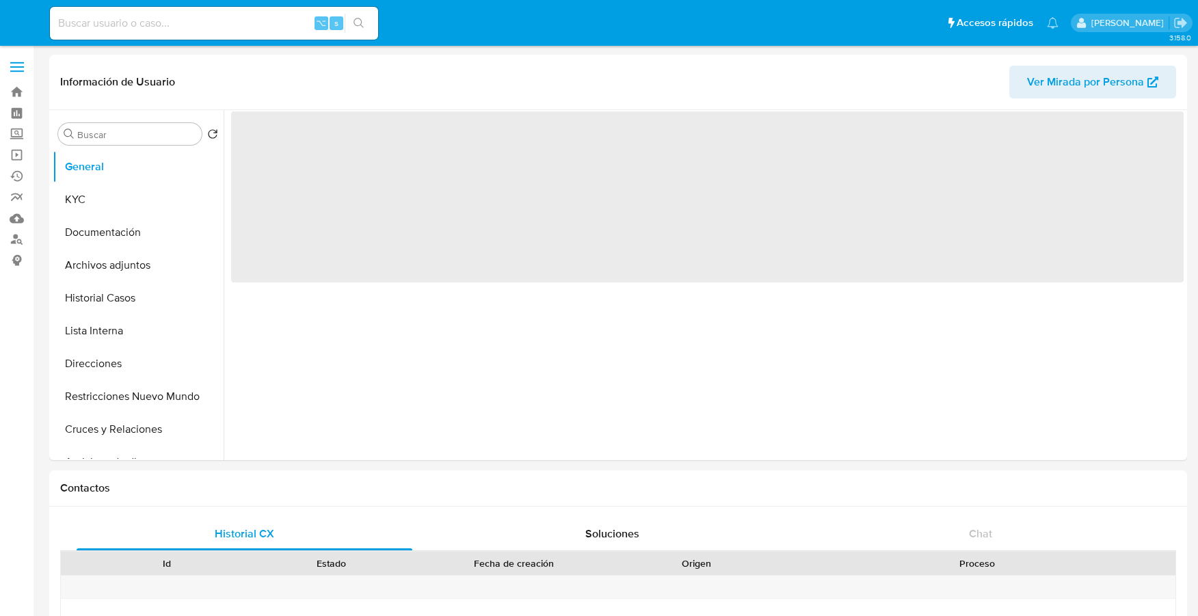
select select "10"
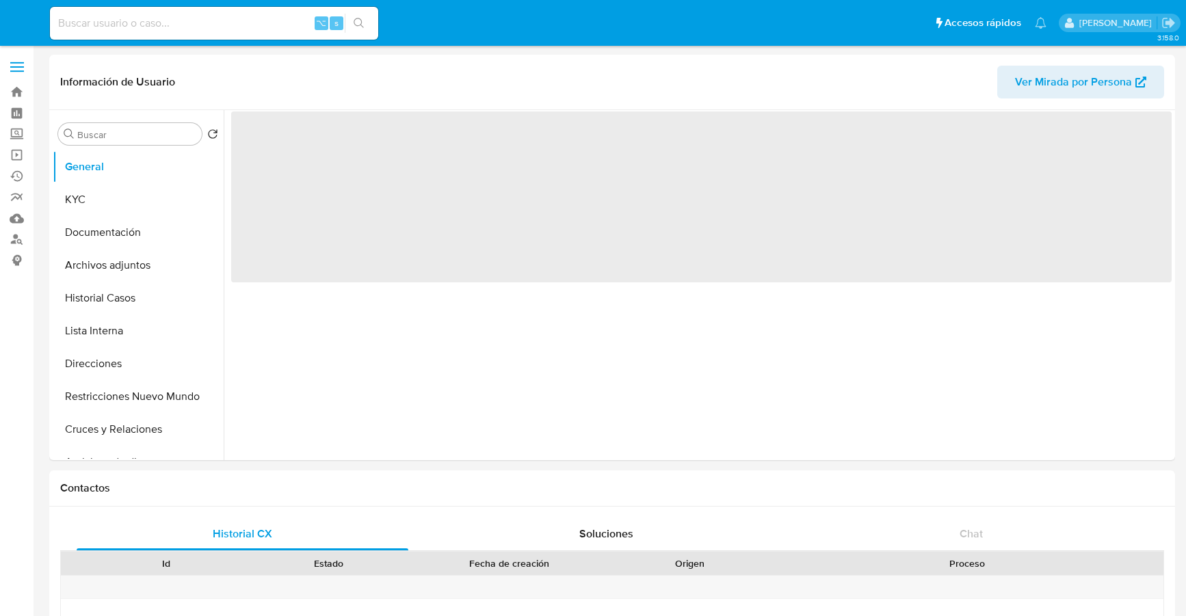
select select "10"
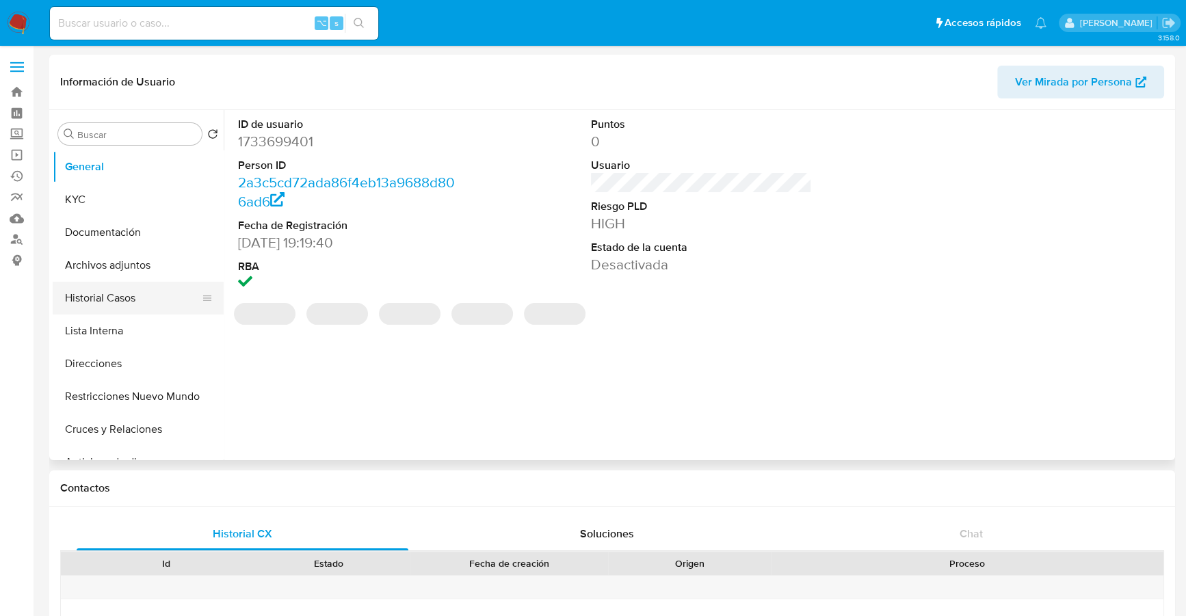
select select "10"
click at [103, 302] on button "Historial Casos" at bounding box center [133, 298] width 160 height 33
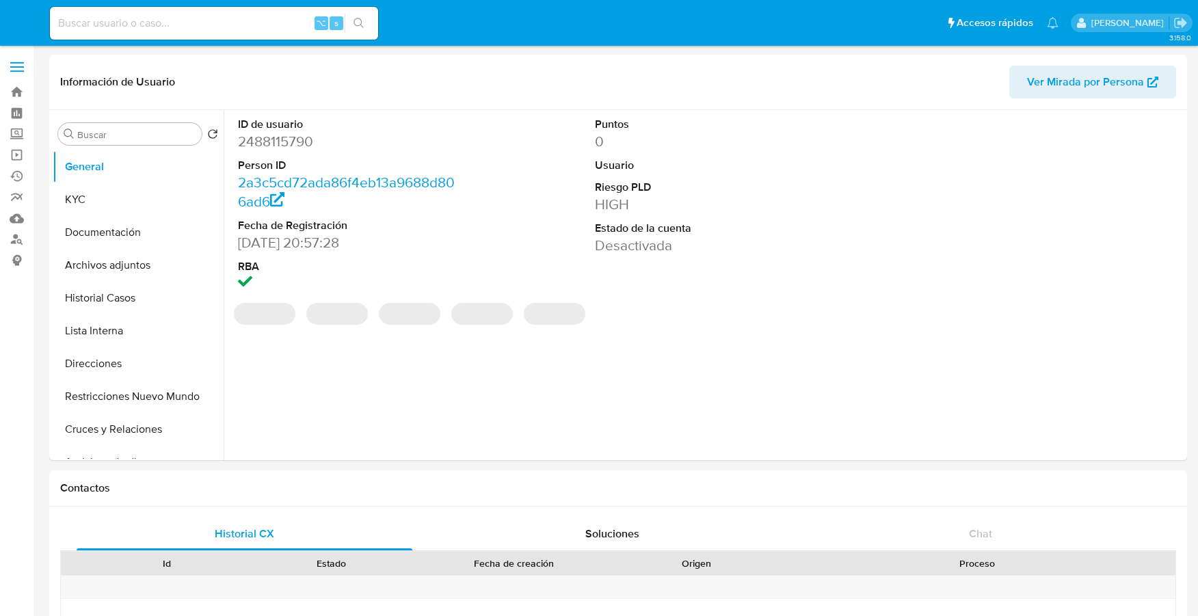
select select "10"
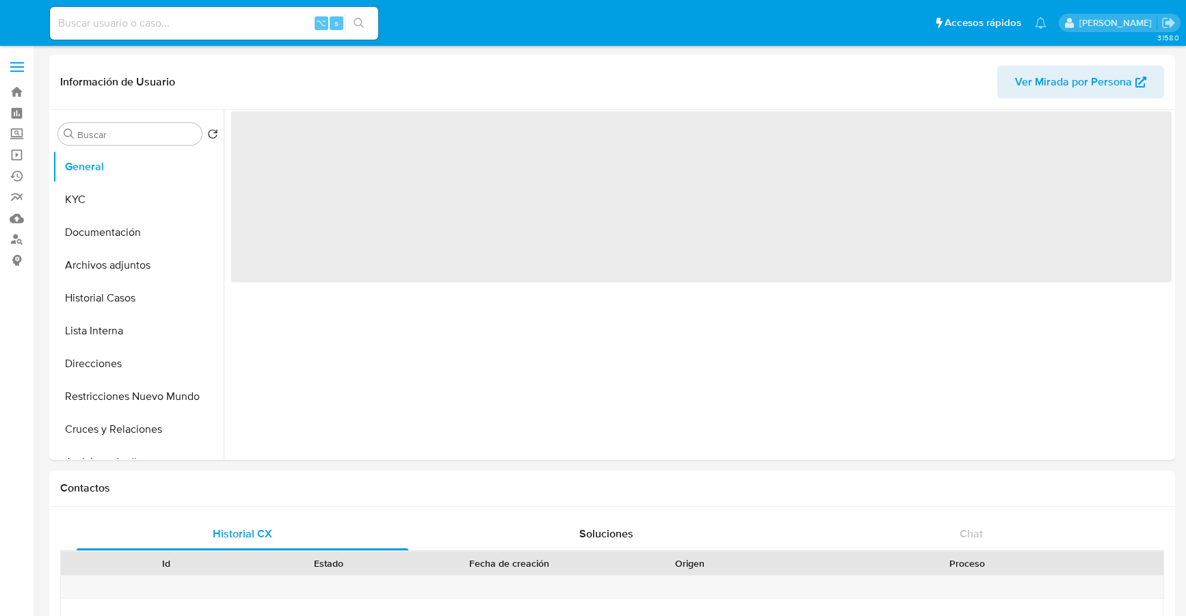
select select "10"
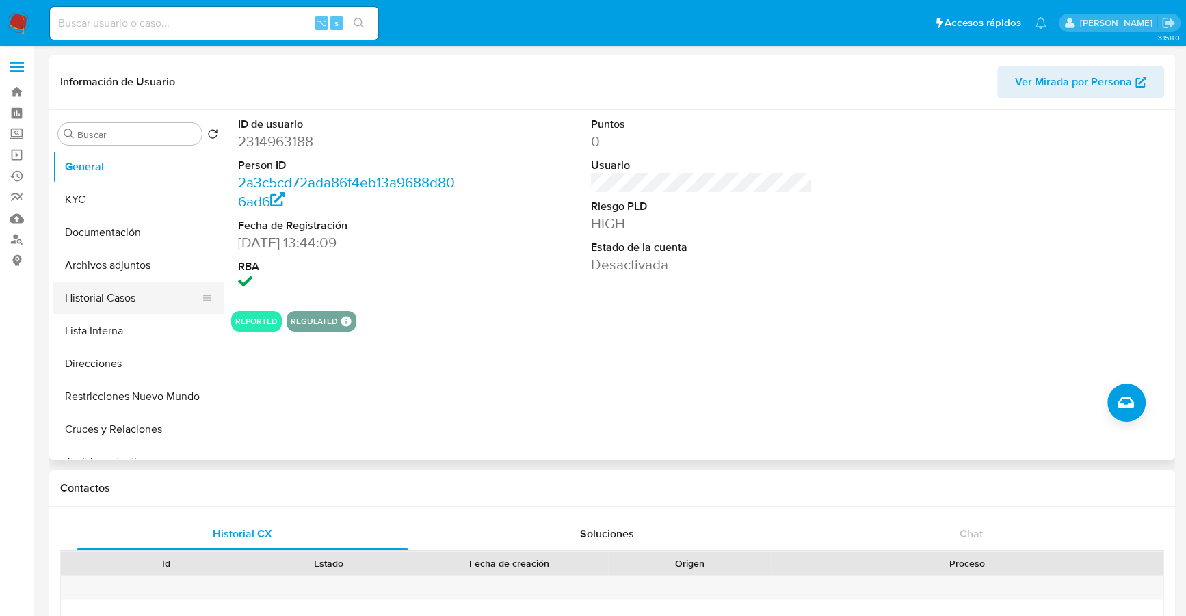
click at [127, 304] on button "Historial Casos" at bounding box center [133, 298] width 160 height 33
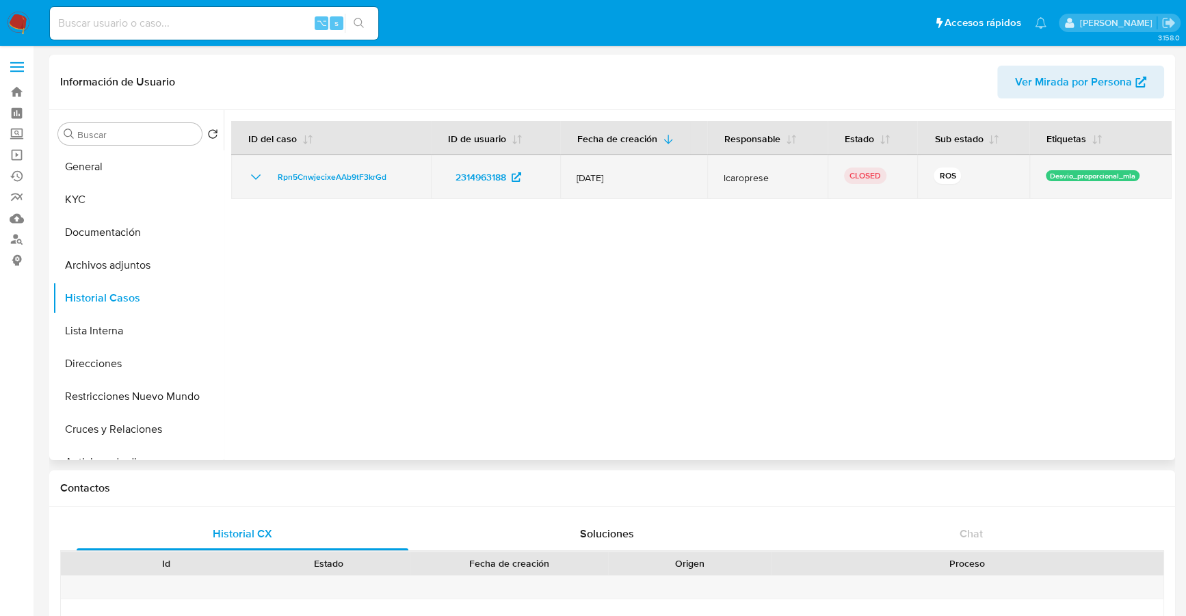
click at [261, 181] on icon "Mostrar/Ocultar" at bounding box center [256, 177] width 16 height 16
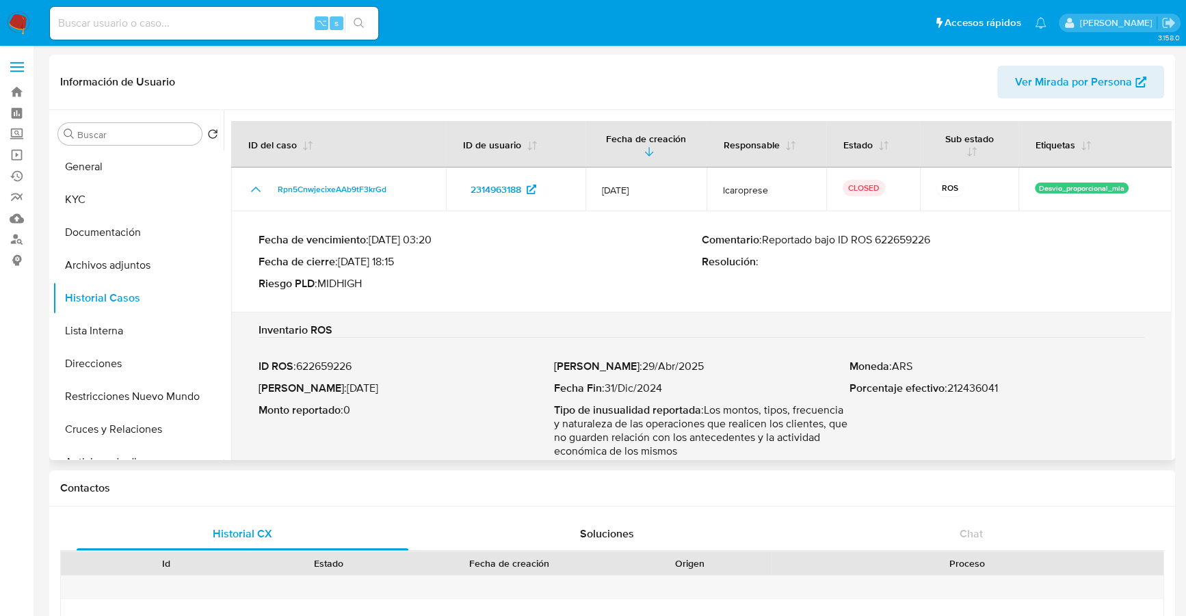
drag, startPoint x: 816, startPoint y: 240, endPoint x: 926, endPoint y: 244, distance: 110.2
click at [925, 244] on p "Comentario : Reportado bajo ID ROS 622659226" at bounding box center [923, 240] width 443 height 14
drag, startPoint x: 942, startPoint y: 239, endPoint x: 817, endPoint y: 241, distance: 124.5
click at [817, 241] on p "Comentario : Reportado bajo ID ROS 622659226" at bounding box center [923, 240] width 443 height 14
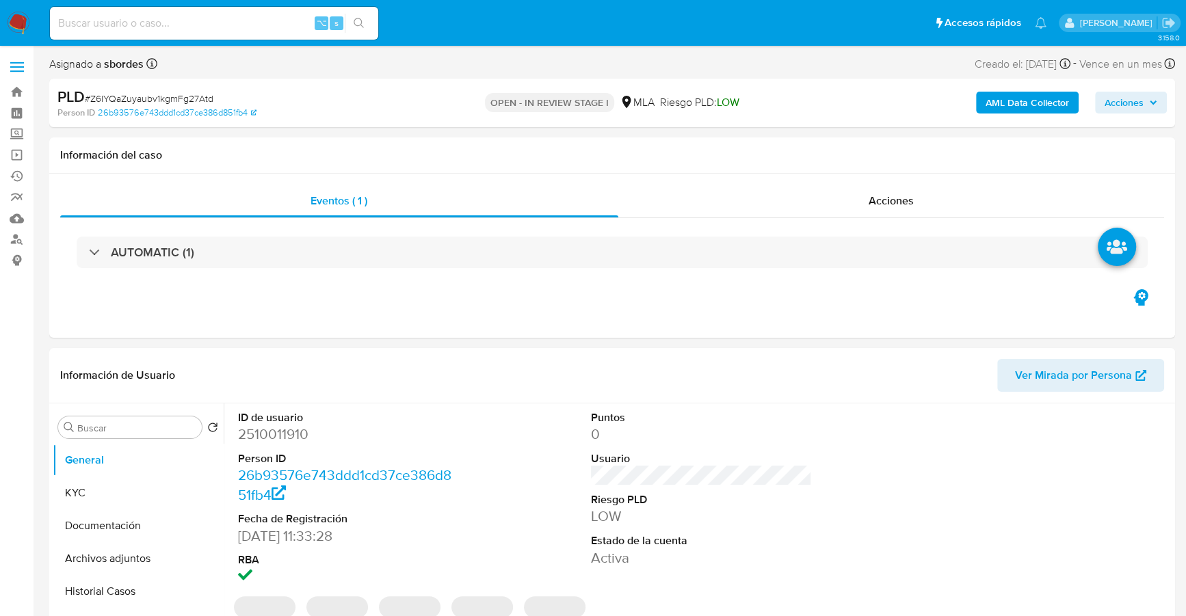
select select "10"
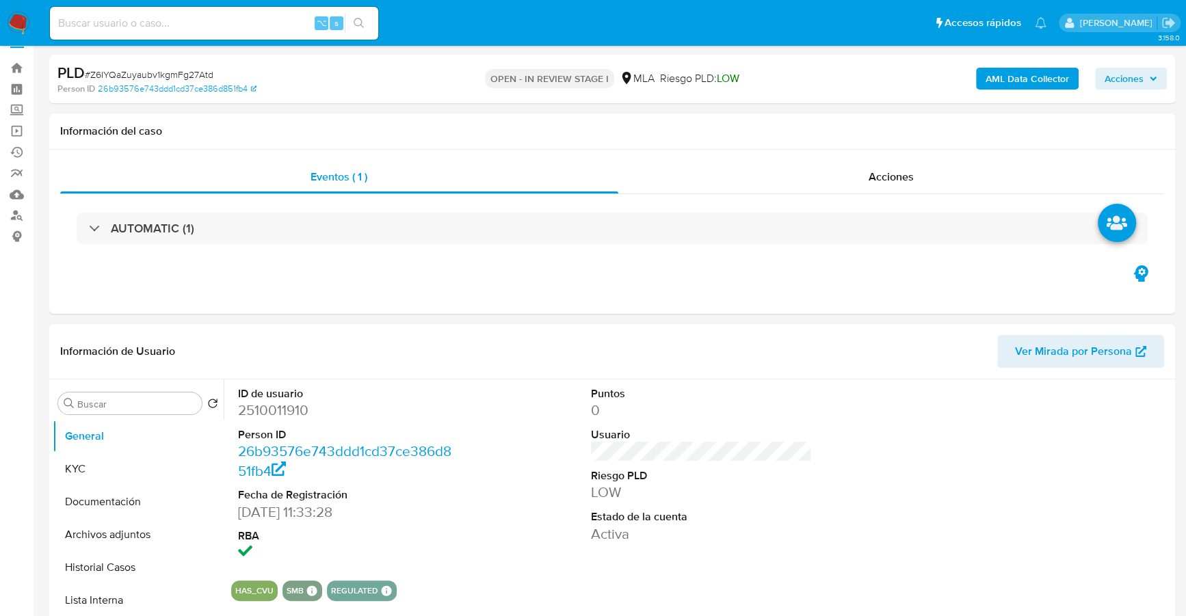
scroll to position [38, 0]
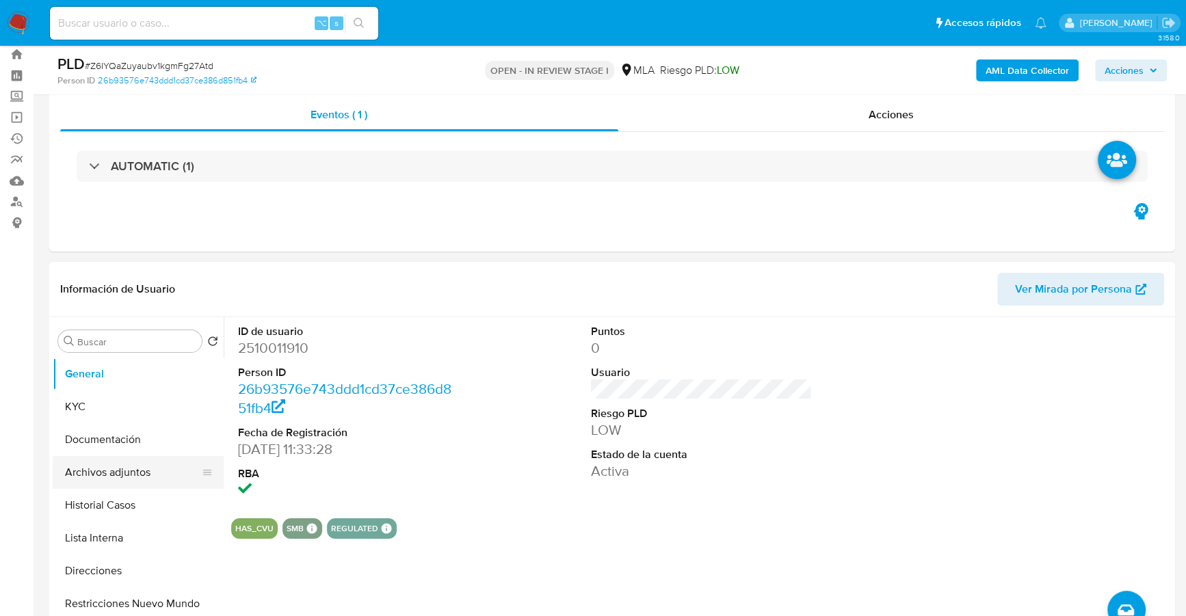
click at [107, 476] on button "Archivos adjuntos" at bounding box center [133, 472] width 160 height 33
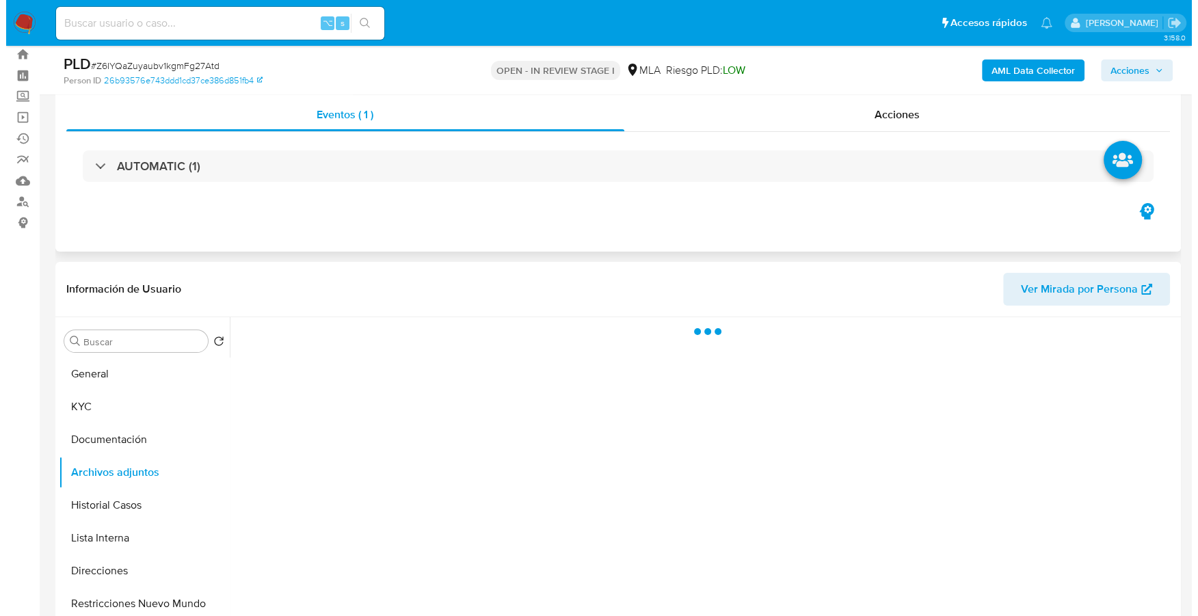
scroll to position [192, 0]
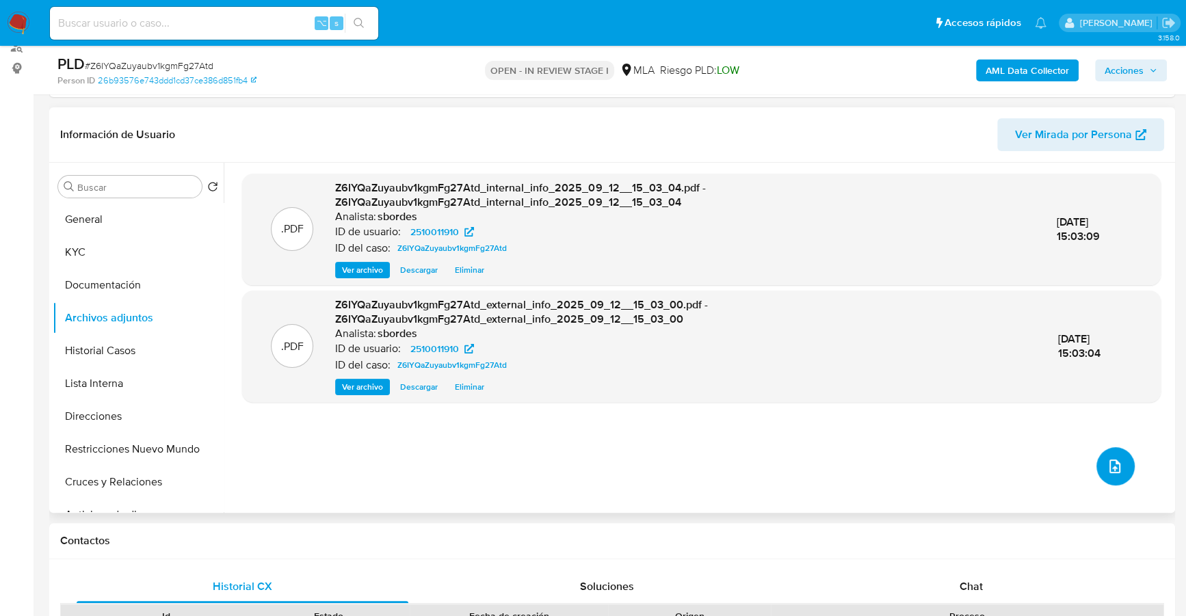
click at [1110, 479] on button "upload-file" at bounding box center [1115, 466] width 38 height 38
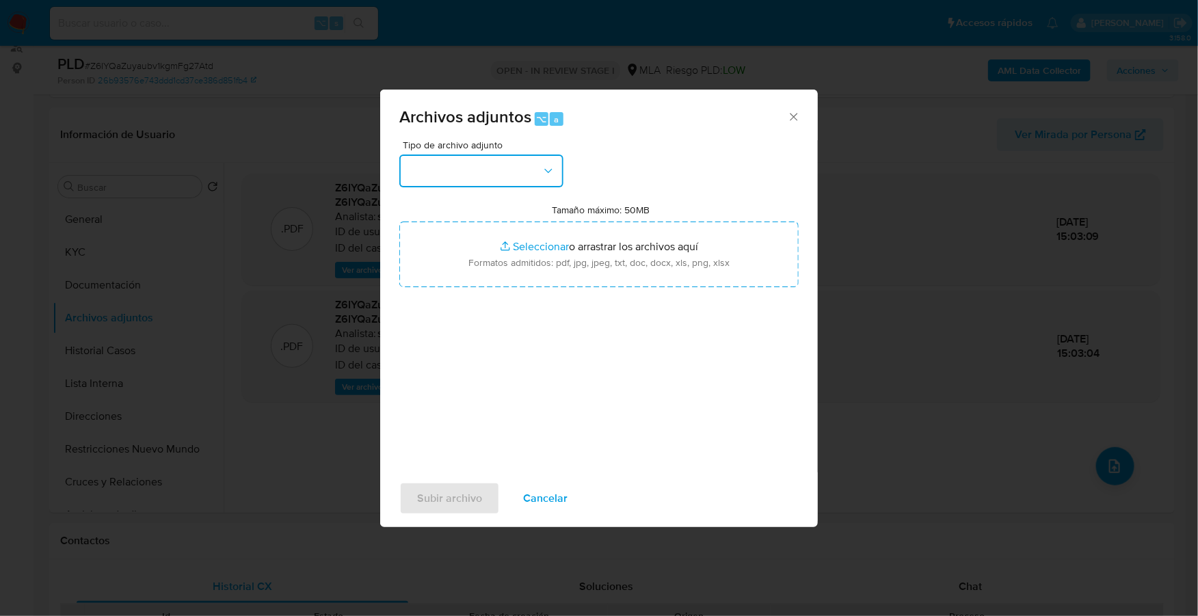
click at [521, 169] on button "button" at bounding box center [481, 171] width 164 height 33
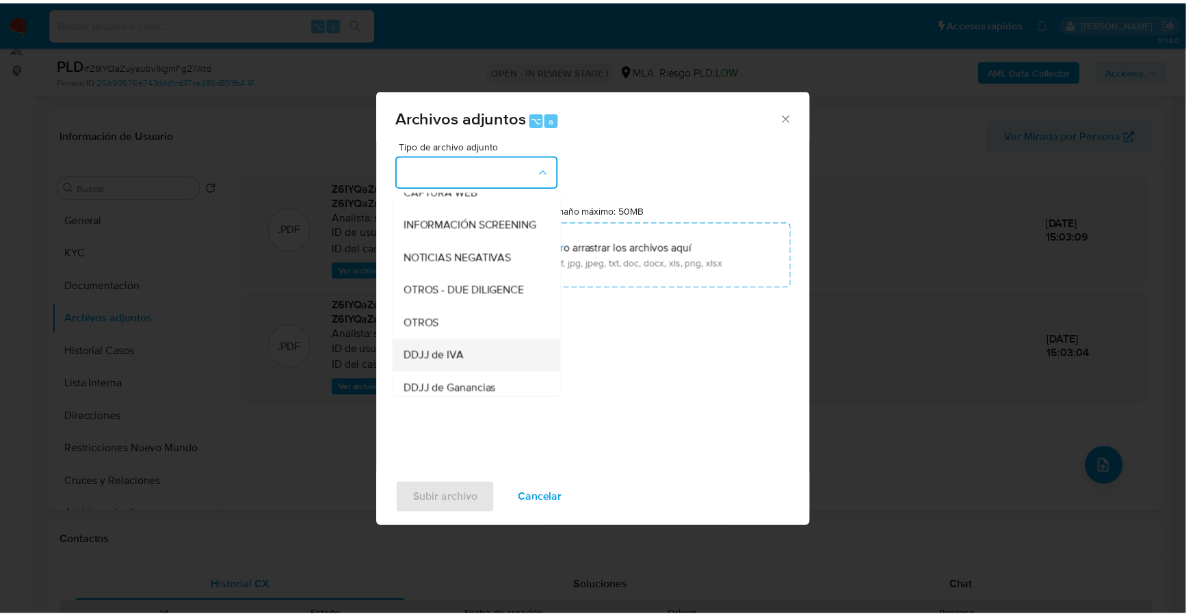
scroll to position [205, 0]
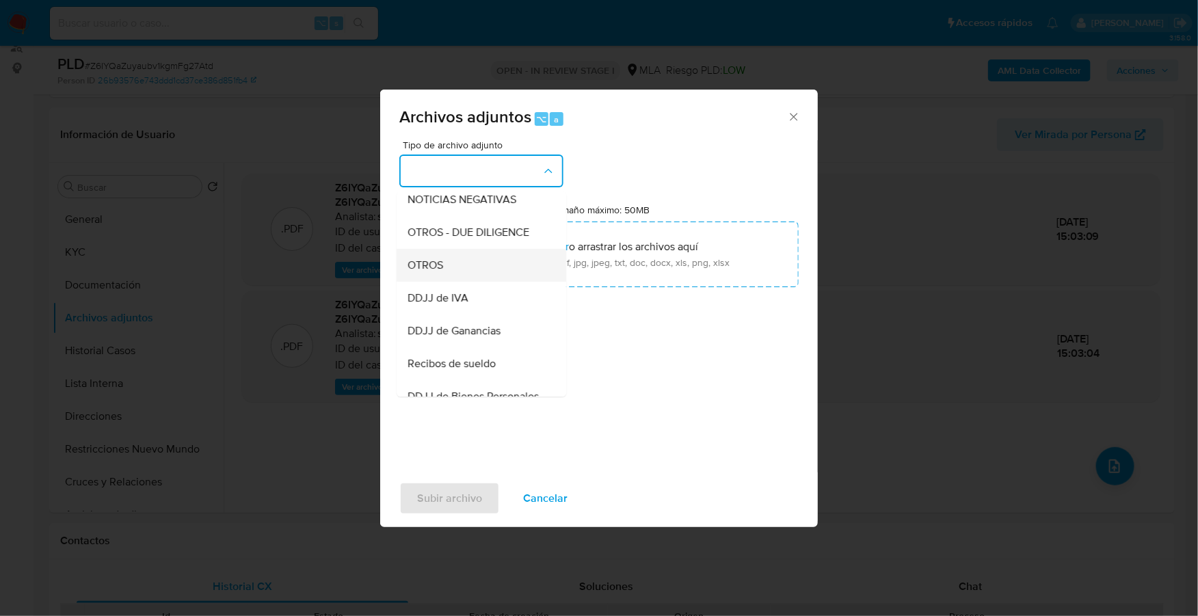
click at [464, 282] on div "OTROS" at bounding box center [478, 265] width 140 height 33
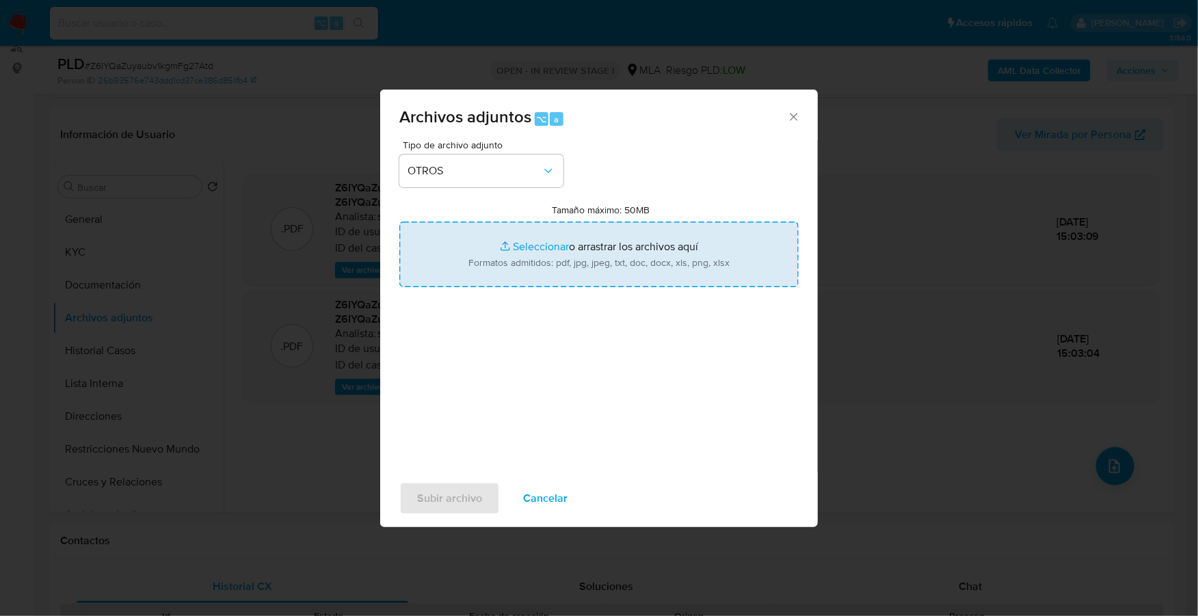
click at [538, 242] on input "Tamaño máximo: 50MB Seleccionar archivos" at bounding box center [598, 255] width 399 height 66
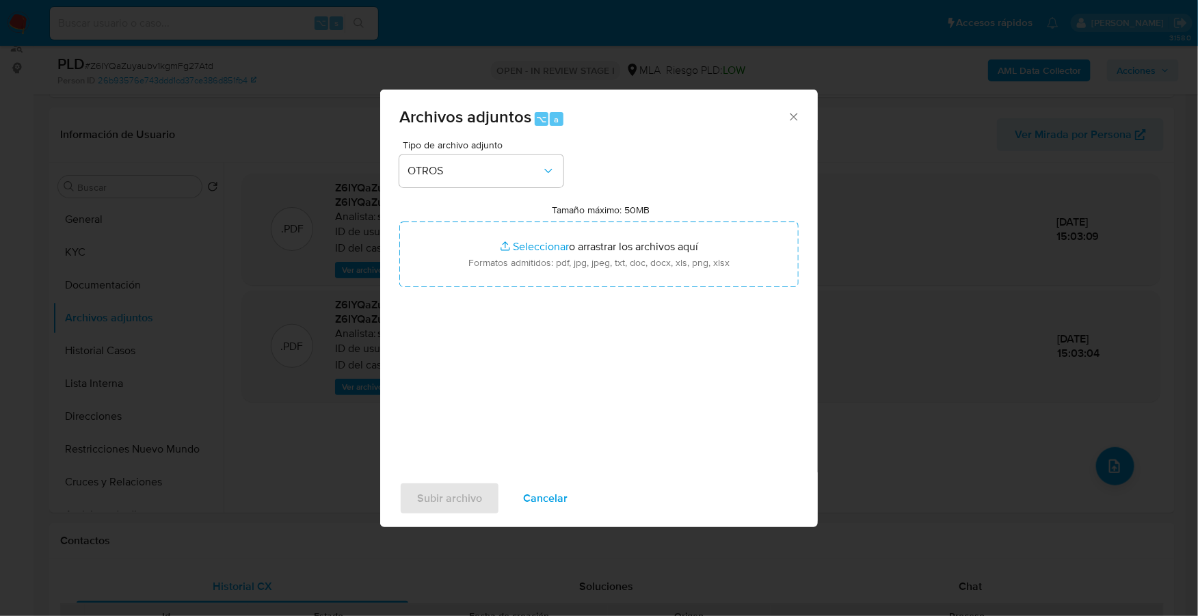
type input "C:\fakepath\Caselog Z6IYQaZuyaubv1kgmFg27Atd_2025_08_19_03_31_05.docx"
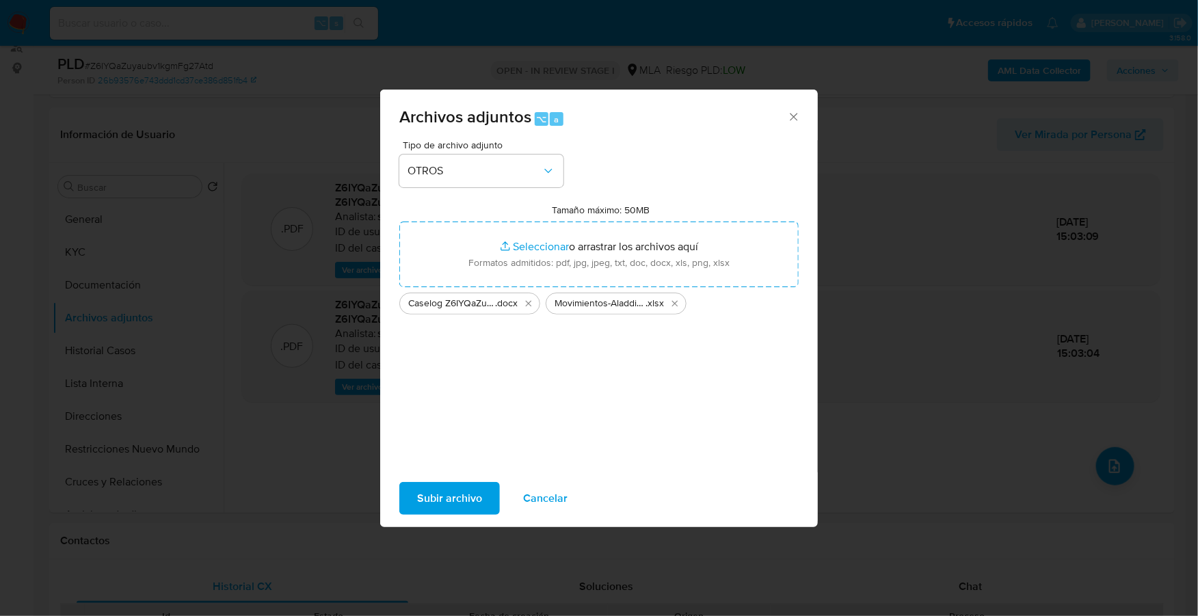
click at [458, 484] on span "Subir archivo" at bounding box center [449, 499] width 65 height 30
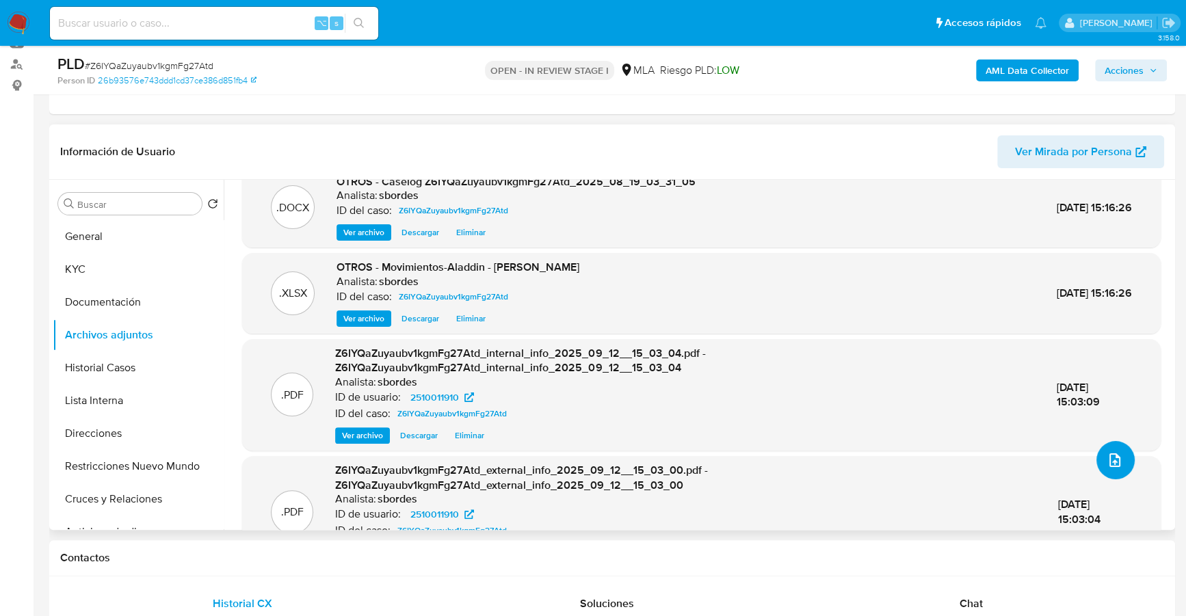
scroll to position [73, 0]
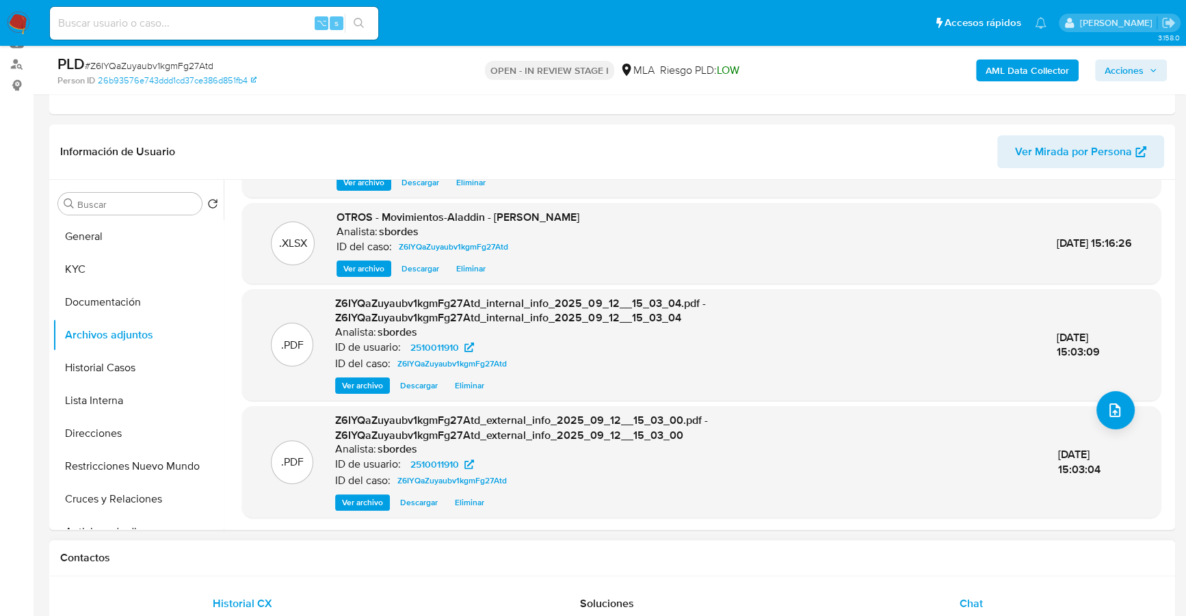
click at [977, 601] on span "Chat" at bounding box center [971, 604] width 23 height 16
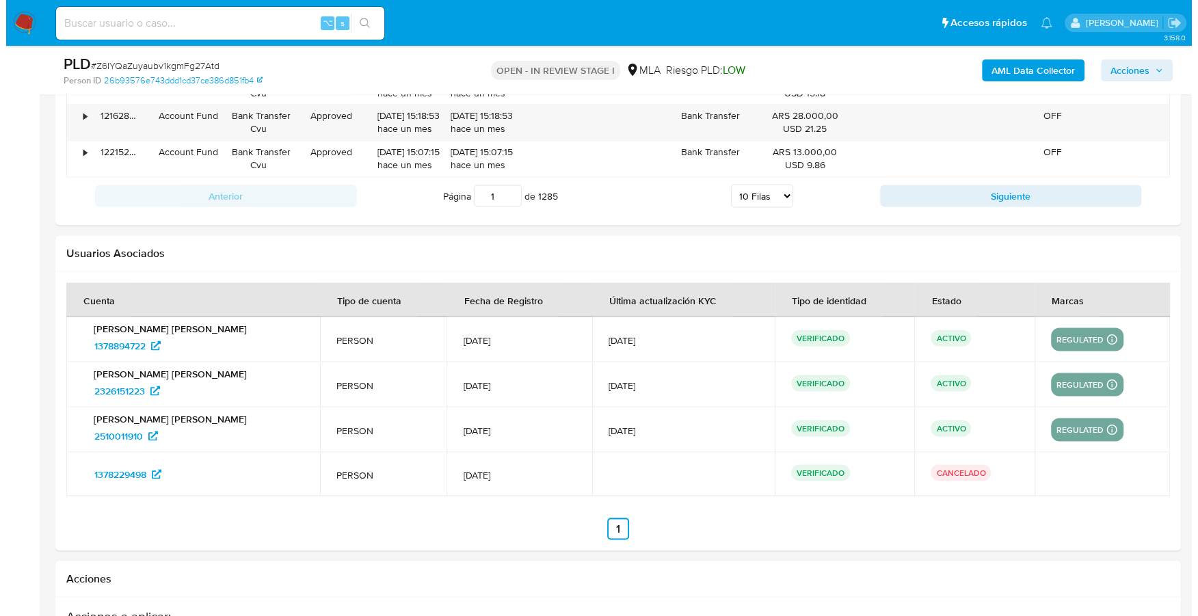
scroll to position [2518, 0]
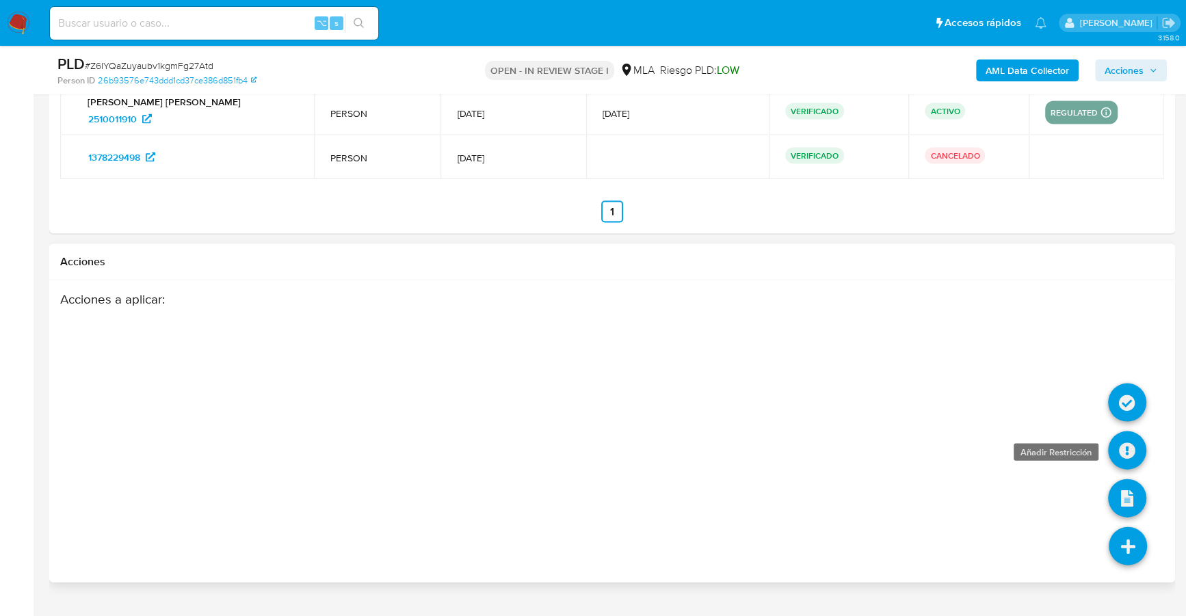
click at [1124, 453] on icon at bounding box center [1127, 451] width 38 height 38
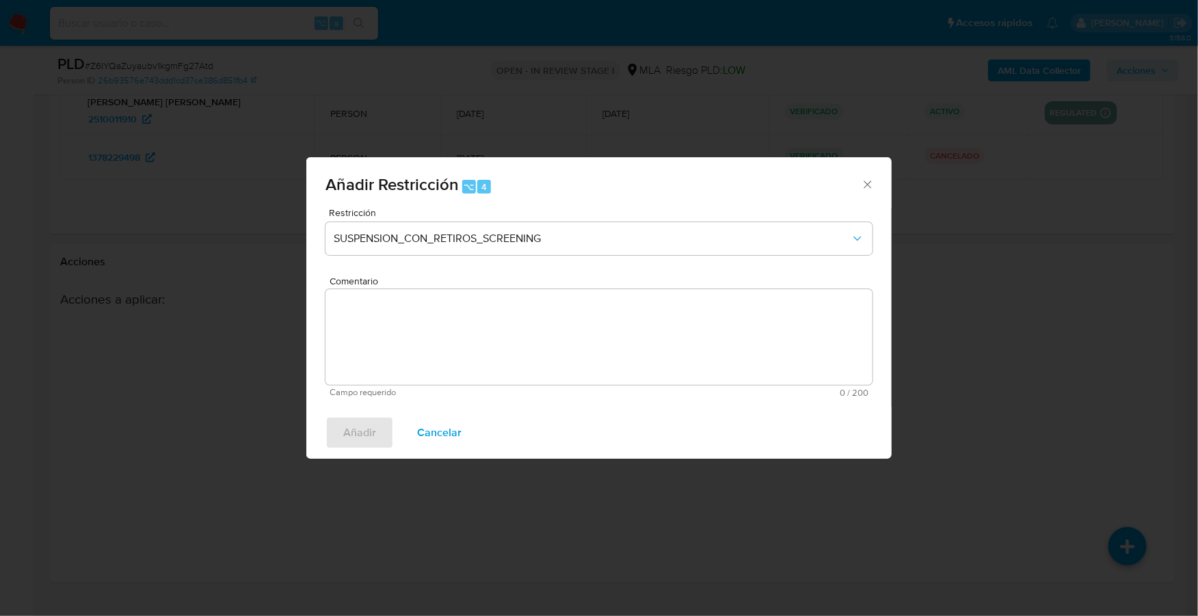
click at [525, 217] on span "Restricción" at bounding box center [602, 213] width 547 height 10
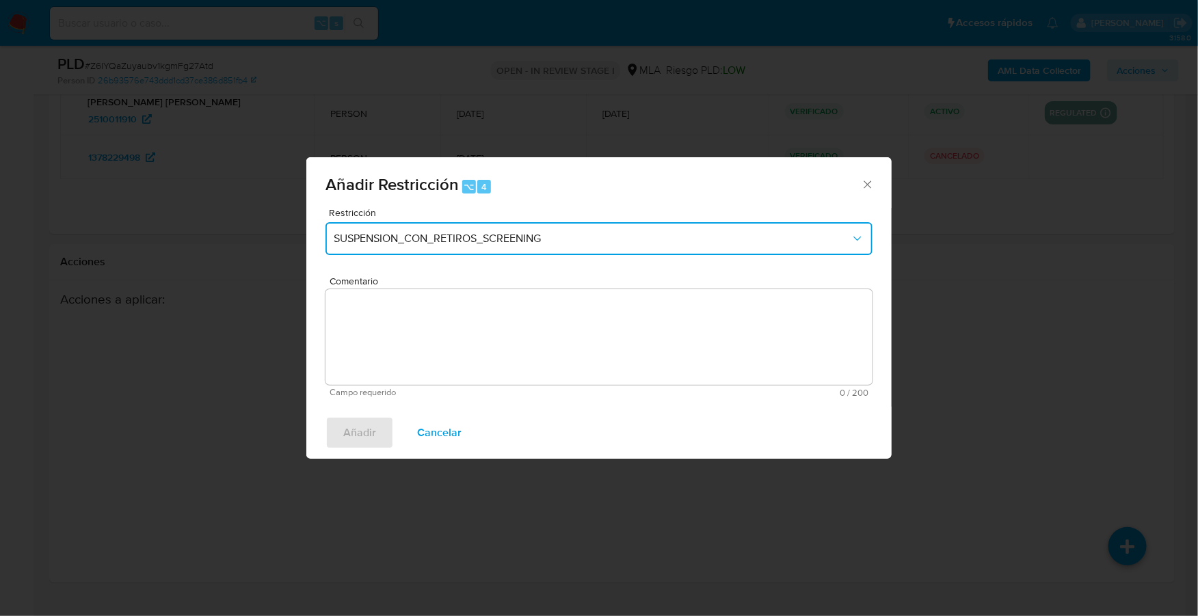
click at [523, 228] on button "SUSPENSION_CON_RETIROS_SCREENING" at bounding box center [599, 238] width 547 height 33
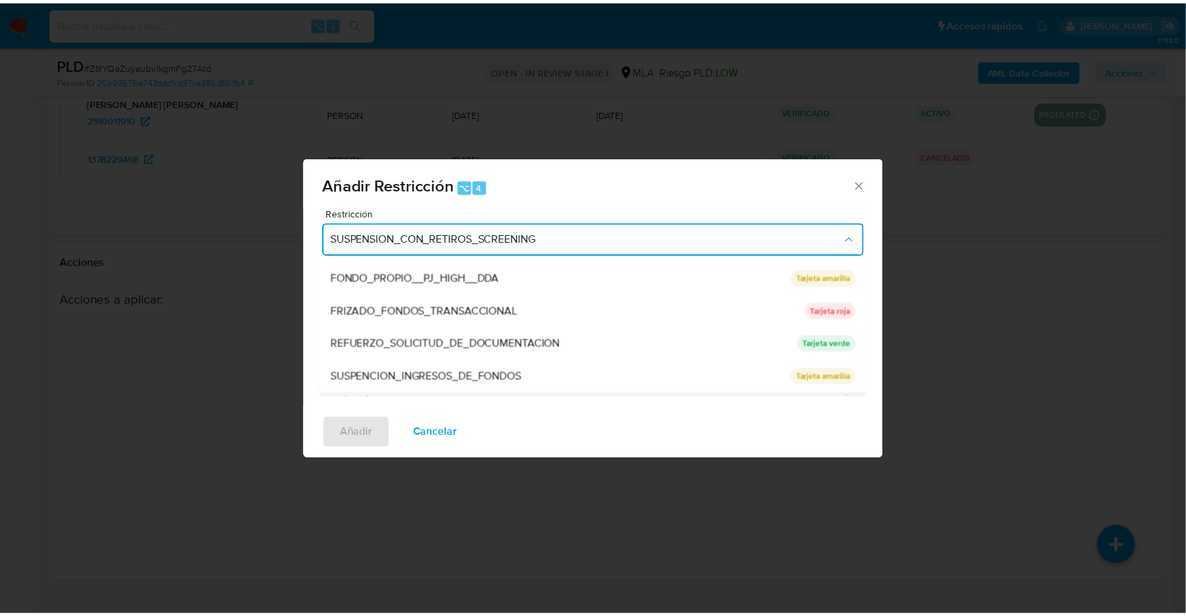
scroll to position [289, 0]
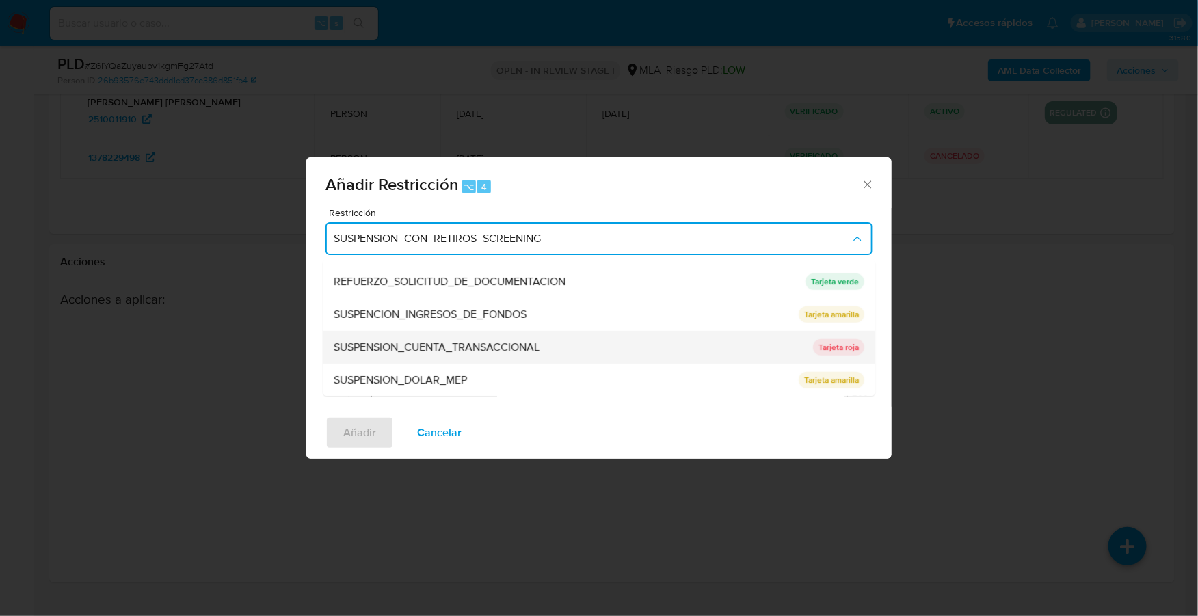
click at [458, 338] on div "SUSPENSION_CUENTA_TRANSACCIONAL" at bounding box center [569, 347] width 471 height 33
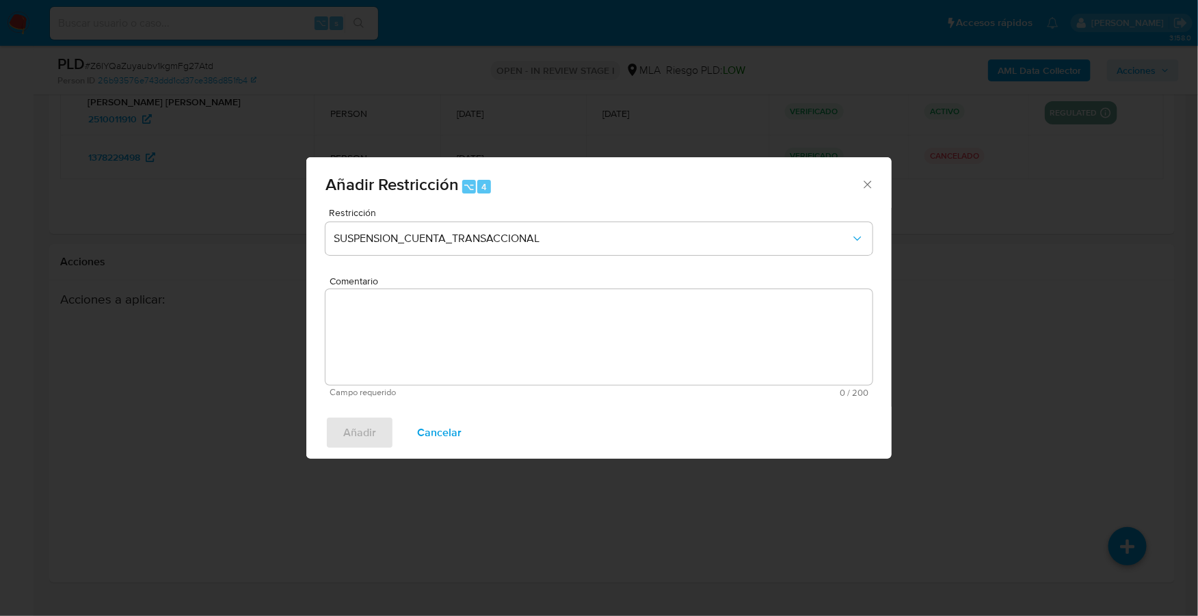
click at [495, 348] on textarea "Comentario" at bounding box center [599, 337] width 547 height 96
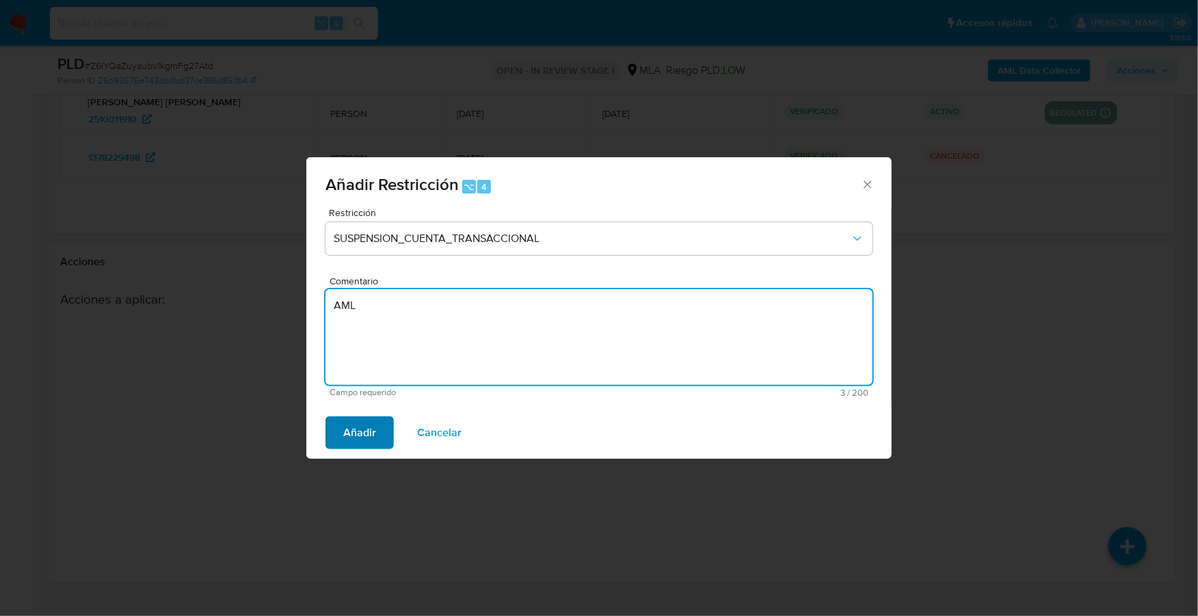
type textarea "AML"
click at [379, 440] on button "Añadir" at bounding box center [360, 433] width 68 height 33
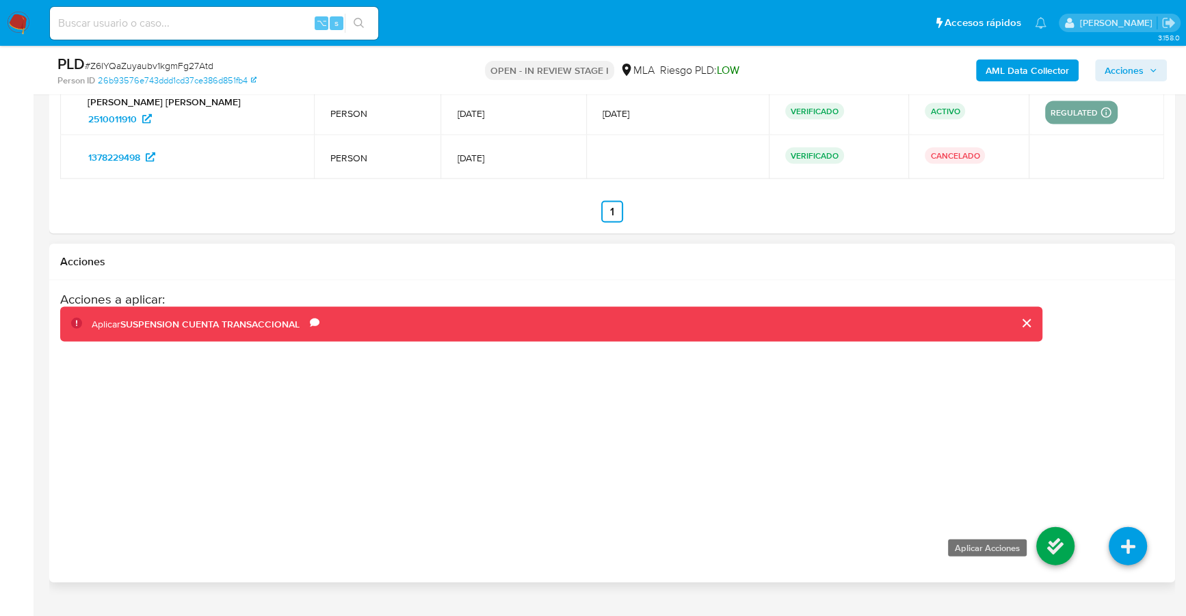
click at [1052, 538] on icon at bounding box center [1055, 546] width 38 height 38
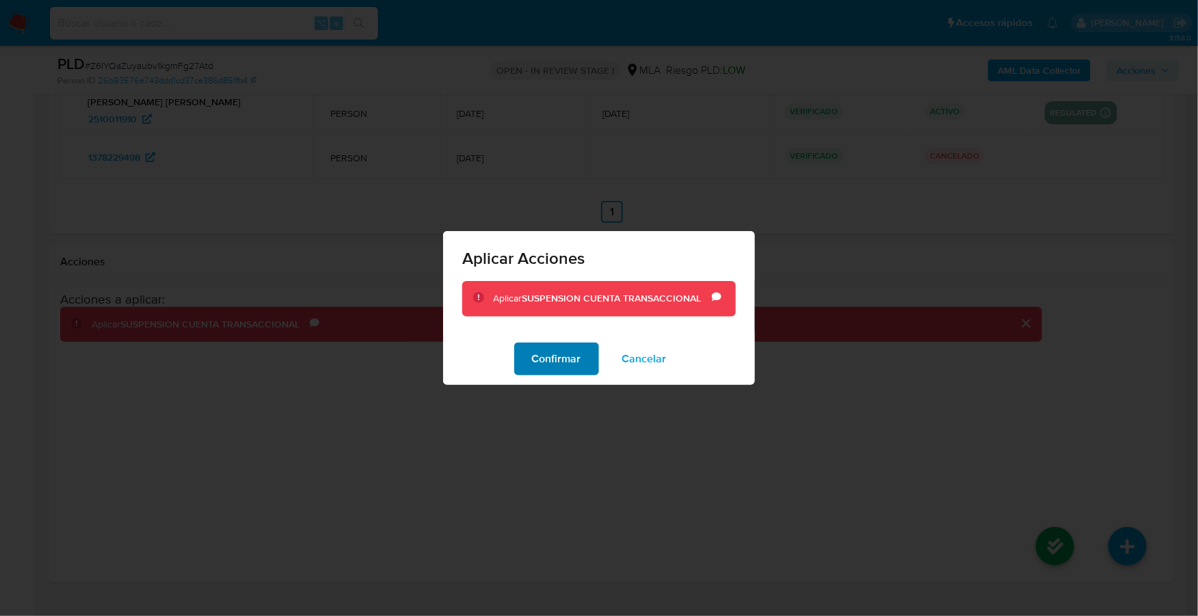
click at [556, 363] on span "Confirmar" at bounding box center [556, 359] width 49 height 30
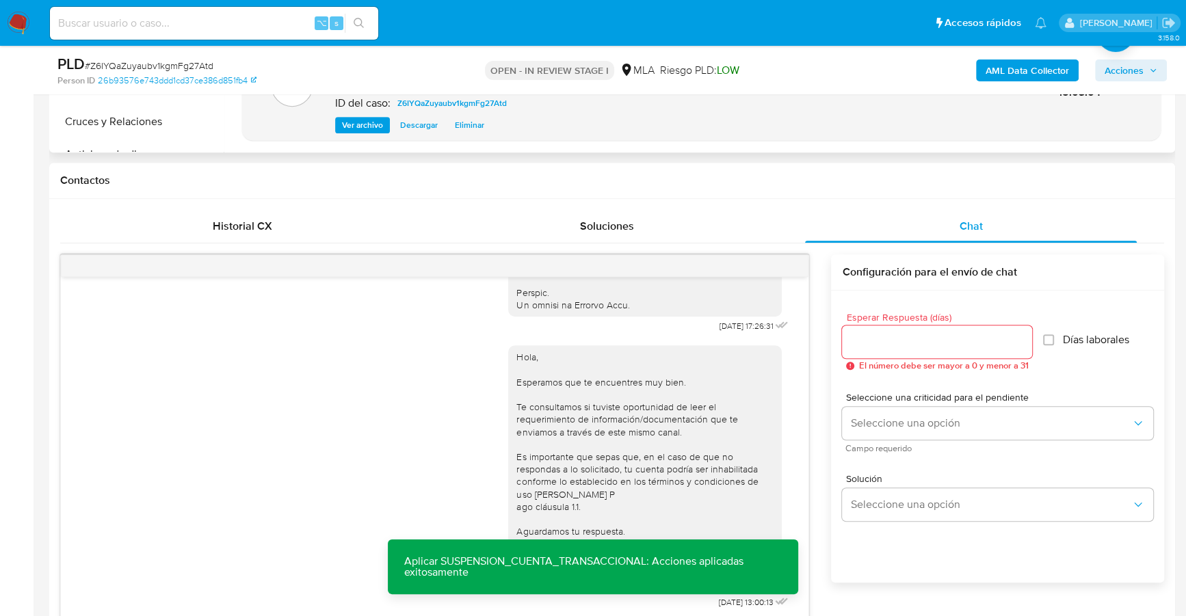
scroll to position [0, 0]
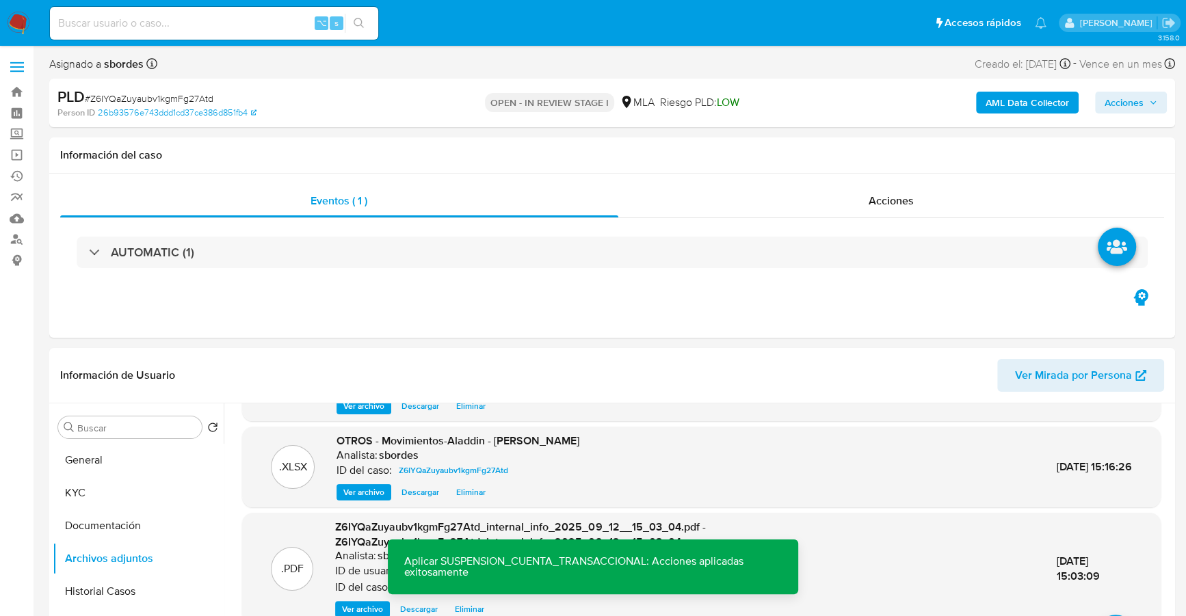
click at [1128, 99] on span "Acciones" at bounding box center [1124, 103] width 39 height 22
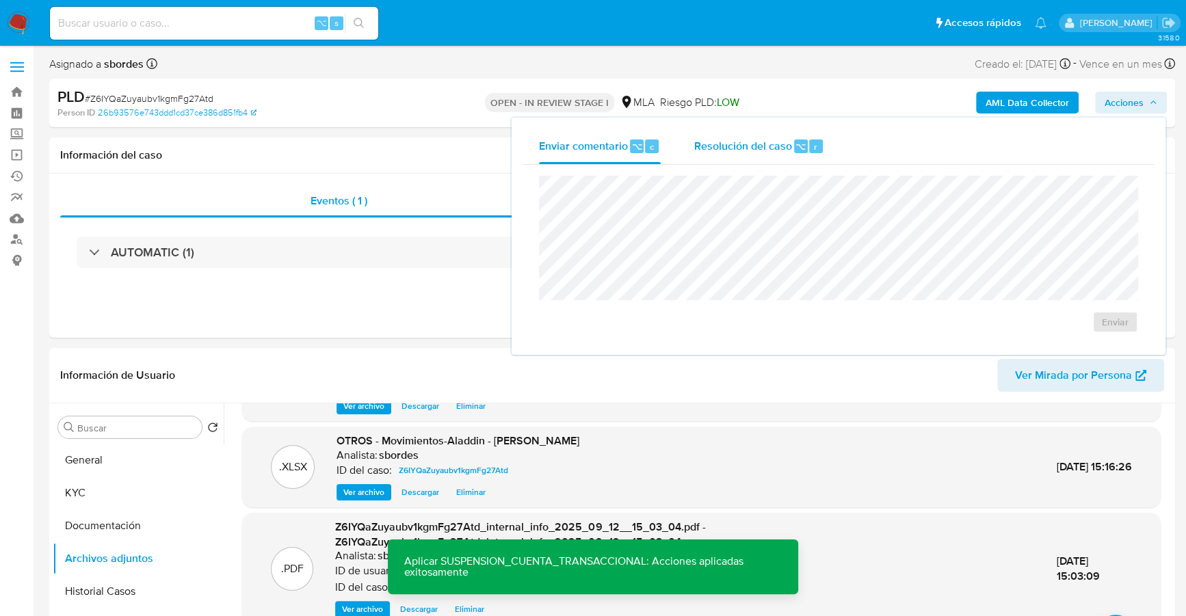
click at [770, 130] on div "Resolución del caso ⌥ r" at bounding box center [759, 147] width 131 height 36
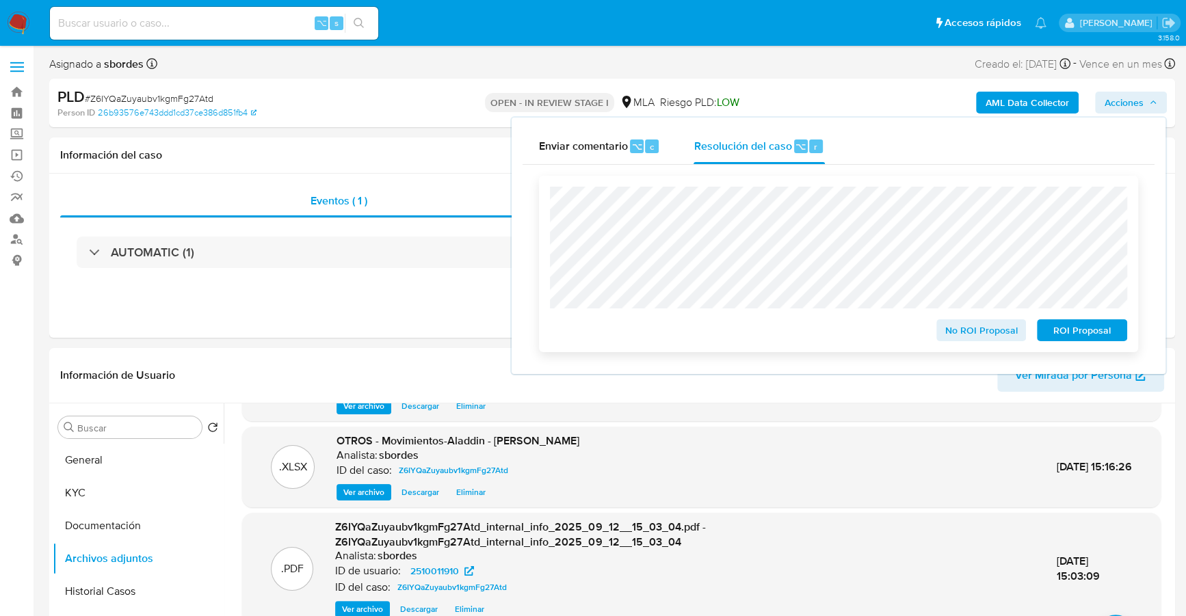
click at [1089, 332] on span "ROI Proposal" at bounding box center [1081, 330] width 71 height 19
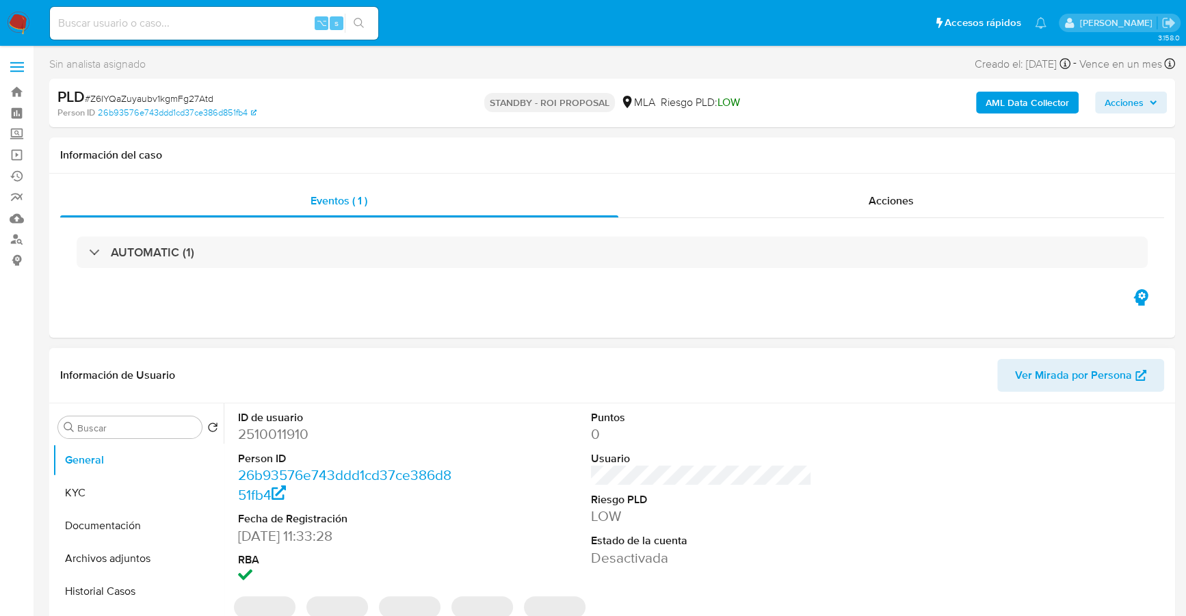
select select "10"
click at [153, 21] on input at bounding box center [214, 23] width 328 height 18
click at [140, 26] on input at bounding box center [214, 23] width 328 height 18
paste input "66122296"
type input "66122296"
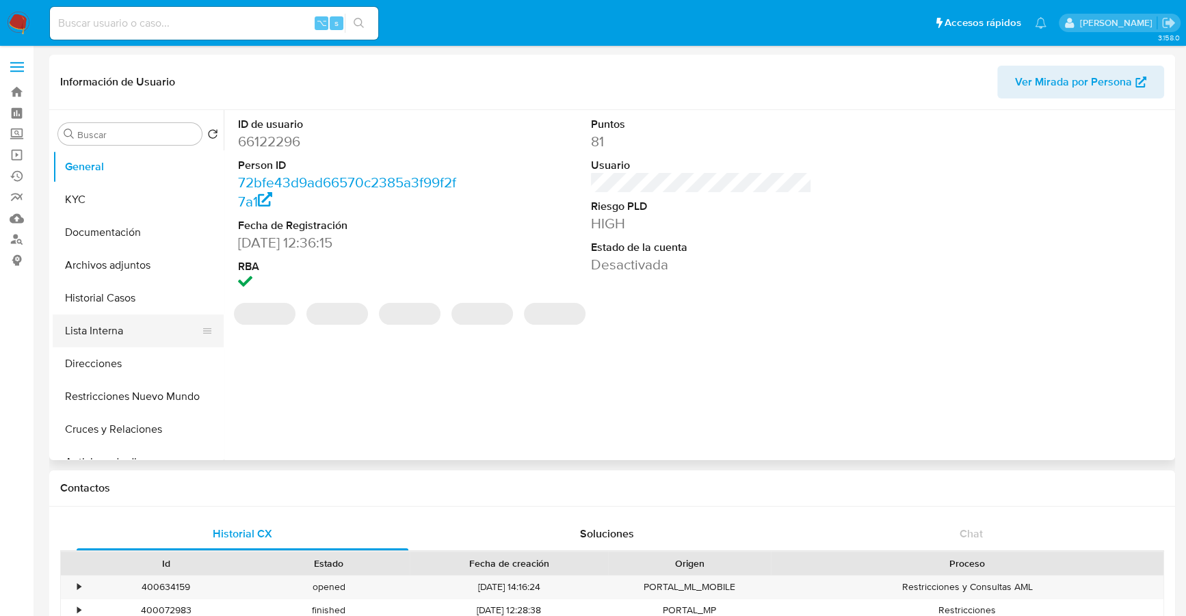
select select "10"
click at [127, 315] on button "Lista Interna" at bounding box center [133, 331] width 160 height 33
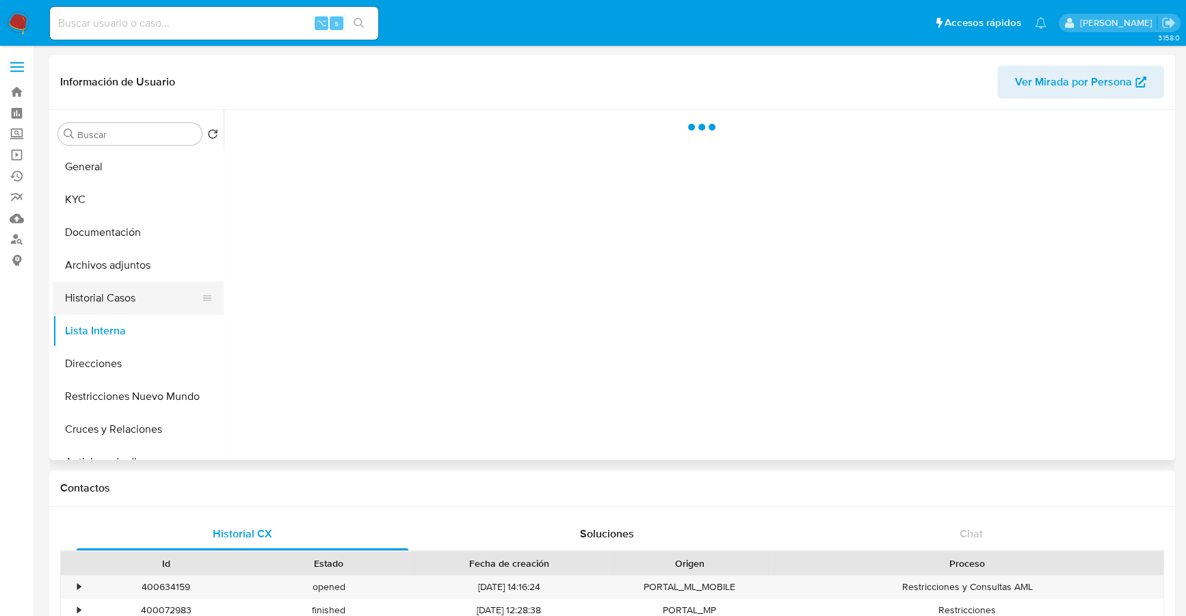
click at [127, 293] on button "Historial Casos" at bounding box center [133, 298] width 160 height 33
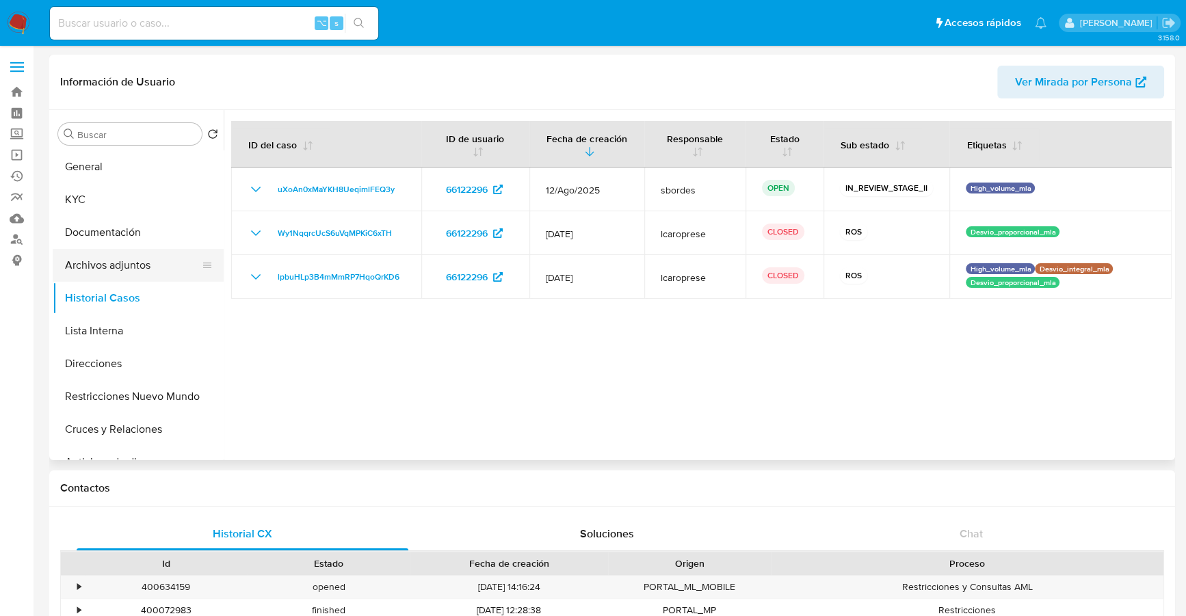
click at [126, 268] on button "Archivos adjuntos" at bounding box center [133, 265] width 160 height 33
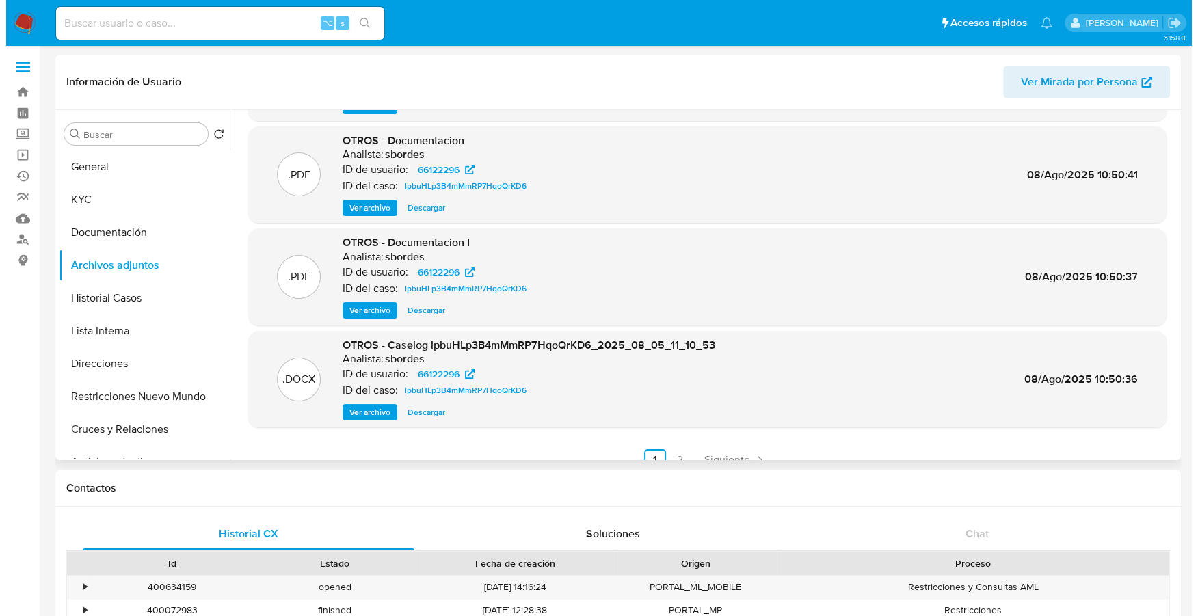
scroll to position [98, 0]
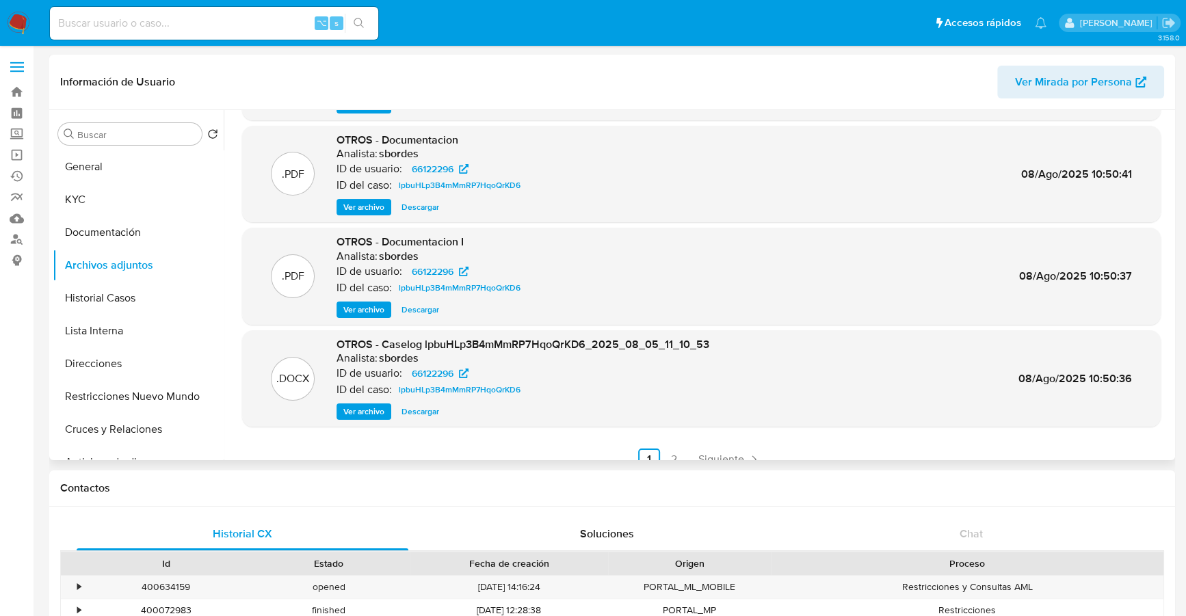
click at [354, 411] on span "Ver archivo" at bounding box center [363, 412] width 41 height 14
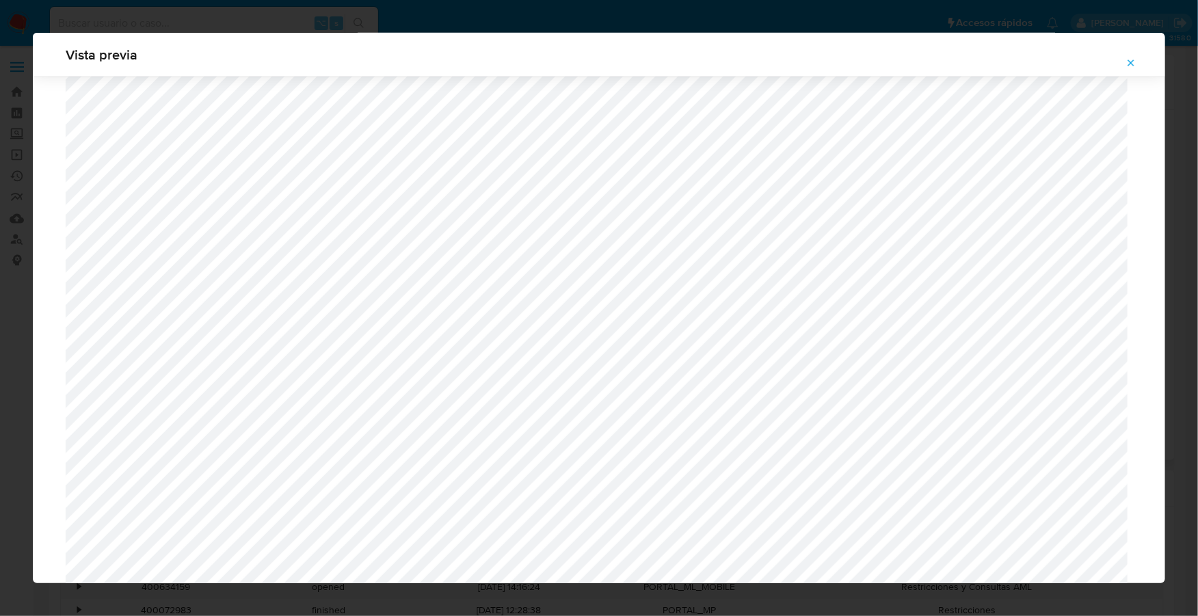
scroll to position [450, 0]
click at [1141, 63] on button "Attachment preview" at bounding box center [1131, 63] width 30 height 22
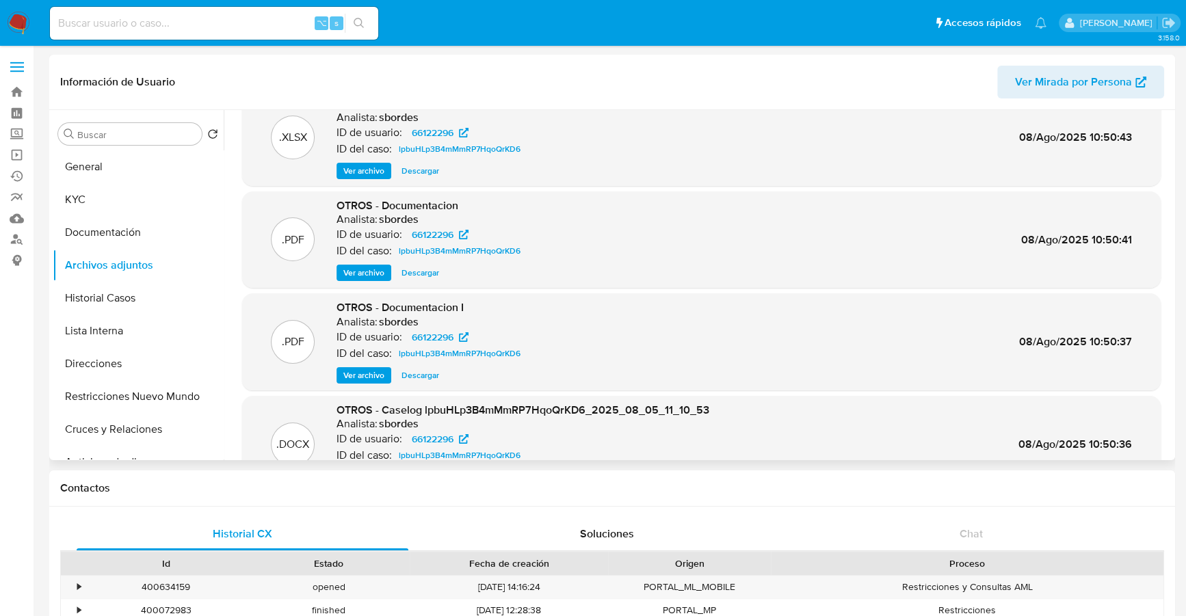
scroll to position [0, 0]
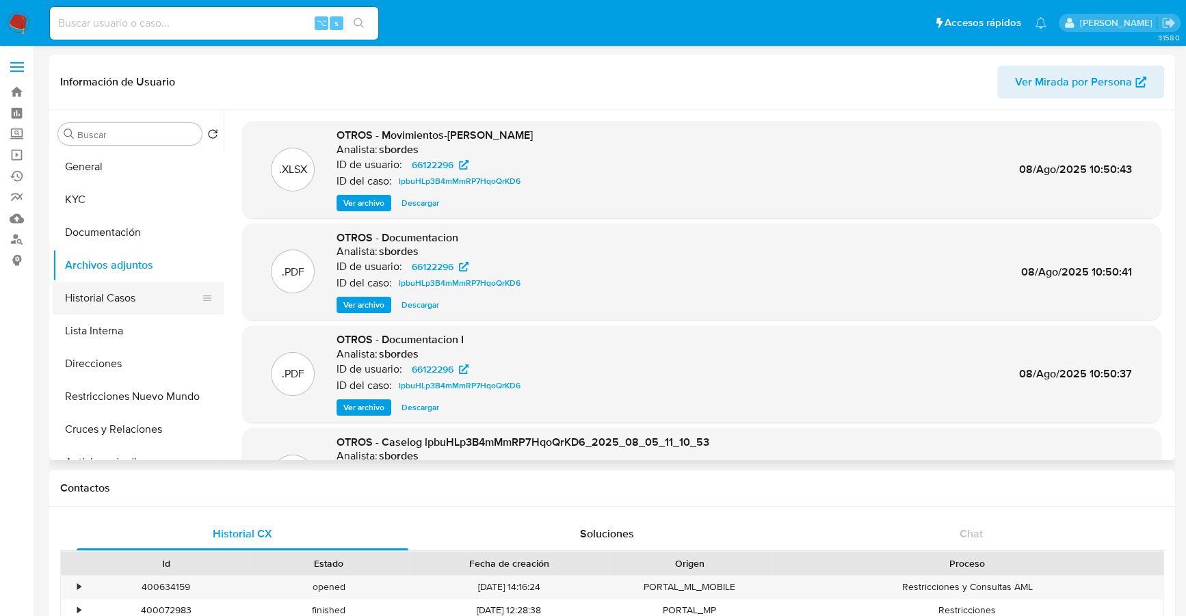
click at [109, 298] on button "Historial Casos" at bounding box center [133, 298] width 160 height 33
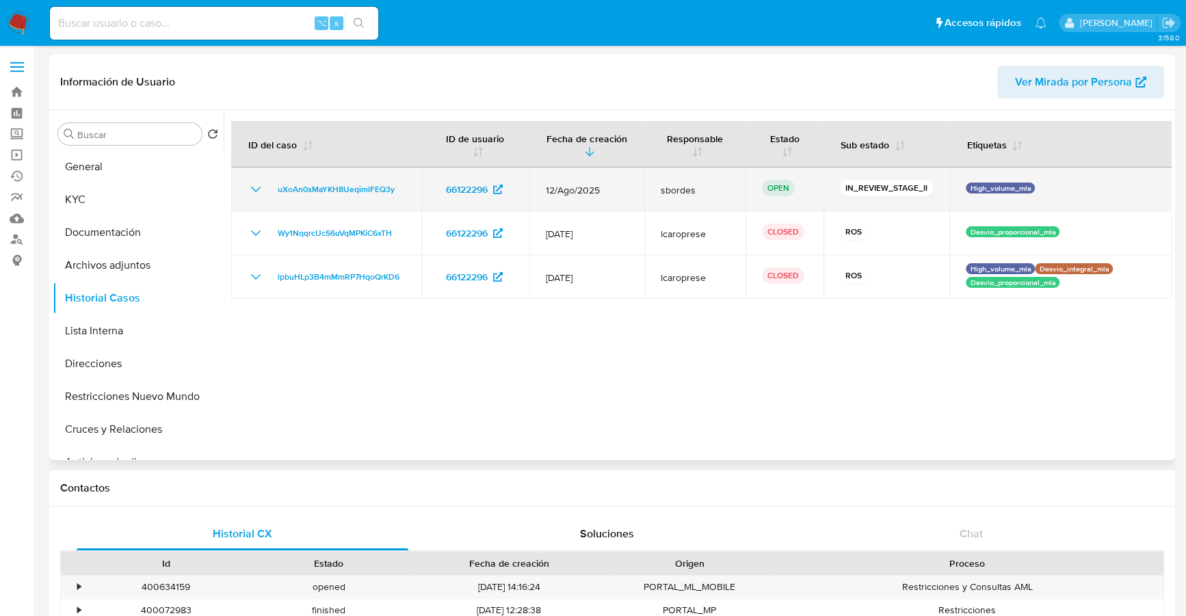
click at [587, 185] on span "12/Ago/2025" at bounding box center [587, 190] width 83 height 12
click at [339, 184] on span "uXoAn0xMaYKH8UeqimlFEQ3y" at bounding box center [336, 189] width 117 height 16
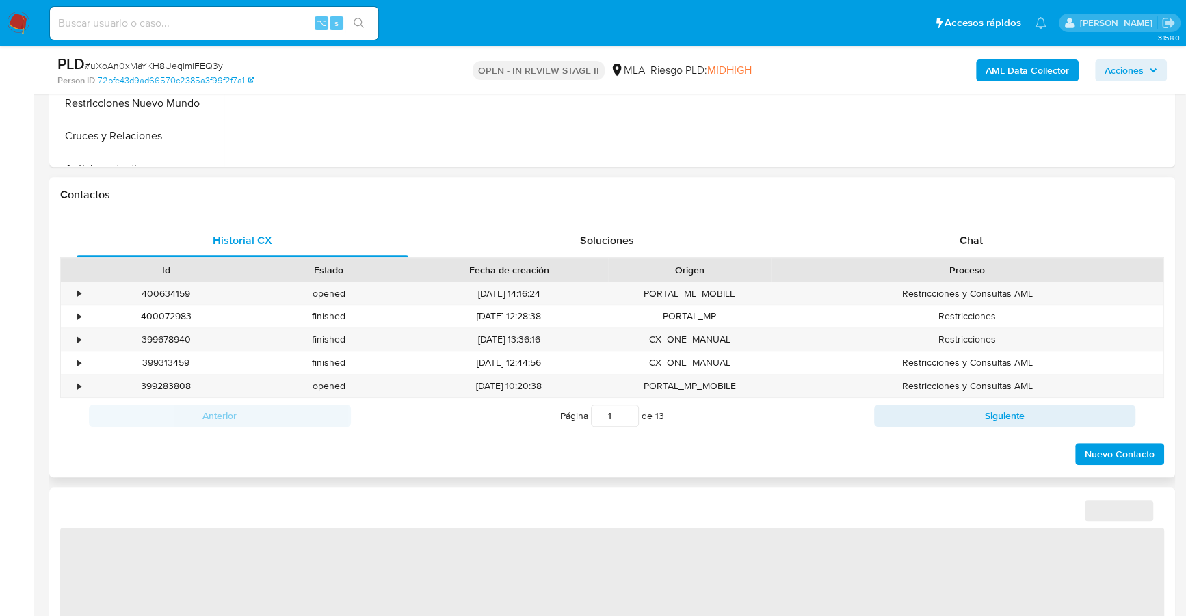
select select "10"
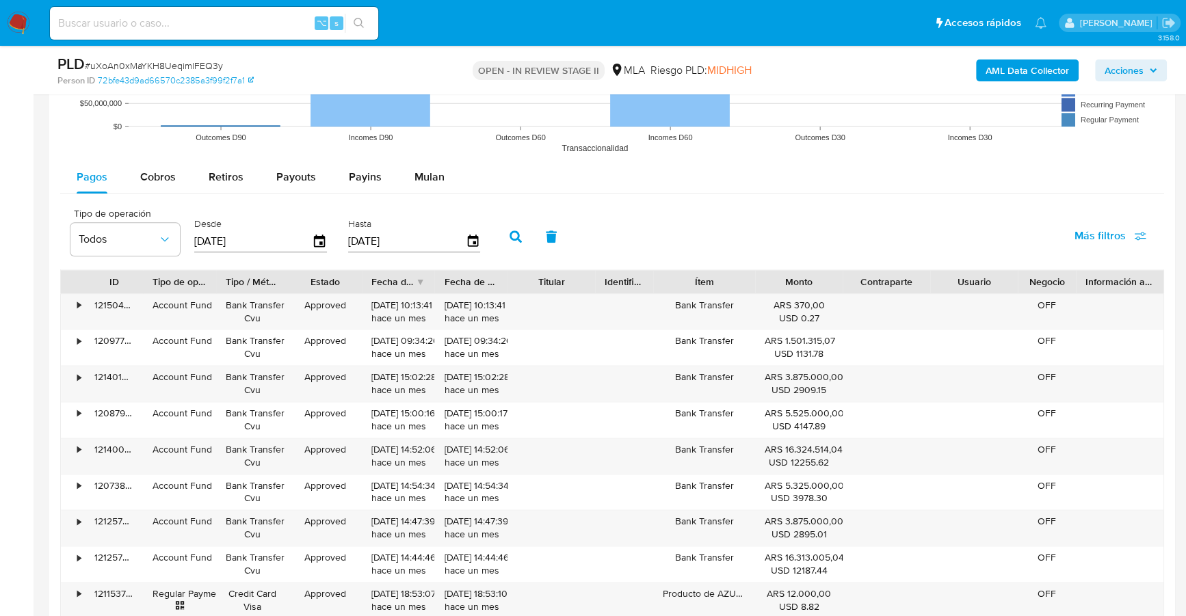
scroll to position [1454, 0]
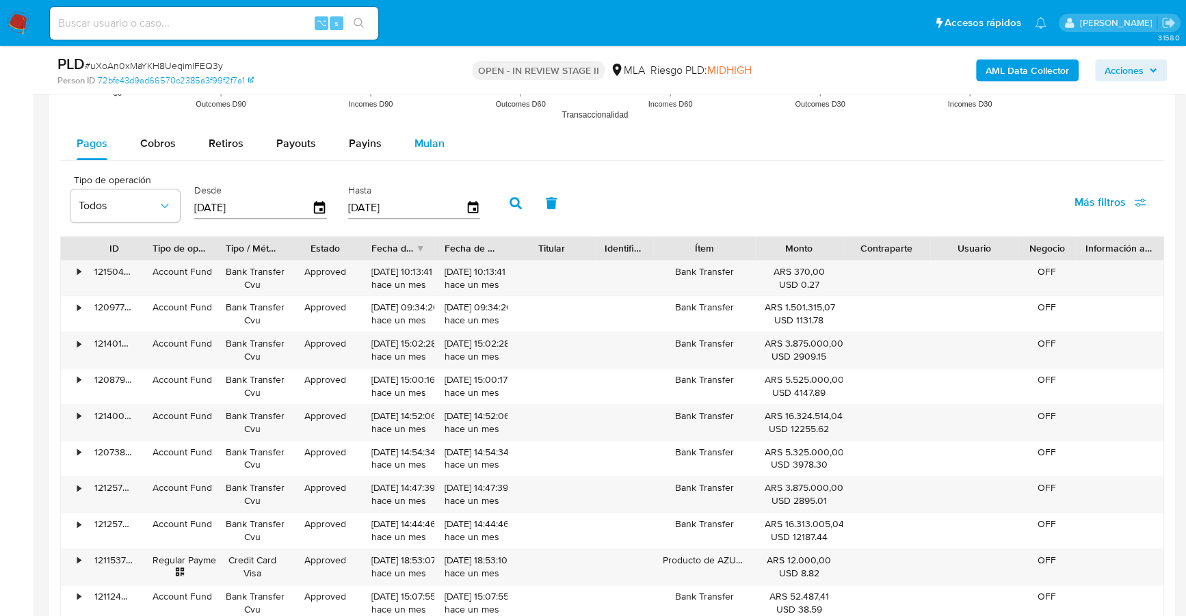
click at [402, 142] on button "Mulan" at bounding box center [429, 143] width 63 height 33
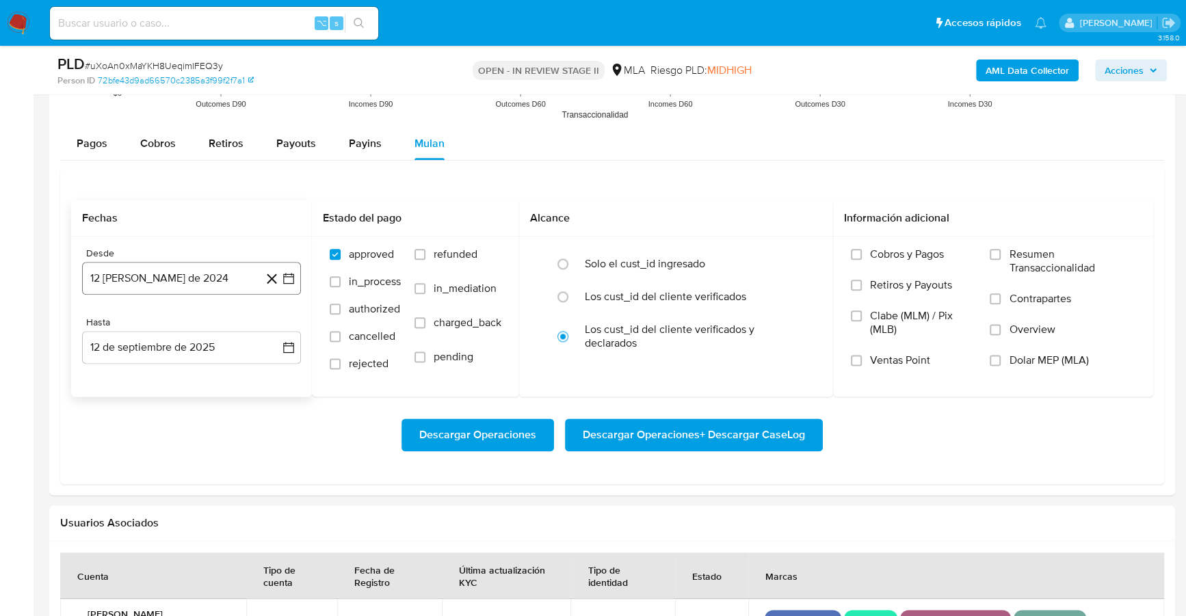
click at [109, 278] on button "12 de agosto de 2024" at bounding box center [191, 278] width 219 height 33
click at [190, 325] on span "agosto 2024" at bounding box center [185, 327] width 62 height 14
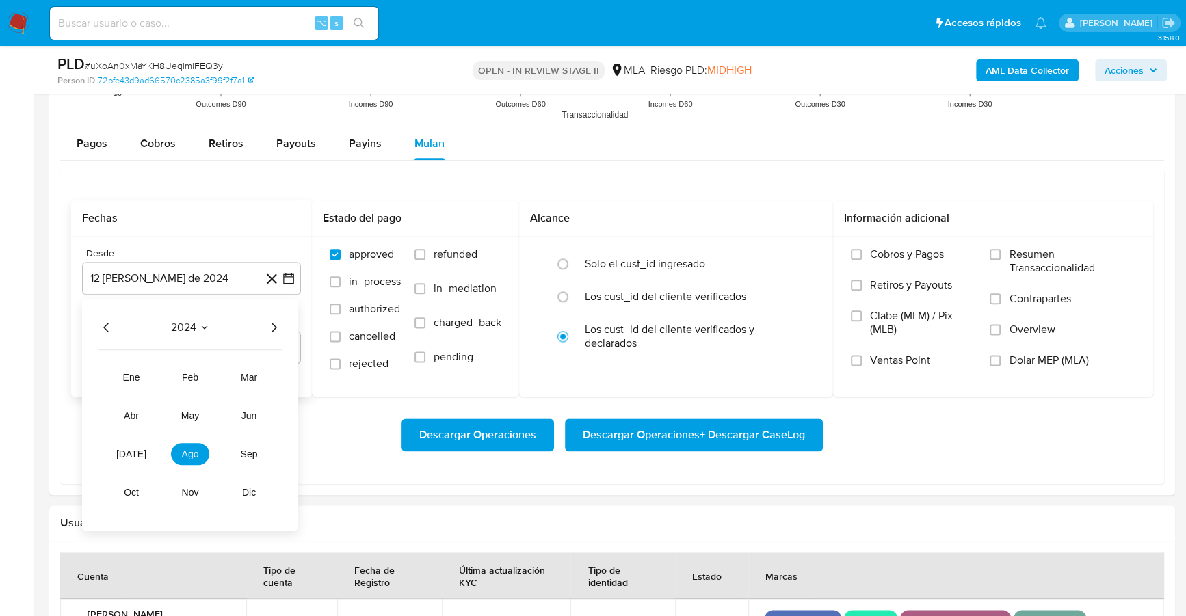
click at [272, 322] on icon "Año siguiente" at bounding box center [273, 327] width 16 height 16
click at [124, 453] on button "jul" at bounding box center [131, 454] width 38 height 22
click at [131, 367] on button "1" at bounding box center [137, 378] width 22 height 22
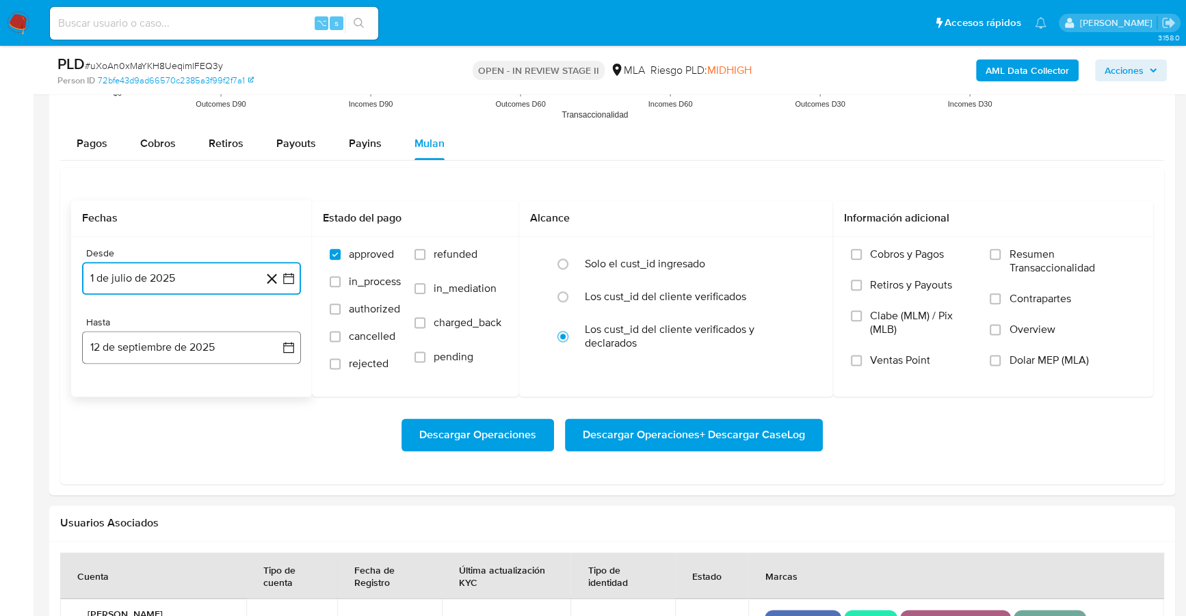
click at [146, 346] on button "12 de septiembre de 2025" at bounding box center [191, 347] width 219 height 33
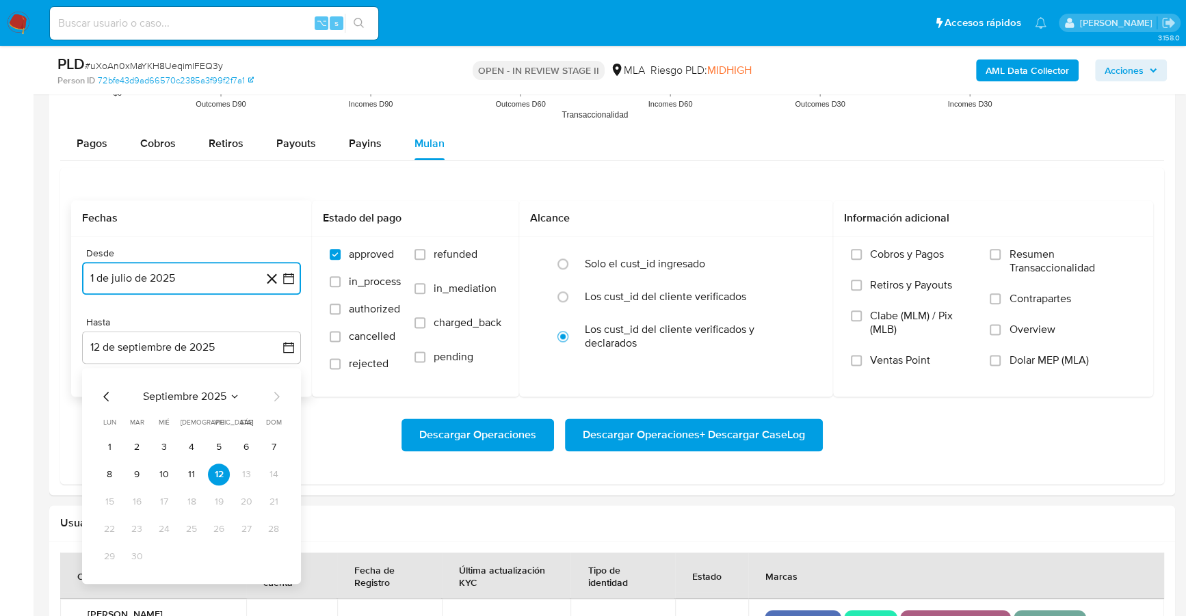
click at [105, 390] on icon "Mes anterior" at bounding box center [106, 396] width 16 height 16
click at [106, 391] on icon "Mes anterior" at bounding box center [105, 396] width 5 height 10
click at [189, 553] on button "31" at bounding box center [192, 556] width 22 height 22
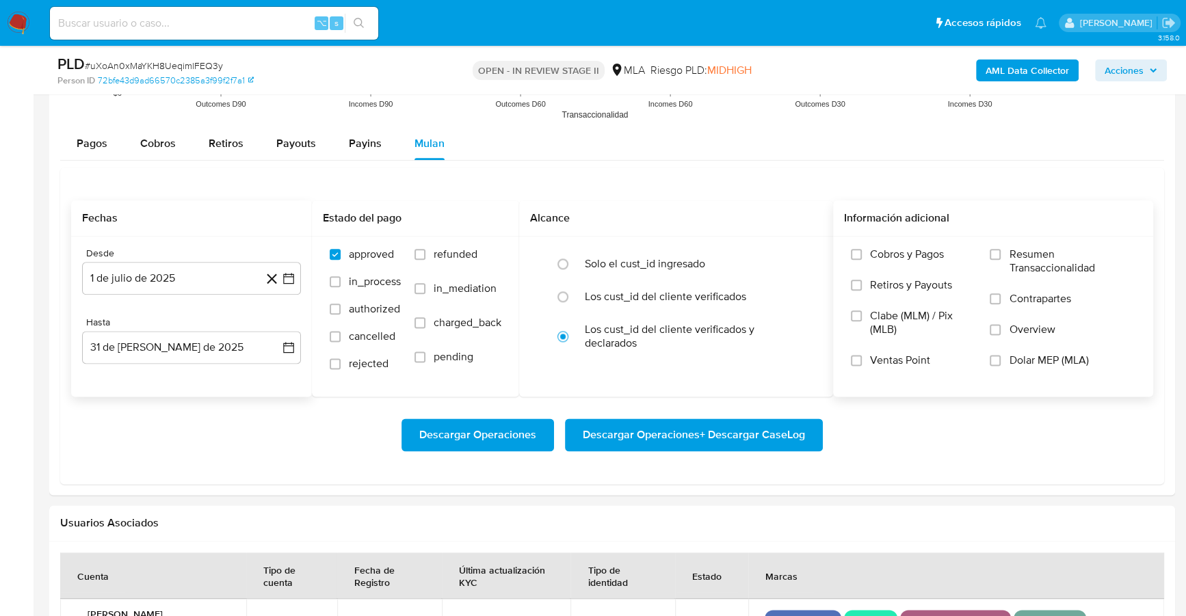
click at [1058, 355] on span "Dolar MEP (MLA)" at bounding box center [1048, 361] width 79 height 14
click at [1001, 355] on input "Dolar MEP (MLA)" at bounding box center [995, 360] width 11 height 11
click at [728, 426] on span "Descargar Operaciones + Descargar CaseLog" at bounding box center [694, 435] width 222 height 30
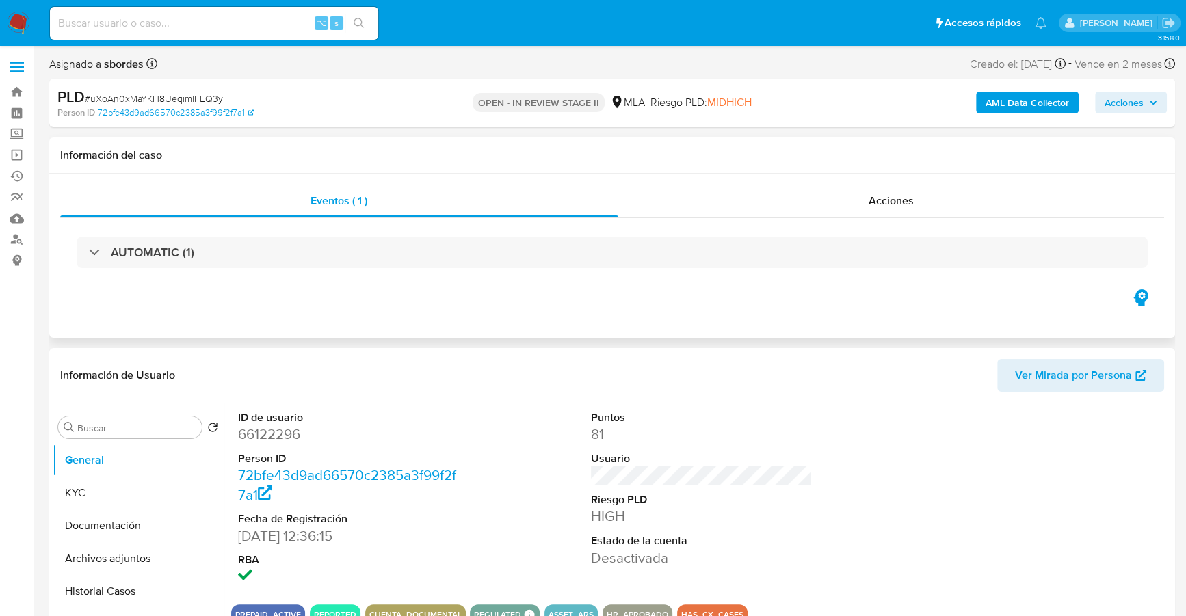
scroll to position [167, 0]
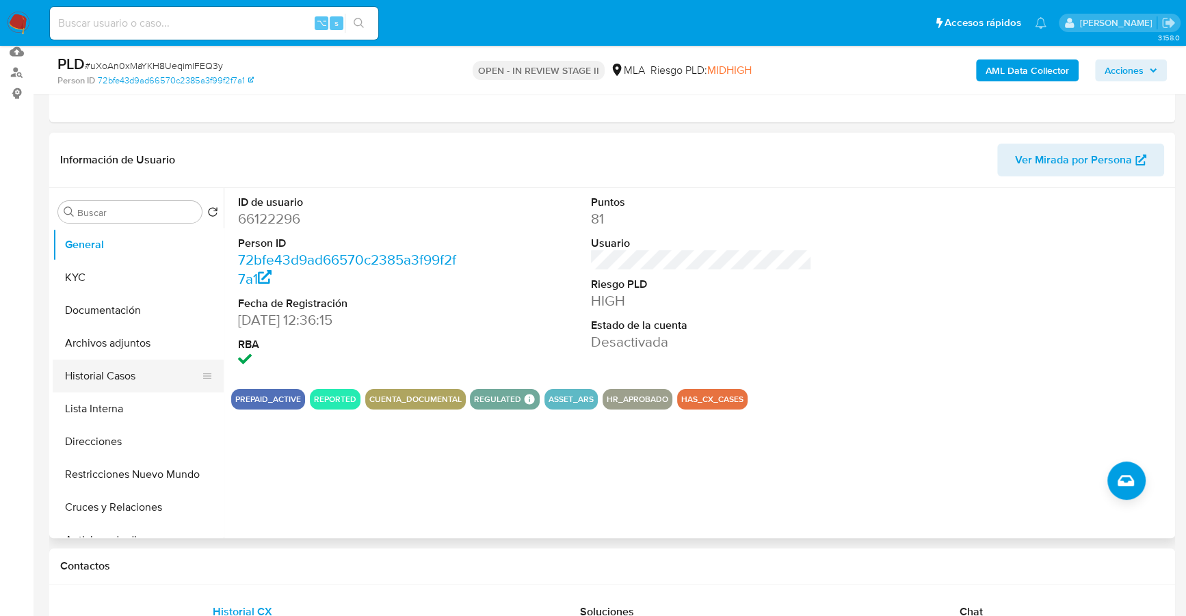
click at [107, 372] on button "Historial Casos" at bounding box center [133, 376] width 160 height 33
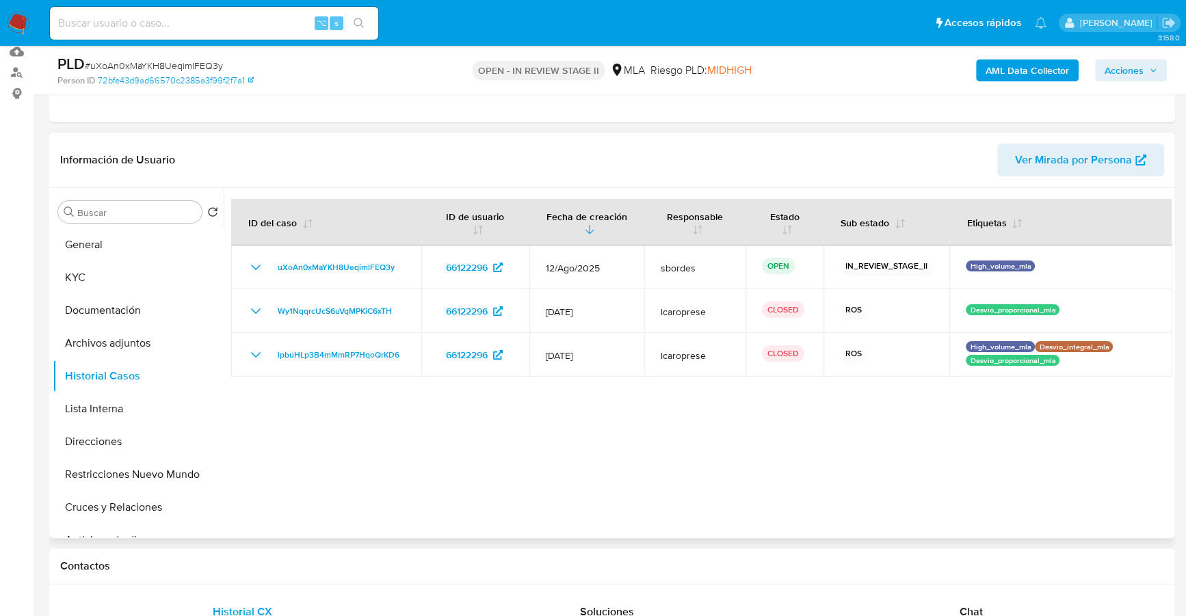
click at [343, 138] on div "Información de Usuario Ver Mirada por Persona" at bounding box center [612, 160] width 1126 height 55
click at [228, 25] on input at bounding box center [214, 23] width 328 height 18
paste input "1058472926"
type input "1058472926"
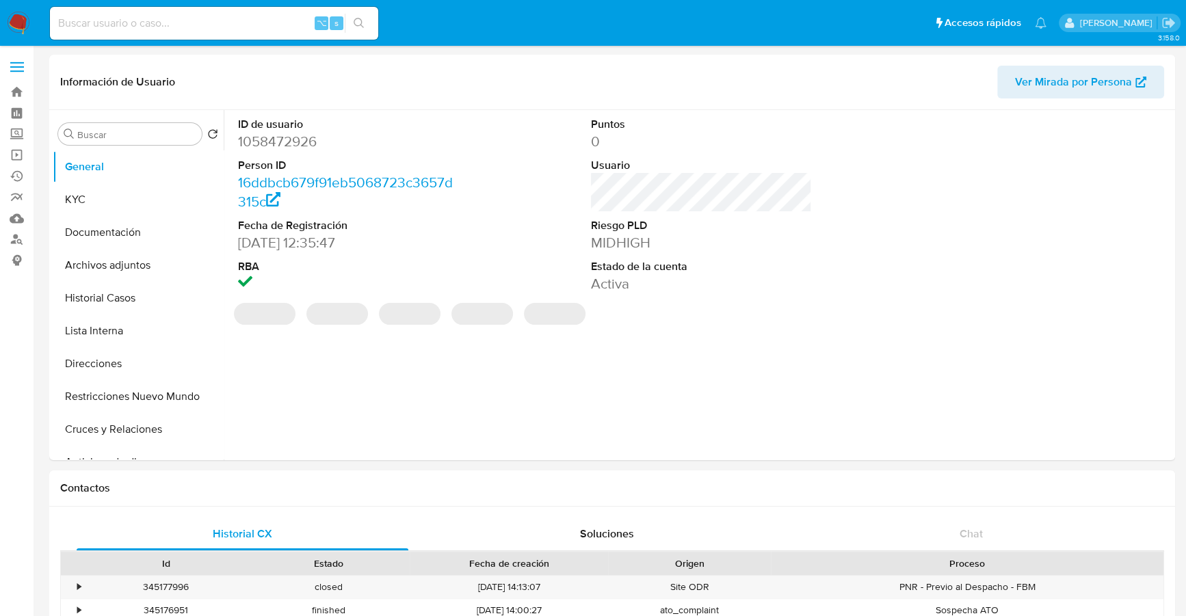
select select "10"
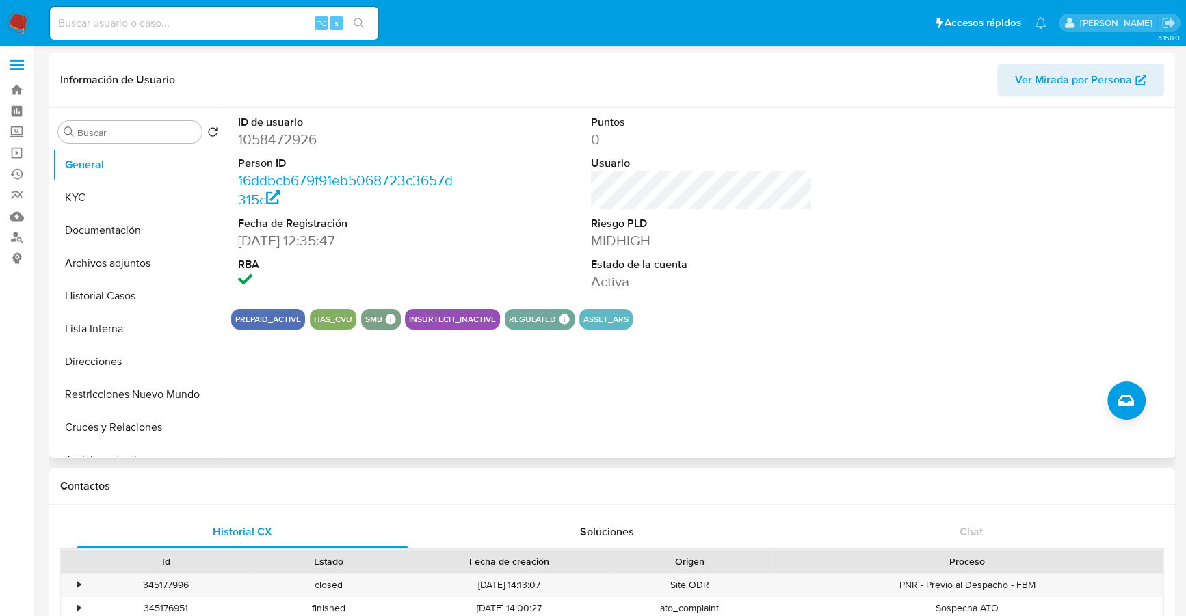
scroll to position [27, 0]
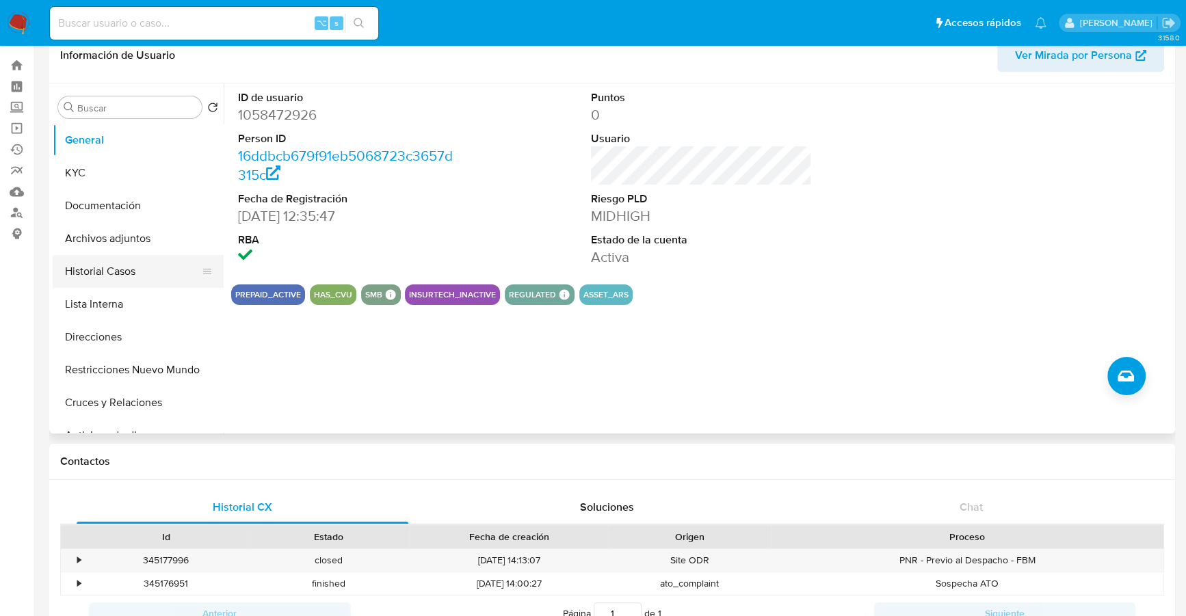
click at [115, 262] on button "Historial Casos" at bounding box center [133, 271] width 160 height 33
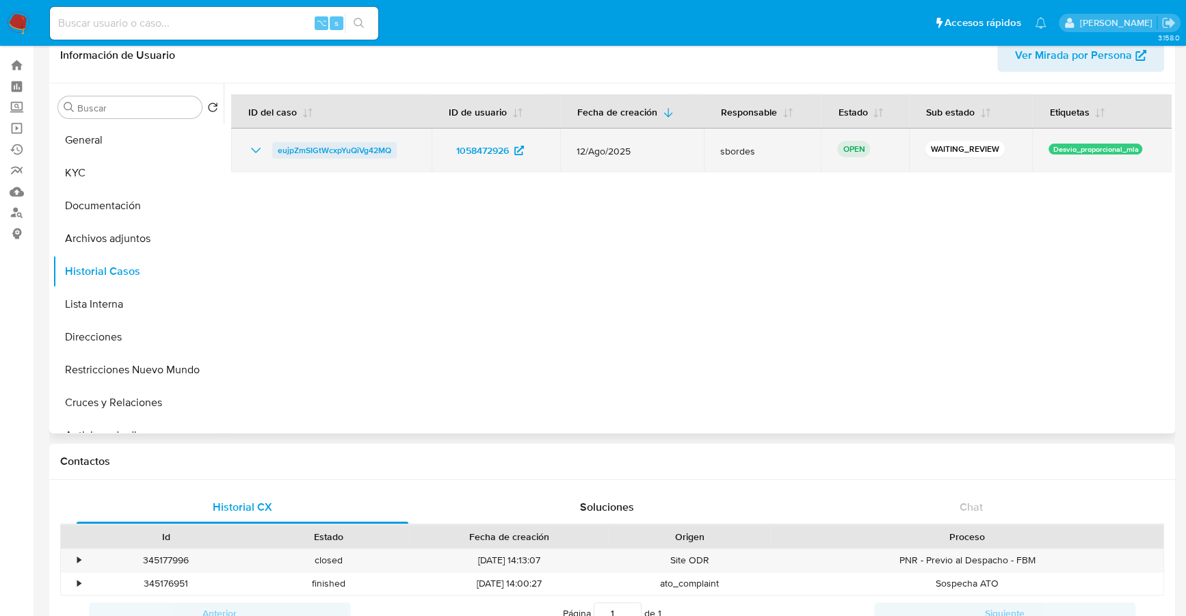
click at [301, 144] on span "eujpZmSIGtWcxpYuQiVg42MQ" at bounding box center [335, 150] width 114 height 16
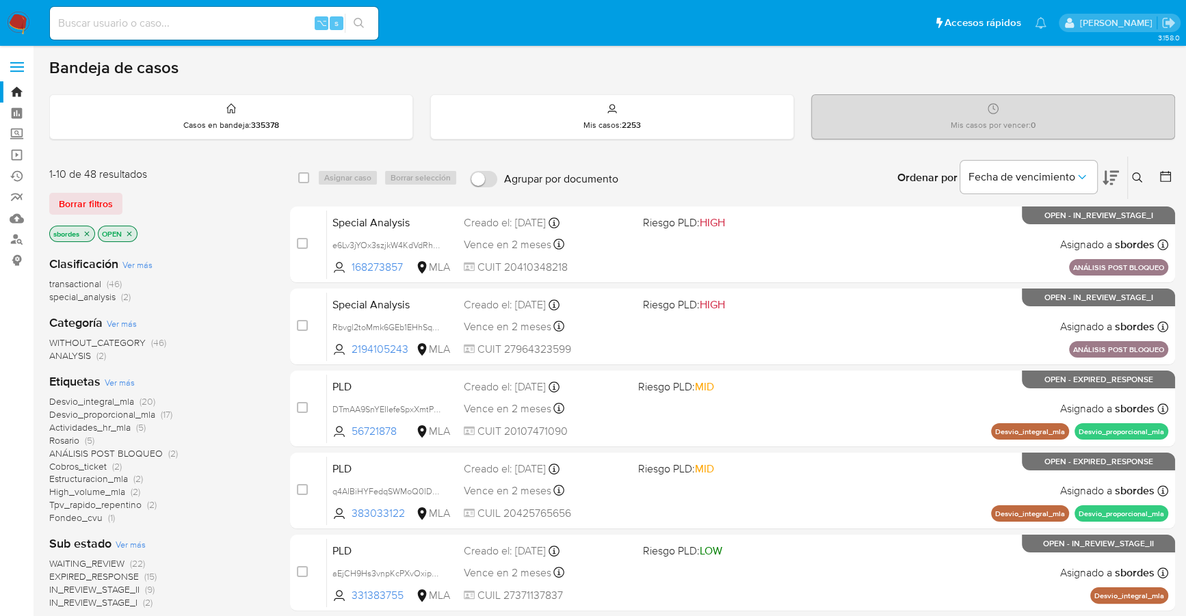
click at [101, 298] on span "special_analysis" at bounding box center [82, 297] width 66 height 14
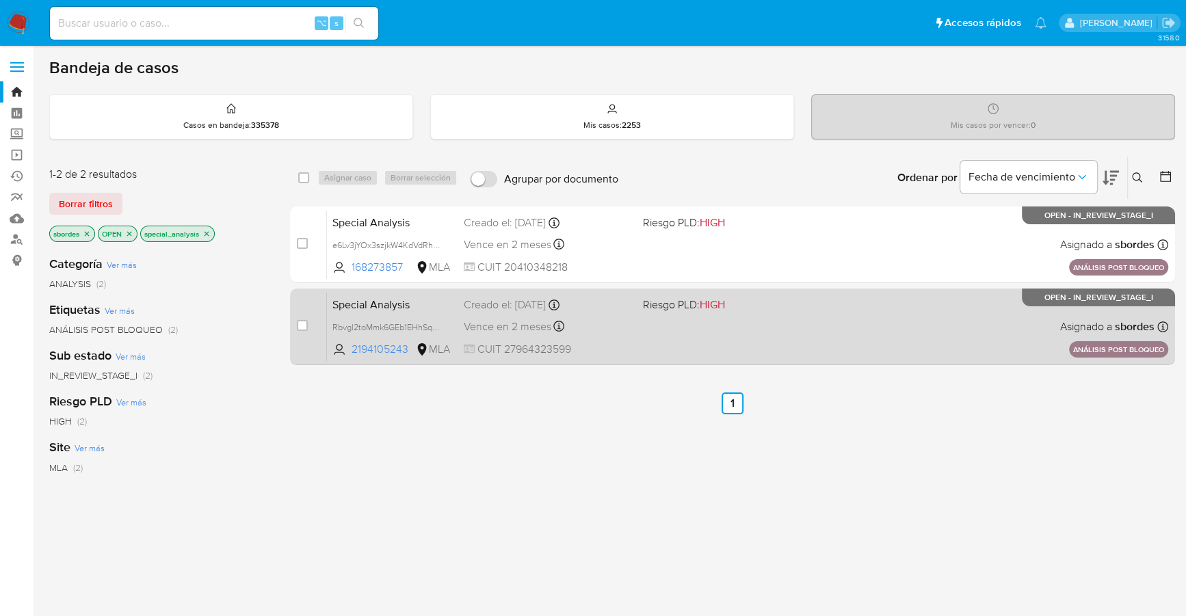
click at [713, 343] on div "Special Analysis Rbvgl2toMmk6GEb1EHhSqxOI 2194105243 MLA Riesgo PLD: HIGH Cread…" at bounding box center [747, 326] width 841 height 69
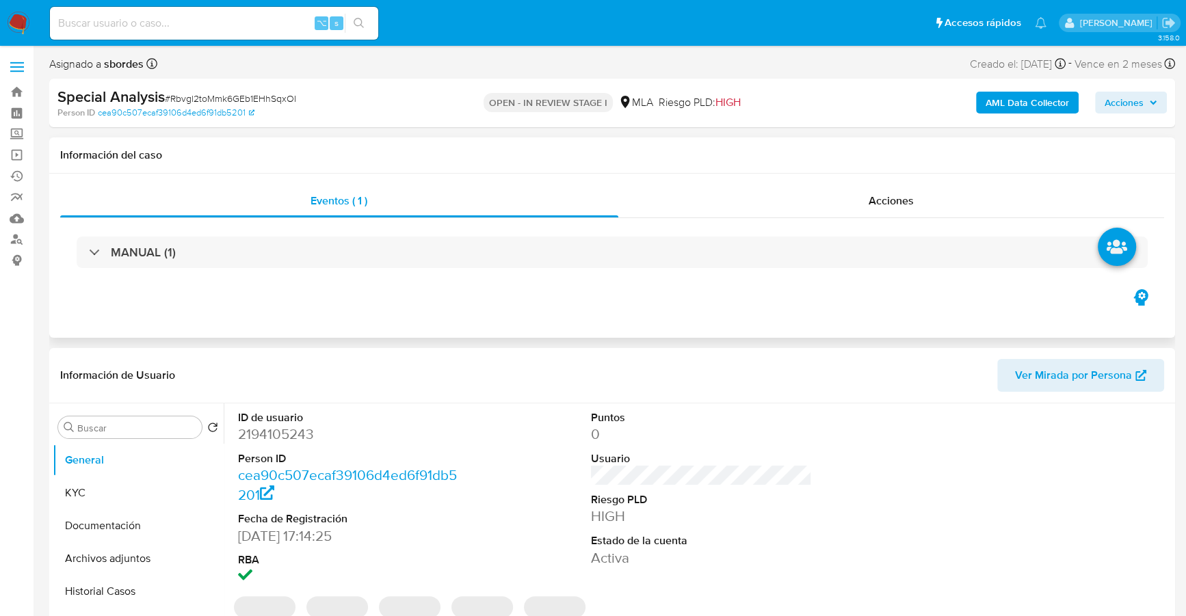
select select "10"
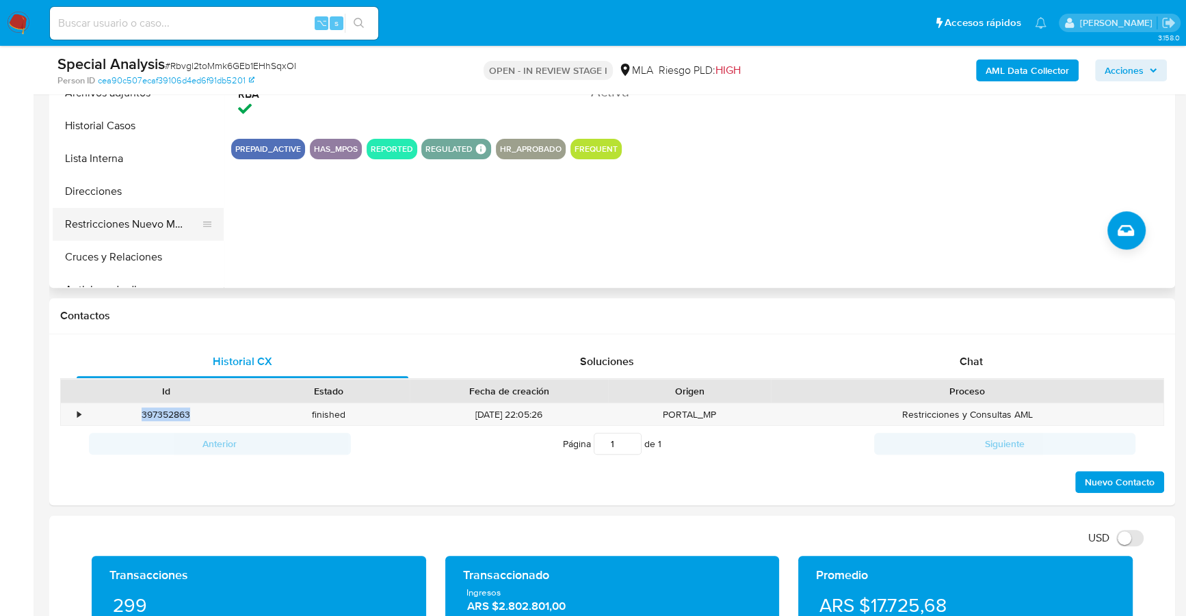
scroll to position [383, 0]
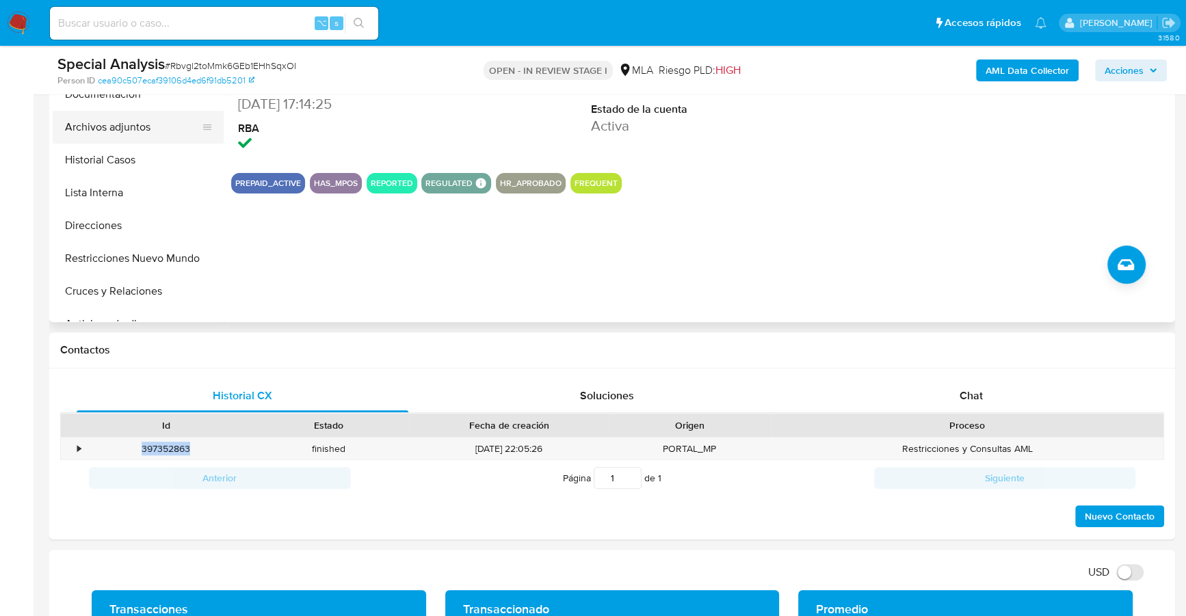
click at [140, 127] on button "Archivos adjuntos" at bounding box center [133, 127] width 160 height 33
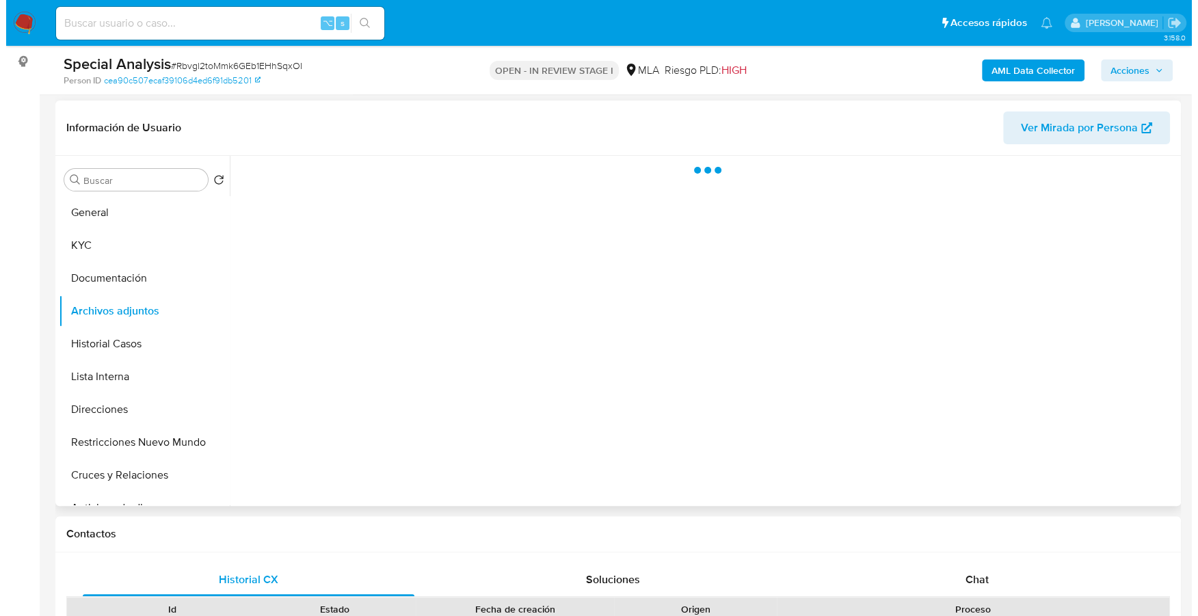
scroll to position [176, 0]
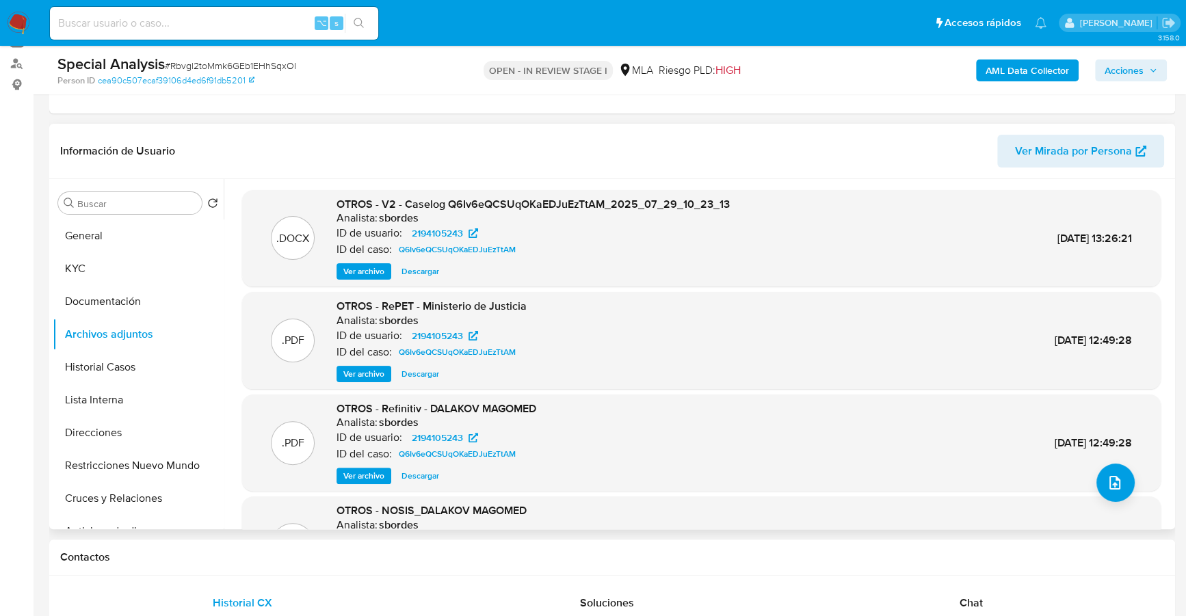
click at [363, 273] on span "Ver archivo" at bounding box center [363, 272] width 41 height 14
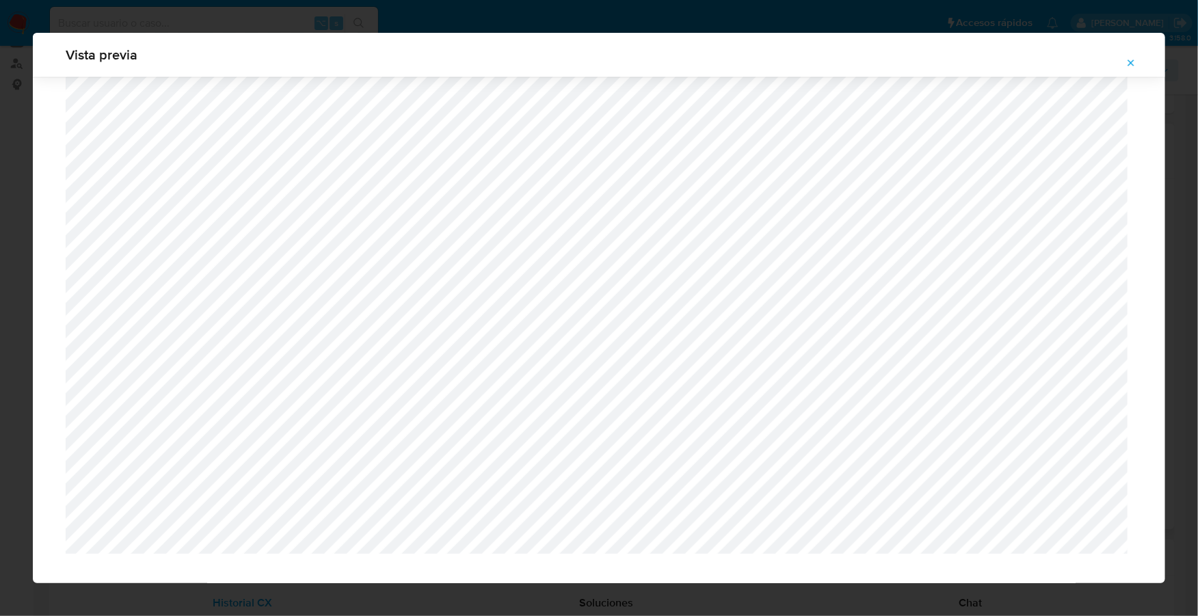
scroll to position [1379, 0]
click at [1137, 59] on button "Attachment preview" at bounding box center [1131, 63] width 30 height 22
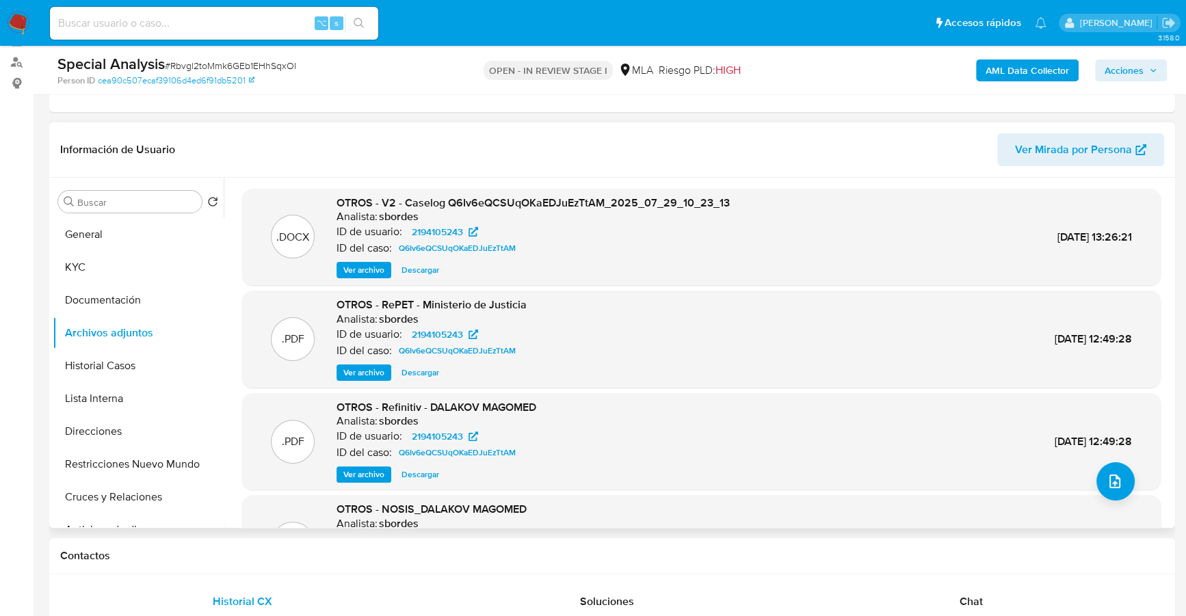
scroll to position [209, 0]
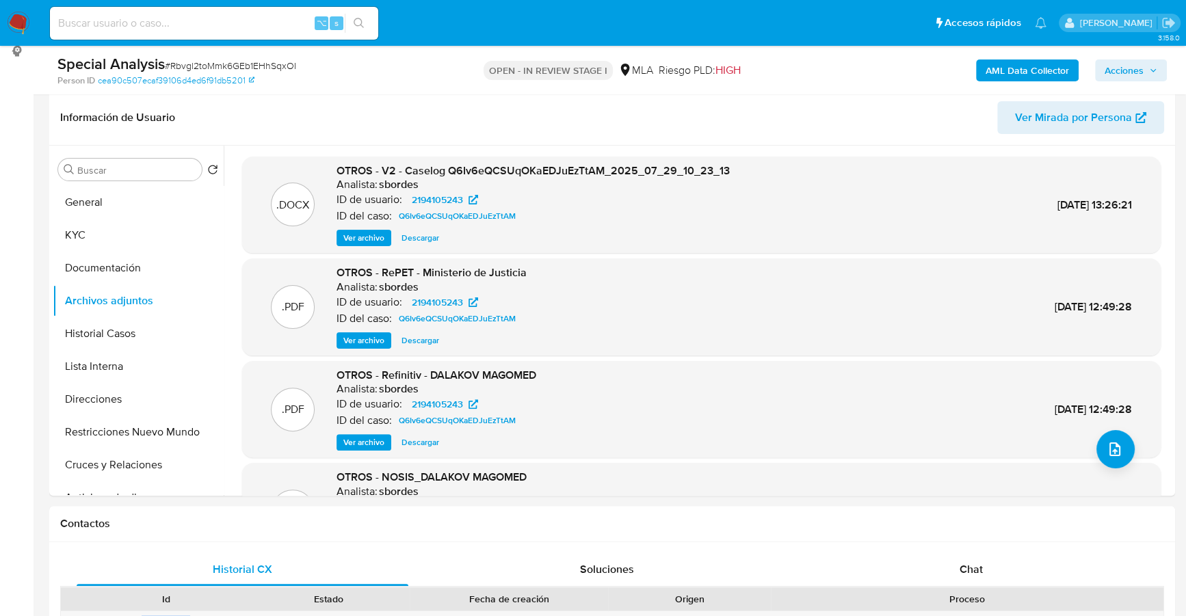
click at [1142, 70] on span "Acciones" at bounding box center [1124, 71] width 39 height 22
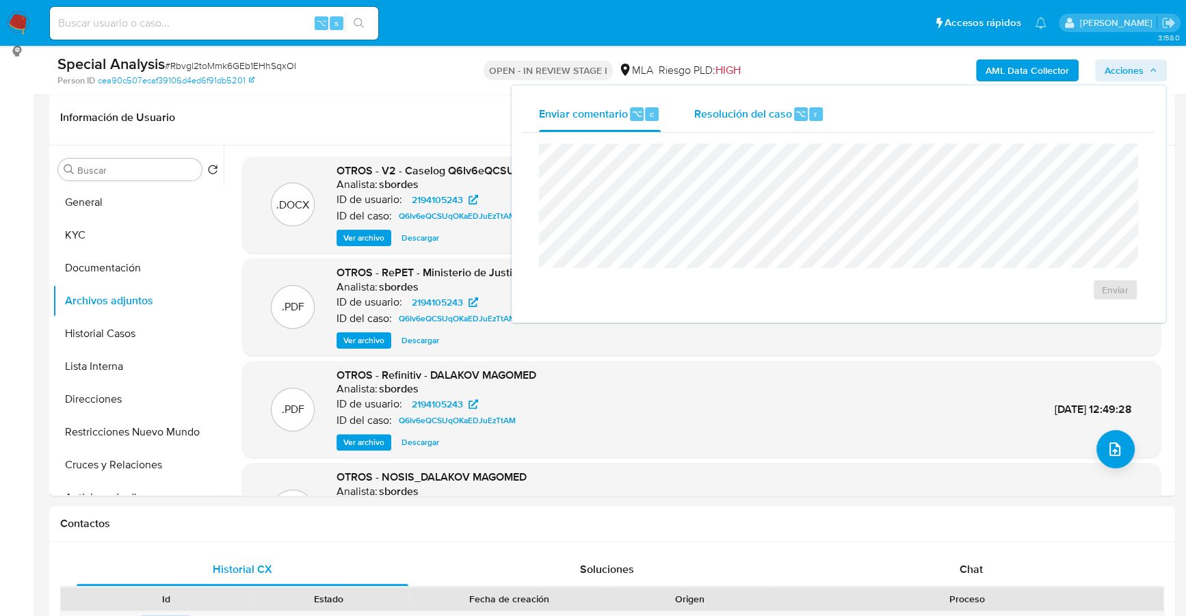
click at [754, 98] on div "Resolución del caso ⌥ r" at bounding box center [759, 114] width 131 height 36
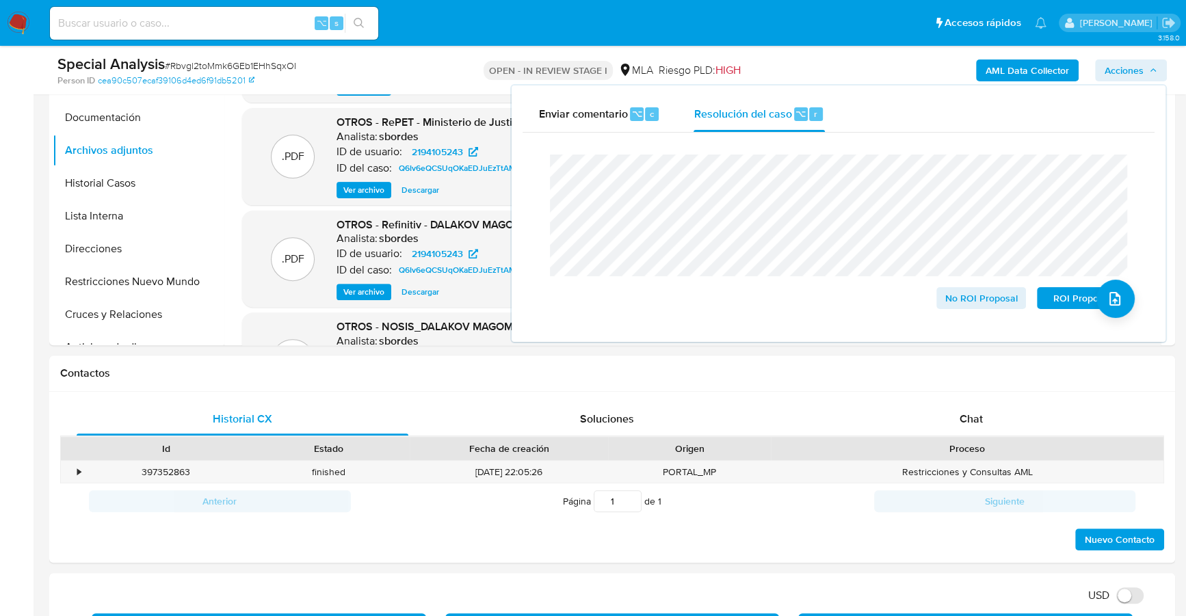
scroll to position [359, 0]
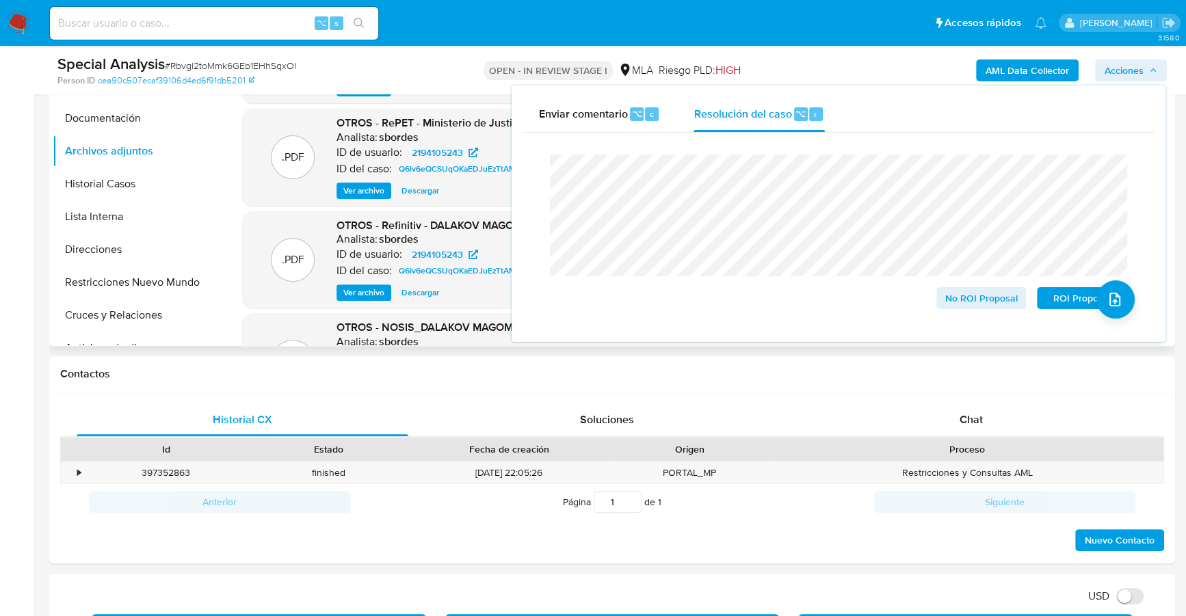
drag, startPoint x: 185, startPoint y: 333, endPoint x: 494, endPoint y: 180, distance: 344.4
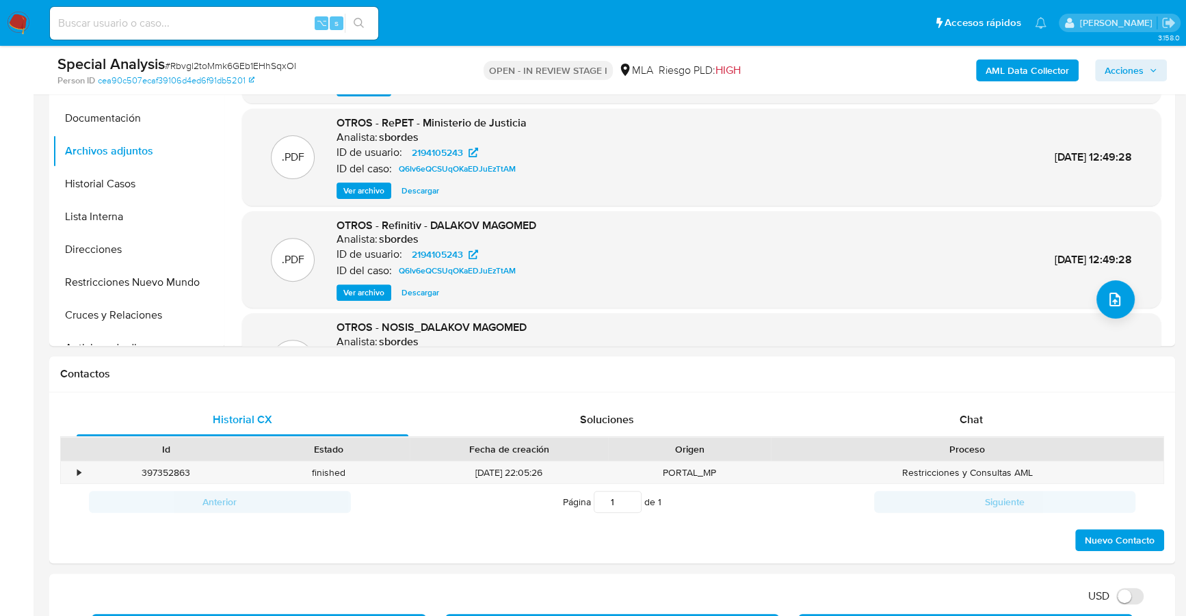
click at [1140, 68] on span "Acciones" at bounding box center [1124, 71] width 39 height 22
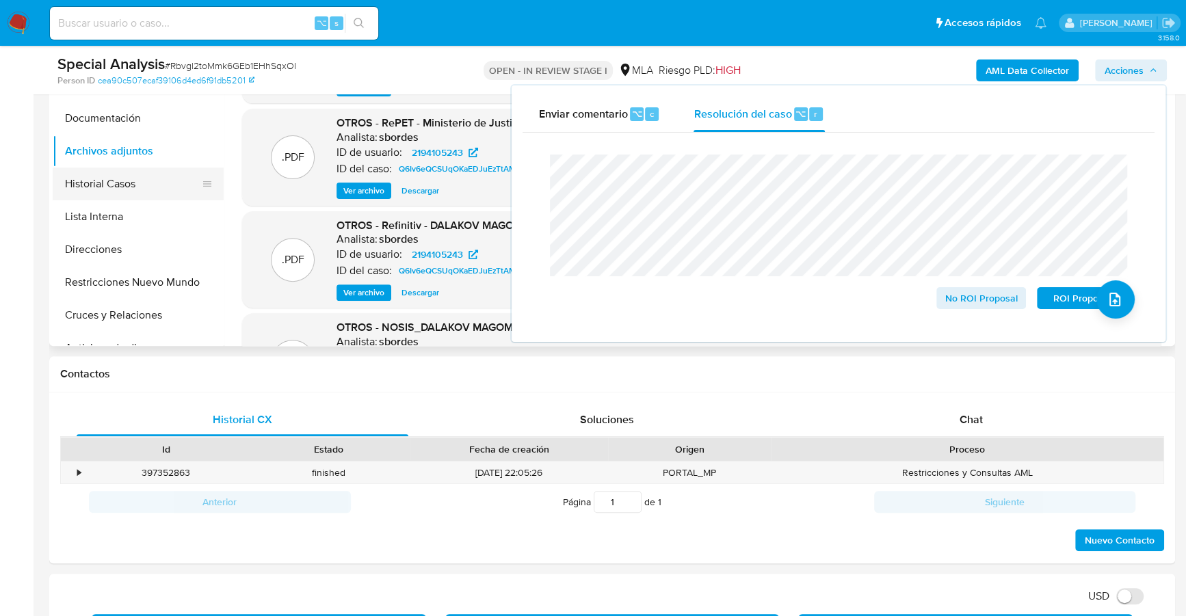
click at [120, 183] on button "Historial Casos" at bounding box center [133, 184] width 160 height 33
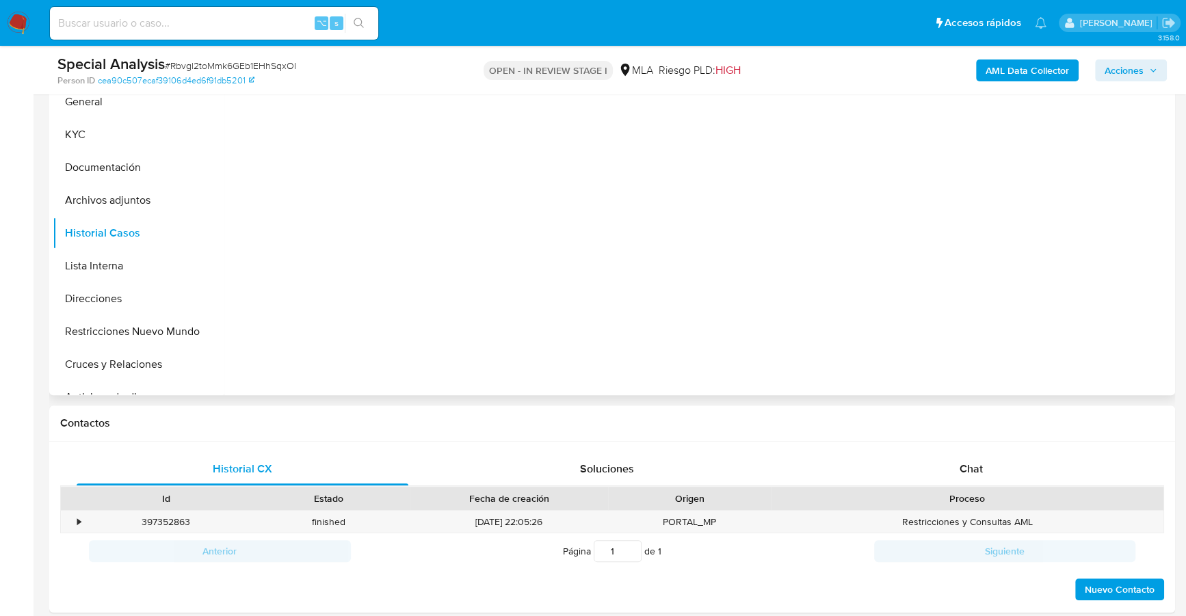
scroll to position [226, 0]
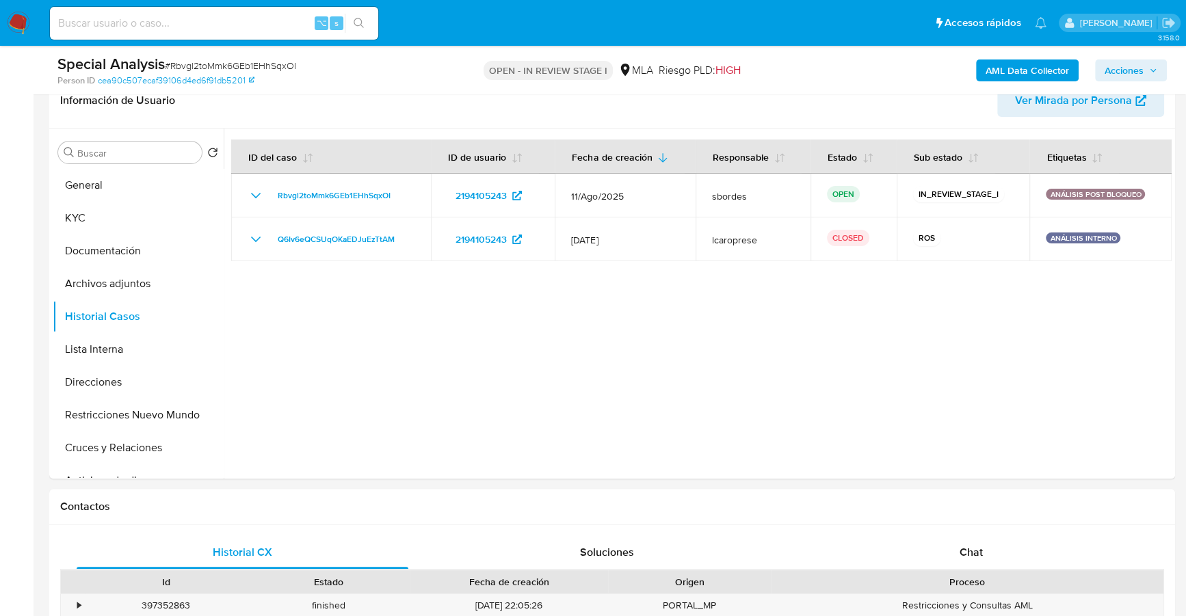
click at [1120, 65] on span "Acciones" at bounding box center [1124, 71] width 39 height 22
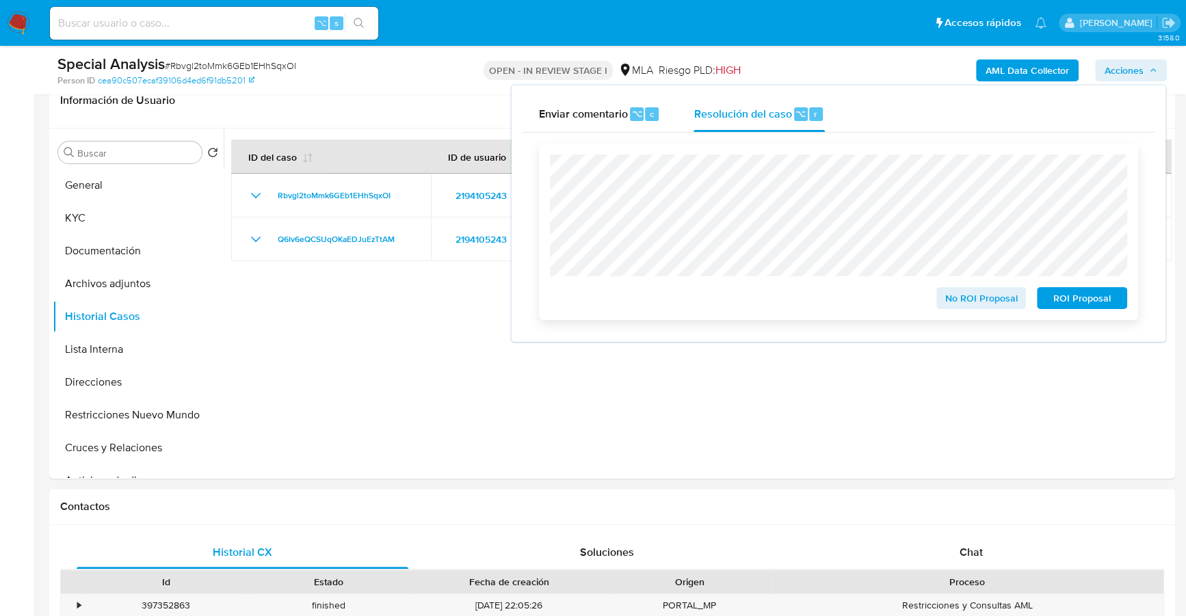
click at [957, 295] on span "No ROI Proposal" at bounding box center [981, 298] width 71 height 19
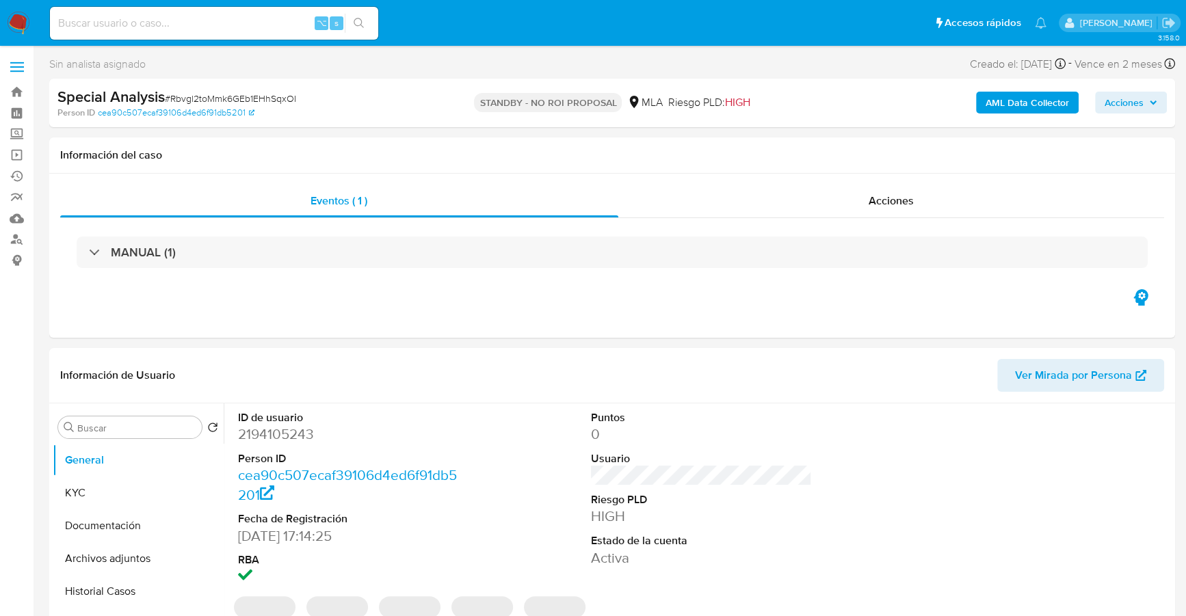
select select "10"
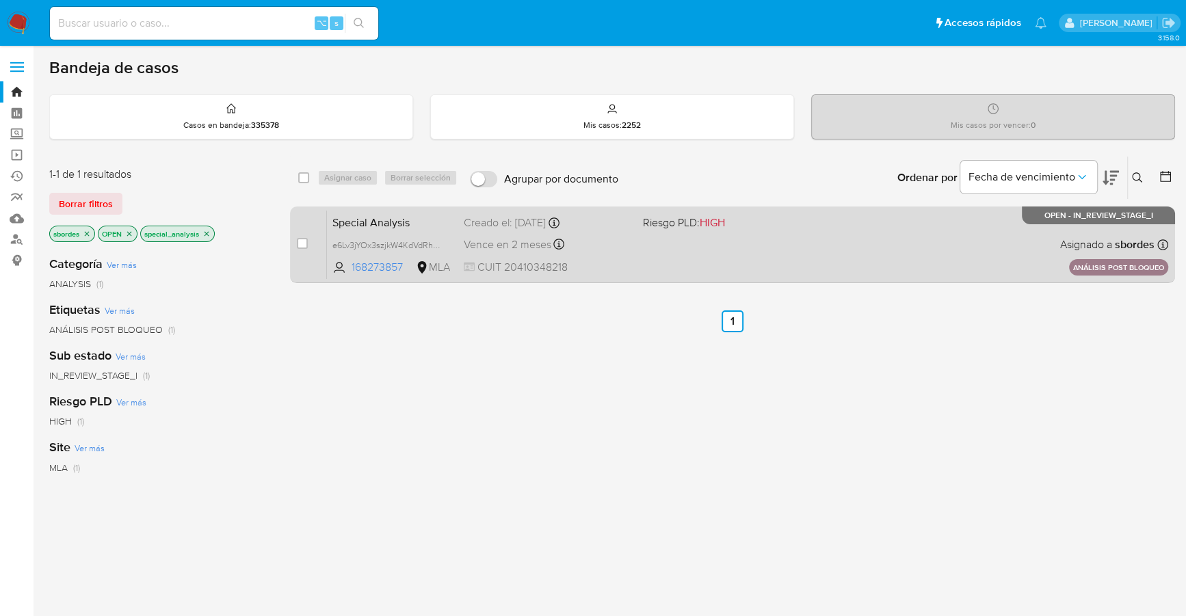
click at [759, 248] on div "Special Analysis e6Lv3jYOx3szjkW4KdVdRhnR 168273857 MLA Riesgo PLD: HIGH Creado…" at bounding box center [747, 244] width 841 height 69
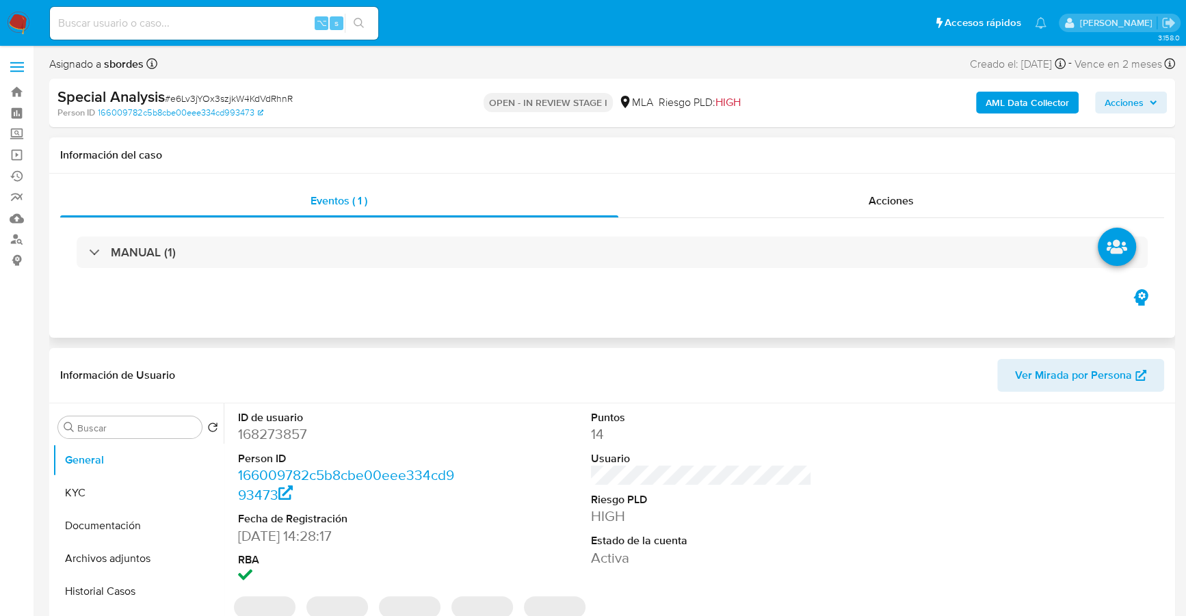
select select "10"
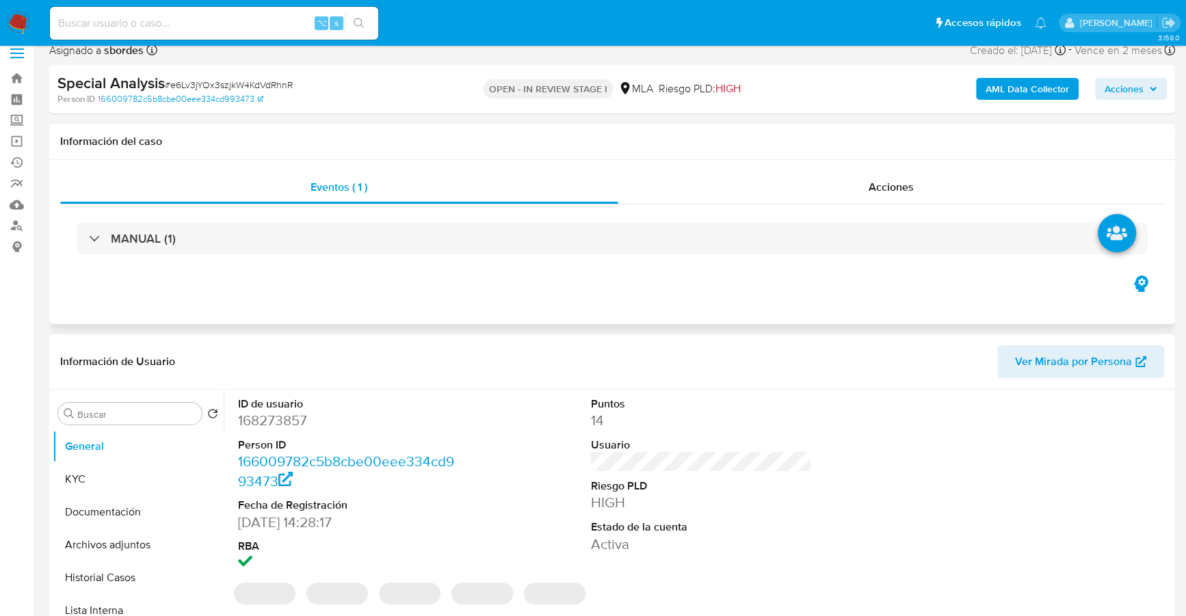
scroll to position [31, 0]
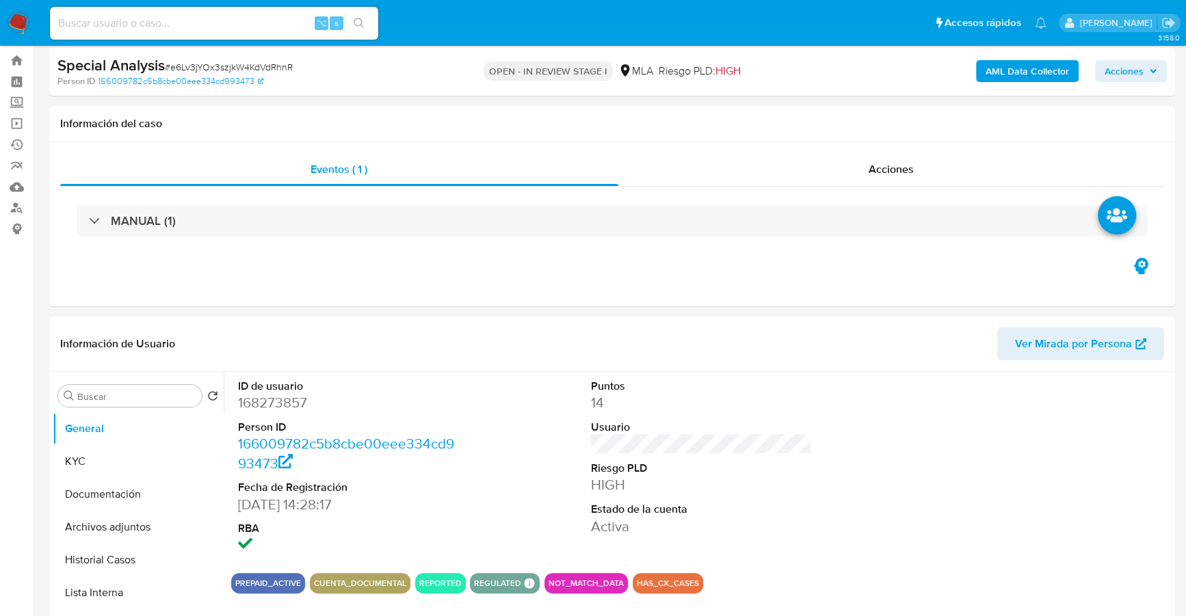
click at [223, 21] on input at bounding box center [214, 23] width 328 height 18
paste input "168273857"
type input "168273857"
click at [124, 493] on button "Documentación" at bounding box center [133, 494] width 160 height 33
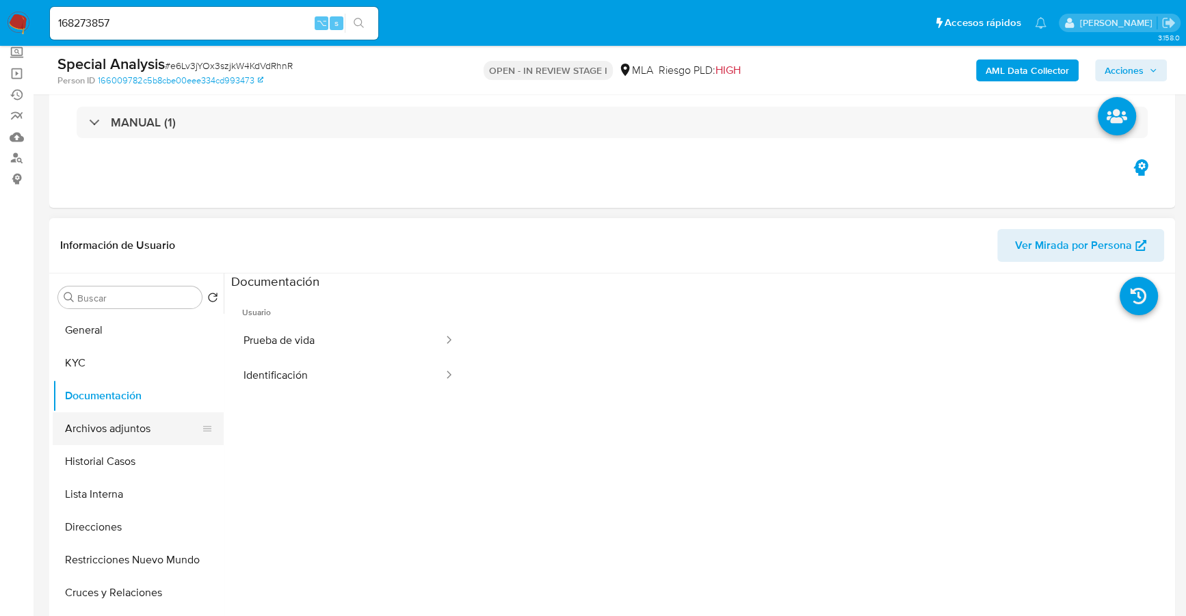
scroll to position [178, 0]
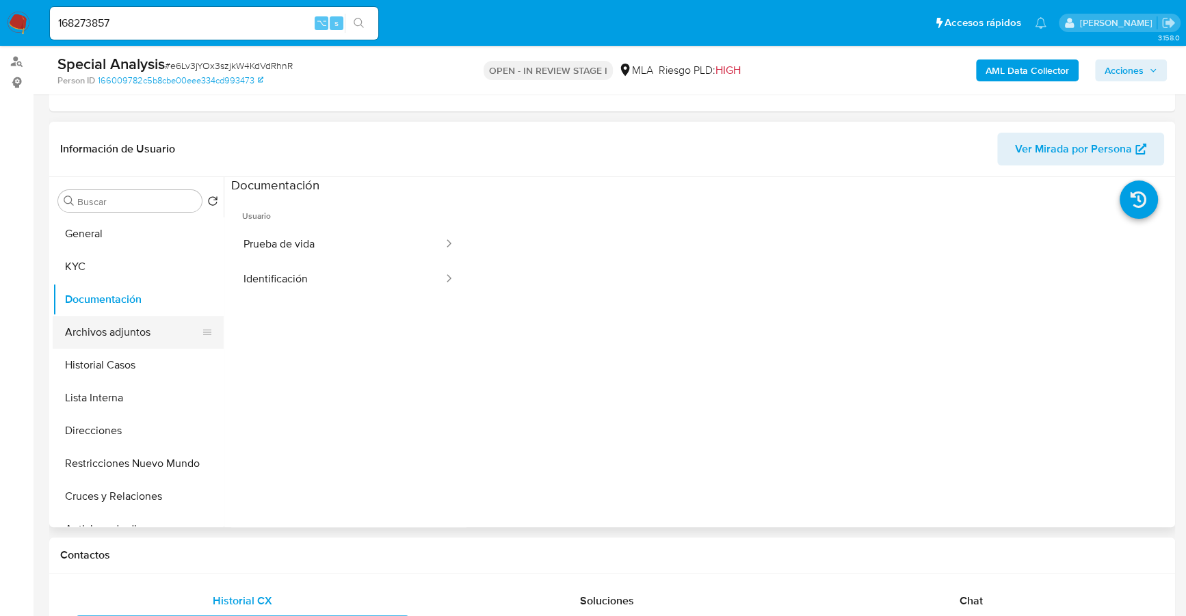
click at [123, 341] on button "Archivos adjuntos" at bounding box center [133, 332] width 160 height 33
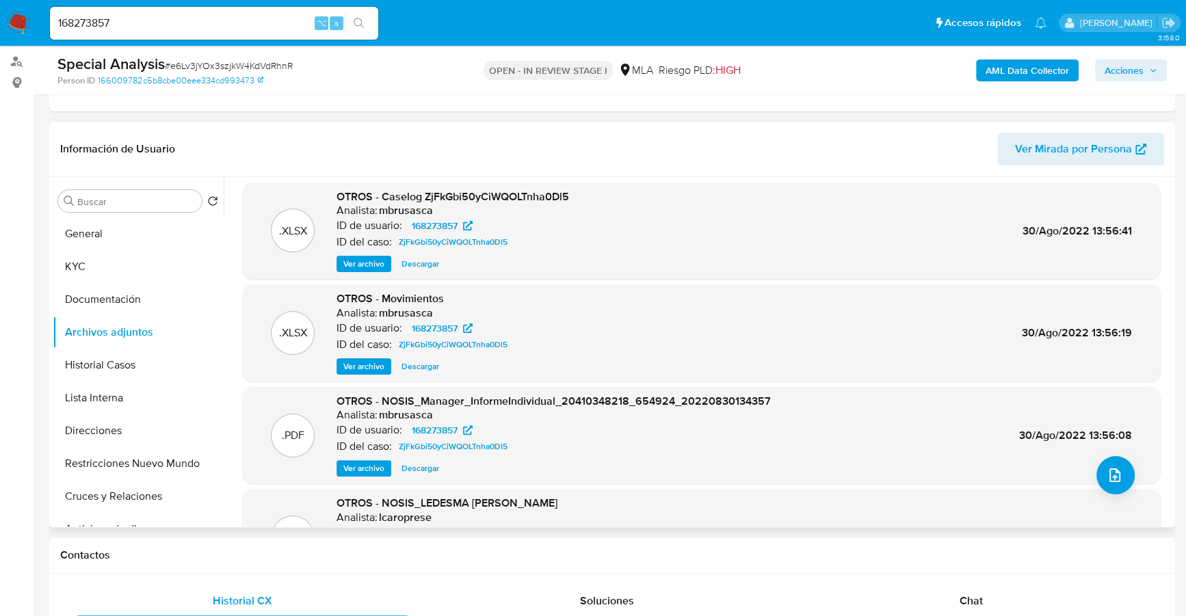
scroll to position [0, 0]
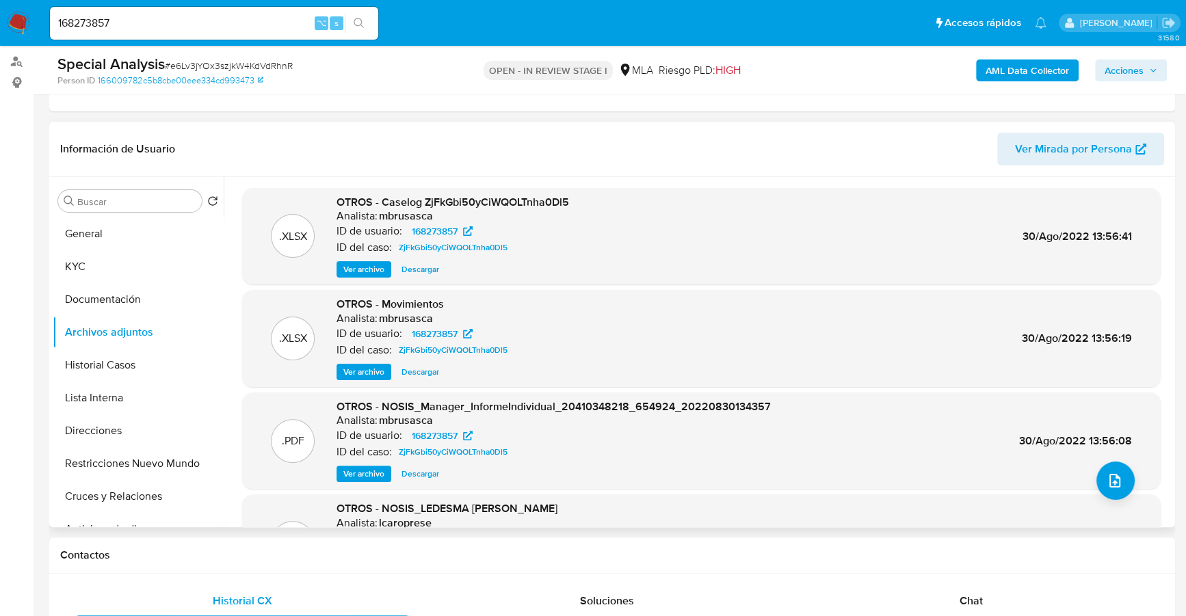
click at [354, 266] on span "Ver archivo" at bounding box center [363, 270] width 41 height 14
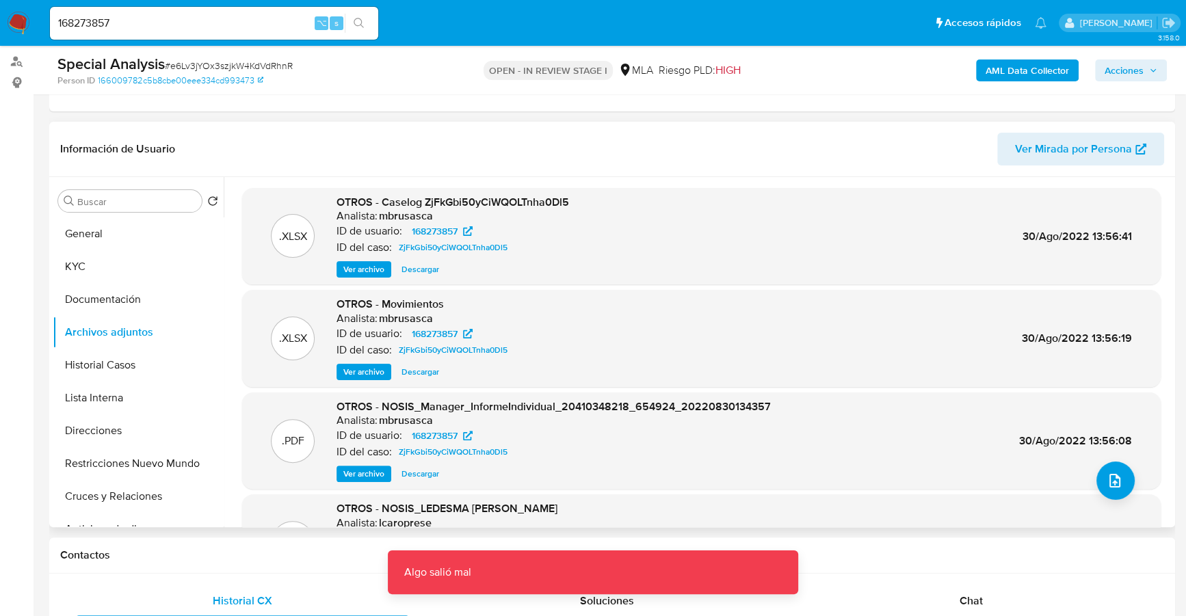
click at [362, 265] on span "Ver archivo" at bounding box center [363, 270] width 41 height 14
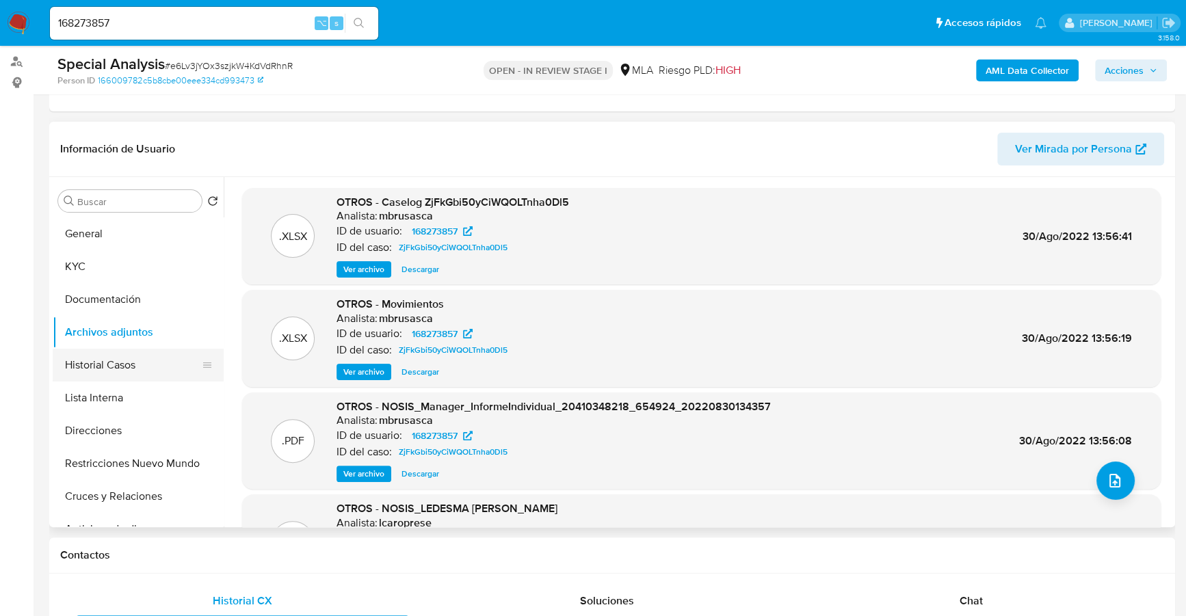
click at [104, 373] on button "Historial Casos" at bounding box center [133, 365] width 160 height 33
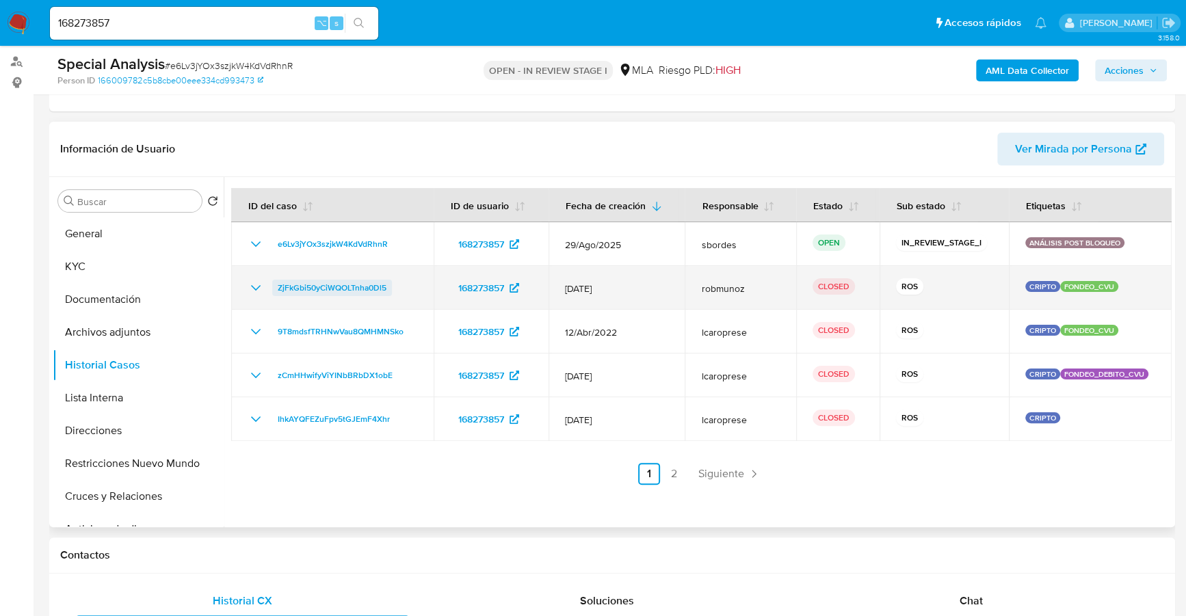
click at [298, 287] on span "ZjFkGbi50yCiWQOLTnha0Dl5" at bounding box center [332, 288] width 109 height 16
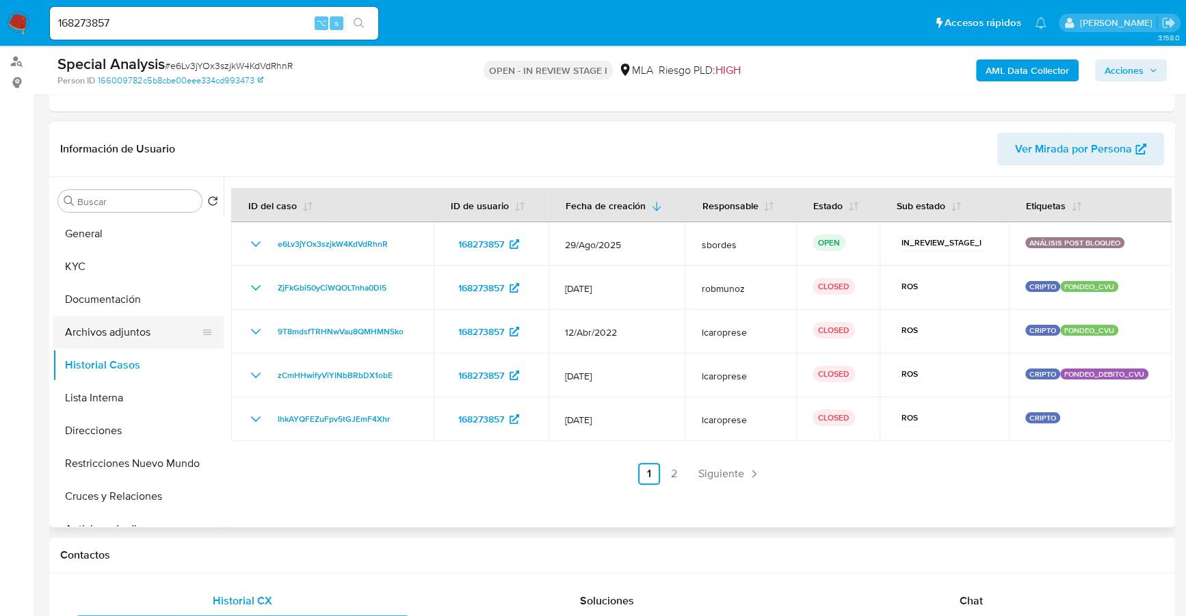
click at [124, 332] on button "Archivos adjuntos" at bounding box center [133, 332] width 160 height 33
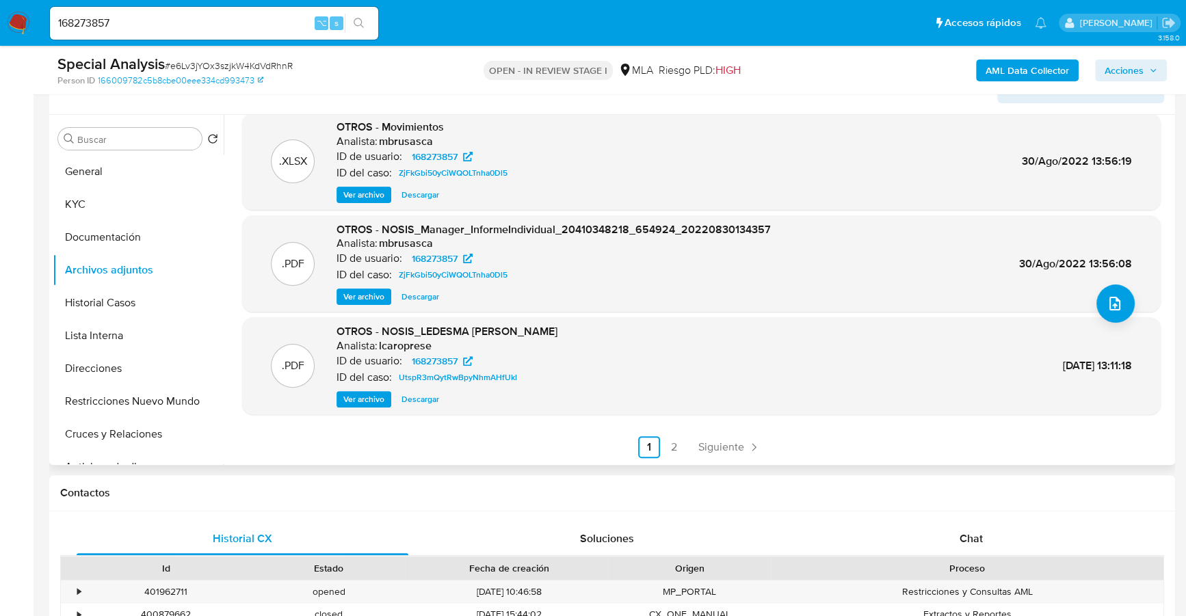
scroll to position [308, 0]
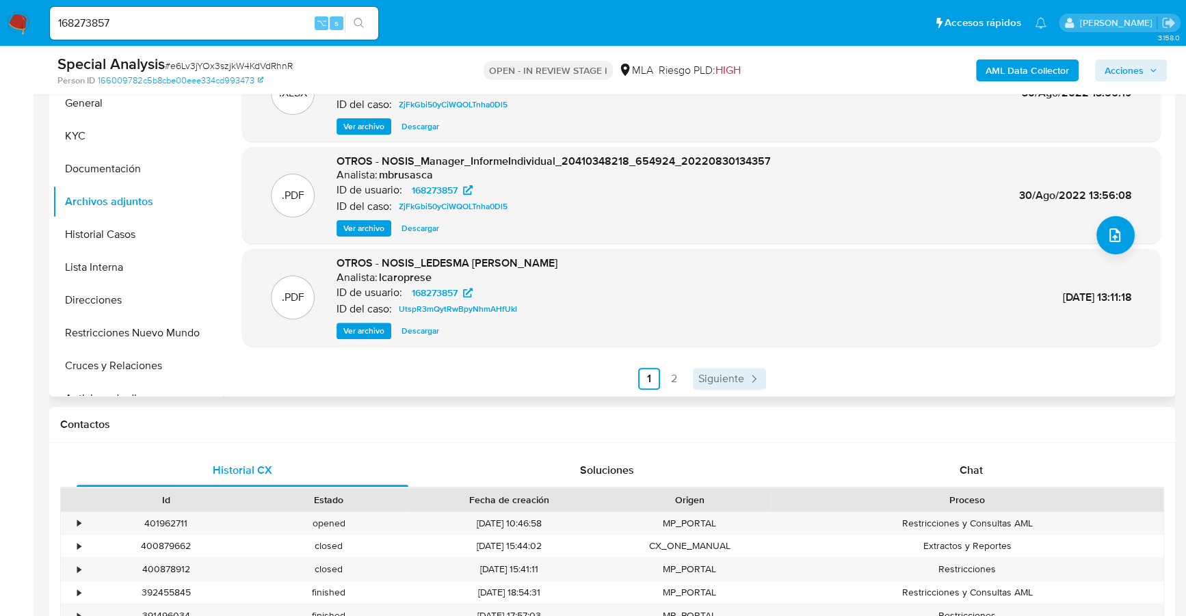
click at [726, 377] on span "Siguiente" at bounding box center [721, 378] width 46 height 11
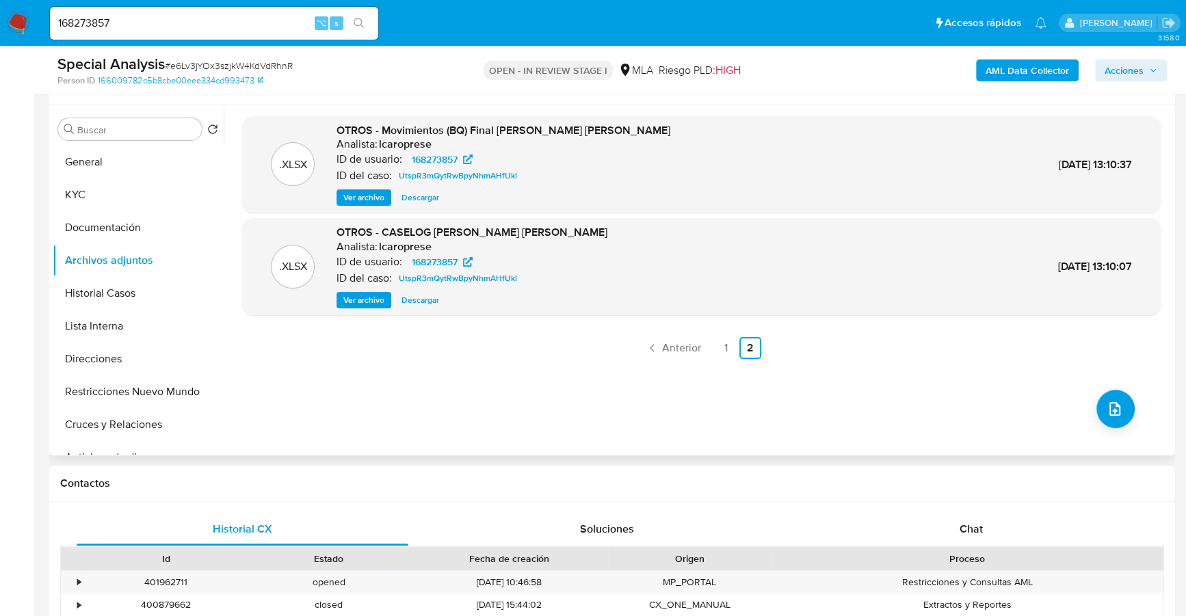
scroll to position [171, 0]
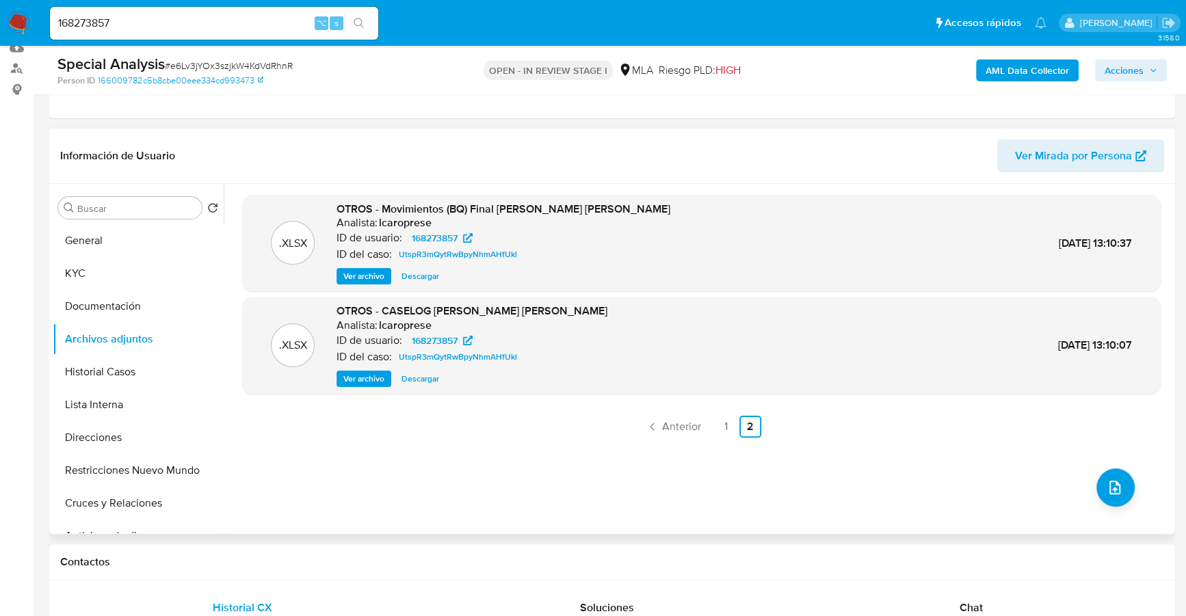
click at [374, 382] on span "Ver archivo" at bounding box center [363, 379] width 41 height 14
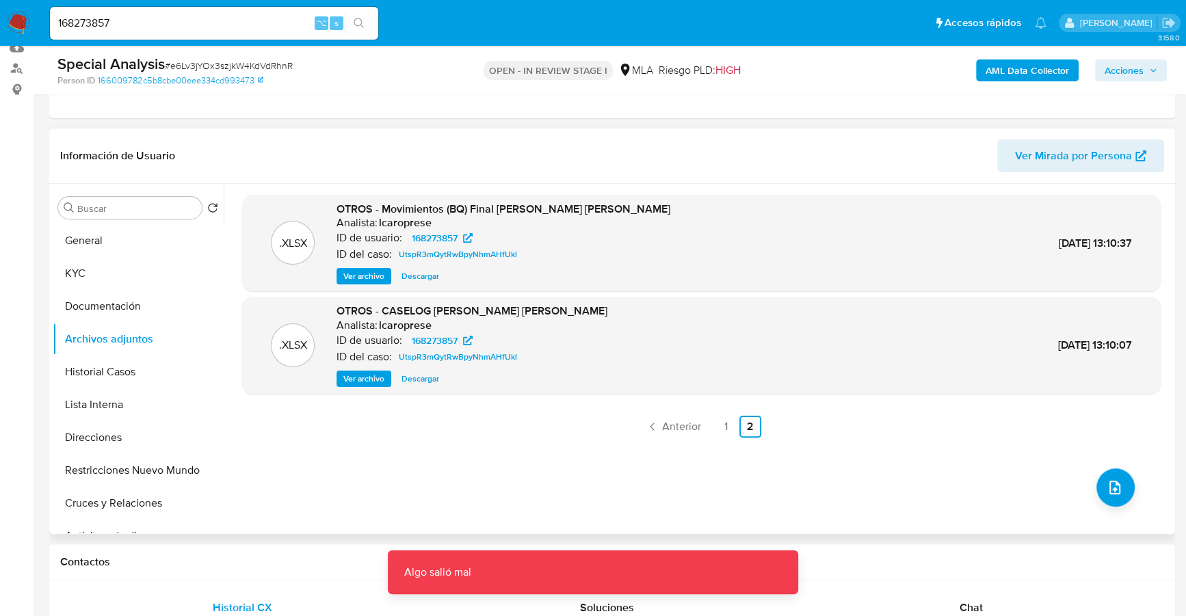
click at [416, 381] on span "Descargar" at bounding box center [421, 379] width 38 height 14
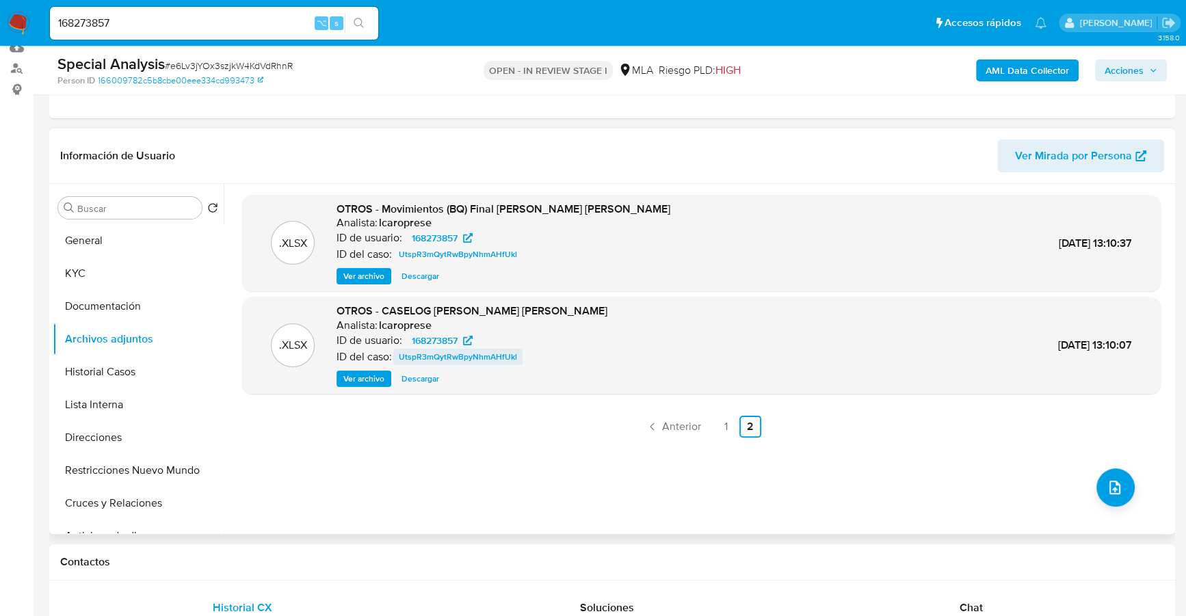
click at [414, 356] on span "UtspR3mQytRwBpyNhmAHfUkl" at bounding box center [458, 357] width 118 height 16
click at [104, 241] on button "General" at bounding box center [133, 240] width 160 height 33
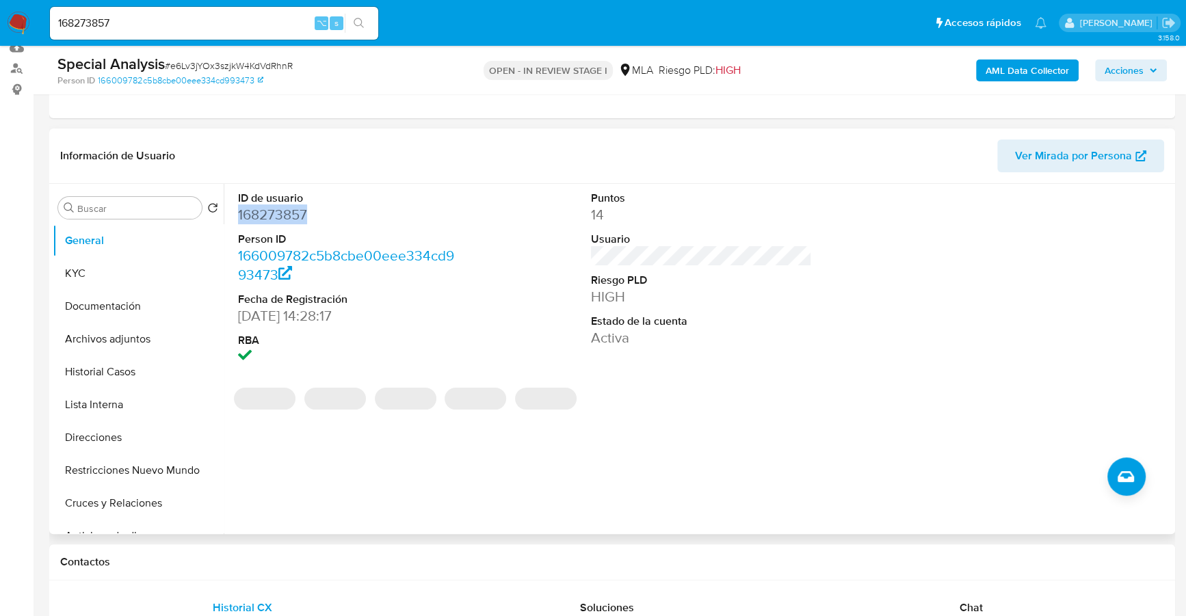
copy dd "168273857"
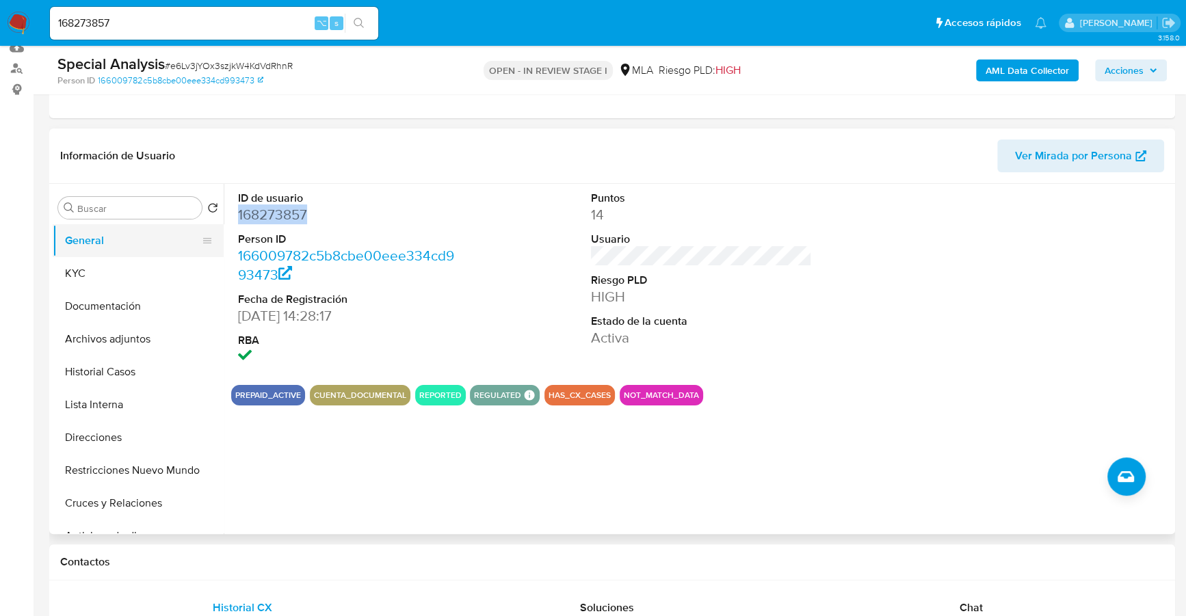
click at [100, 255] on button "General" at bounding box center [133, 240] width 160 height 33
click at [103, 261] on button "KYC" at bounding box center [133, 273] width 160 height 33
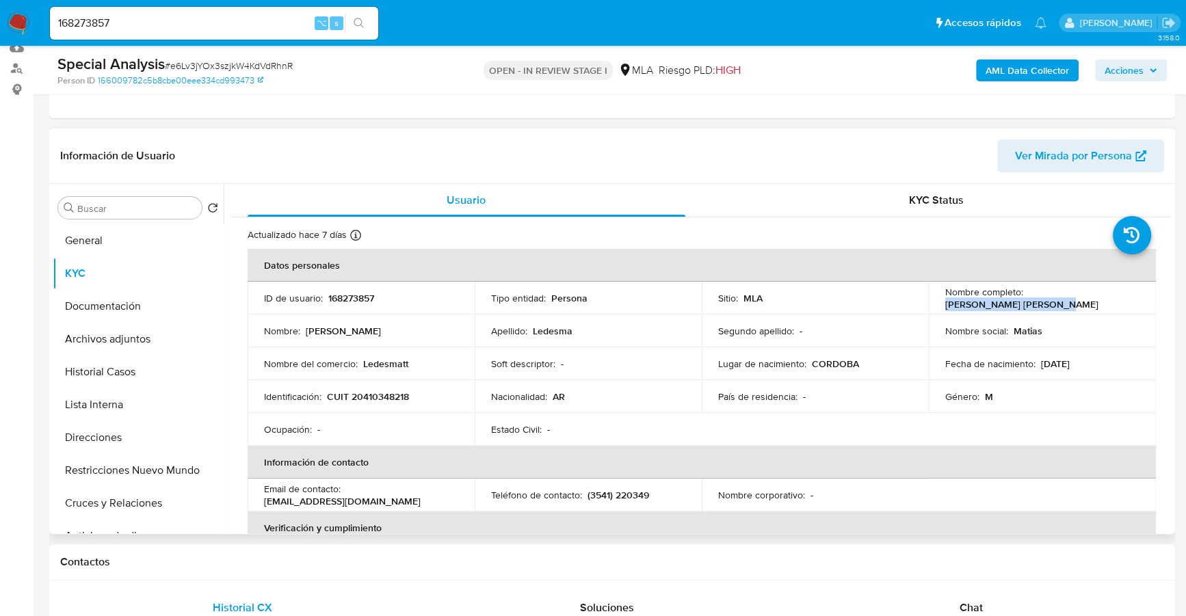
drag, startPoint x: 941, startPoint y: 306, endPoint x: 1083, endPoint y: 306, distance: 142.3
click at [1083, 306] on div "Nombre completo : Matias Ezequiel Ledesma" at bounding box center [1042, 298] width 194 height 25
copy p "[PERSON_NAME] [PERSON_NAME]"
copy p "20410348218"
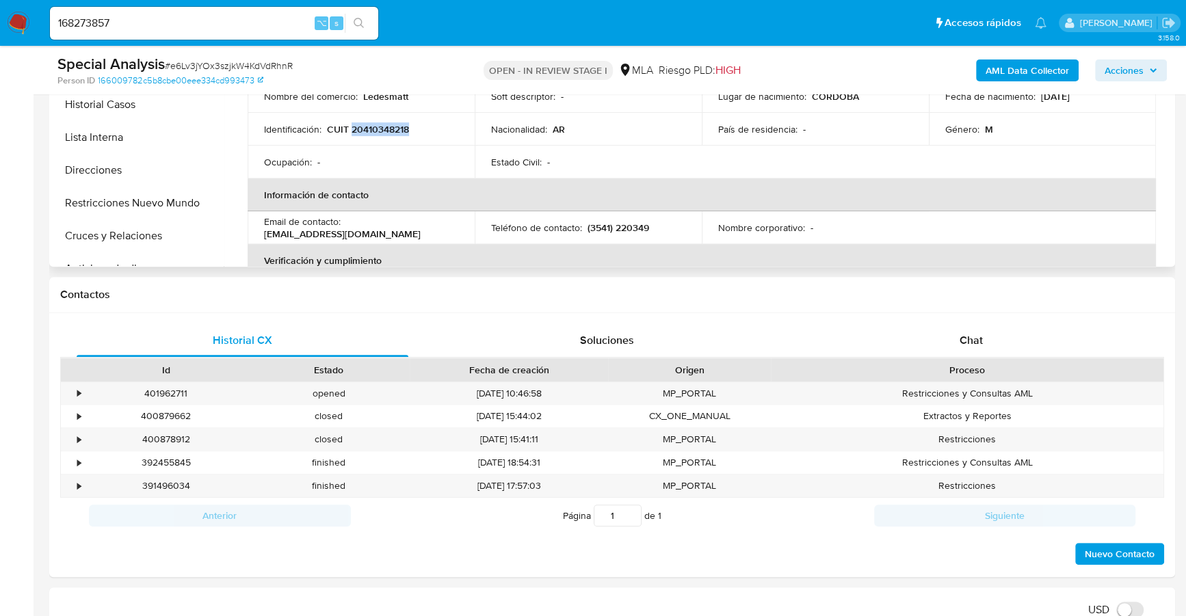
scroll to position [306, 0]
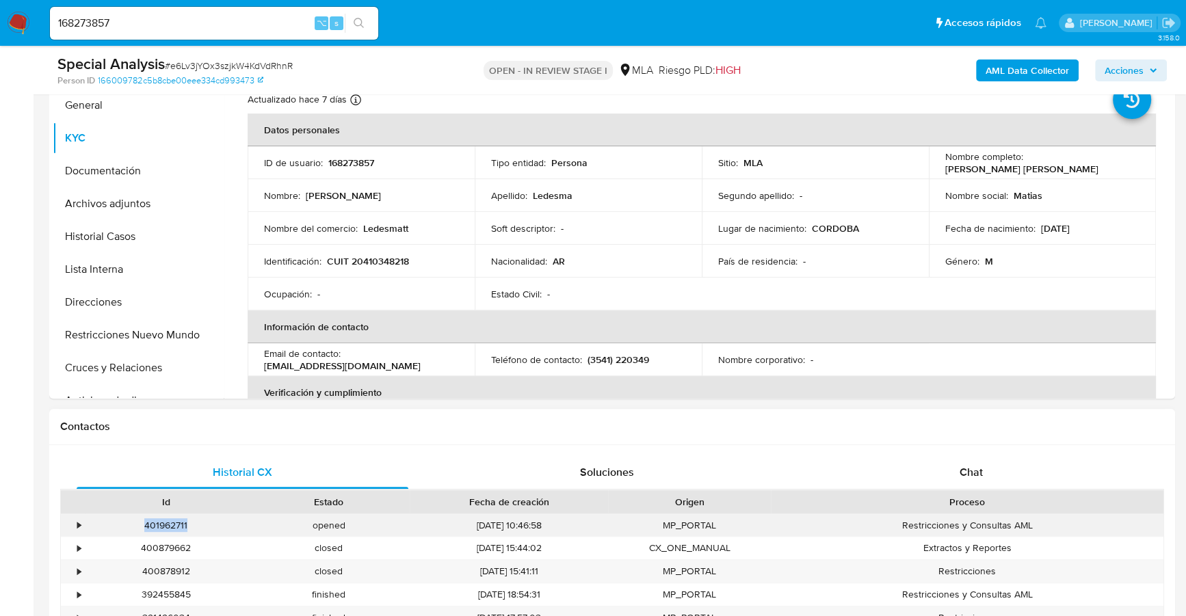
copy div "401962711"
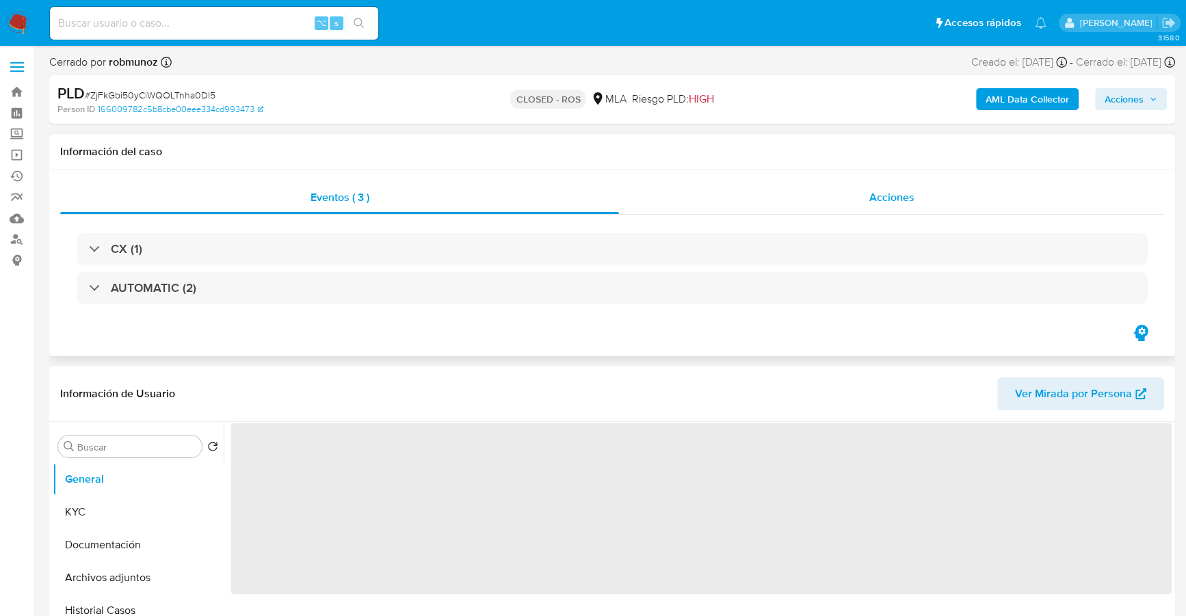
click at [901, 191] on span "Acciones" at bounding box center [891, 197] width 45 height 16
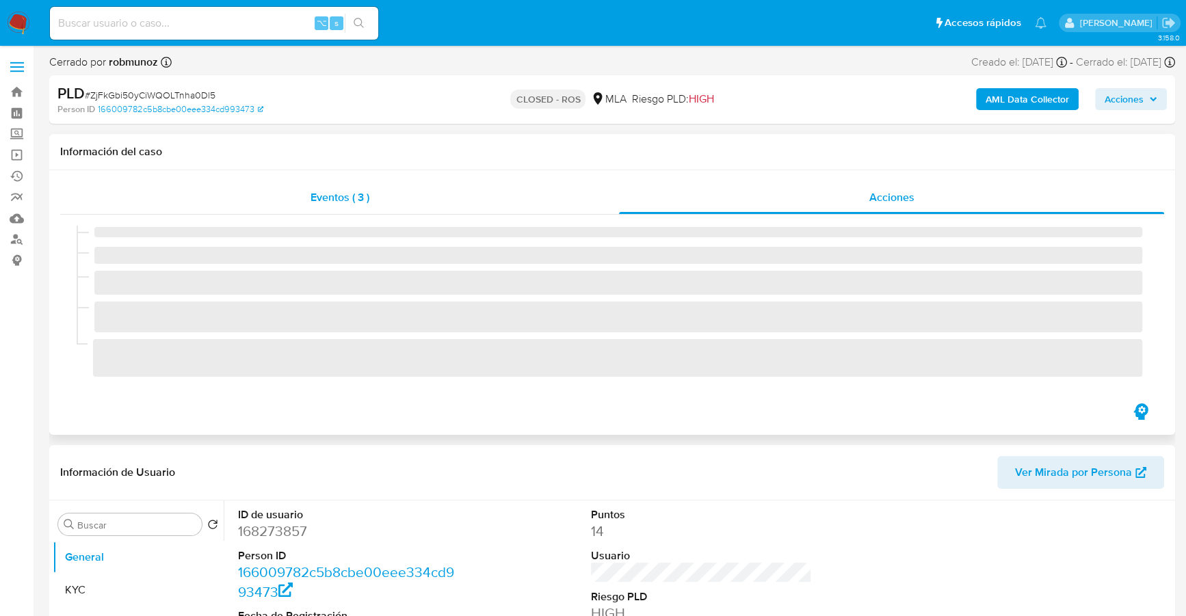
select select "10"
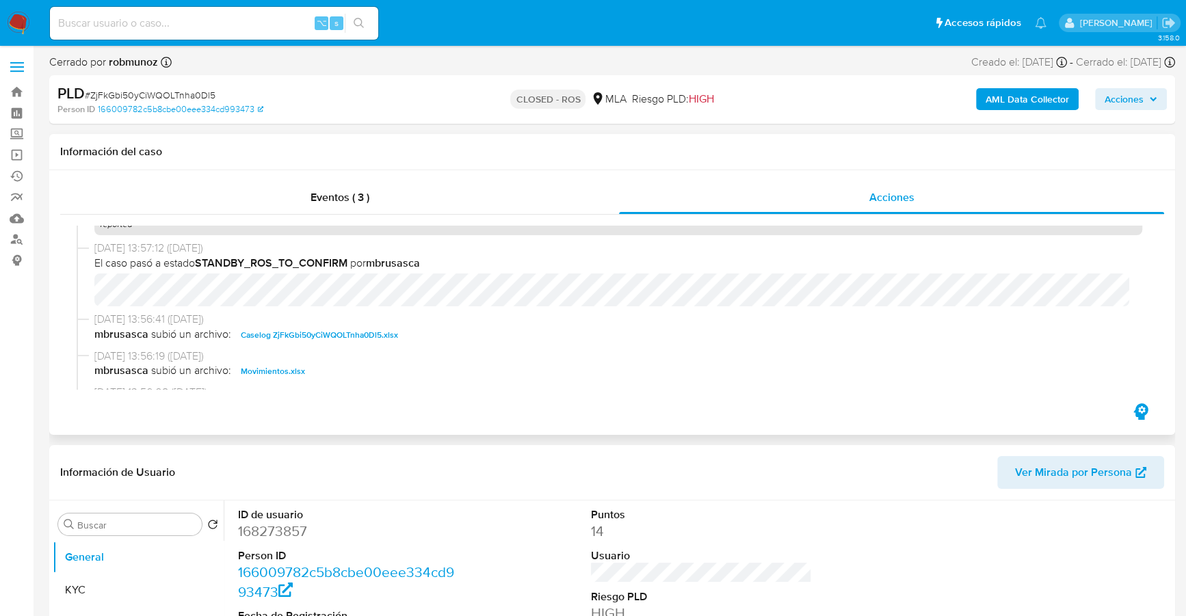
scroll to position [672, 0]
click at [322, 332] on span "Caselog ZjFkGbi50yCiWQOLTnha0Dl5.xlsx" at bounding box center [319, 336] width 157 height 16
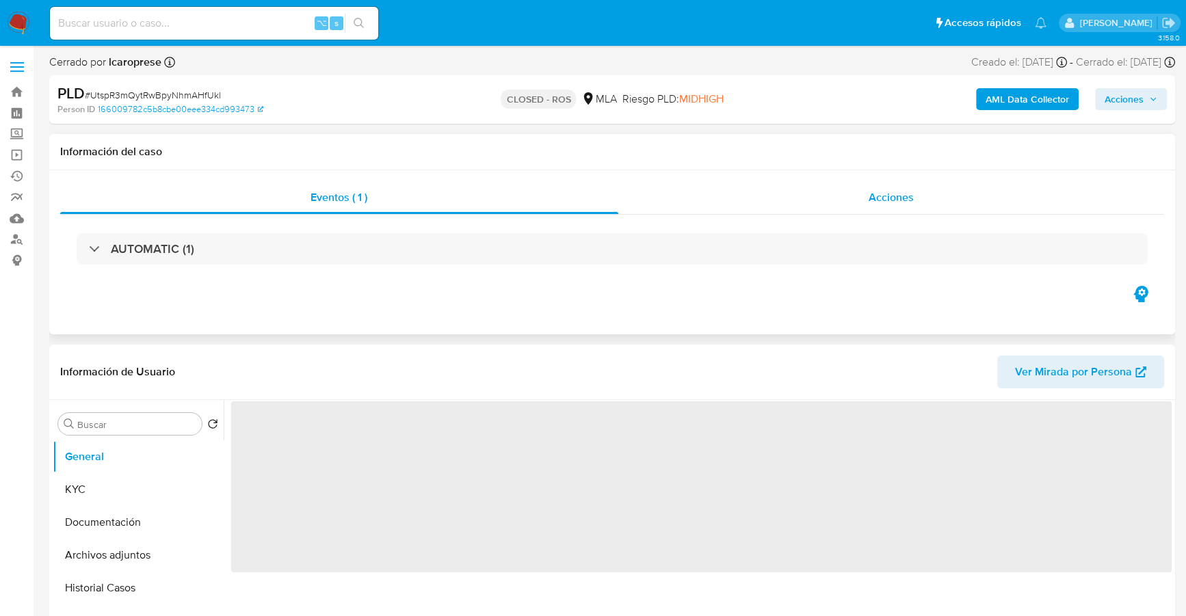
click at [898, 201] on span "Acciones" at bounding box center [891, 197] width 45 height 16
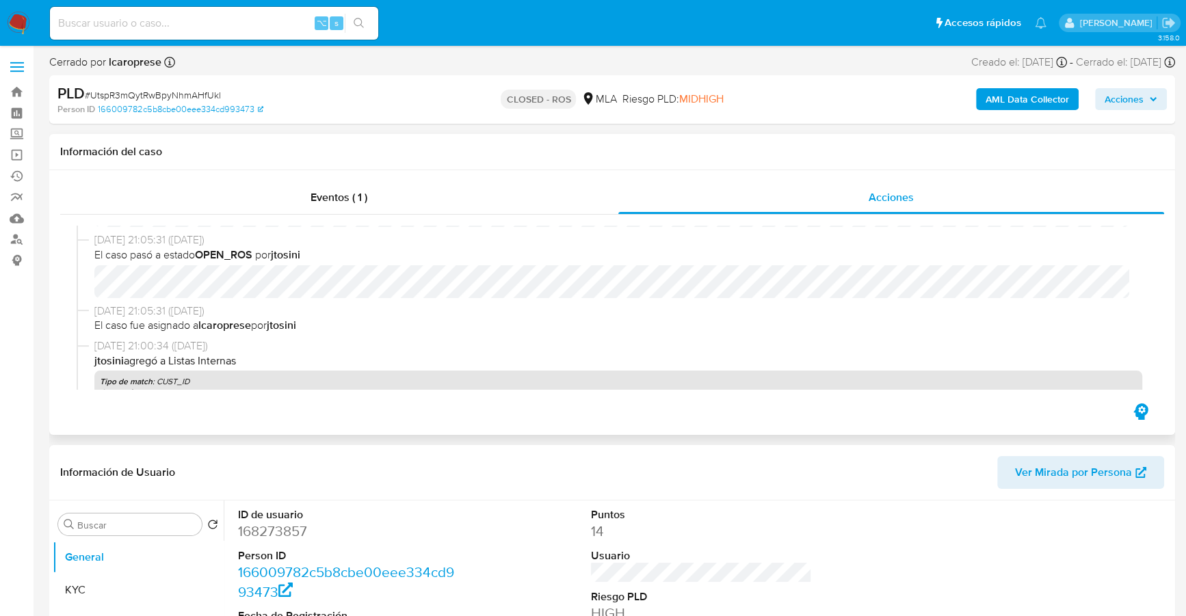
select select "10"
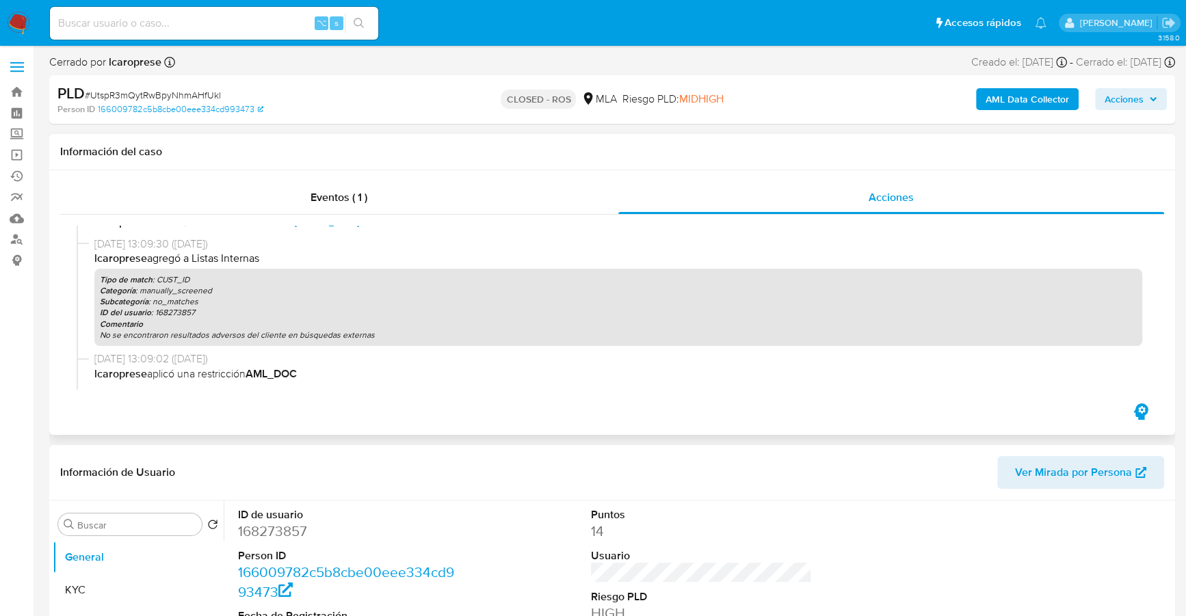
scroll to position [492, 0]
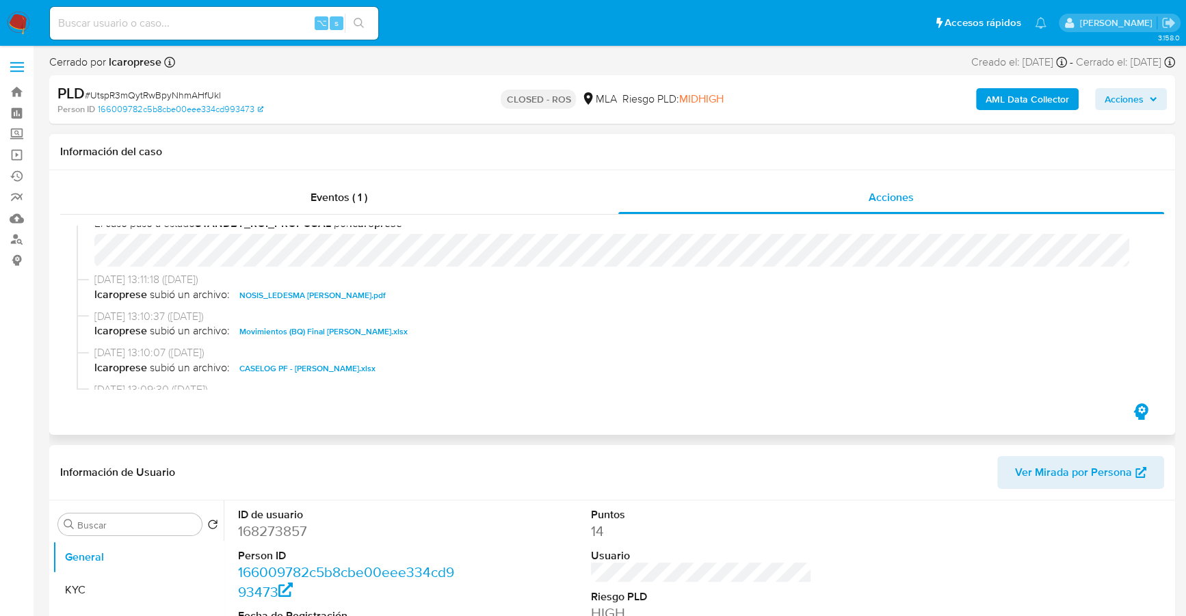
click at [305, 366] on span "CASELOG PF - [PERSON_NAME].xlsx" at bounding box center [307, 368] width 136 height 16
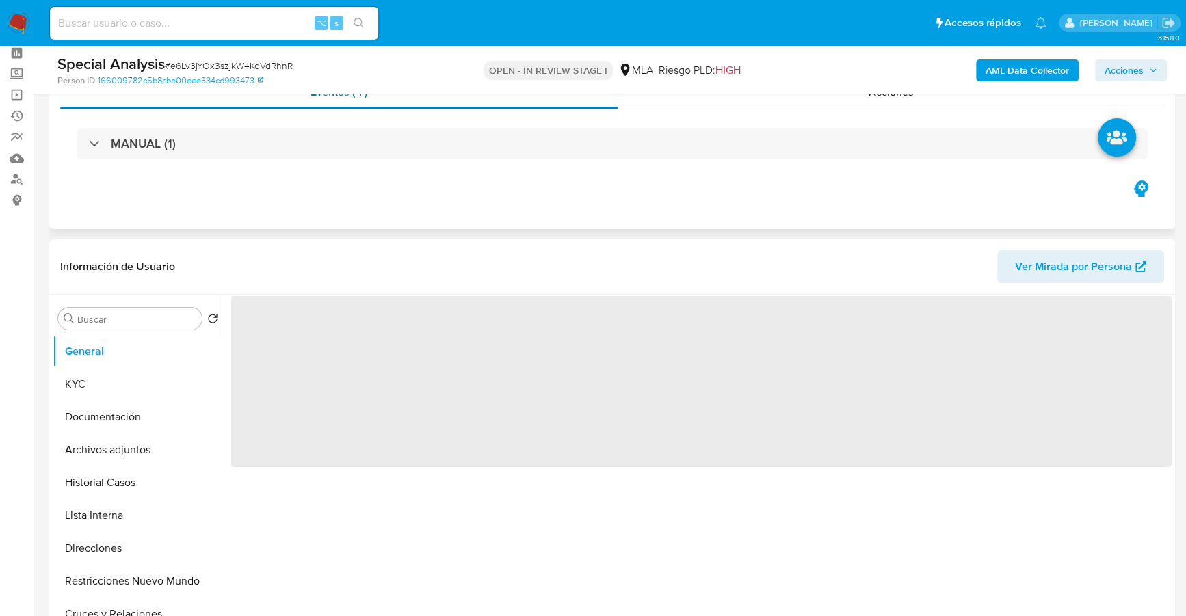
scroll to position [299, 0]
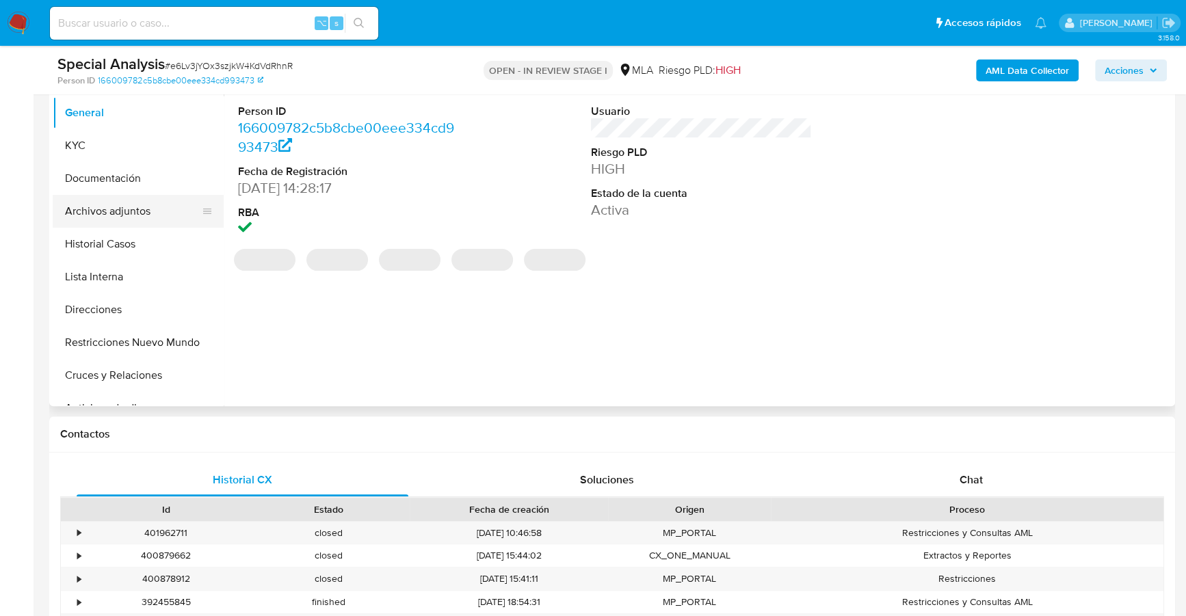
select select "10"
click at [142, 213] on button "Archivos adjuntos" at bounding box center [133, 211] width 160 height 33
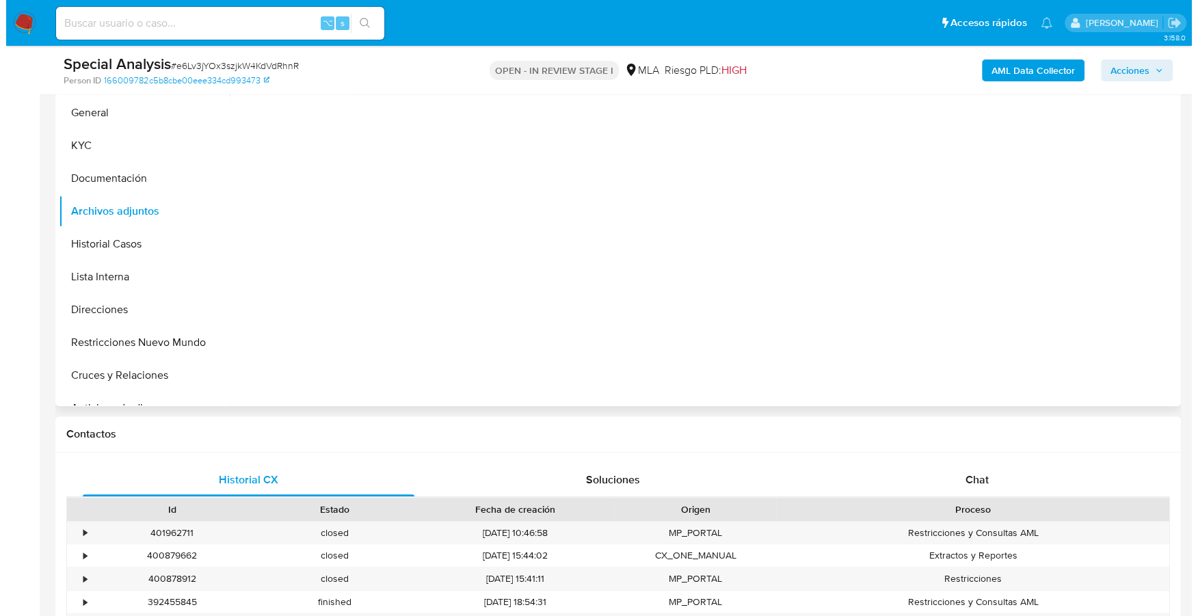
scroll to position [164, 0]
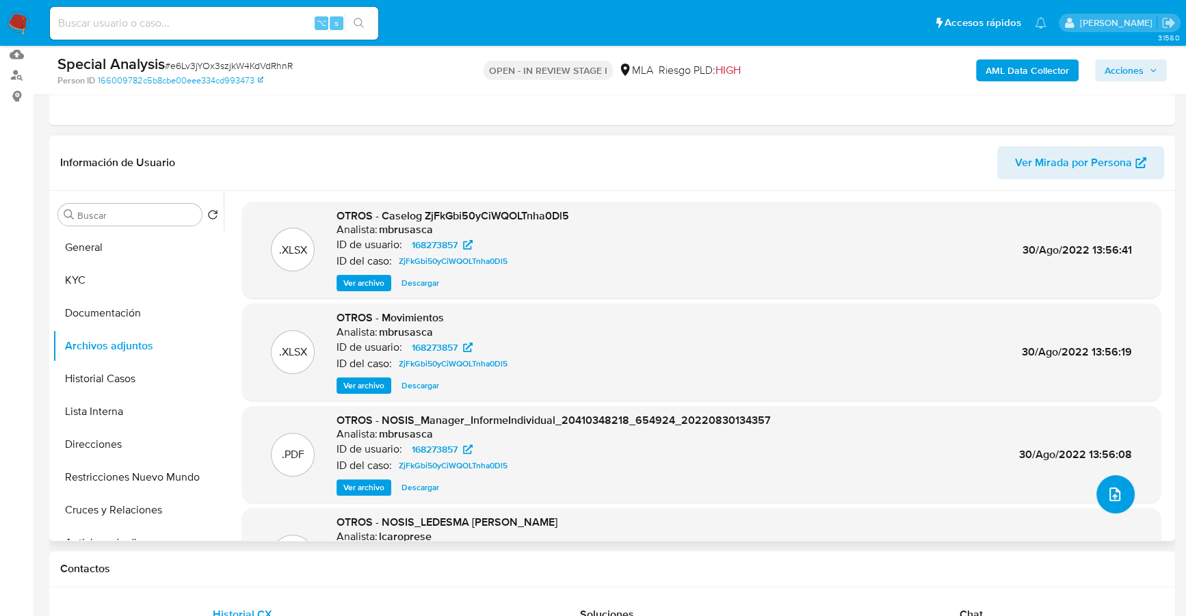
click at [1111, 502] on button "upload-file" at bounding box center [1115, 494] width 38 height 38
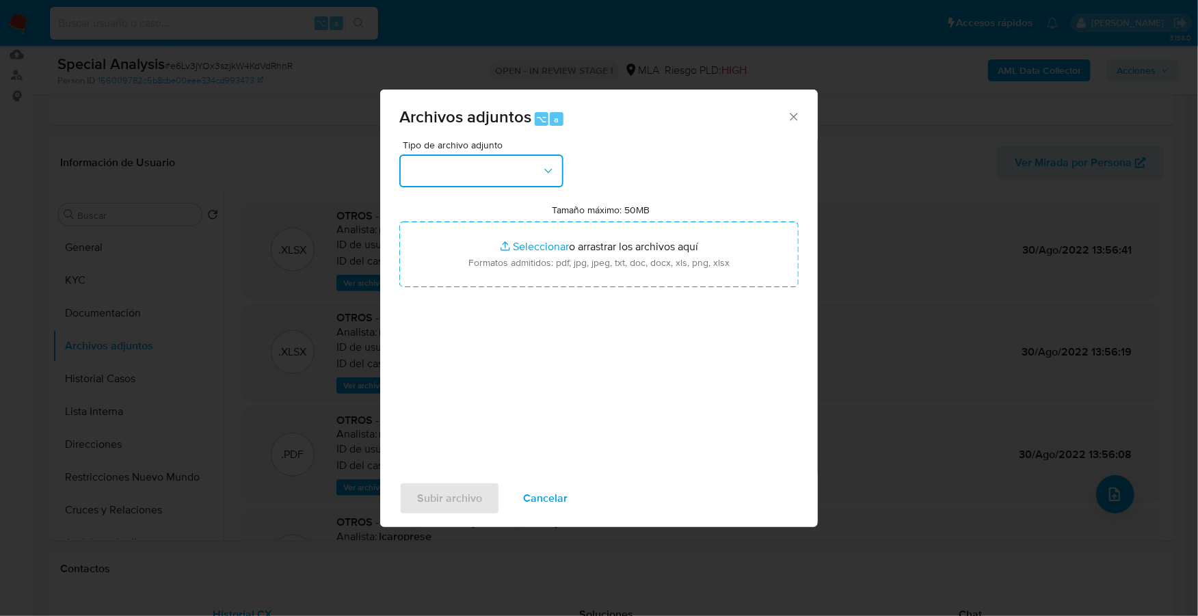
click at [469, 165] on button "button" at bounding box center [481, 171] width 164 height 33
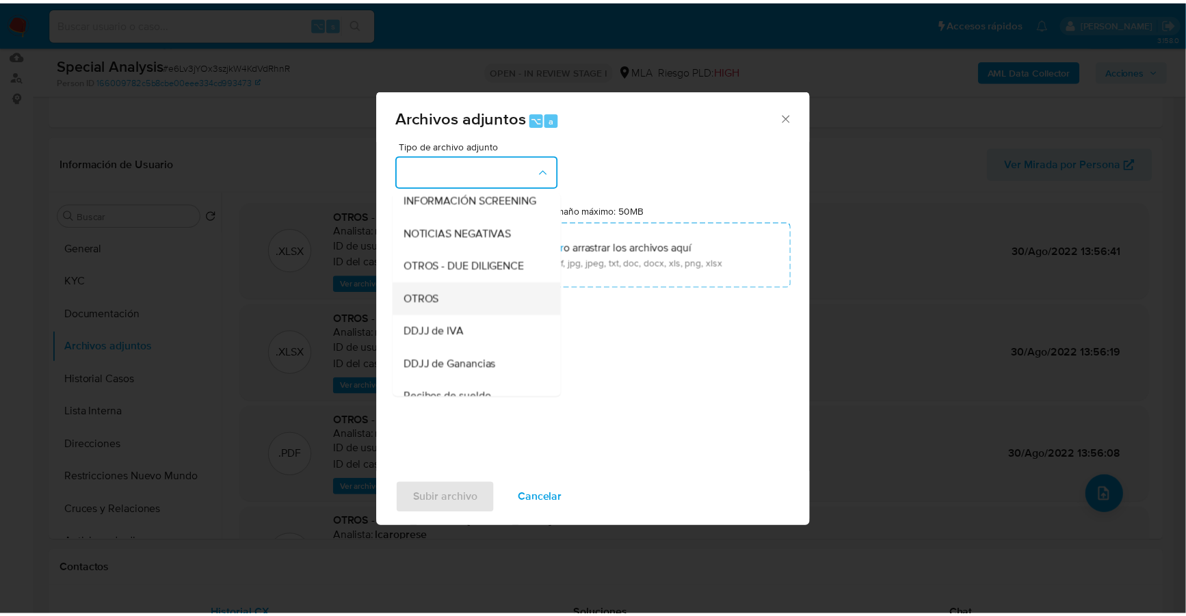
scroll to position [178, 0]
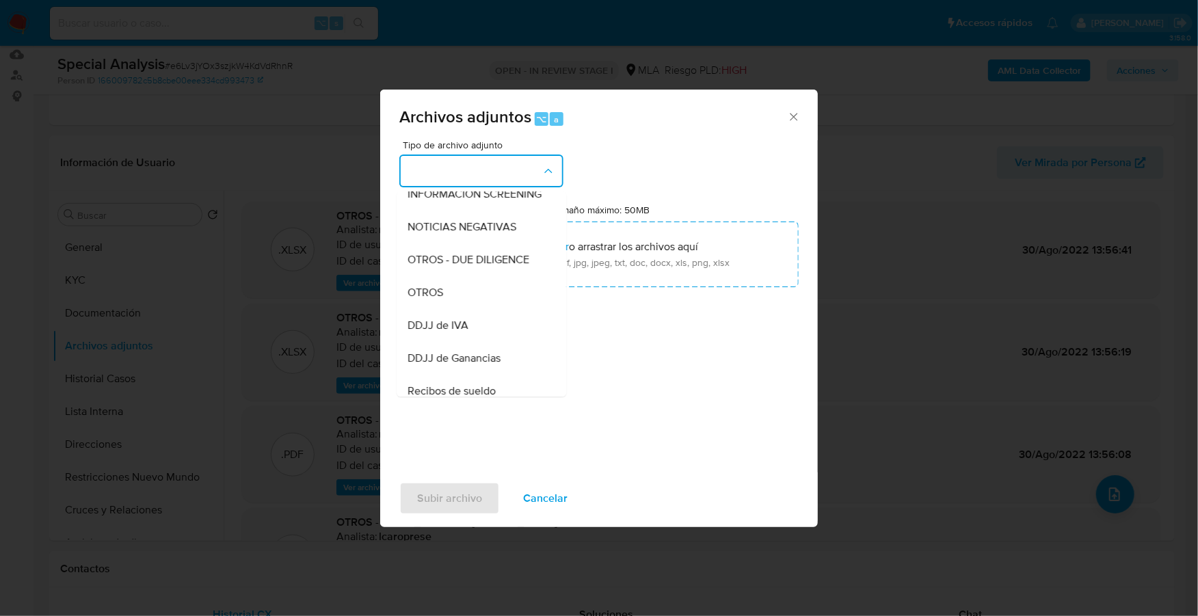
click at [461, 309] on div "OTROS" at bounding box center [478, 292] width 140 height 33
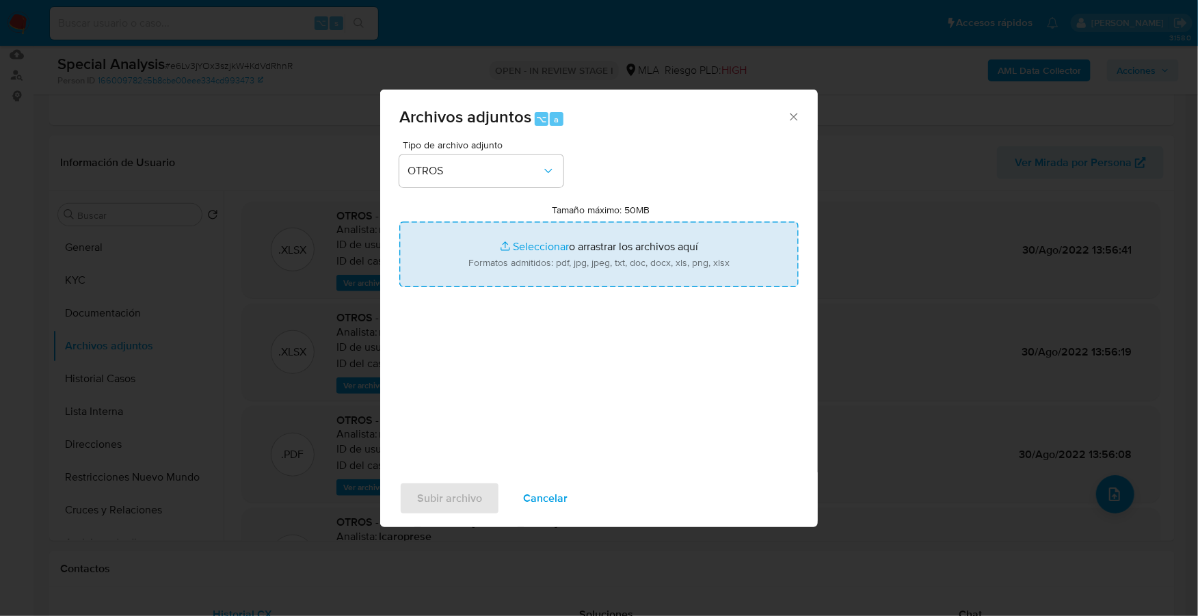
click at [527, 250] on input "Tamaño máximo: 50MB Seleccionar archivos" at bounding box center [598, 255] width 399 height 66
click at [552, 249] on input "Tamaño máximo: 50MB Seleccionar archivos" at bounding box center [598, 255] width 399 height 66
type input "C:\fakepath\Constancia_de_Inscripcion_monotributo_MLaewef_page00019.jpg"
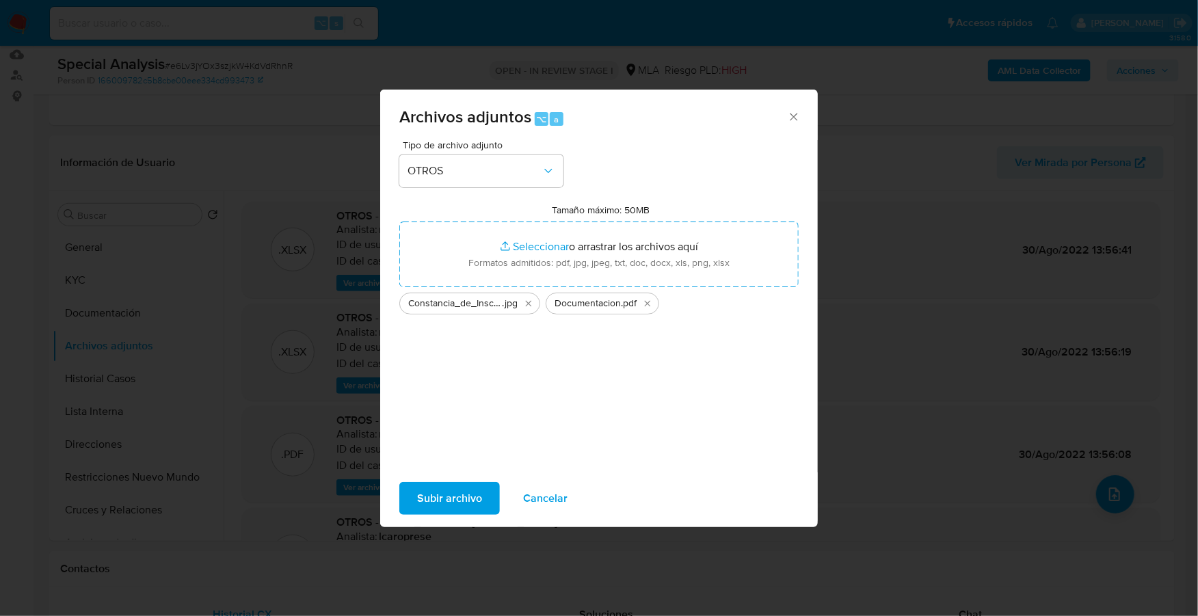
click at [471, 490] on span "Subir archivo" at bounding box center [449, 499] width 65 height 30
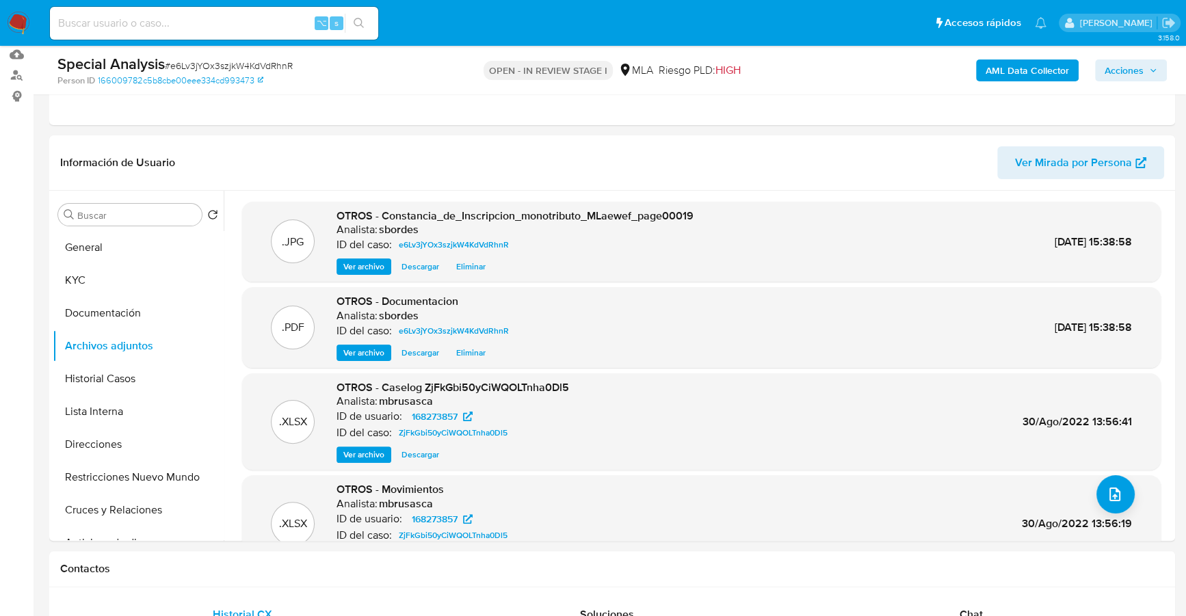
click at [1140, 71] on span "Acciones" at bounding box center [1124, 71] width 39 height 22
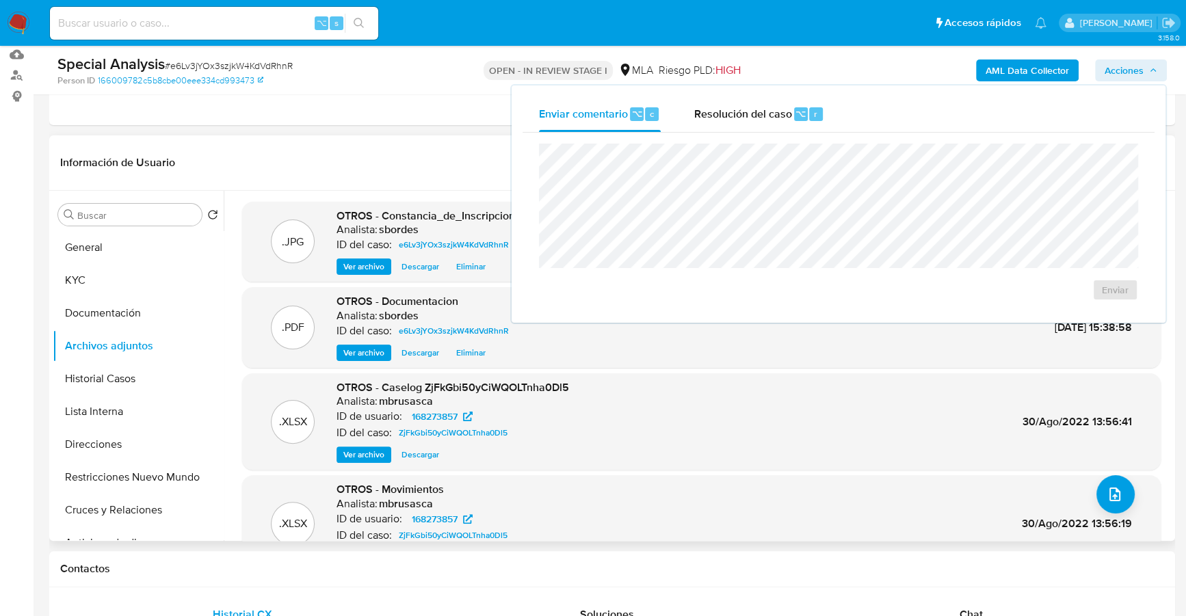
click at [350, 149] on header "Información de Usuario Ver Mirada por Persona" at bounding box center [612, 162] width 1104 height 33
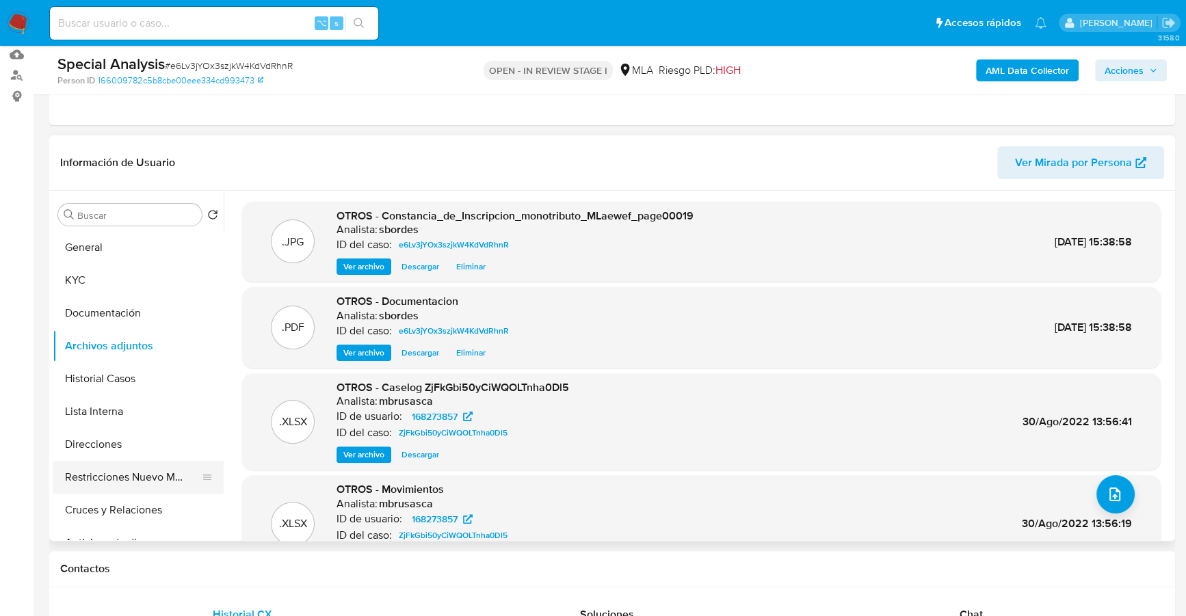
click at [116, 473] on button "Restricciones Nuevo Mundo" at bounding box center [133, 477] width 160 height 33
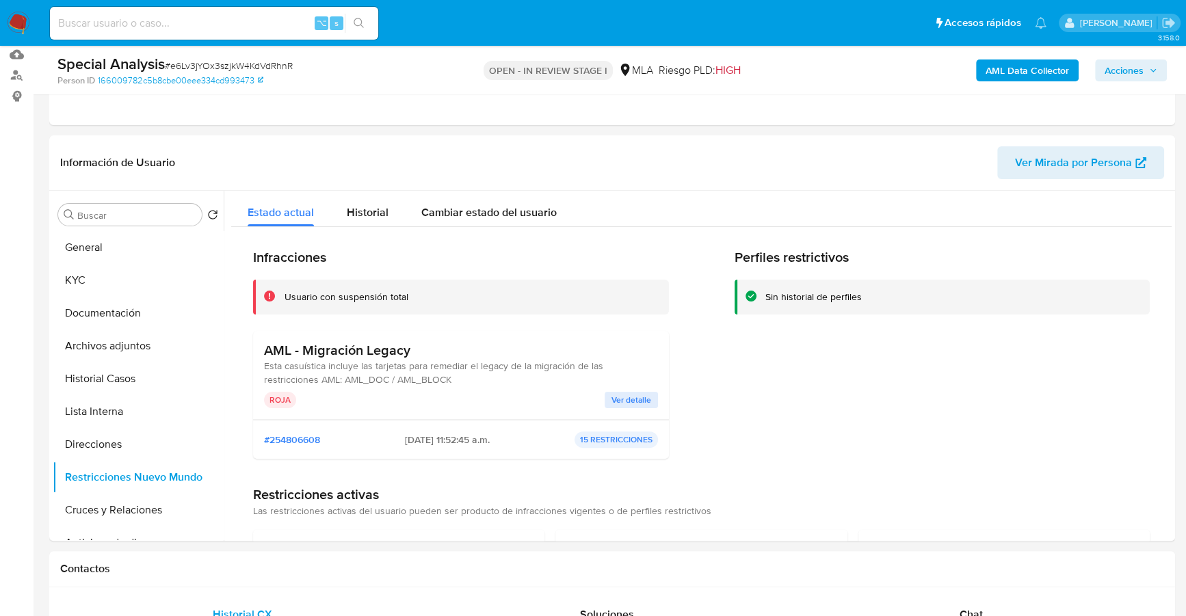
click at [1116, 76] on span "Acciones" at bounding box center [1124, 71] width 39 height 22
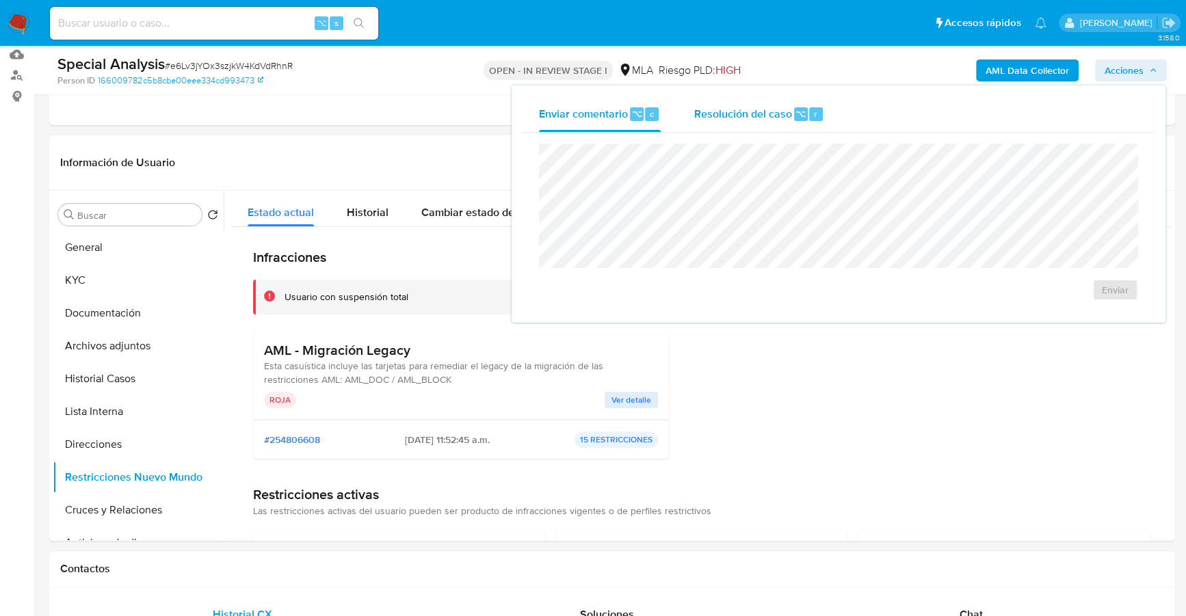
click at [748, 107] on span "Resolución del caso" at bounding box center [743, 113] width 98 height 16
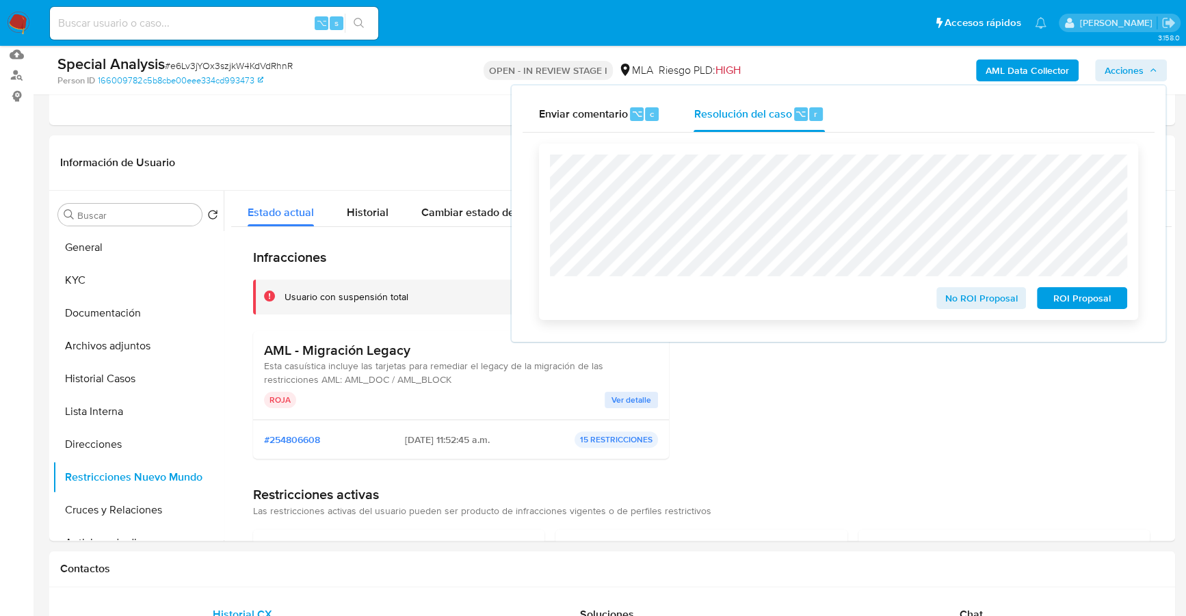
click at [977, 303] on span "No ROI Proposal" at bounding box center [981, 298] width 71 height 19
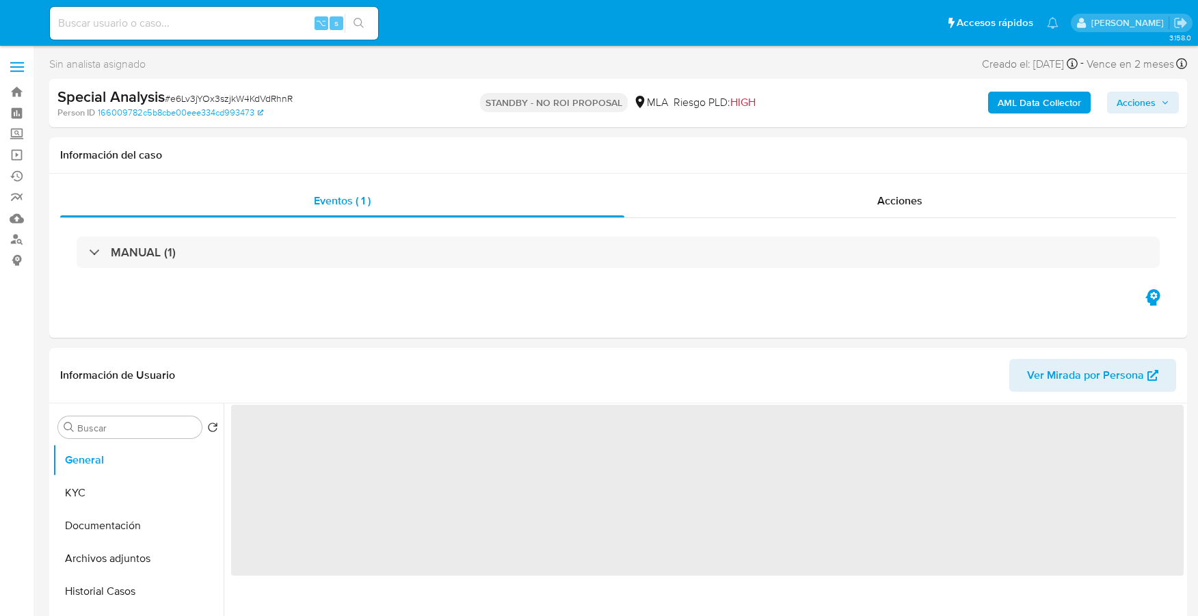
select select "10"
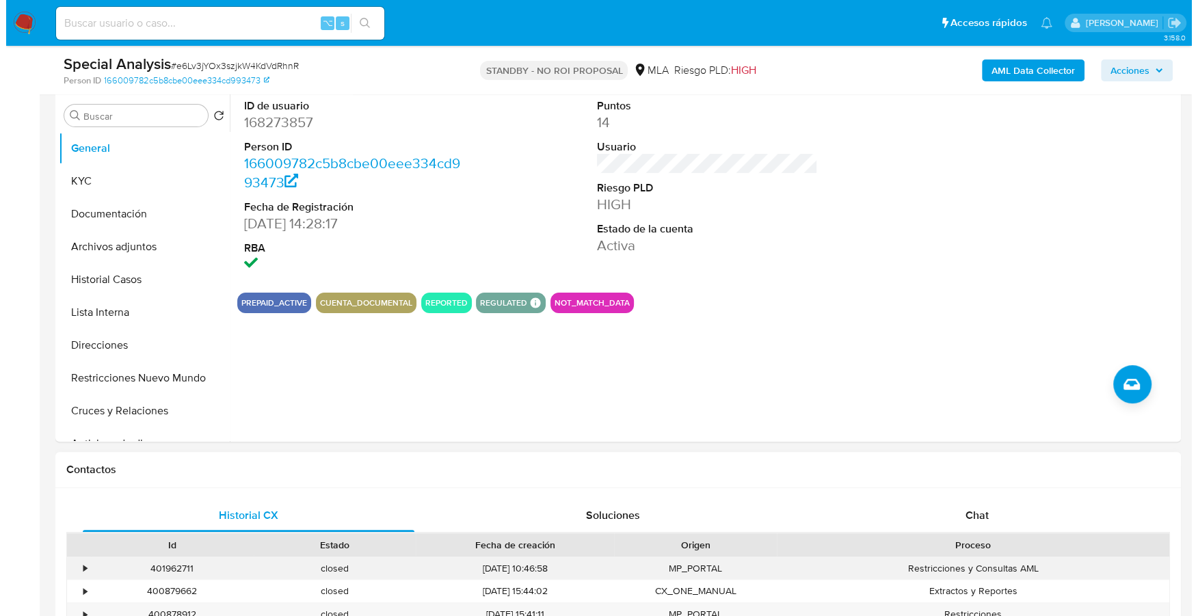
scroll to position [558, 0]
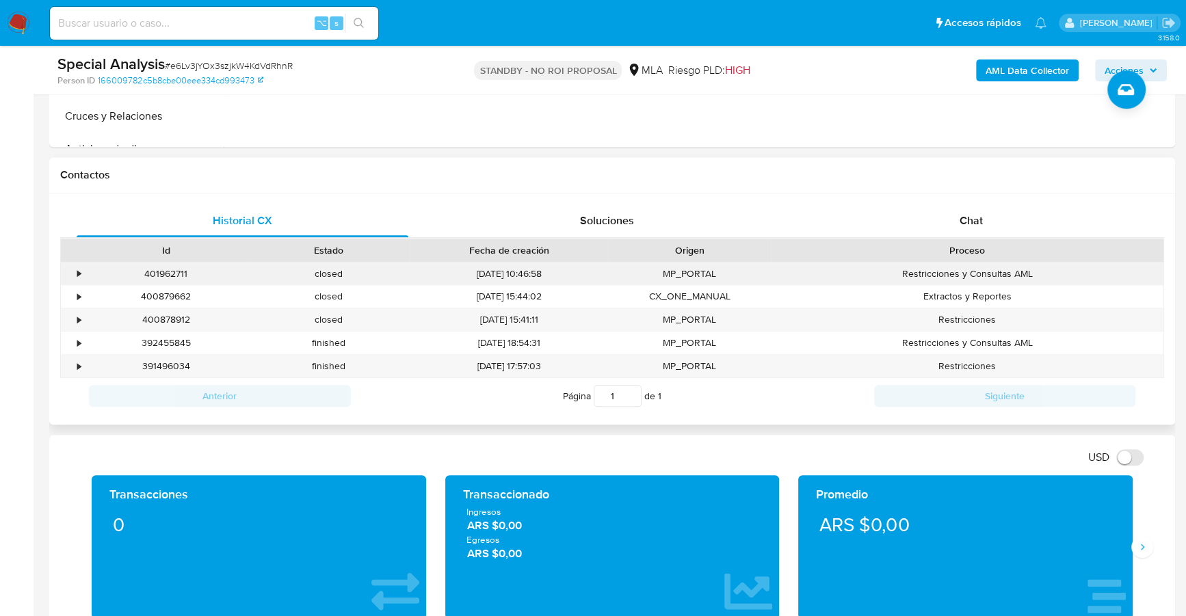
click at [67, 267] on div "•" at bounding box center [73, 274] width 24 height 23
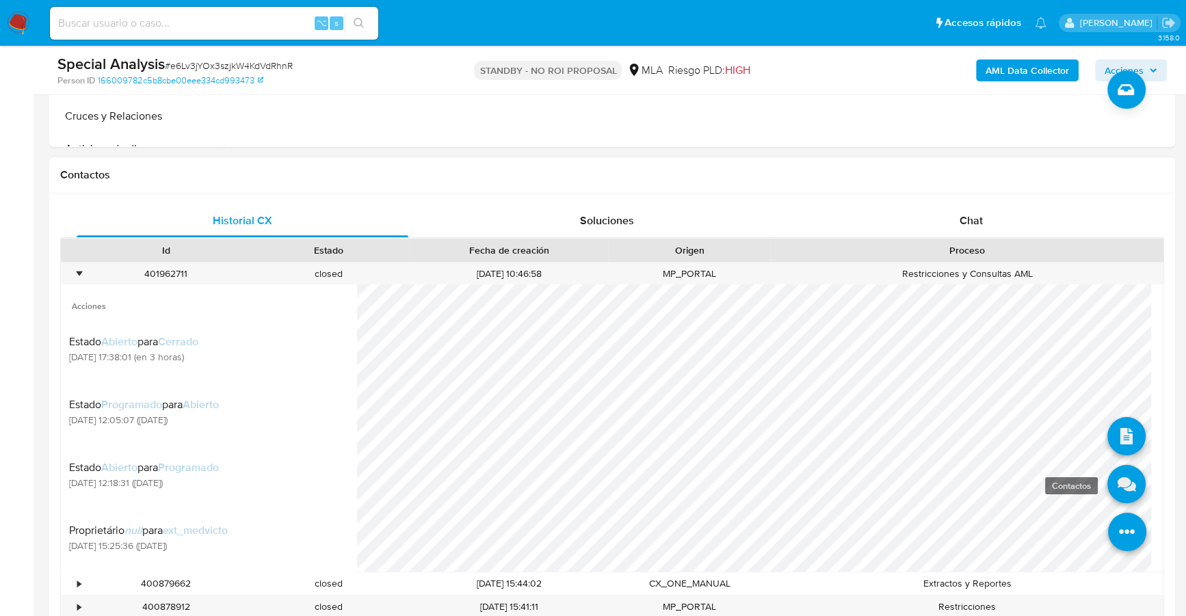
click at [1127, 479] on icon at bounding box center [1126, 485] width 38 height 38
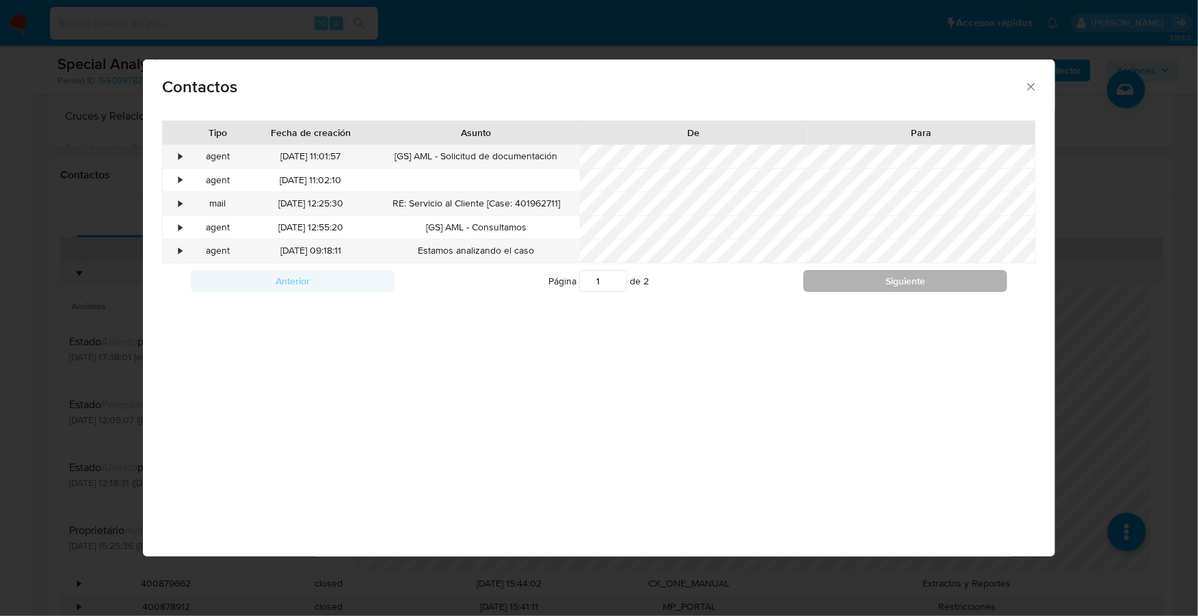
click at [897, 283] on button "Siguiente" at bounding box center [906, 281] width 205 height 22
type input "2"
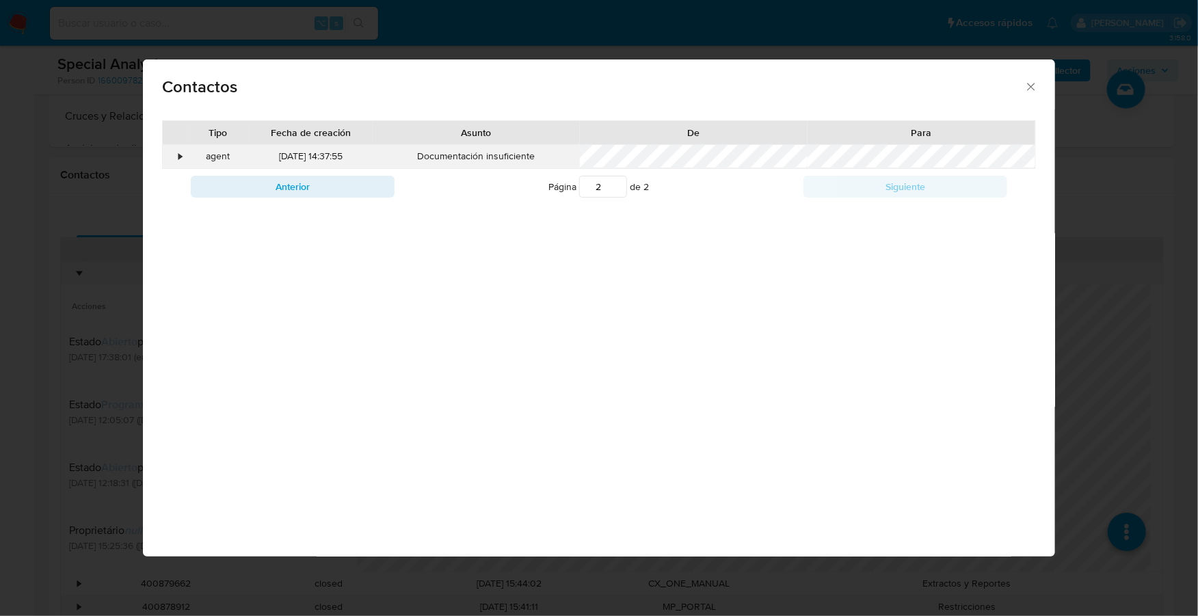
click at [179, 151] on div "•" at bounding box center [180, 157] width 3 height 14
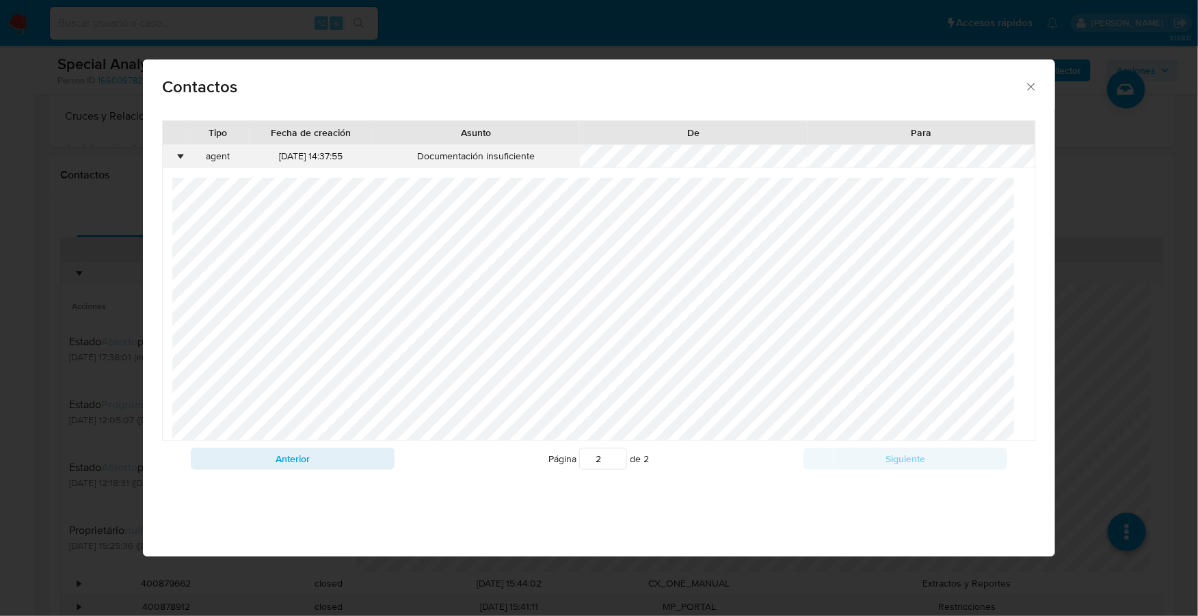
click at [179, 151] on div "•" at bounding box center [180, 157] width 3 height 14
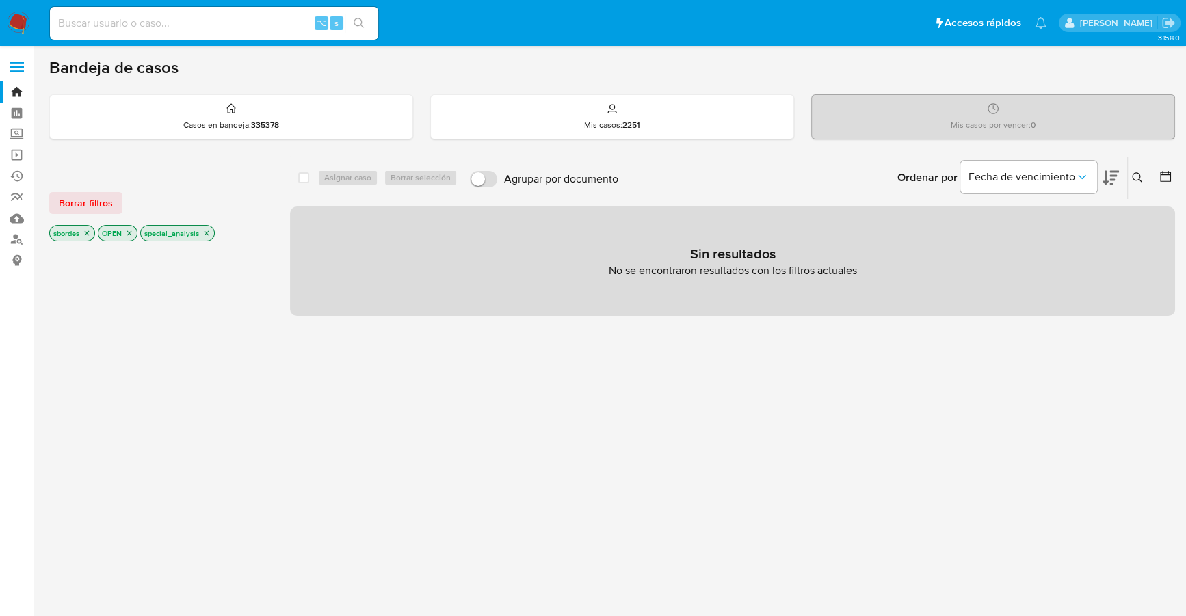
click at [208, 231] on icon "close-filter" at bounding box center [207, 233] width 5 height 5
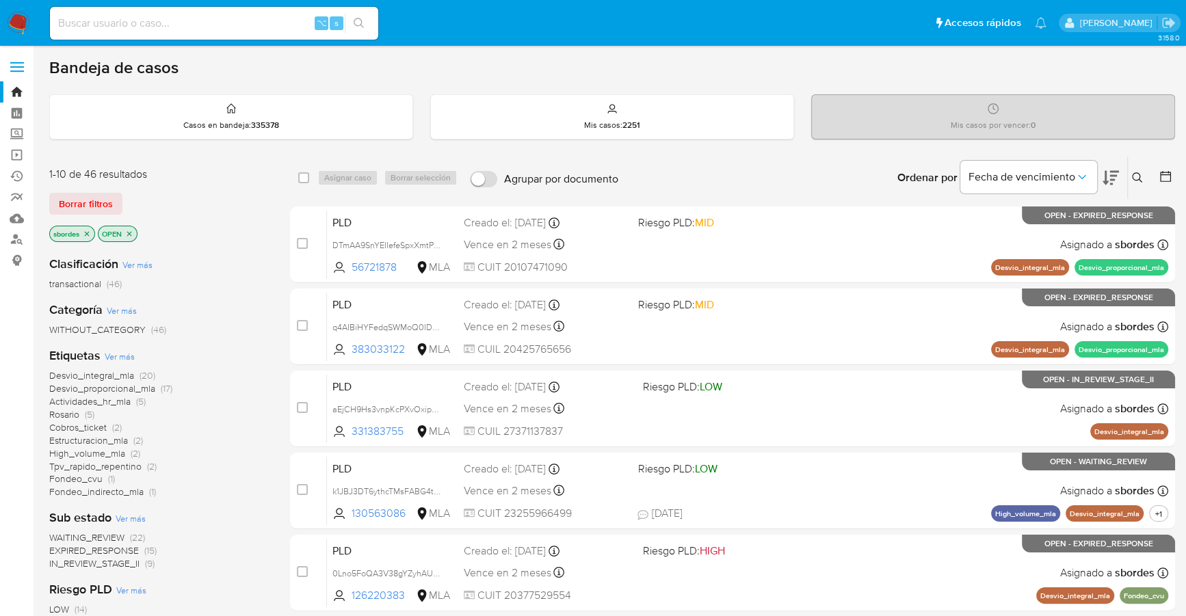
click at [88, 230] on icon "close-filter" at bounding box center [87, 234] width 8 height 8
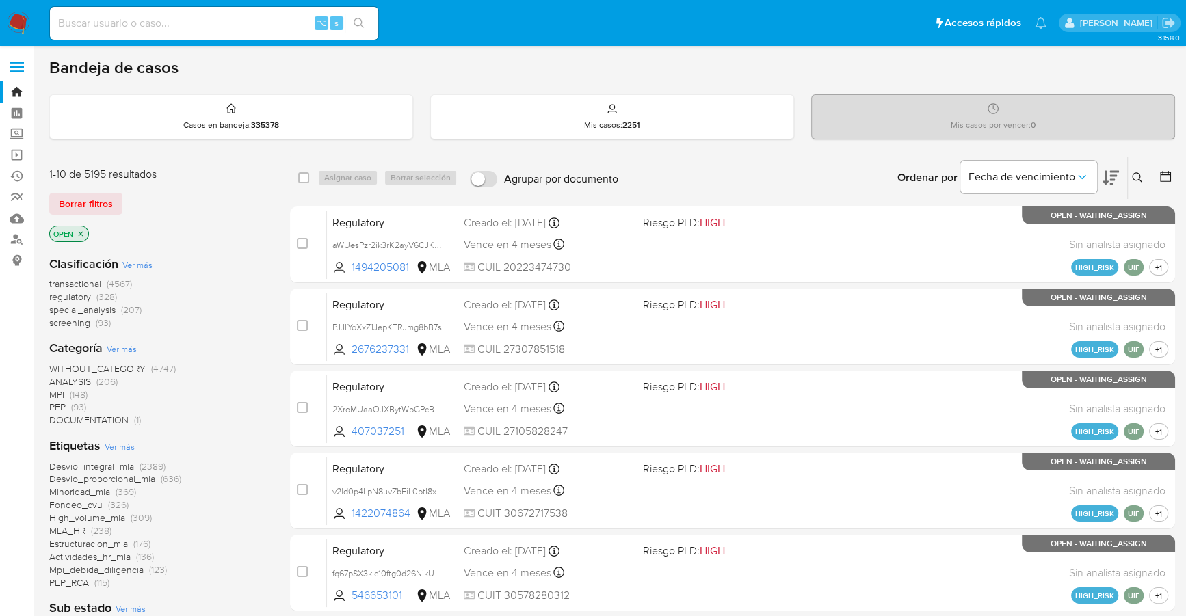
click at [11, 16] on img at bounding box center [18, 23] width 23 height 23
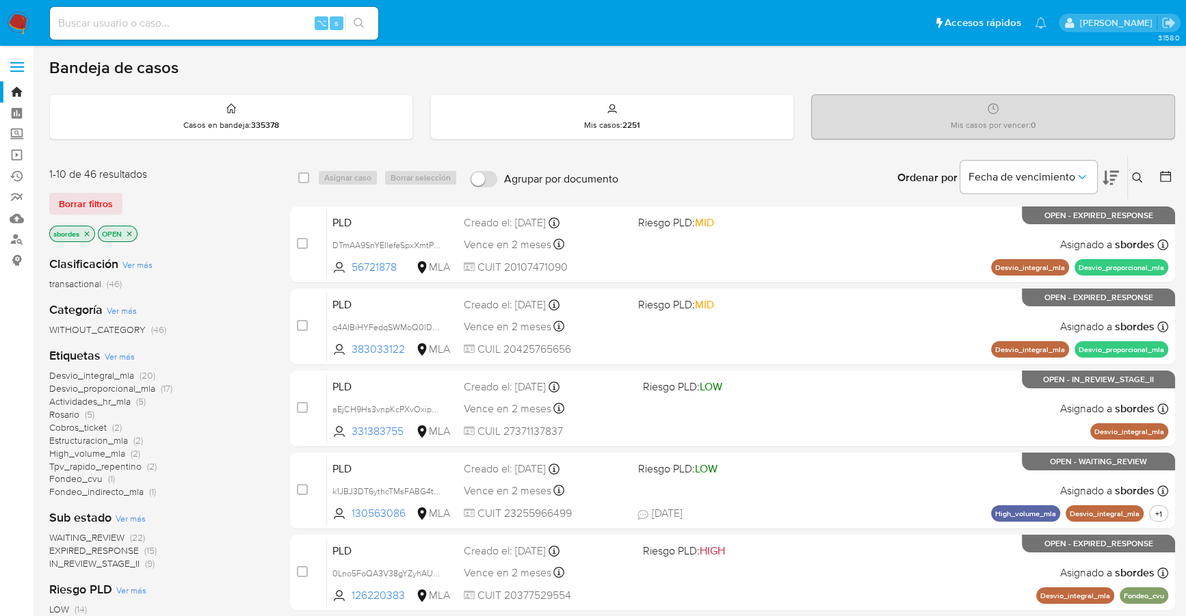
click at [86, 231] on icon "close-filter" at bounding box center [87, 233] width 5 height 5
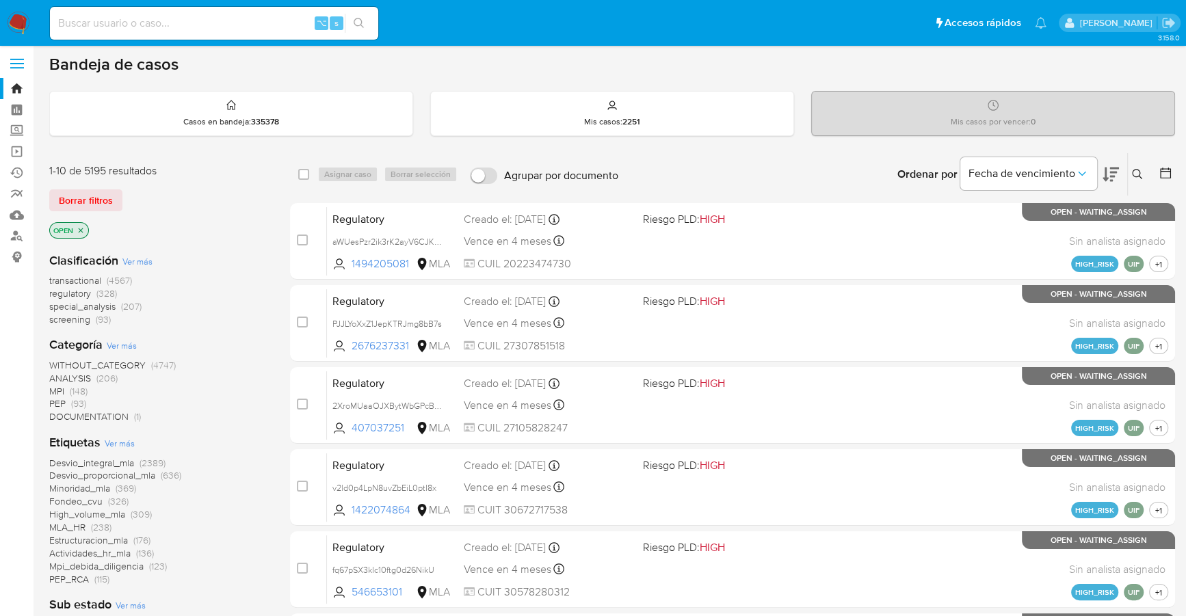
click at [81, 226] on icon "close-filter" at bounding box center [81, 230] width 8 height 8
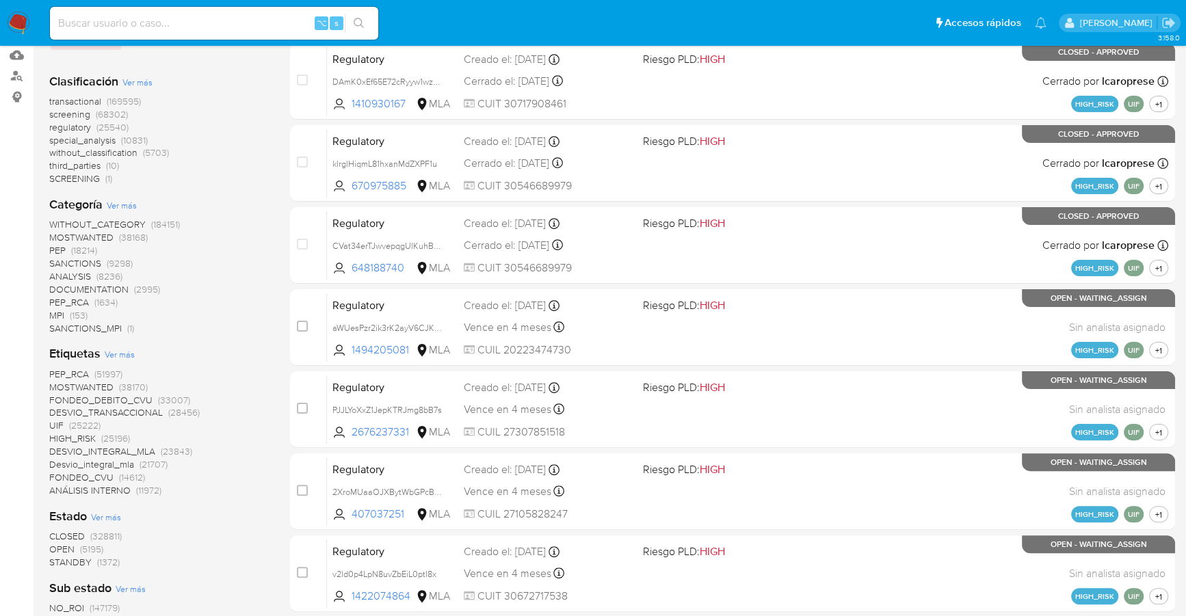
scroll to position [315, 0]
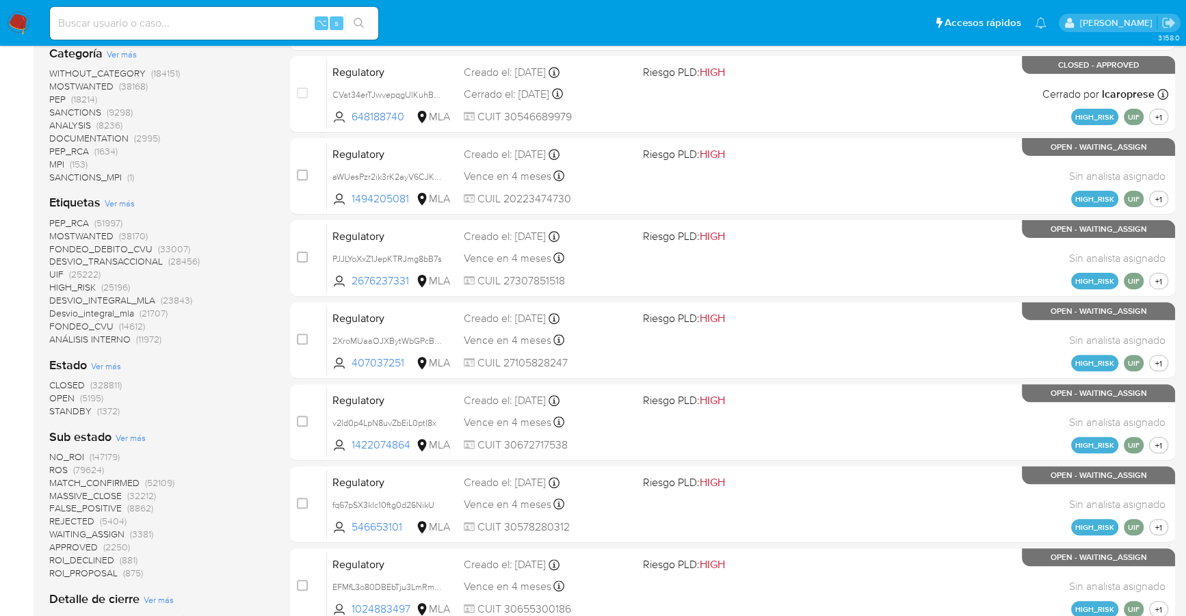
click at [60, 412] on span "STANDBY" at bounding box center [70, 411] width 42 height 14
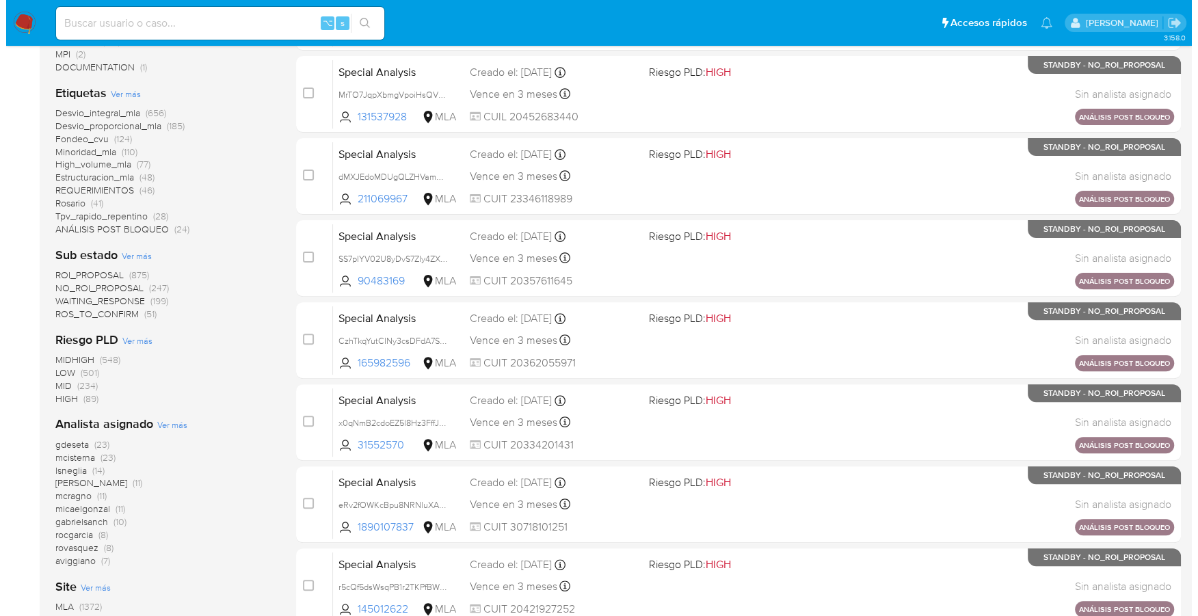
scroll to position [511, 0]
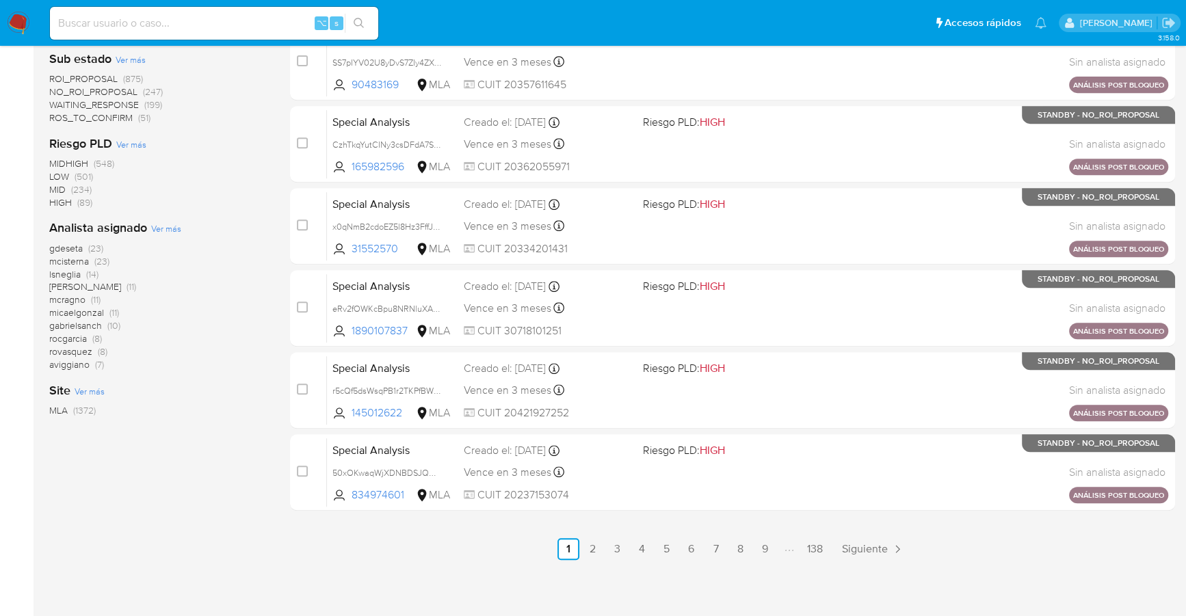
click at [172, 223] on span "Ver más" at bounding box center [166, 228] width 30 height 12
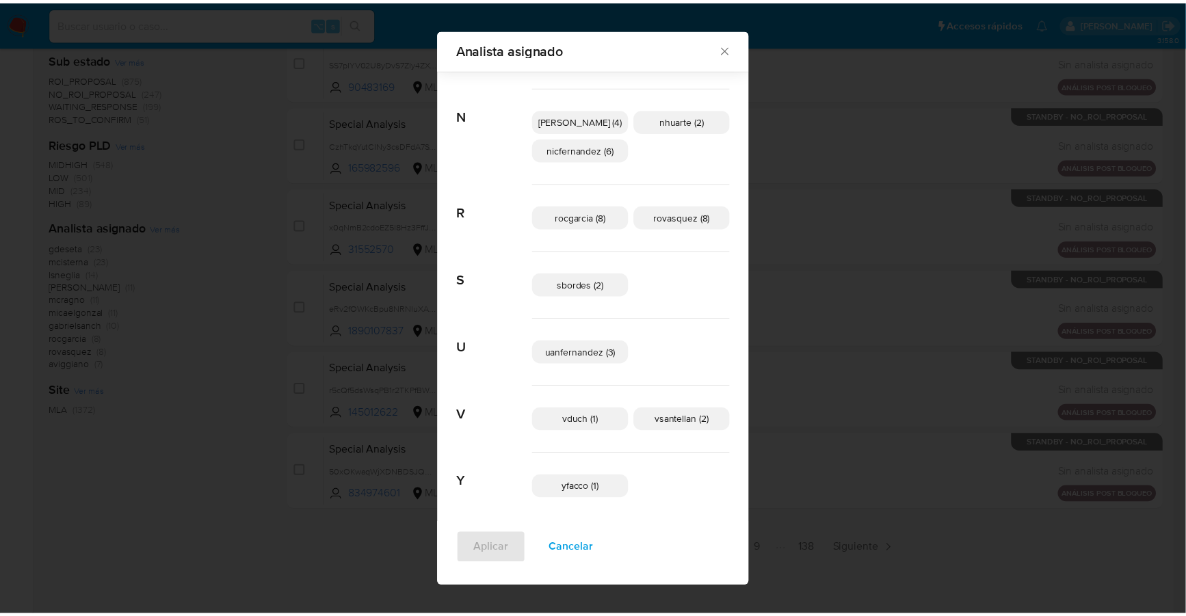
scroll to position [627, 0]
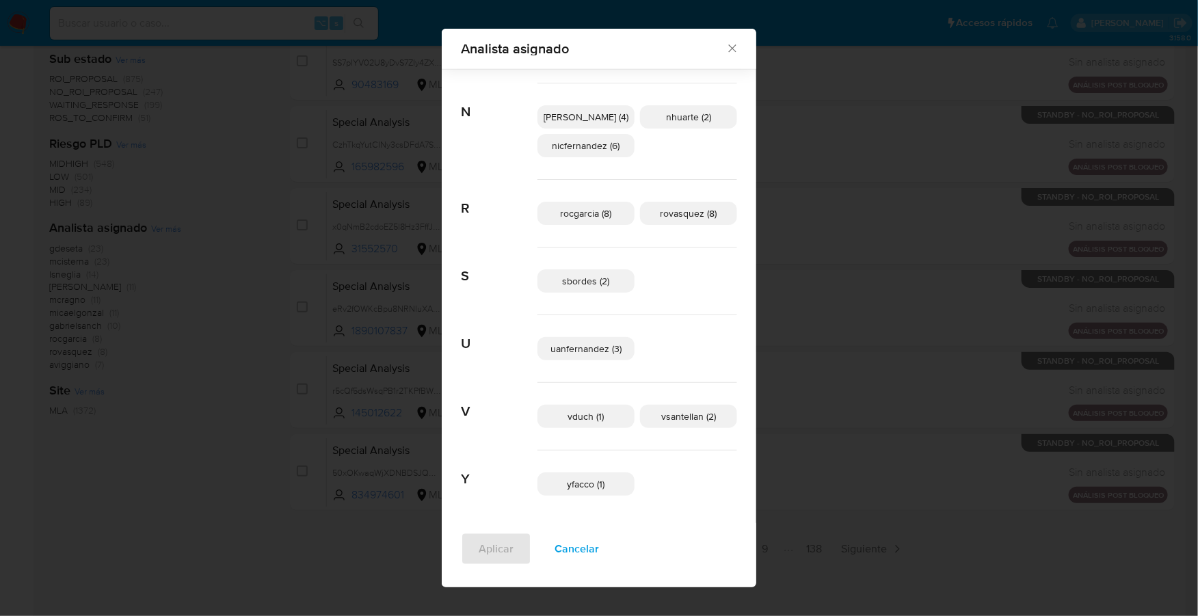
click at [726, 48] on icon "Cerrar" at bounding box center [733, 49] width 14 height 14
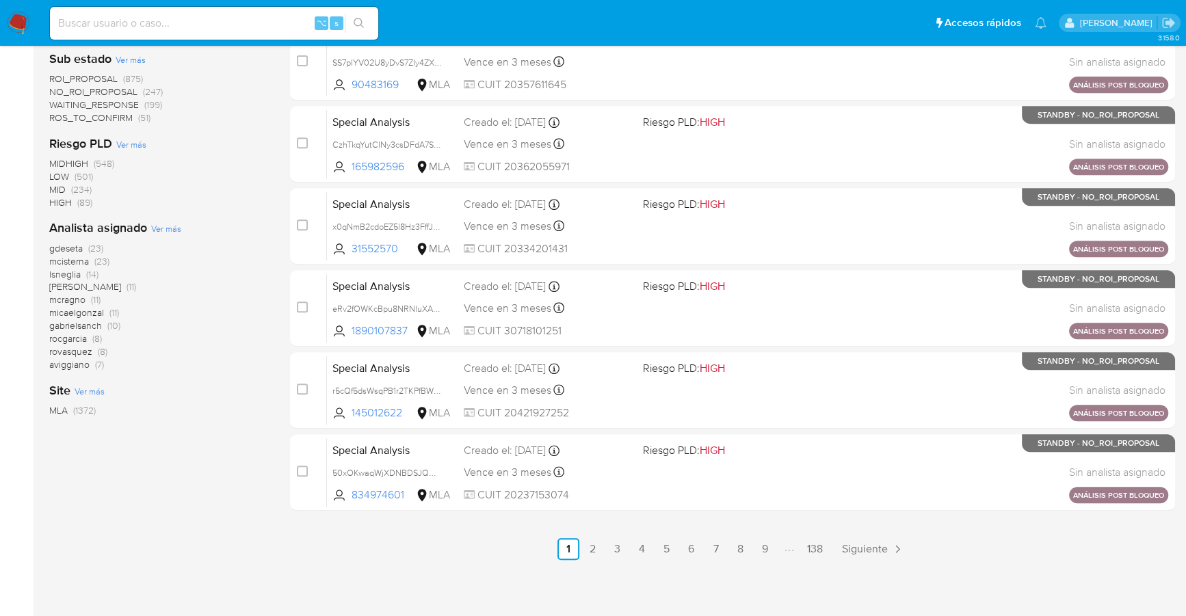
scroll to position [0, 0]
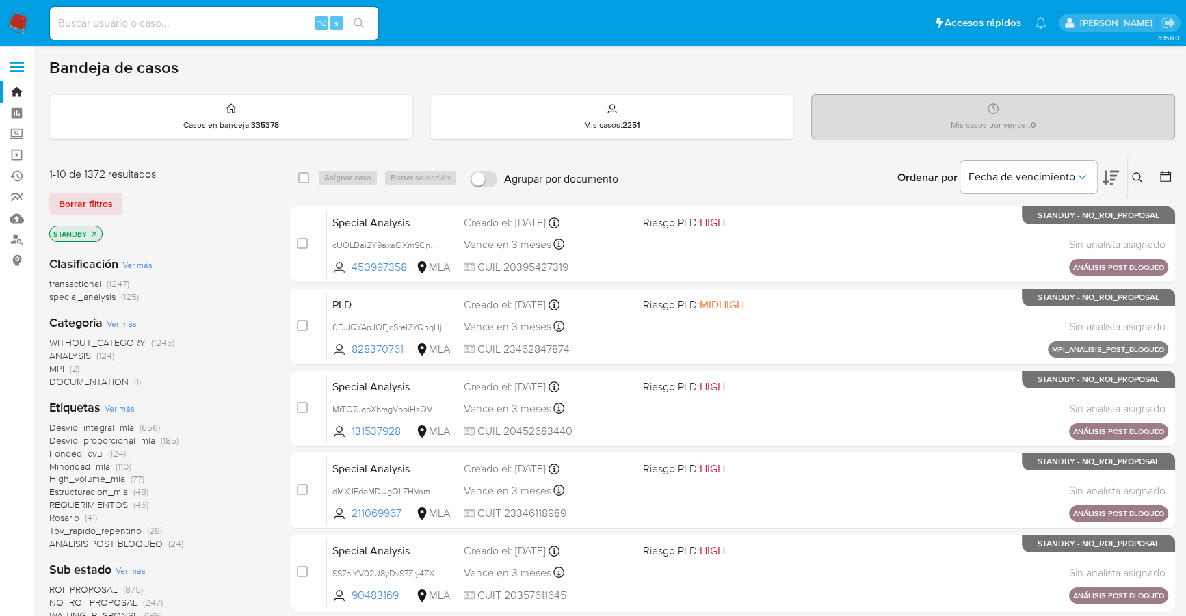
click at [1135, 170] on button at bounding box center [1139, 178] width 23 height 16
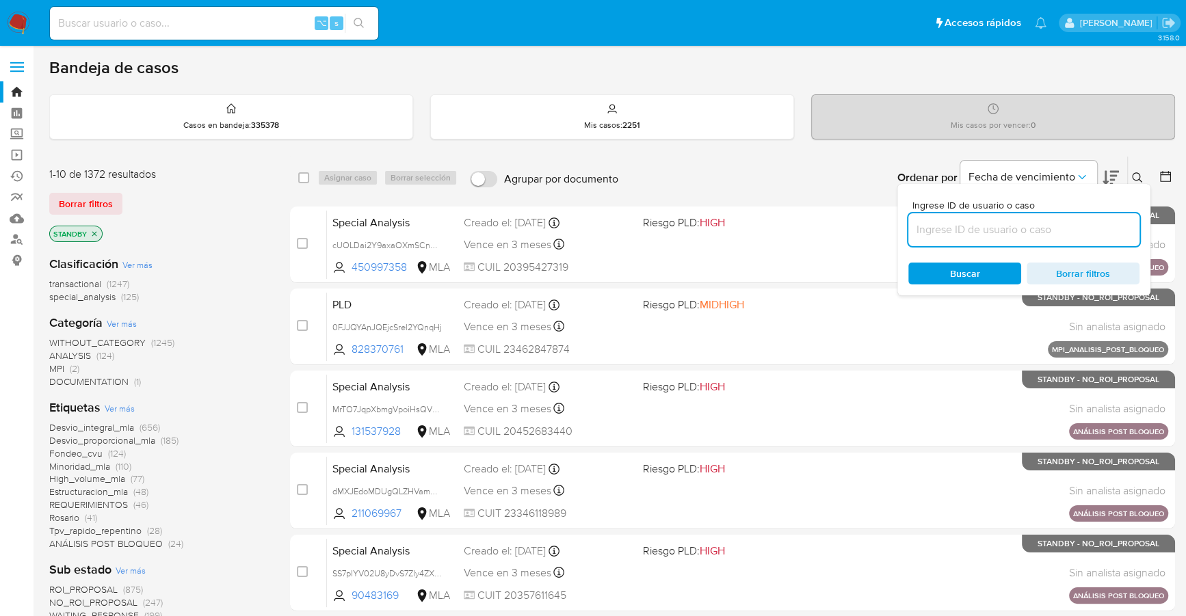
click at [999, 229] on input at bounding box center [1023, 230] width 231 height 18
type input "eujpZmSIGtWcxpYuQiVg42MQ"
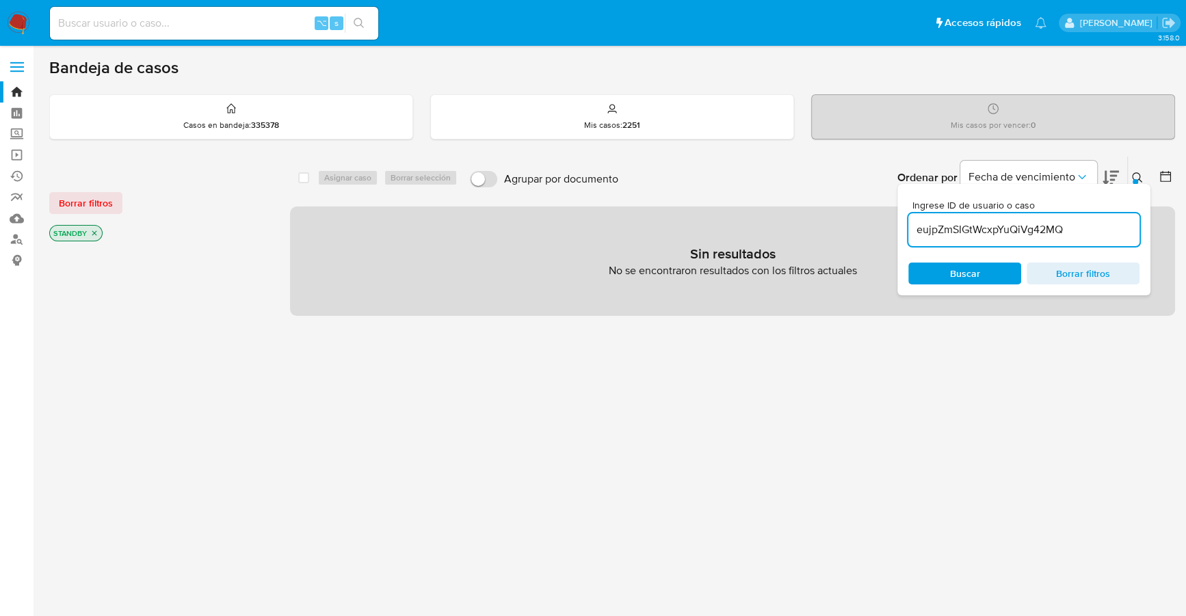
click at [1140, 172] on icon at bounding box center [1137, 177] width 11 height 11
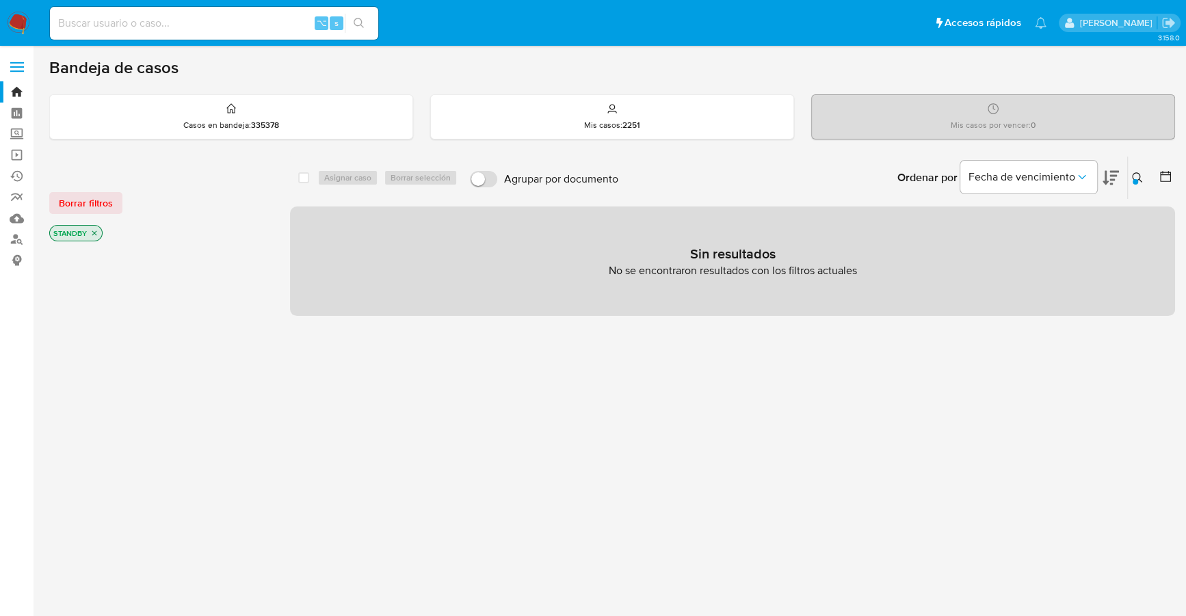
click at [91, 233] on icon "close-filter" at bounding box center [94, 233] width 8 height 8
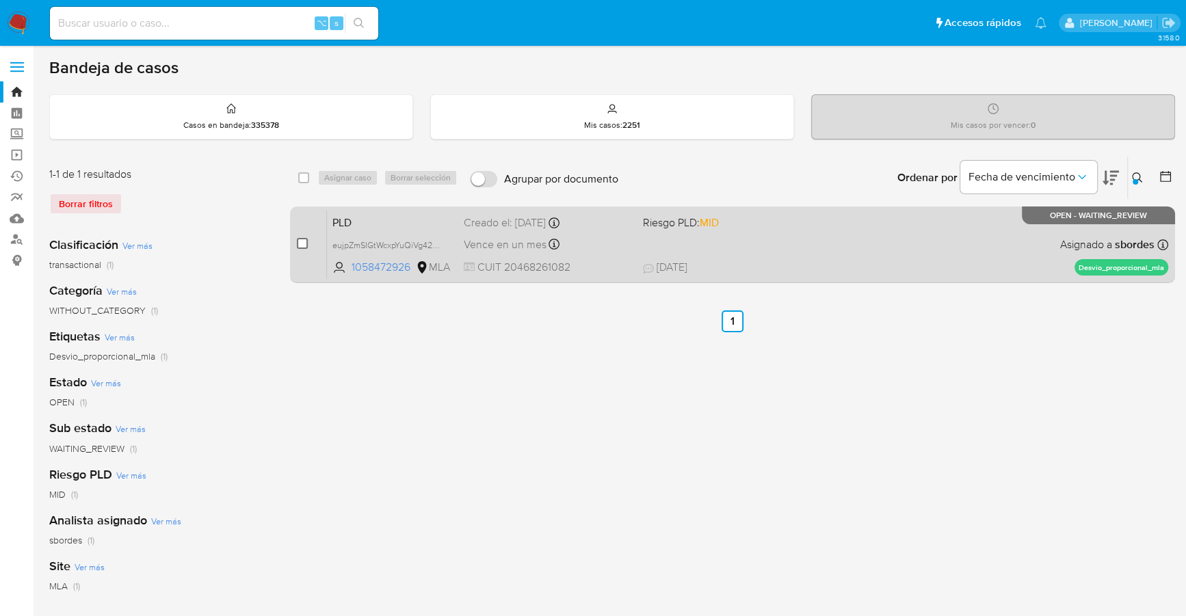
click at [297, 243] on input "checkbox" at bounding box center [302, 243] width 11 height 11
checkbox input "true"
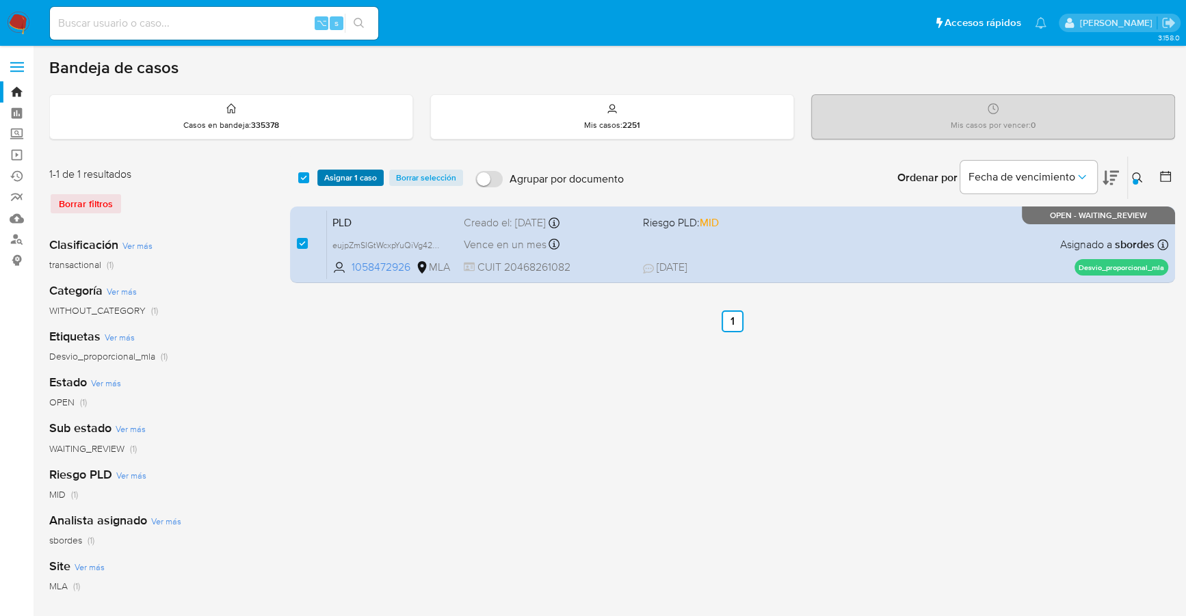
click at [337, 176] on span "Asignar 1 caso" at bounding box center [350, 178] width 53 height 14
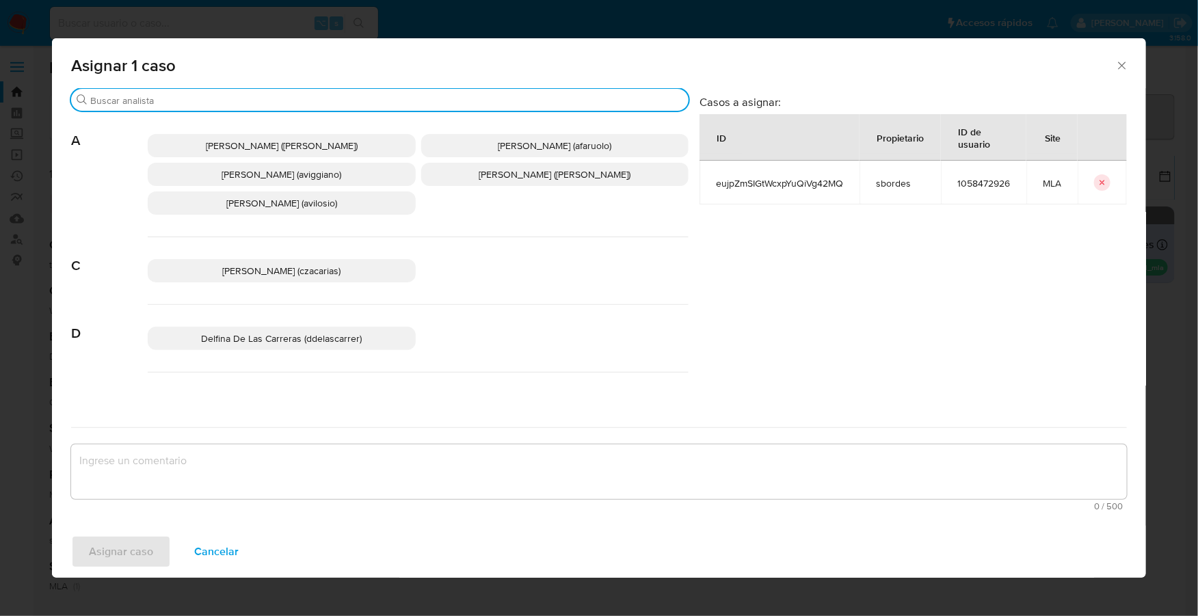
click at [202, 103] on input "Buscar" at bounding box center [386, 100] width 593 height 12
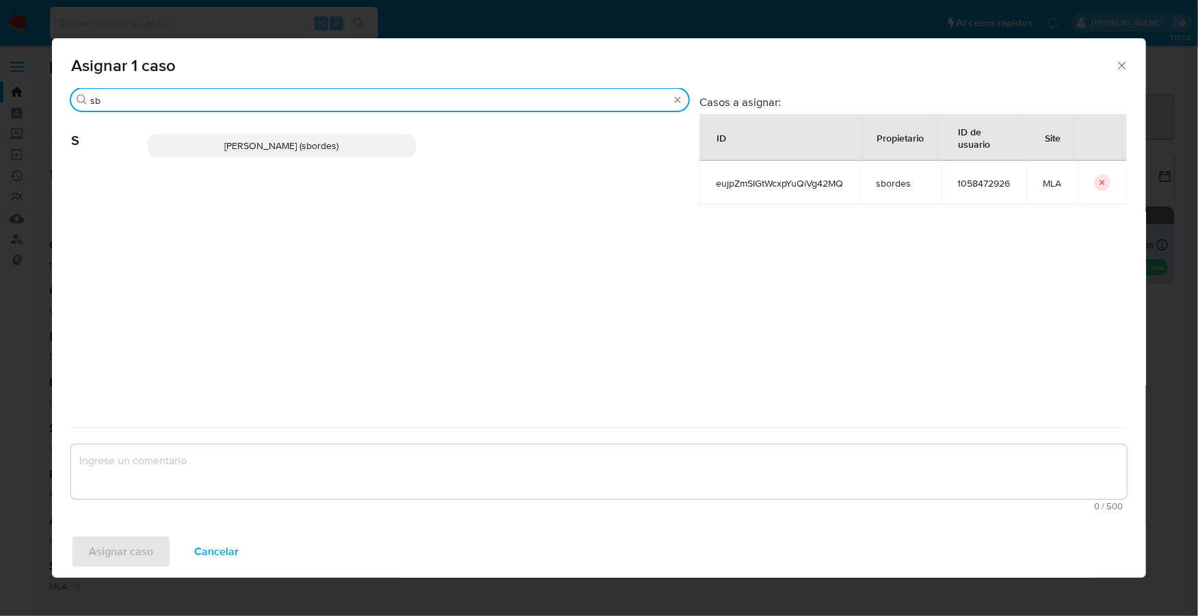
type input "sb"
click at [209, 141] on p "[PERSON_NAME] (sbordes)" at bounding box center [282, 145] width 268 height 23
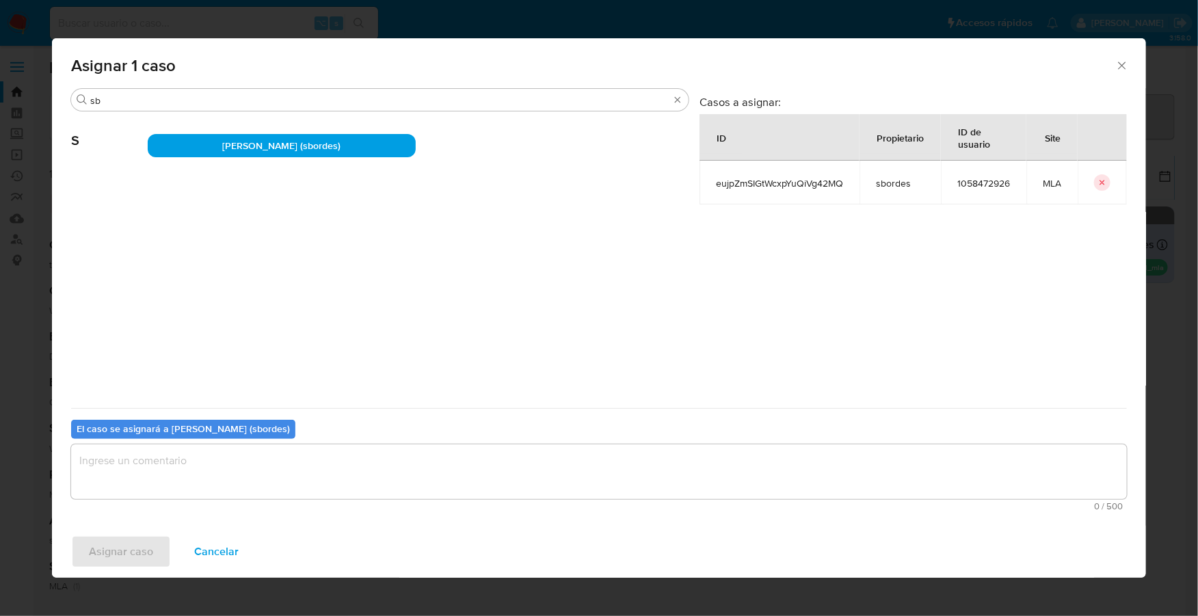
click at [217, 471] on textarea "assign-modal" at bounding box center [599, 472] width 1056 height 55
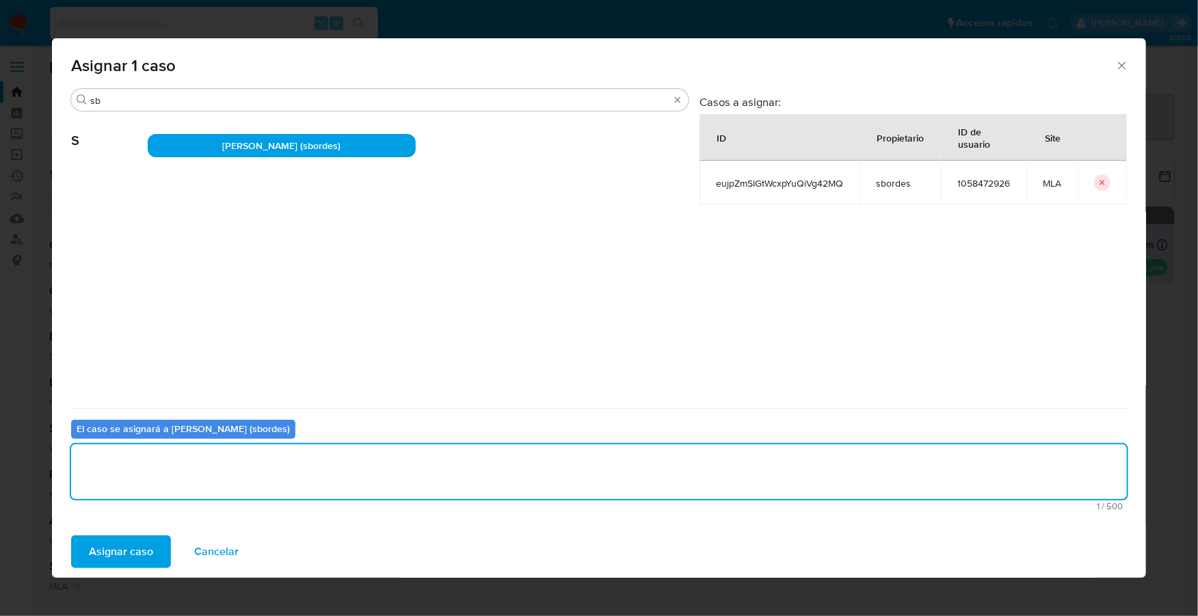
click at [108, 569] on div "Asignar caso Cancelar" at bounding box center [599, 552] width 1094 height 52
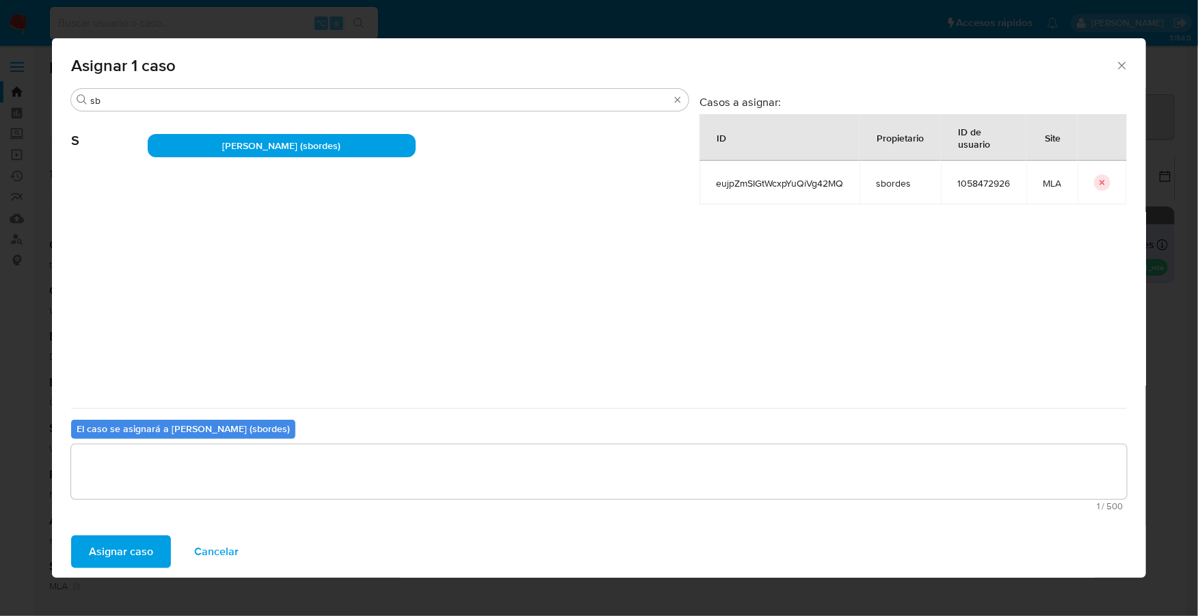
click at [112, 555] on span "Asignar caso" at bounding box center [121, 552] width 64 height 30
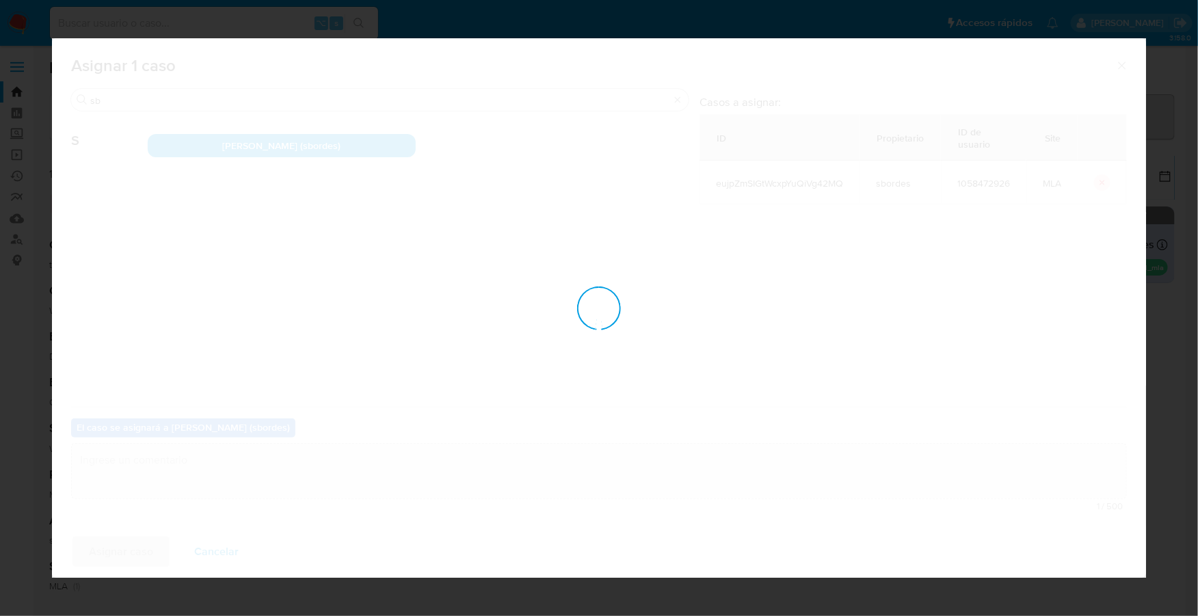
checkbox input "false"
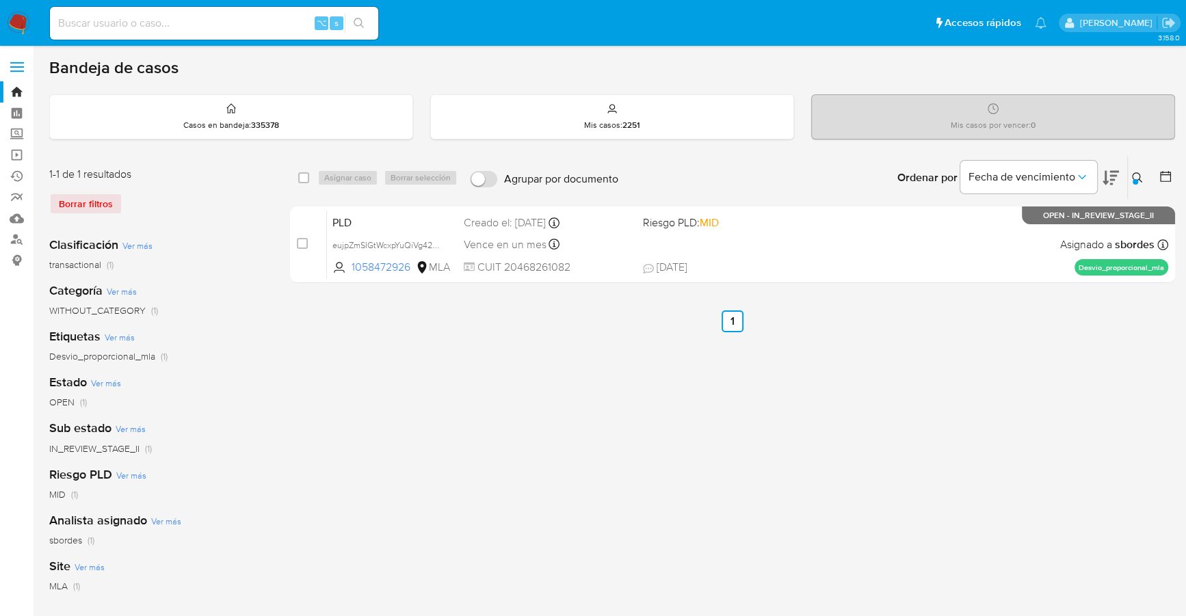
click at [1137, 179] on div at bounding box center [1135, 181] width 5 height 5
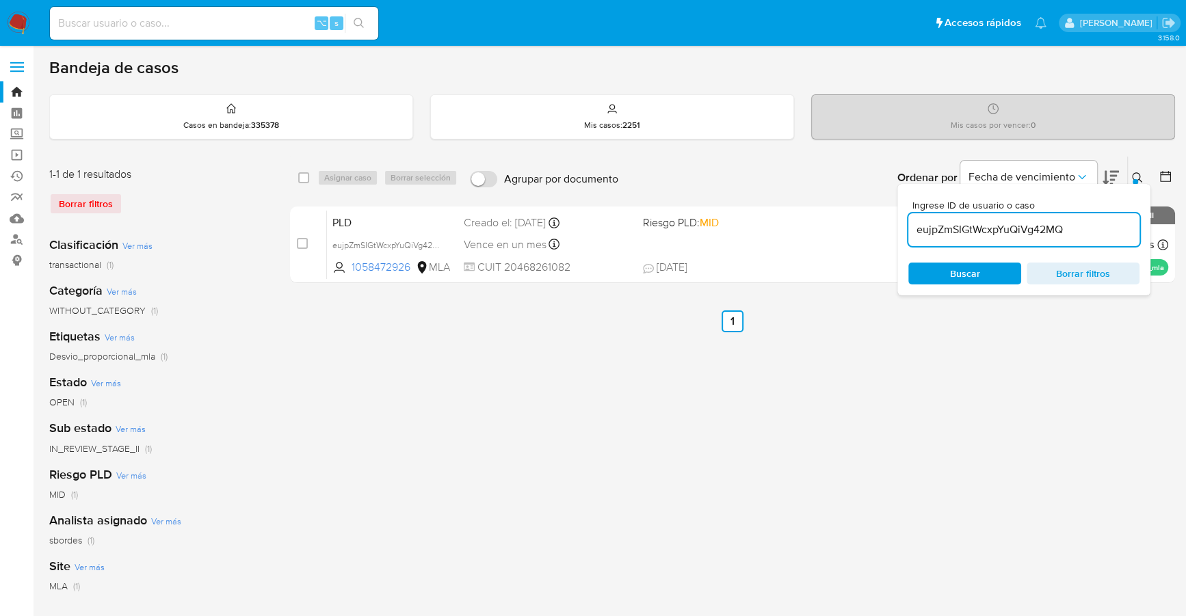
drag, startPoint x: 1078, startPoint y: 231, endPoint x: 899, endPoint y: 228, distance: 179.2
click at [899, 228] on div "Ingrese ID de usuario o caso eujpZmSIGtWcxpYuQiVg42MQ Buscar Borrar filtros" at bounding box center [1023, 239] width 253 height 111
click at [992, 274] on span "Buscar" at bounding box center [965, 273] width 94 height 19
click at [1138, 174] on icon at bounding box center [1137, 177] width 11 height 11
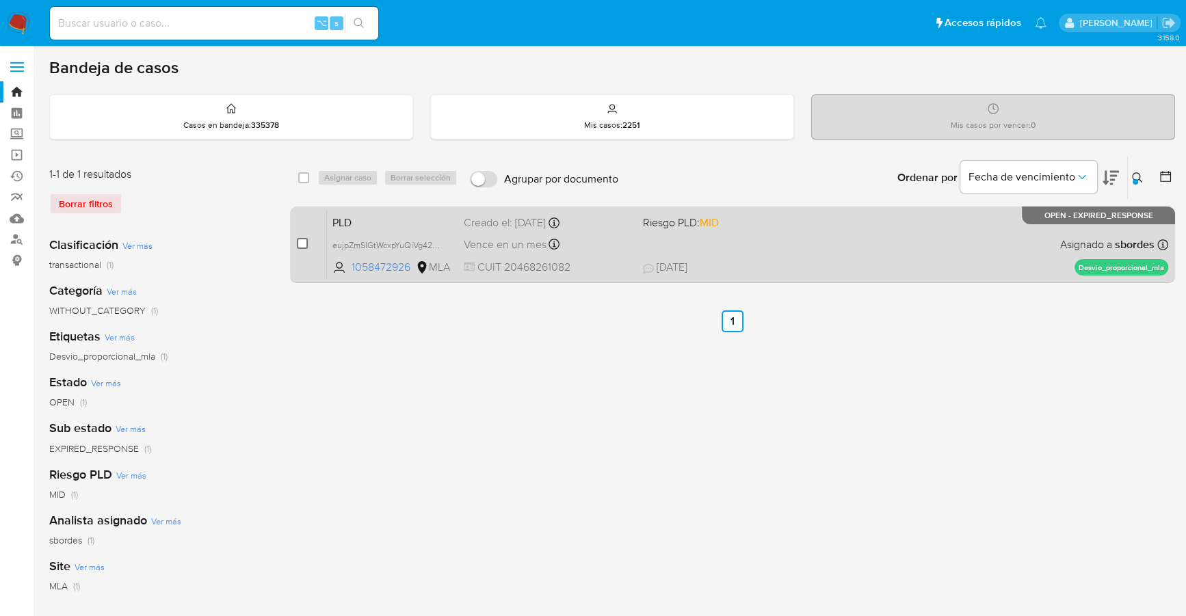
click at [306, 239] on input "checkbox" at bounding box center [302, 243] width 11 height 11
checkbox input "true"
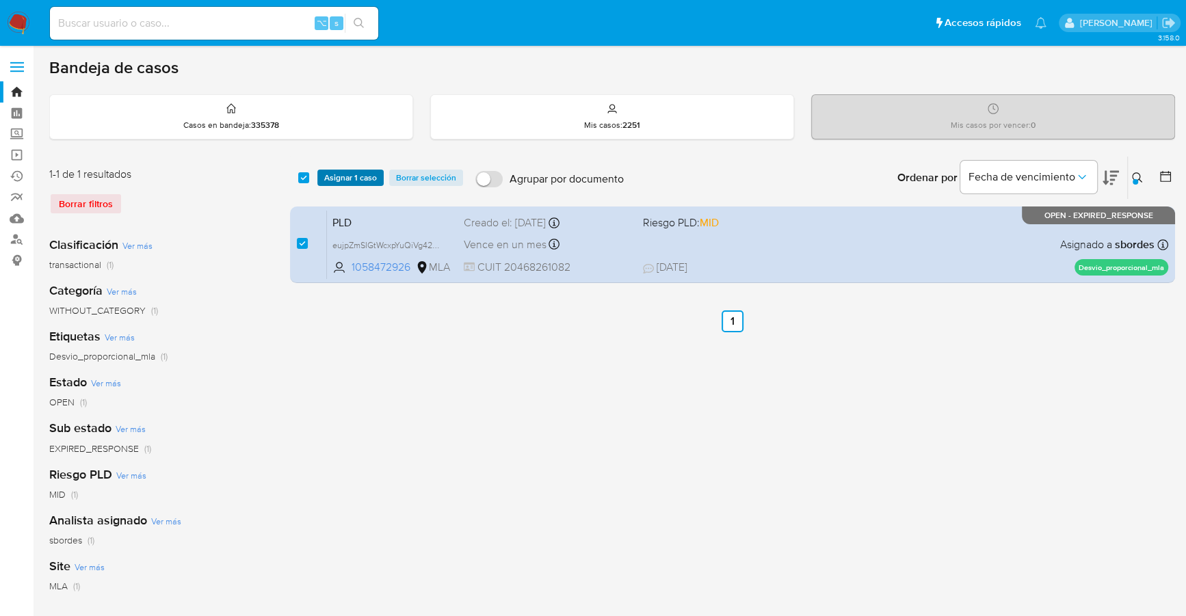
click at [352, 175] on span "Asignar 1 caso" at bounding box center [350, 178] width 53 height 14
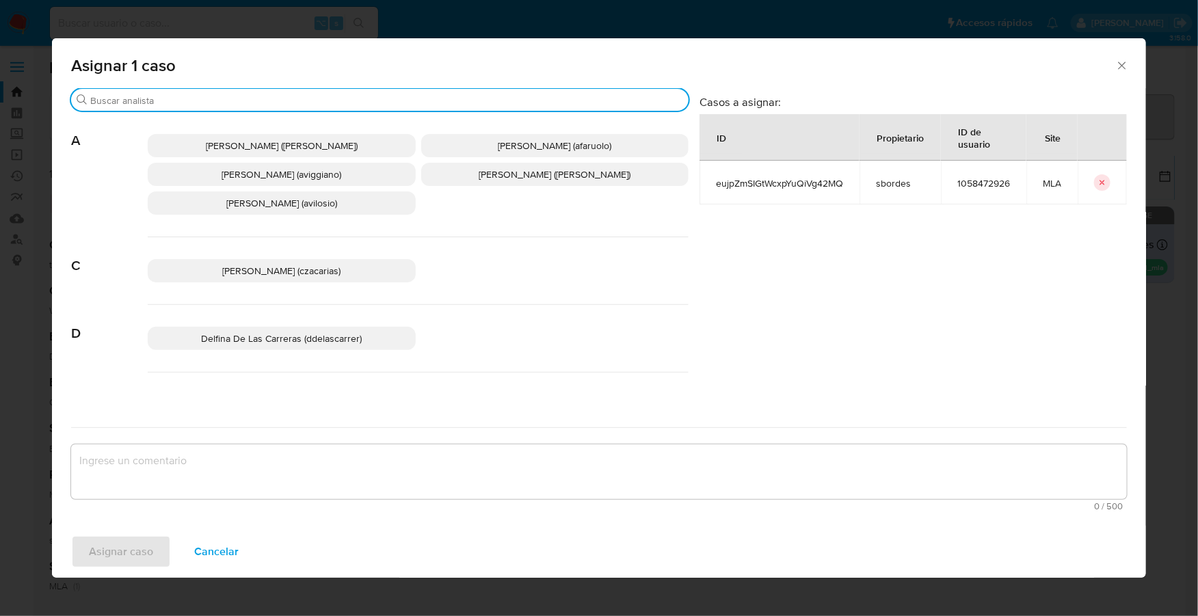
click at [267, 106] on input "Buscar" at bounding box center [386, 100] width 593 height 12
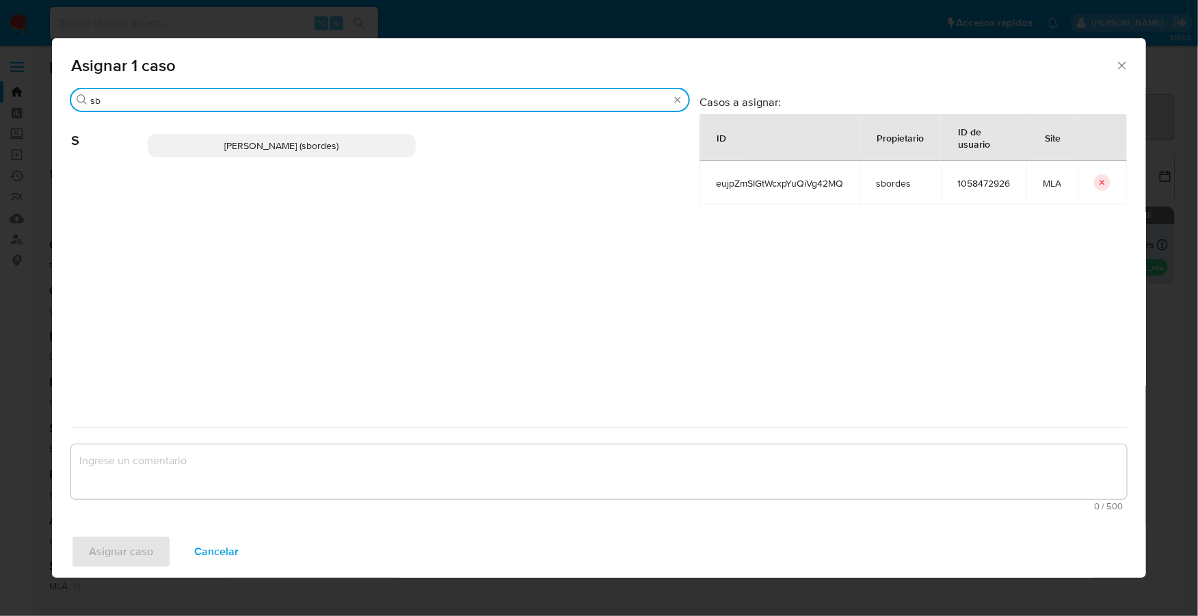
type input "sb"
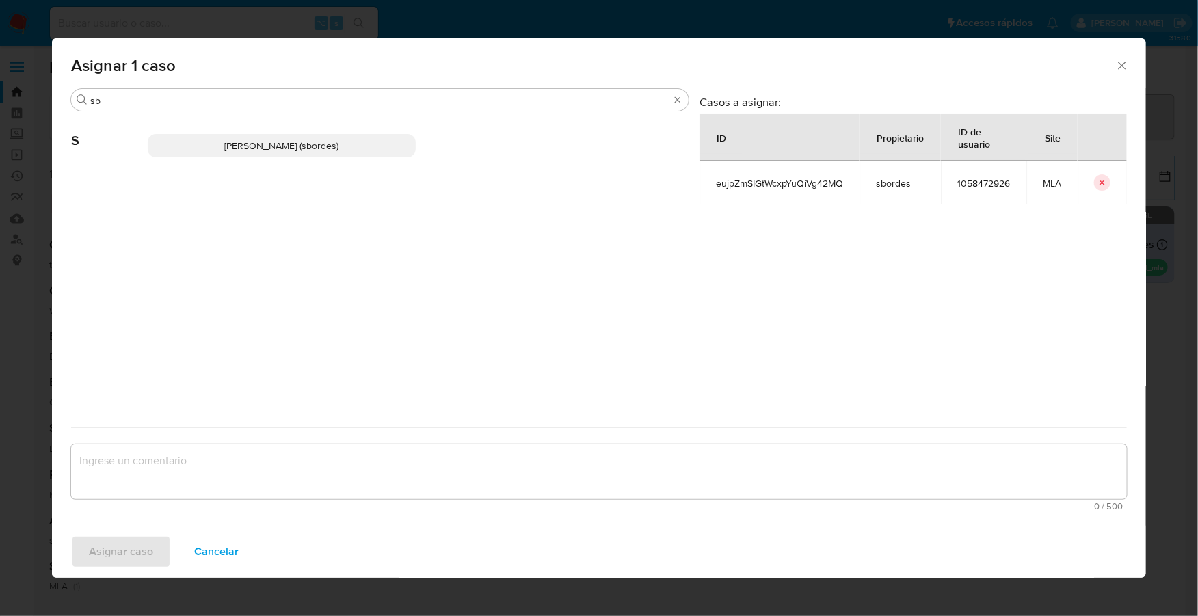
click at [276, 134] on p "[PERSON_NAME] (sbordes)" at bounding box center [282, 145] width 268 height 23
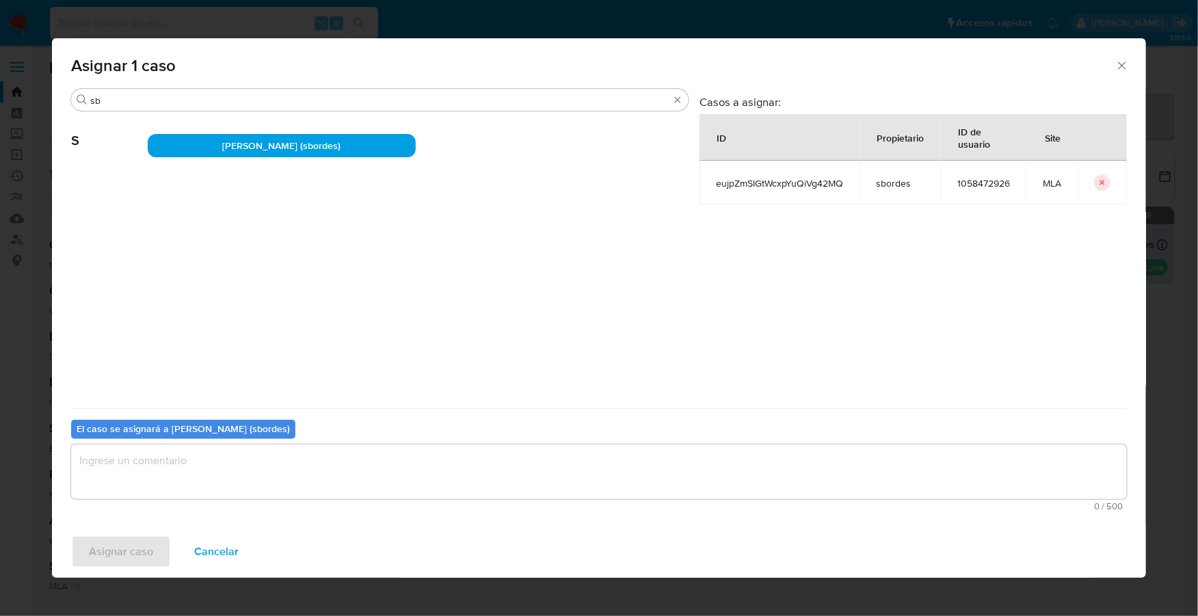
click at [248, 454] on textarea "assign-modal" at bounding box center [599, 472] width 1056 height 55
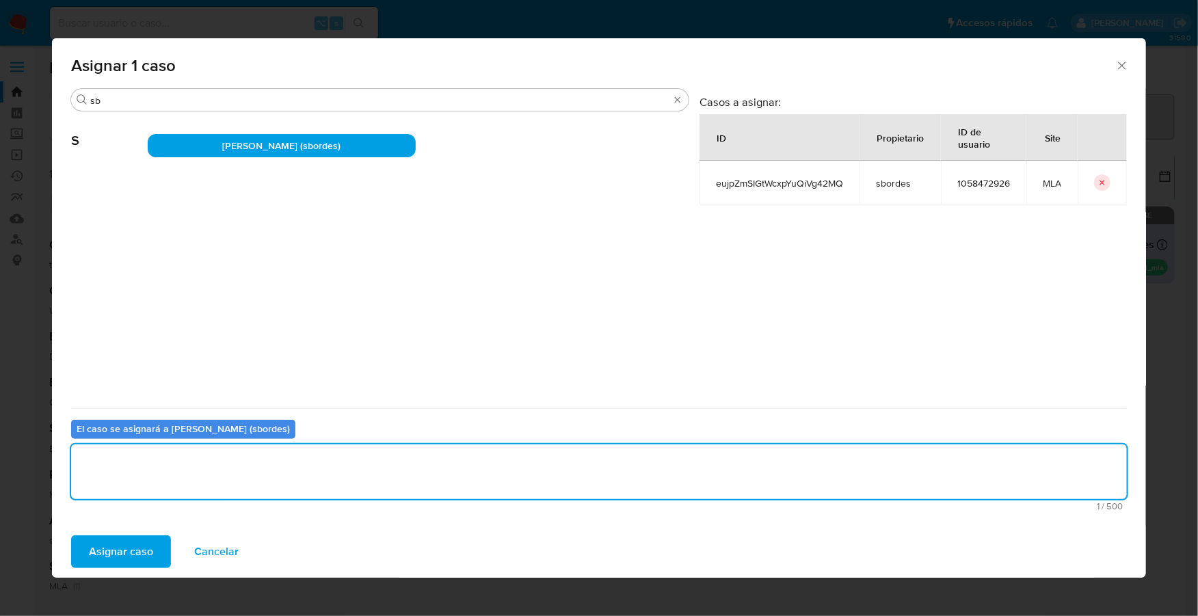
click at [92, 551] on span "Asignar caso" at bounding box center [121, 552] width 64 height 30
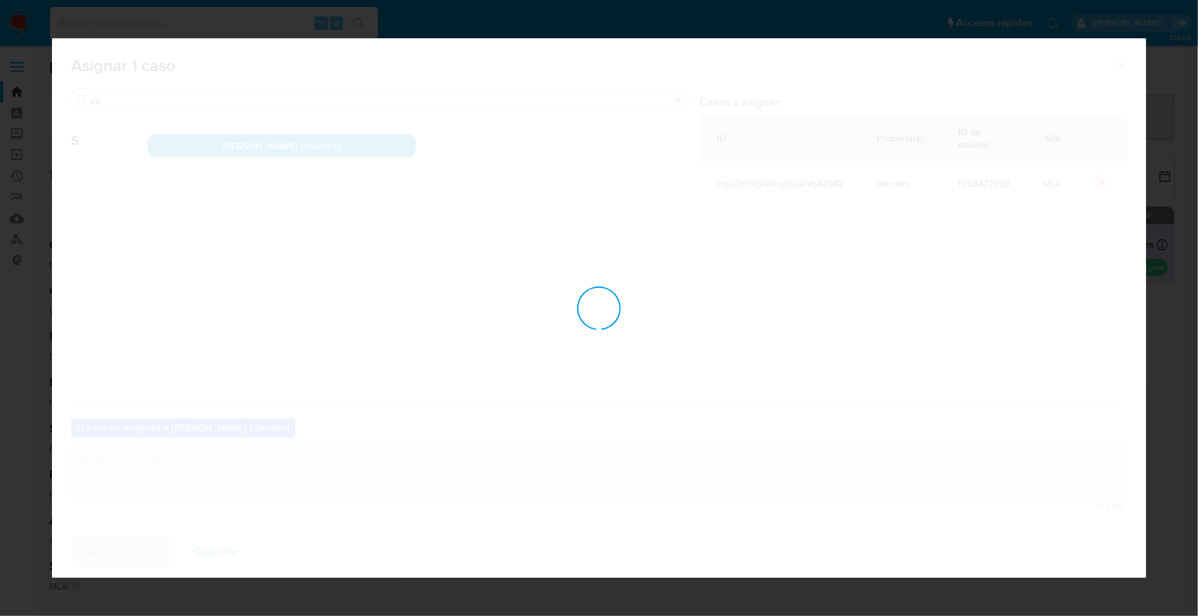
checkbox input "false"
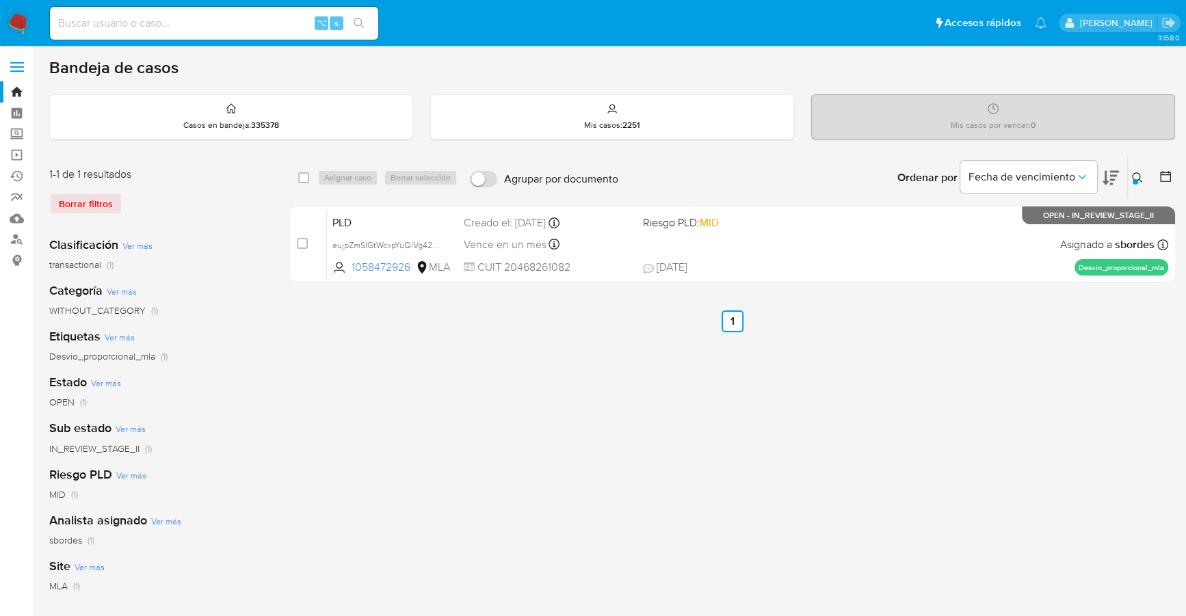
click at [12, 21] on img at bounding box center [18, 23] width 23 height 23
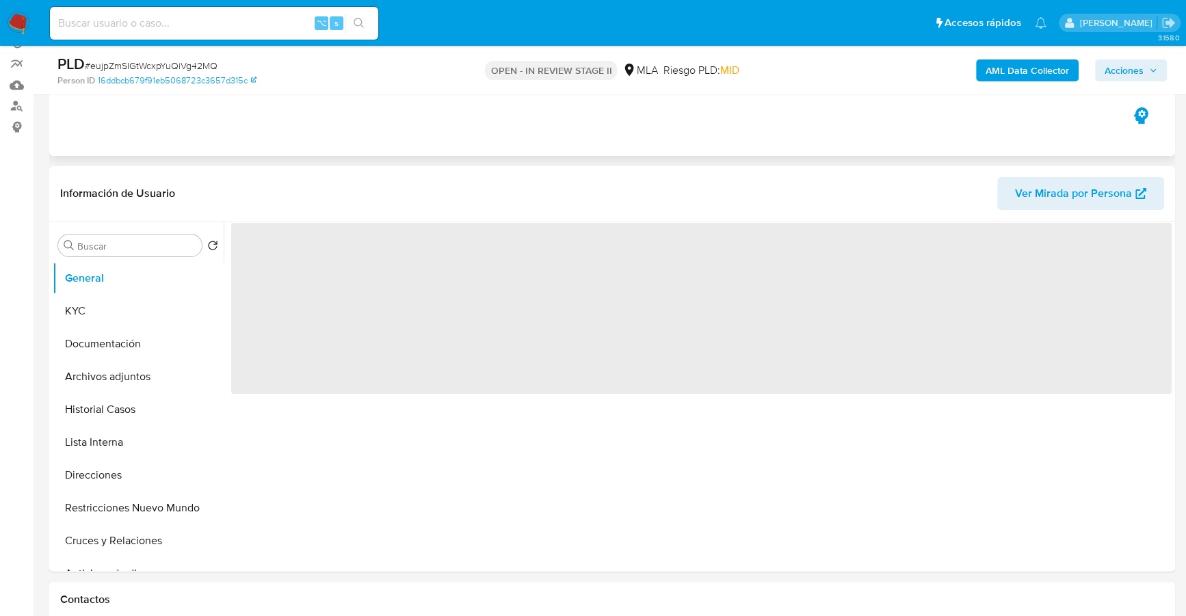
scroll to position [141, 0]
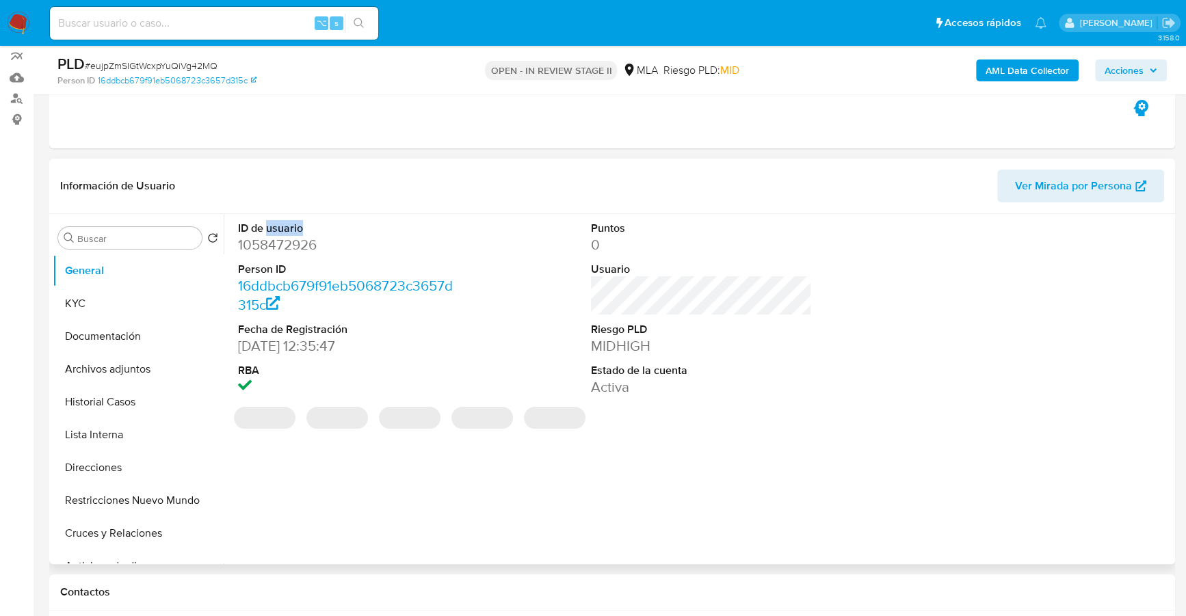
select select "10"
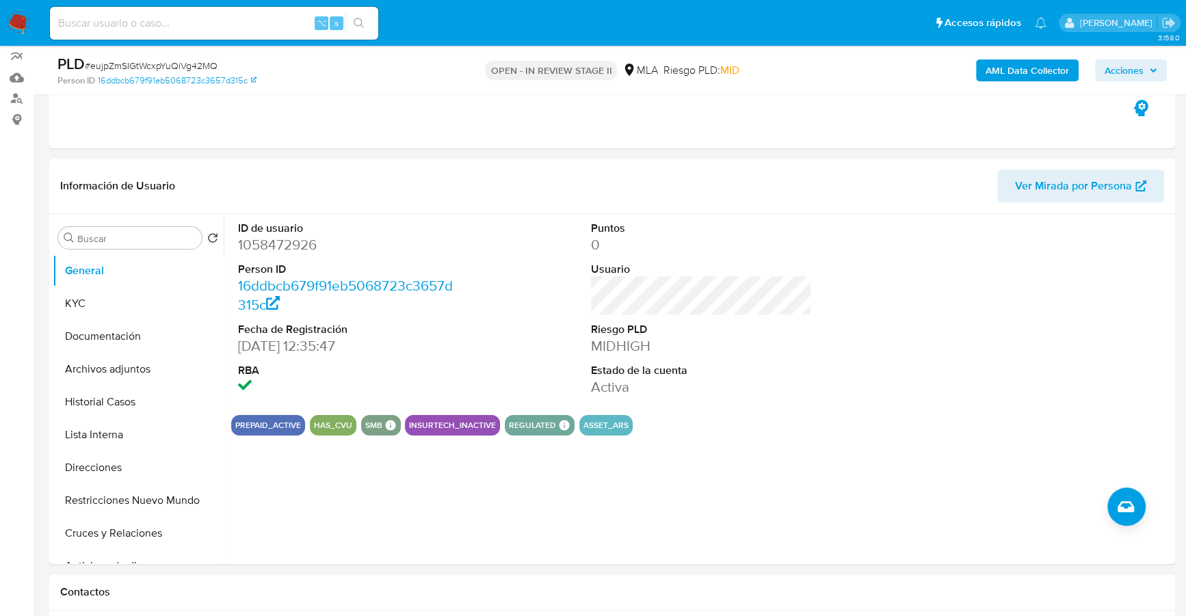
click at [211, 11] on div "⌥ s" at bounding box center [214, 23] width 328 height 33
click at [220, 22] on input at bounding box center [214, 23] width 328 height 18
paste input "1058472926"
type input "1058472926"
click at [104, 316] on button "KYC" at bounding box center [133, 303] width 160 height 33
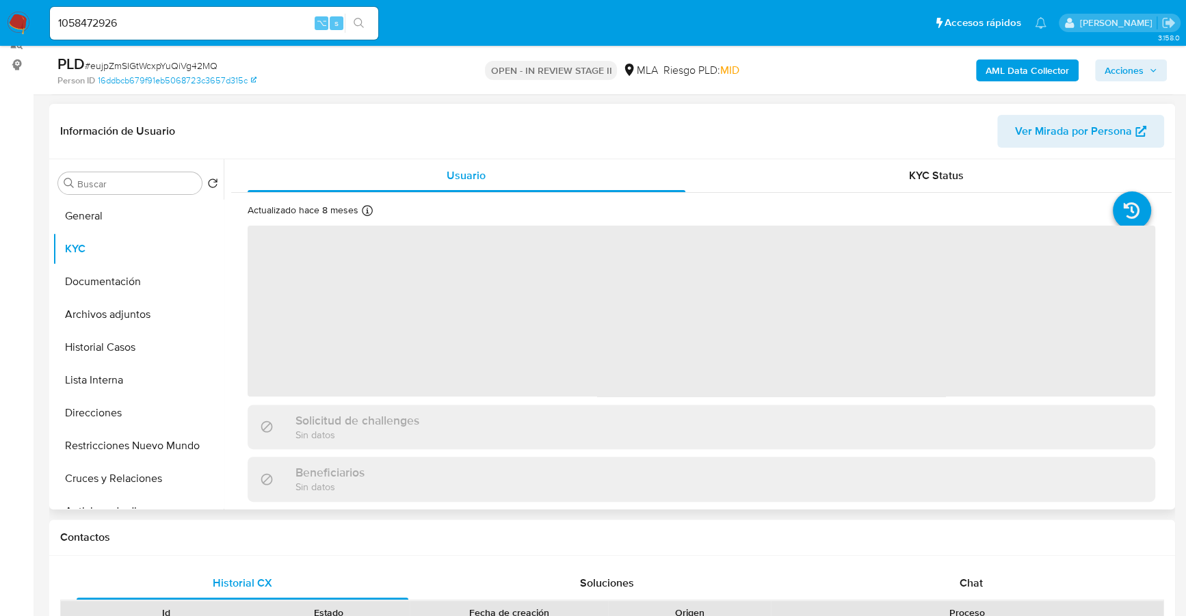
scroll to position [291, 0]
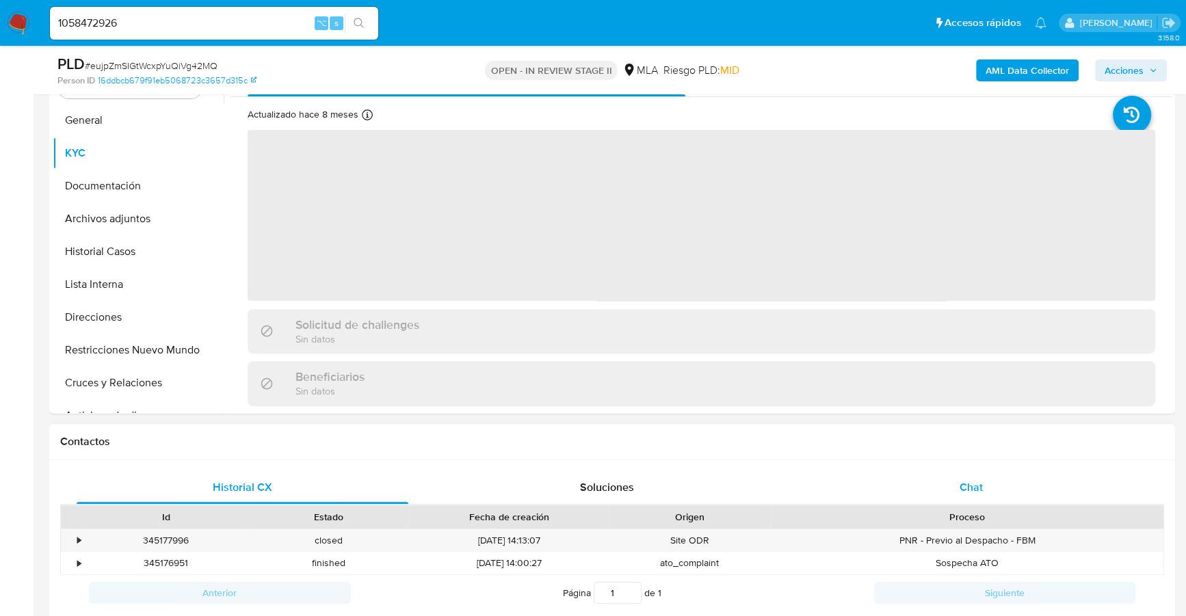
click at [944, 471] on div "Chat" at bounding box center [971, 487] width 332 height 33
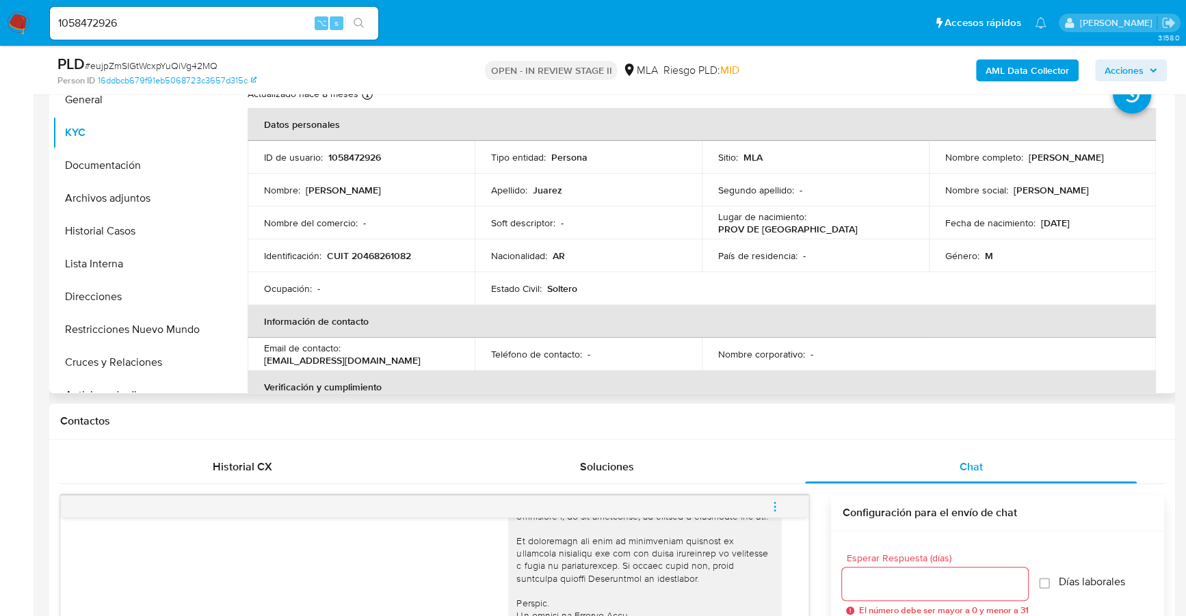
scroll to position [310, 0]
click at [110, 166] on button "Documentación" at bounding box center [133, 167] width 160 height 33
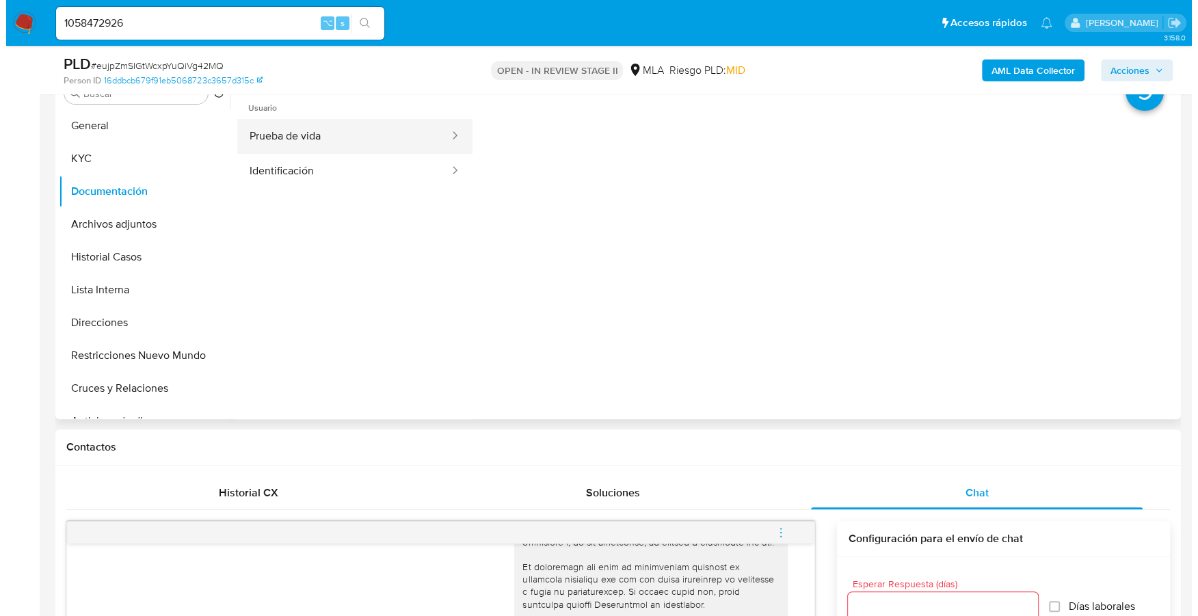
scroll to position [286, 0]
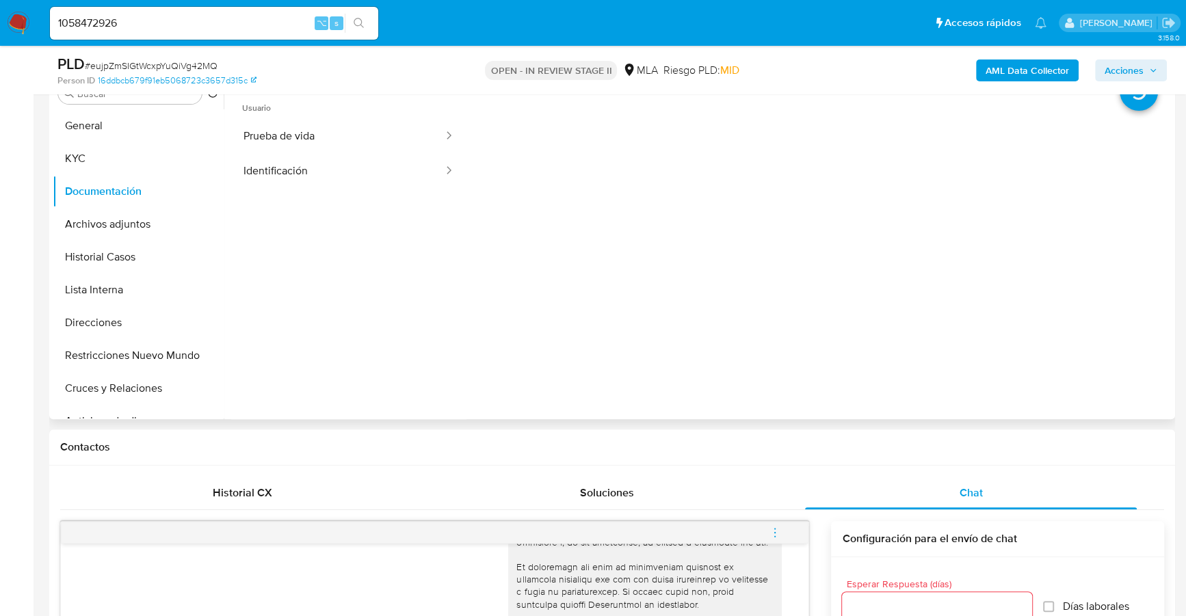
click at [293, 116] on span "Usuario" at bounding box center [348, 102] width 235 height 33
click at [300, 137] on button "Prueba de vida" at bounding box center [337, 136] width 213 height 35
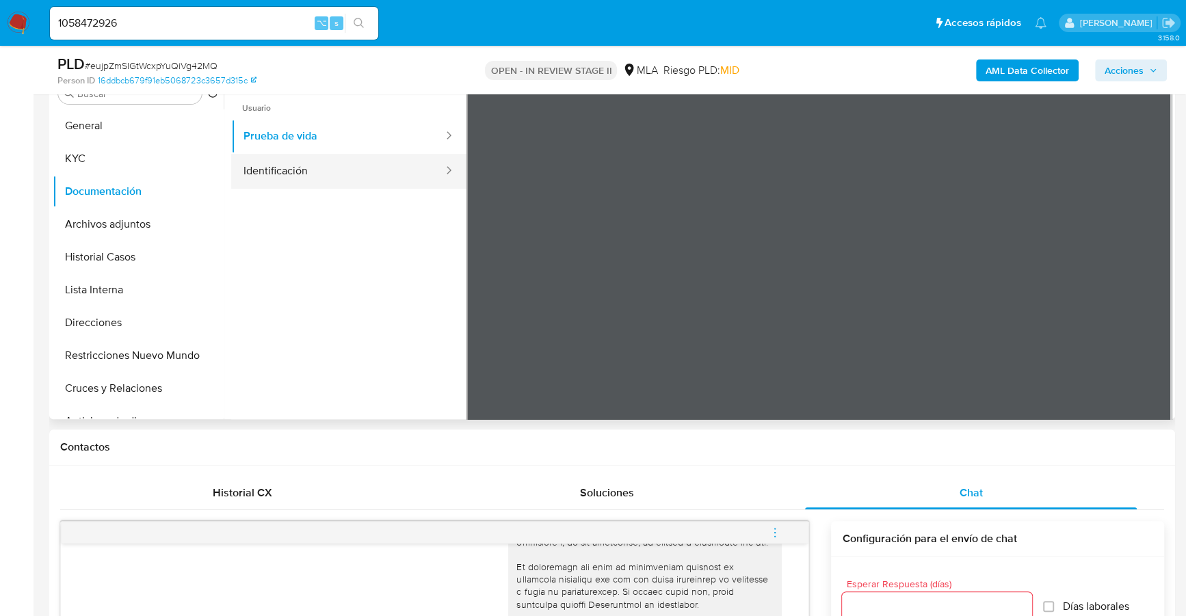
click at [397, 181] on button "Identificación" at bounding box center [337, 171] width 213 height 35
click at [1151, 311] on icon at bounding box center [1154, 308] width 27 height 27
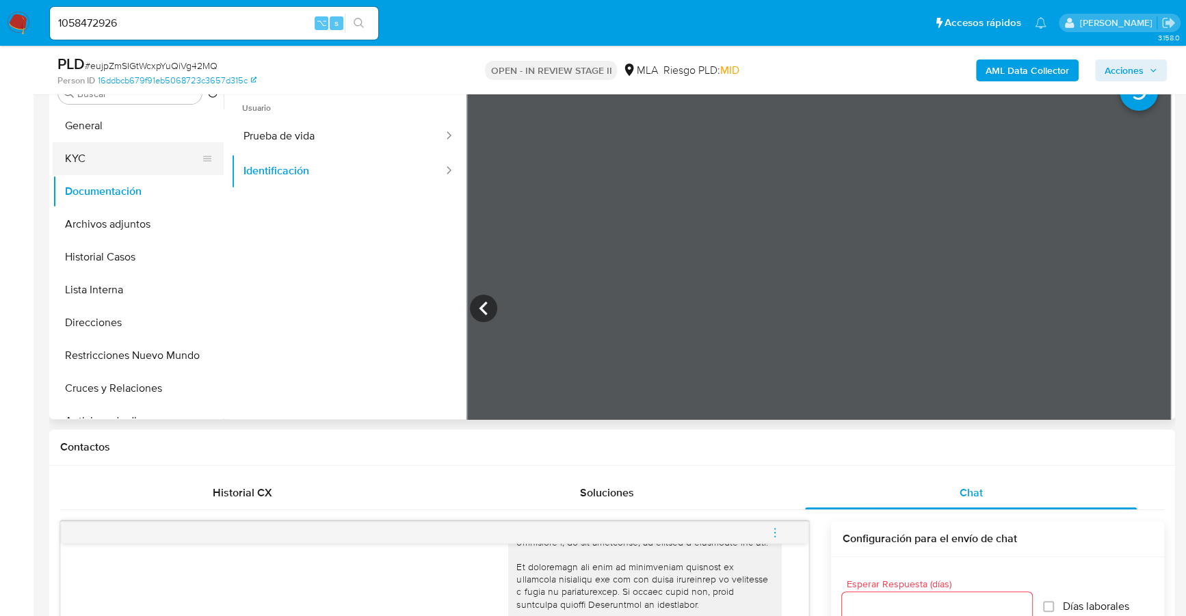
click at [64, 155] on button "KYC" at bounding box center [133, 158] width 160 height 33
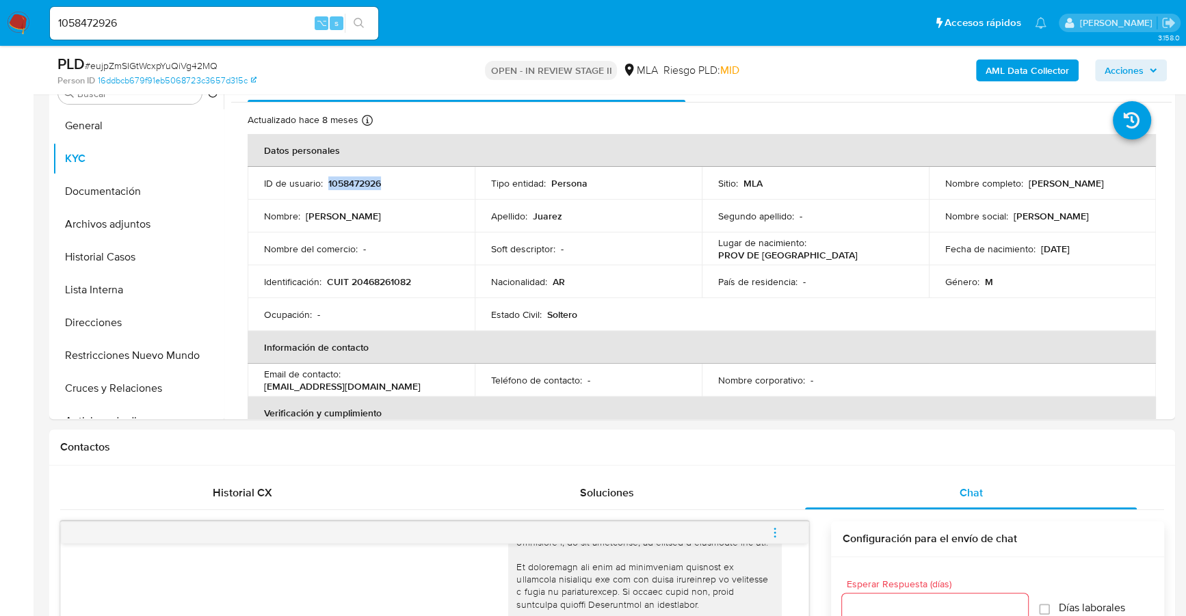
copy p "1058472926"
click at [1038, 68] on b "AML Data Collector" at bounding box center [1027, 71] width 83 height 22
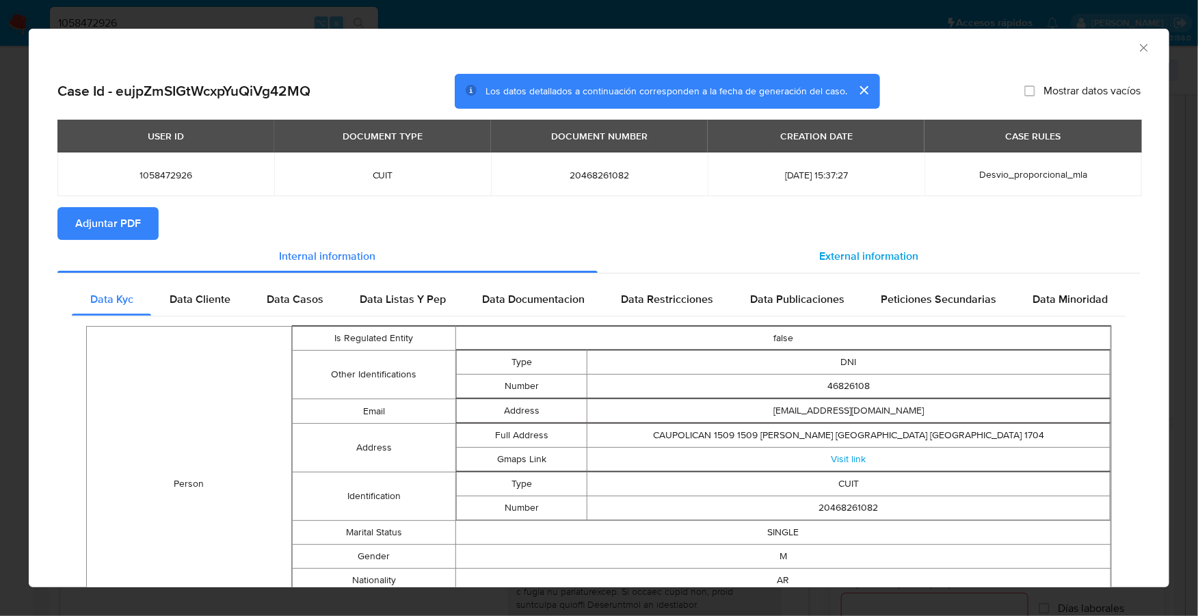
click at [807, 251] on div "External information" at bounding box center [869, 256] width 543 height 33
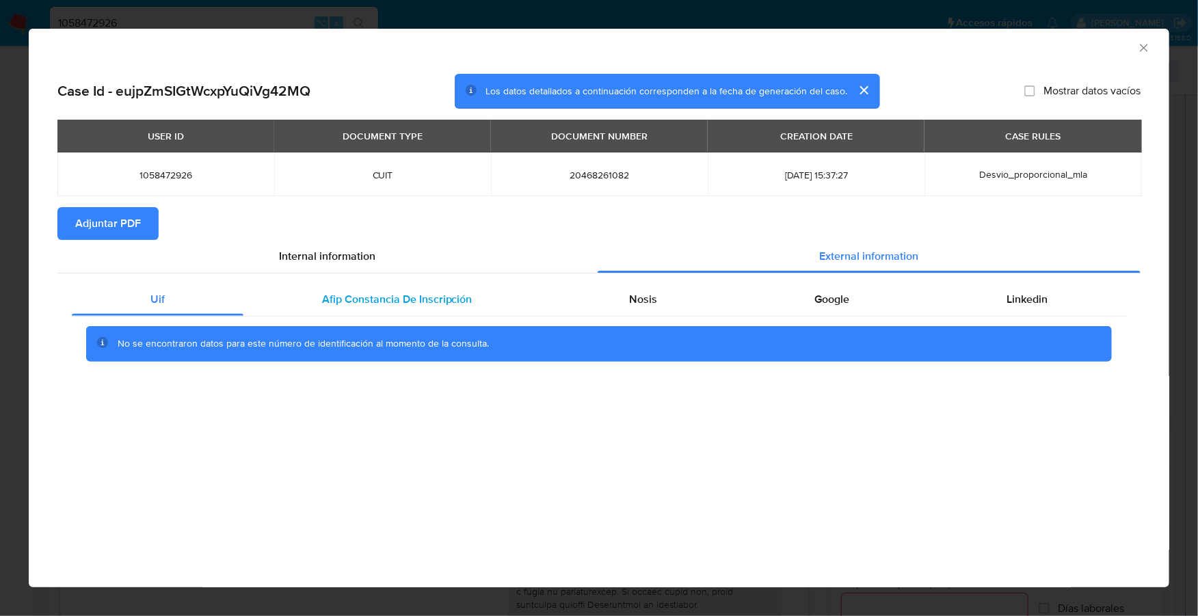
click at [460, 285] on div "Afip Constancia De Inscripción" at bounding box center [397, 299] width 308 height 33
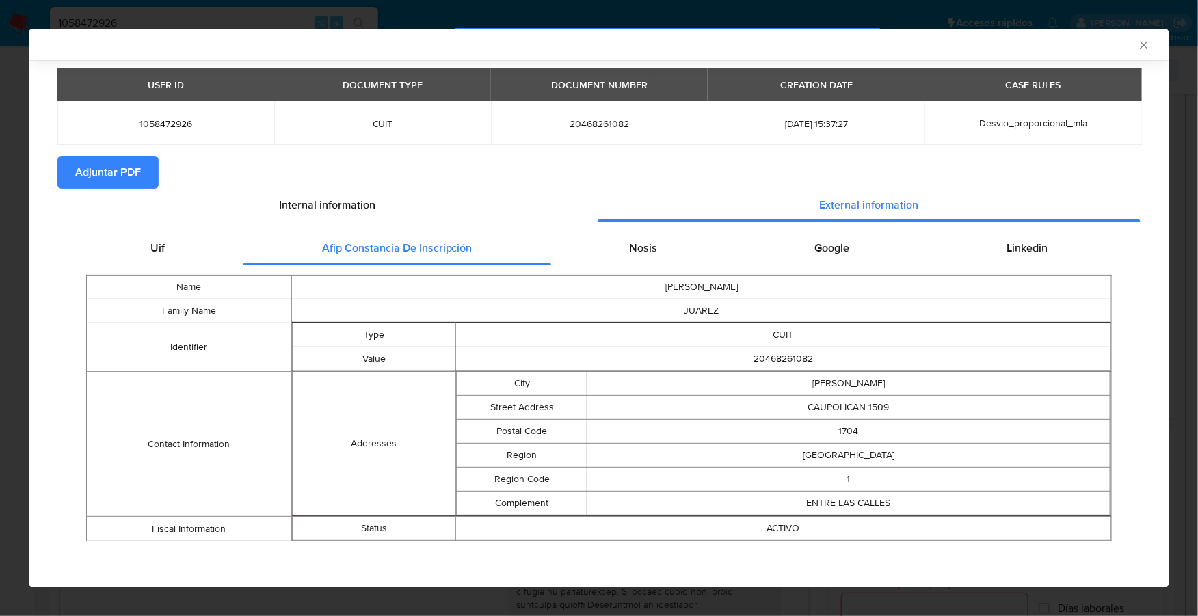
scroll to position [49, 0]
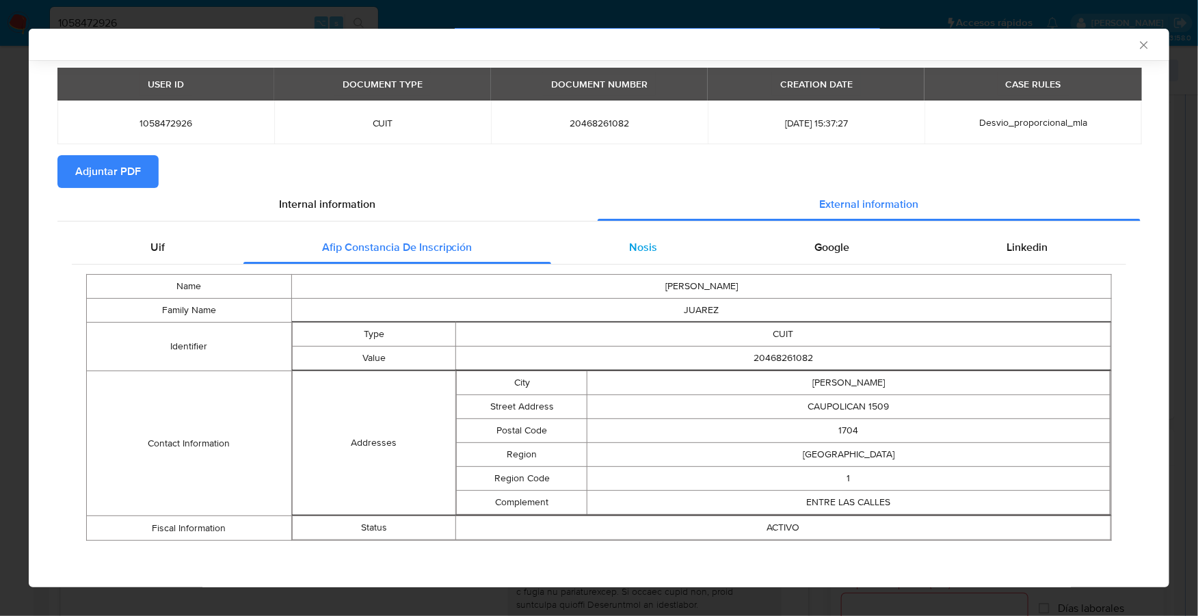
click at [633, 242] on span "Nosis" at bounding box center [643, 247] width 28 height 16
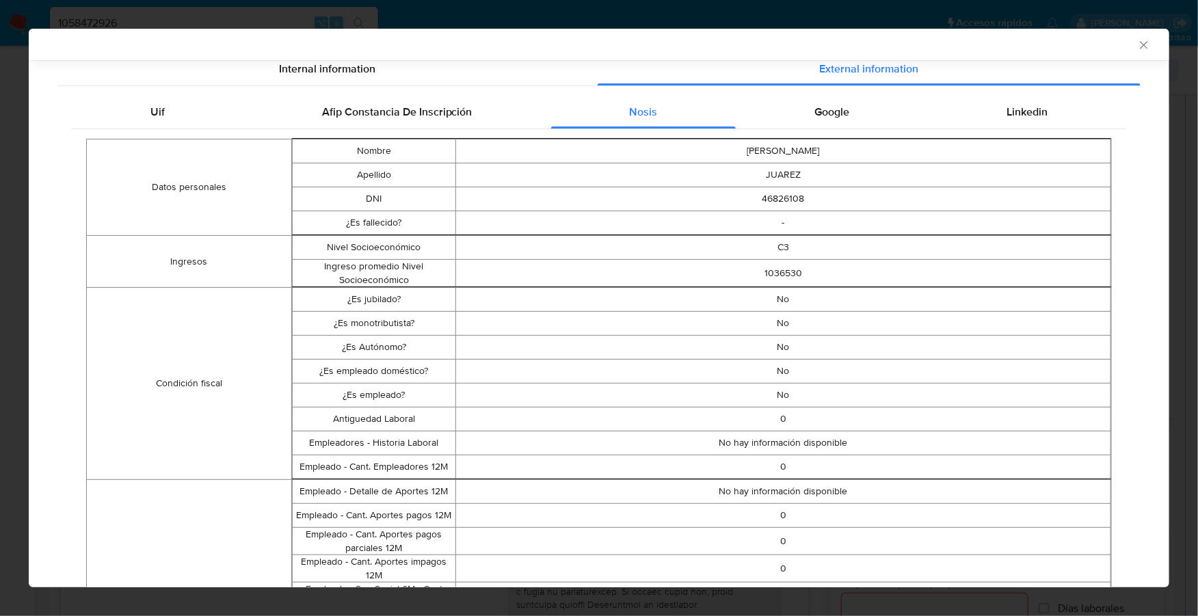
scroll to position [117, 0]
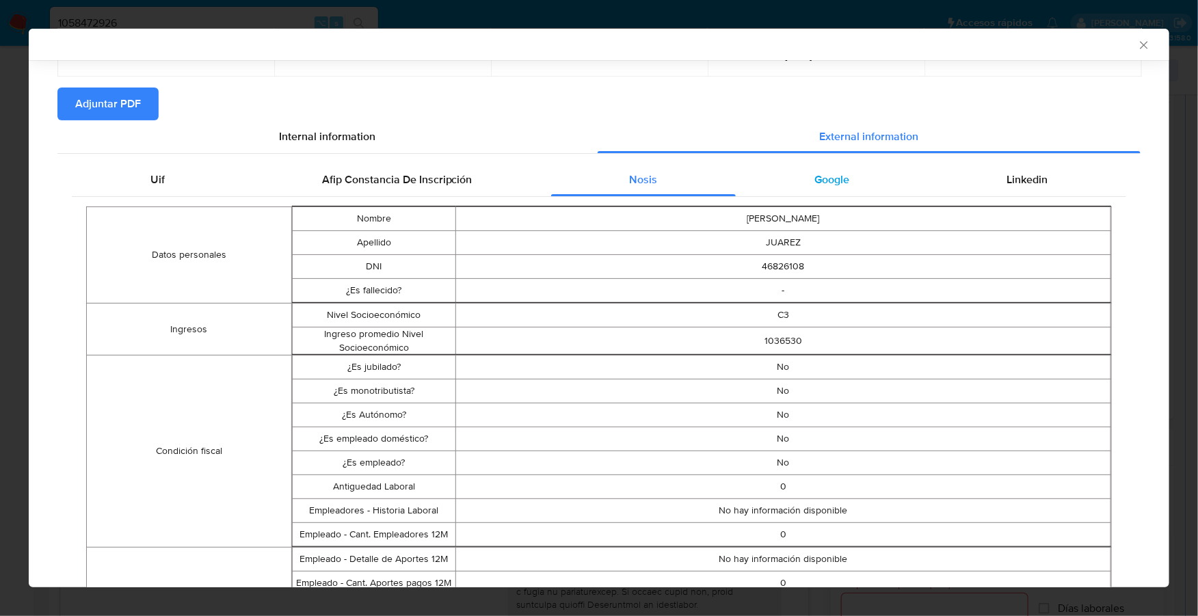
click at [813, 187] on div "Google" at bounding box center [832, 179] width 192 height 33
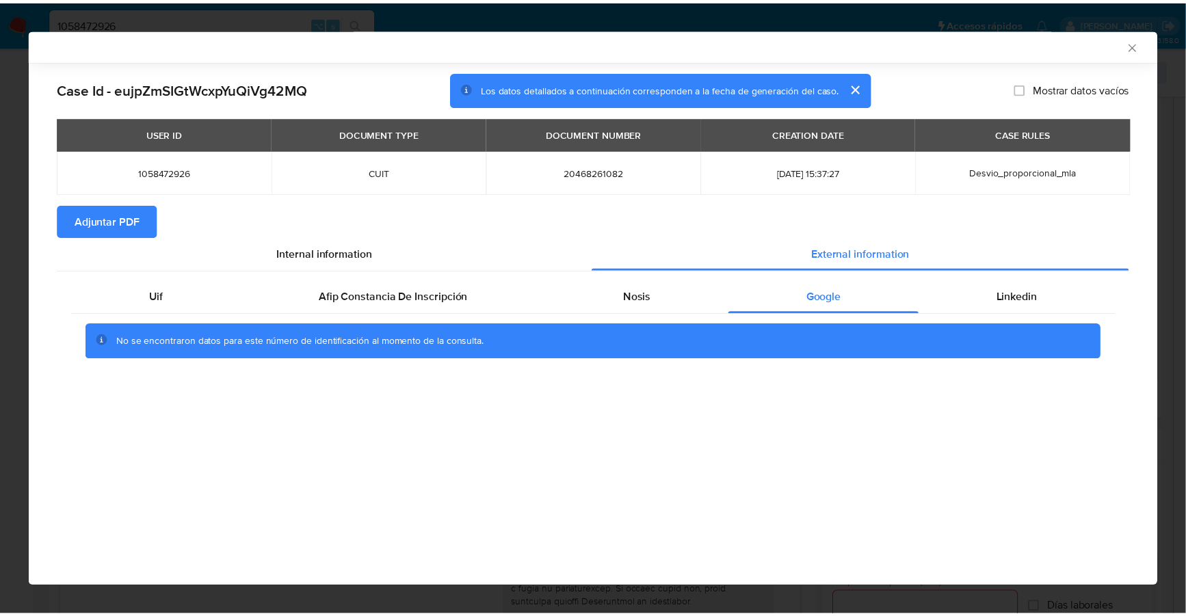
scroll to position [0, 0]
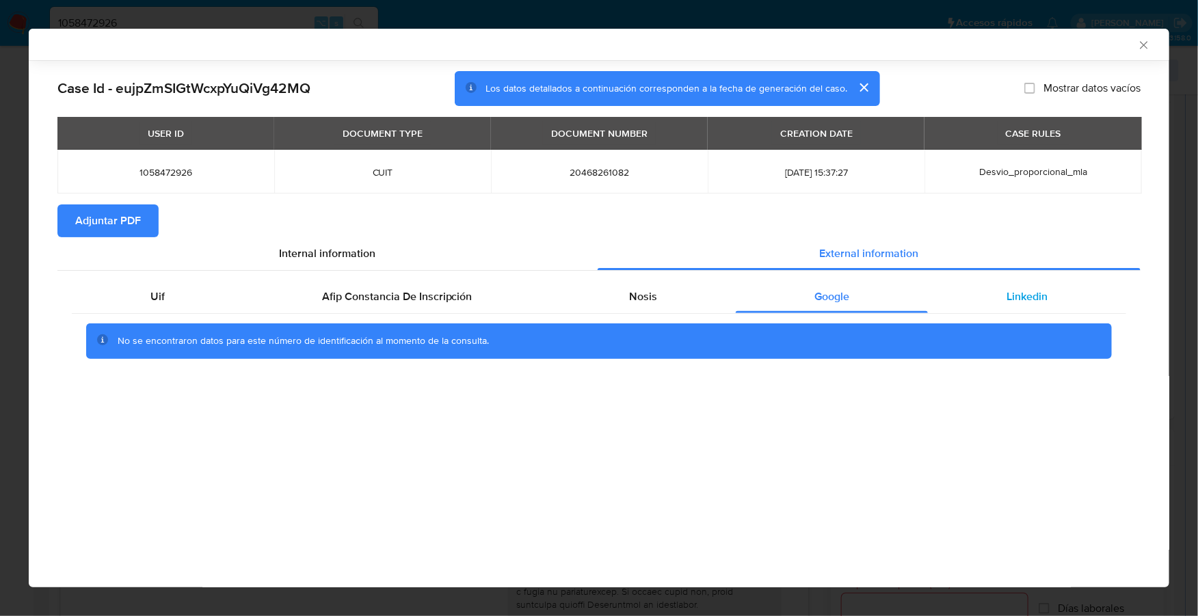
click at [1016, 295] on span "Linkedin" at bounding box center [1027, 297] width 41 height 16
click at [75, 228] on span "Adjuntar PDF" at bounding box center [108, 221] width 66 height 30
click at [1142, 44] on icon "Cerrar ventana" at bounding box center [1144, 45] width 14 height 14
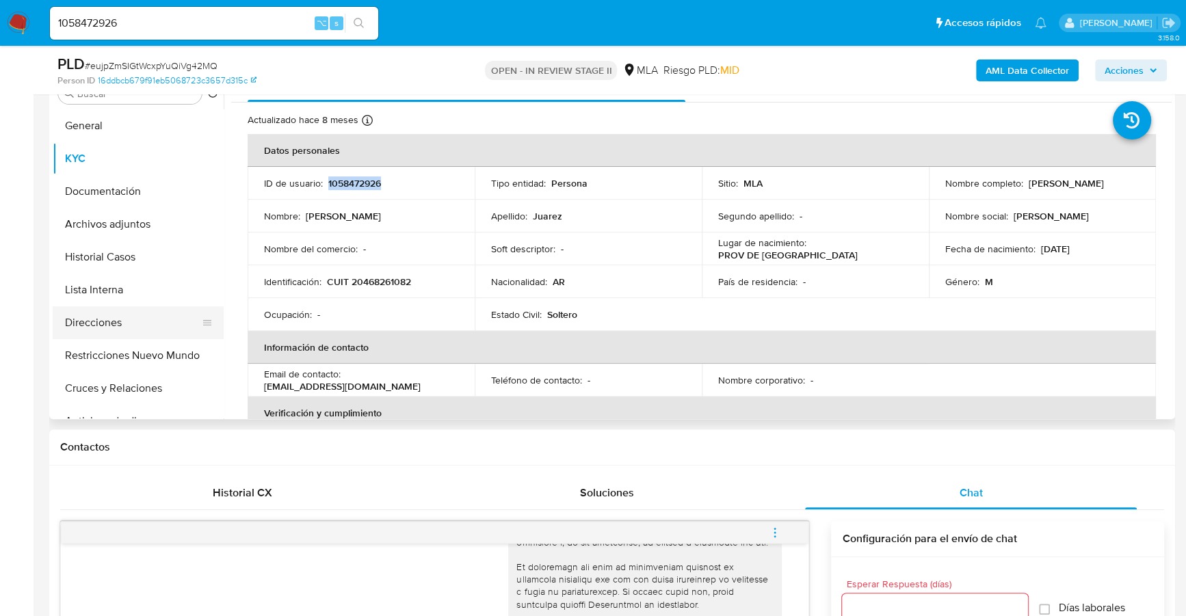
click at [96, 321] on button "Direcciones" at bounding box center [133, 322] width 160 height 33
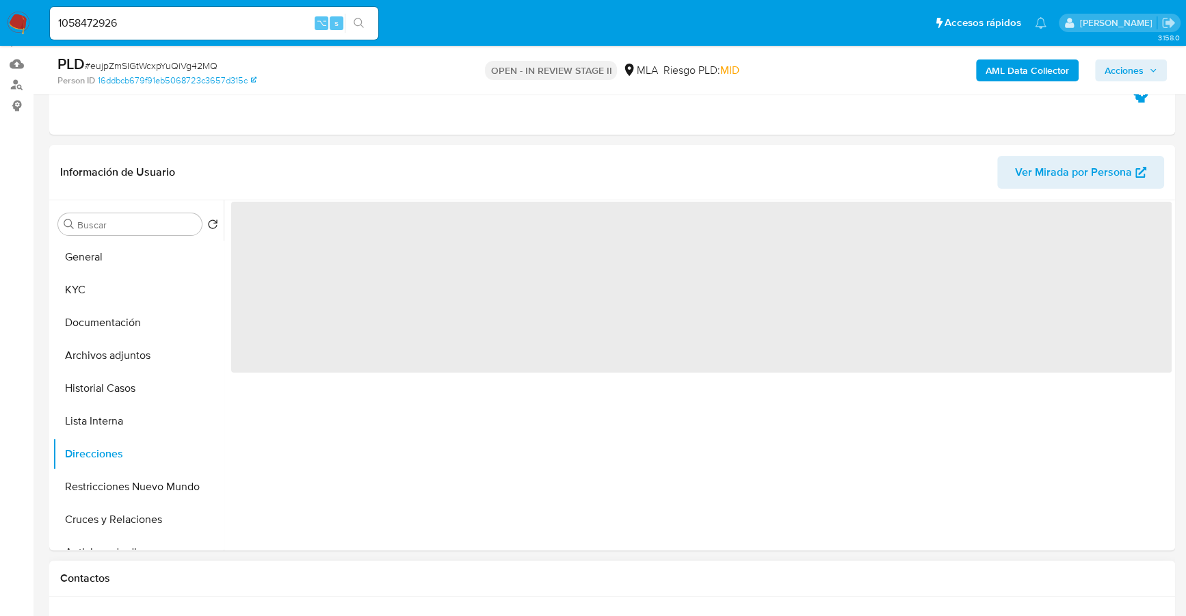
scroll to position [153, 0]
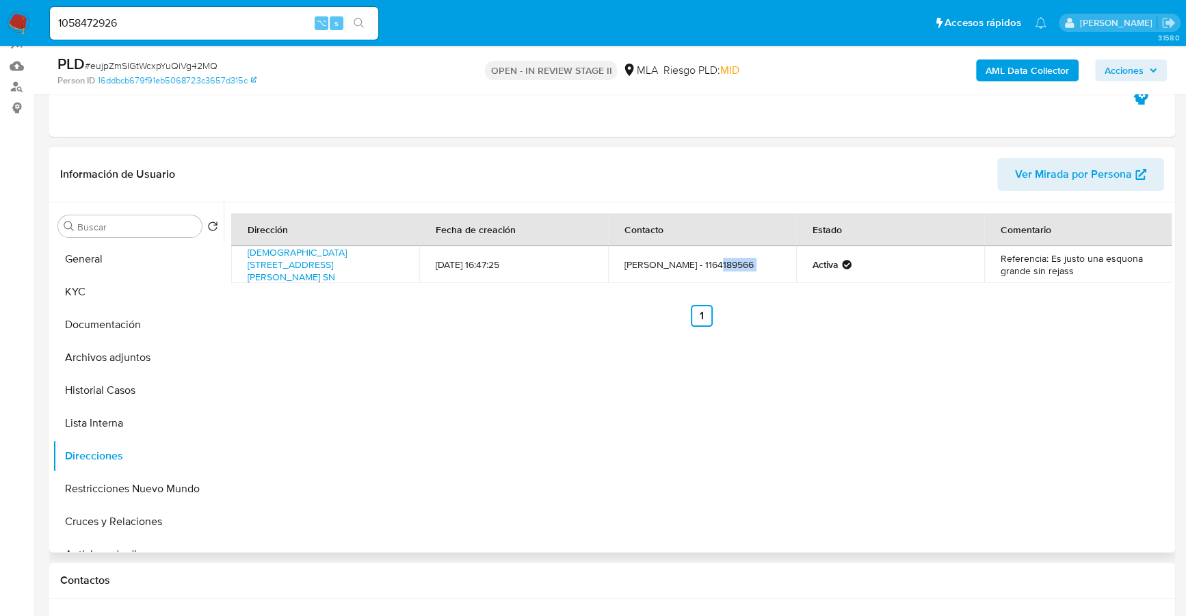
drag, startPoint x: 700, startPoint y: 262, endPoint x: 807, endPoint y: 262, distance: 107.4
click at [809, 262] on tr "Caupolican 1509 Sn, Ramos Mejía, Buenos Aires, 1704, Argentina SN 15/07/2022 16…" at bounding box center [701, 264] width 941 height 37
copy td "64189566"
click at [110, 297] on button "KYC" at bounding box center [133, 292] width 160 height 33
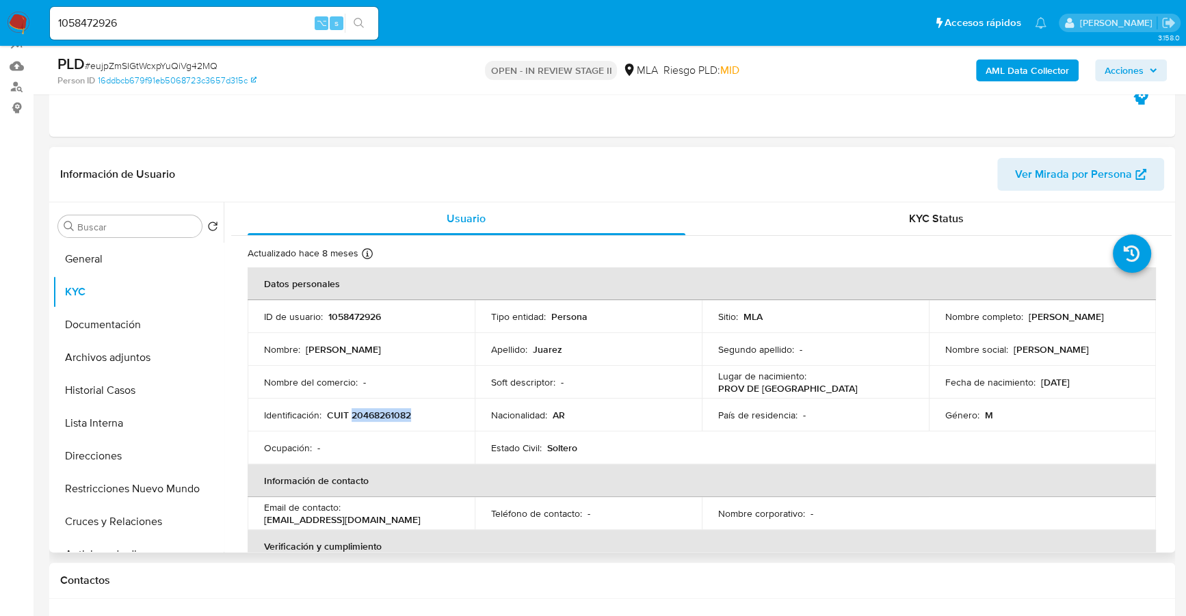
copy p "20468261082"
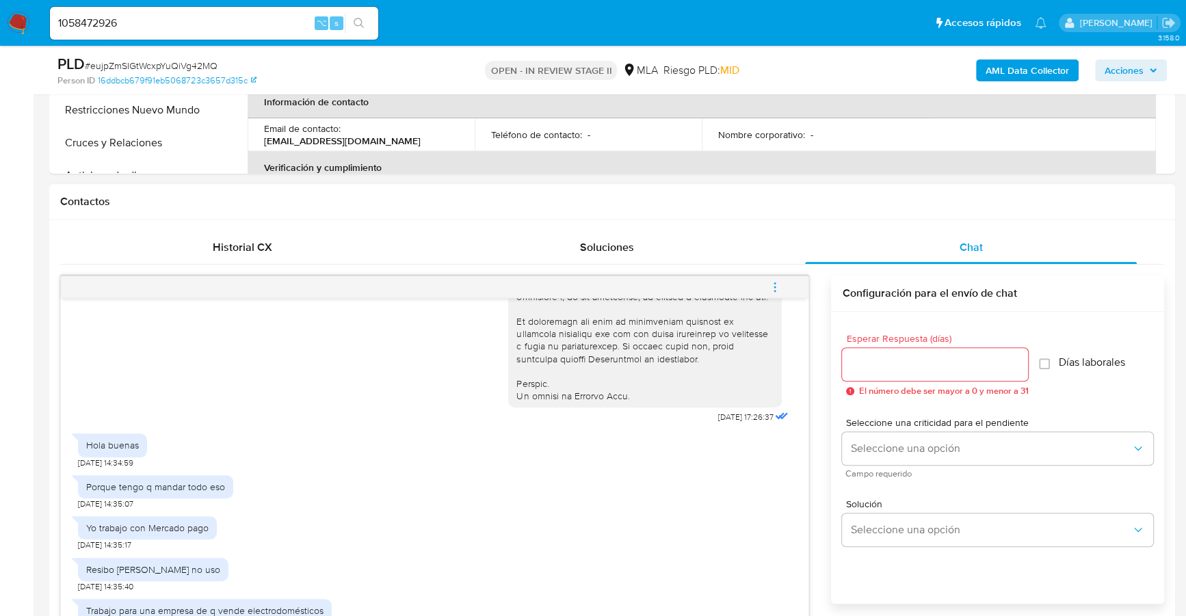
scroll to position [619, 0]
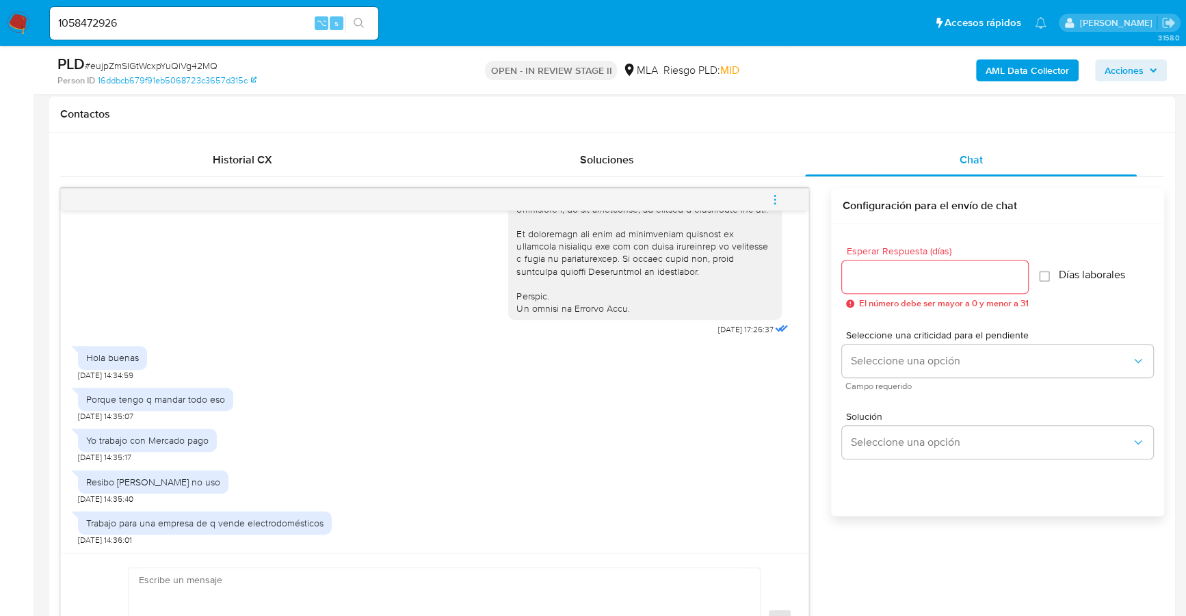
click at [369, 577] on textarea at bounding box center [441, 620] width 604 height 105
paste textarea "Hola XXX, Muchas gracias por tu respuesta. Analizamos tu caso y verificamos que…"
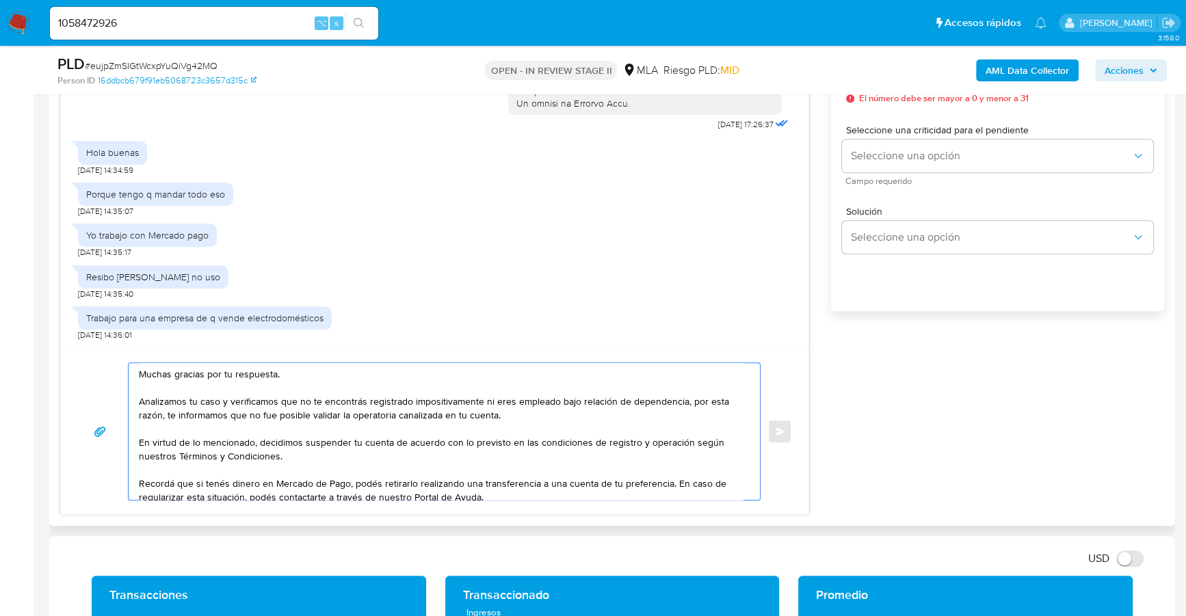
scroll to position [0, 0]
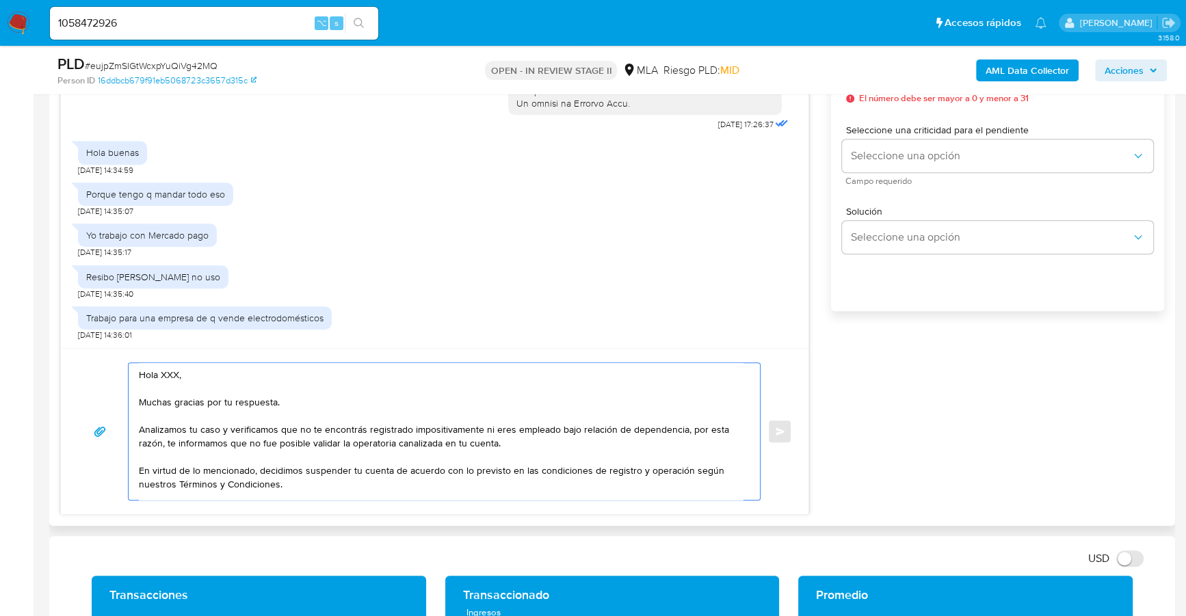
drag, startPoint x: 183, startPoint y: 373, endPoint x: 109, endPoint y: 367, distance: 74.2
click at [109, 367] on div "Hola XXX, Muchas gracias por tu respuesta. Analizamos tu caso y verificamos que…" at bounding box center [434, 432] width 715 height 138
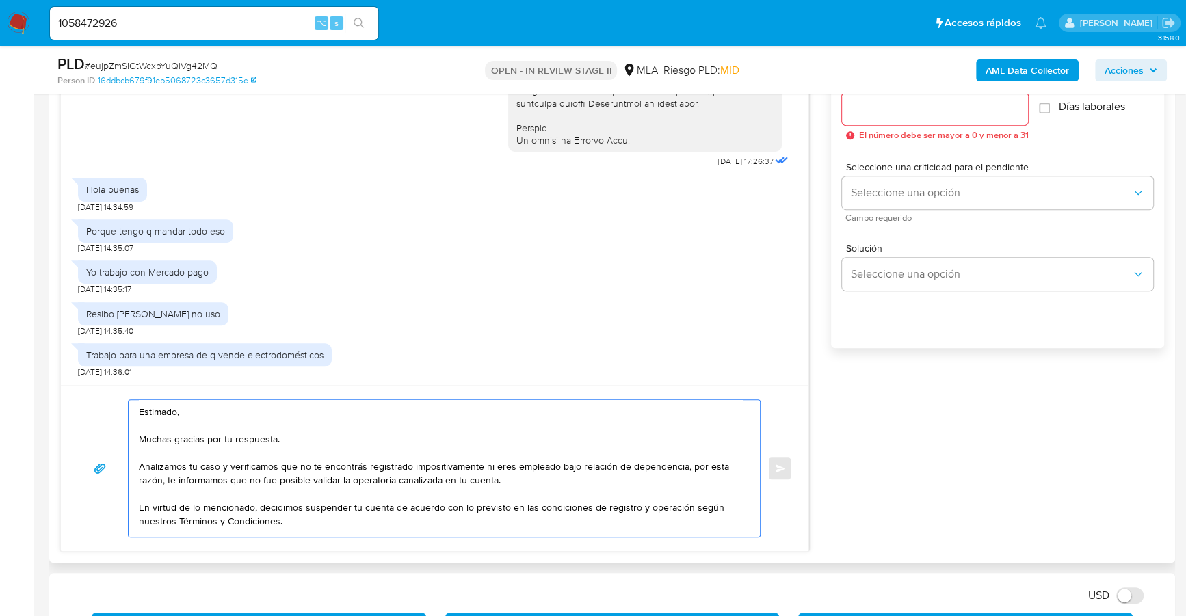
scroll to position [705, 0]
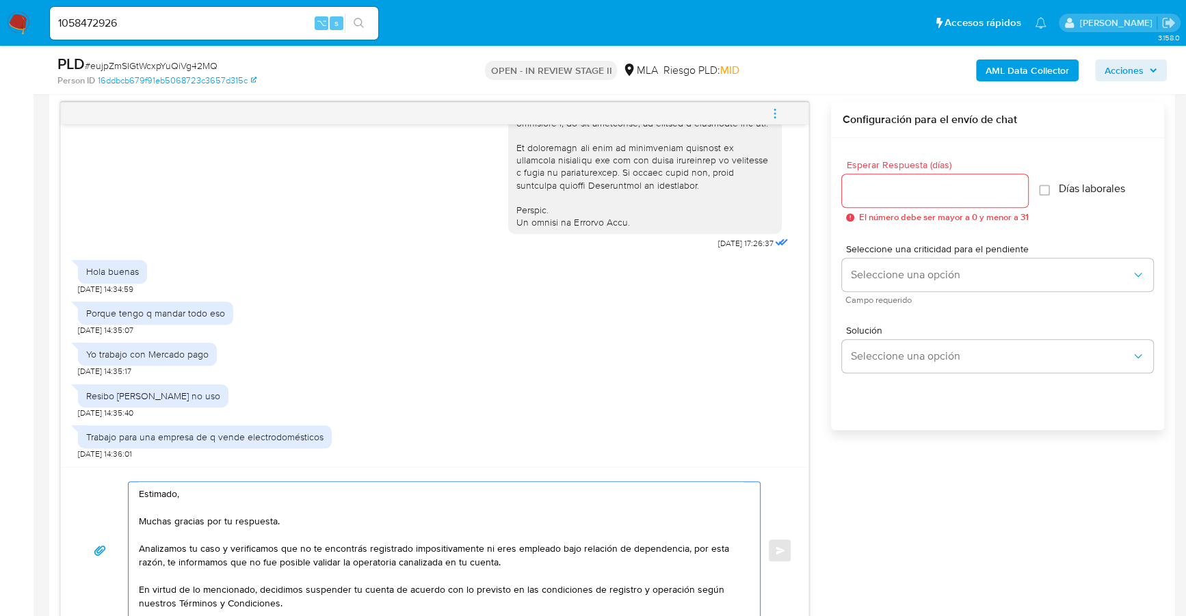
type textarea "Estimado, Muchas gracias por tu respuesta. Analizamos tu caso y verificamos que…"
click at [914, 187] on input "Esperar Respuesta (días)" at bounding box center [935, 191] width 186 height 18
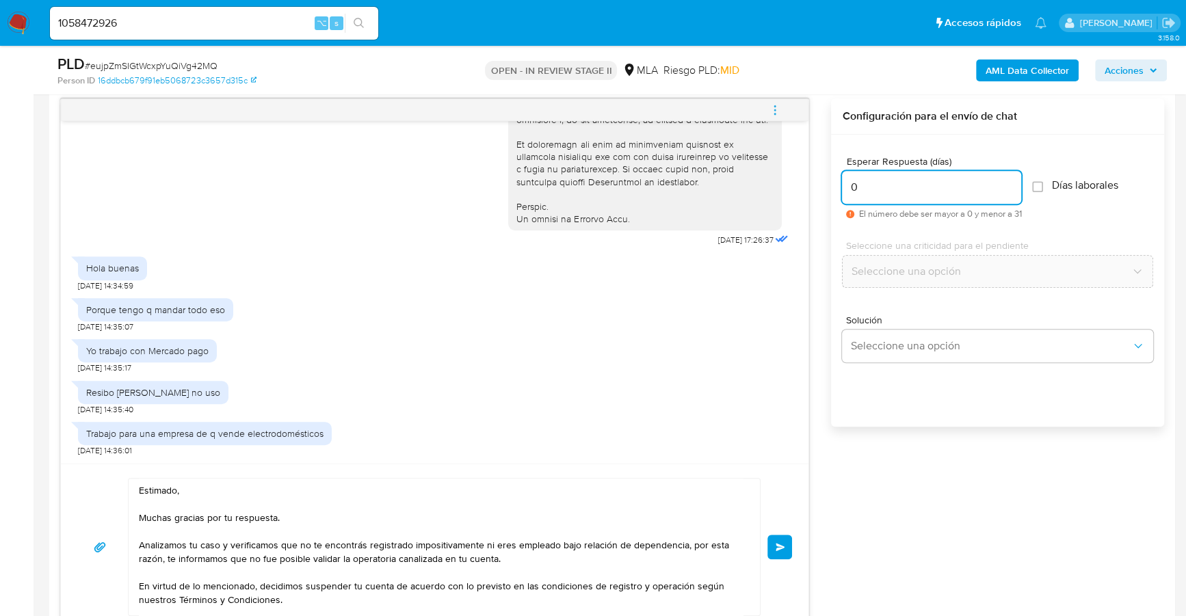
scroll to position [77, 0]
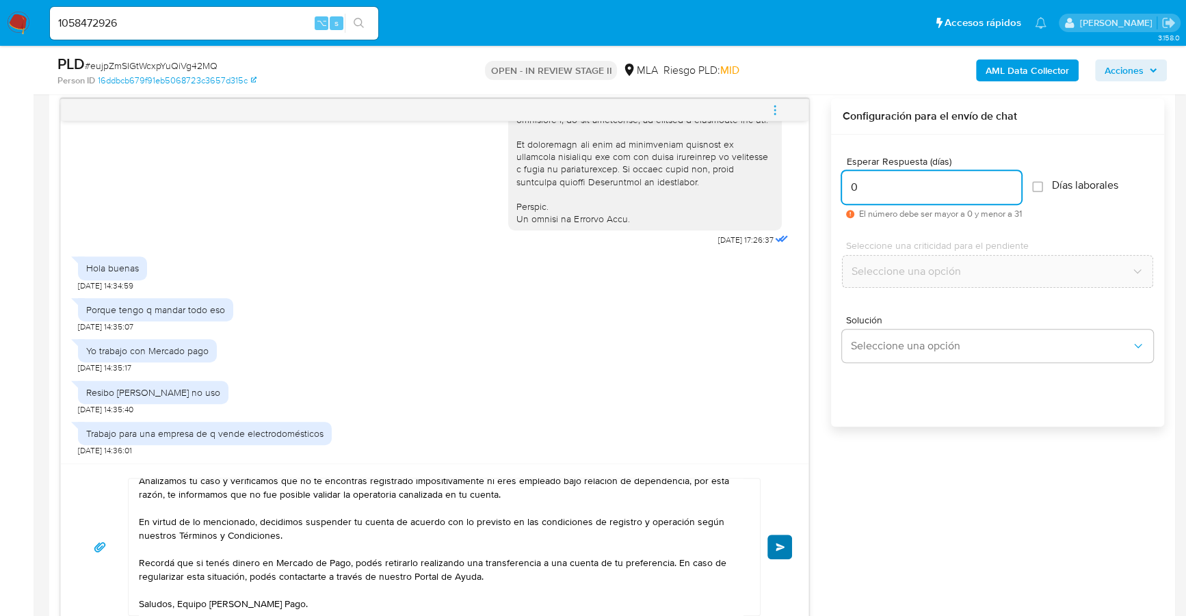
type input "0"
click at [775, 547] on button "Enviar" at bounding box center [779, 547] width 25 height 25
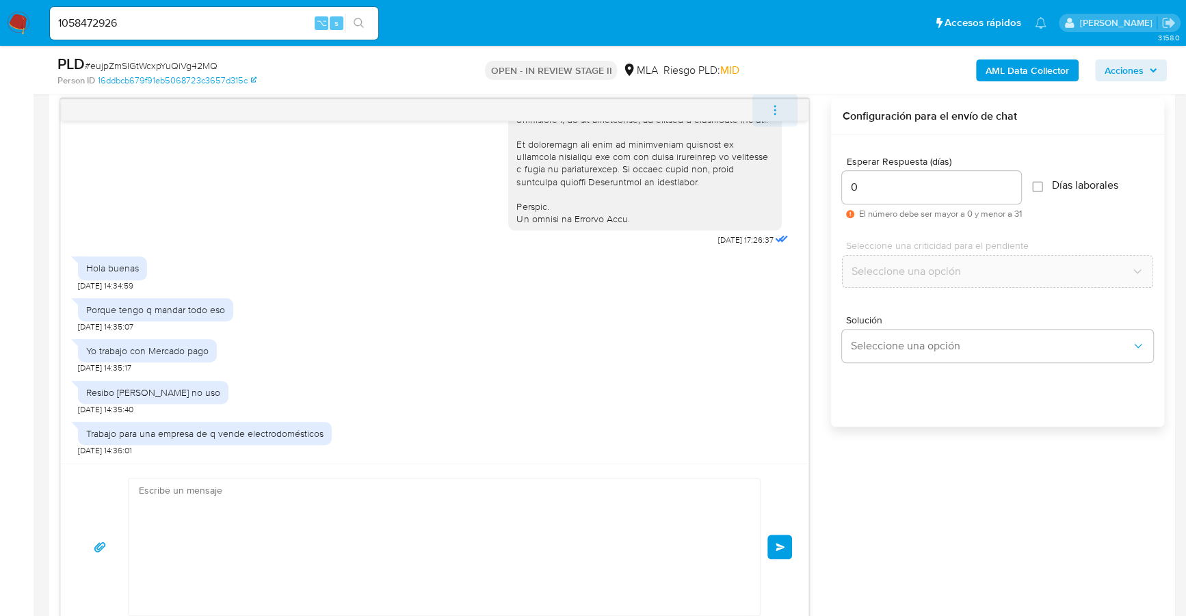
scroll to position [928, 0]
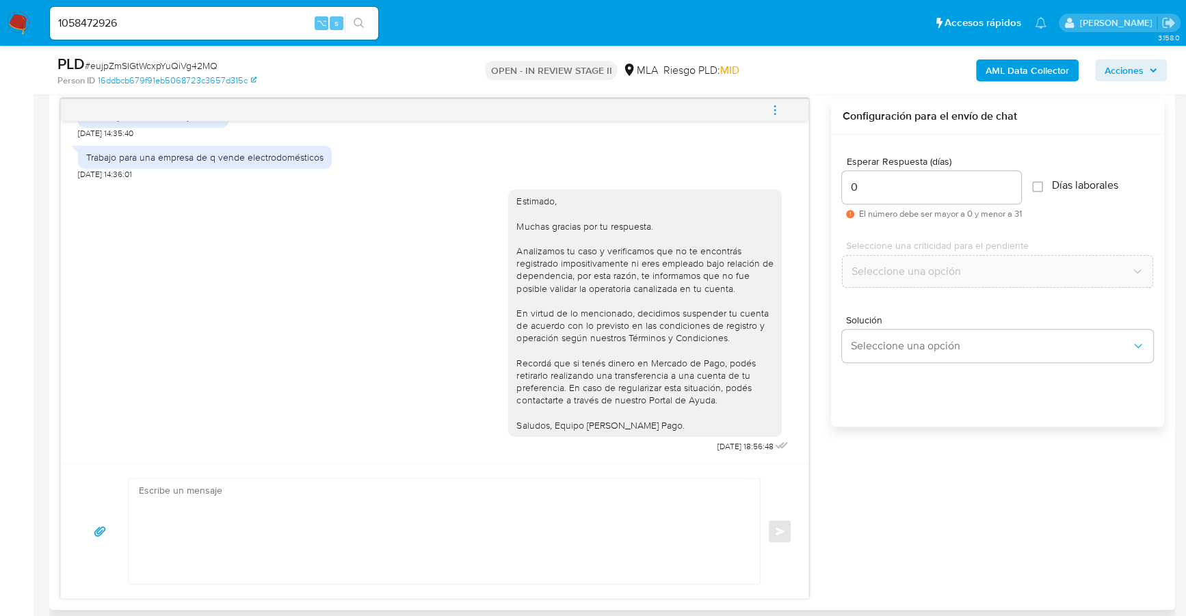
click at [778, 104] on icon "menu-action" at bounding box center [775, 110] width 12 height 12
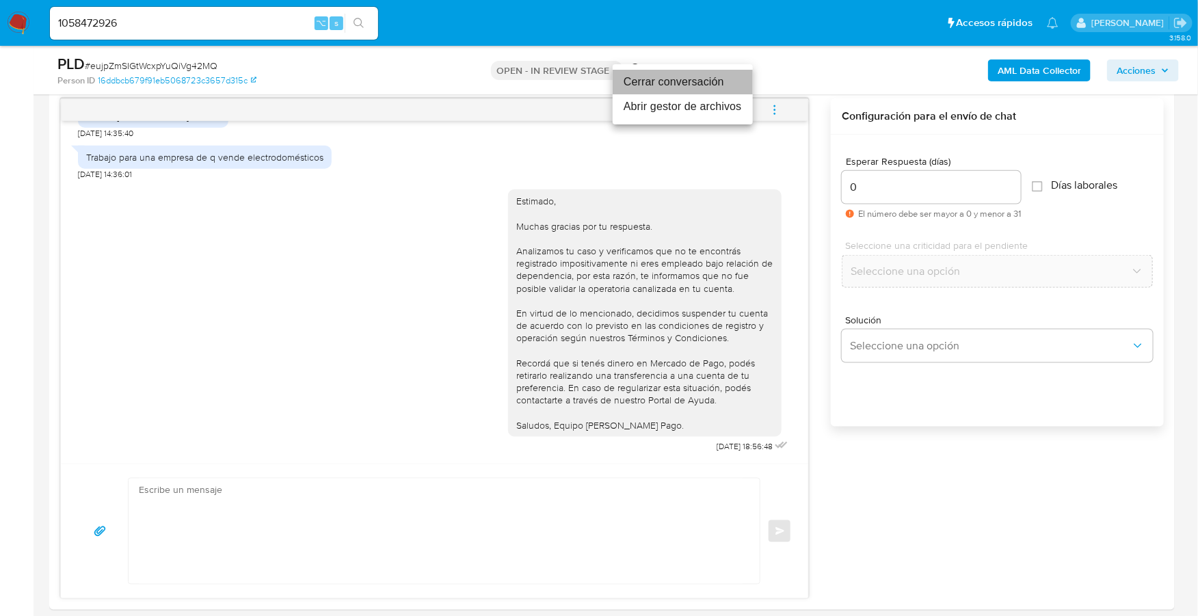
click at [707, 84] on li "Cerrar conversación" at bounding box center [683, 82] width 140 height 25
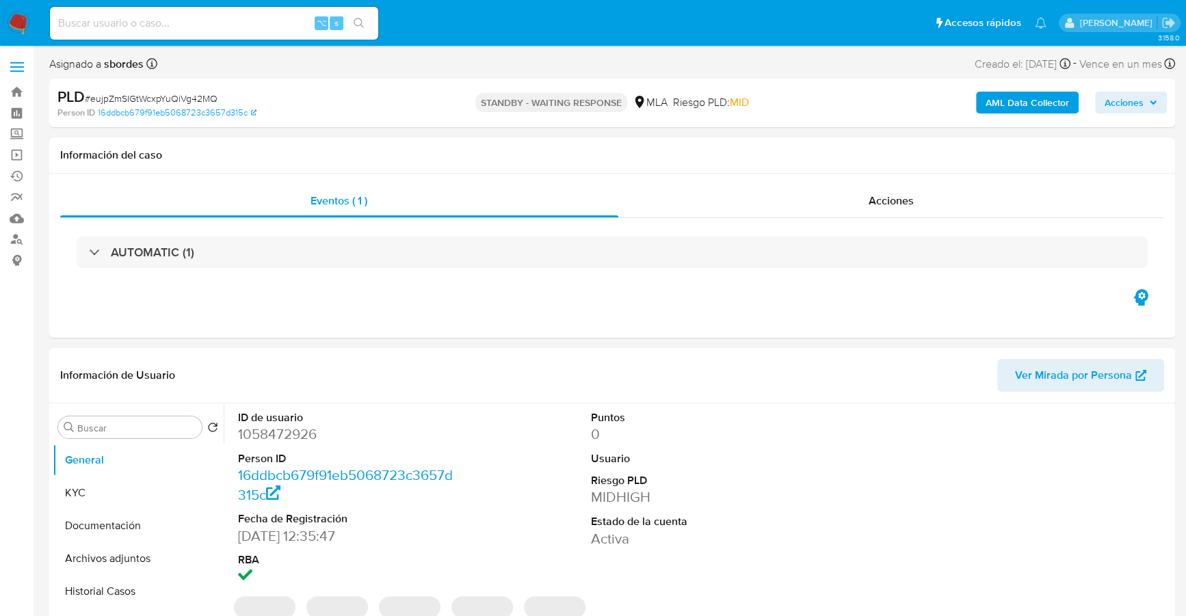
select select "10"
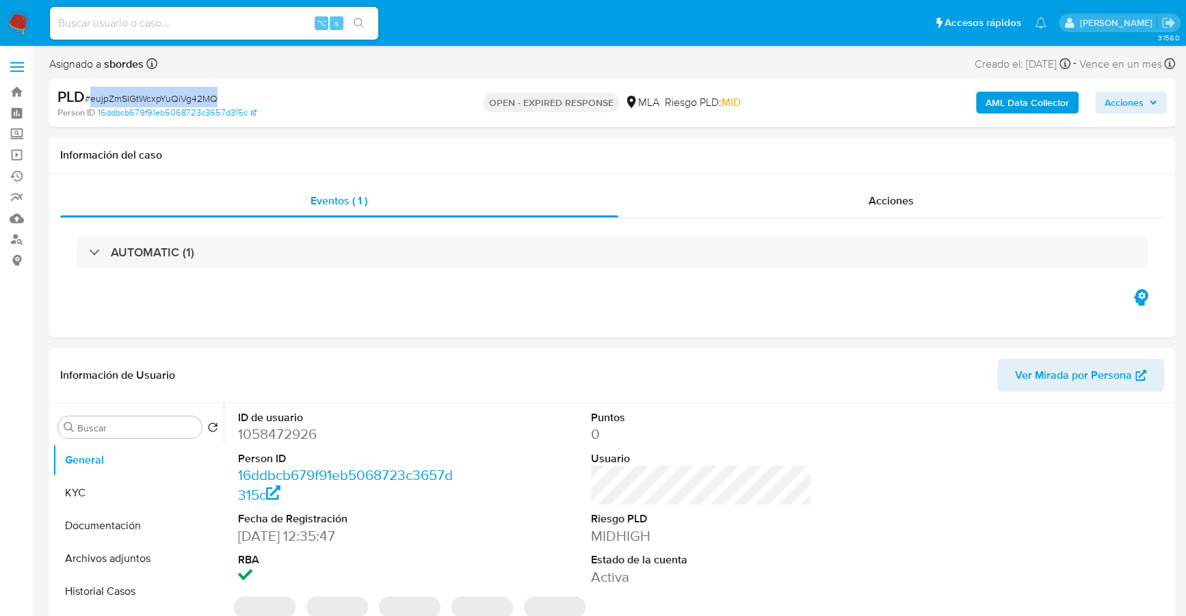
select select "10"
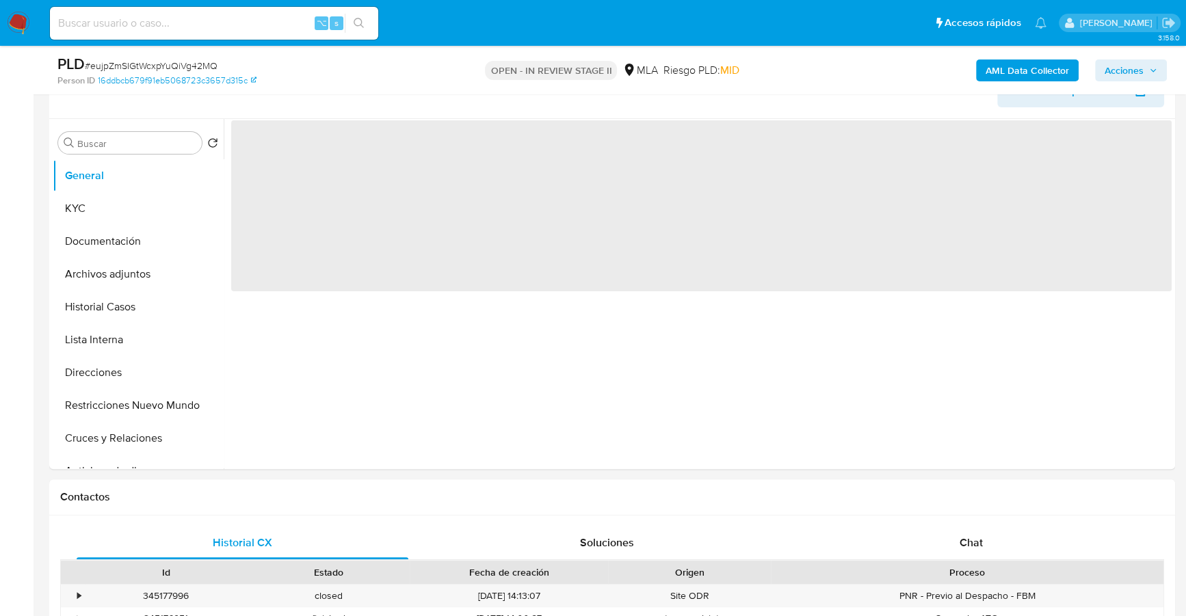
scroll to position [331, 0]
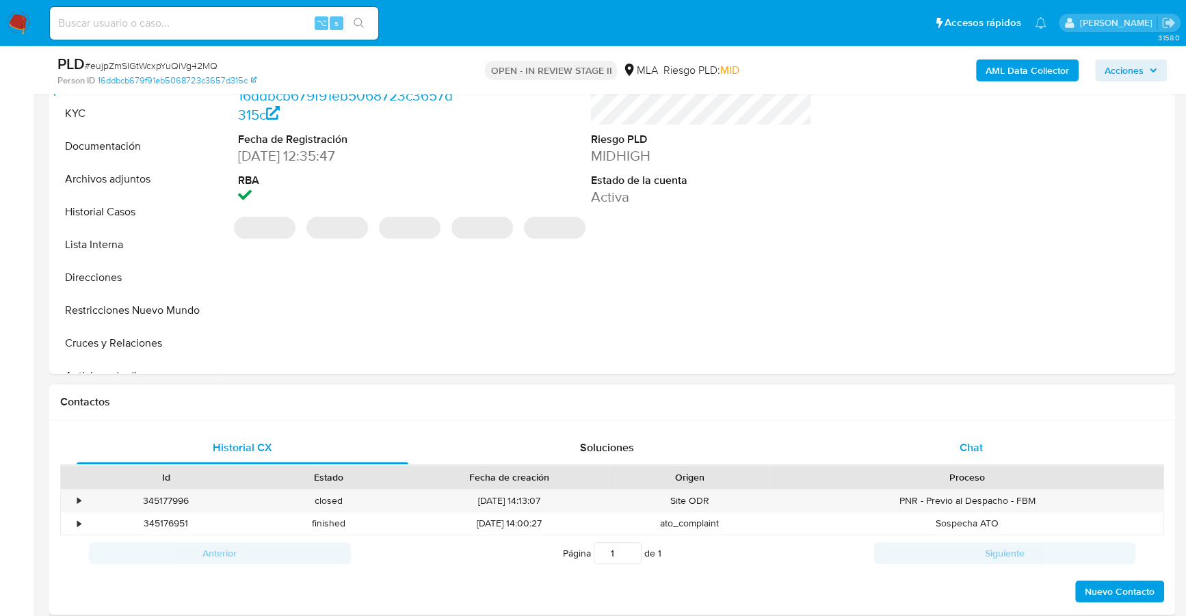
click at [981, 456] on div "Chat" at bounding box center [971, 448] width 332 height 33
select select "10"
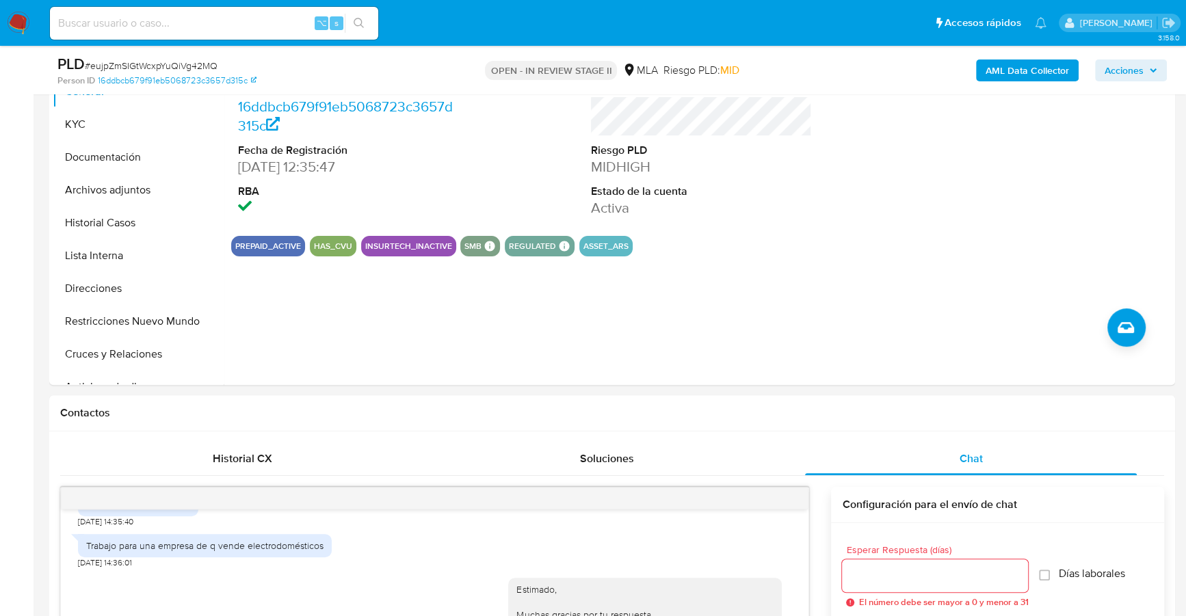
scroll to position [0, 0]
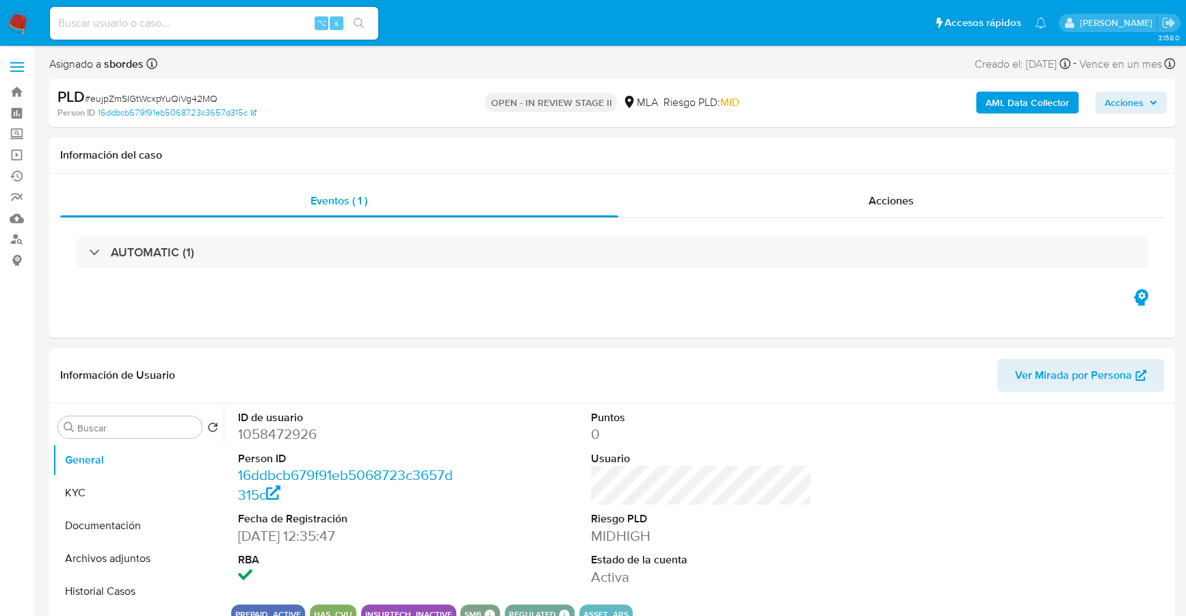
click at [1124, 96] on span "Acciones" at bounding box center [1124, 103] width 39 height 22
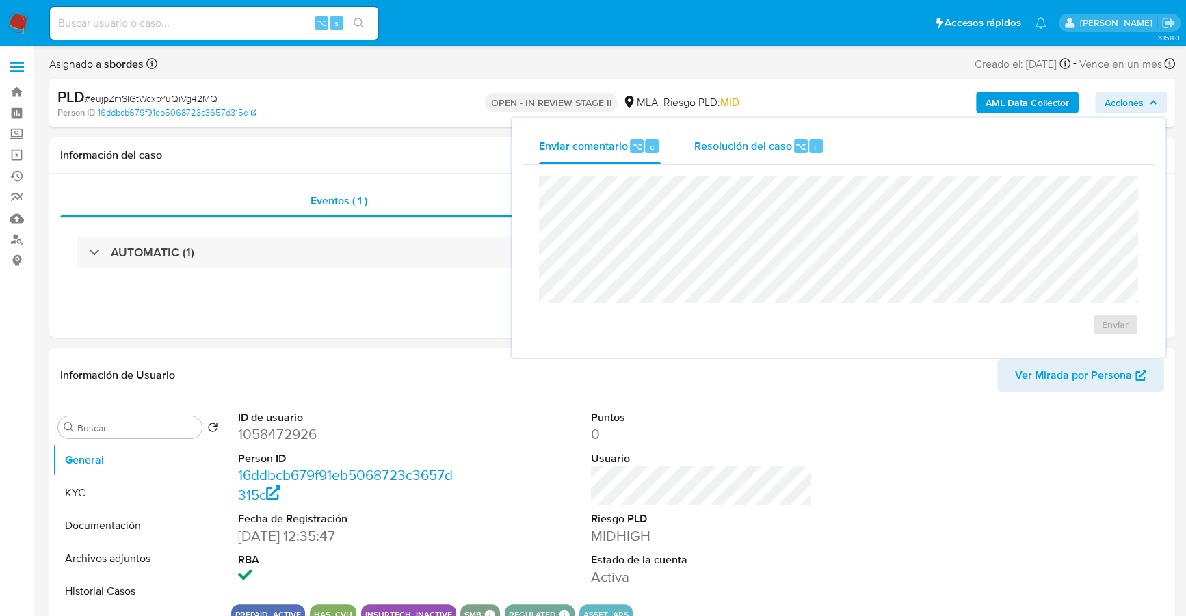
click at [780, 129] on div "Resolución del caso ⌥ r" at bounding box center [759, 147] width 131 height 36
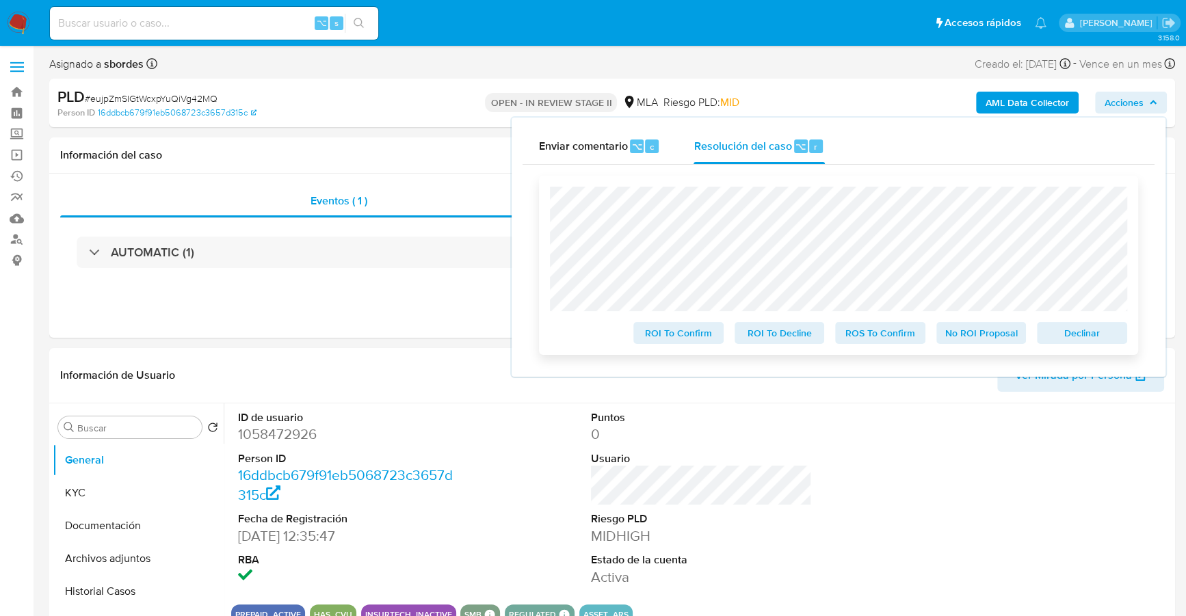
click at [1082, 339] on span "Declinar" at bounding box center [1081, 333] width 71 height 19
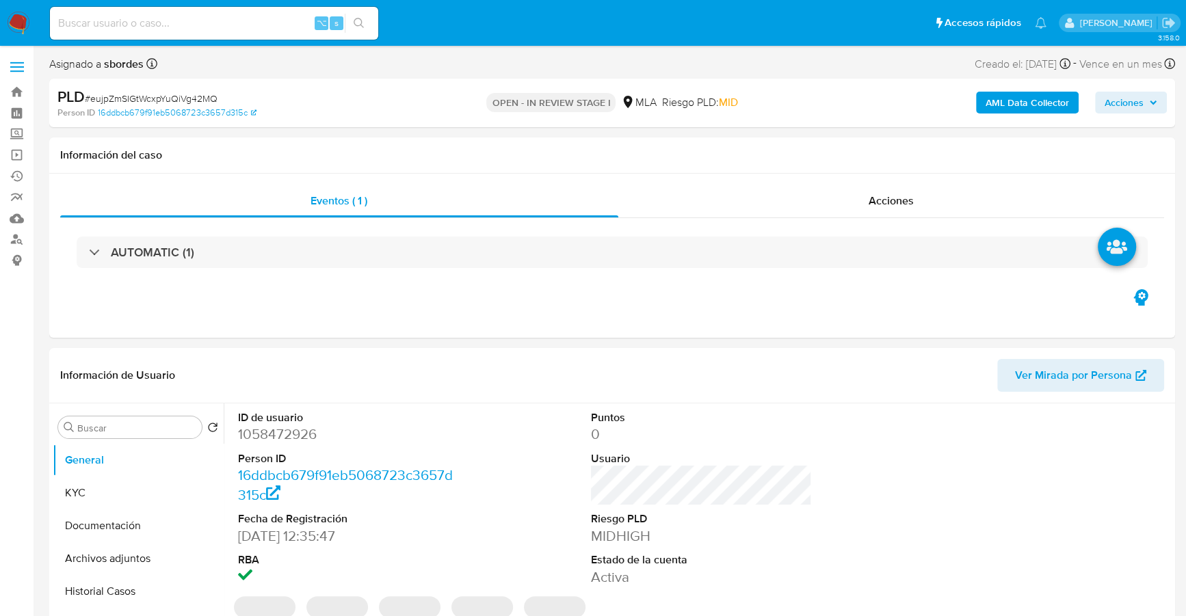
select select "10"
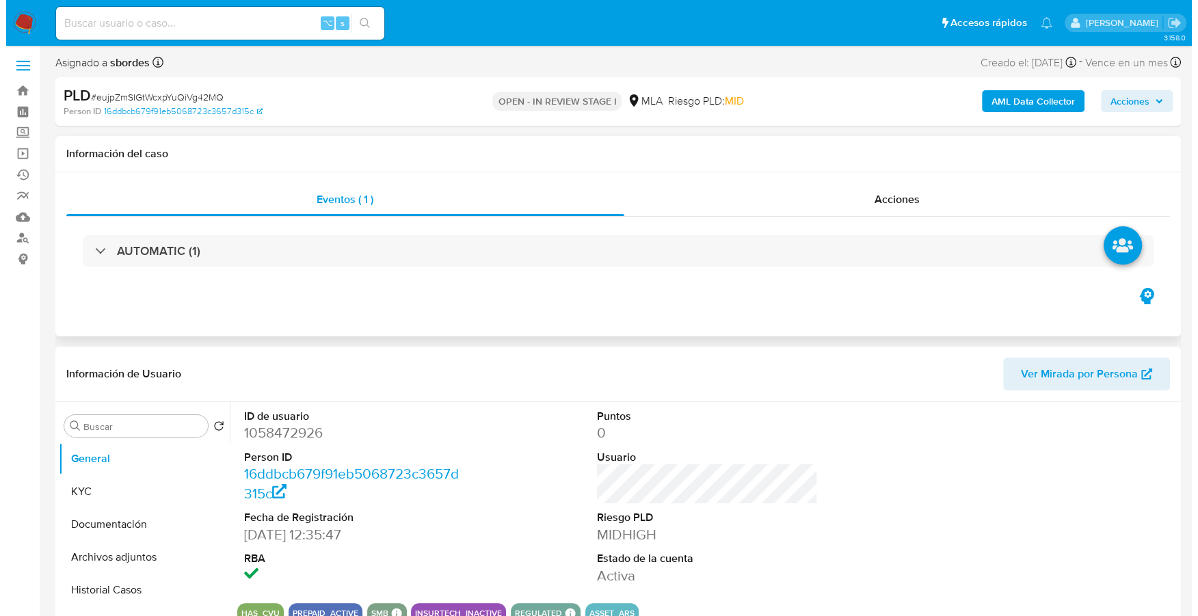
scroll to position [131, 0]
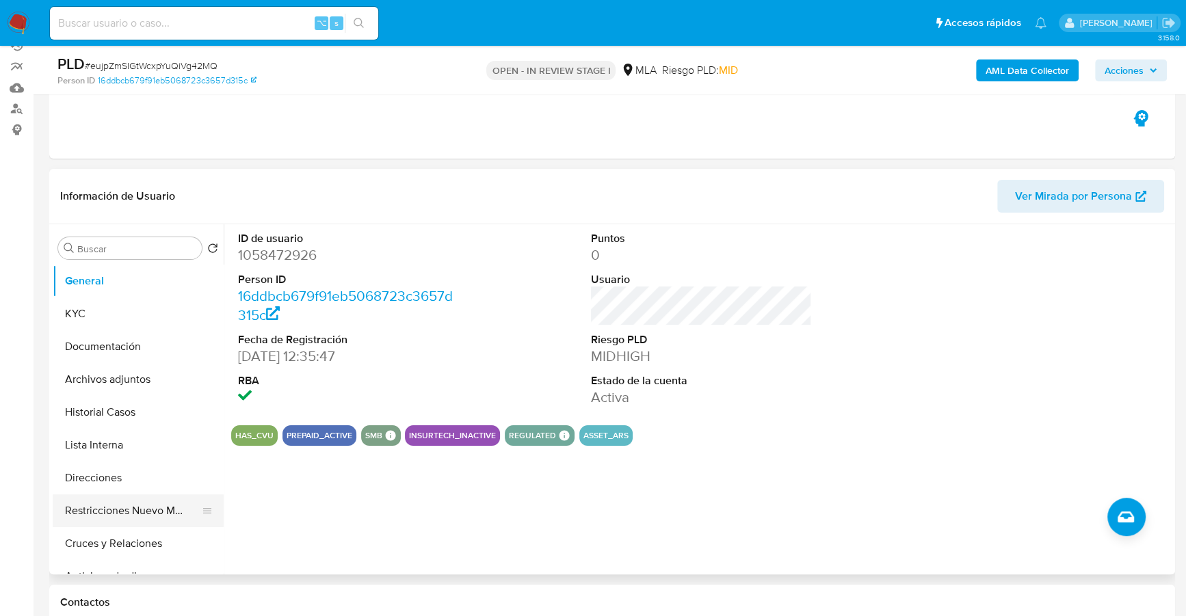
click at [94, 517] on button "Restricciones Nuevo Mundo" at bounding box center [133, 511] width 160 height 33
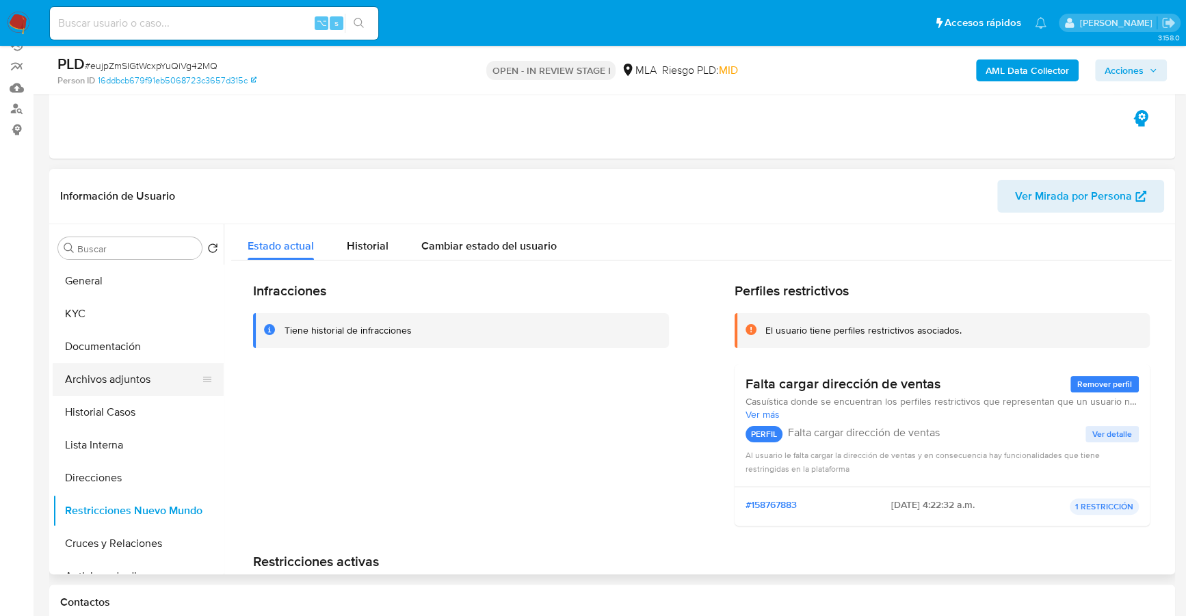
click at [133, 373] on button "Archivos adjuntos" at bounding box center [133, 379] width 160 height 33
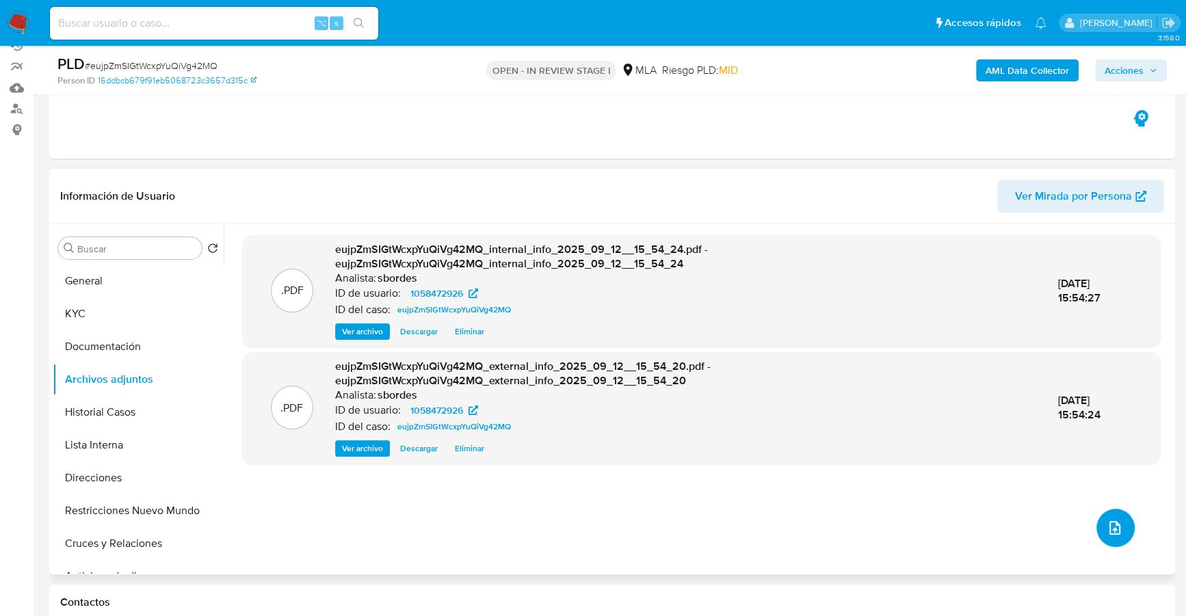
click at [1107, 525] on icon "upload-file" at bounding box center [1115, 528] width 16 height 16
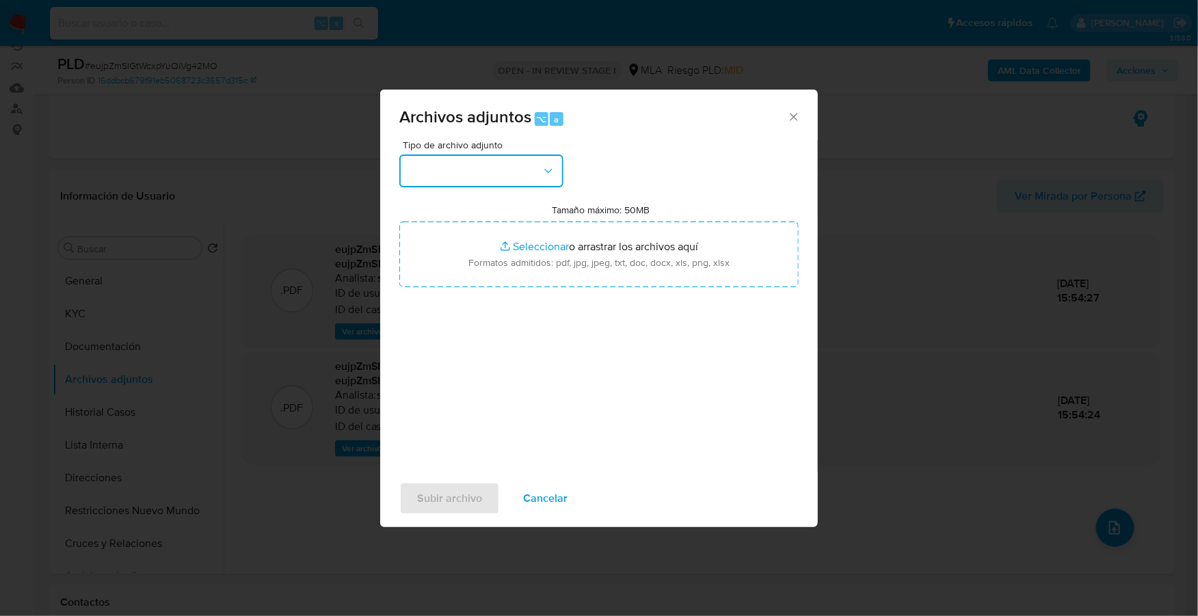
click at [501, 175] on button "button" at bounding box center [481, 171] width 164 height 33
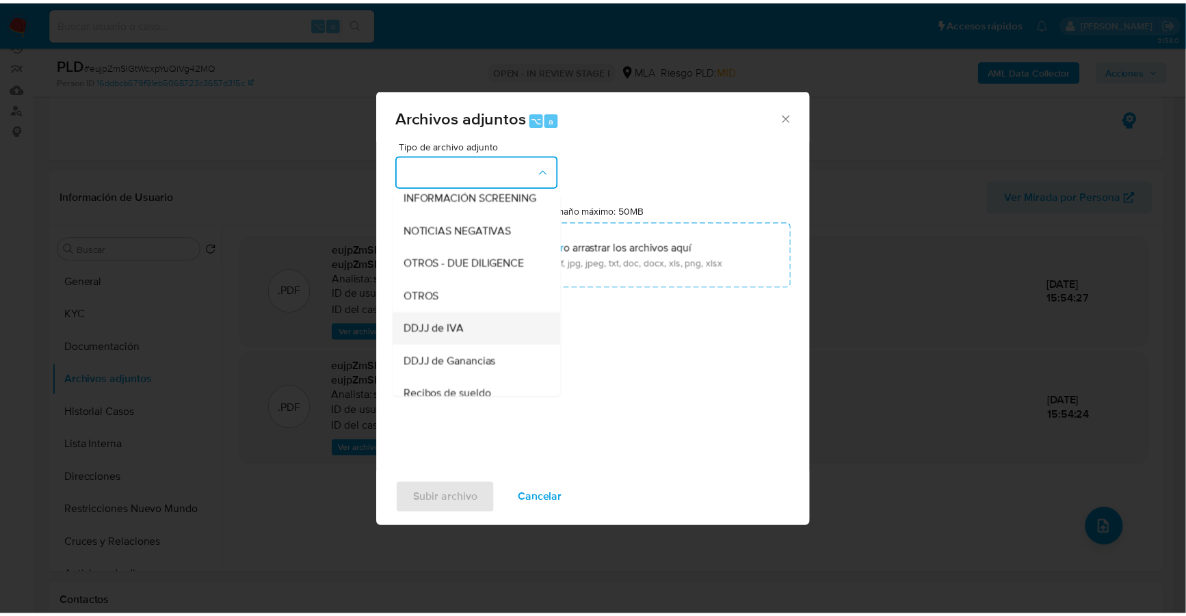
scroll to position [187, 0]
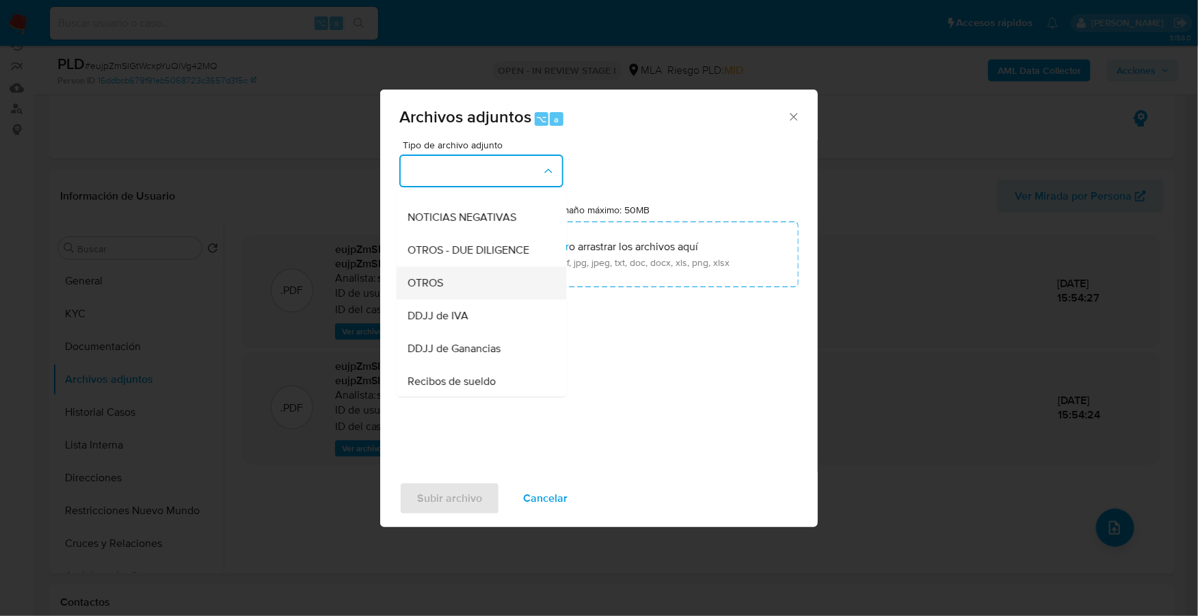
click at [441, 300] on div "OTROS" at bounding box center [478, 283] width 140 height 33
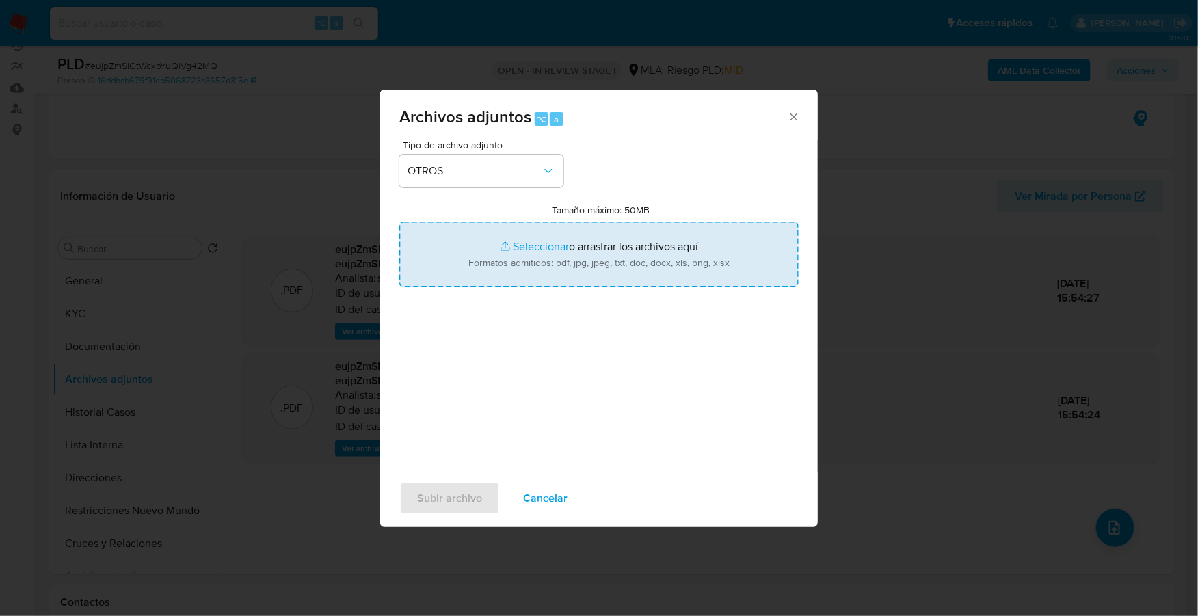
click at [536, 251] on input "Tamaño máximo: 50MB Seleccionar archivos" at bounding box center [598, 255] width 399 height 66
type input "C:\fakepath\Caselog eujpZmSIGtWcxpYuQiVg42MQ_2025_08_18_19_22_21.docx"
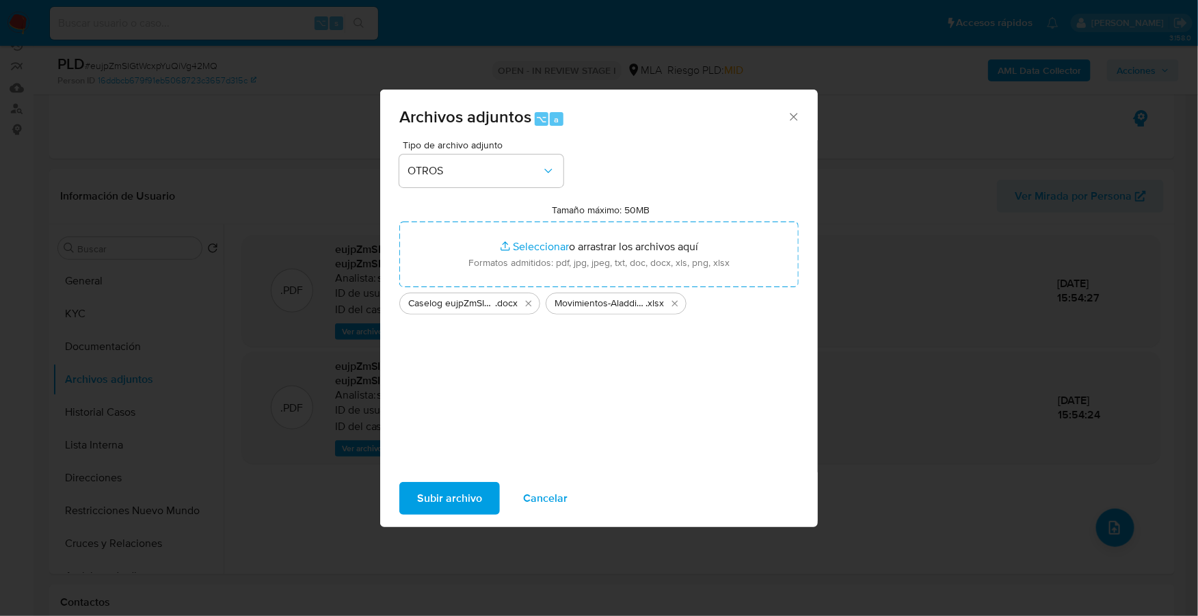
click at [445, 484] on span "Subir archivo" at bounding box center [449, 499] width 65 height 30
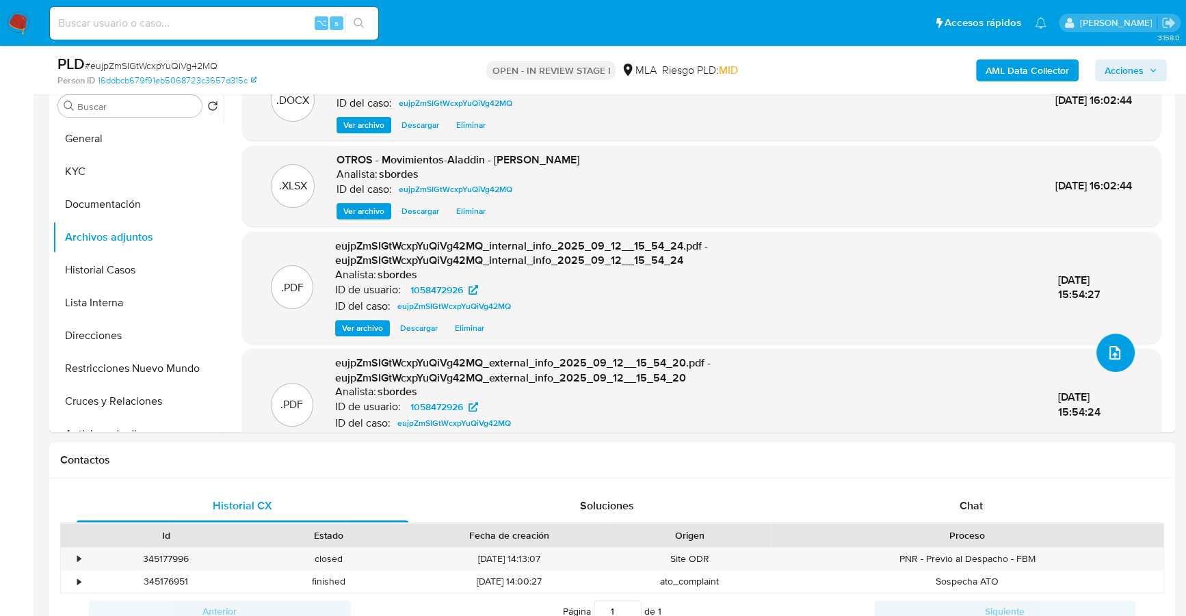
scroll to position [73, 0]
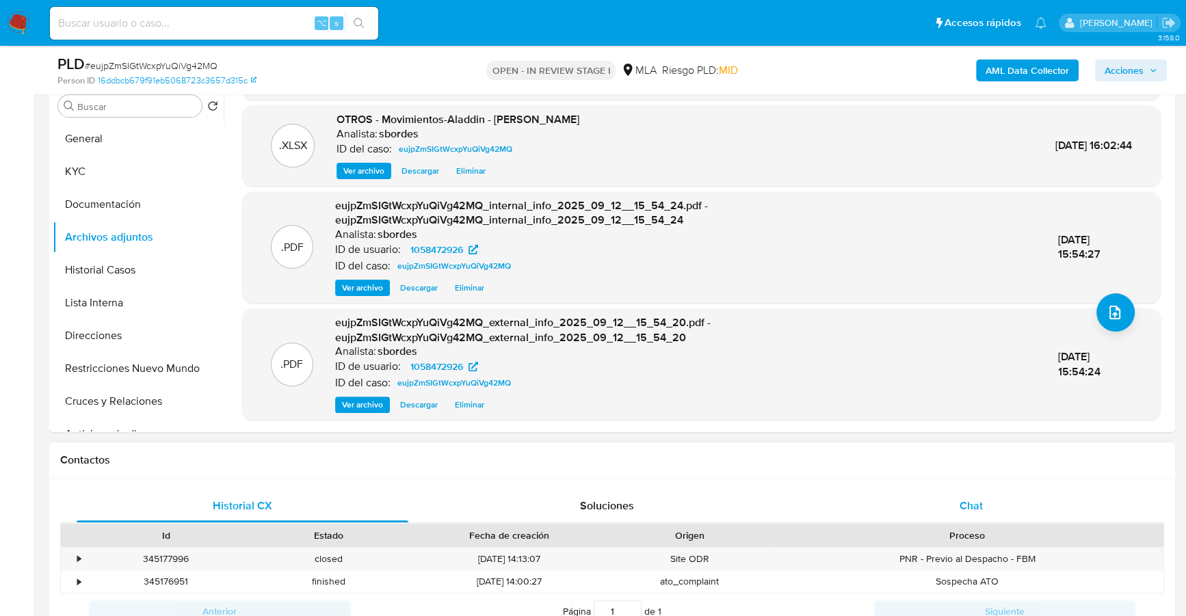
click at [946, 501] on div "Chat" at bounding box center [971, 506] width 332 height 33
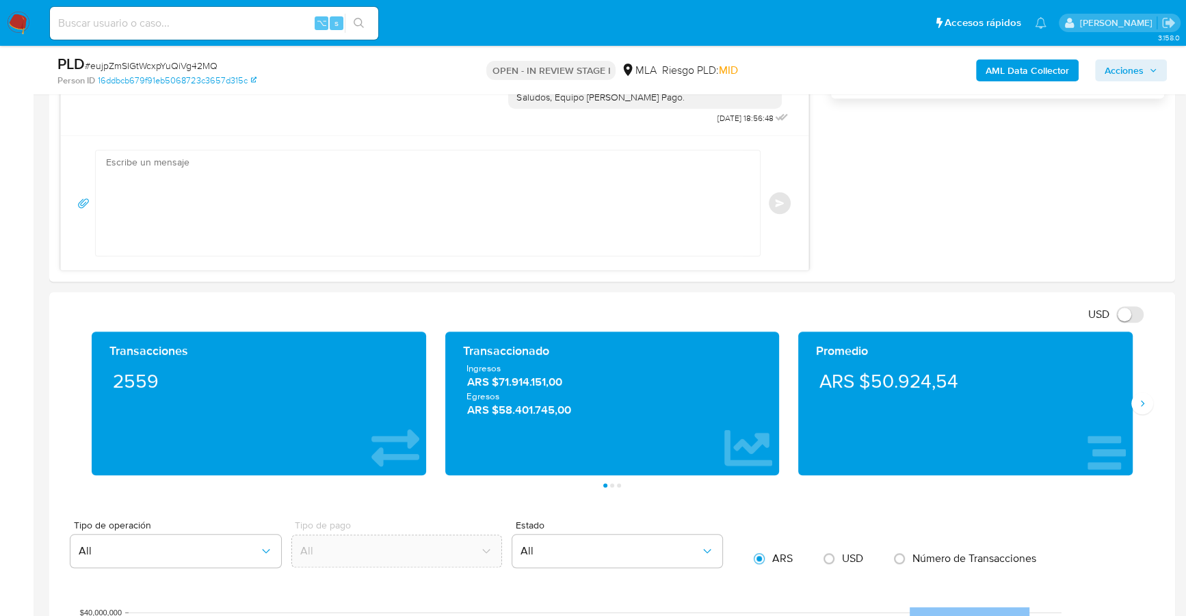
scroll to position [0, 0]
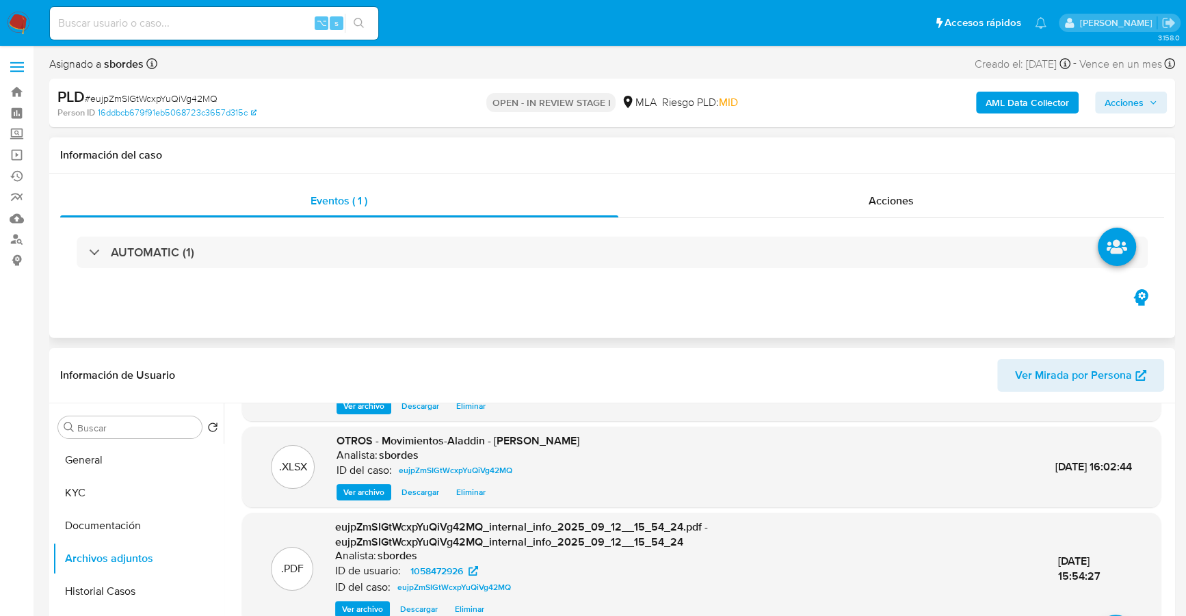
click at [978, 179] on div "Eventos ( 1 ) Acciones AUTOMATIC (1)" at bounding box center [612, 256] width 1126 height 164
click at [975, 186] on div "Acciones" at bounding box center [891, 201] width 547 height 33
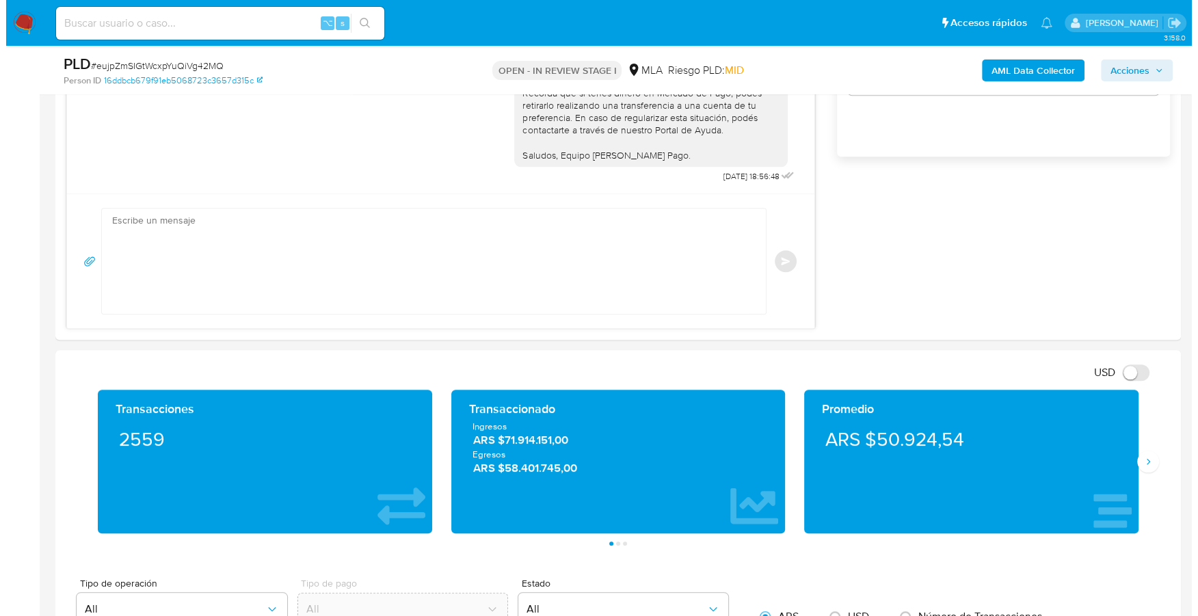
scroll to position [2557, 0]
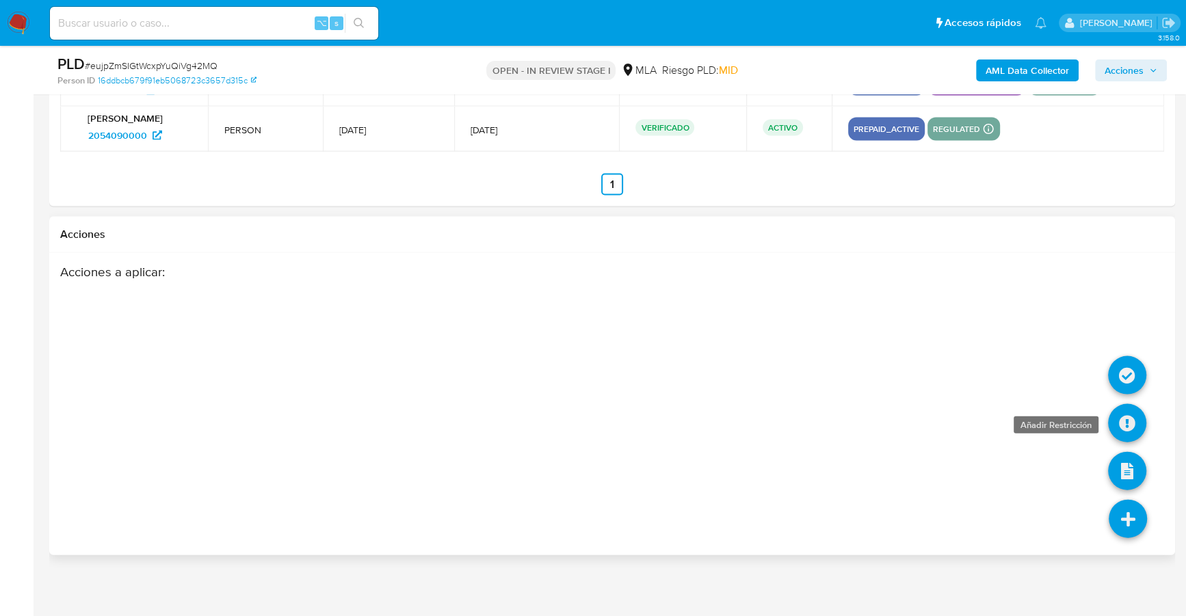
click at [1114, 423] on icon at bounding box center [1127, 423] width 38 height 38
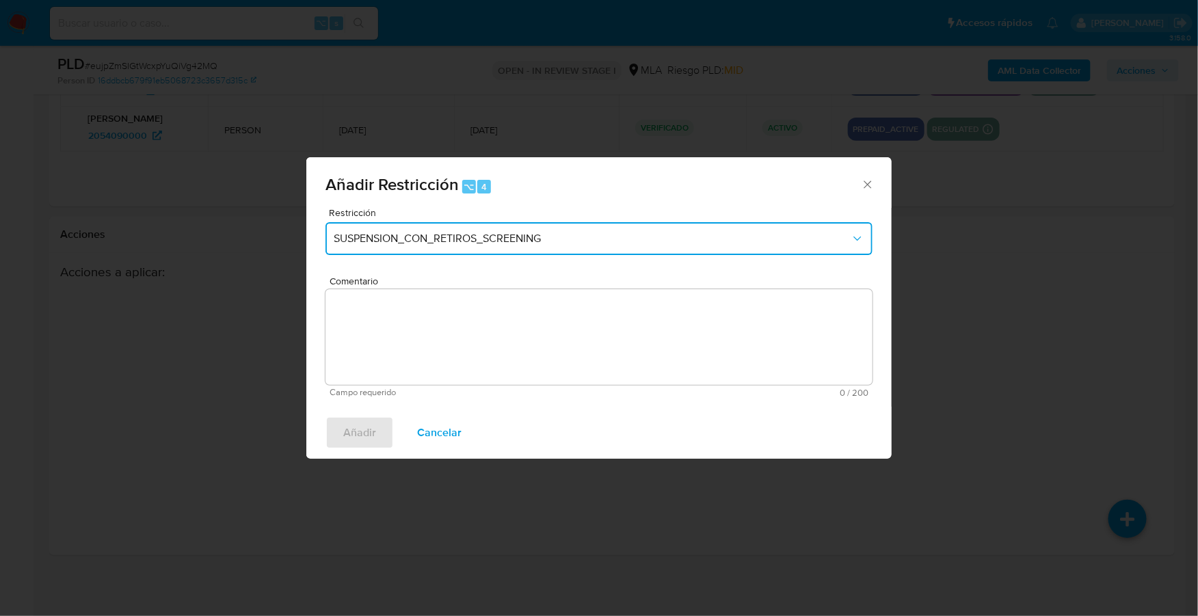
click at [432, 239] on span "SUSPENSION_CON_RETIROS_SCREENING" at bounding box center [592, 239] width 517 height 14
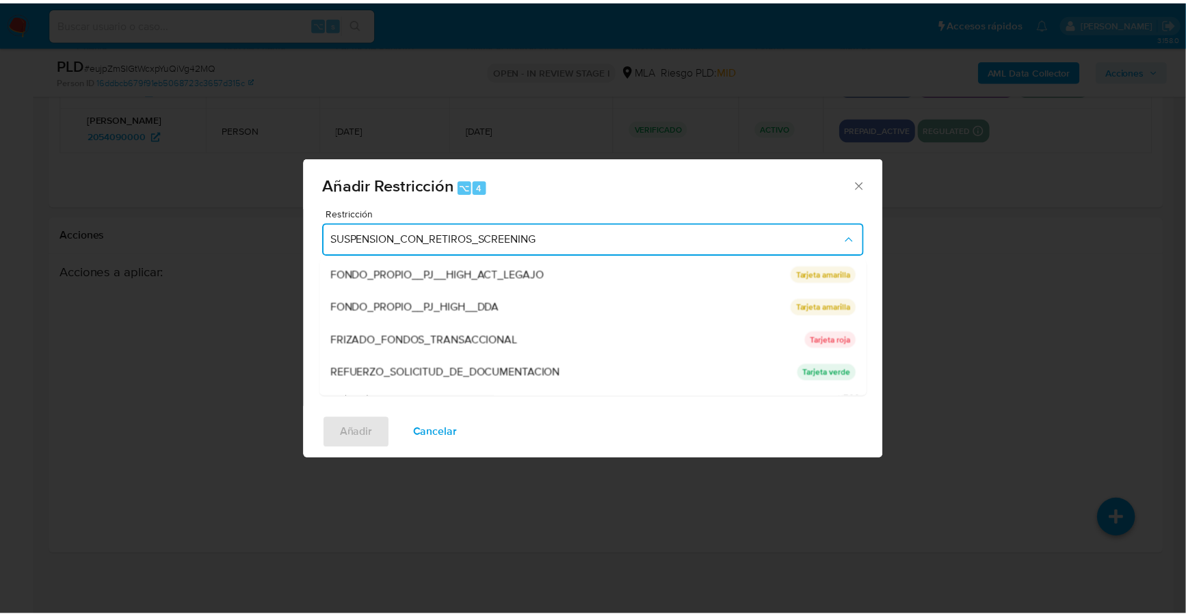
scroll to position [289, 0]
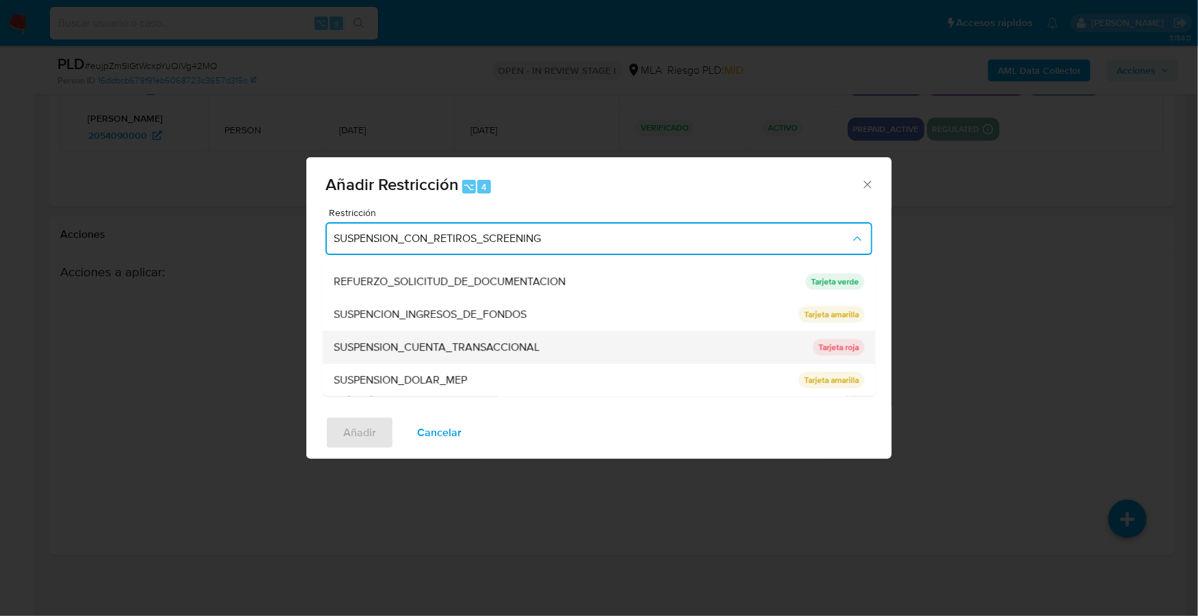
click at [474, 345] on span "SUSPENSION_CUENTA_TRANSACCIONAL" at bounding box center [437, 348] width 206 height 14
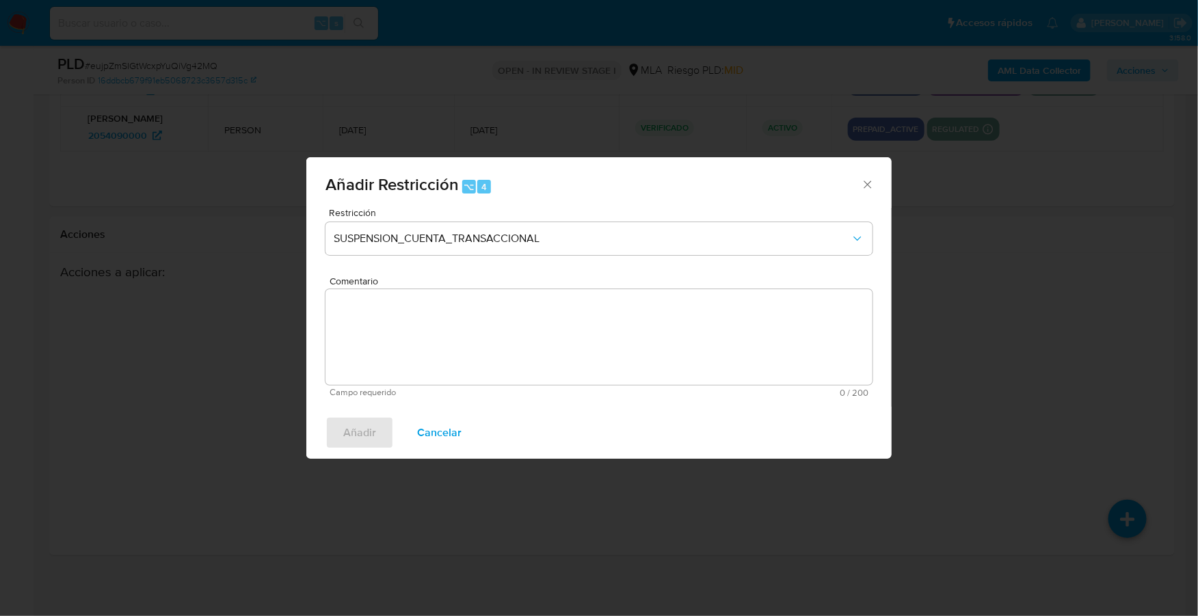
click at [714, 332] on textarea "Comentario" at bounding box center [599, 337] width 547 height 96
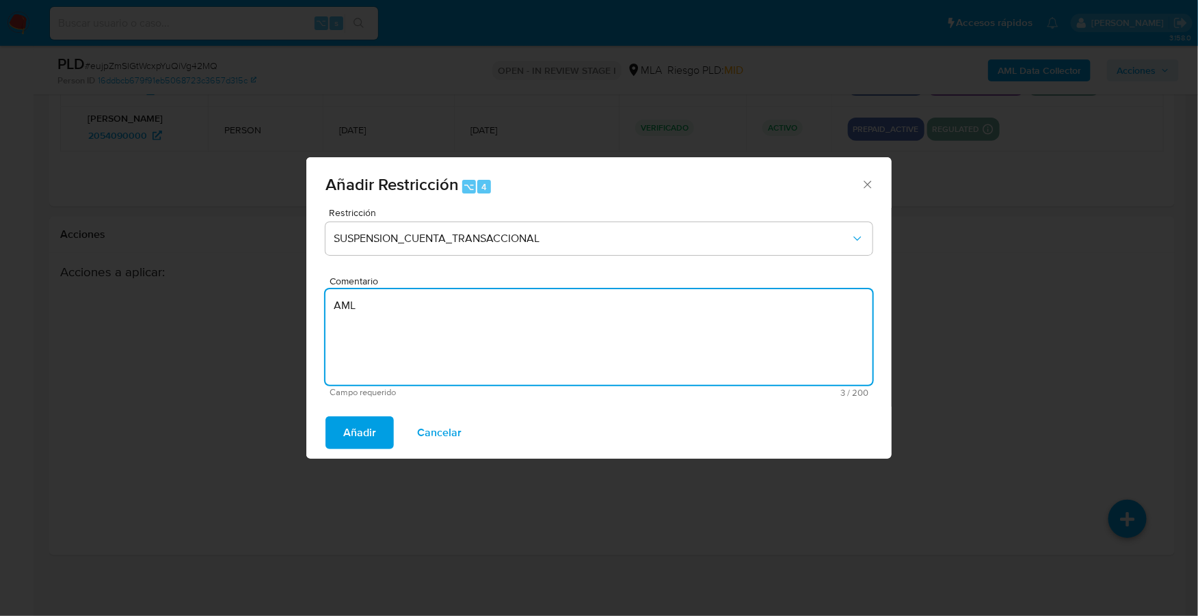
type textarea "AML"
click at [311, 443] on div "Añadir Cancelar" at bounding box center [598, 433] width 585 height 52
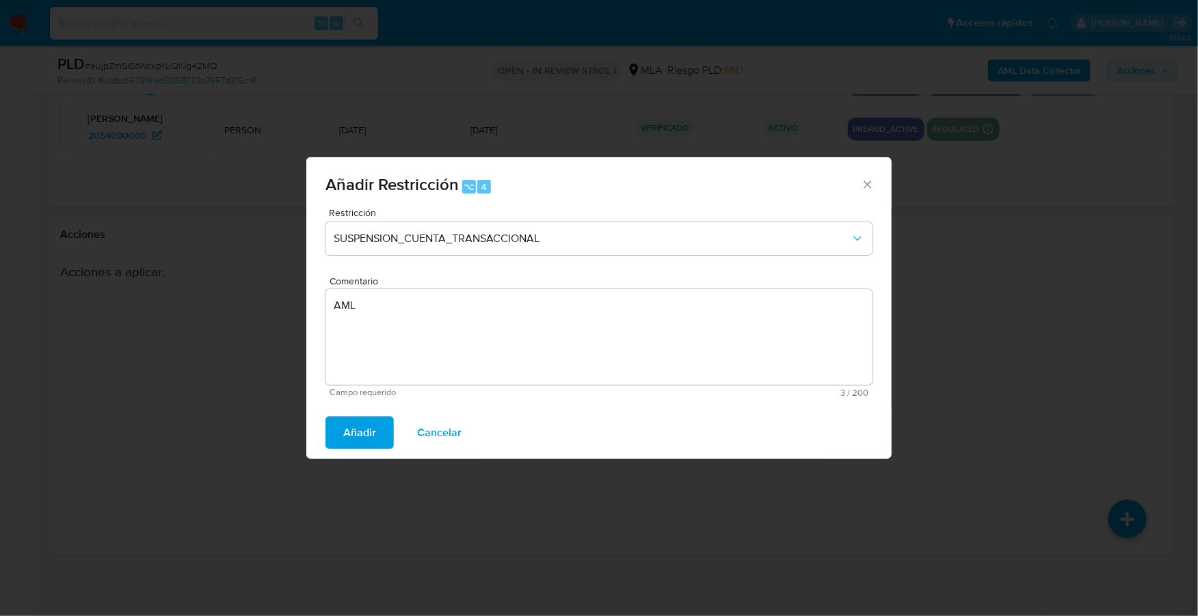
click at [345, 435] on span "Añadir" at bounding box center [359, 433] width 33 height 30
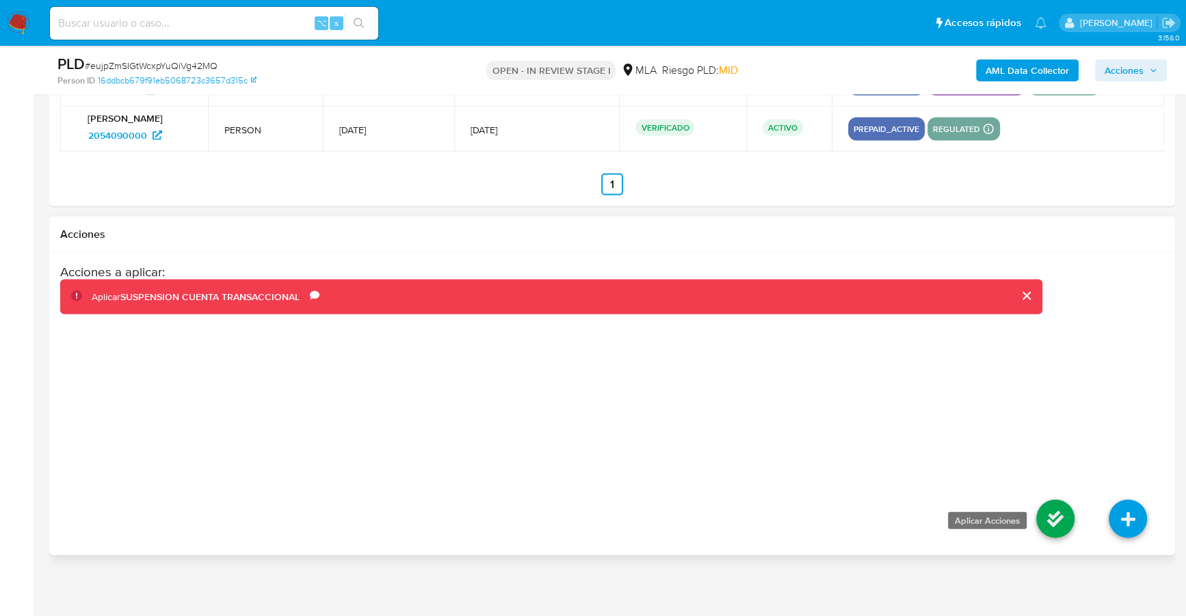
click at [1059, 518] on icon at bounding box center [1055, 519] width 38 height 38
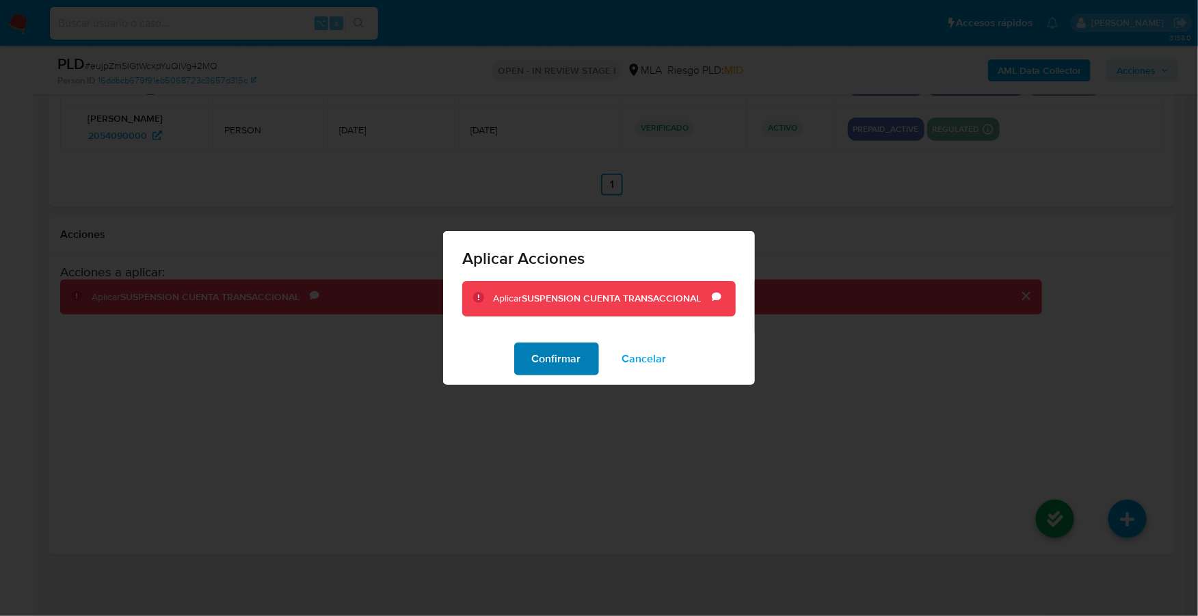
click at [552, 354] on span "Confirmar" at bounding box center [556, 359] width 49 height 30
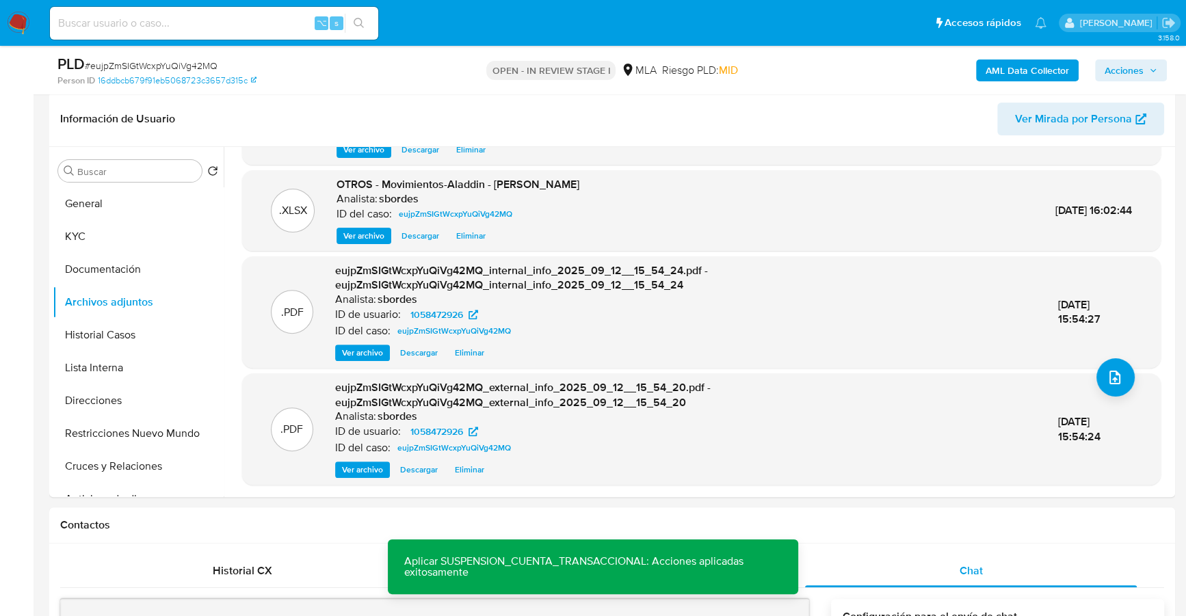
scroll to position [0, 0]
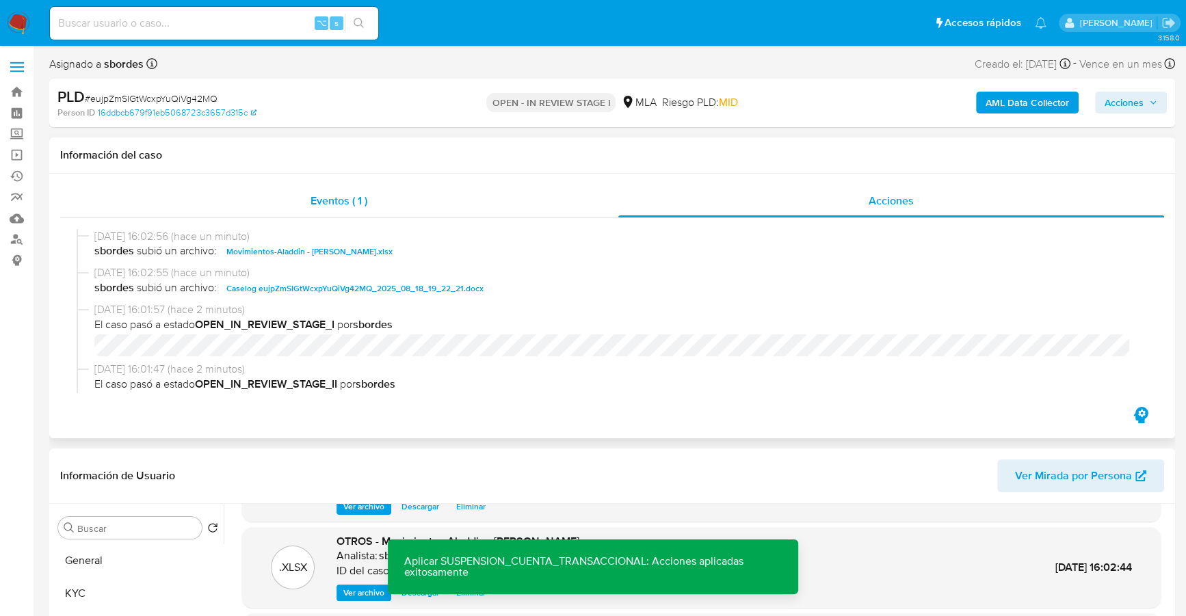
click at [482, 192] on div "Eventos ( 1 )" at bounding box center [339, 201] width 558 height 33
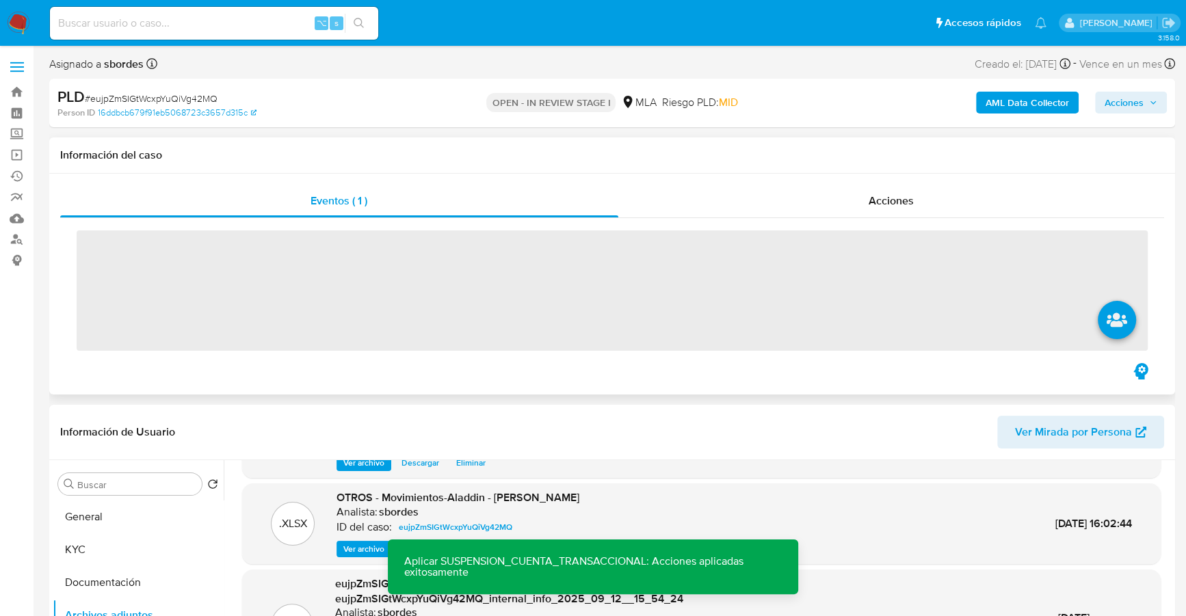
click at [941, 220] on div "‌" at bounding box center [612, 289] width 1104 height 142
click at [937, 203] on div "Acciones" at bounding box center [891, 201] width 547 height 33
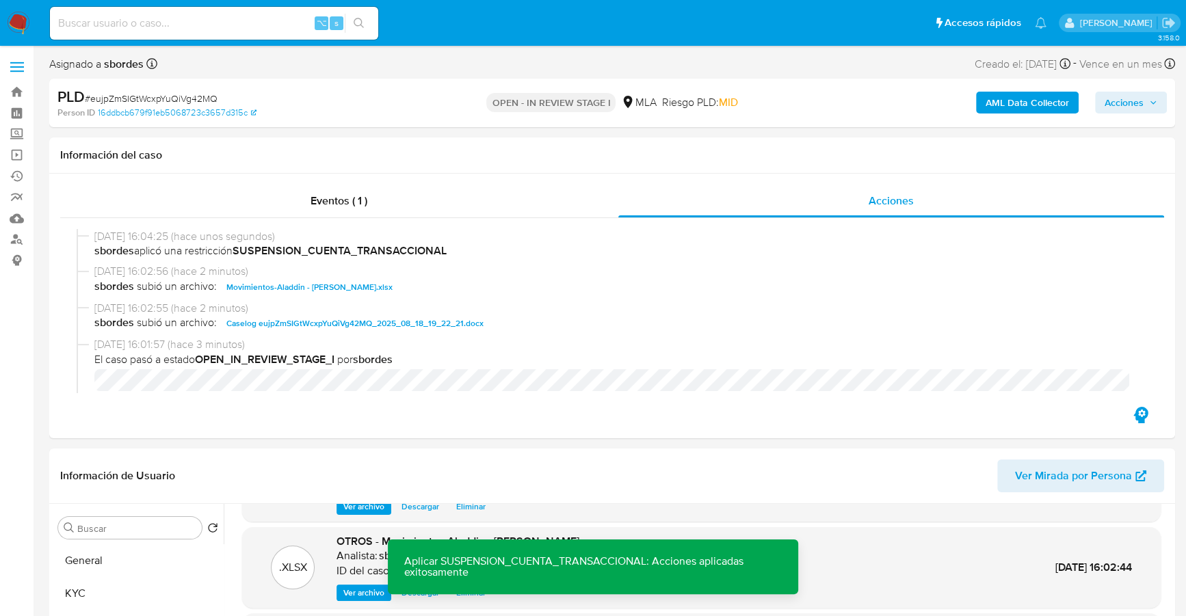
click at [1116, 105] on span "Acciones" at bounding box center [1124, 103] width 39 height 22
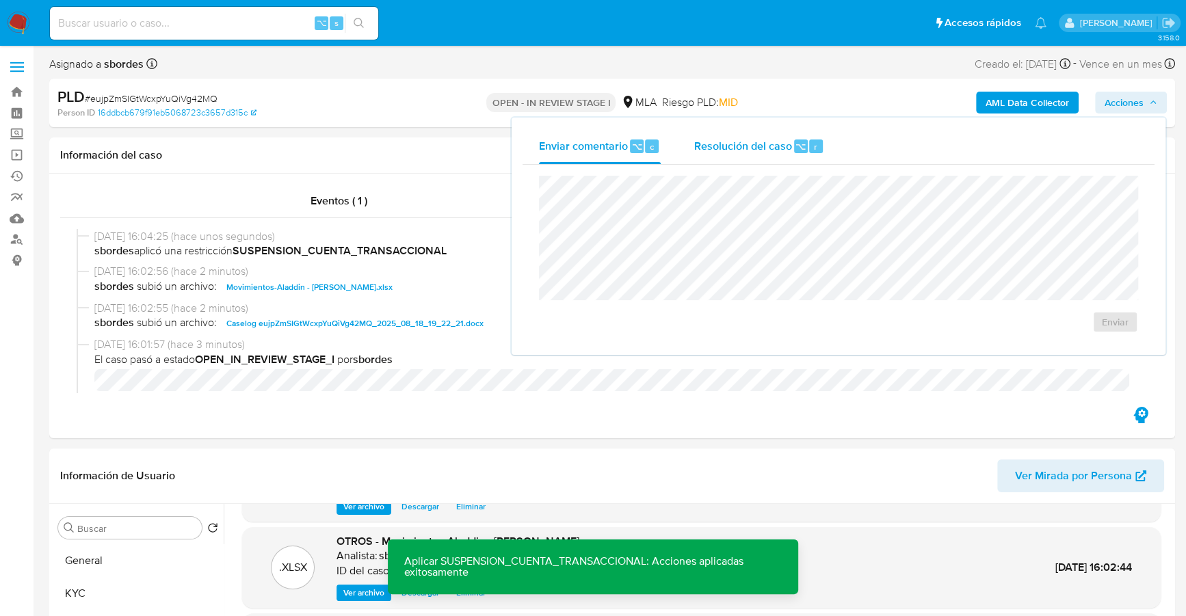
click at [802, 144] on span "⌥" at bounding box center [800, 146] width 10 height 13
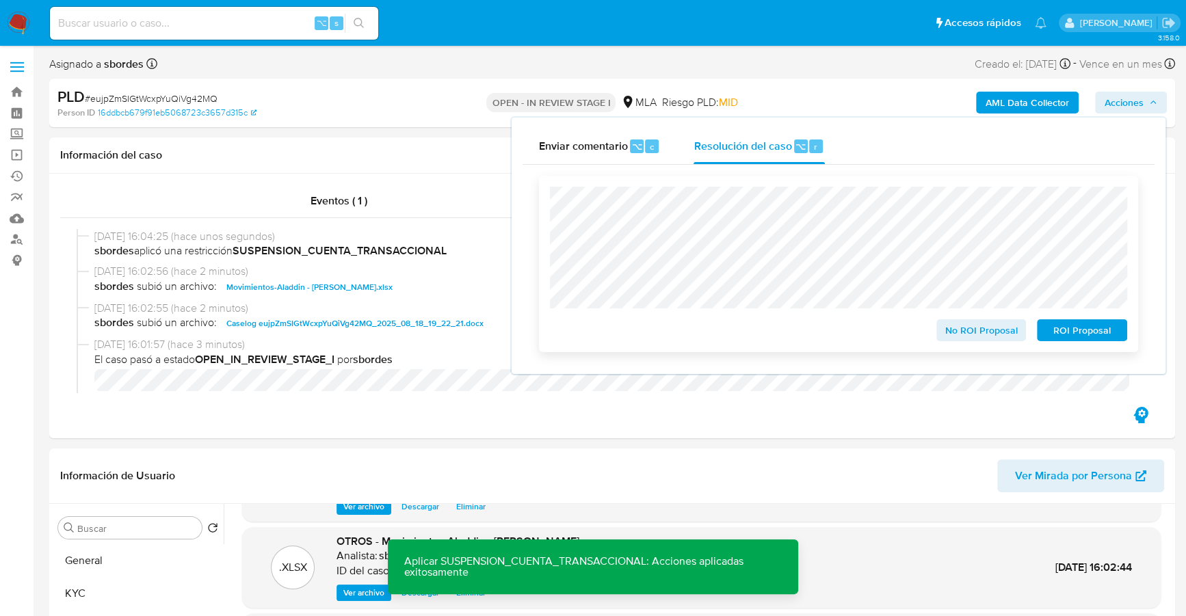
click at [1062, 332] on span "ROI Proposal" at bounding box center [1081, 330] width 71 height 19
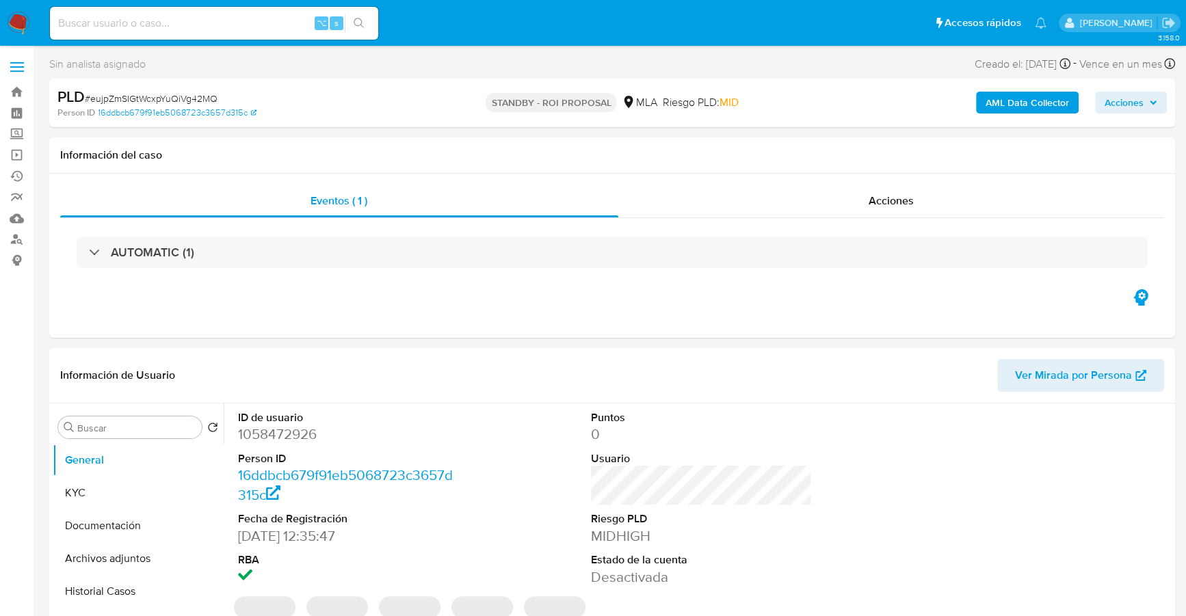
select select "10"
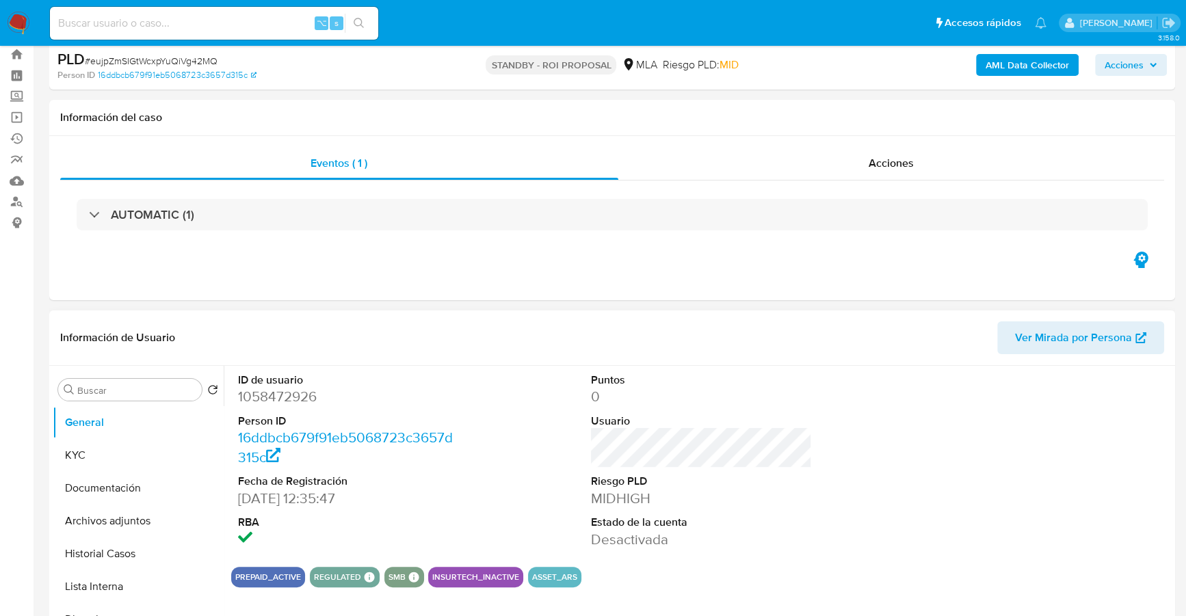
scroll to position [125, 0]
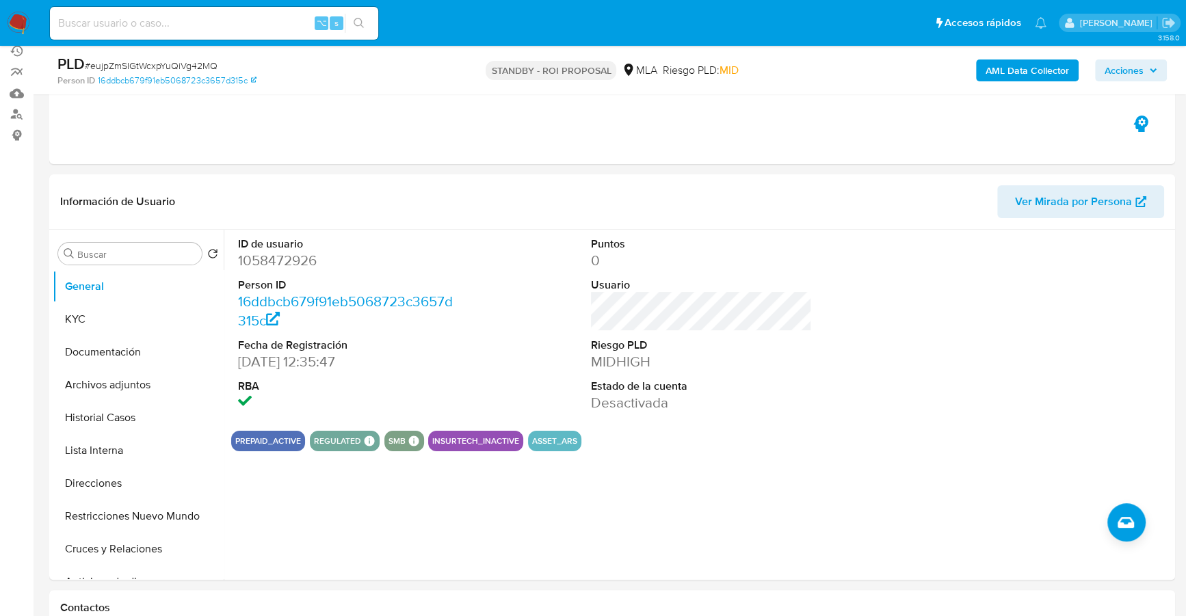
click at [182, 16] on input at bounding box center [214, 23] width 328 height 18
paste input "739152297"
type input "739152297"
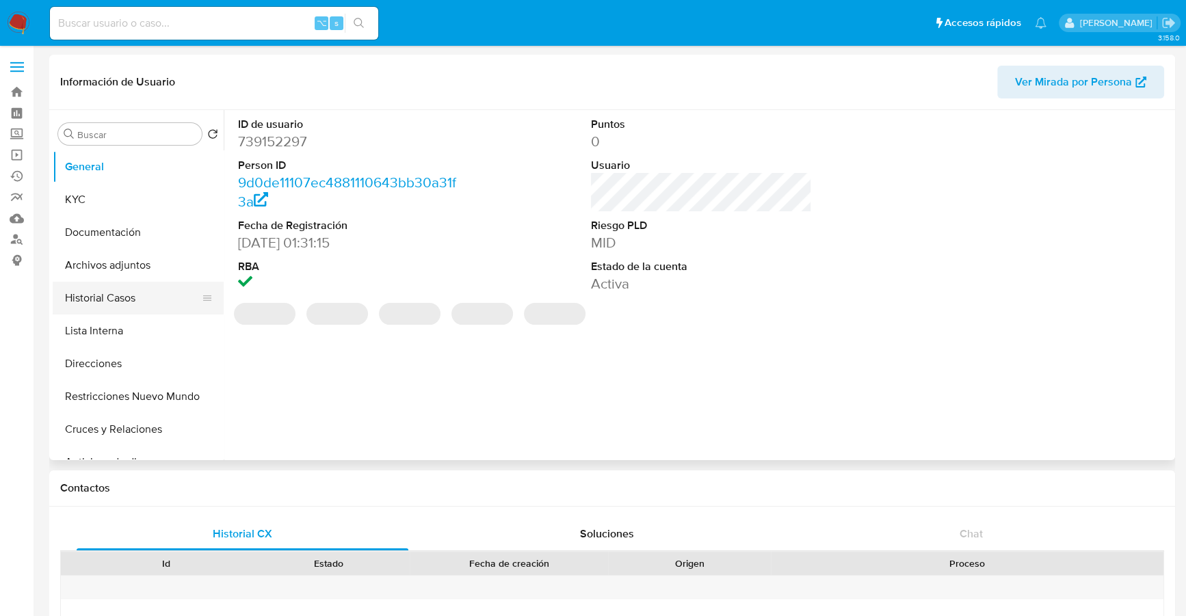
select select "10"
click at [101, 298] on button "Historial Casos" at bounding box center [133, 298] width 160 height 33
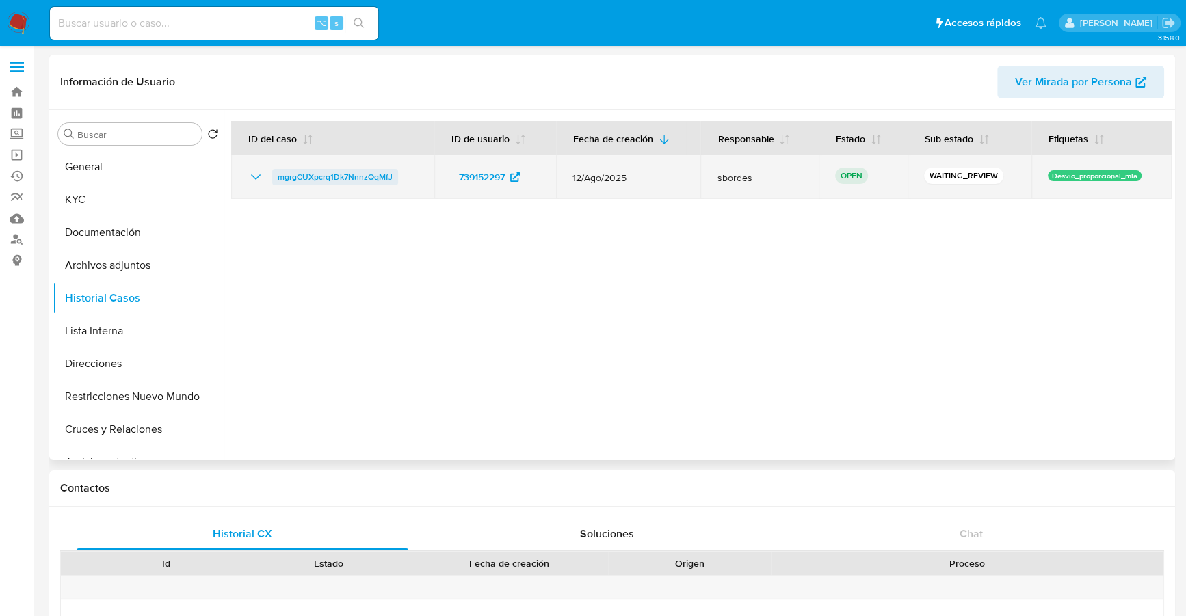
click at [327, 176] on span "mgrgCUXpcrq1Dk7NnnzQqMfJ" at bounding box center [335, 177] width 115 height 16
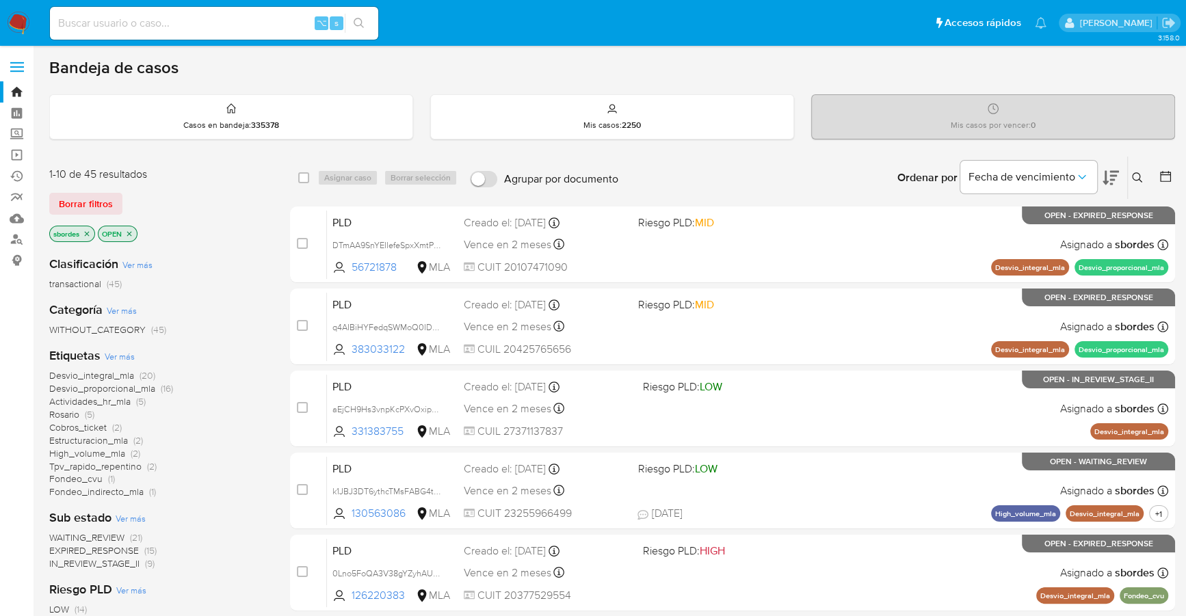
click at [85, 232] on icon "close-filter" at bounding box center [87, 234] width 8 height 8
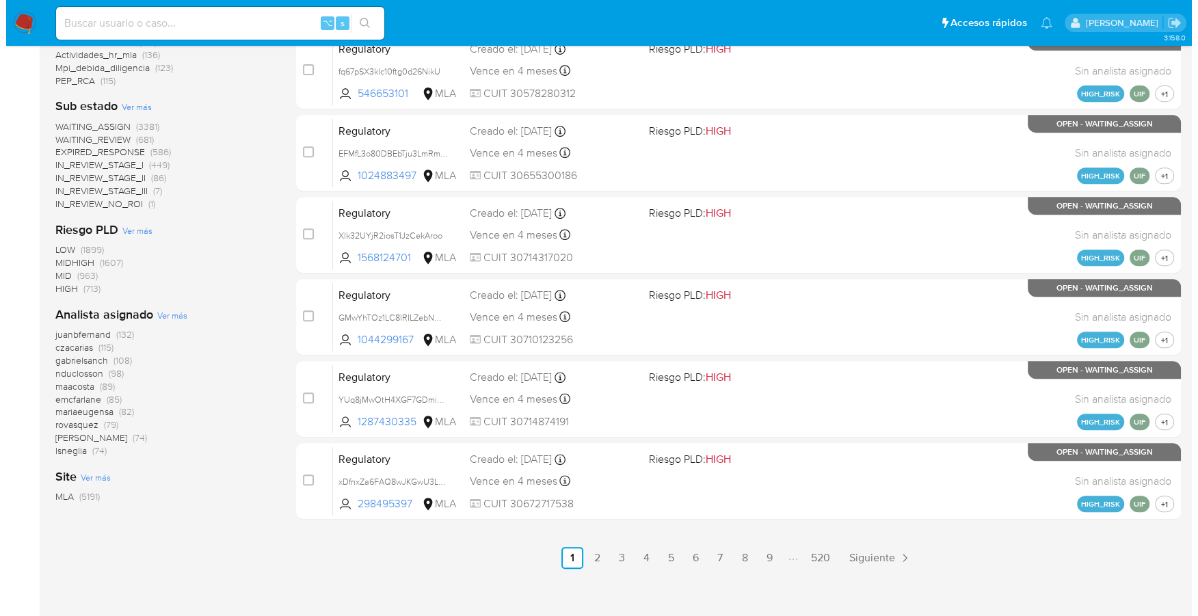
scroll to position [512, 0]
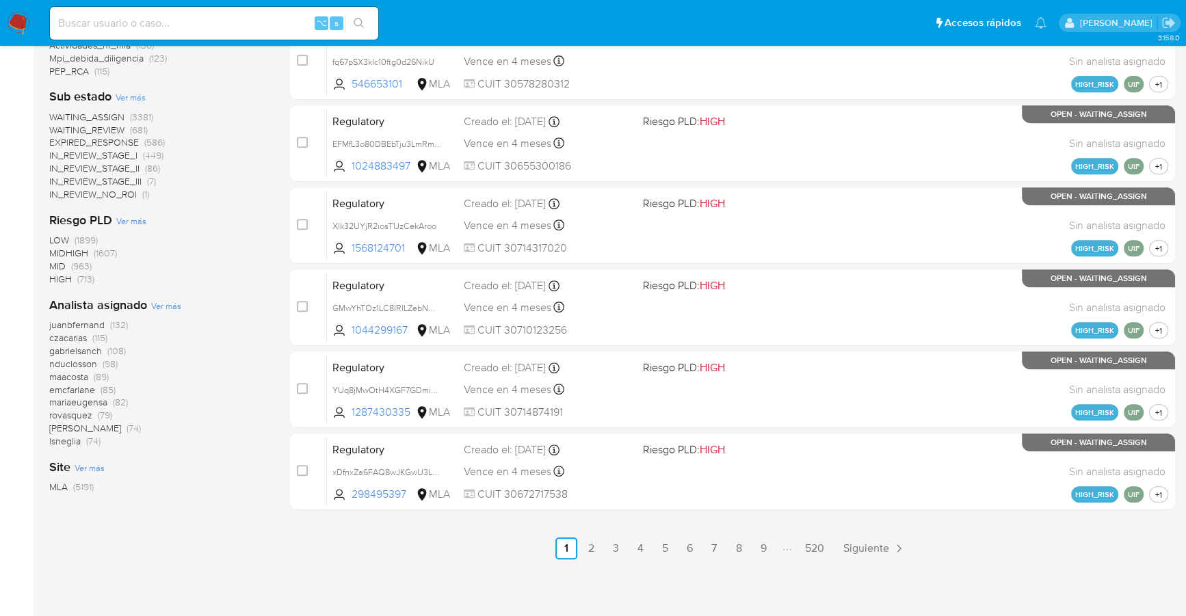
click at [166, 307] on span "Ver más" at bounding box center [166, 306] width 30 height 12
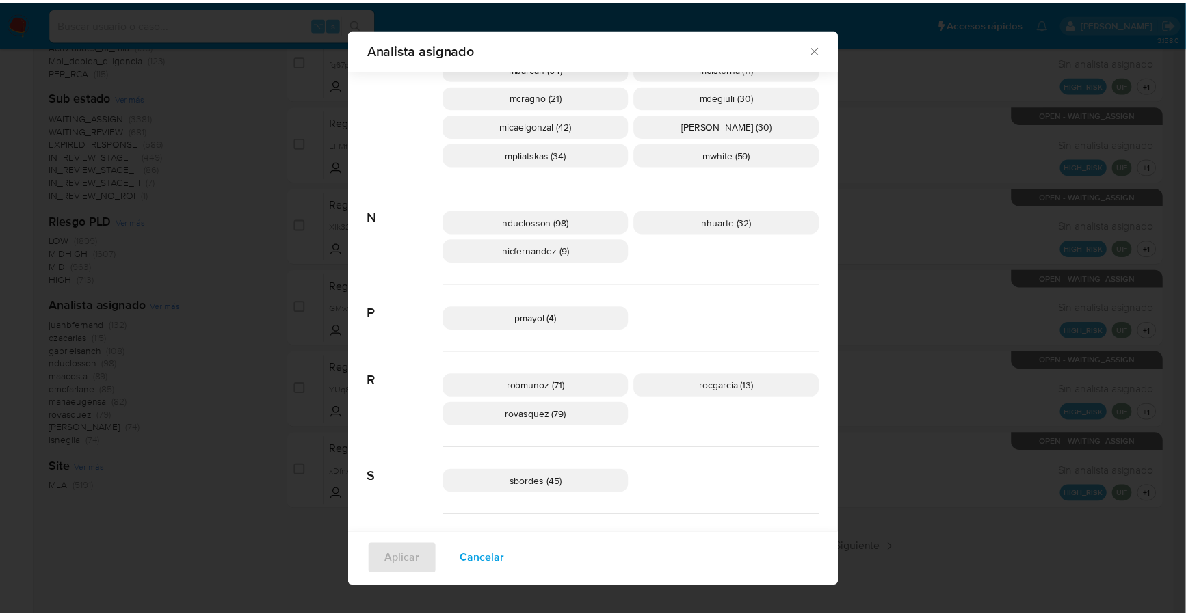
scroll to position [934, 0]
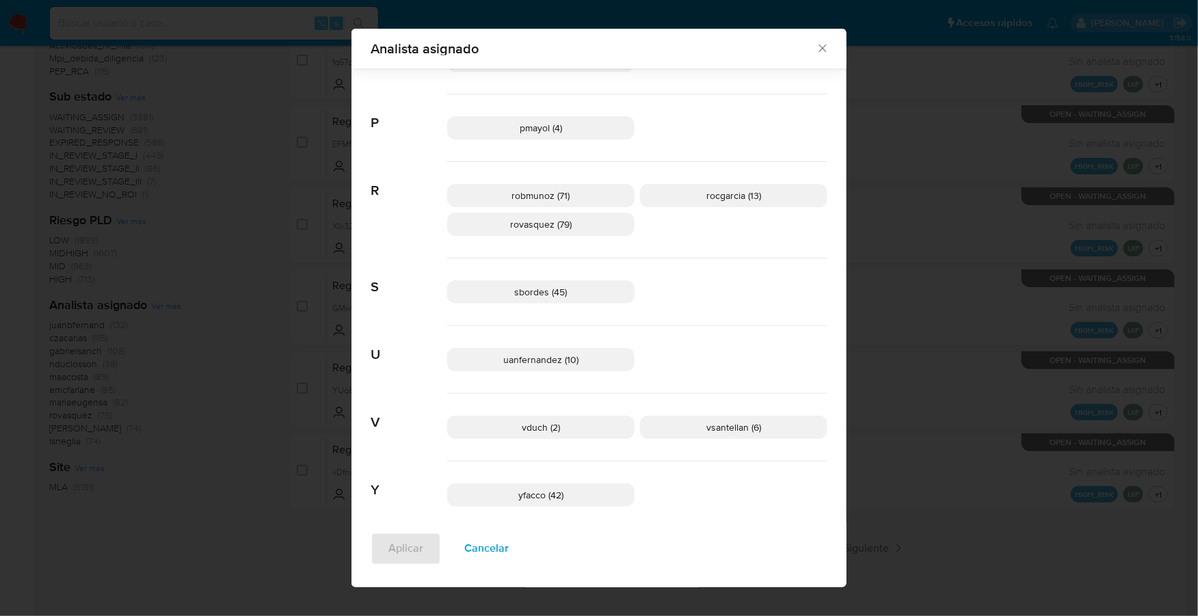
click at [818, 47] on icon "Cerrar" at bounding box center [823, 49] width 14 height 14
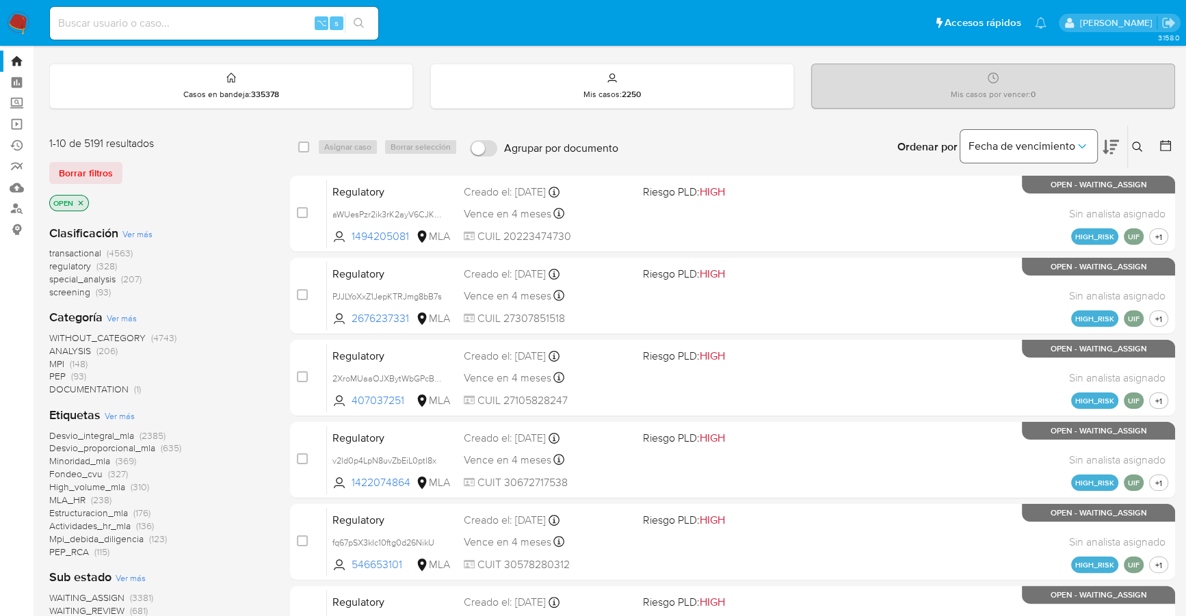
scroll to position [0, 0]
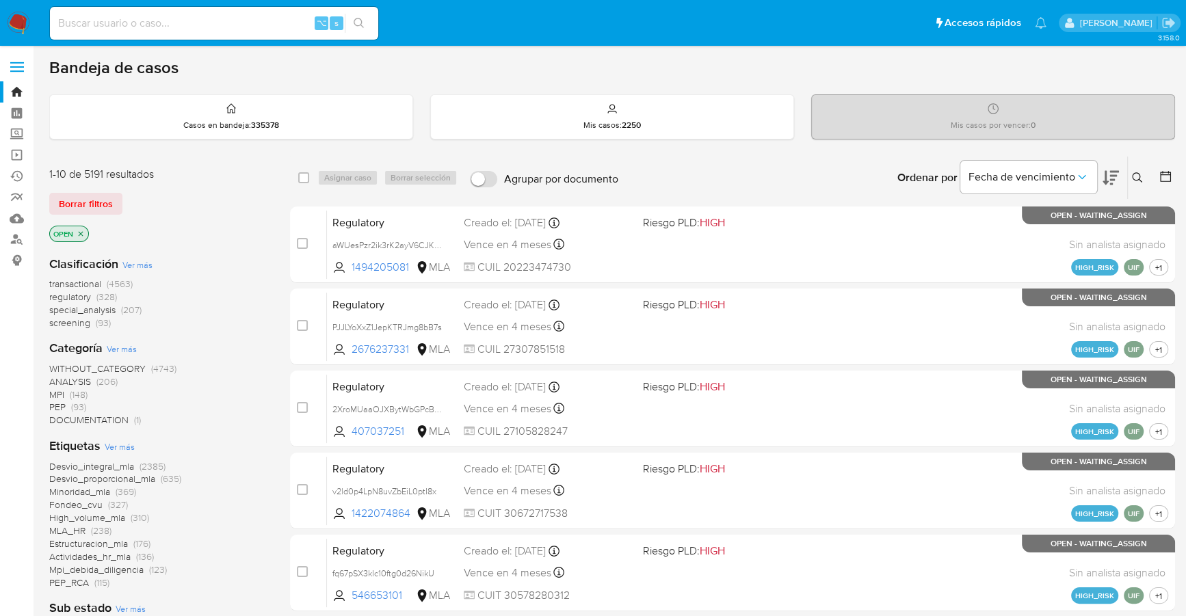
click at [1136, 180] on icon at bounding box center [1137, 177] width 11 height 11
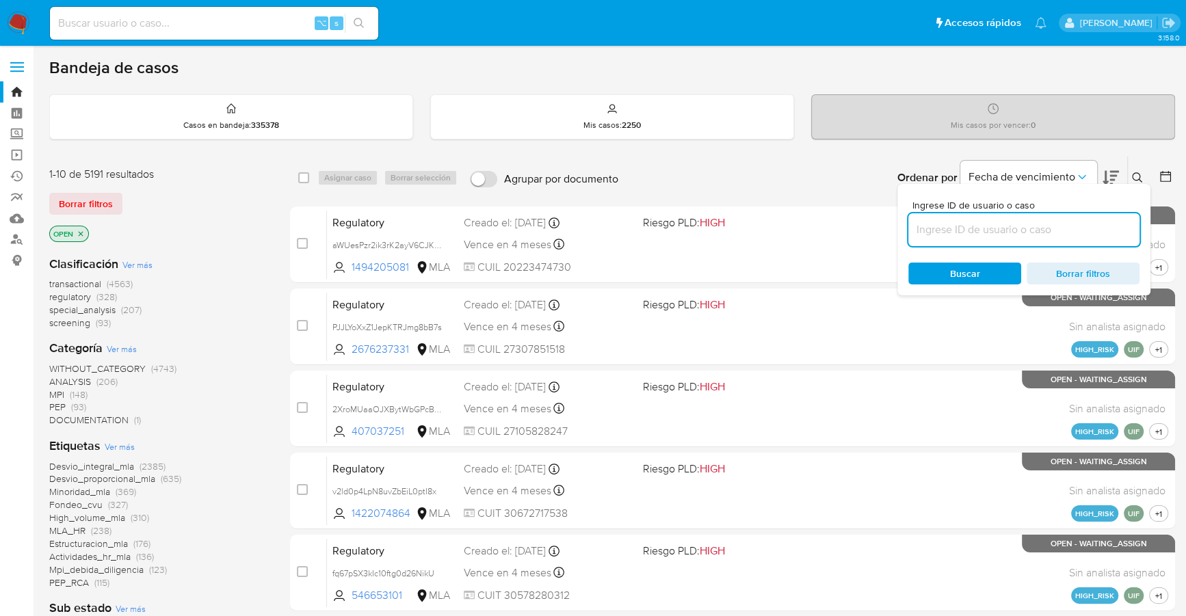
click at [997, 235] on input at bounding box center [1023, 230] width 231 height 18
type input "mgrgCUXpcrq1Dk7NnnzQqMfJ"
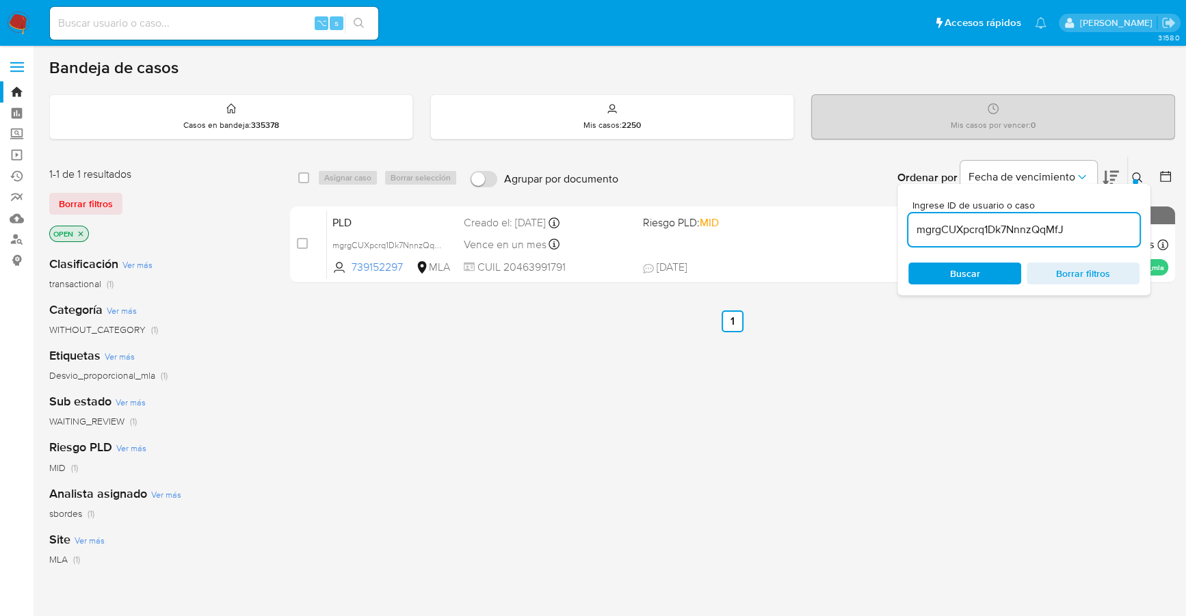
click at [1129, 175] on button at bounding box center [1139, 178] width 23 height 16
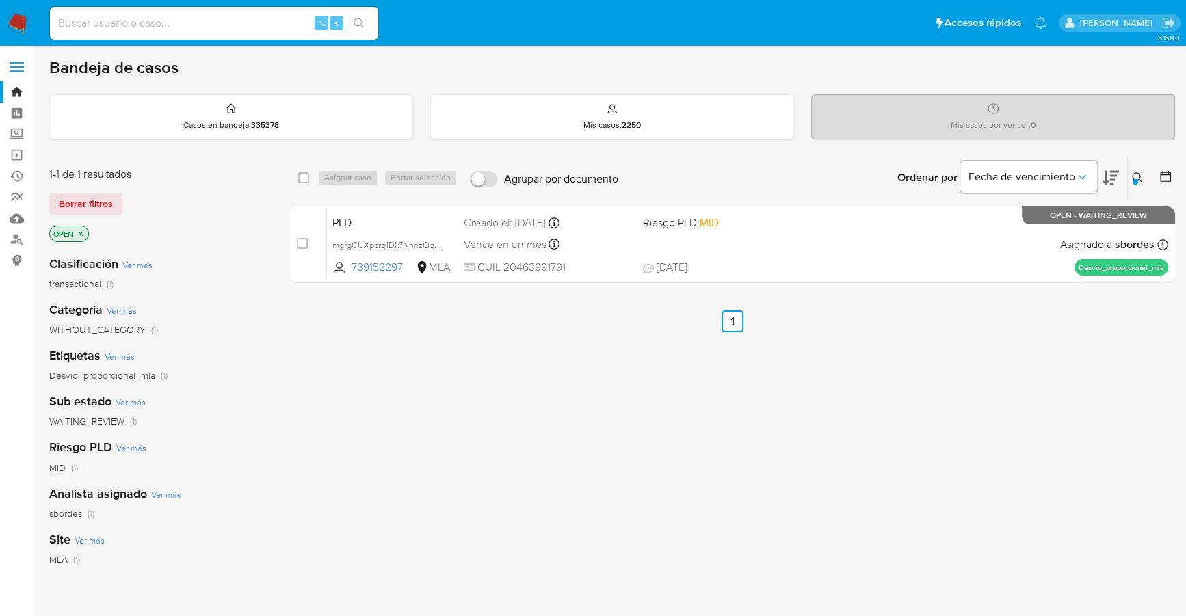
click at [1134, 176] on icon at bounding box center [1137, 177] width 11 height 11
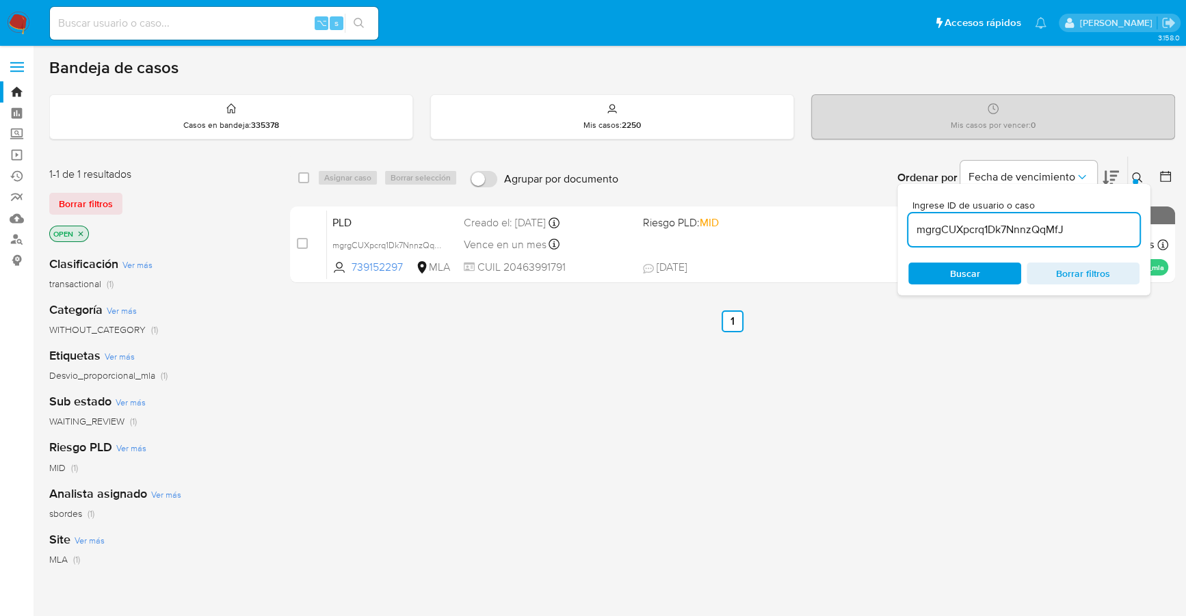
click at [1133, 177] on icon at bounding box center [1137, 177] width 11 height 11
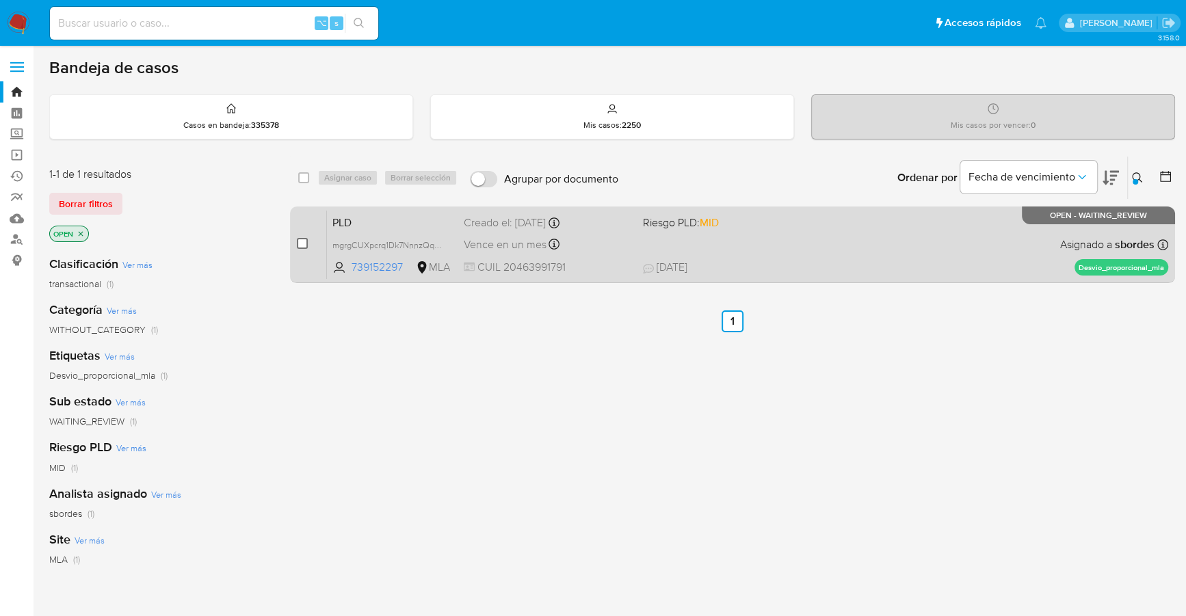
click at [298, 243] on input "checkbox" at bounding box center [302, 243] width 11 height 11
checkbox input "true"
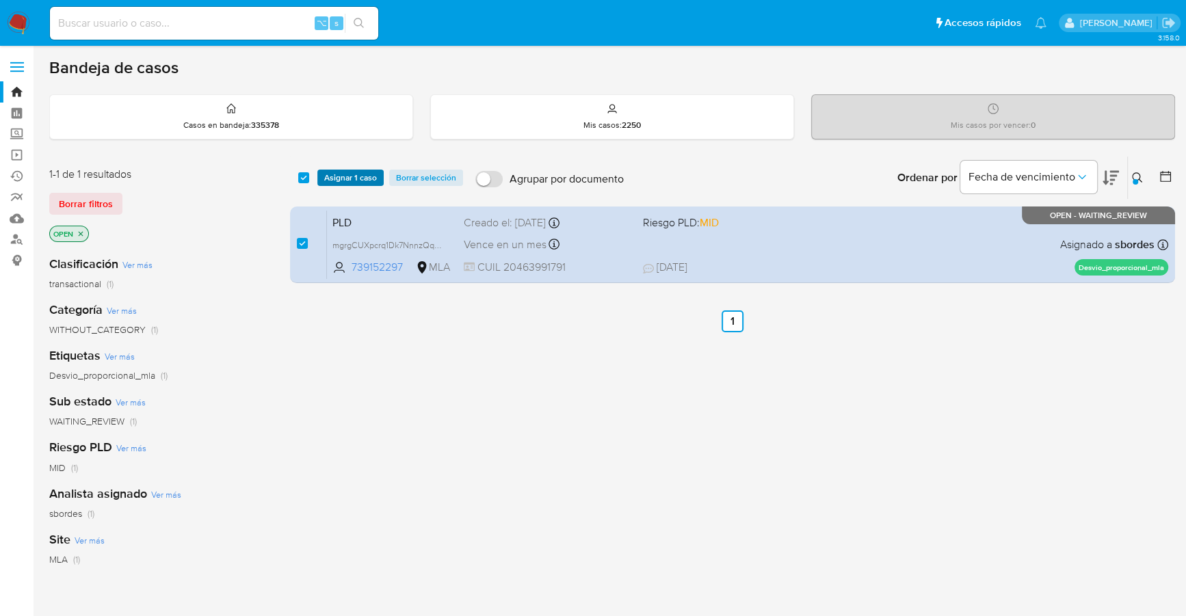
click at [334, 175] on span "Asignar 1 caso" at bounding box center [350, 178] width 53 height 14
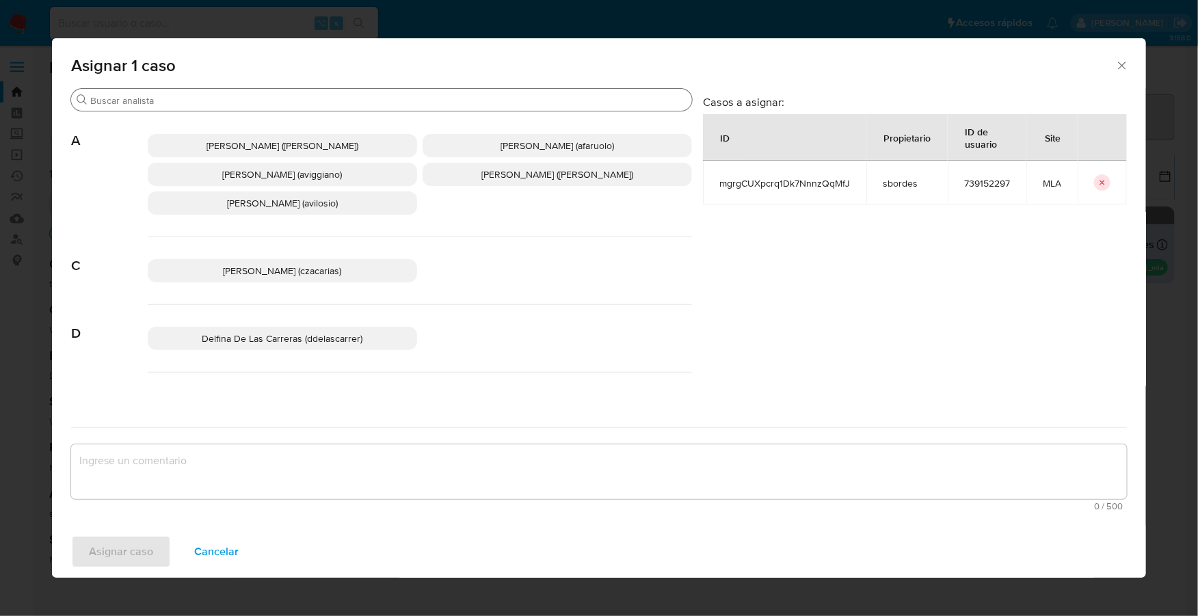
click at [246, 98] on input "Buscar" at bounding box center [388, 100] width 596 height 12
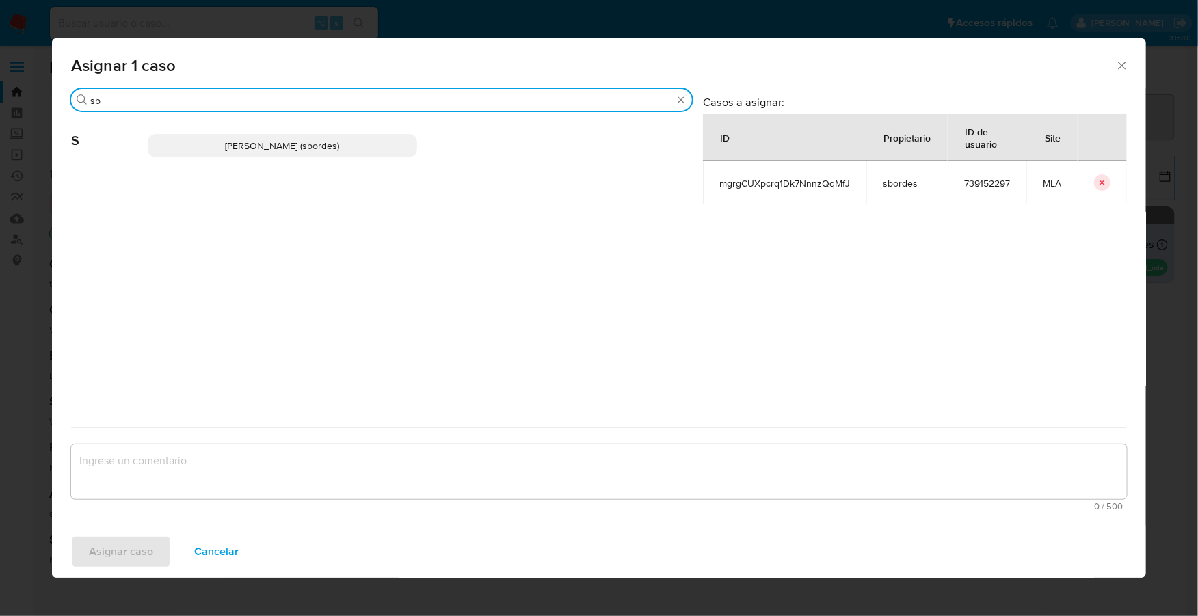
type input "sb"
click at [272, 137] on p "[PERSON_NAME] (sbordes)" at bounding box center [282, 145] width 269 height 23
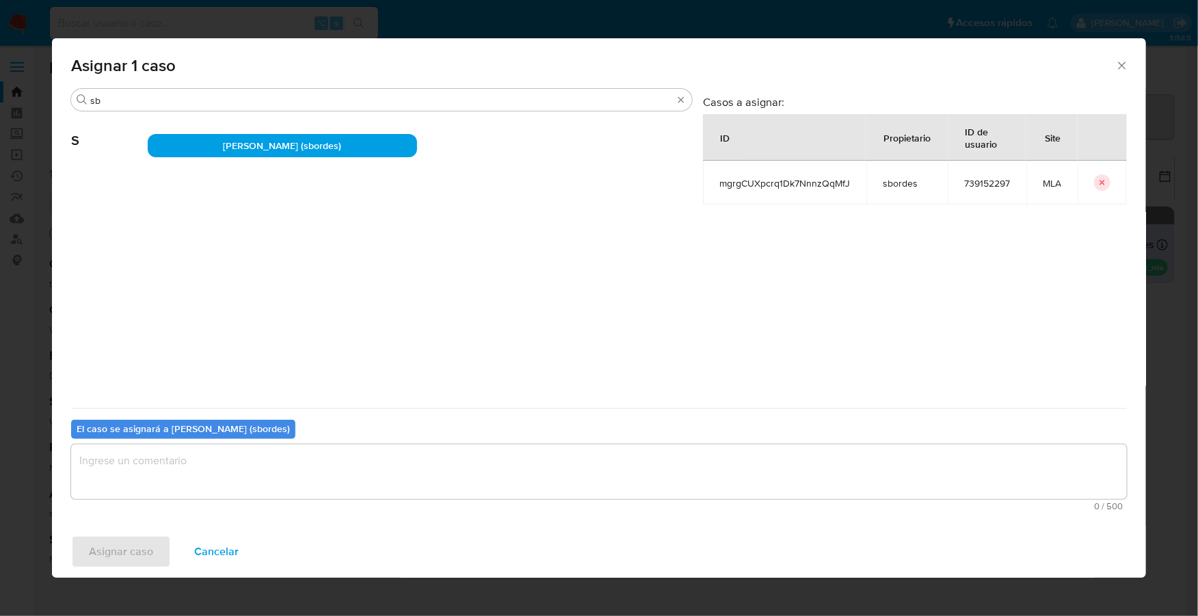
click at [259, 434] on div "El caso se asignará a [PERSON_NAME] (sbordes) 0 / 500 500 caracteres restantes" at bounding box center [599, 462] width 1056 height 108
click at [257, 466] on textarea "assign-modal" at bounding box center [599, 472] width 1056 height 55
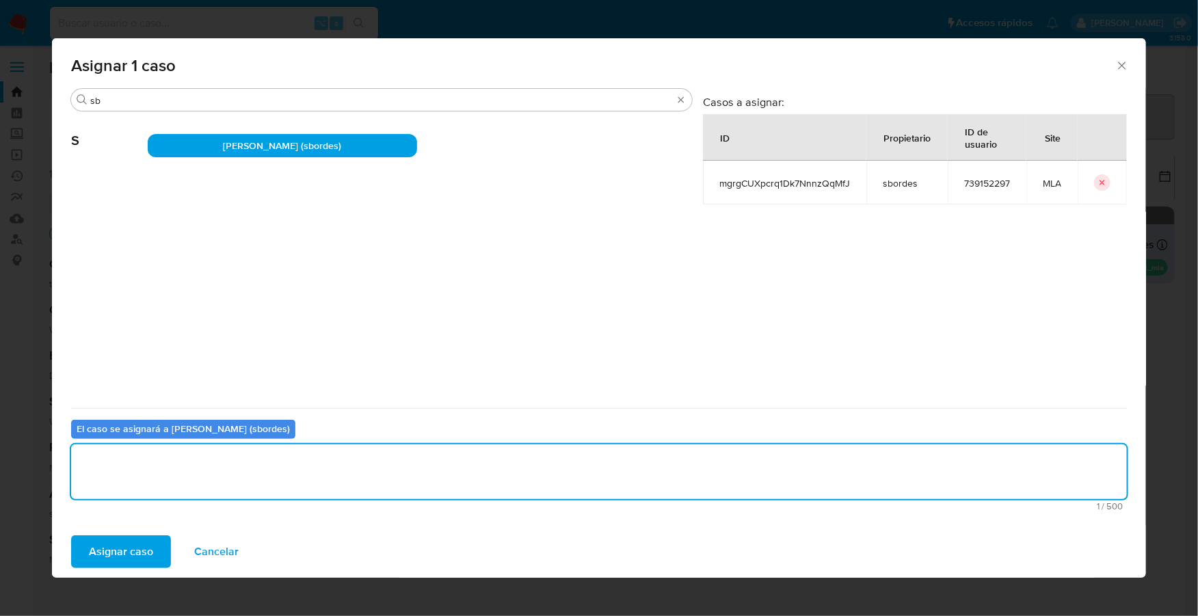
click at [116, 560] on span "Asignar caso" at bounding box center [121, 552] width 64 height 30
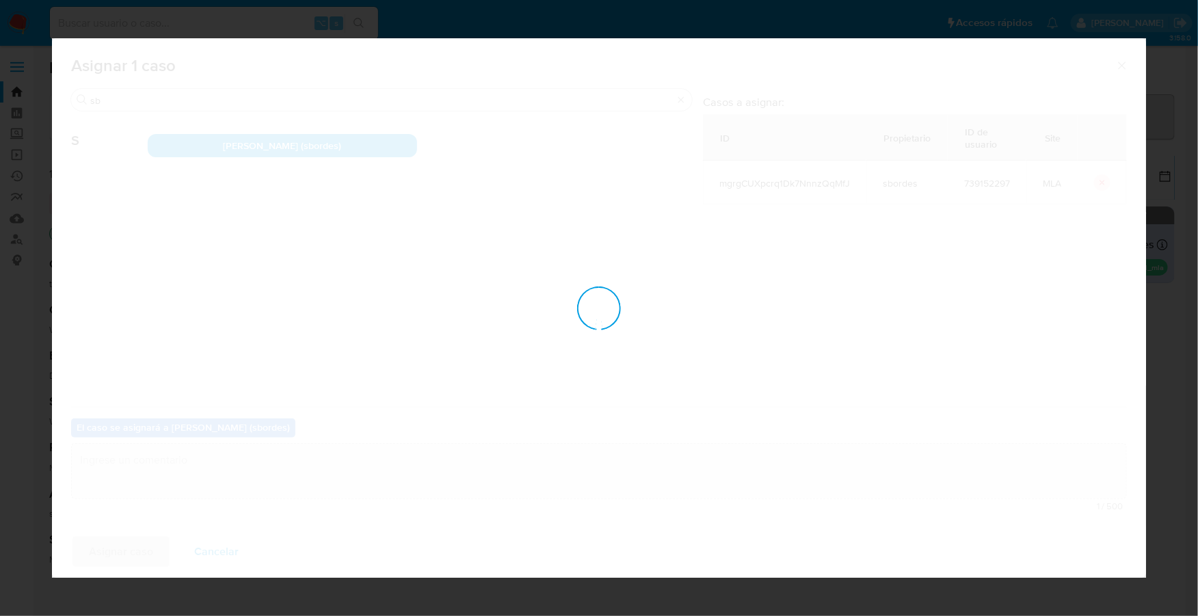
checkbox input "false"
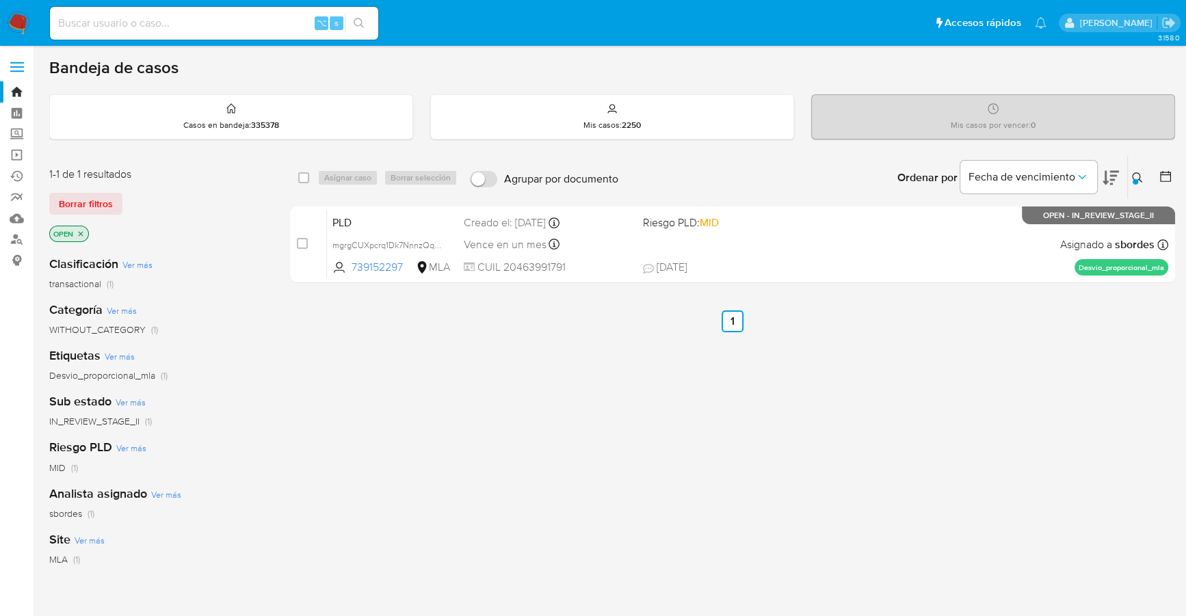
click at [18, 18] on img at bounding box center [18, 23] width 23 height 23
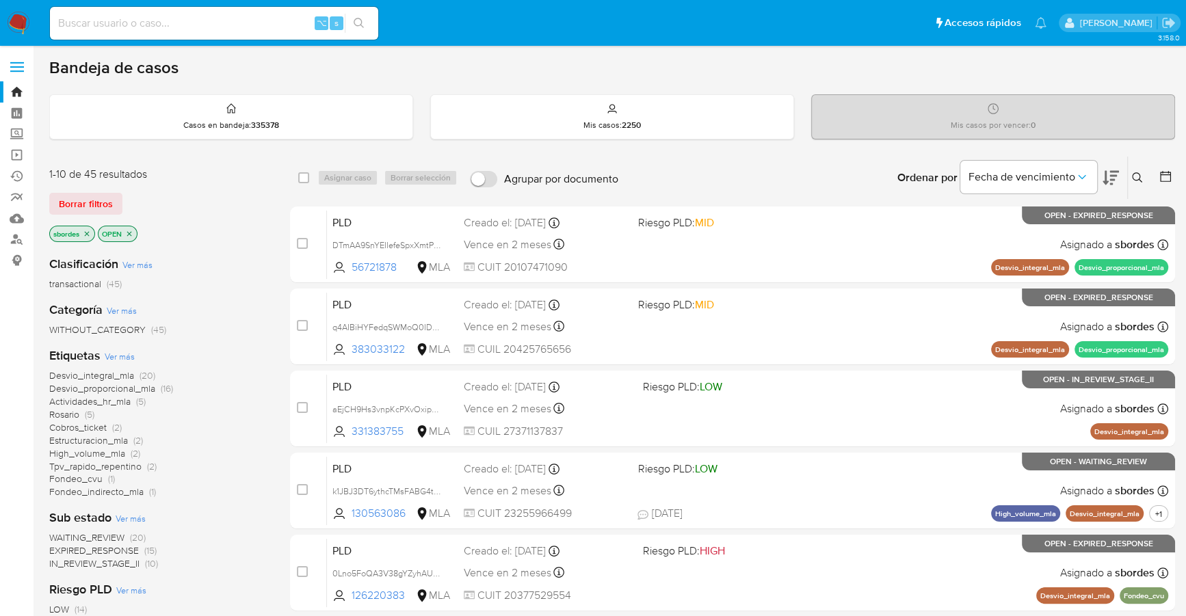
click at [87, 231] on icon "close-filter" at bounding box center [87, 233] width 5 height 5
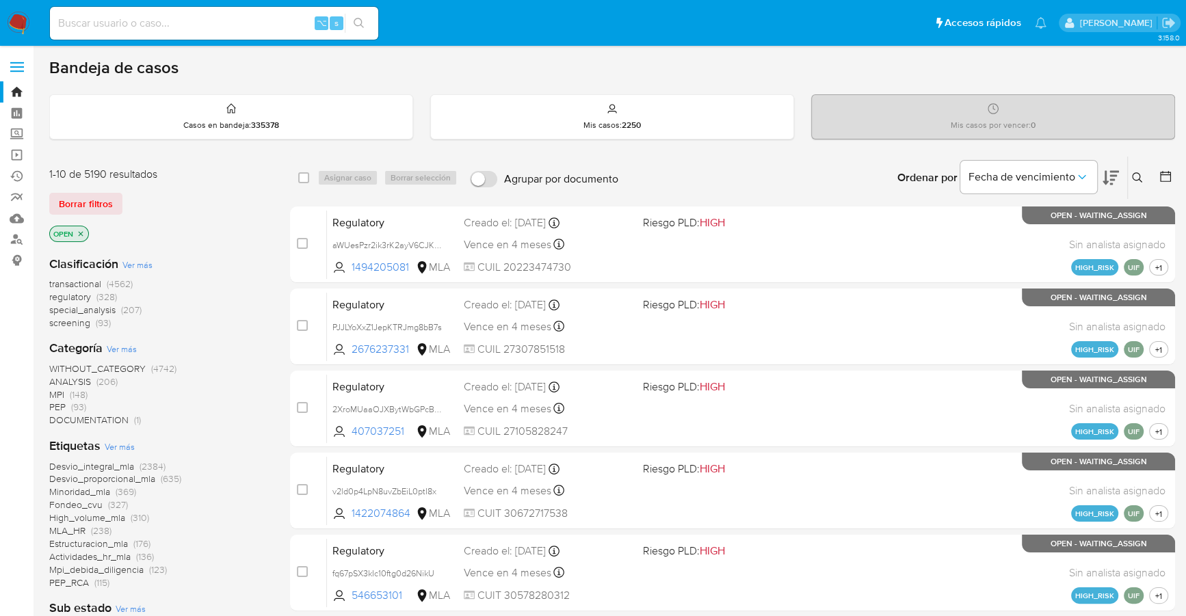
click at [1163, 174] on icon at bounding box center [1166, 177] width 14 height 14
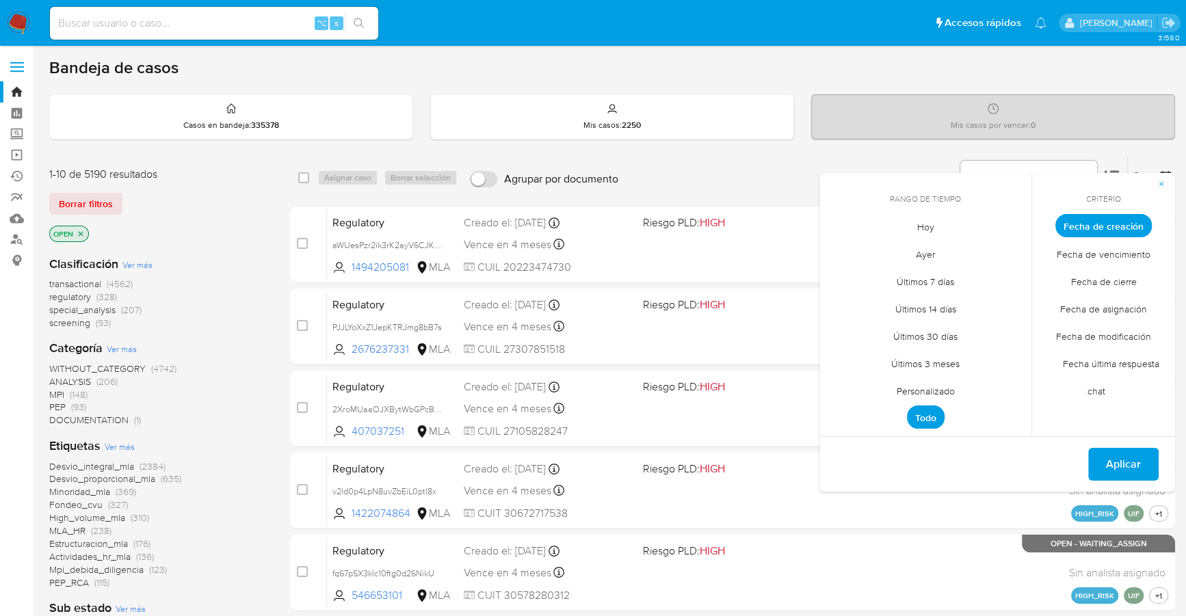
click at [921, 418] on span "Todo" at bounding box center [926, 417] width 38 height 23
click at [926, 389] on span "Personalizado" at bounding box center [925, 391] width 87 height 28
click at [843, 252] on icon "Mes anterior" at bounding box center [840, 251] width 16 height 16
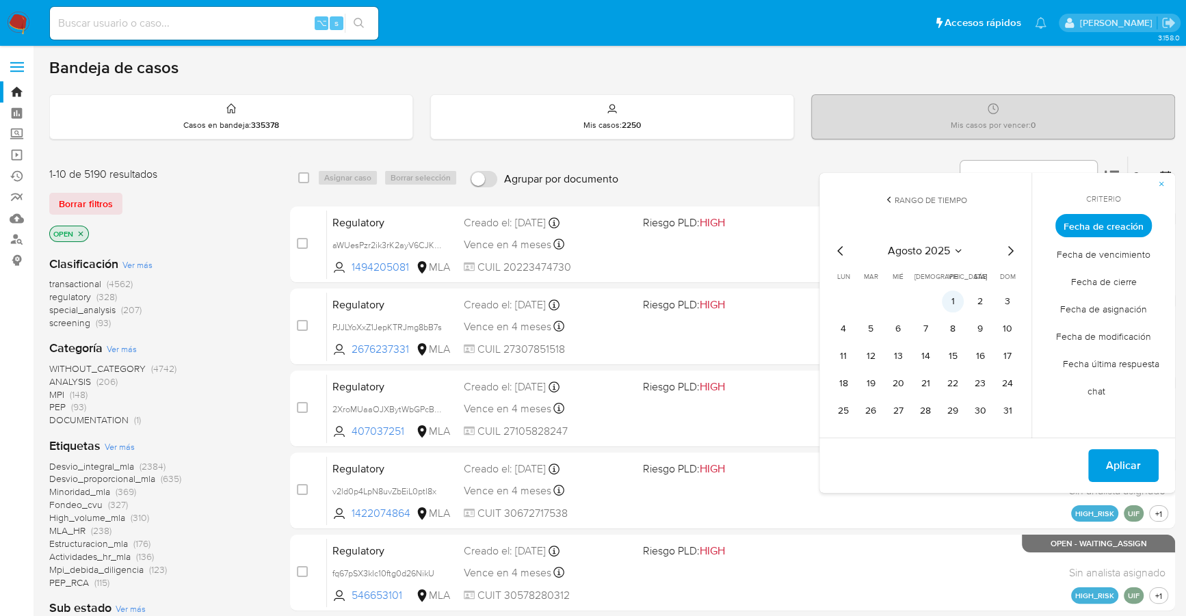
click at [956, 306] on button "1" at bounding box center [953, 302] width 22 height 22
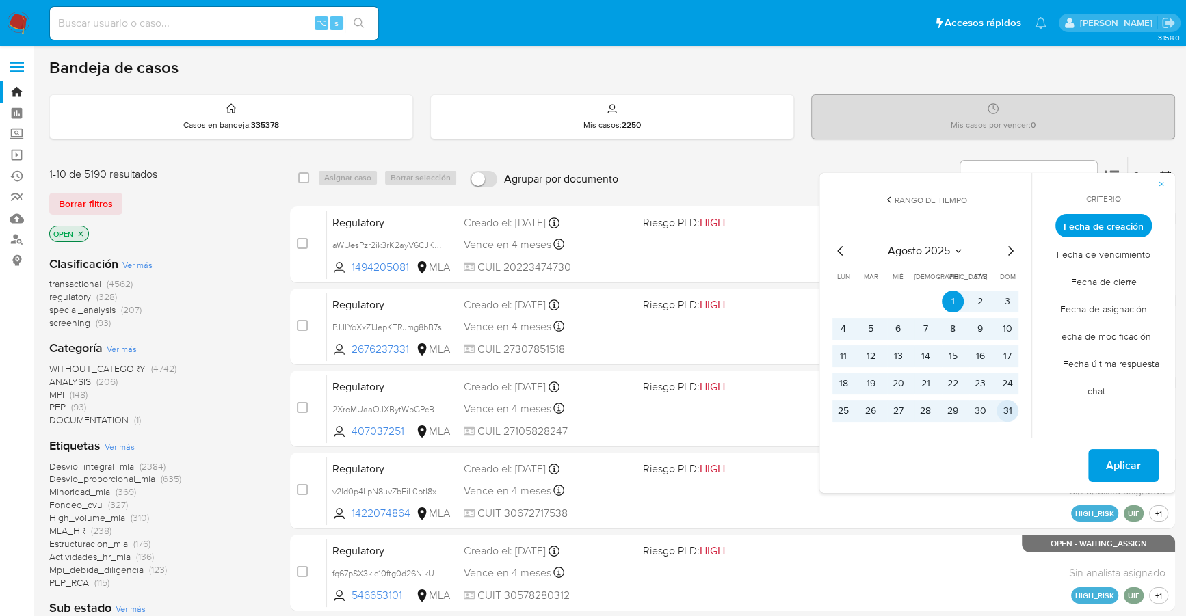
drag, startPoint x: 1012, startPoint y: 414, endPoint x: 1034, endPoint y: 432, distance: 29.2
click at [1012, 414] on button "31" at bounding box center [1008, 411] width 22 height 22
click at [1122, 473] on span "Aplicar" at bounding box center [1123, 466] width 35 height 30
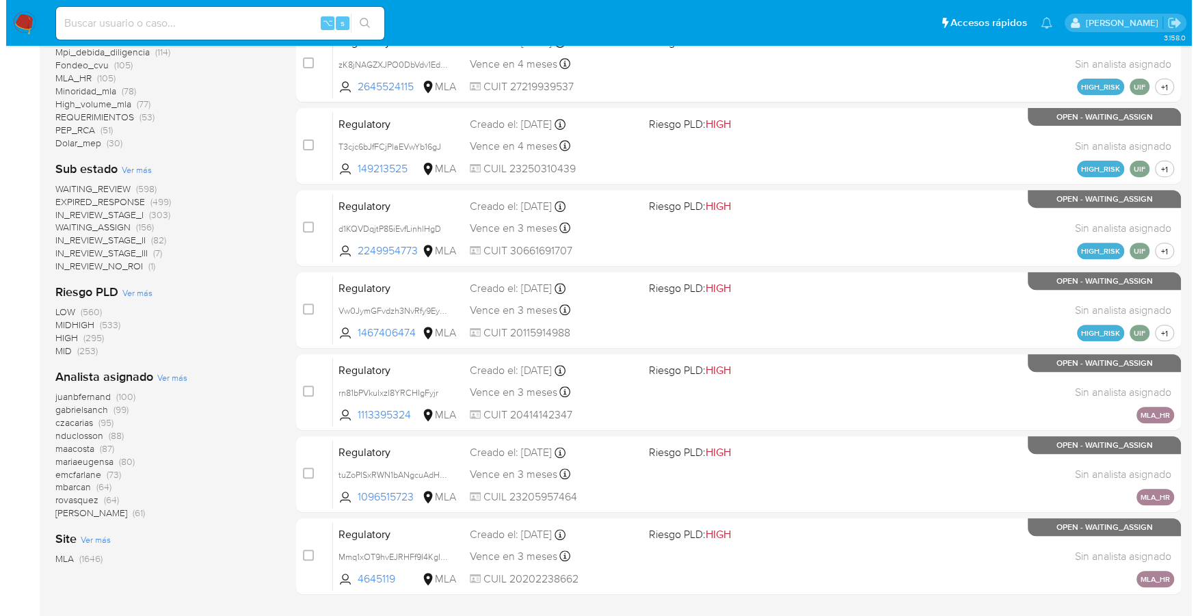
scroll to position [511, 0]
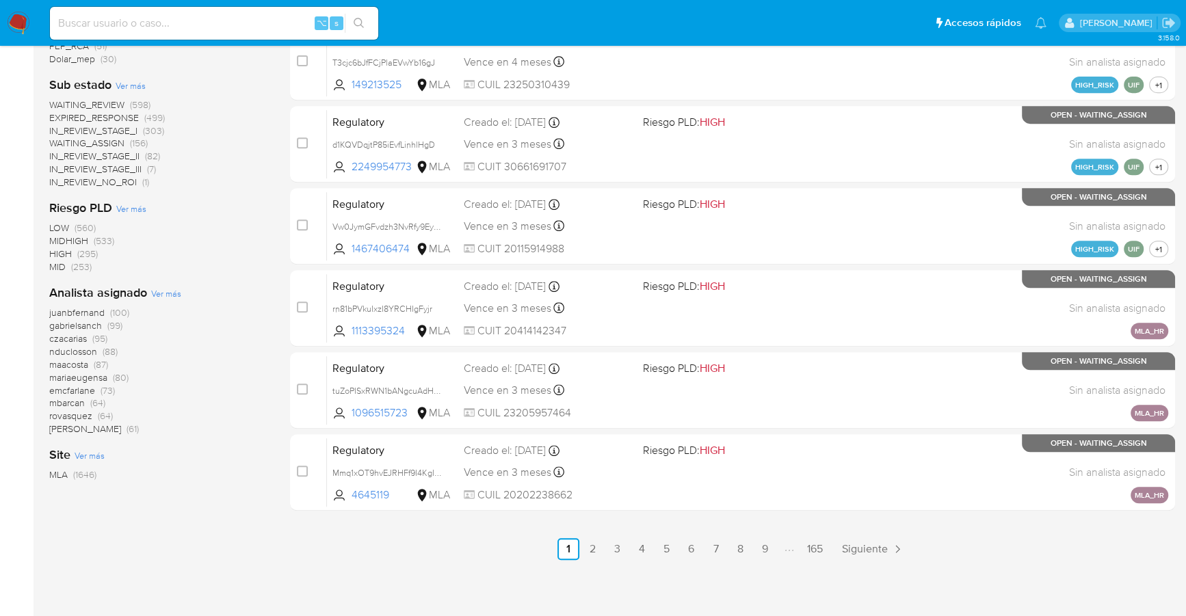
click at [174, 289] on span "Ver más" at bounding box center [166, 293] width 30 height 12
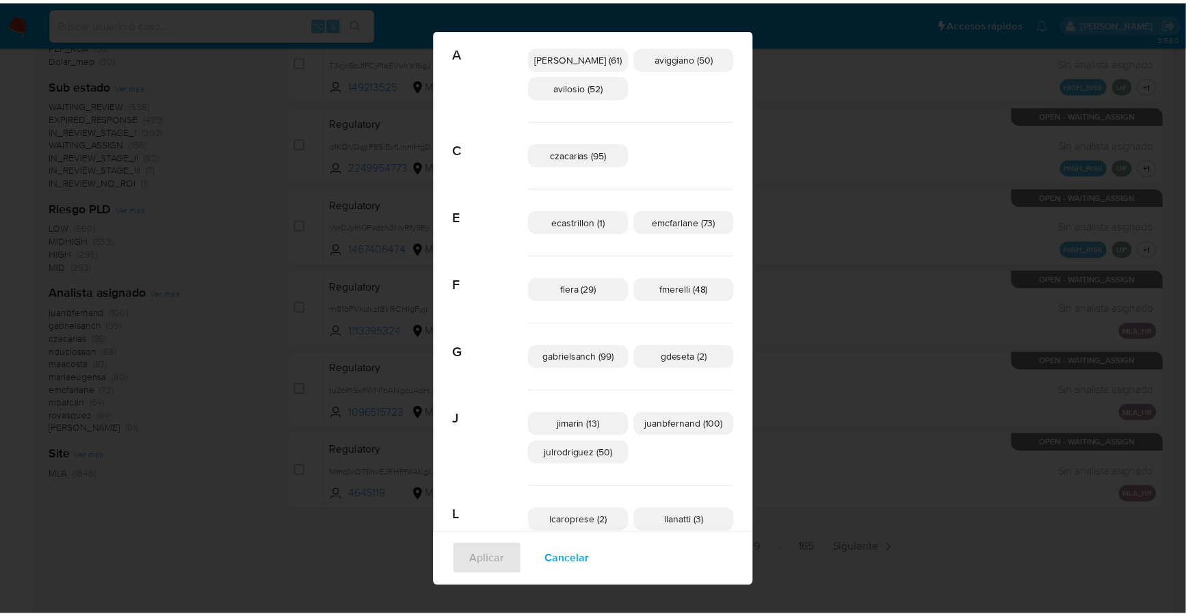
scroll to position [0, 0]
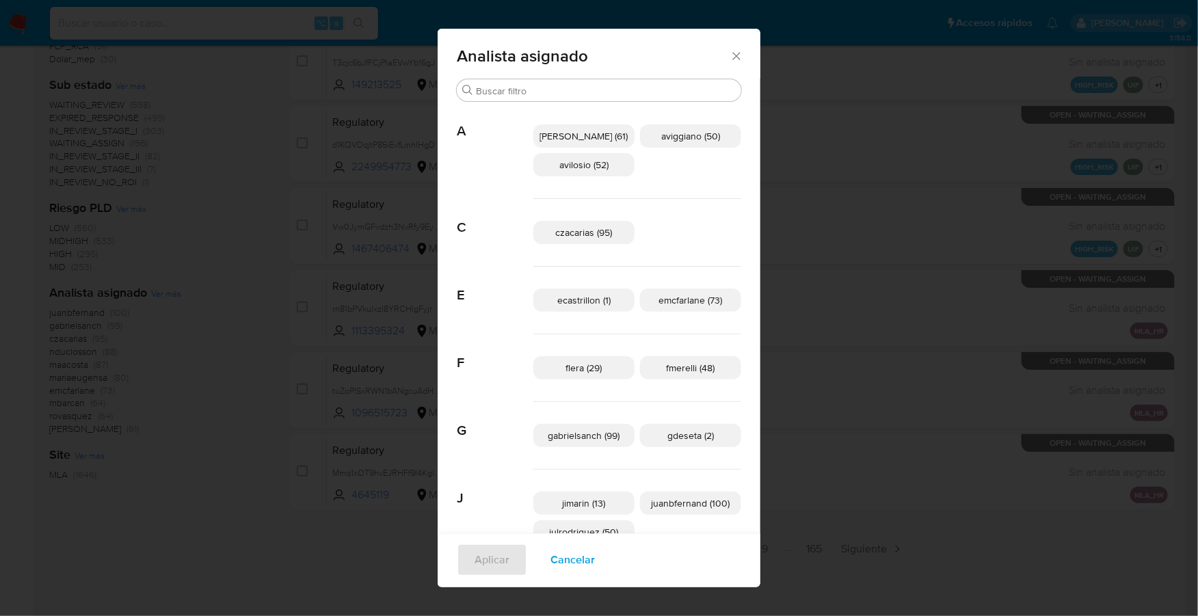
click at [733, 53] on icon "Cerrar" at bounding box center [737, 56] width 8 height 8
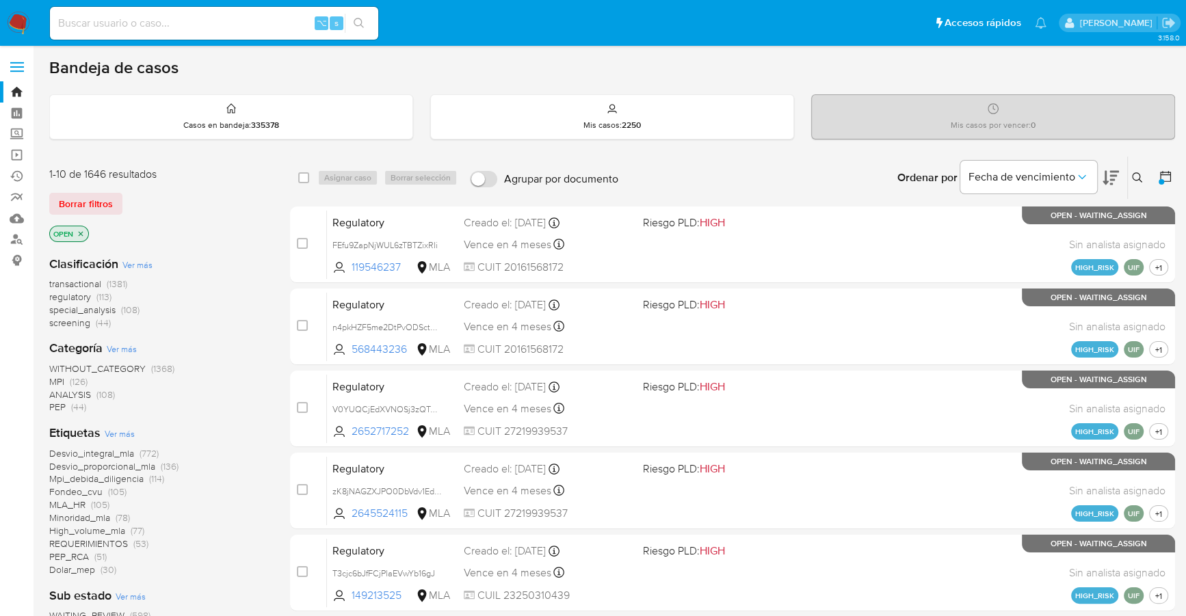
click at [1170, 176] on icon at bounding box center [1166, 177] width 14 height 14
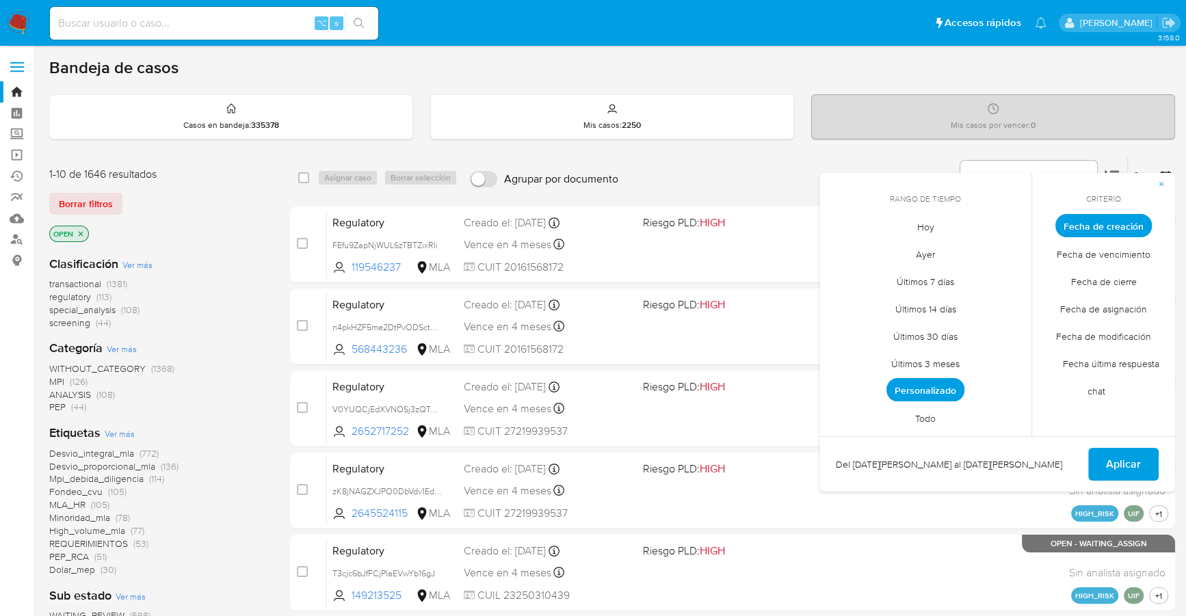
click at [927, 385] on span "Personalizado" at bounding box center [925, 389] width 78 height 23
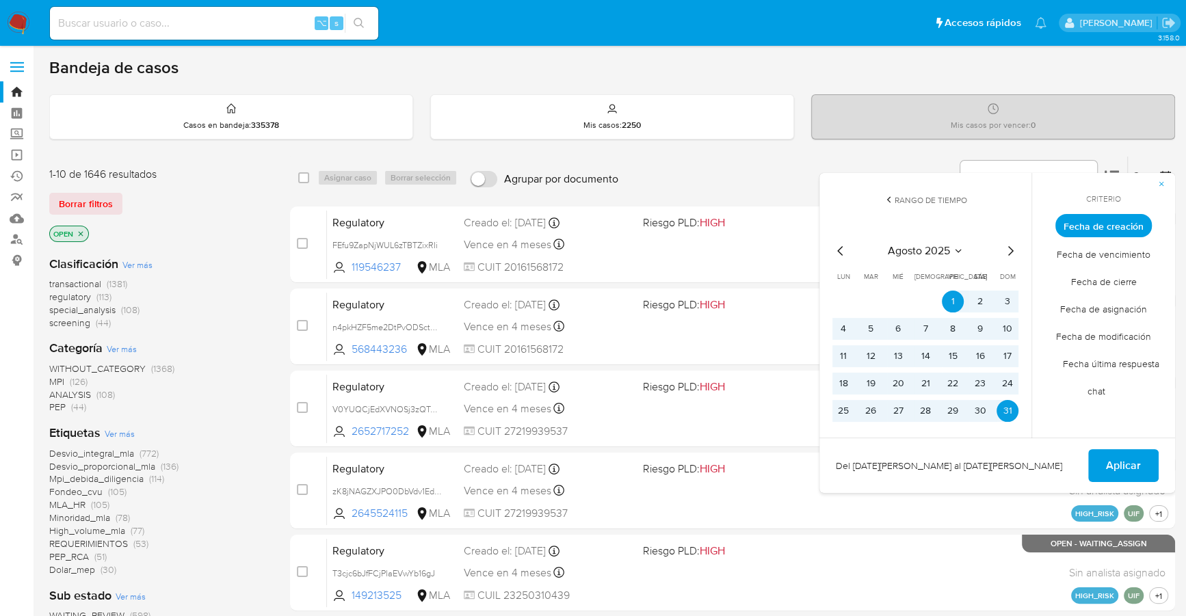
click at [837, 249] on icon "Mes anterior" at bounding box center [840, 251] width 16 height 16
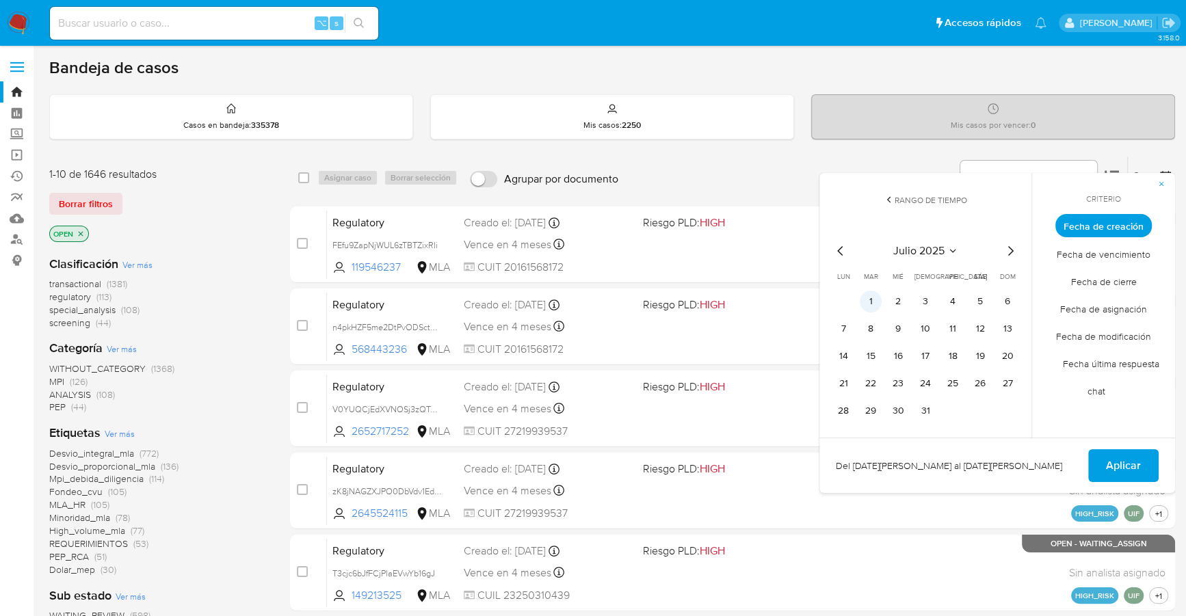
click at [874, 298] on button "1" at bounding box center [871, 302] width 22 height 22
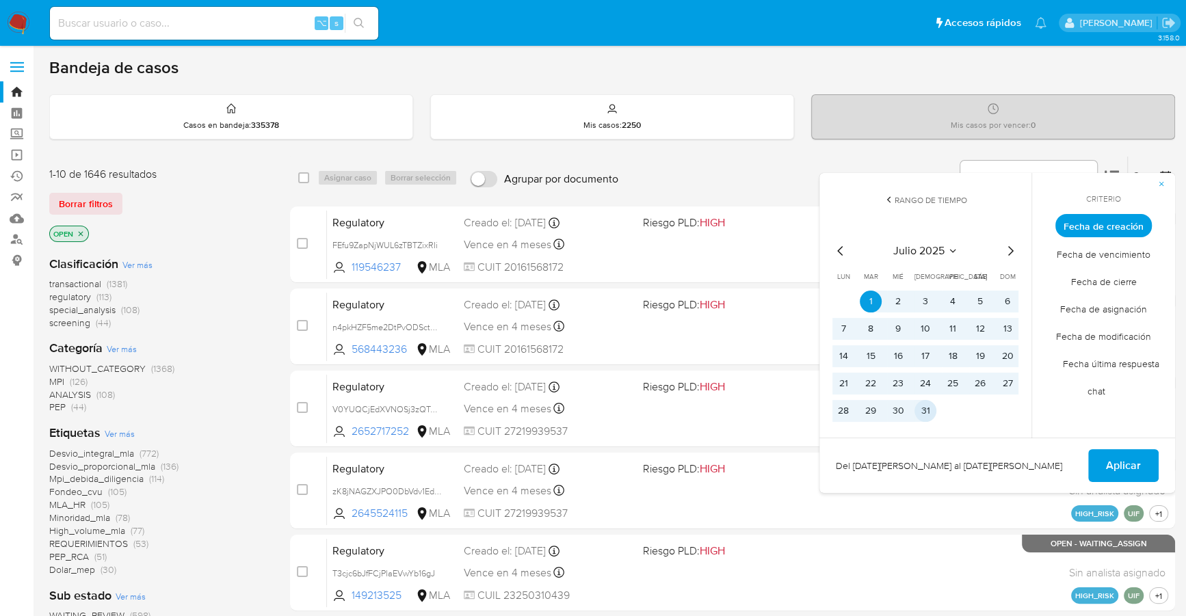
click at [921, 413] on button "31" at bounding box center [925, 411] width 22 height 22
click at [1101, 462] on button "Aplicar" at bounding box center [1123, 465] width 70 height 33
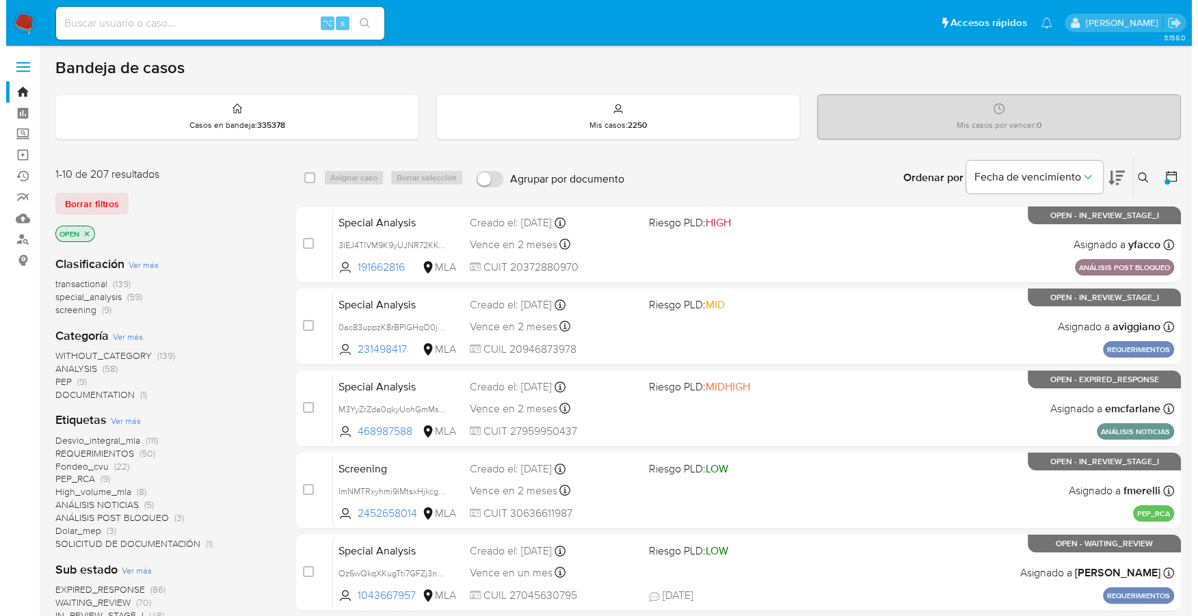
scroll to position [511, 0]
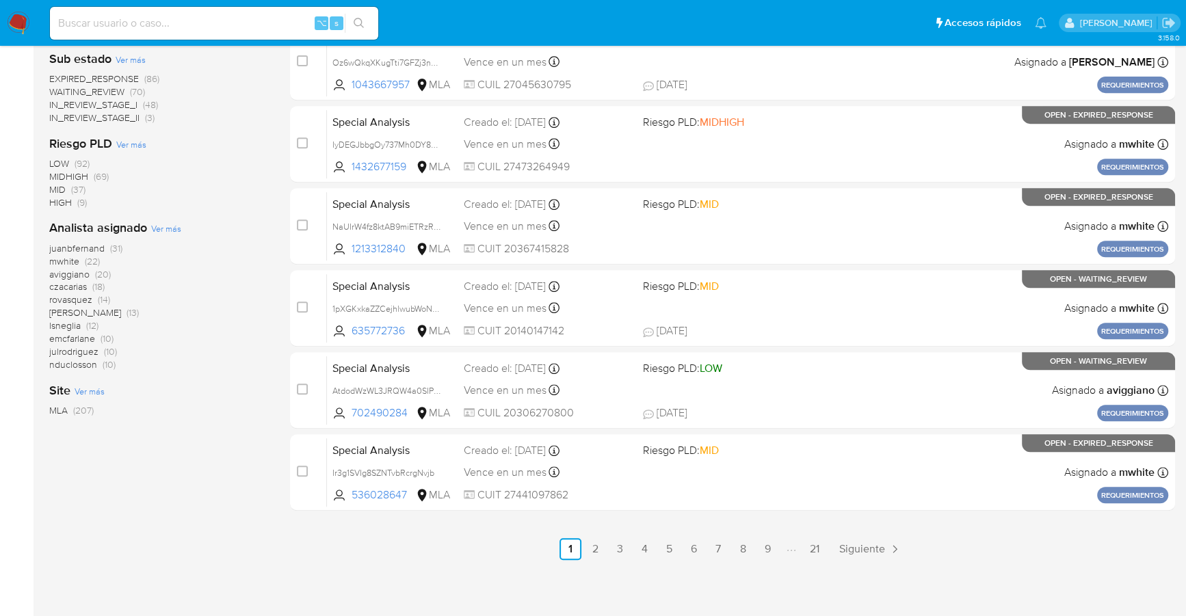
click at [163, 226] on span "Ver más" at bounding box center [166, 228] width 30 height 12
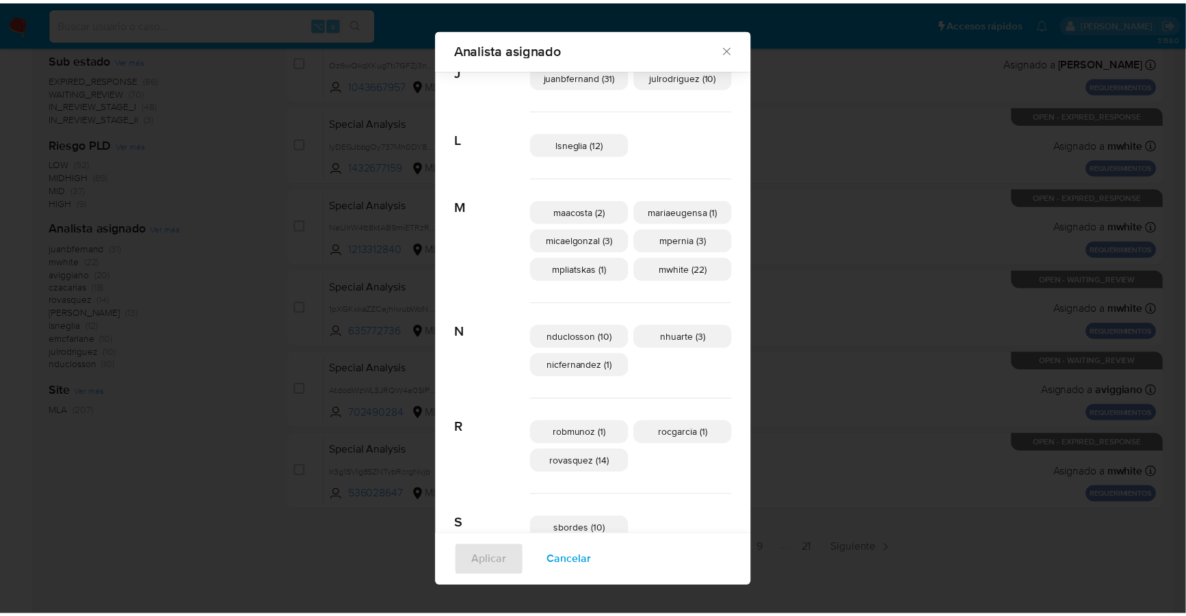
scroll to position [518, 0]
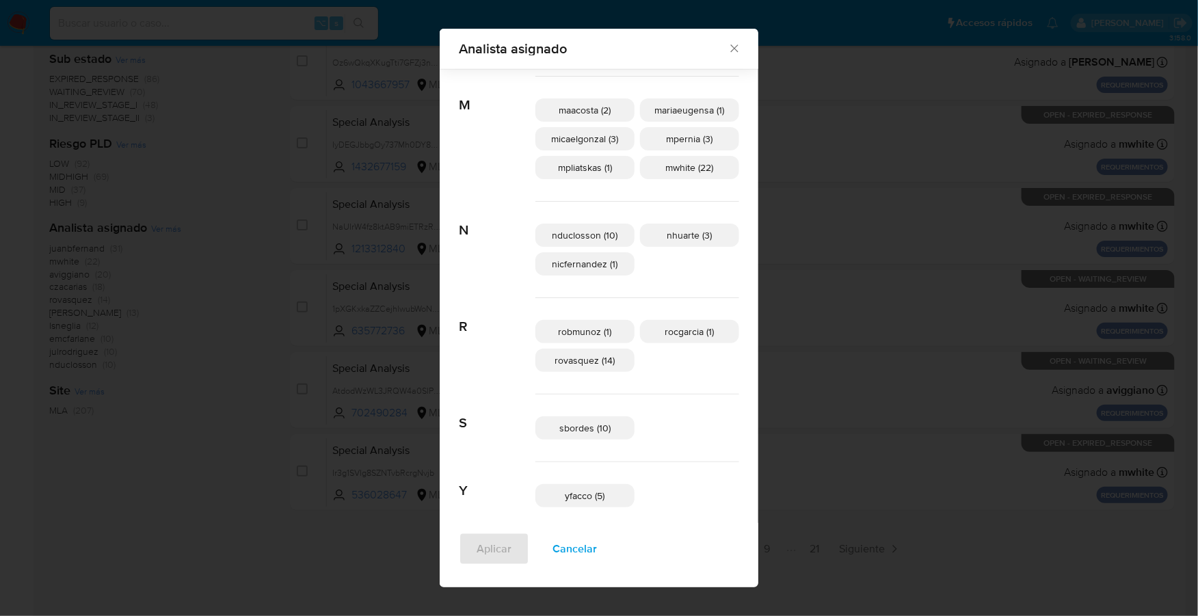
click at [728, 48] on icon "Cerrar" at bounding box center [735, 49] width 14 height 14
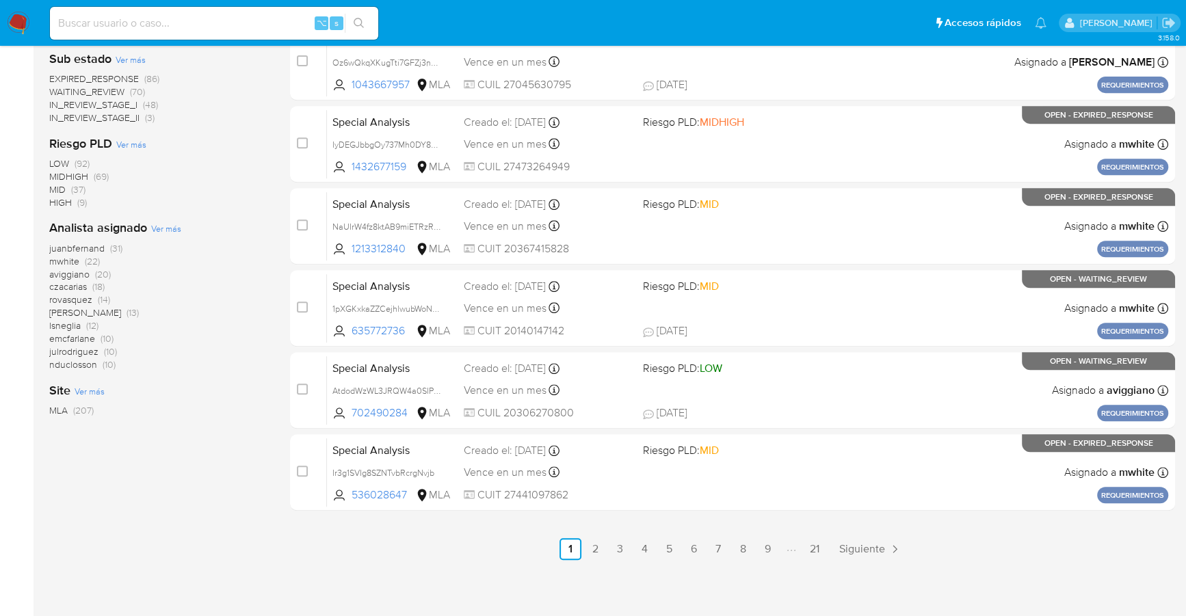
scroll to position [0, 0]
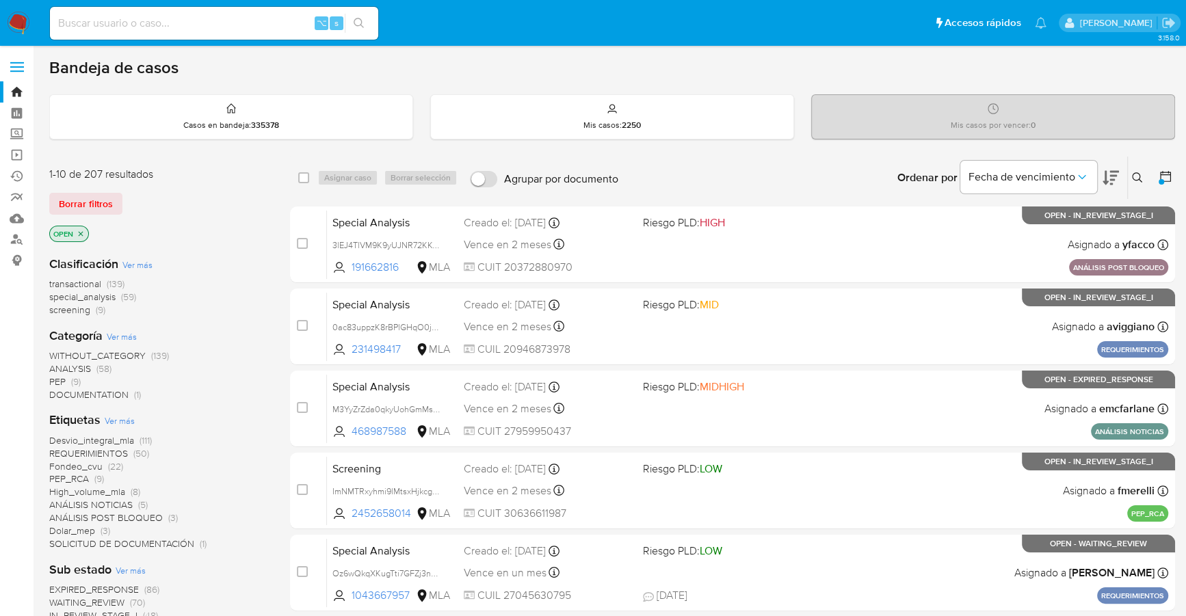
click at [23, 25] on img at bounding box center [18, 23] width 23 height 23
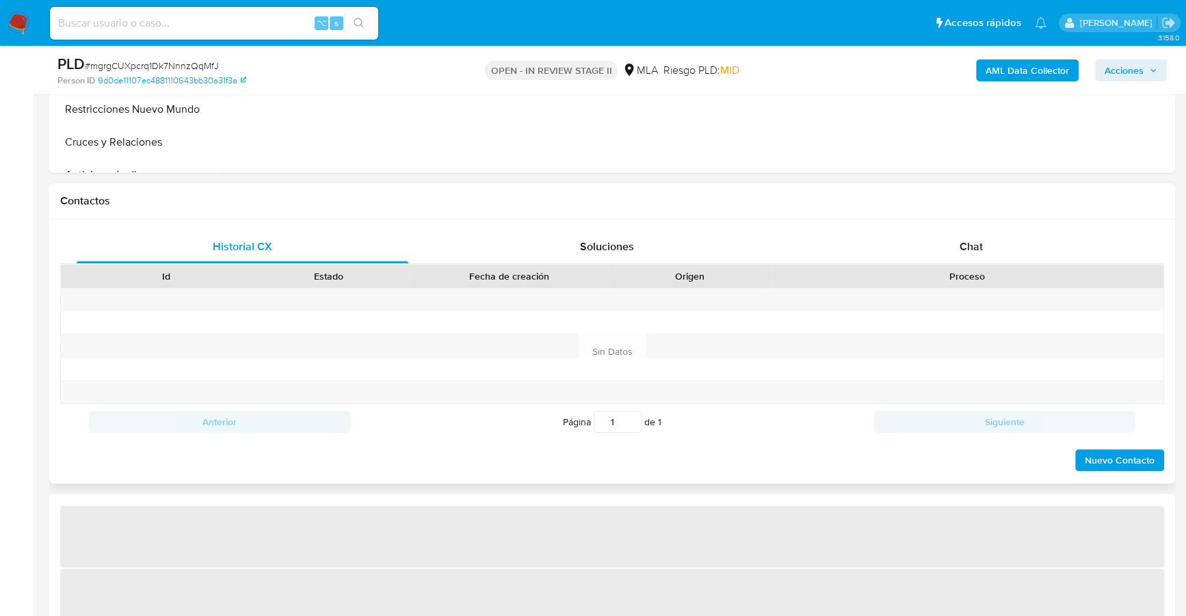
scroll to position [539, 0]
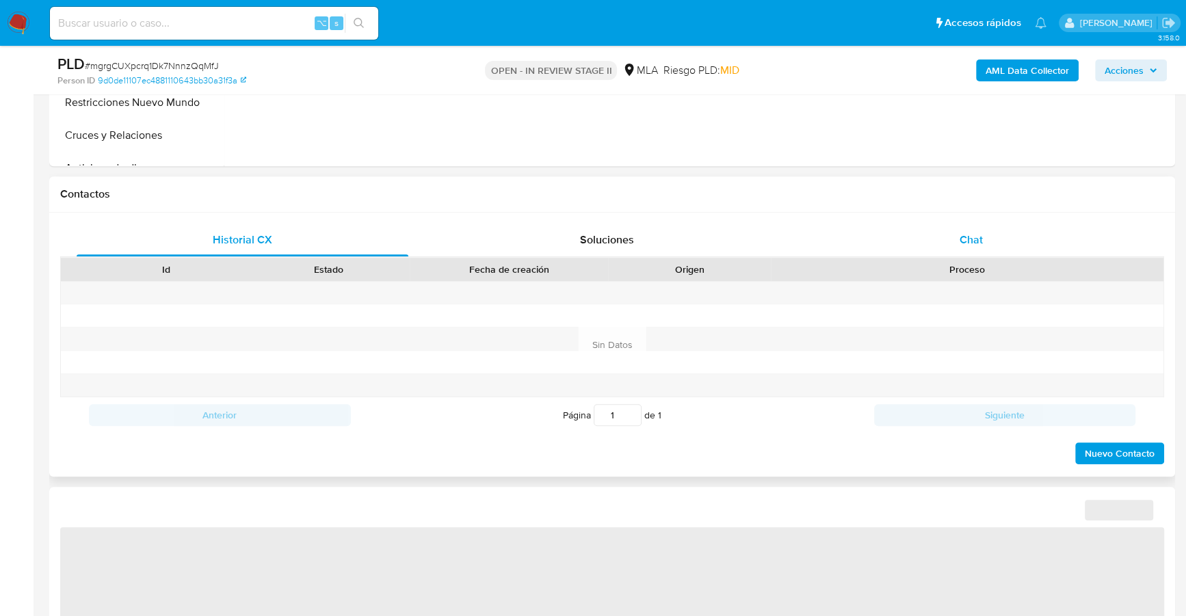
click at [950, 227] on div "Chat" at bounding box center [971, 240] width 332 height 33
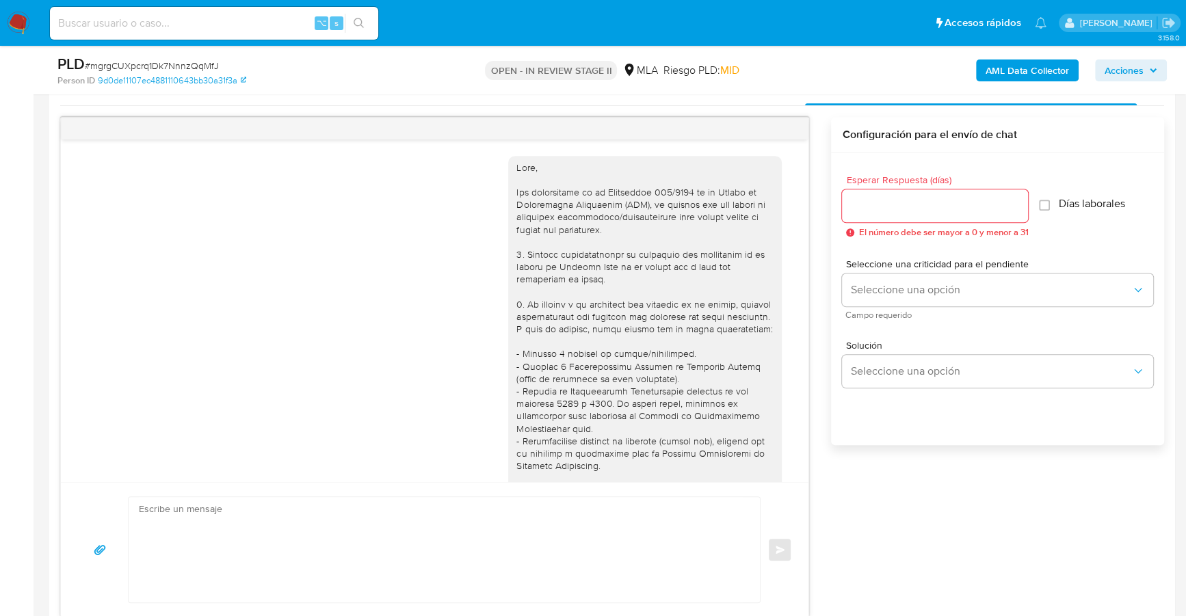
scroll to position [612, 0]
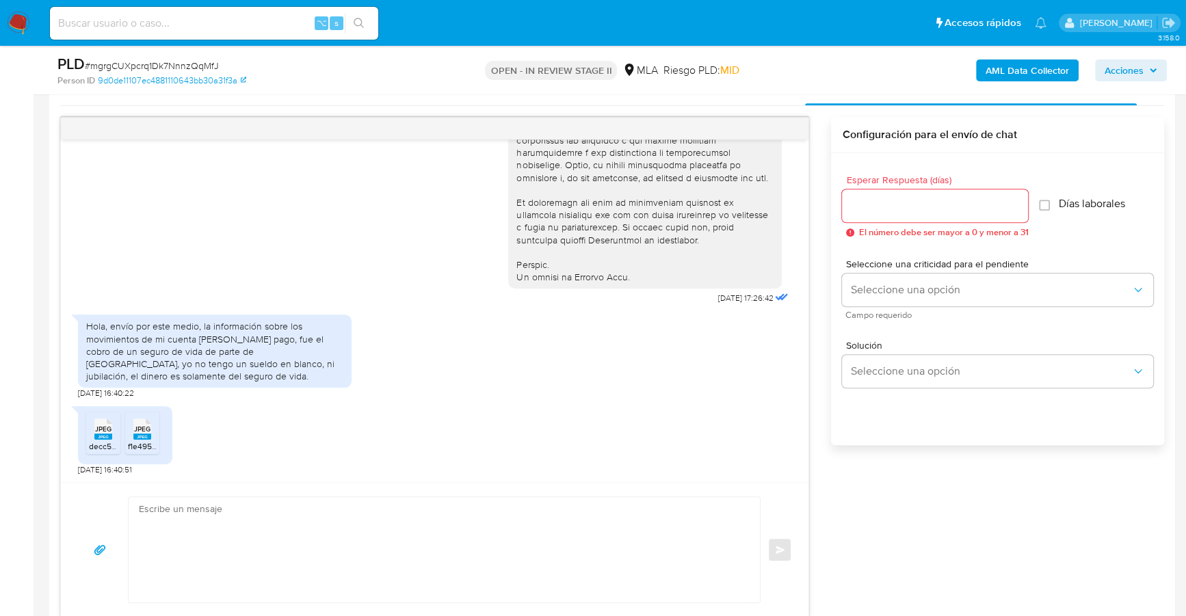
select select "10"
click at [92, 428] on div "JPEG JPEG" at bounding box center [103, 427] width 29 height 27
click at [148, 431] on span "JPEG" at bounding box center [142, 429] width 16 height 9
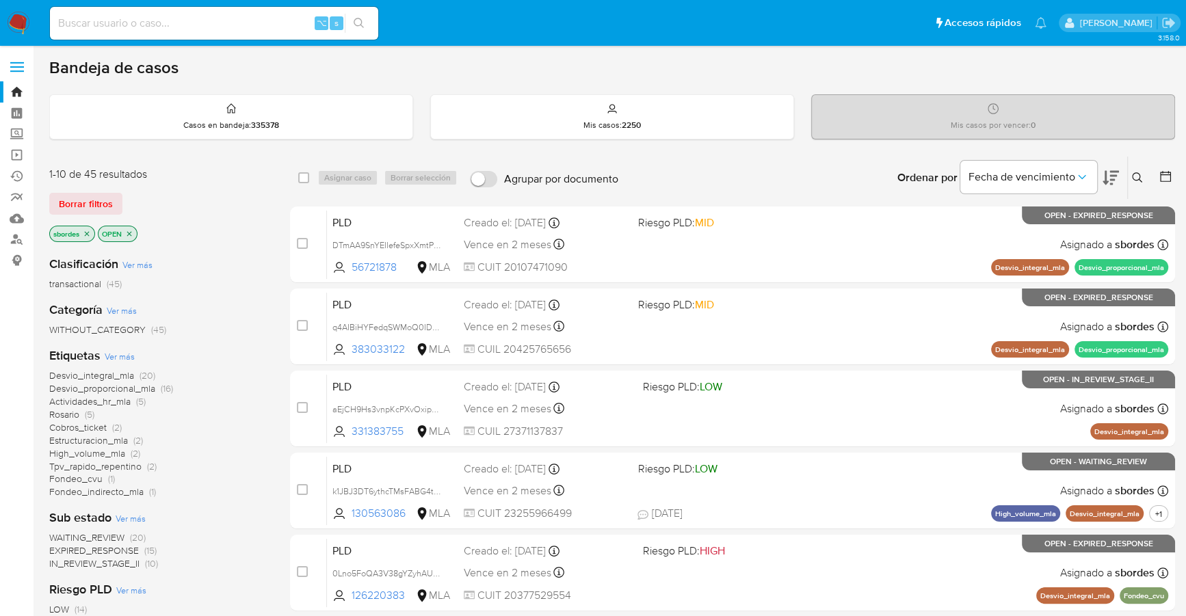
click at [88, 233] on icon "close-filter" at bounding box center [87, 234] width 8 height 8
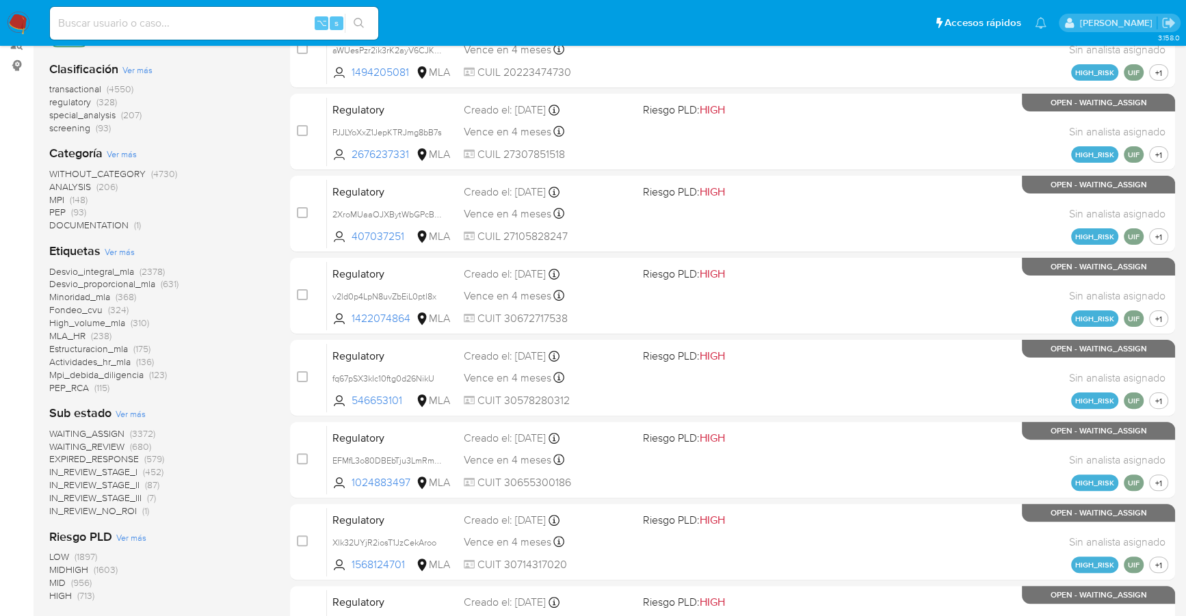
scroll to position [512, 0]
